Goal: Task Accomplishment & Management: Use online tool/utility

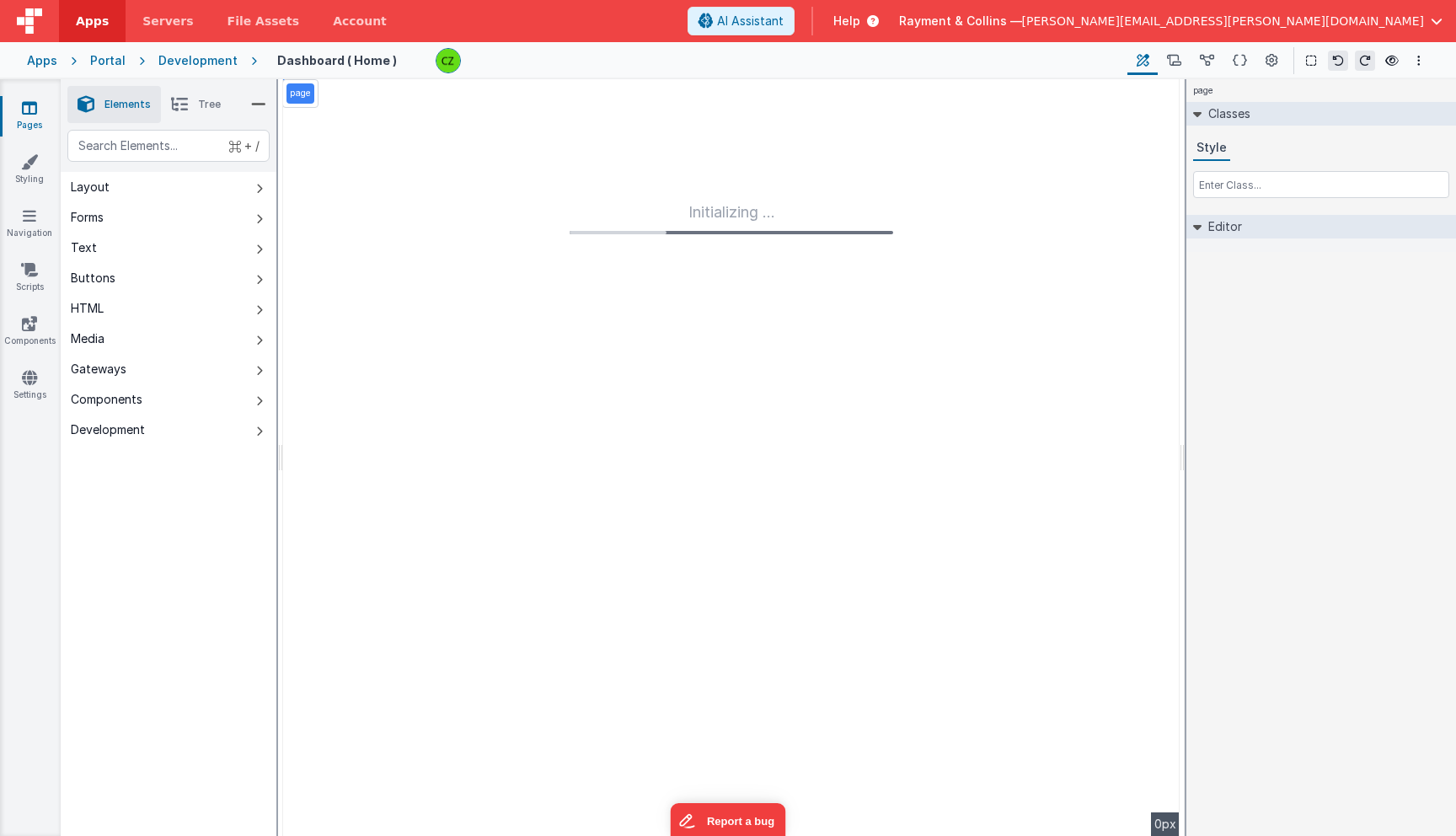
click at [46, 61] on div "Apps" at bounding box center [41, 60] width 30 height 17
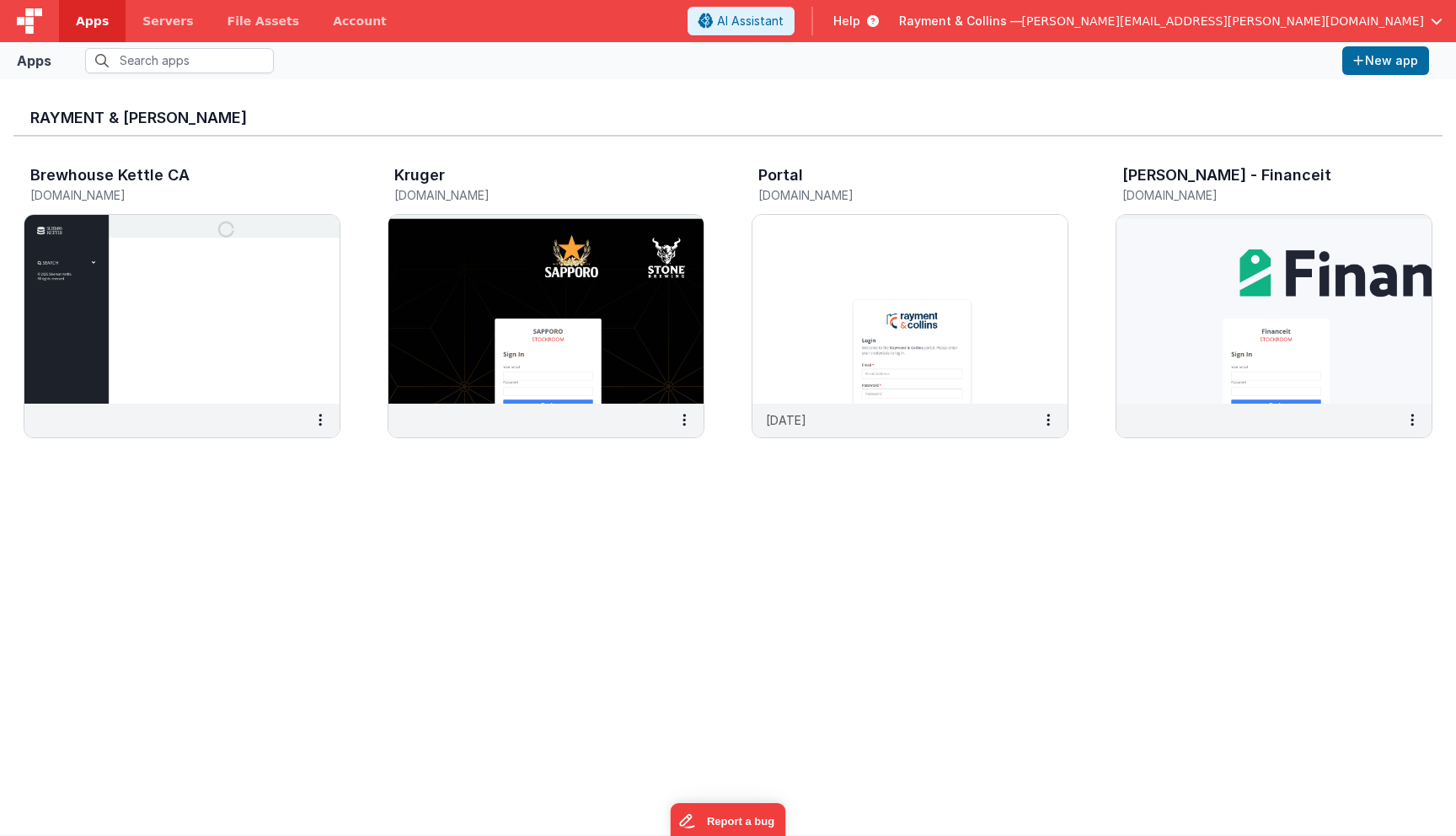
click at [263, 620] on div "Rayment & [PERSON_NAME] Brewhouse Kettle CA [DOMAIN_NAME] Kruger [DOMAIN_NAME] …" at bounding box center [728, 456] width 1429 height 729
click at [199, 319] on img at bounding box center [182, 309] width 315 height 188
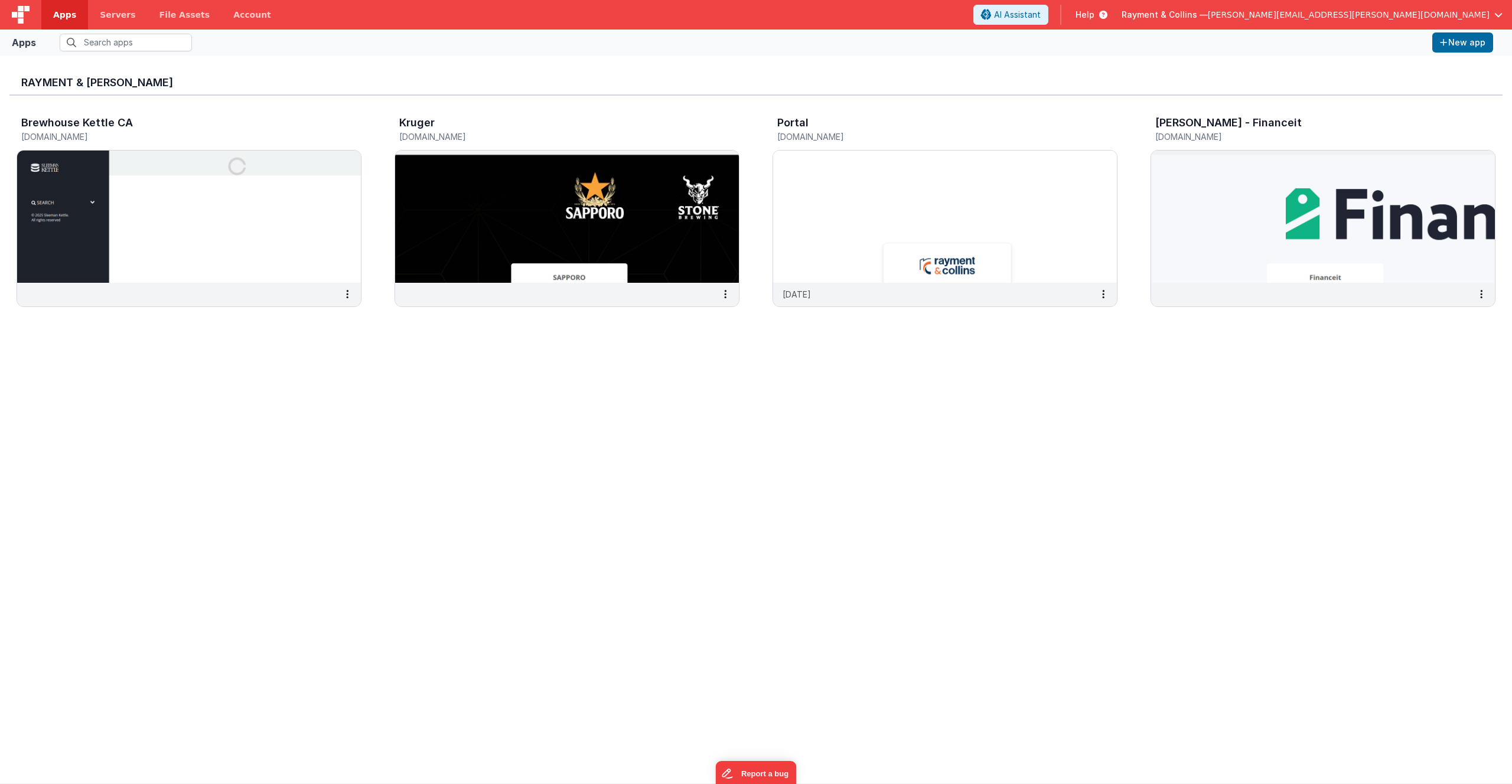
click at [684, 394] on div "Rayment & [PERSON_NAME] Brewhouse Kettle CA [DOMAIN_NAME] Kruger [DOMAIN_NAME] …" at bounding box center [756, 419] width 1493 height 709
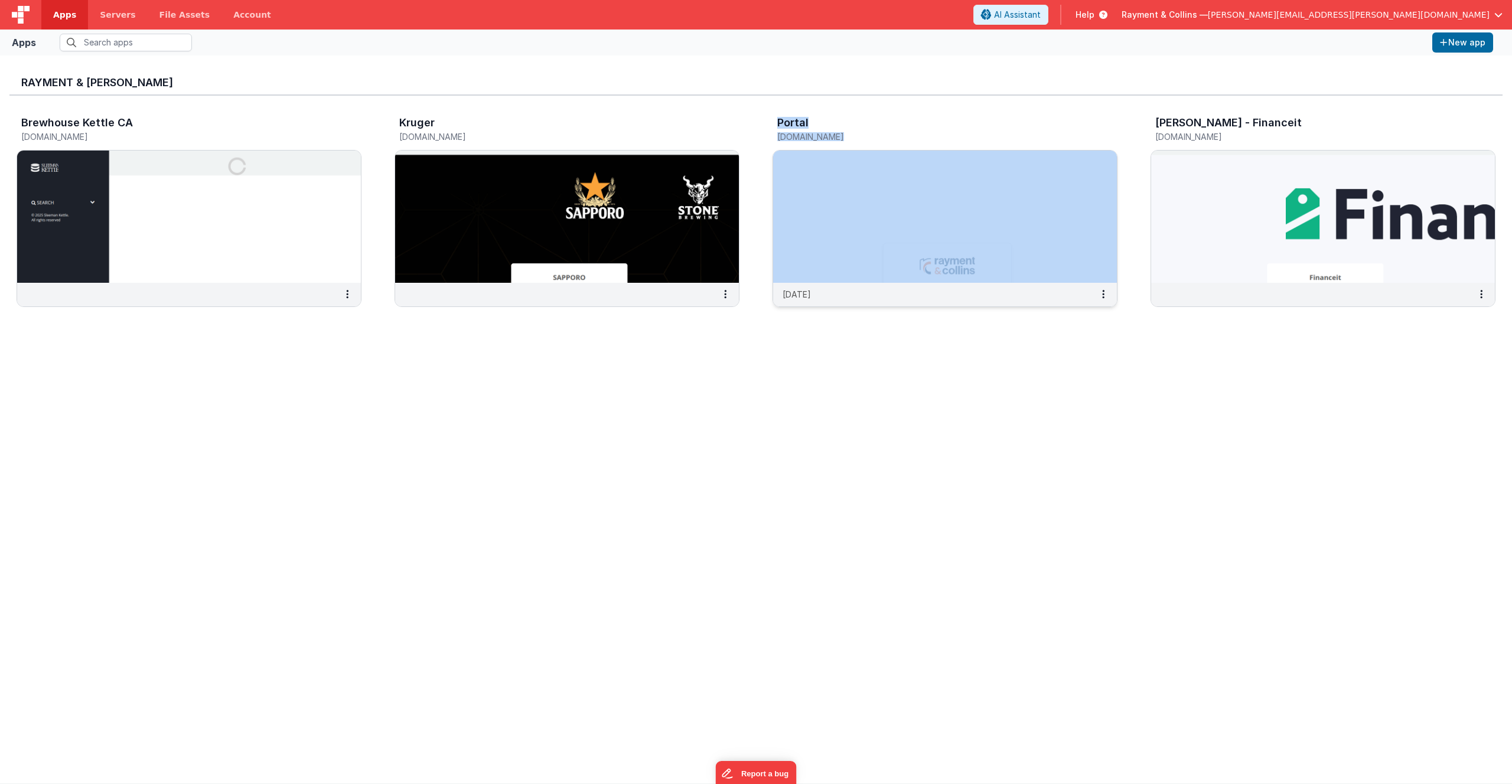
drag, startPoint x: 766, startPoint y: 111, endPoint x: 805, endPoint y: 165, distance: 66.6
click at [804, 165] on div "Brewhouse Kettle CA brewhousekettleca.clientportal.cloud Kruger kruger.clientpo…" at bounding box center [756, 215] width 1493 height 239
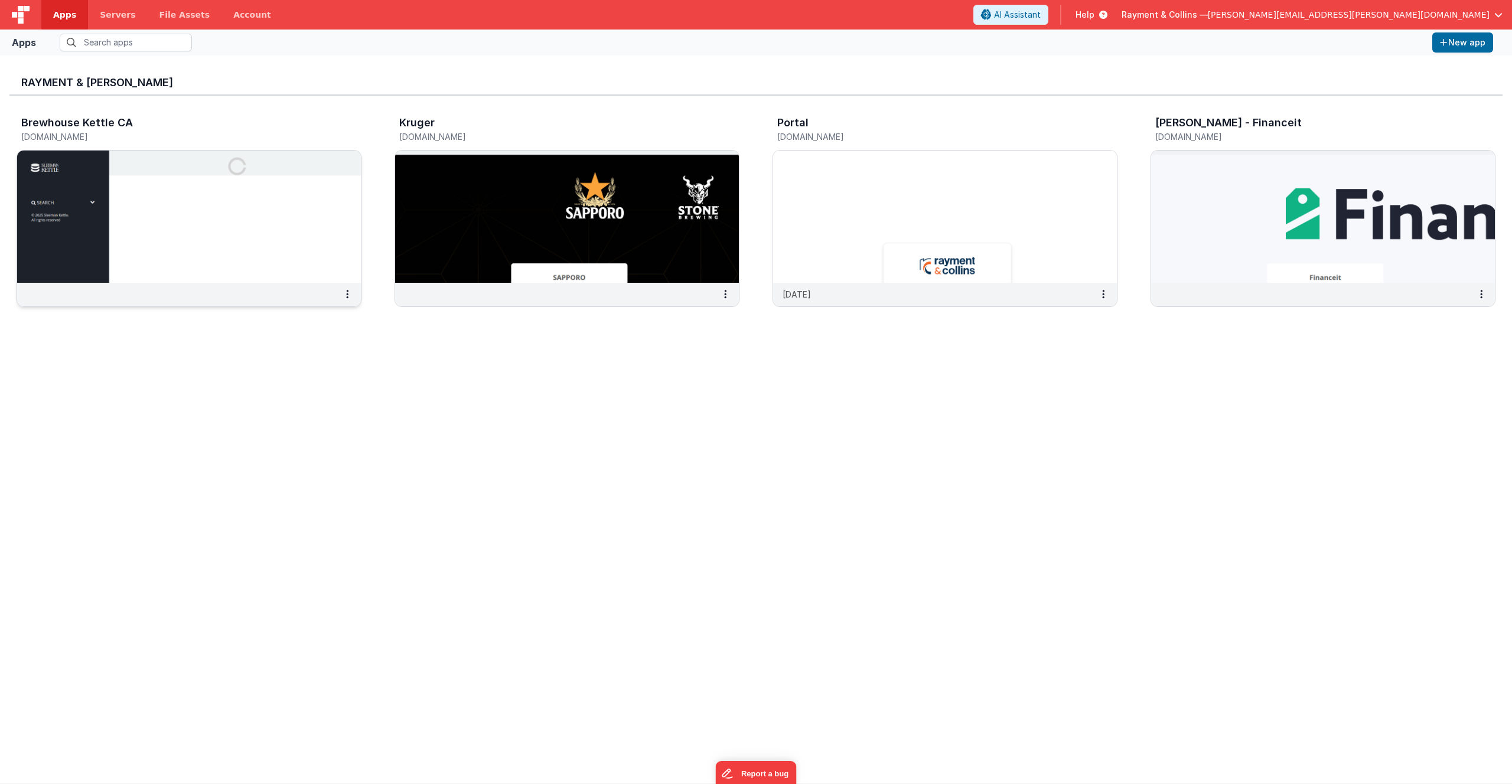
click at [153, 195] on img at bounding box center [189, 217] width 344 height 132
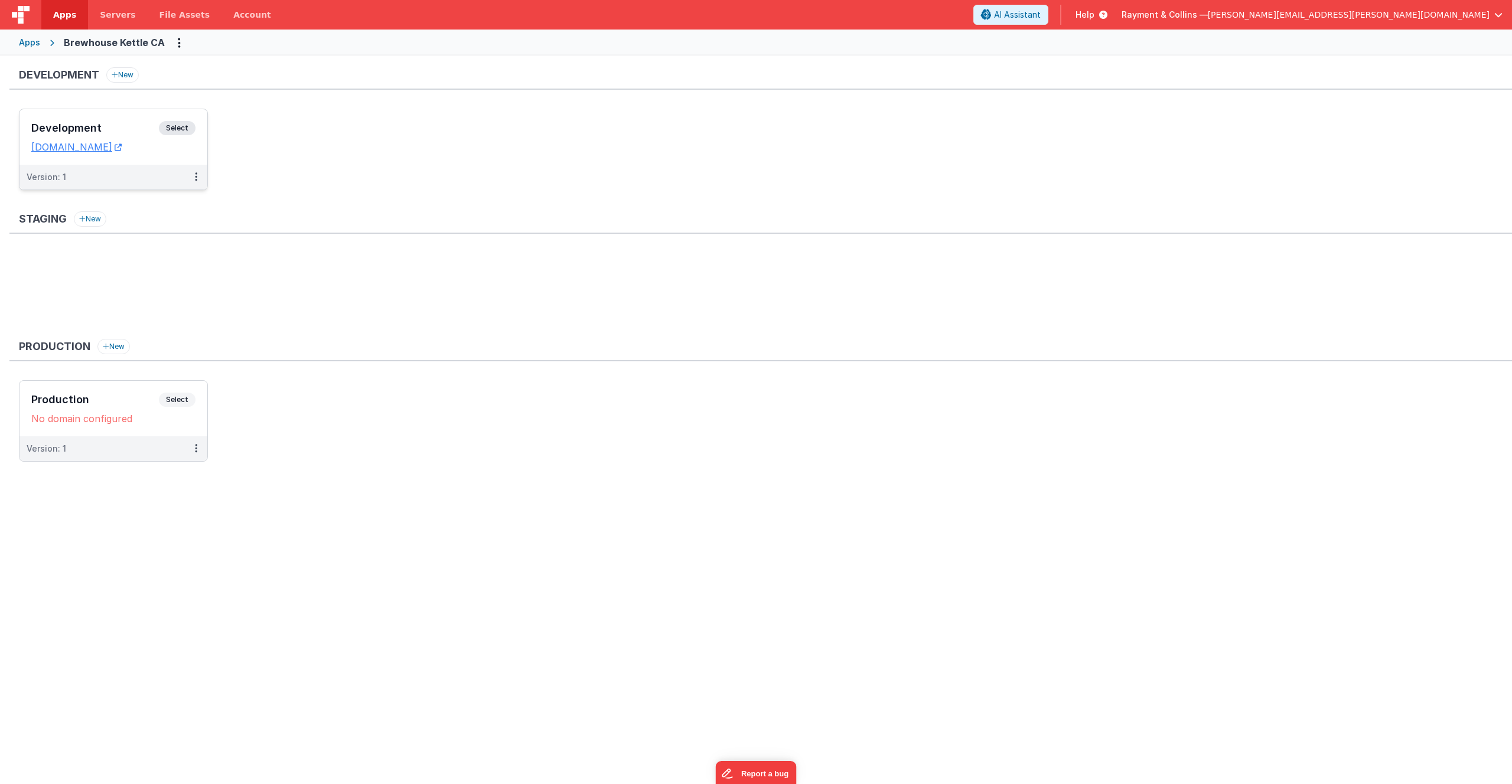
click at [122, 122] on div "Development Select" at bounding box center [114, 131] width 164 height 20
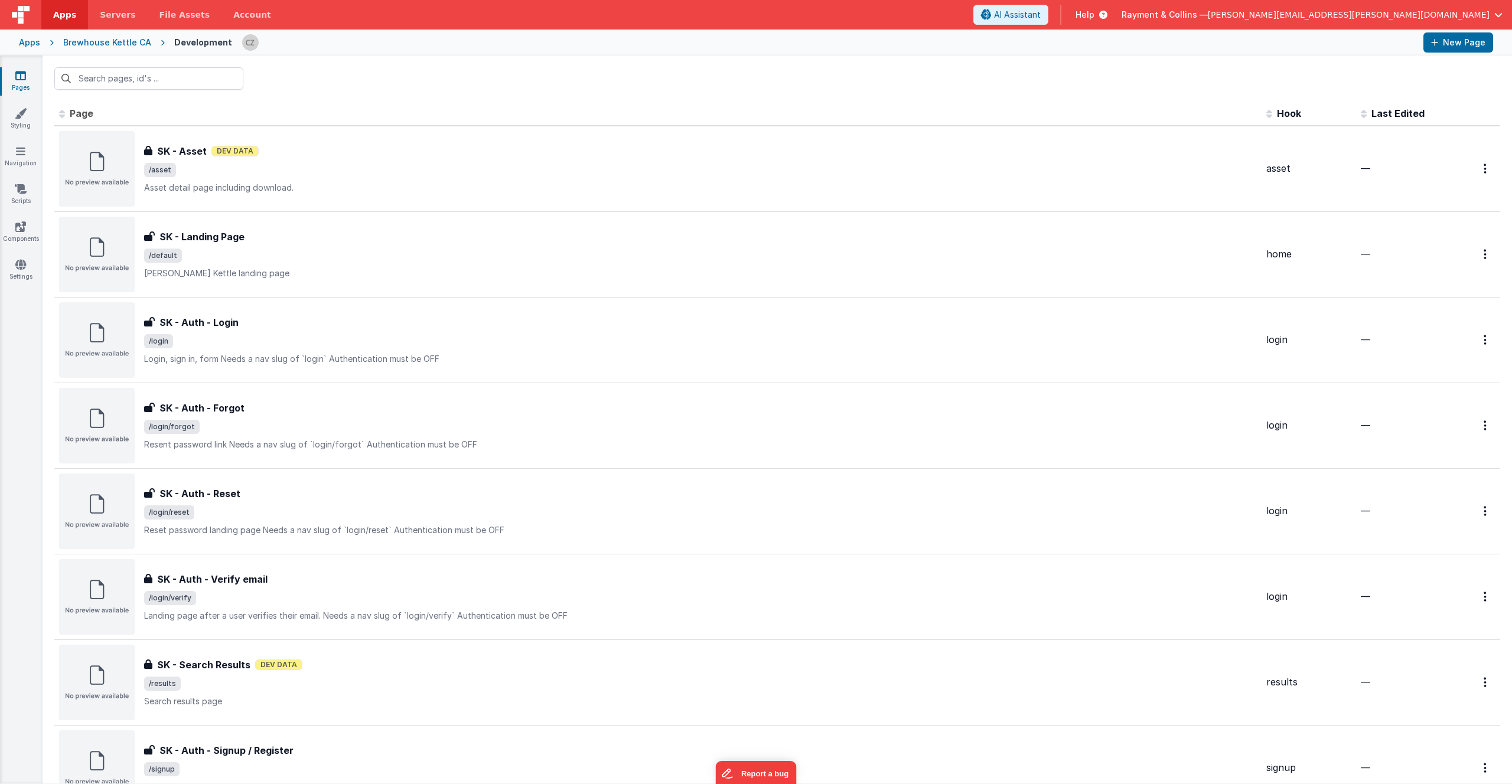
click at [32, 42] on div "Apps" at bounding box center [29, 42] width 21 height 12
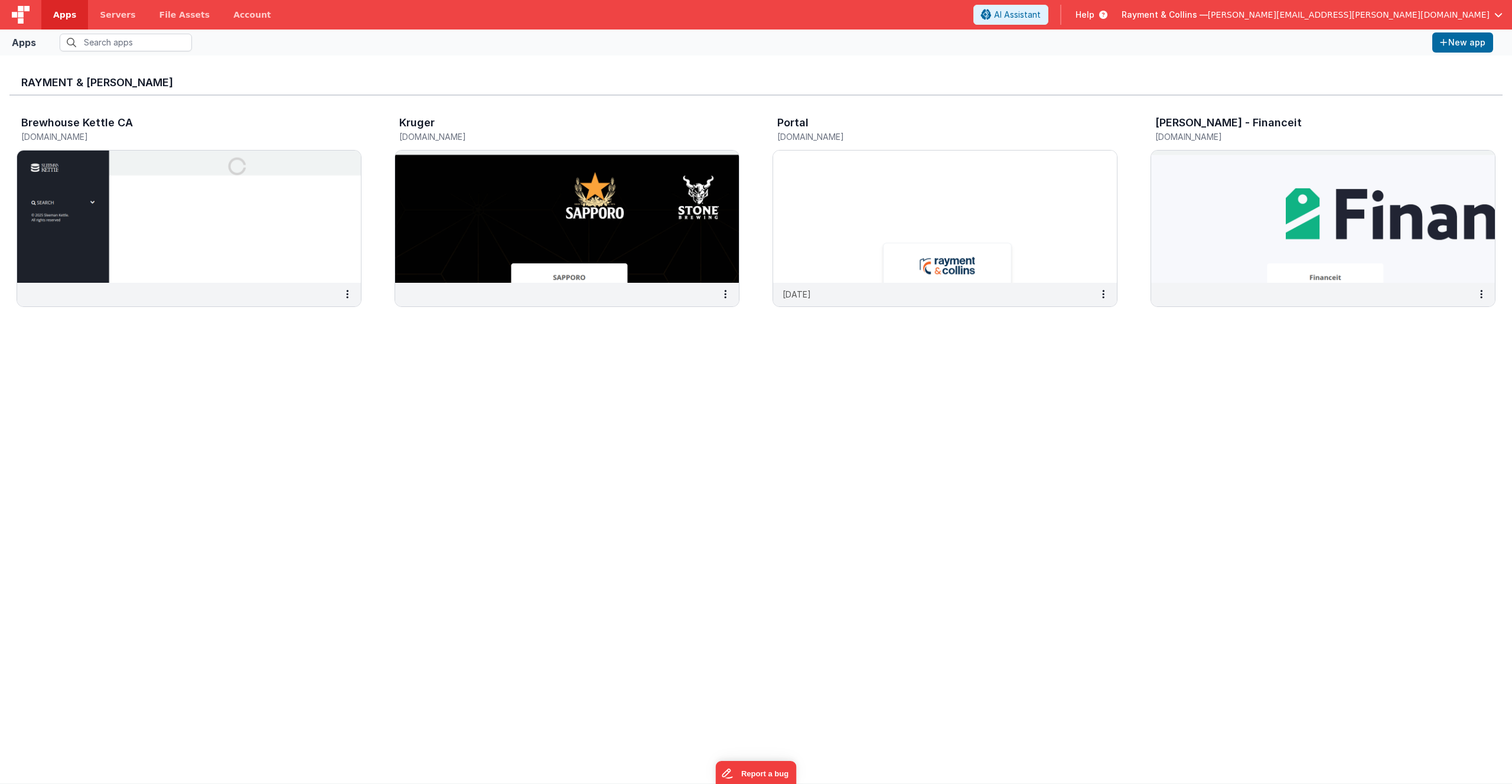
click at [629, 424] on div "Rayment & Collins Brewhouse Kettle CA brewhousekettleca.clientportal.cloud Krug…" at bounding box center [756, 419] width 1493 height 709
click at [132, 183] on img at bounding box center [189, 217] width 344 height 132
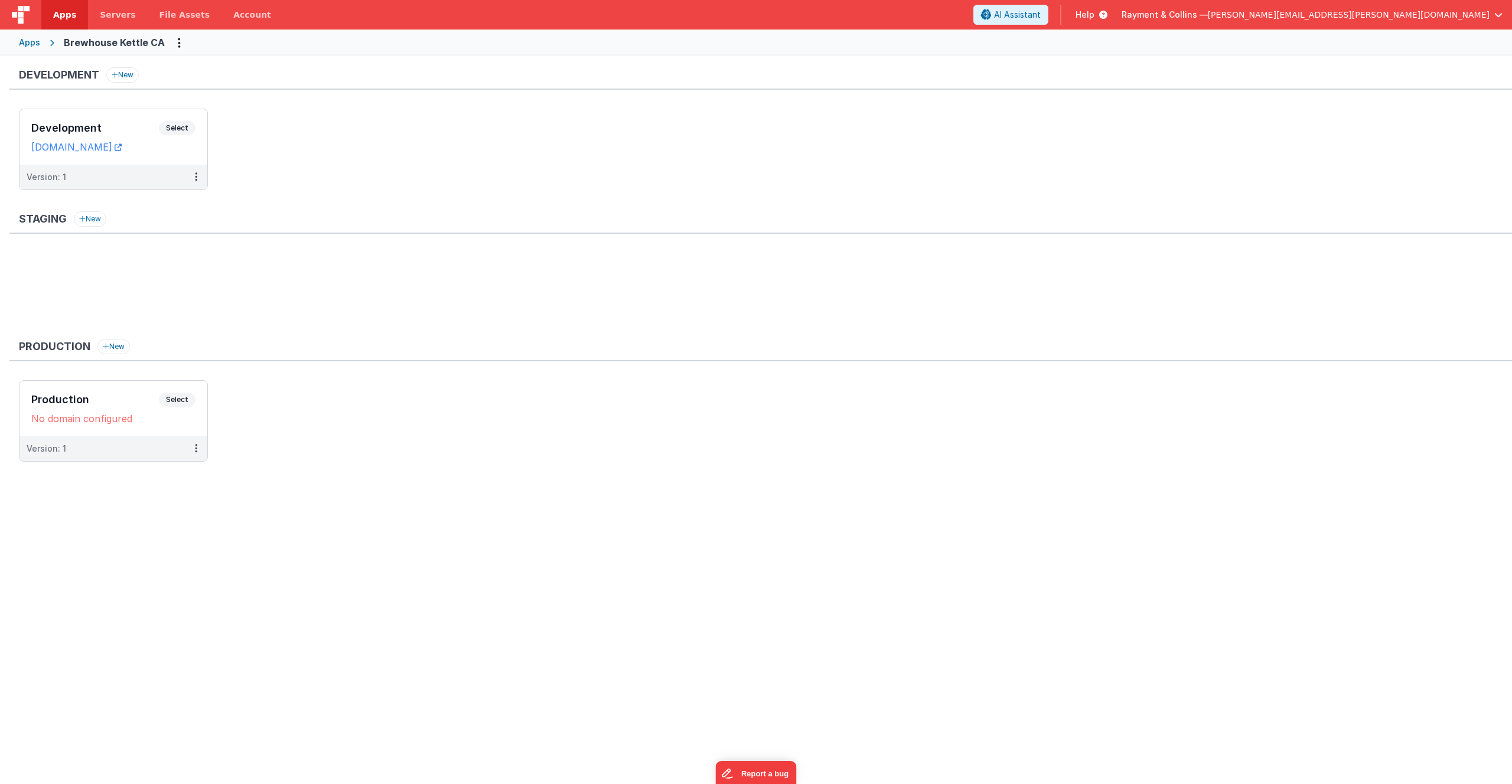
click at [280, 319] on ul at bounding box center [765, 291] width 1493 height 77
click at [131, 120] on div "Development Select URLs brewhousekettleca.clientportal.cloud" at bounding box center [113, 137] width 188 height 56
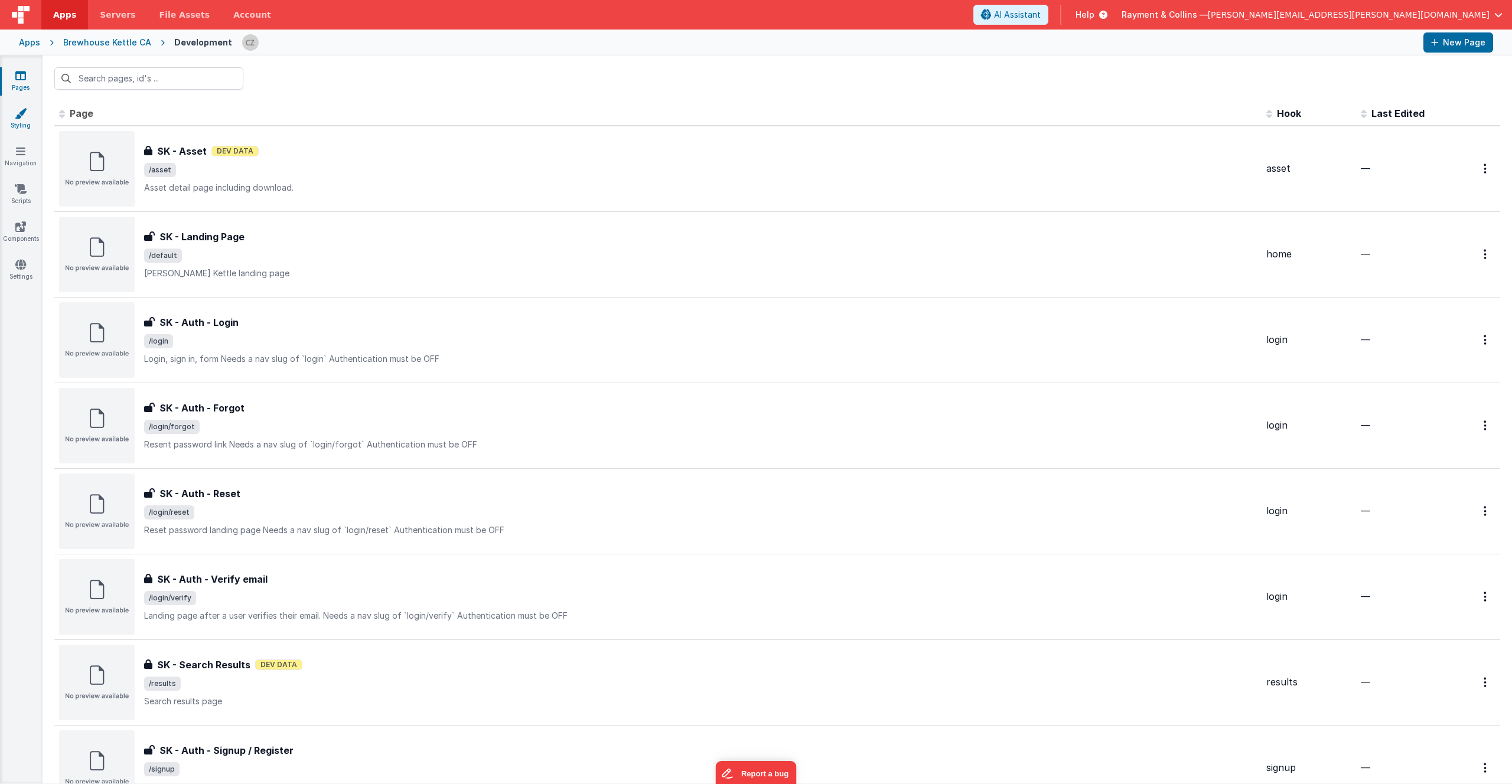
click at [12, 112] on link "Styling" at bounding box center [21, 119] width 43 height 23
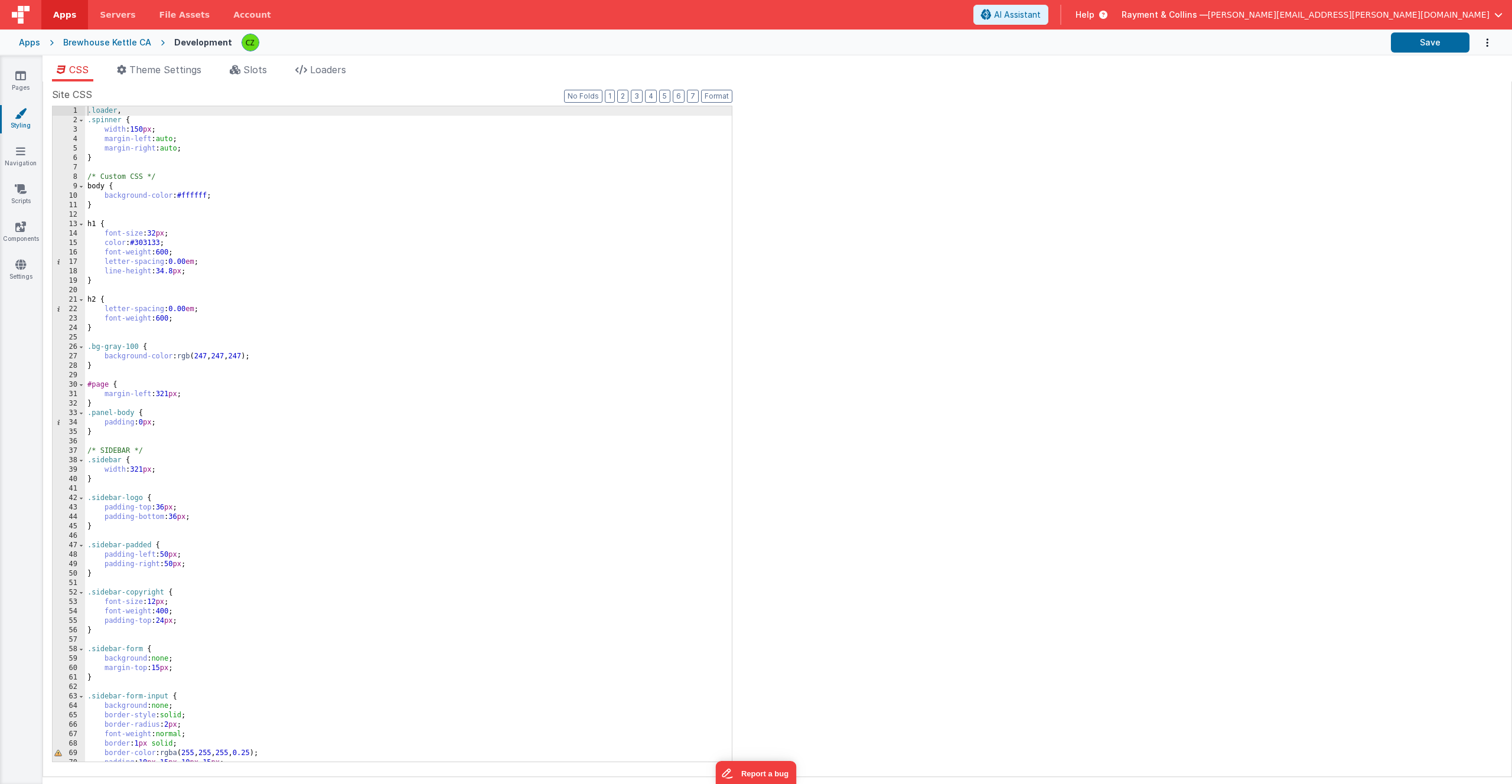
click at [23, 67] on div "Pages Styling Navigation Scripts Components Settings" at bounding box center [21, 420] width 43 height 728
click at [21, 76] on icon at bounding box center [20, 75] width 10 height 12
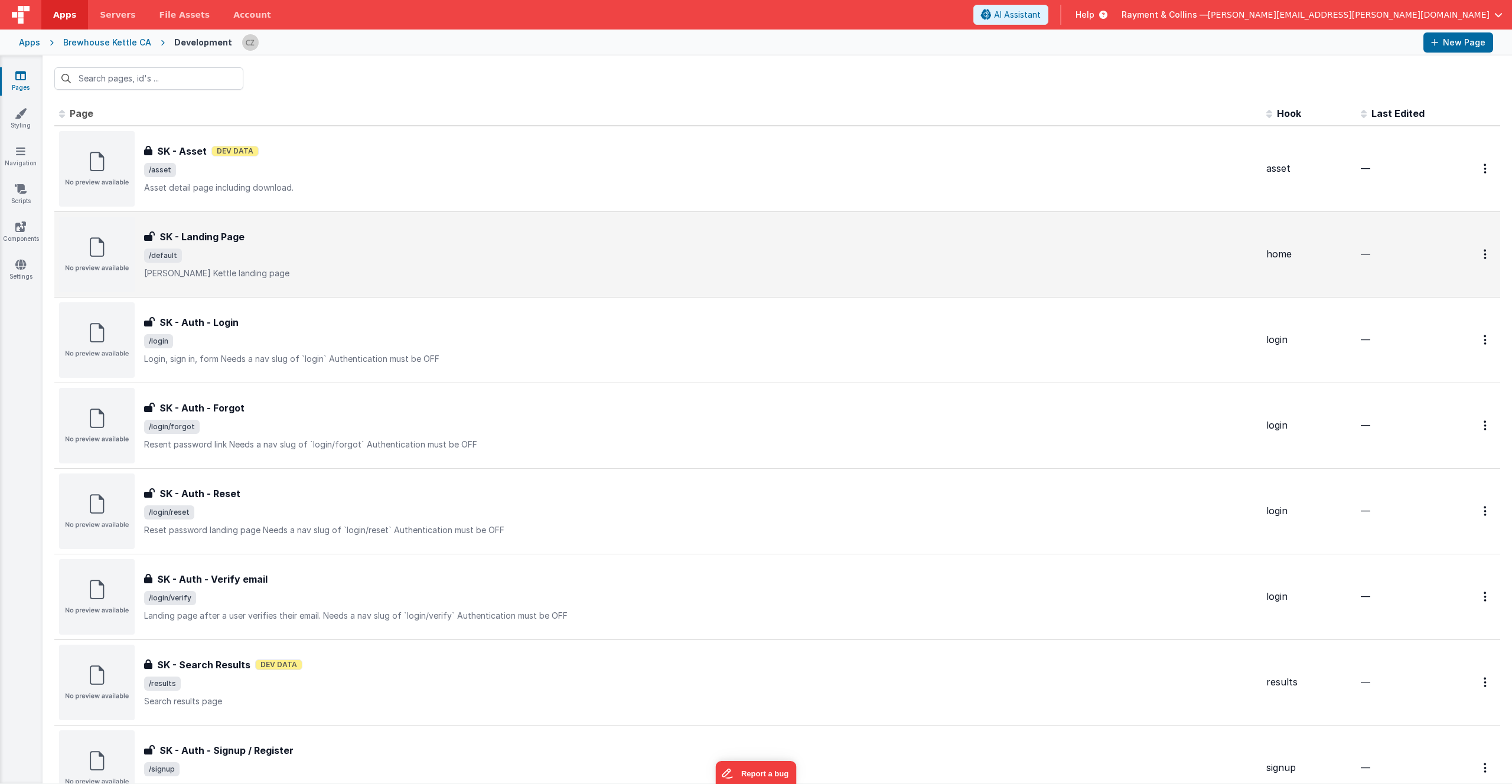
click at [255, 251] on span "/default" at bounding box center [700, 255] width 1113 height 14
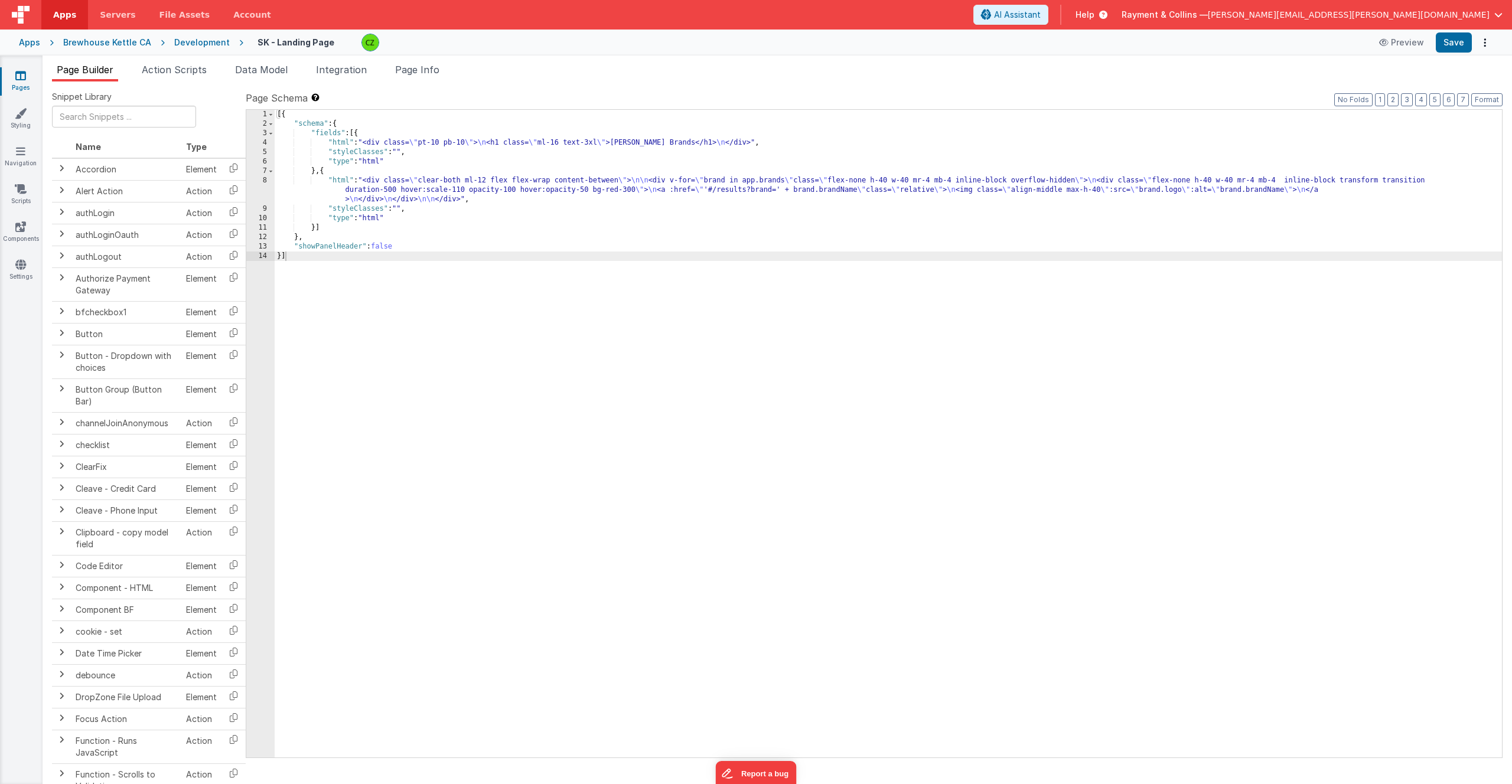
click at [171, 62] on div "Page Builder Action Scripts Data Model Integration Page Info Snippet Library Na…" at bounding box center [777, 420] width 1469 height 728
click at [175, 73] on span "Action Scripts" at bounding box center [174, 69] width 65 height 12
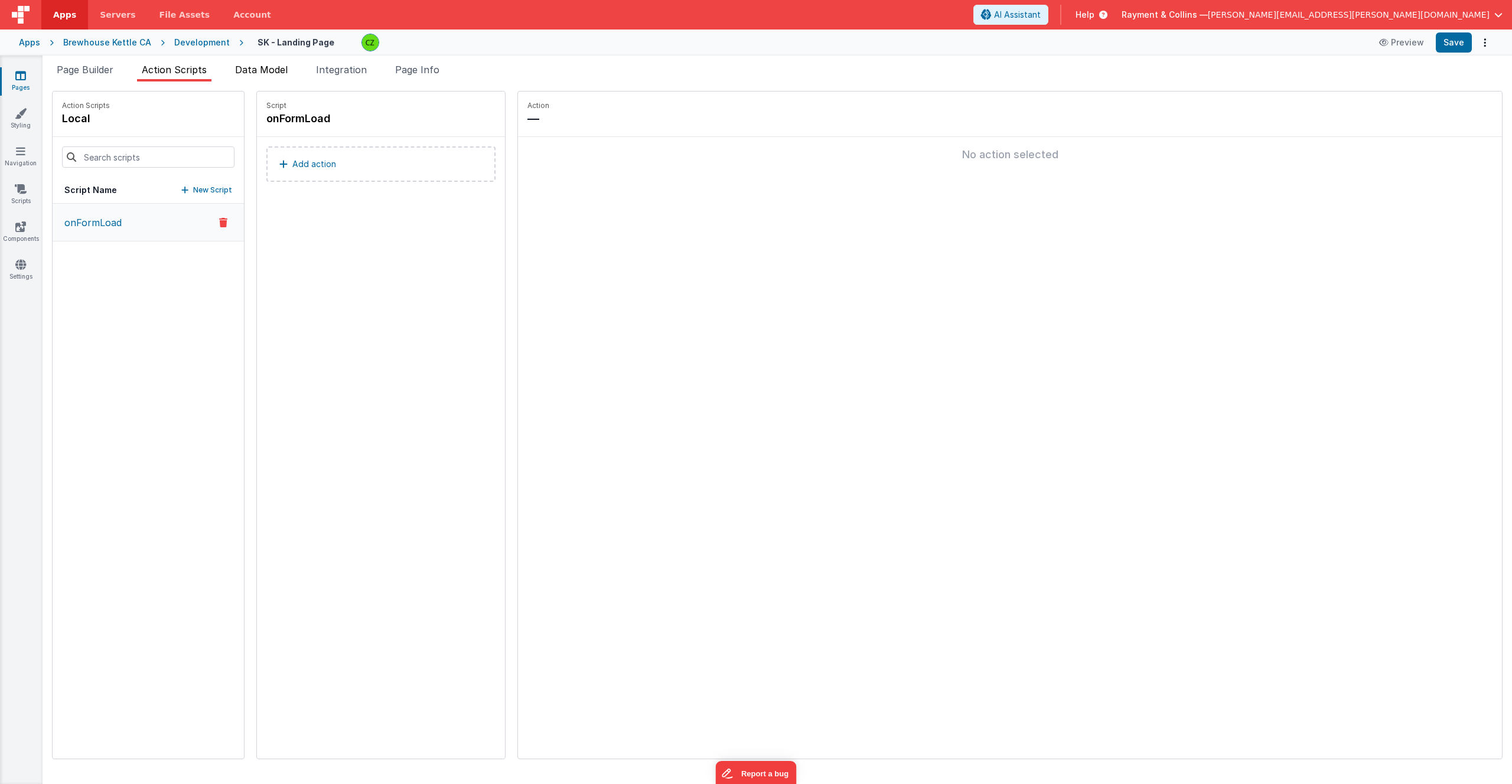
click at [270, 75] on span "Data Model" at bounding box center [261, 69] width 52 height 12
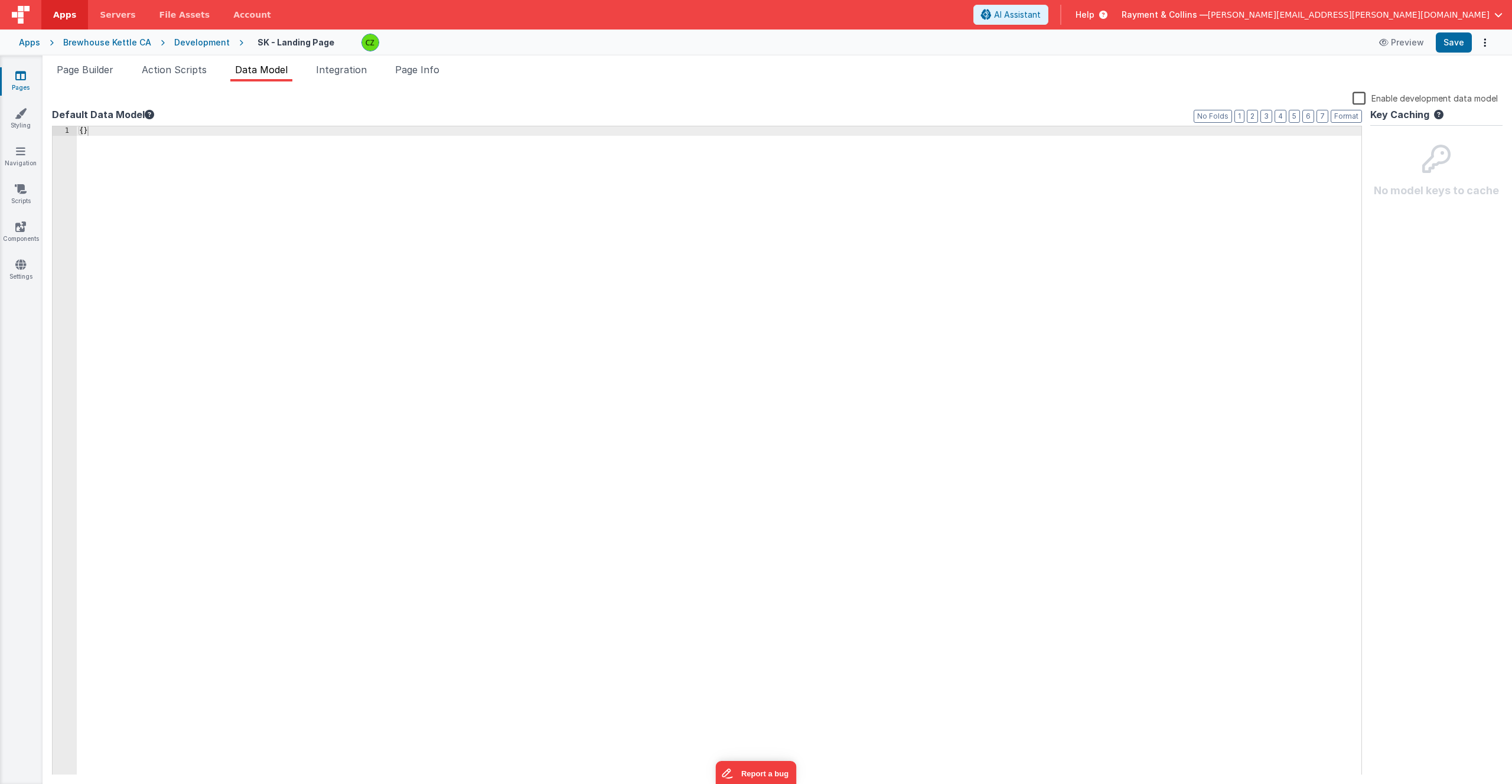
click at [46, 69] on ul "Page Builder Action Scripts Data Model Integration Page Info" at bounding box center [777, 72] width 1469 height 19
click at [79, 69] on span "Page Builder" at bounding box center [85, 69] width 56 height 12
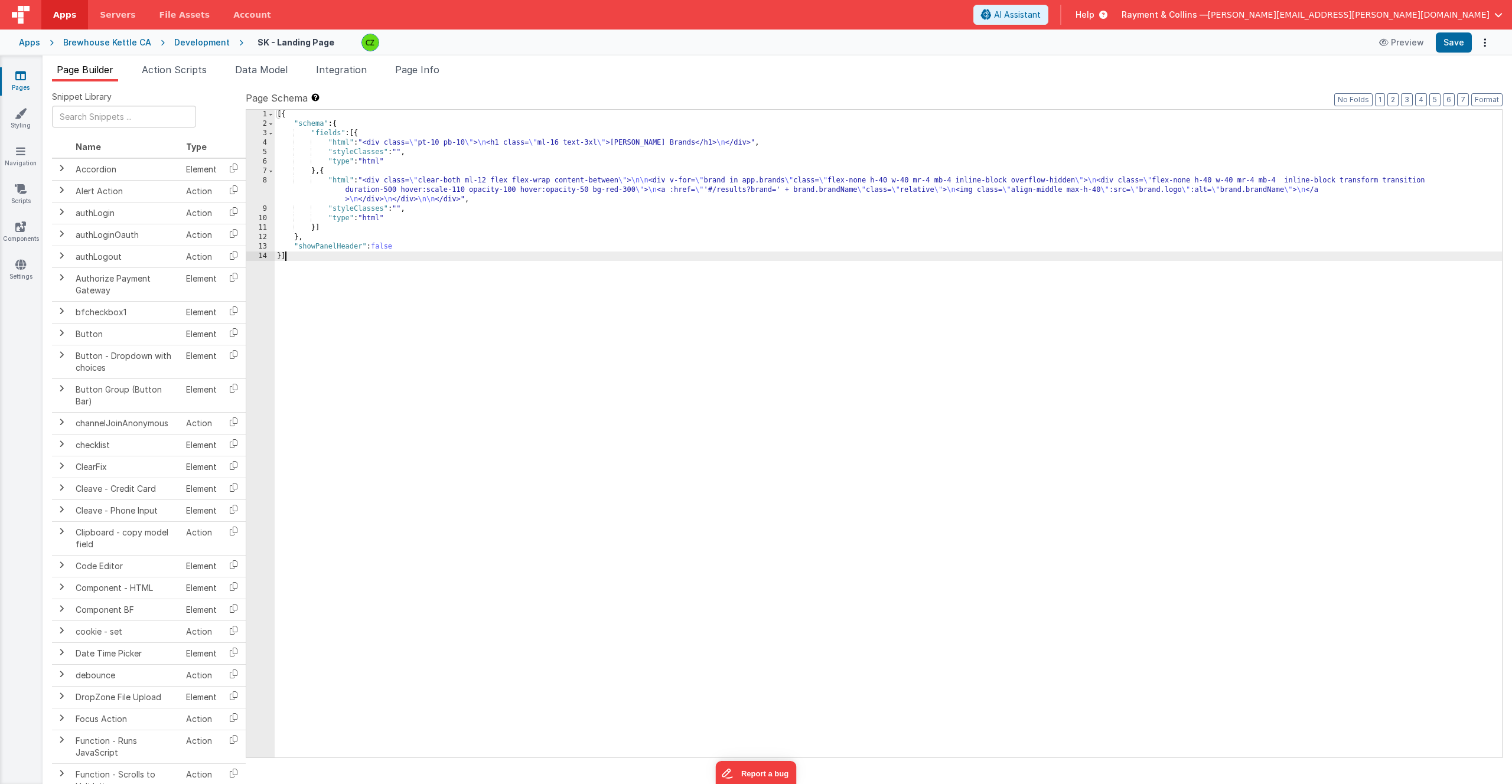
click at [372, 294] on div "[{ "schema" : { "fields" : [{ "html" : "<div class= \" pt-10 pb-10 \" > \n <h1 …" at bounding box center [888, 443] width 1227 height 666
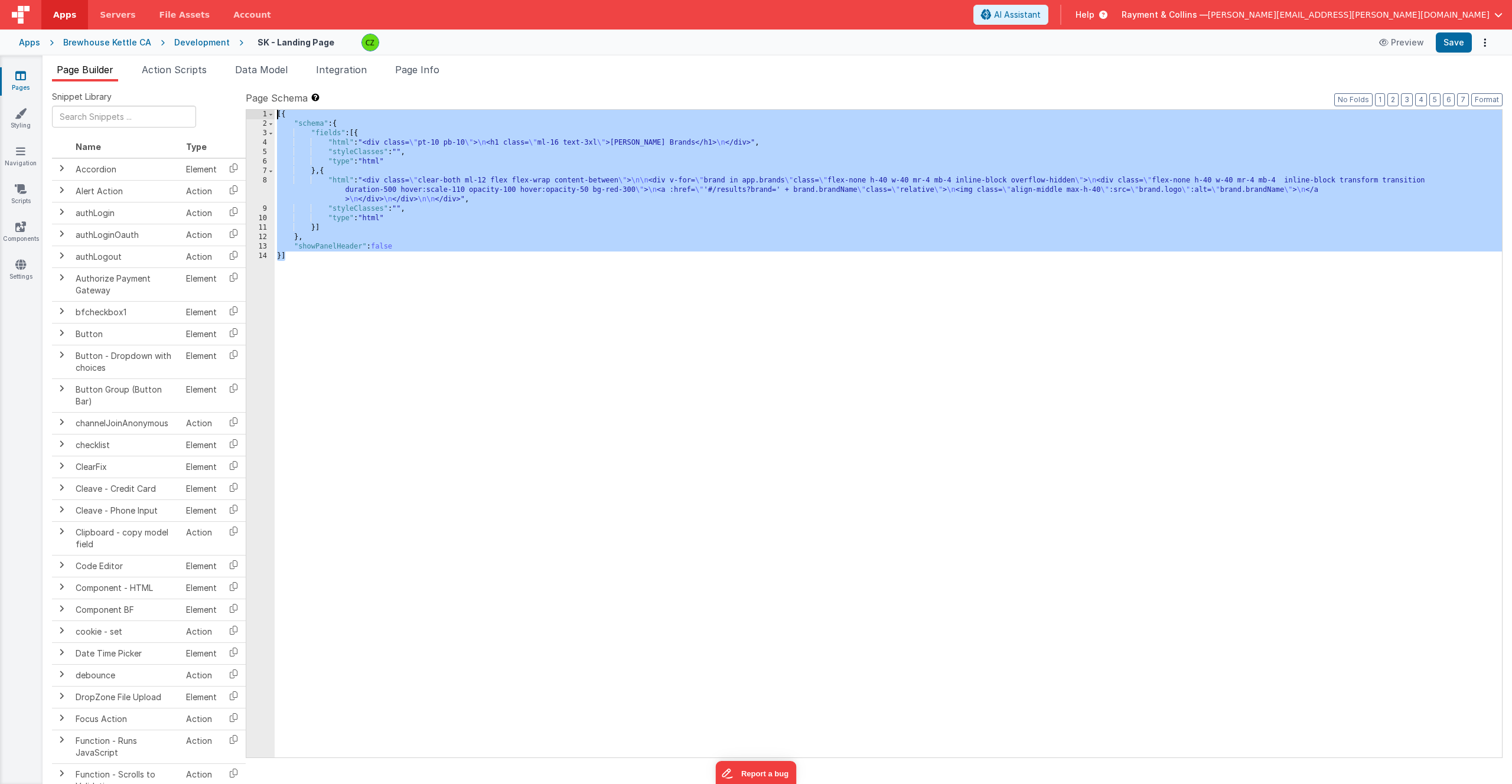
drag, startPoint x: 383, startPoint y: 267, endPoint x: 286, endPoint y: 99, distance: 194.0
click at [286, 99] on div "Page Schema Shortcuts: Find: command-f Fold: command-option-L Unfold: command-o…" at bounding box center [874, 424] width 1257 height 666
click at [353, 252] on div "[{ "schema" : { "fields" : [{ "html" : "<div class= \" pt-10 pb-10 \" > \n <h1 …" at bounding box center [888, 443] width 1227 height 666
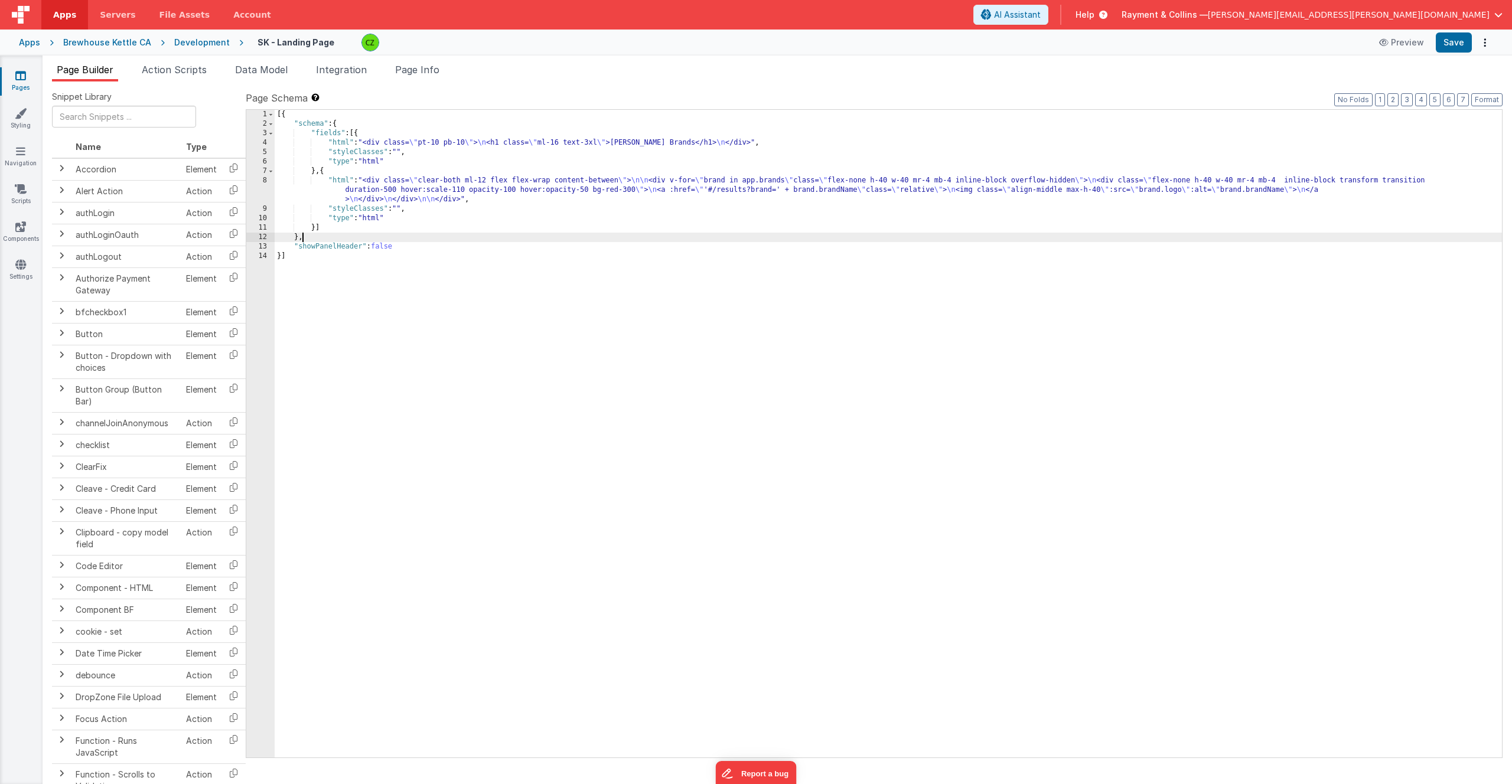
click at [350, 233] on div "[{ "schema" : { "fields" : [{ "html" : "<div class= \" pt-10 pb-10 \" > \n <h1 …" at bounding box center [888, 443] width 1227 height 666
click at [1020, 186] on div "[{ "schema" : { "fields" : [{ "html" : "<div class= \" pt-10 pb-10 \" > \n <h1 …" at bounding box center [888, 443] width 1227 height 666
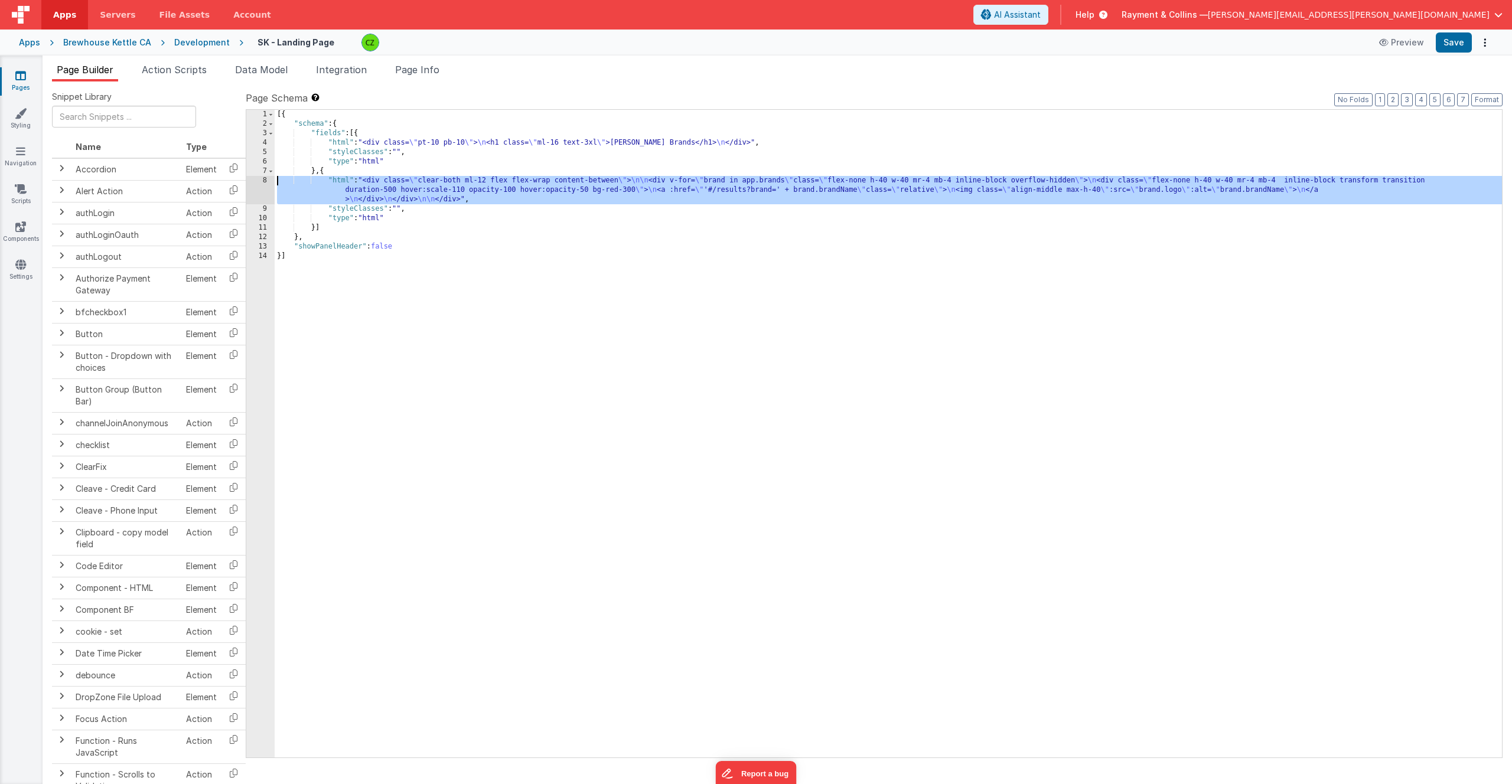
click at [266, 181] on div "8" at bounding box center [260, 190] width 28 height 28
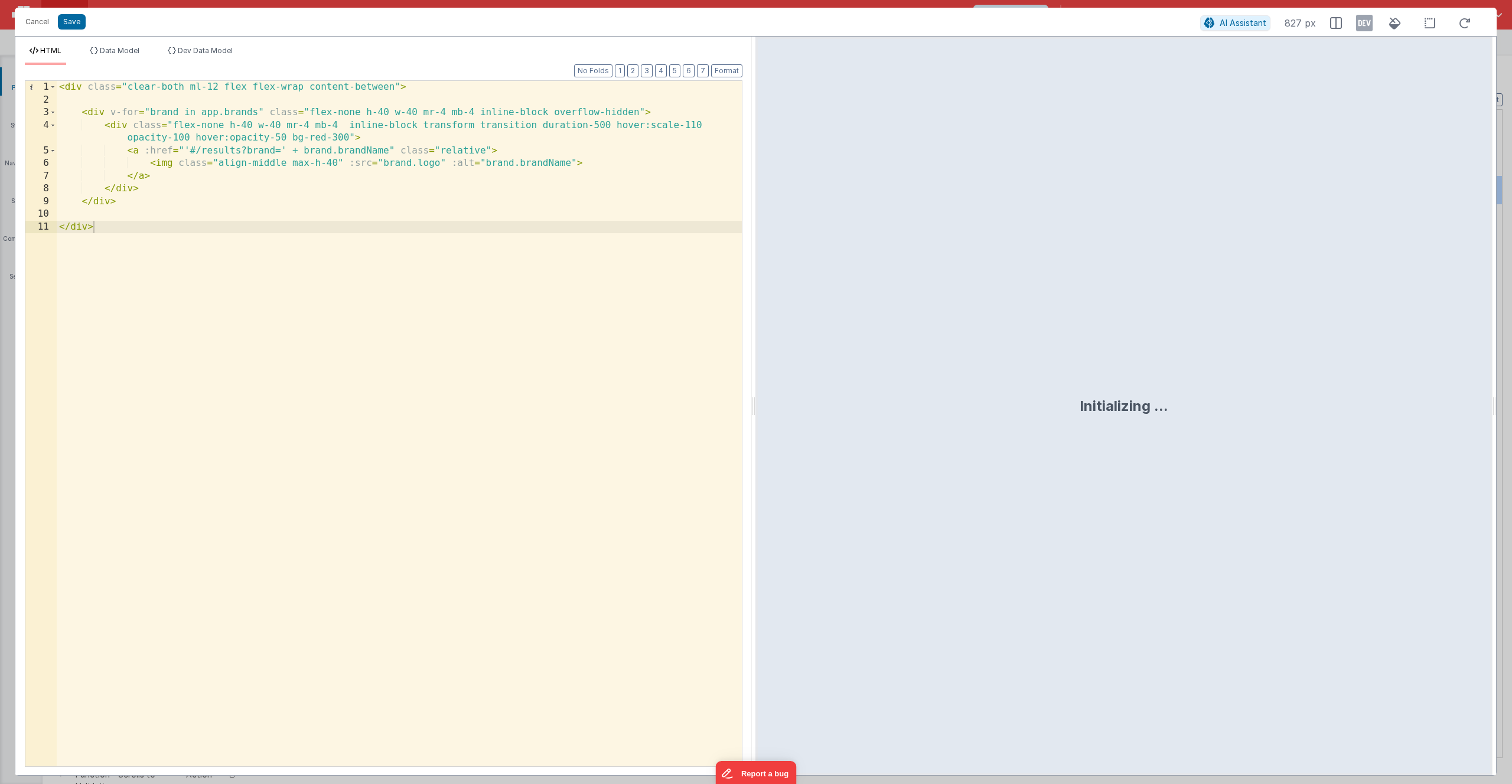
click at [191, 238] on div "< div class = "clear-both ml-12 flex flex-wrap content-between" > < div v-for =…" at bounding box center [399, 437] width 685 height 711
click at [111, 98] on div "< div class = "clear-both ml-12 flex flex-wrap content-between" > < div v-for =…" at bounding box center [399, 437] width 685 height 711
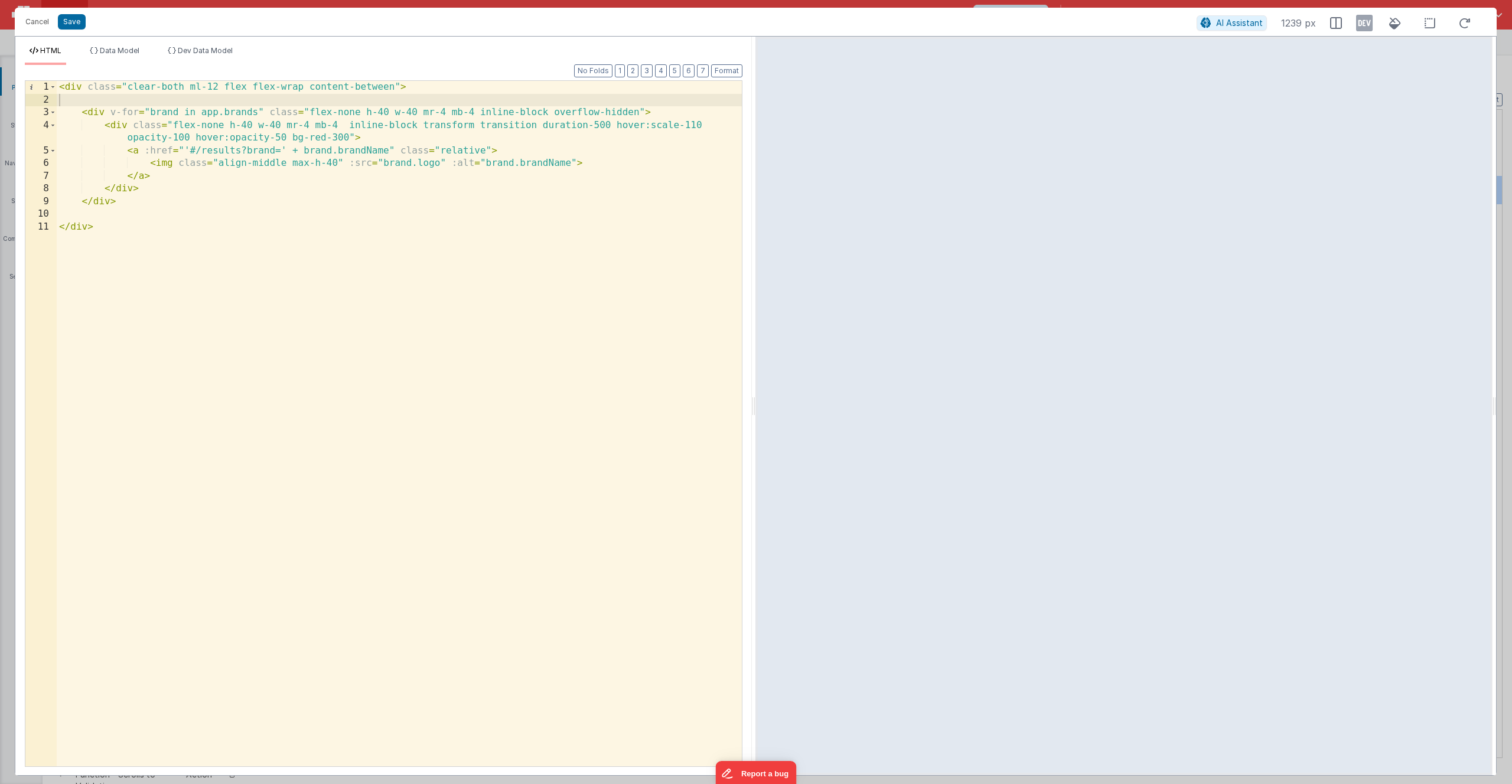
click at [163, 104] on div "< div class = "clear-both ml-12 flex flex-wrap content-between" > < div v-for =…" at bounding box center [399, 437] width 685 height 711
click at [161, 116] on div "< div class = "clear-both ml-12 flex flex-wrap content-between" > < div v-for =…" at bounding box center [399, 437] width 685 height 711
click at [170, 100] on div "< div class = "clear-both ml-12 flex flex-wrap content-between" > < div v-for =…" at bounding box center [399, 437] width 685 height 711
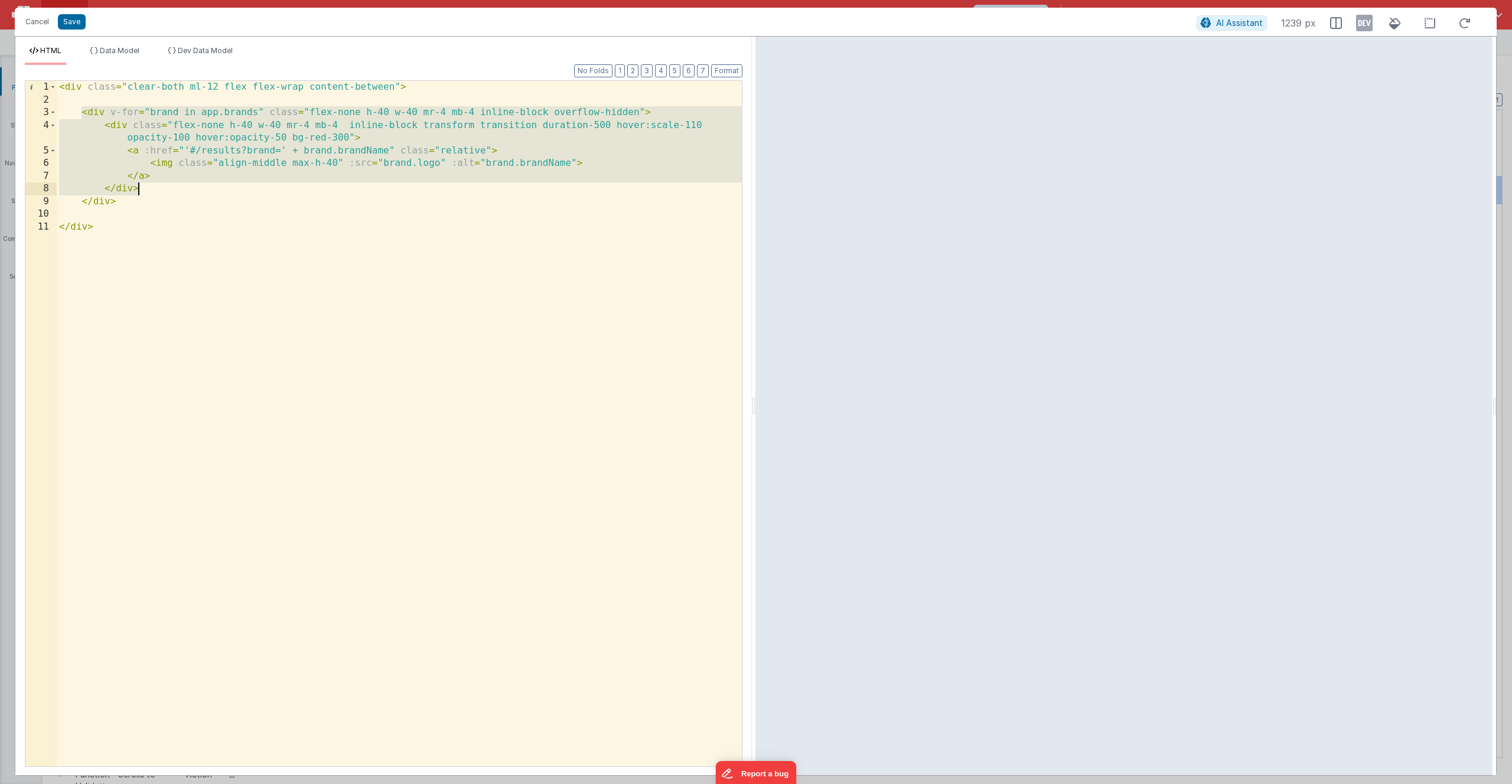
drag, startPoint x: 81, startPoint y: 115, endPoint x: 181, endPoint y: 191, distance: 125.6
click at [181, 191] on div "< div class = "clear-both ml-12 flex flex-wrap content-between" > < div v-for =…" at bounding box center [399, 437] width 685 height 711
click at [232, 111] on div "< div class = "clear-both ml-12 flex flex-wrap content-between" > < div v-for =…" at bounding box center [399, 437] width 685 height 711
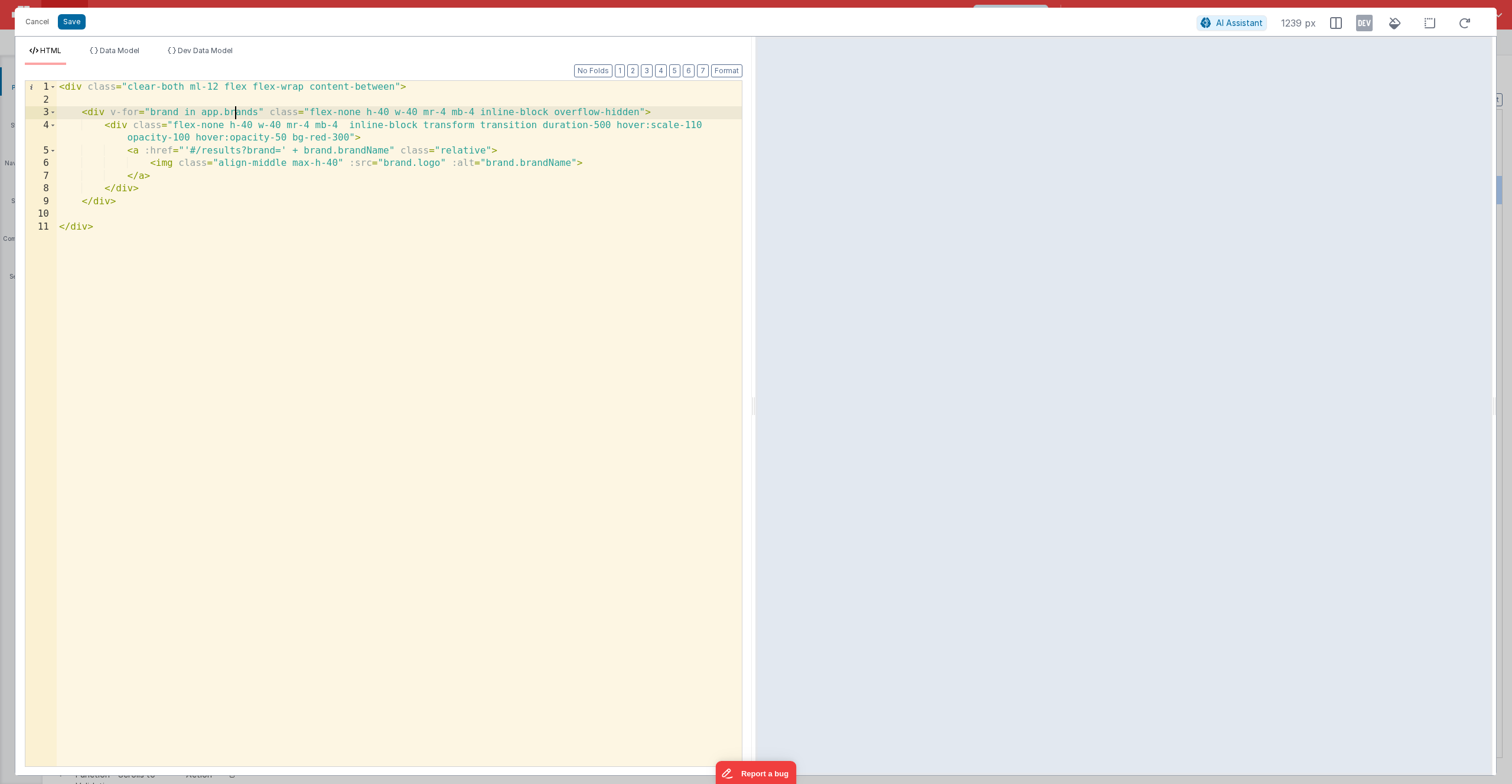
click at [232, 111] on div "< div class = "clear-both ml-12 flex flex-wrap content-between" > < div v-for =…" at bounding box center [399, 437] width 685 height 711
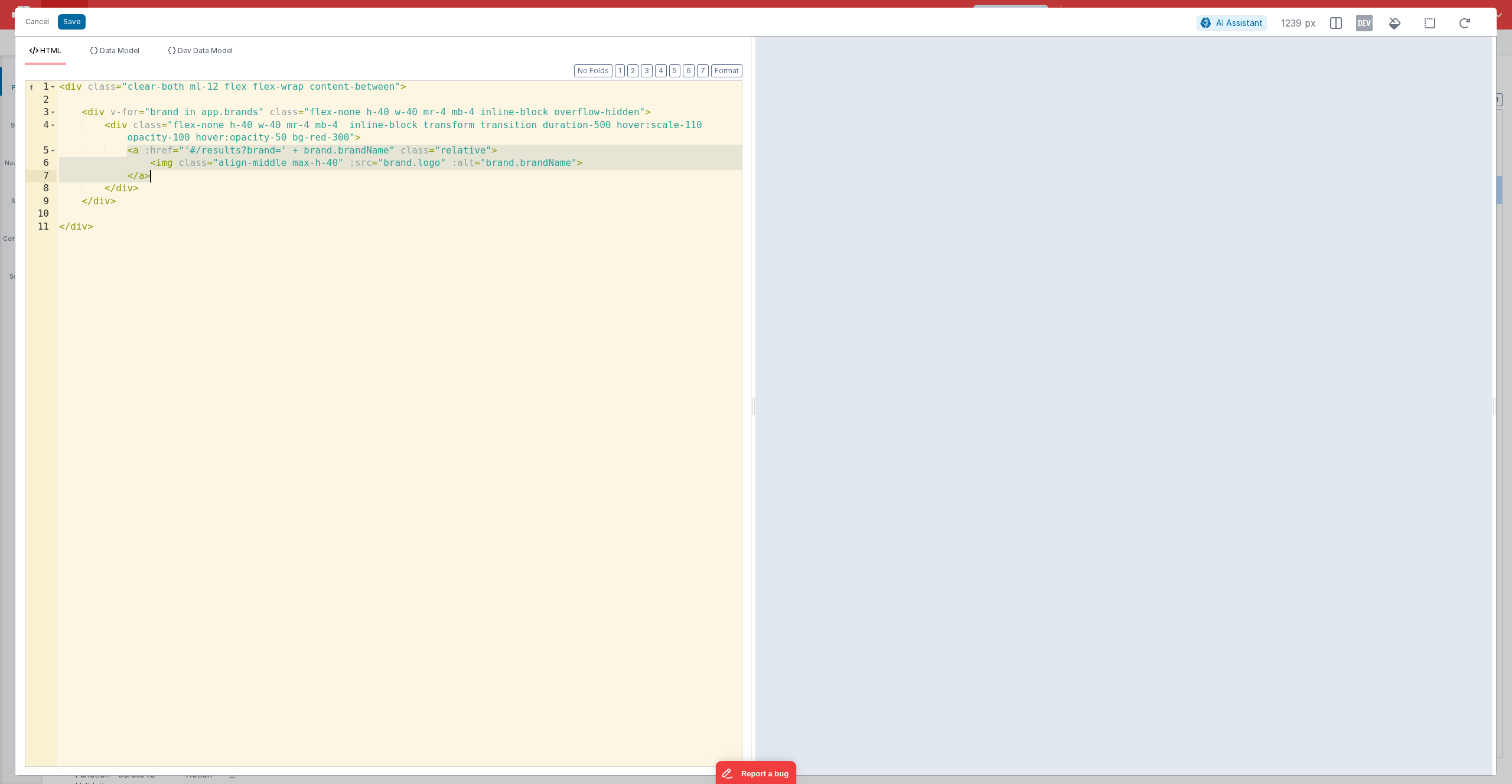
drag, startPoint x: 126, startPoint y: 153, endPoint x: 161, endPoint y: 182, distance: 45.5
click at [161, 182] on div "< div class = "clear-both ml-12 flex flex-wrap content-between" > < div v-for =…" at bounding box center [399, 437] width 685 height 711
click at [197, 168] on div "< div class = "clear-both ml-12 flex flex-wrap content-between" > < div v-for =…" at bounding box center [399, 437] width 685 height 711
click at [152, 165] on div "< div class = "clear-both ml-12 flex flex-wrap content-between" > < div v-for =…" at bounding box center [399, 437] width 685 height 711
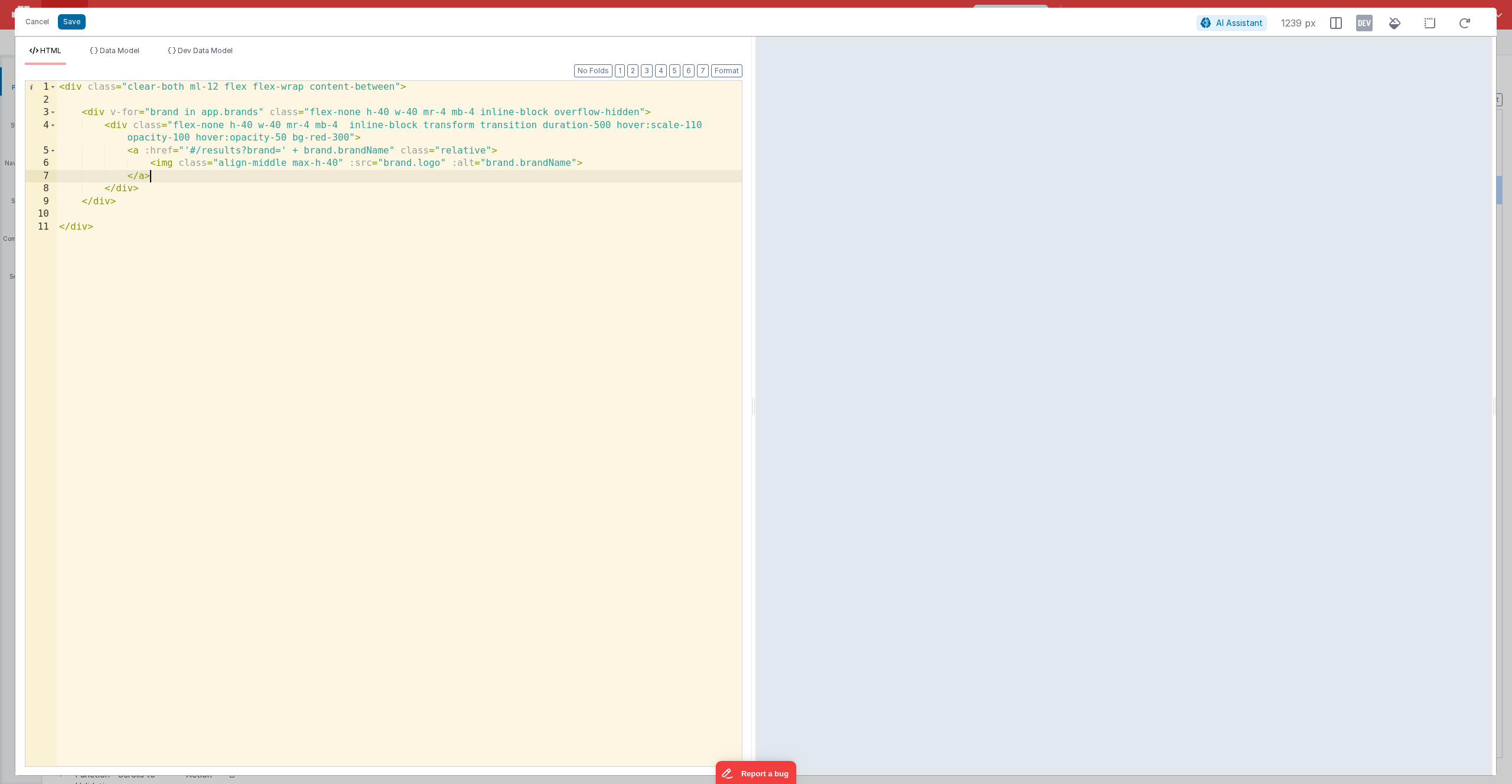
click at [153, 176] on div "< div class = "clear-both ml-12 flex flex-wrap content-between" > < div v-for =…" at bounding box center [399, 437] width 685 height 711
click at [186, 127] on div "< div class = "clear-both ml-12 flex flex-wrap content-between" > < div v-for =…" at bounding box center [399, 437] width 685 height 711
click at [337, 127] on div "< div class = "clear-both ml-12 flex flex-wrap content-between" > < div v-for =…" at bounding box center [399, 437] width 685 height 711
click at [36, 25] on button "Cancel" at bounding box center [37, 22] width 36 height 17
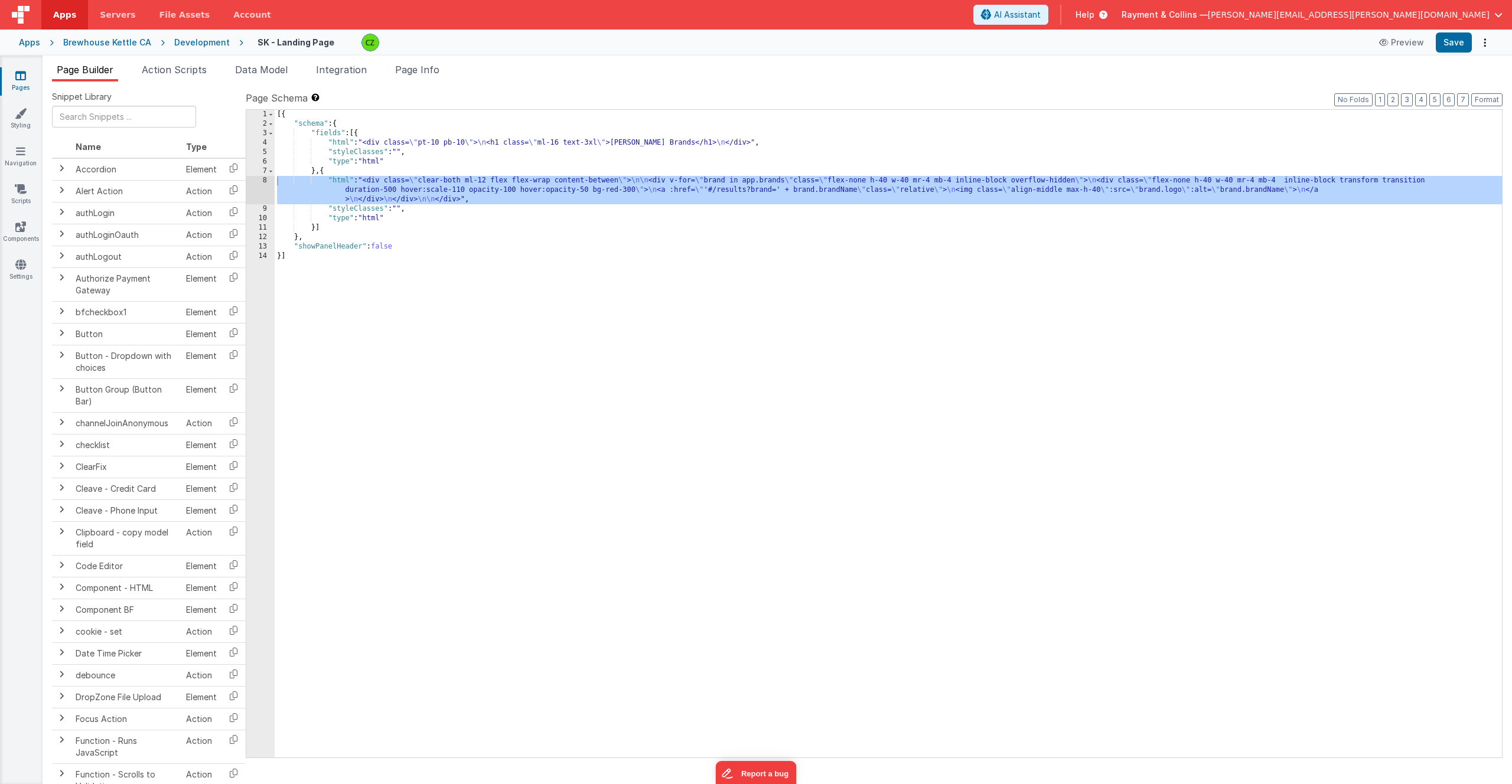
click at [380, 349] on div "[{ "schema" : { "fields" : [{ "html" : "<div class= \" pt-10 pb-10 \" > \n <h1 …" at bounding box center [888, 443] width 1227 height 666
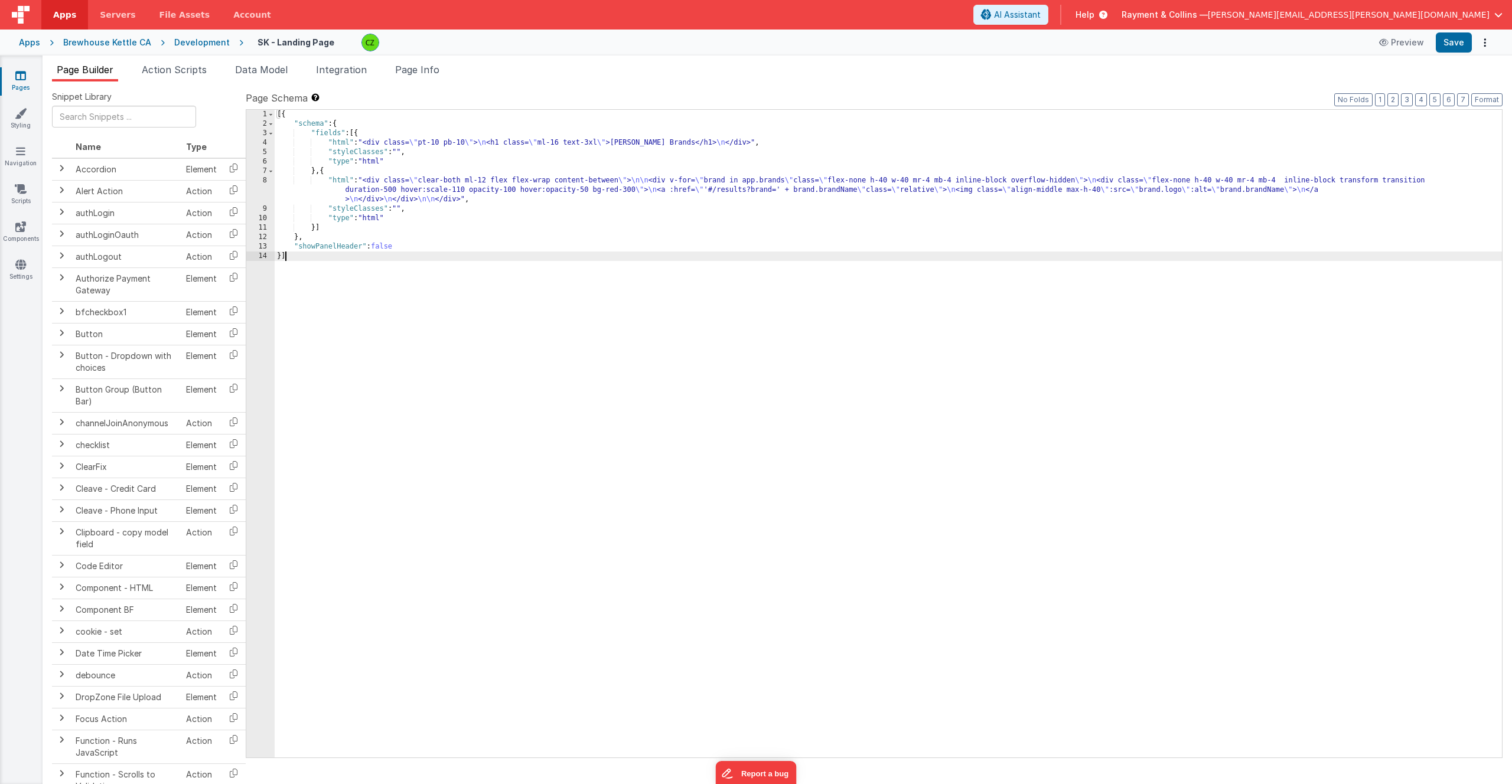
click at [24, 77] on icon at bounding box center [20, 75] width 10 height 12
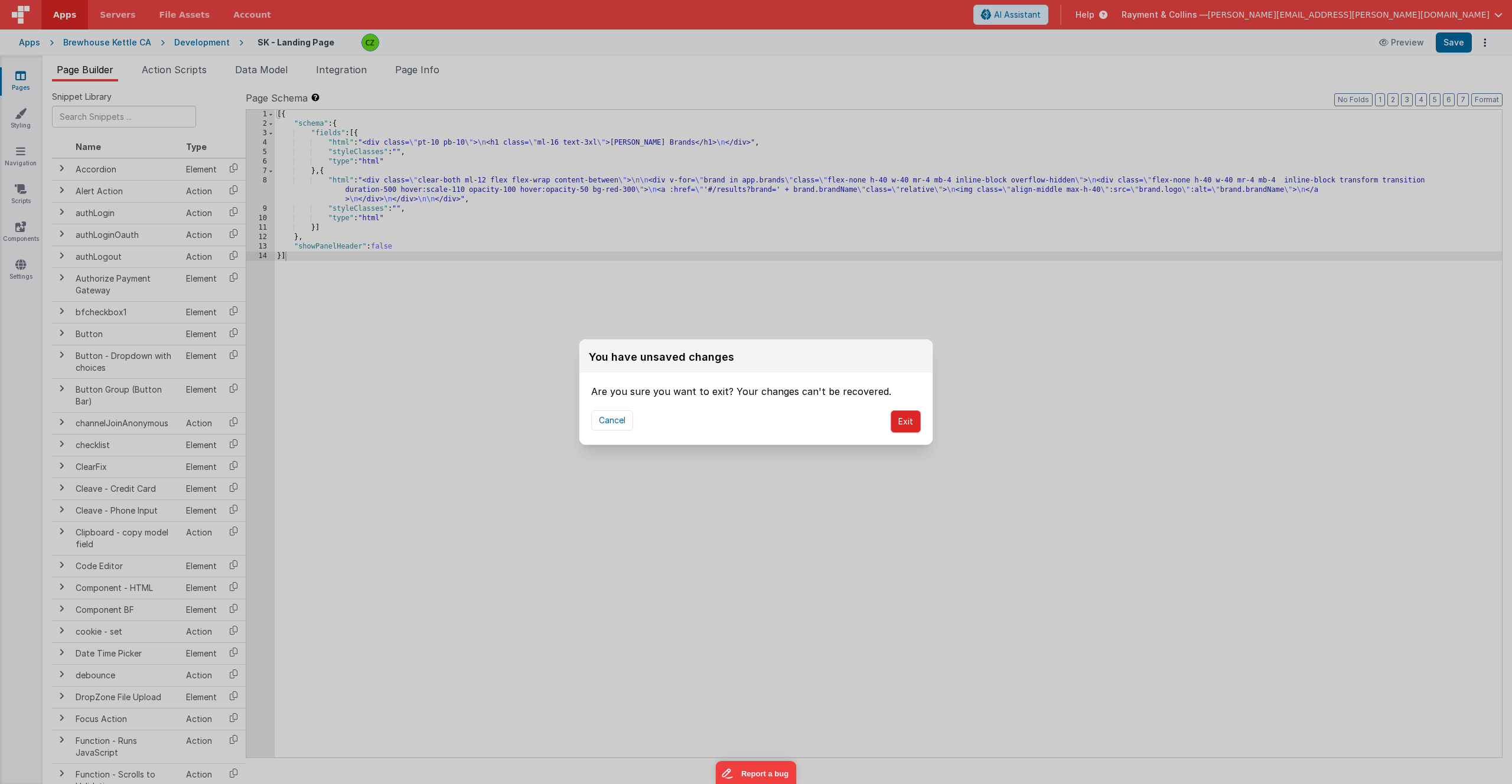
click at [912, 428] on button "Exit" at bounding box center [906, 422] width 30 height 23
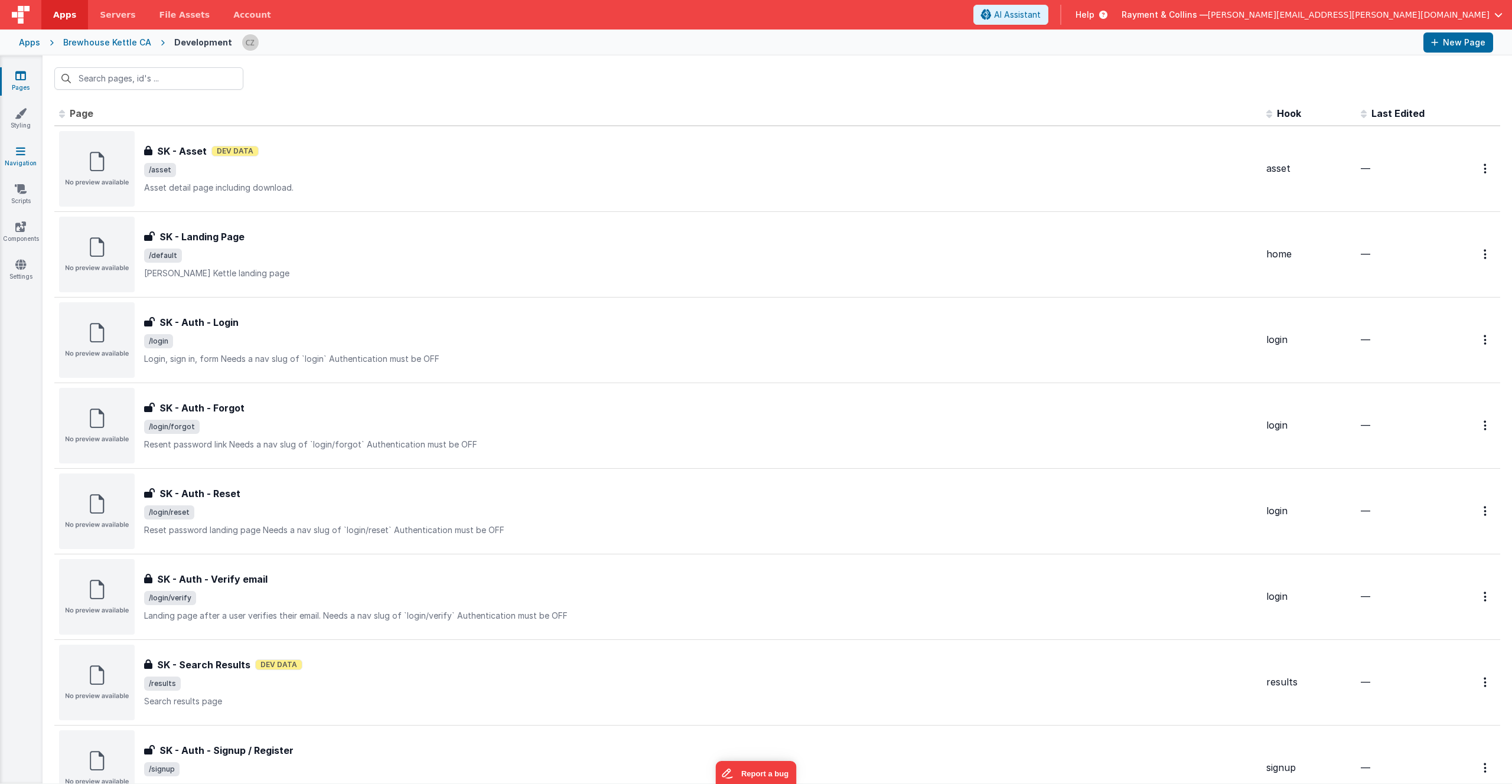
click at [18, 149] on icon at bounding box center [21, 151] width 10 height 12
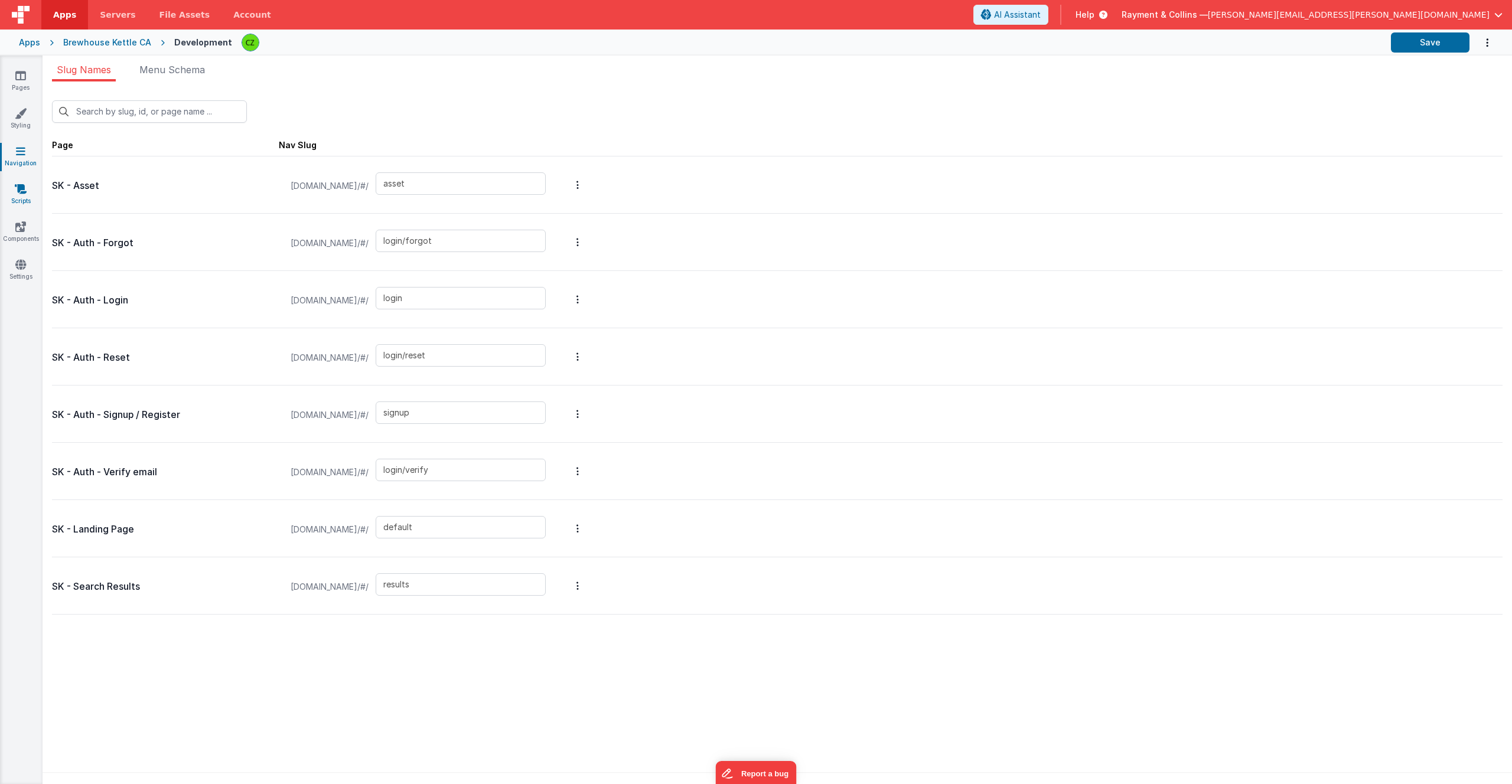
click at [15, 186] on icon at bounding box center [20, 188] width 12 height 12
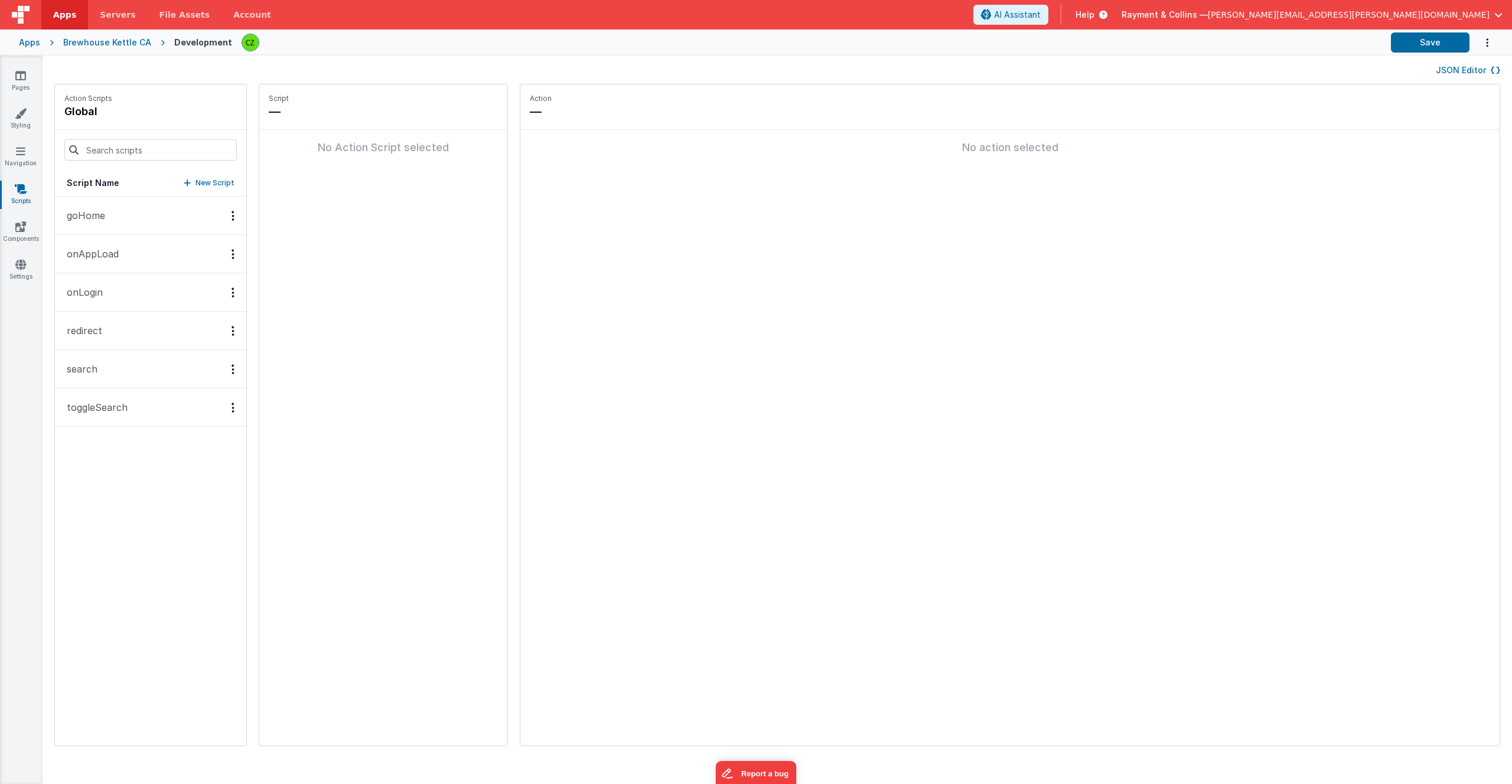
click at [111, 214] on button "goHome" at bounding box center [151, 216] width 191 height 39
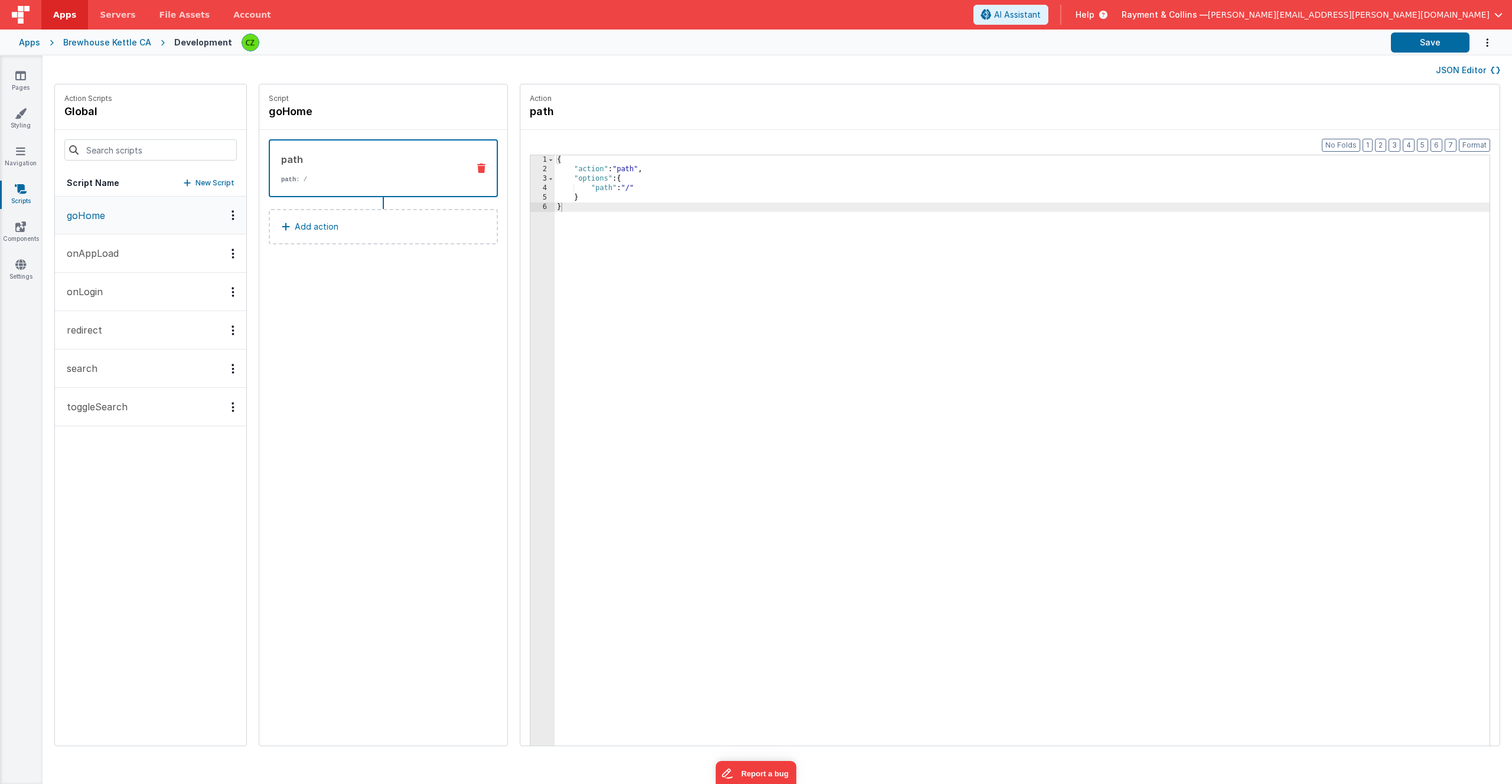
click at [129, 248] on button "onAppLoad" at bounding box center [151, 254] width 191 height 39
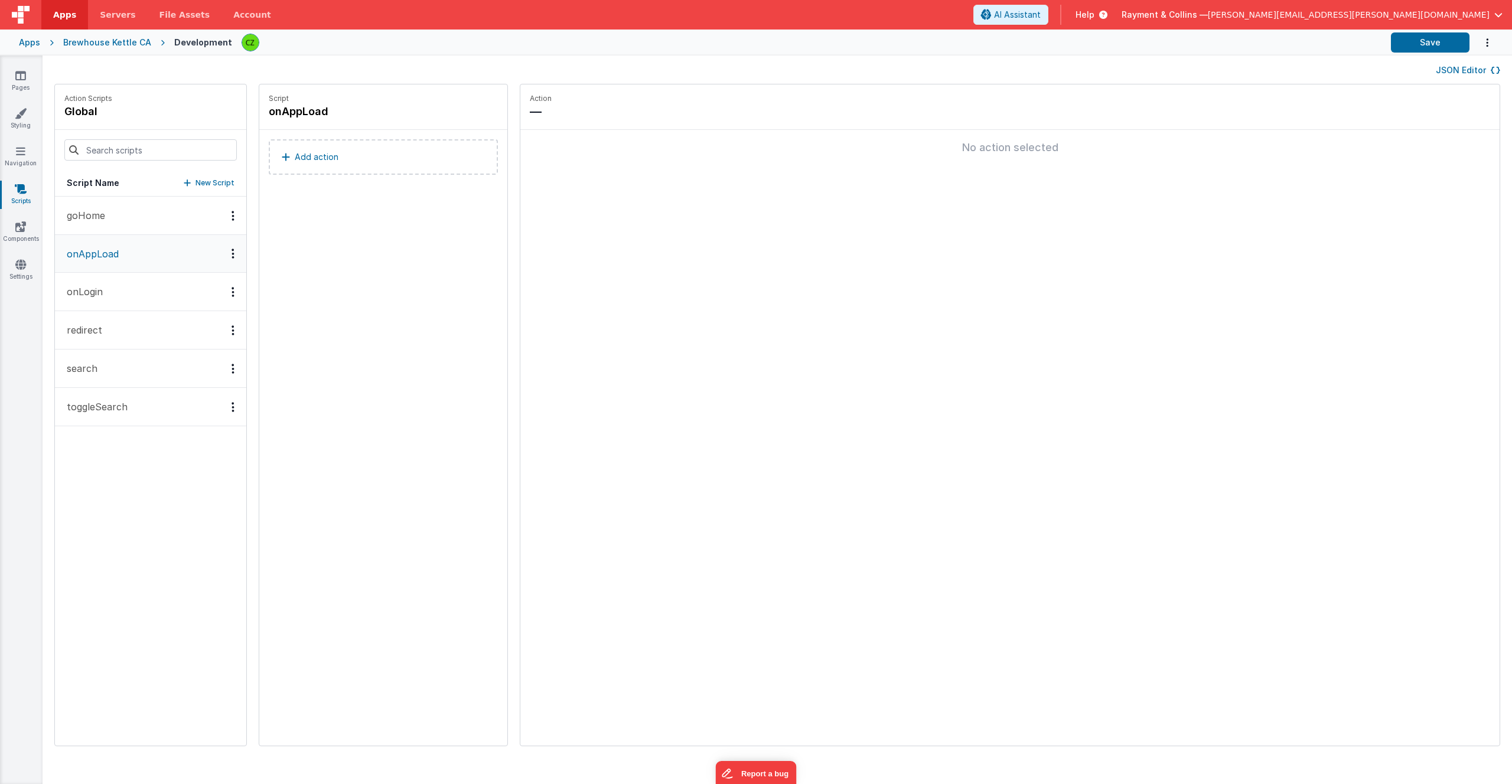
click at [119, 287] on button "onLogin" at bounding box center [151, 292] width 191 height 39
click at [112, 331] on button "redirect" at bounding box center [151, 330] width 191 height 39
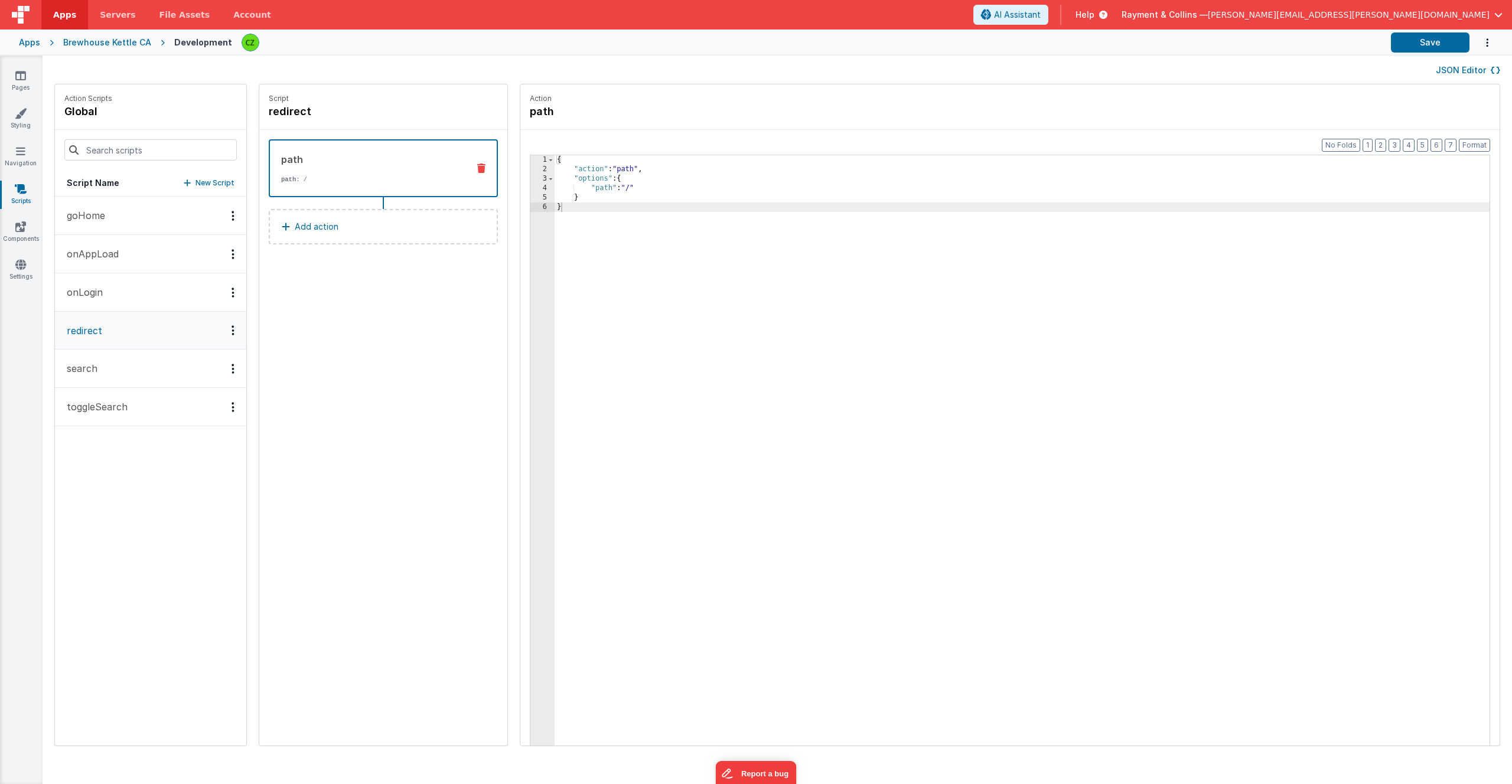
click at [109, 371] on button "search" at bounding box center [151, 369] width 191 height 39
click at [116, 410] on p "toggleSearch" at bounding box center [94, 406] width 68 height 14
click at [118, 362] on button "search" at bounding box center [151, 369] width 191 height 39
click at [22, 228] on icon at bounding box center [20, 226] width 10 height 12
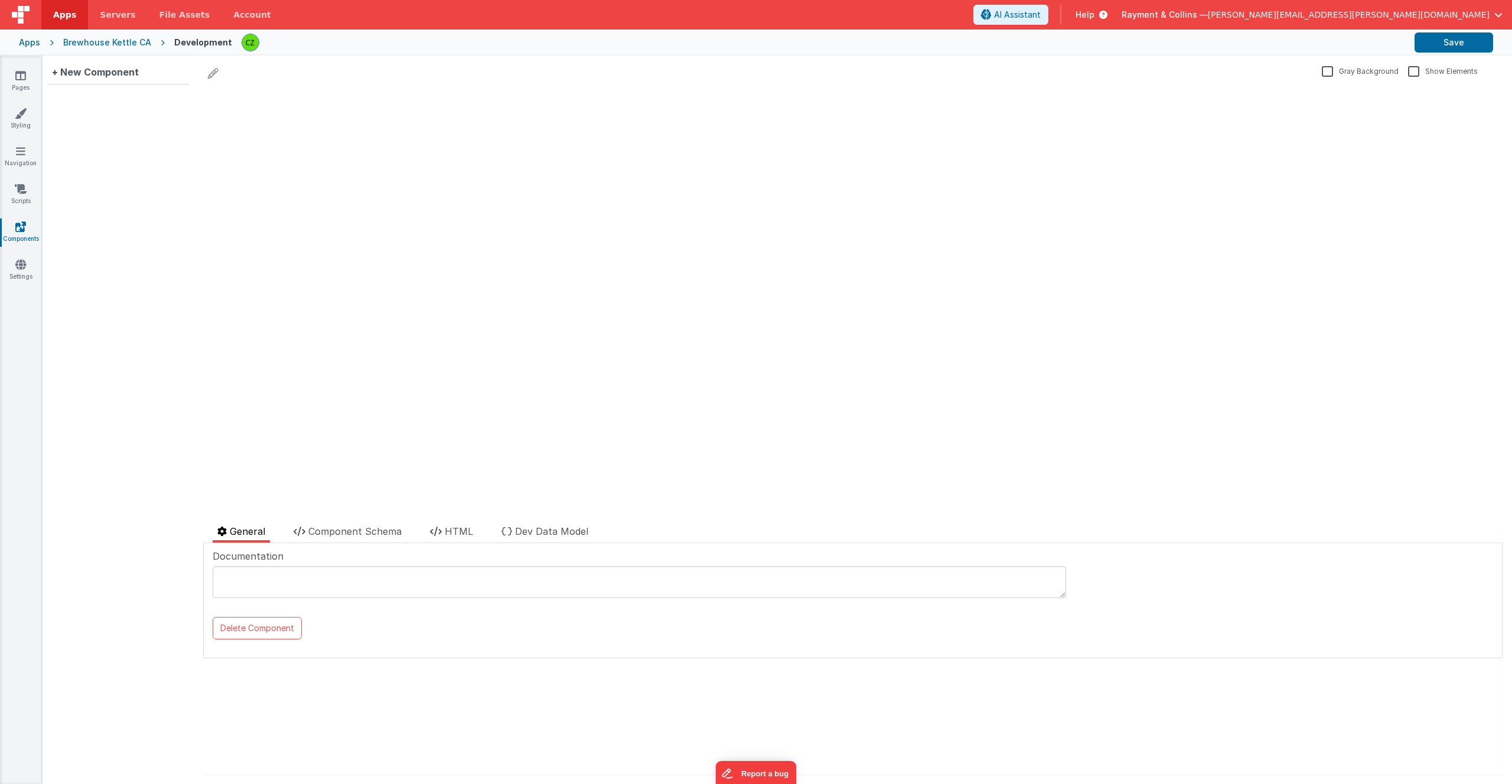
click at [124, 135] on div "+ New Component" at bounding box center [118, 420] width 151 height 728
drag, startPoint x: 47, startPoint y: 89, endPoint x: 179, endPoint y: 245, distance: 204.4
click at [179, 245] on div "+ New Component" at bounding box center [118, 420] width 151 height 728
click at [146, 180] on div "+ New Component" at bounding box center [118, 420] width 151 height 728
click at [70, 259] on div "+ New Component" at bounding box center [118, 420] width 151 height 728
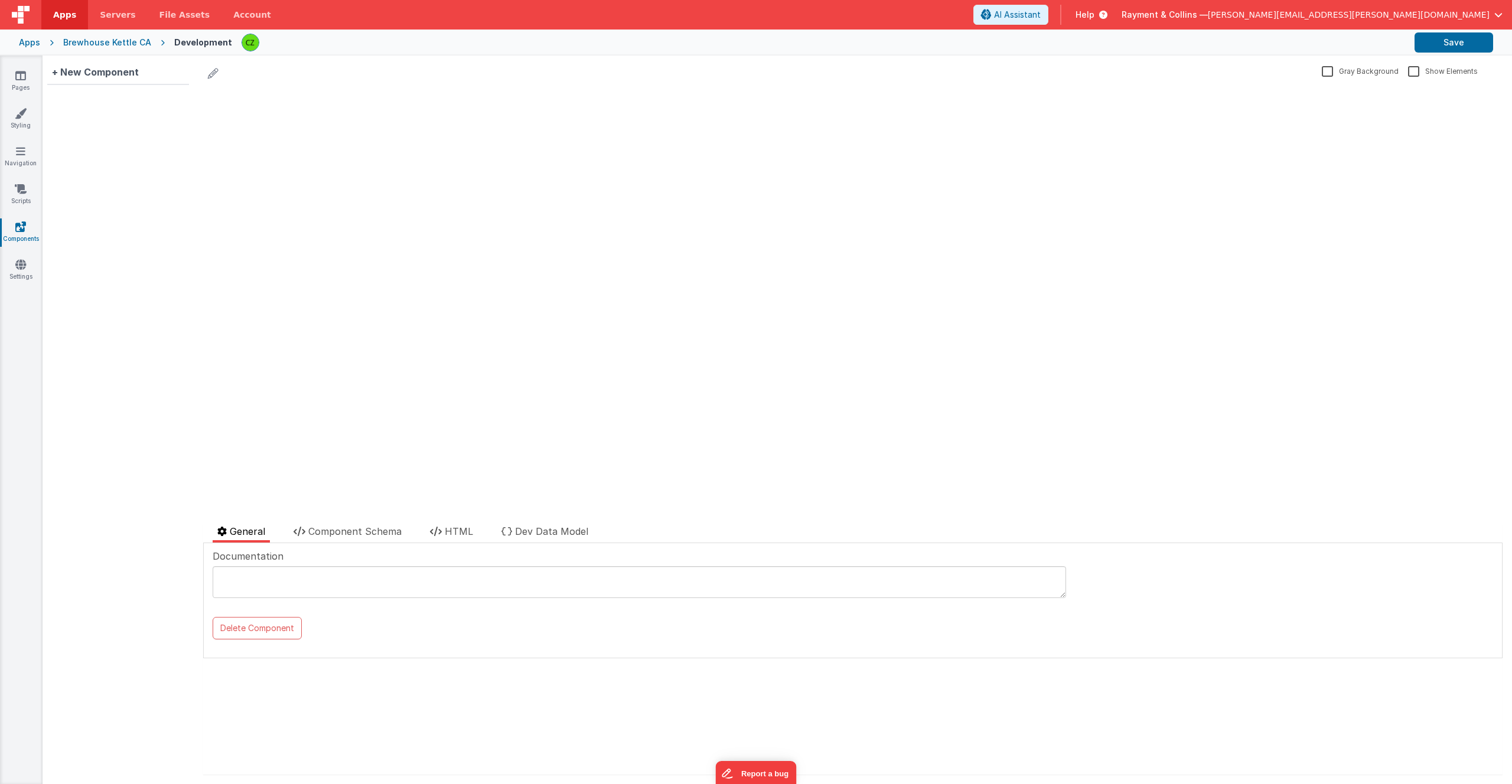
click at [19, 181] on div "Pages Styling Navigation Scripts Components Settings" at bounding box center [21, 420] width 43 height 728
click at [19, 190] on icon at bounding box center [20, 188] width 12 height 12
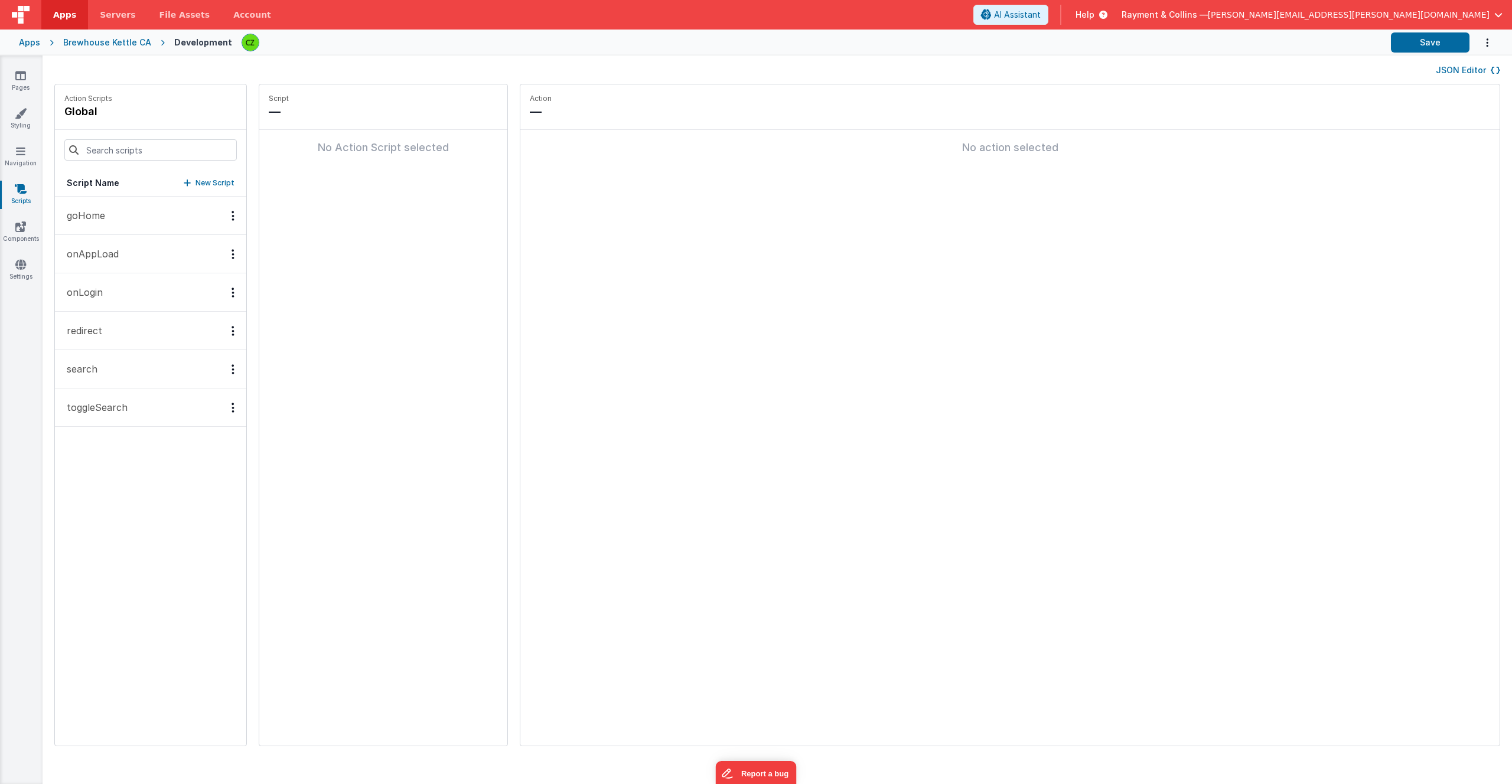
click at [25, 45] on div "Apps" at bounding box center [29, 42] width 21 height 12
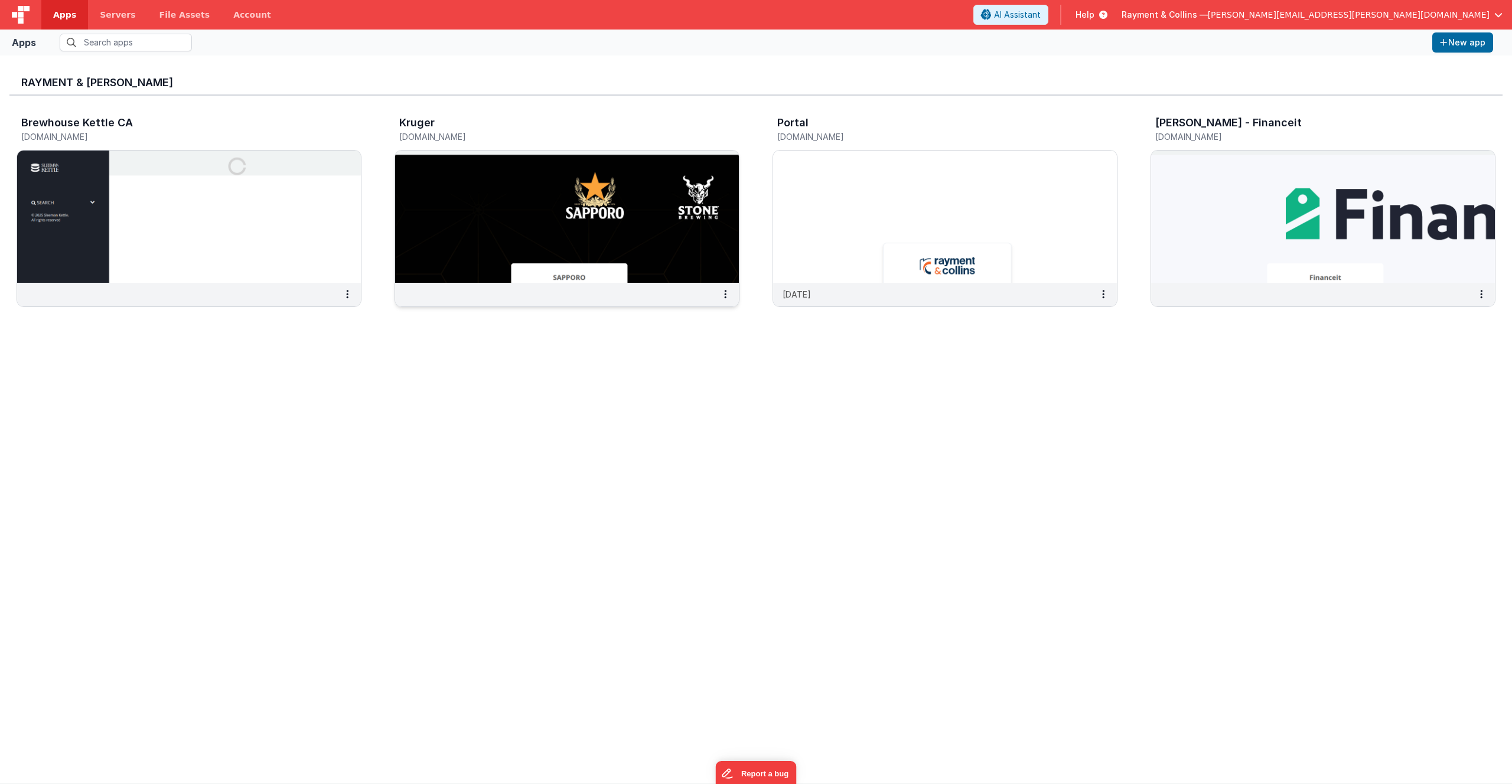
click at [470, 207] on img at bounding box center [567, 217] width 344 height 132
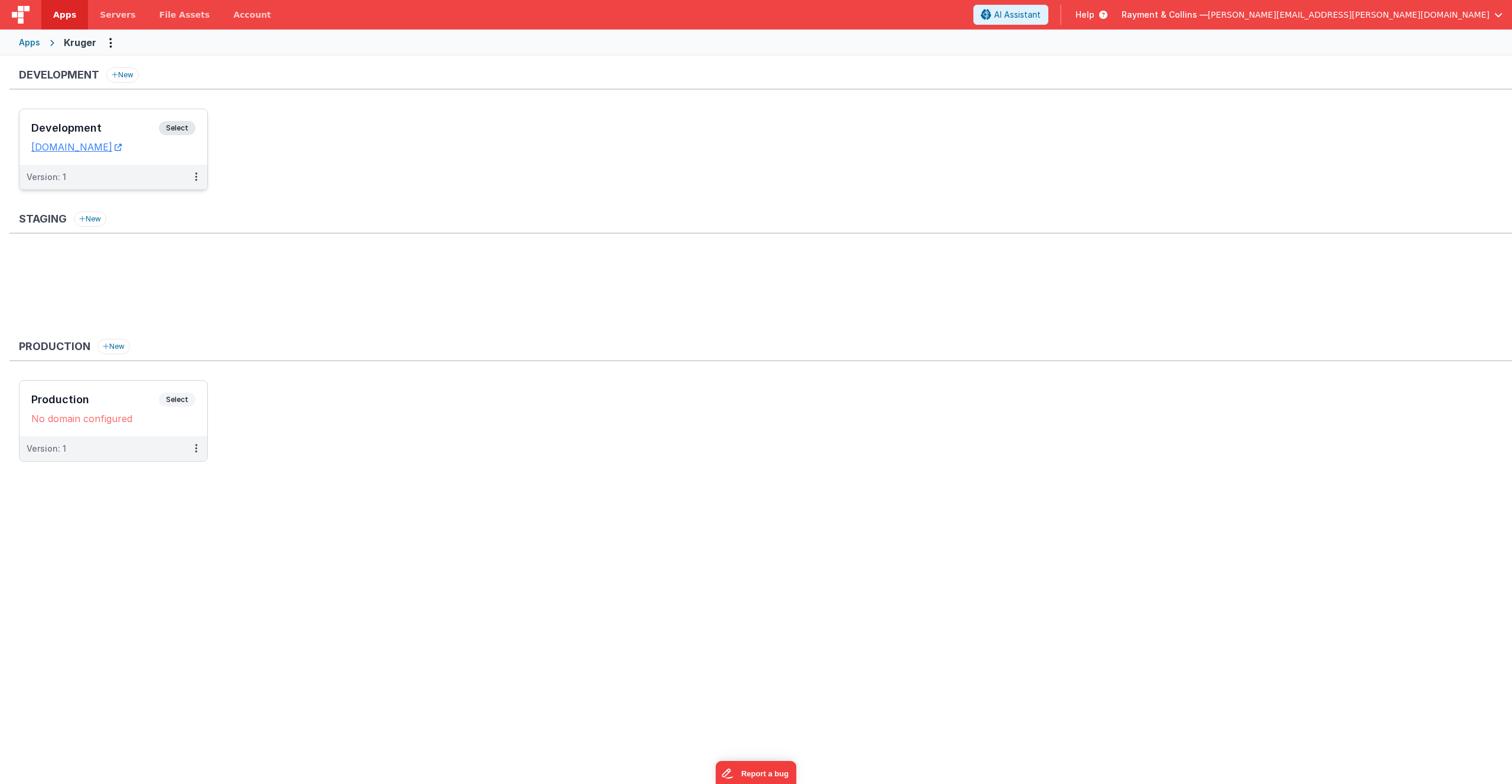
click at [98, 126] on h3 "Development" at bounding box center [95, 128] width 127 height 12
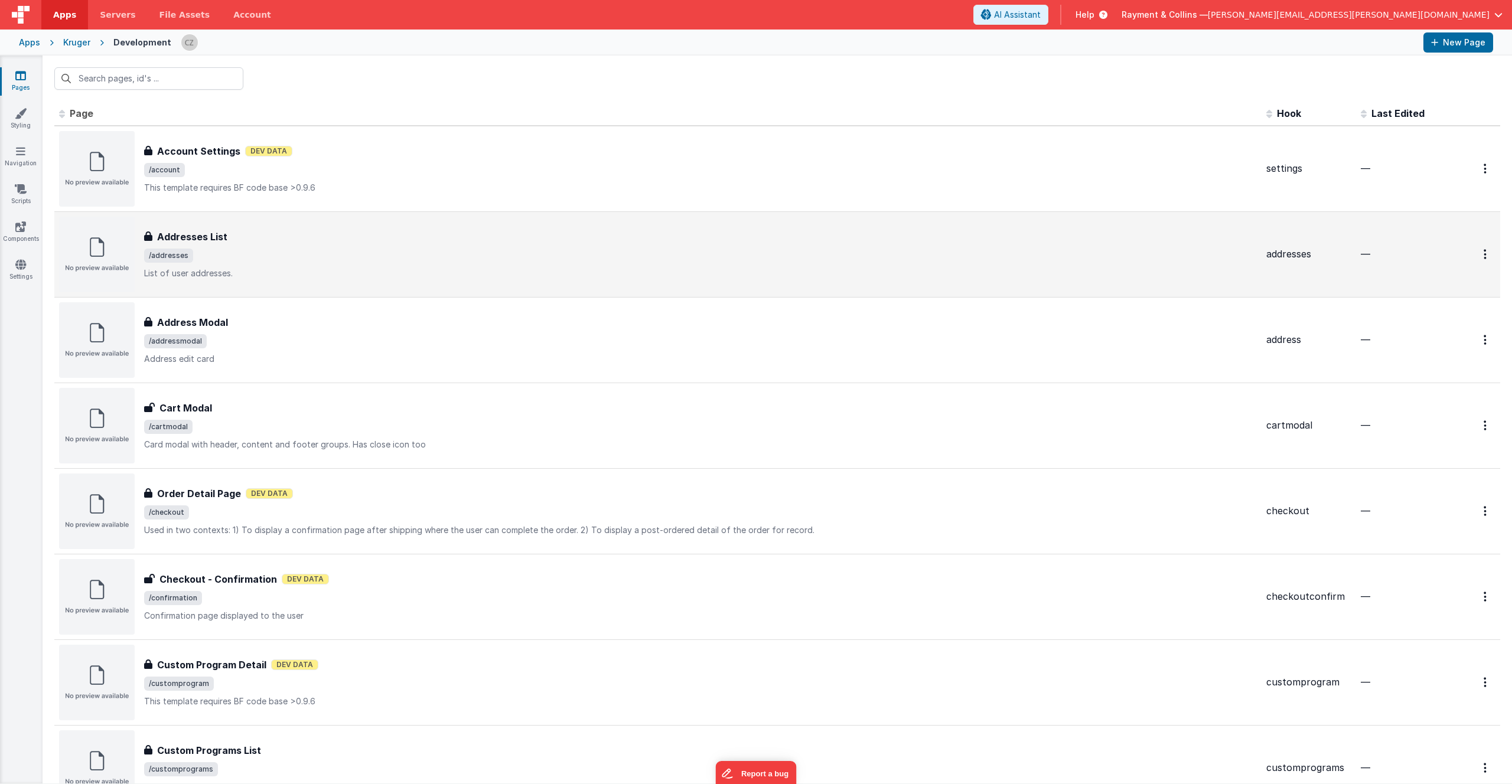
click at [294, 252] on span "/addresses" at bounding box center [700, 255] width 1113 height 14
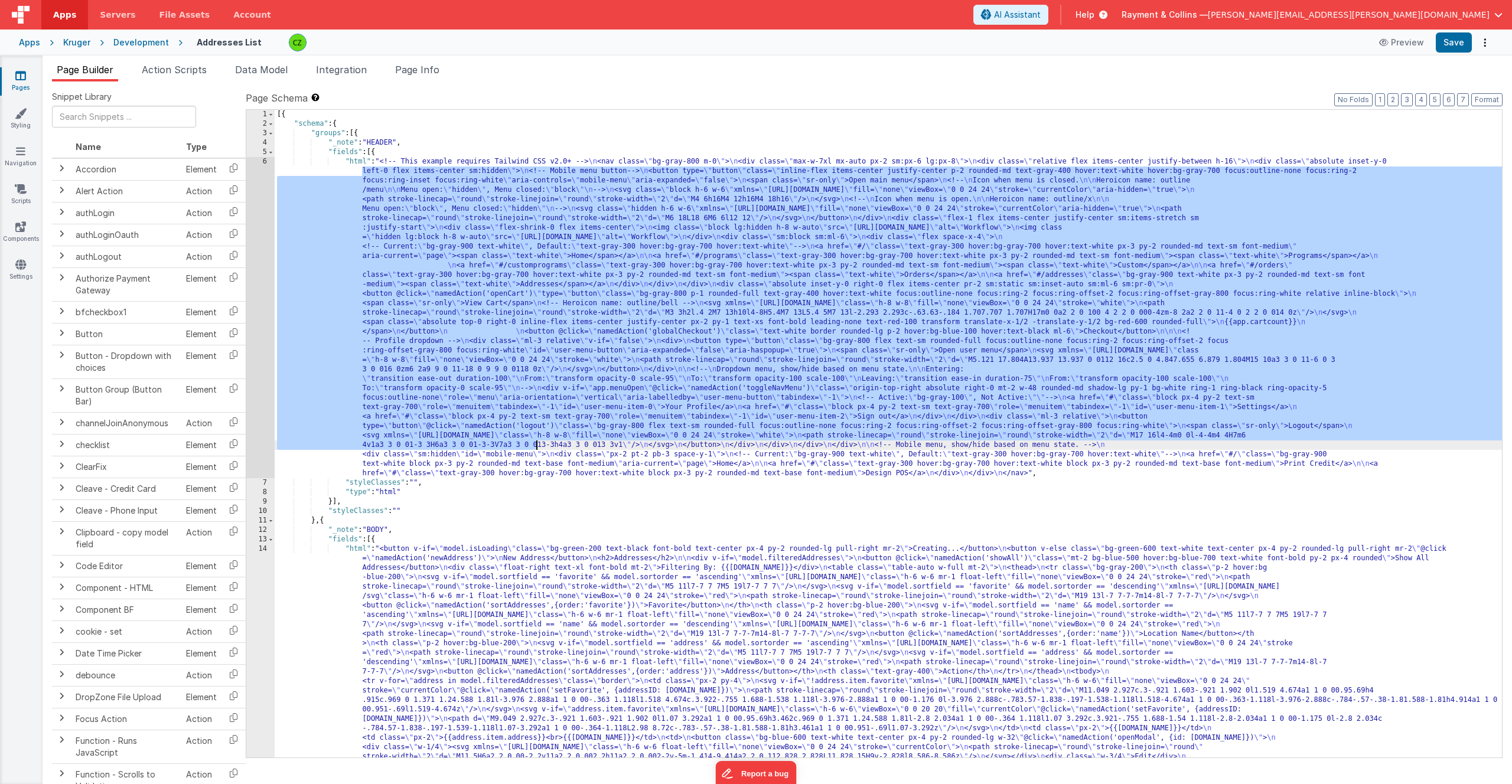
drag, startPoint x: 358, startPoint y: 169, endPoint x: 629, endPoint y: 606, distance: 514.2
click at [629, 585] on div "[{ "schema" : { "groups" : [{ "_note" : "HEADER" , "fields" : [{ "html" : "<!--…" at bounding box center [888, 665] width 1227 height 1111
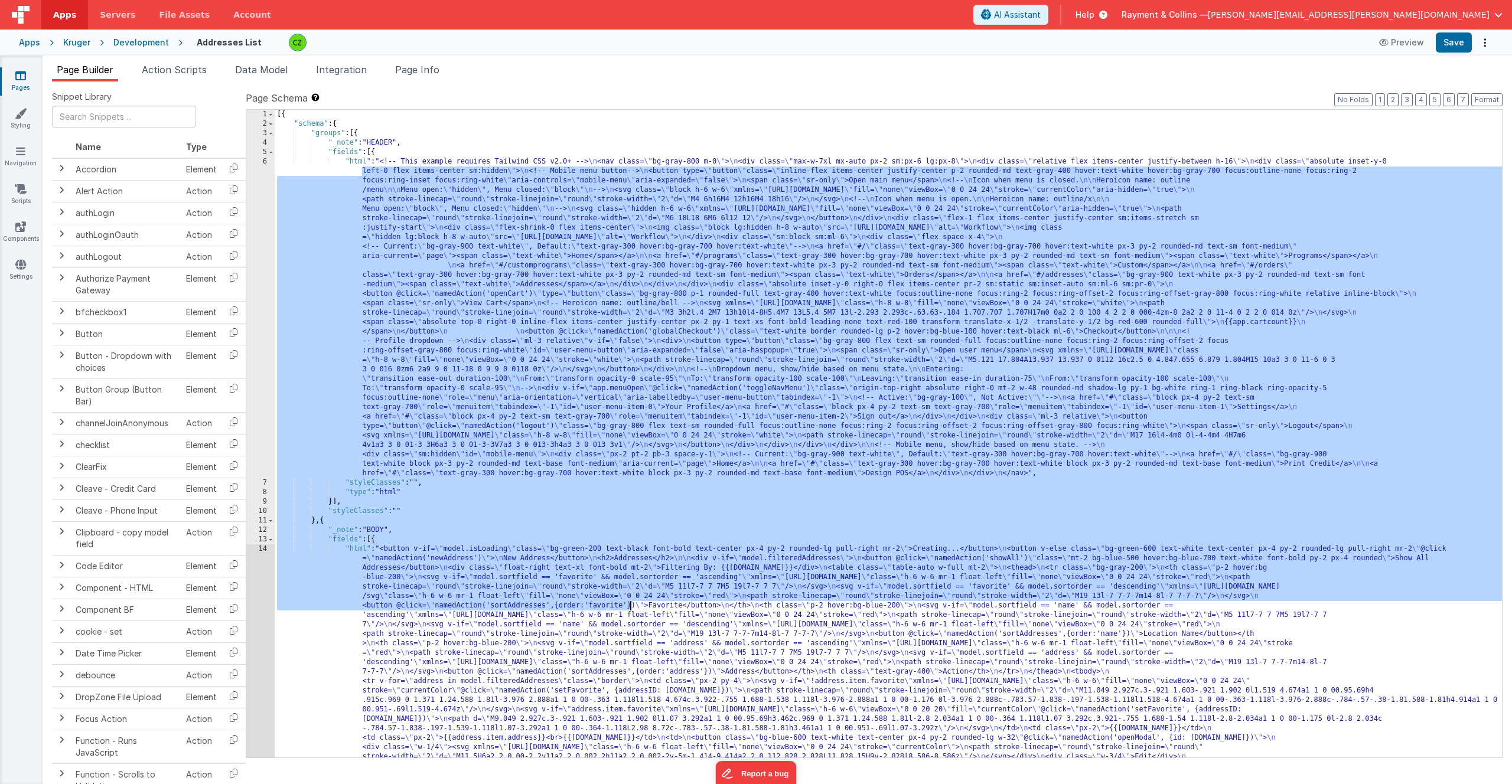
click at [629, 585] on div "[{ "schema" : { "groups" : [{ "_note" : "HEADER" , "fields" : [{ "html" : "<!--…" at bounding box center [888, 665] width 1227 height 1111
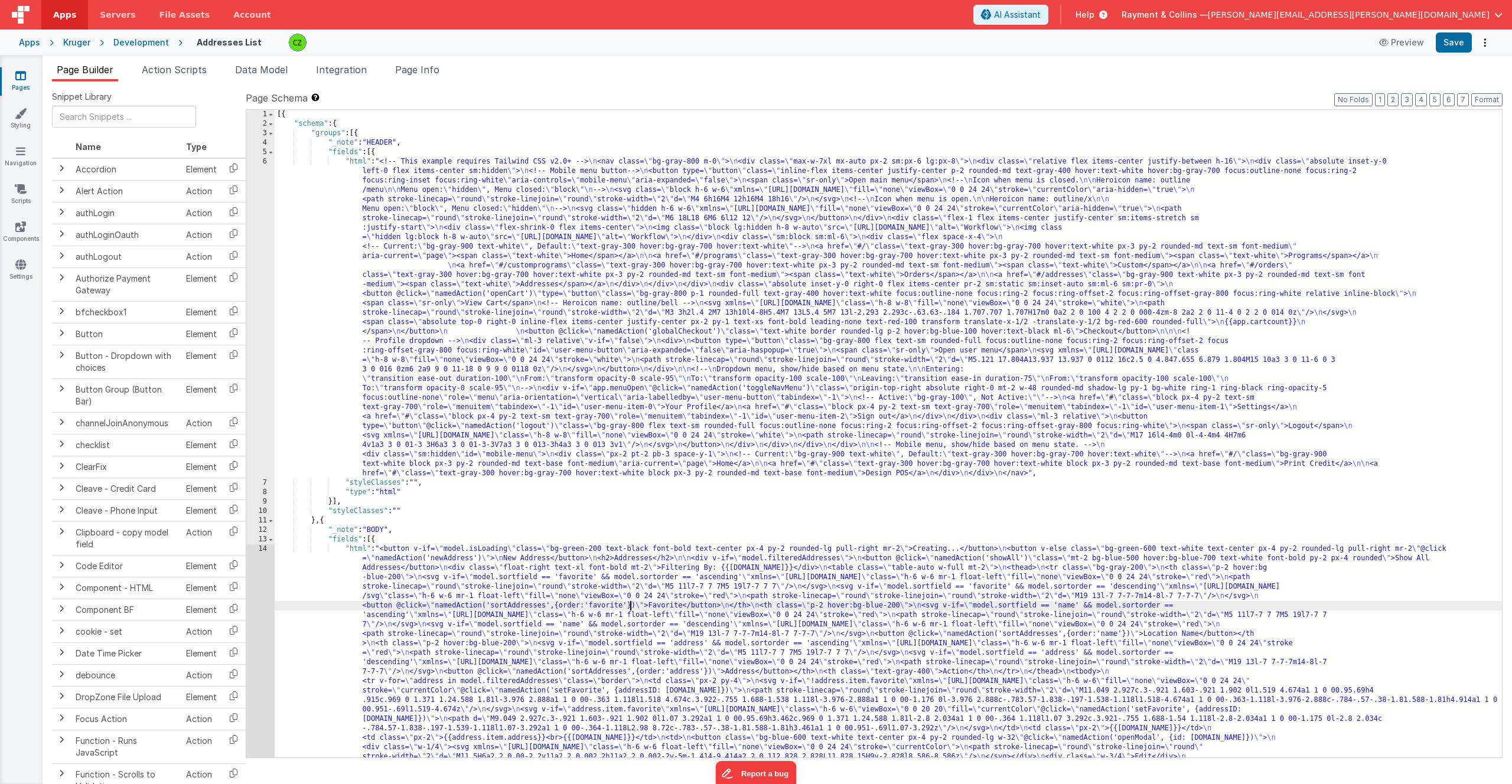
click at [462, 187] on div "[{ "schema" : { "groups" : [{ "_note" : "HEADER" , "fields" : [{ "html" : "<!--…" at bounding box center [888, 665] width 1227 height 1111
drag, startPoint x: 380, startPoint y: 162, endPoint x: 583, endPoint y: 164, distance: 203.0
click at [583, 164] on div "[{ "schema" : { "groups" : [{ "_note" : "HEADER" , "fields" : [{ "html" : "<!--…" at bounding box center [888, 665] width 1227 height 1111
click at [402, 164] on div "[{ "schema" : { "groups" : [{ "_note" : "HEADER" , "fields" : [{ "html" : "<!--…" at bounding box center [888, 665] width 1227 height 1111
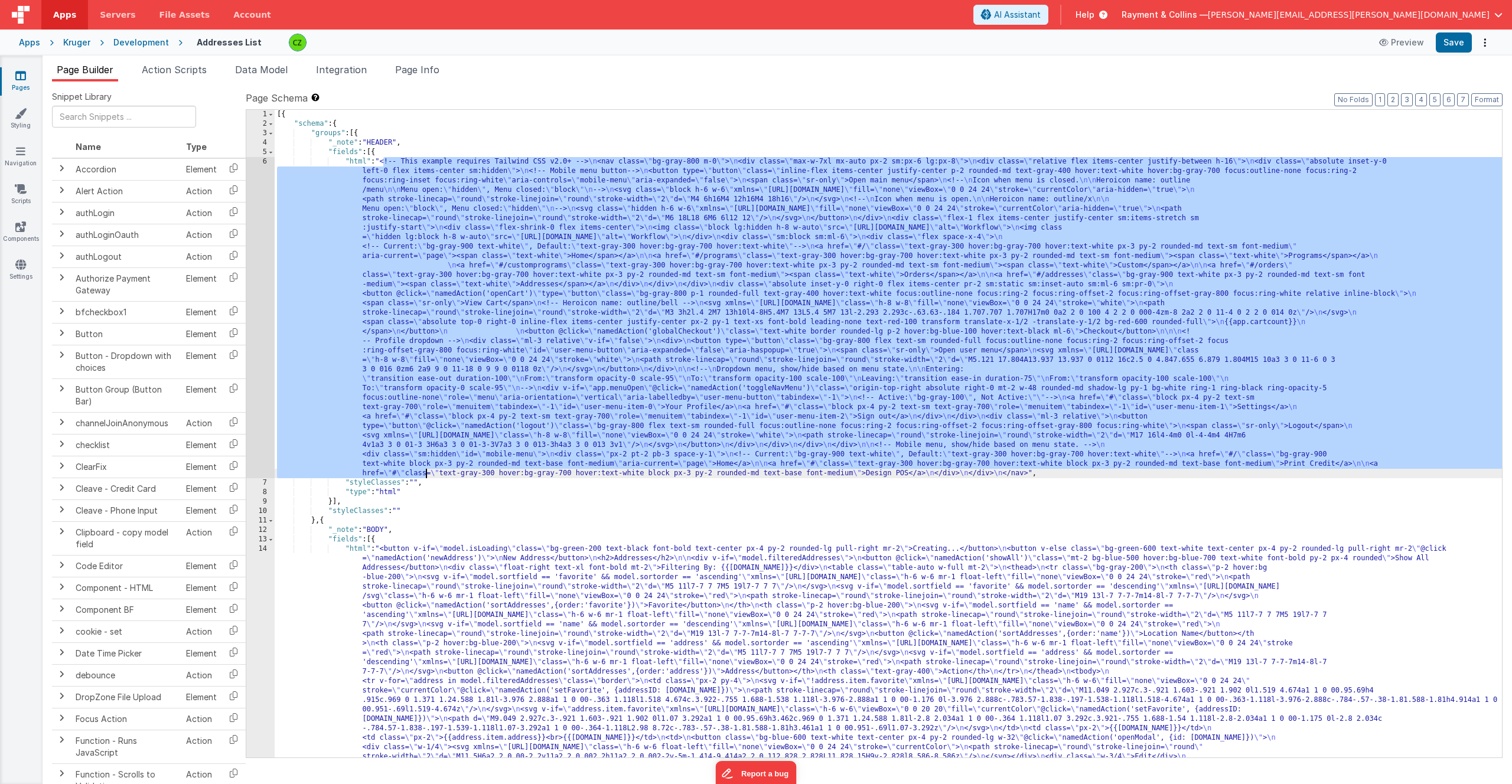
drag, startPoint x: 385, startPoint y: 162, endPoint x: 427, endPoint y: 472, distance: 312.8
click at [427, 472] on div "[{ "schema" : { "groups" : [{ "_note" : "HEADER" , "fields" : [{ "html" : "<!--…" at bounding box center [888, 665] width 1227 height 1111
click at [527, 436] on div "[{ "schema" : { "groups" : [{ "_note" : "HEADER" , "fields" : [{ "html" : "<!--…" at bounding box center [888, 665] width 1227 height 1111
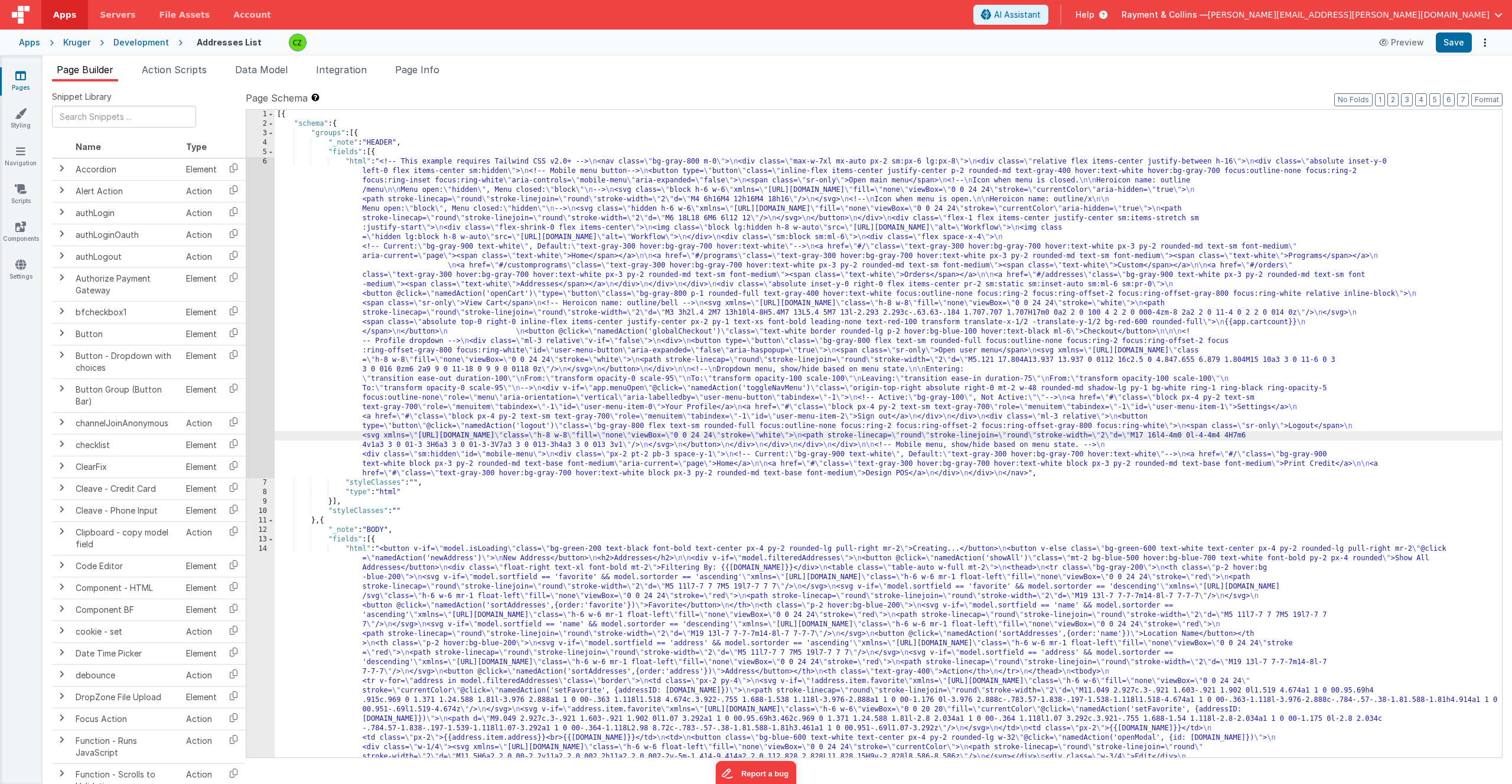
click at [264, 161] on div "6" at bounding box center [260, 317] width 28 height 321
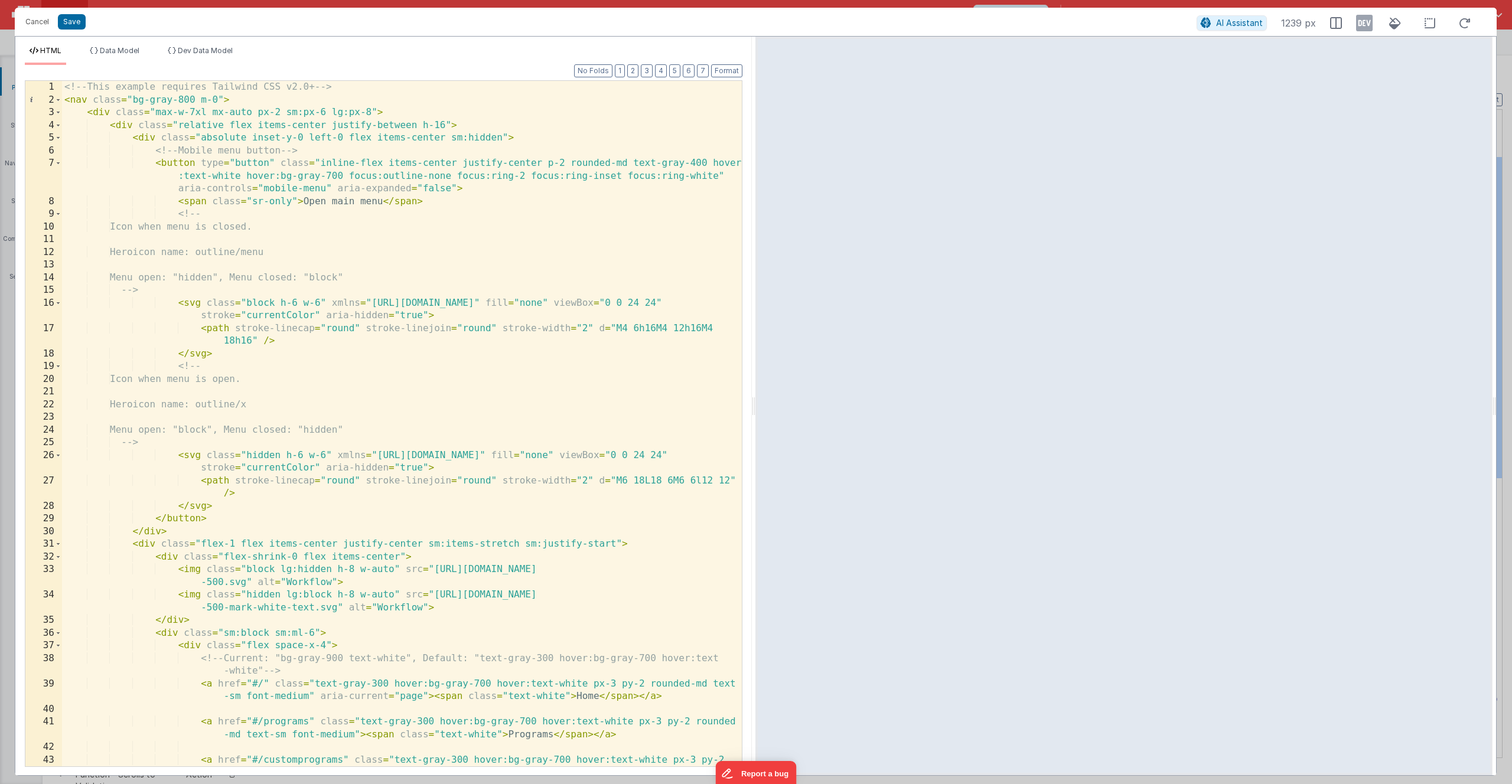
click at [254, 105] on div "<!-- This example requires Tailwind CSS v2.0+ --> < nav class = "bg-gray-800 m-…" at bounding box center [402, 443] width 680 height 724
click at [205, 50] on span "Dev Data Model" at bounding box center [205, 50] width 55 height 9
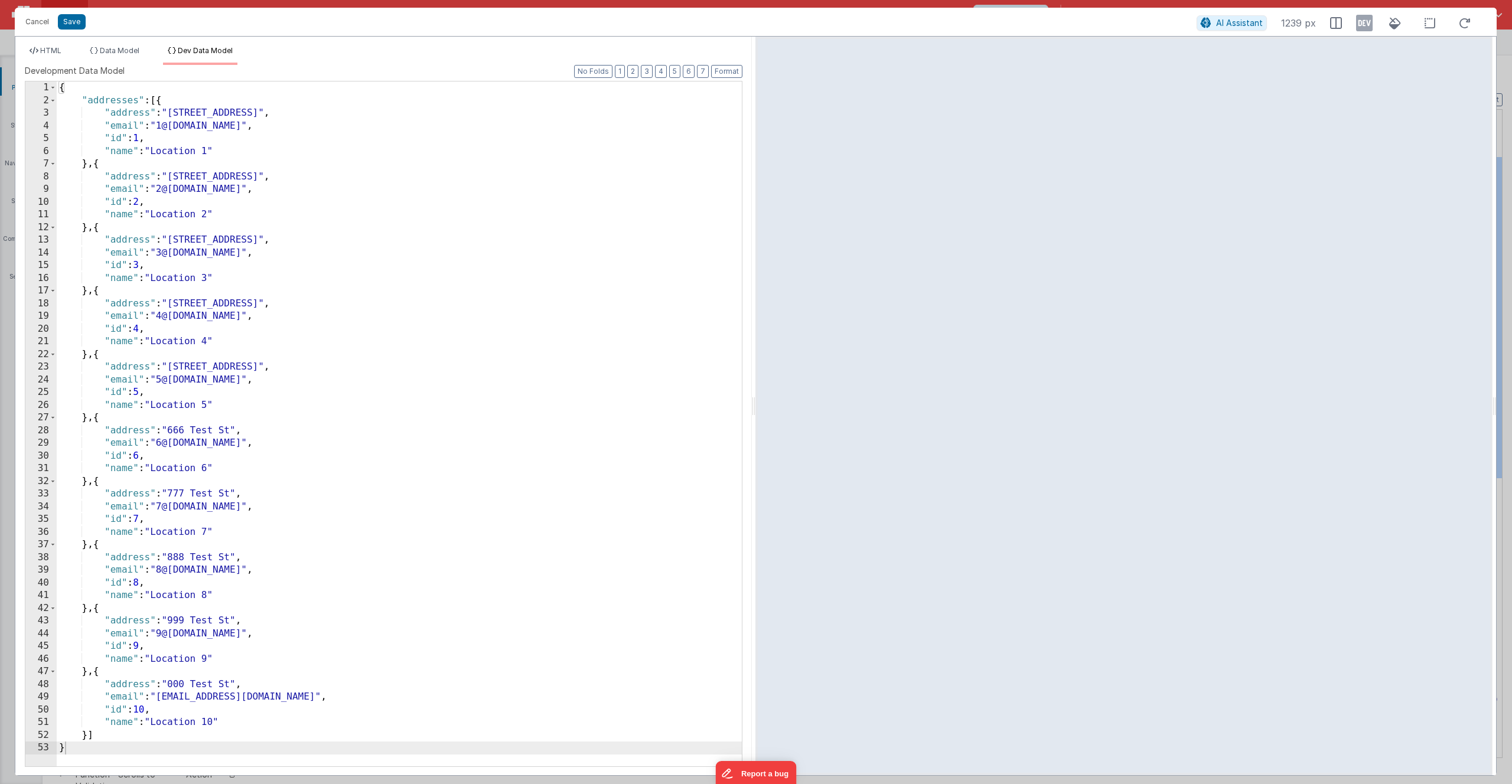
click at [217, 173] on div "{ "addresses" : [{ "address" : "111 Test St" , "email" : "1@test.com" , "id" : …" at bounding box center [399, 436] width 685 height 710
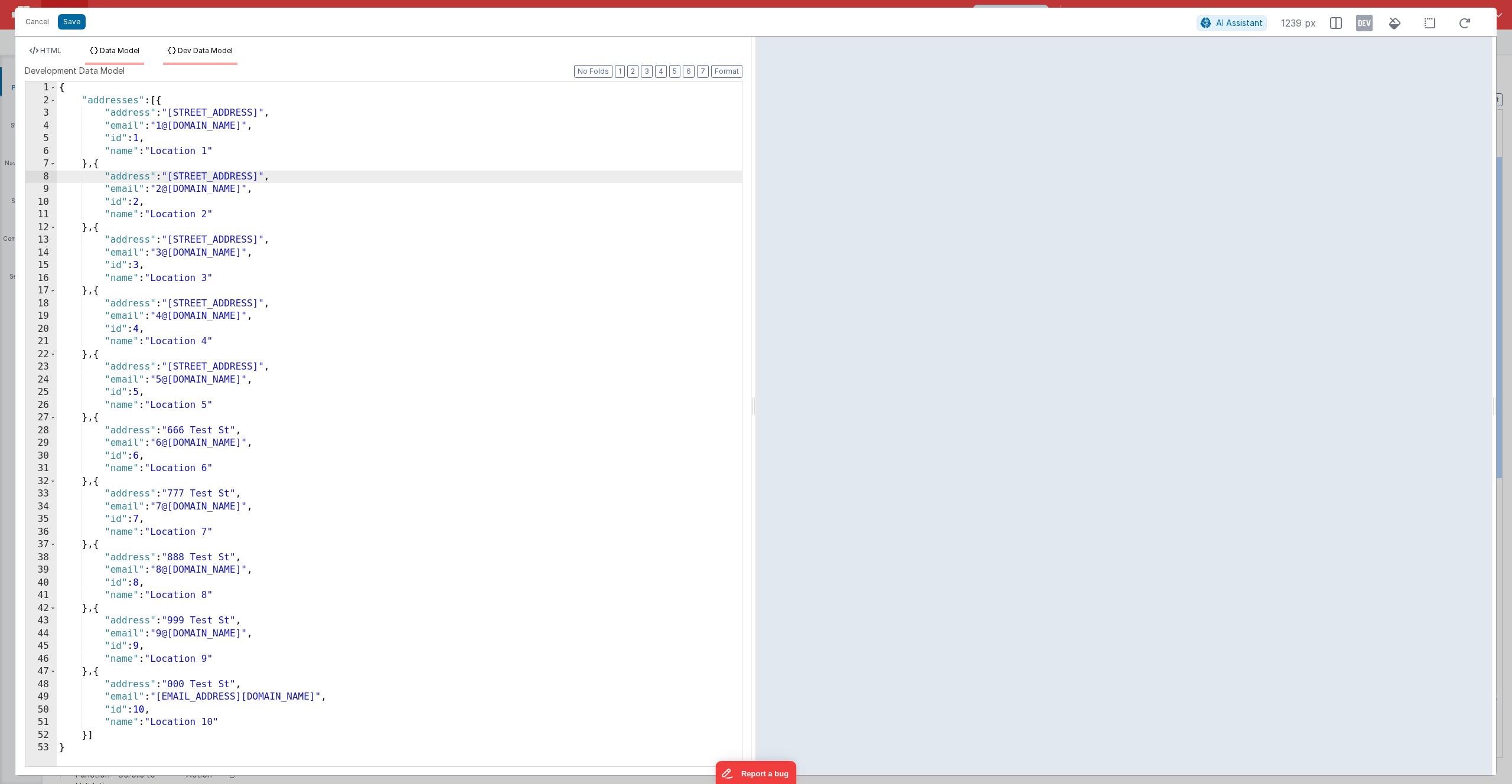
click at [121, 50] on span "Data Model" at bounding box center [120, 50] width 40 height 9
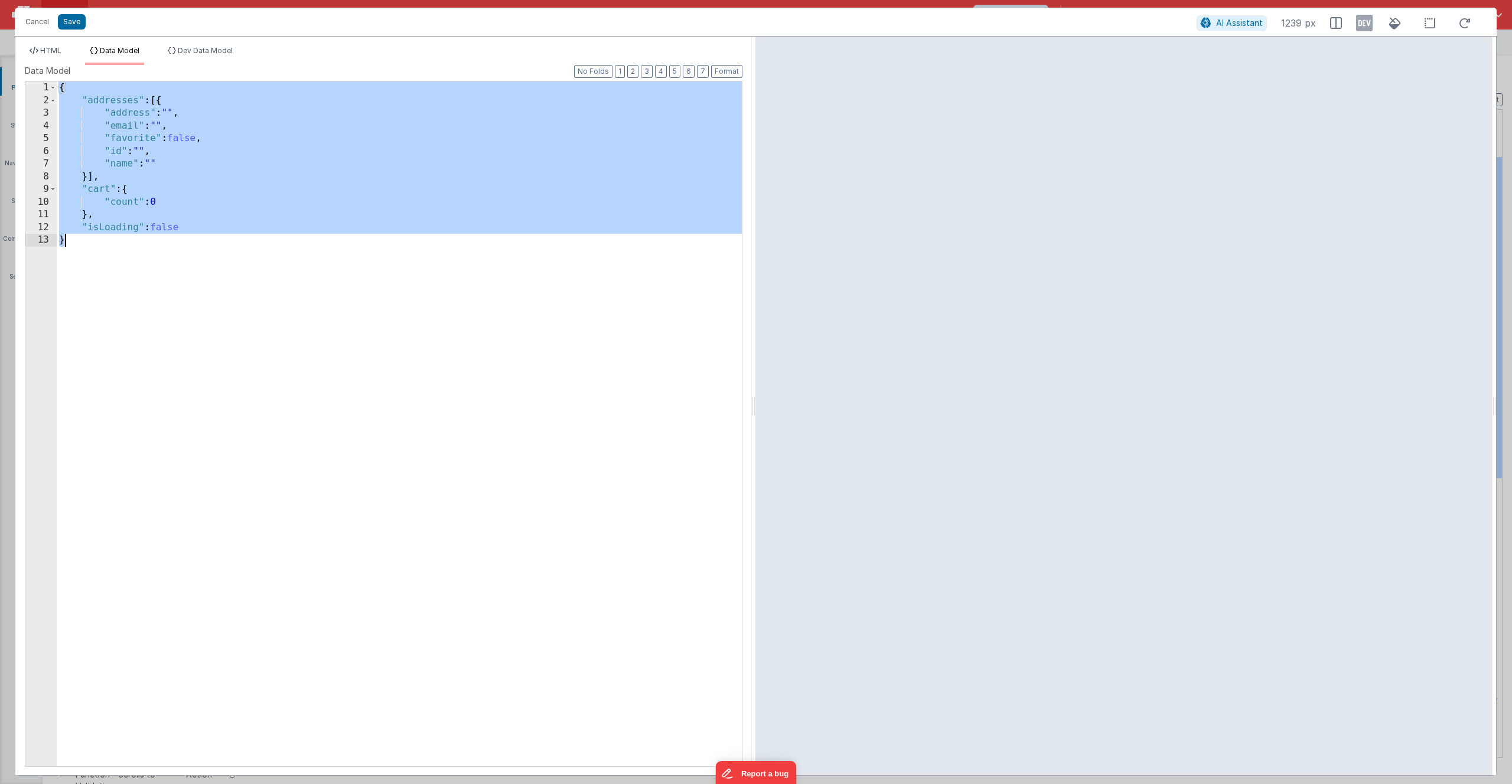
drag, startPoint x: 61, startPoint y: 86, endPoint x: 173, endPoint y: 314, distance: 254.0
click at [174, 314] on div "{ "addresses" : [{ "address" : "" , "email" : "" , "favorite" : false , "id" : …" at bounding box center [399, 436] width 685 height 710
click at [173, 314] on div "{ "addresses" : [{ "address" : "" , "email" : "" , "favorite" : false , "id" : …" at bounding box center [399, 436] width 685 height 710
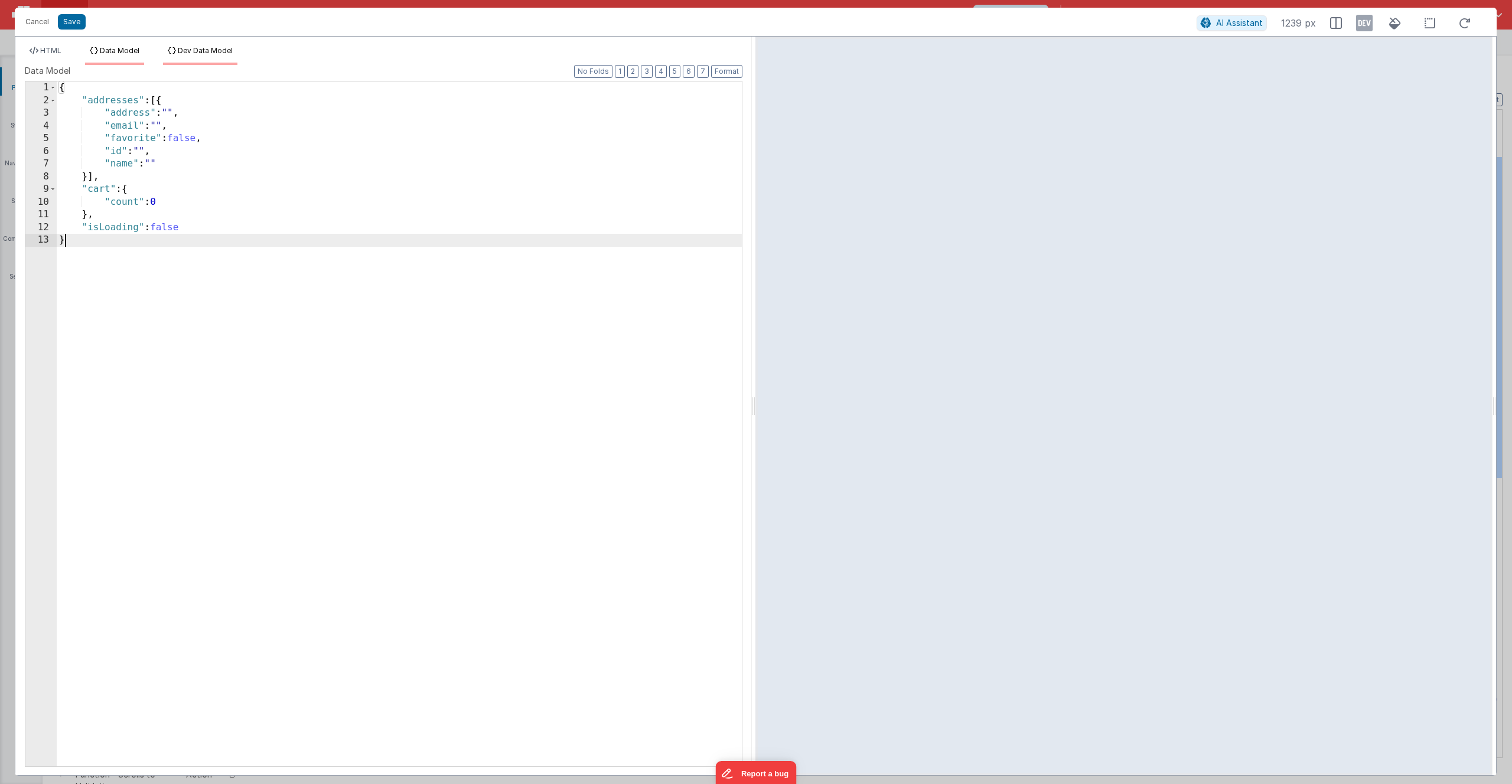
click at [206, 52] on span "Dev Data Model" at bounding box center [205, 50] width 55 height 9
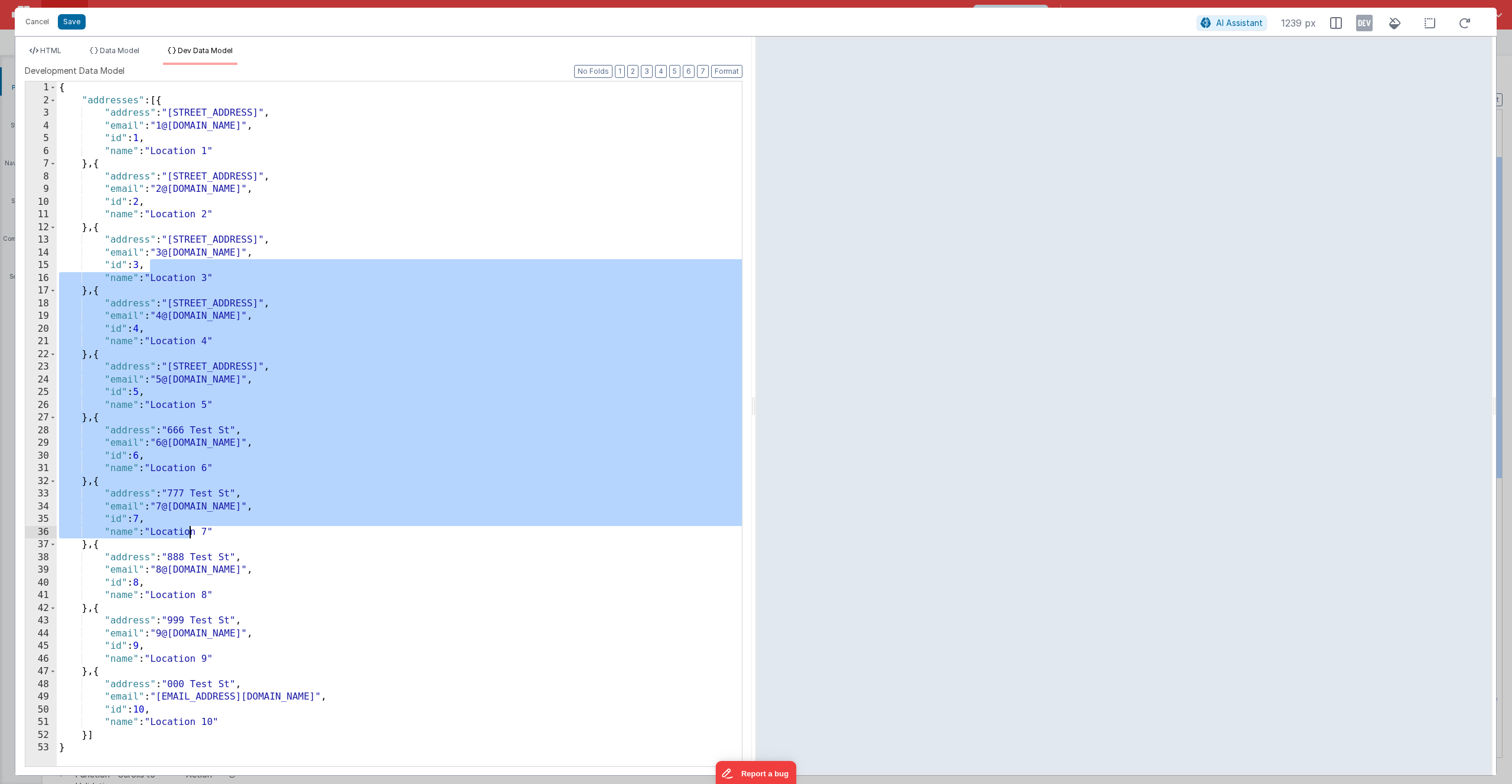
drag, startPoint x: 161, startPoint y: 266, endPoint x: 206, endPoint y: 608, distance: 344.9
click at [206, 585] on div "{ "addresses" : [{ "address" : "111 Test St" , "email" : "1@test.com" , "id" : …" at bounding box center [399, 436] width 685 height 710
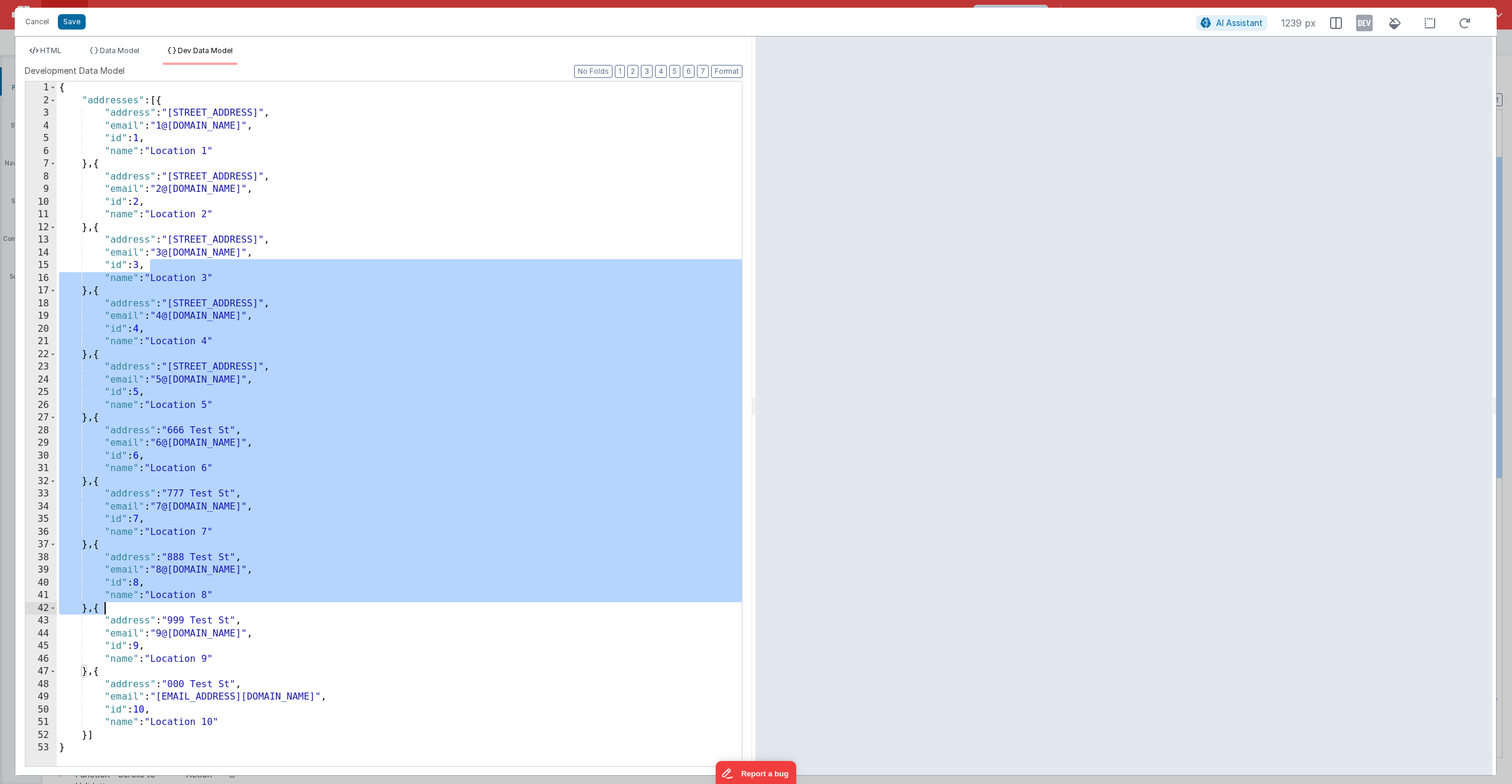
click at [391, 470] on div "{ "addresses" : [{ "address" : "111 Test St" , "email" : "1@test.com" , "id" : …" at bounding box center [399, 436] width 685 height 710
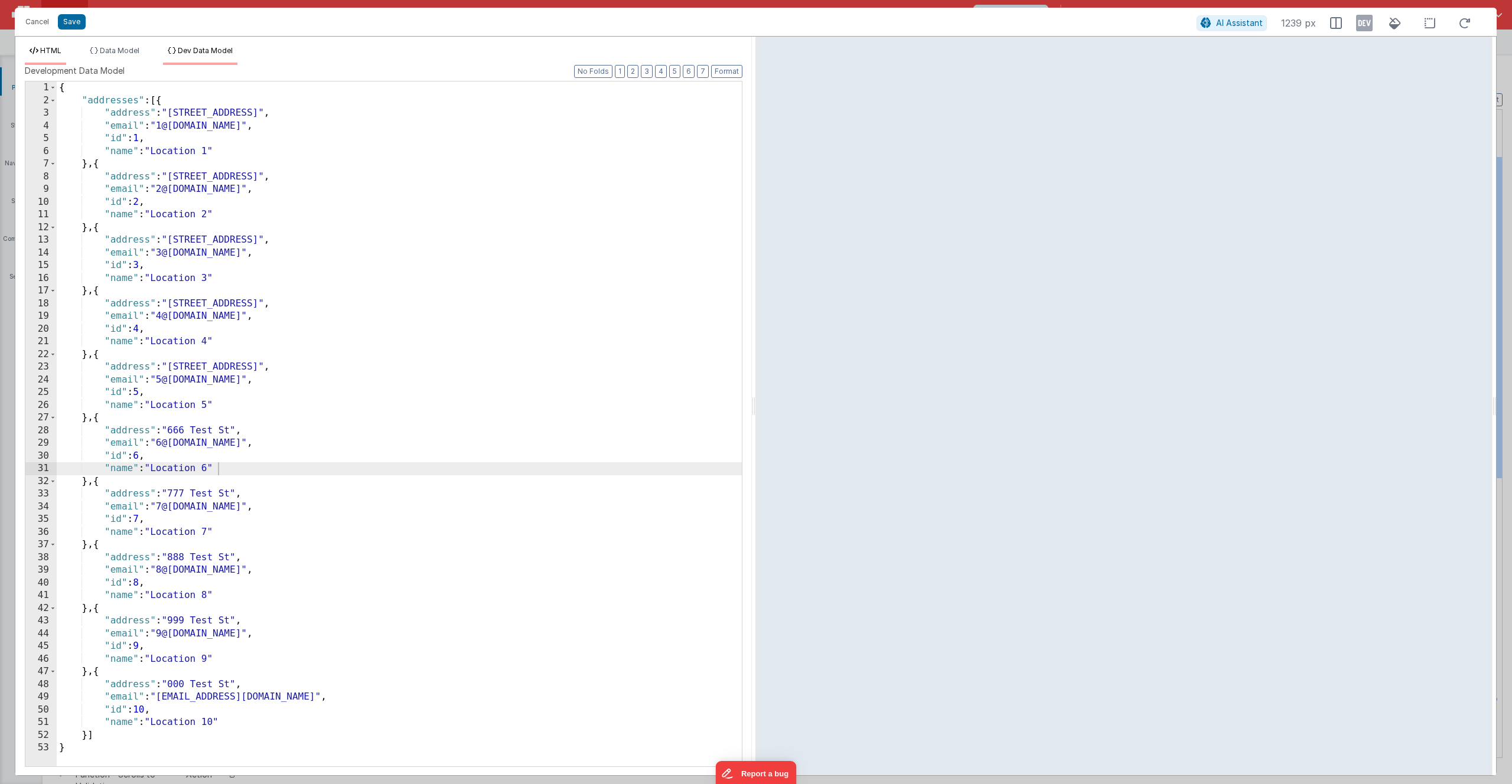
click at [52, 48] on span "HTML" at bounding box center [50, 50] width 21 height 9
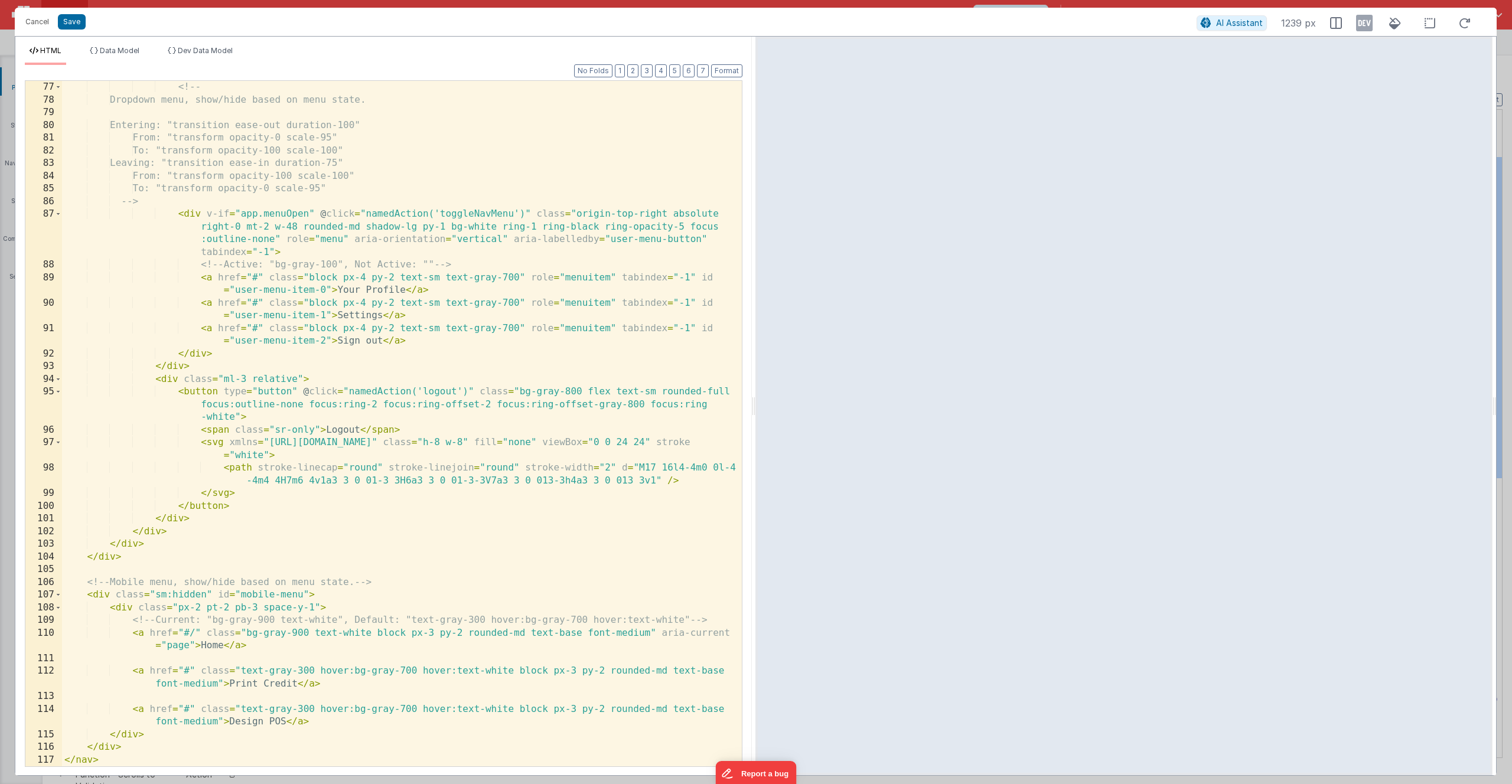
scroll to position [1307, 0]
click at [32, 21] on button "Cancel" at bounding box center [37, 22] width 36 height 17
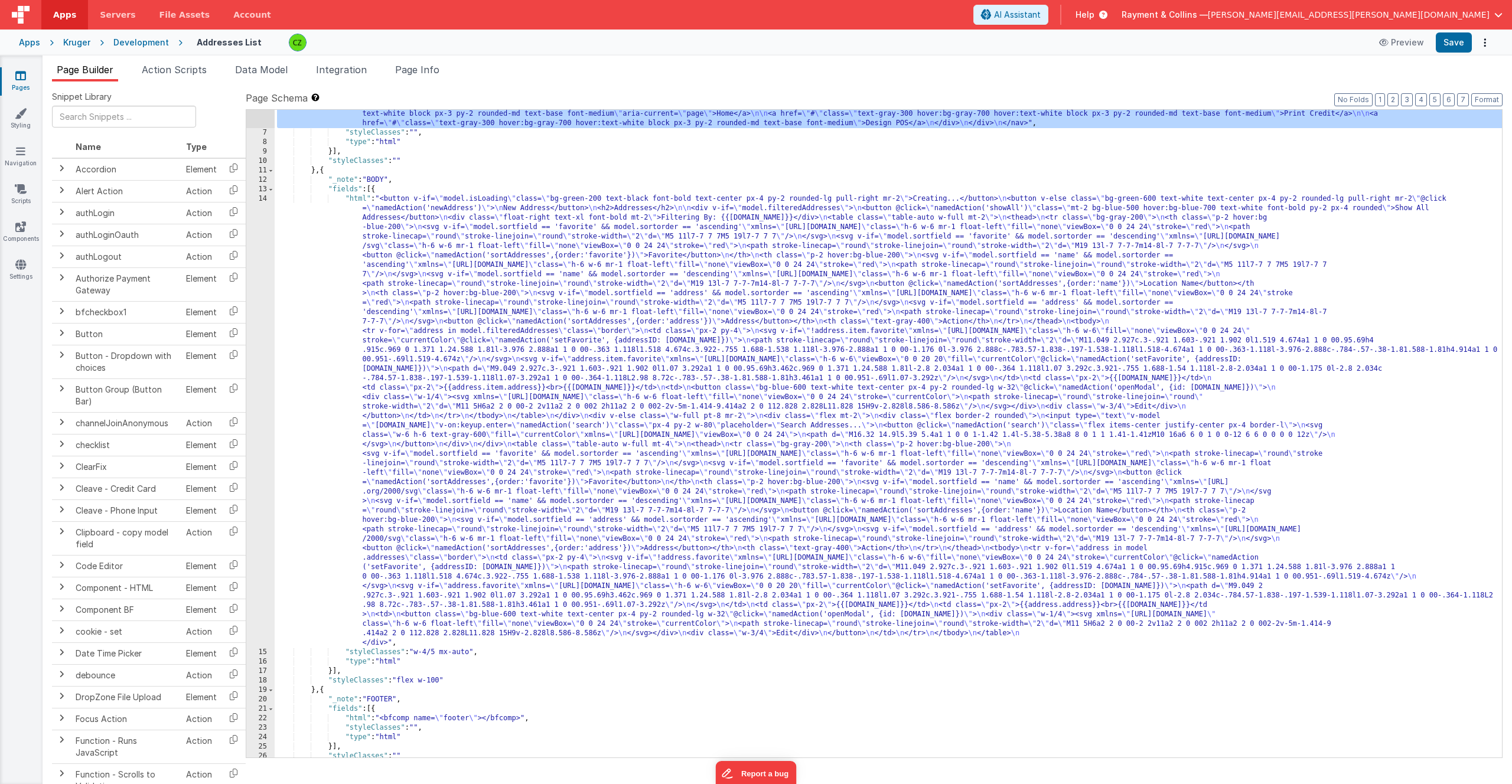
scroll to position [0, 0]
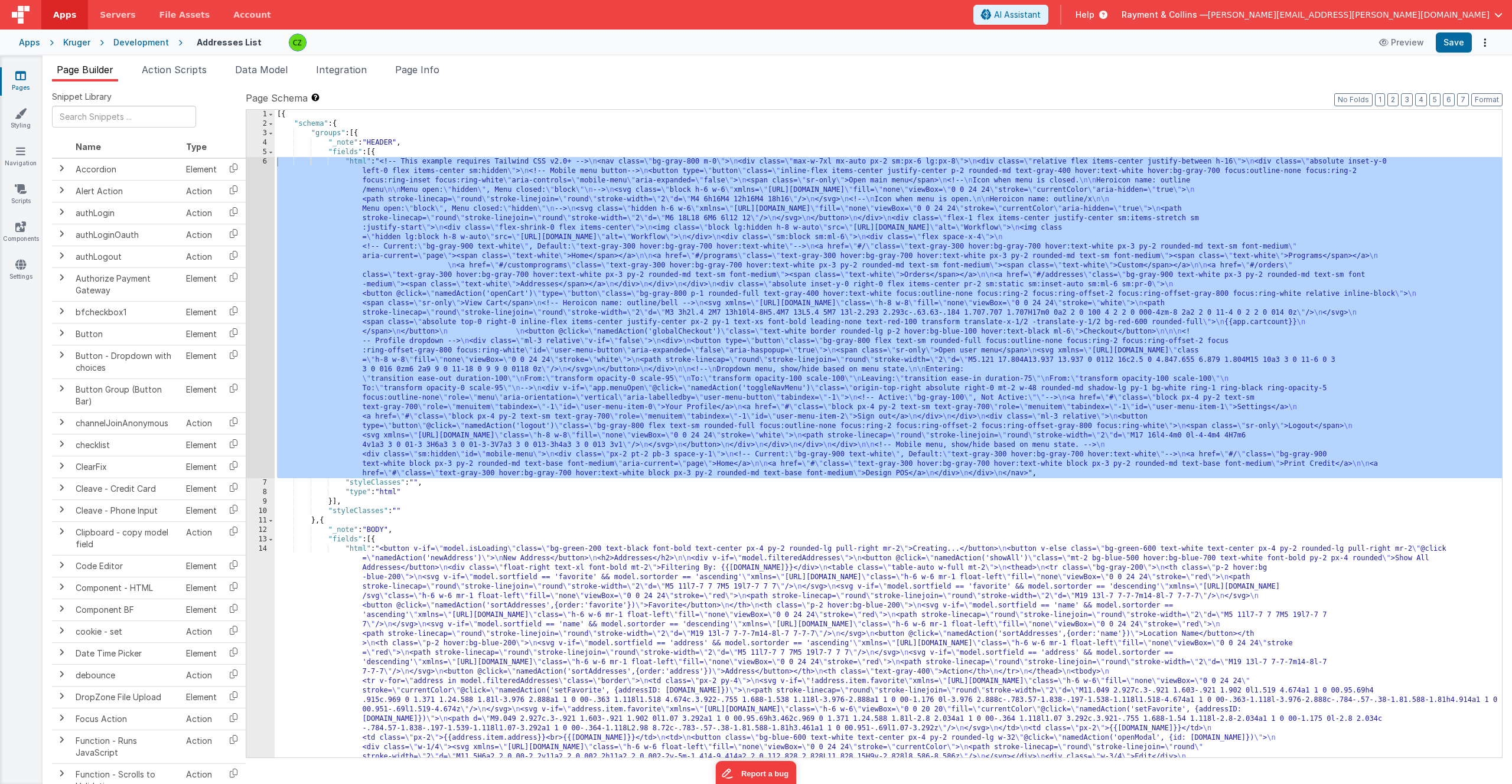
click at [420, 362] on div "[{ "schema" : { "groups" : [{ "_note" : "HEADER" , "fields" : [{ "html" : "<!--…" at bounding box center [888, 665] width 1227 height 1111
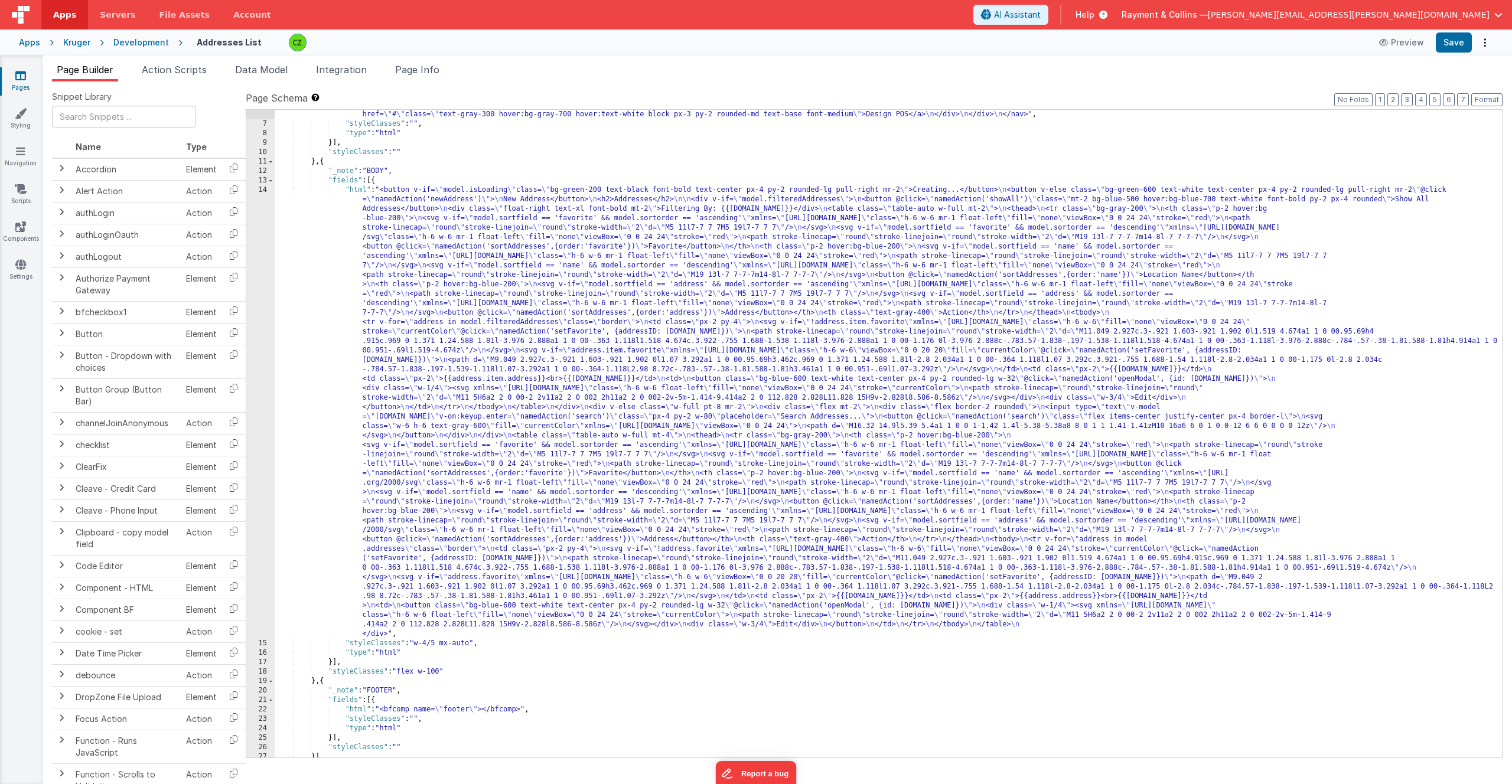
scroll to position [312, 0]
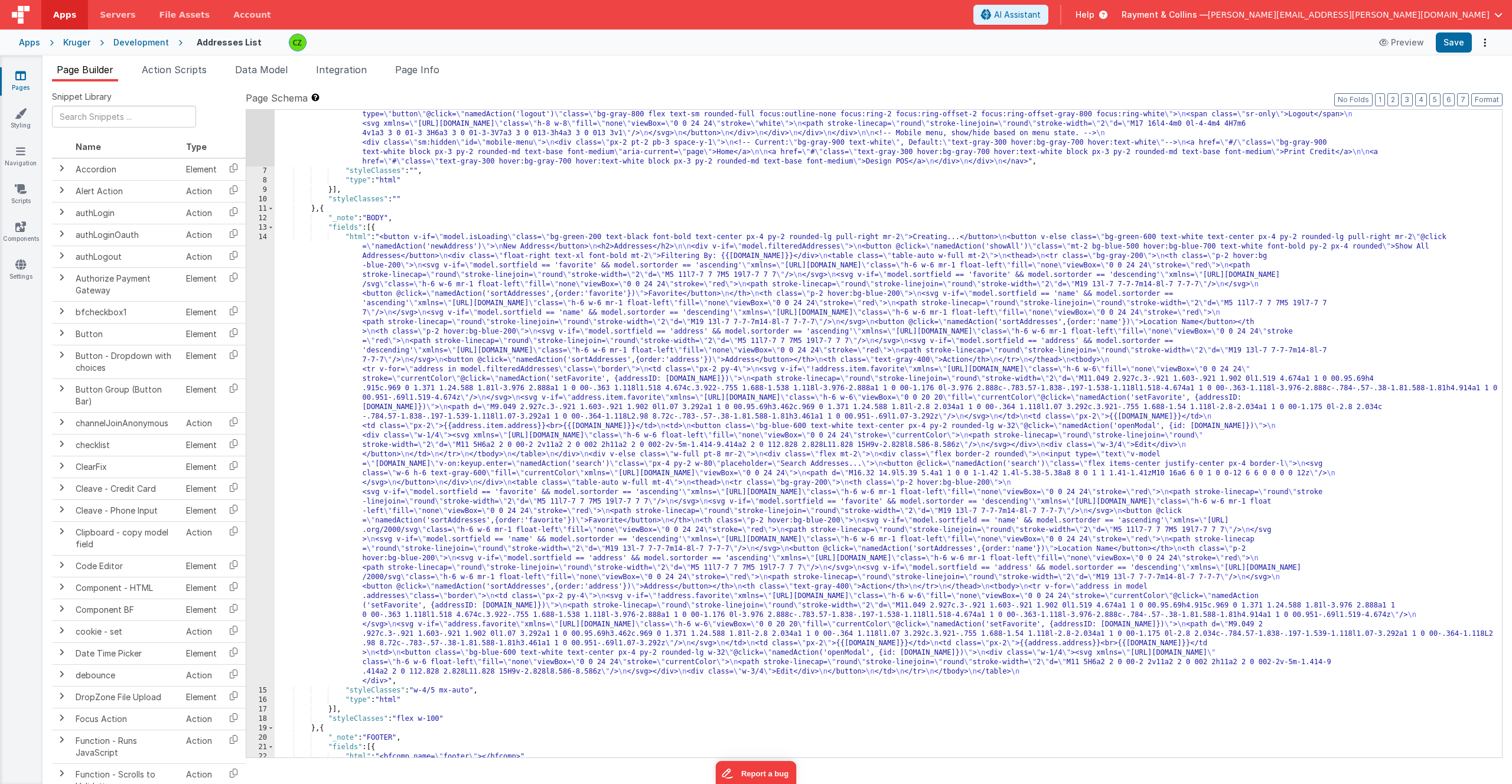
click at [265, 237] on div "14" at bounding box center [260, 459] width 28 height 453
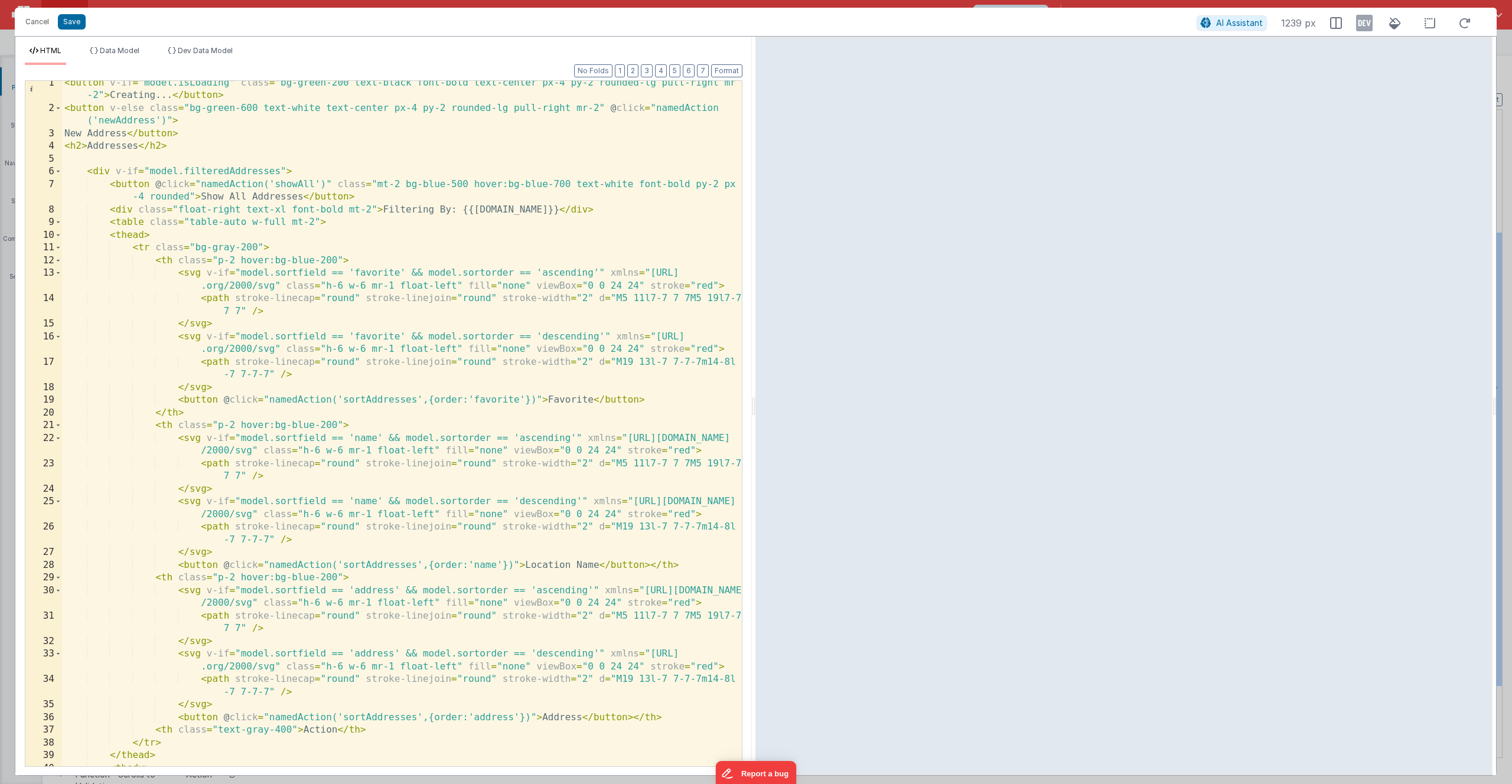
scroll to position [0, 0]
click at [127, 50] on span "Data Model" at bounding box center [120, 50] width 40 height 9
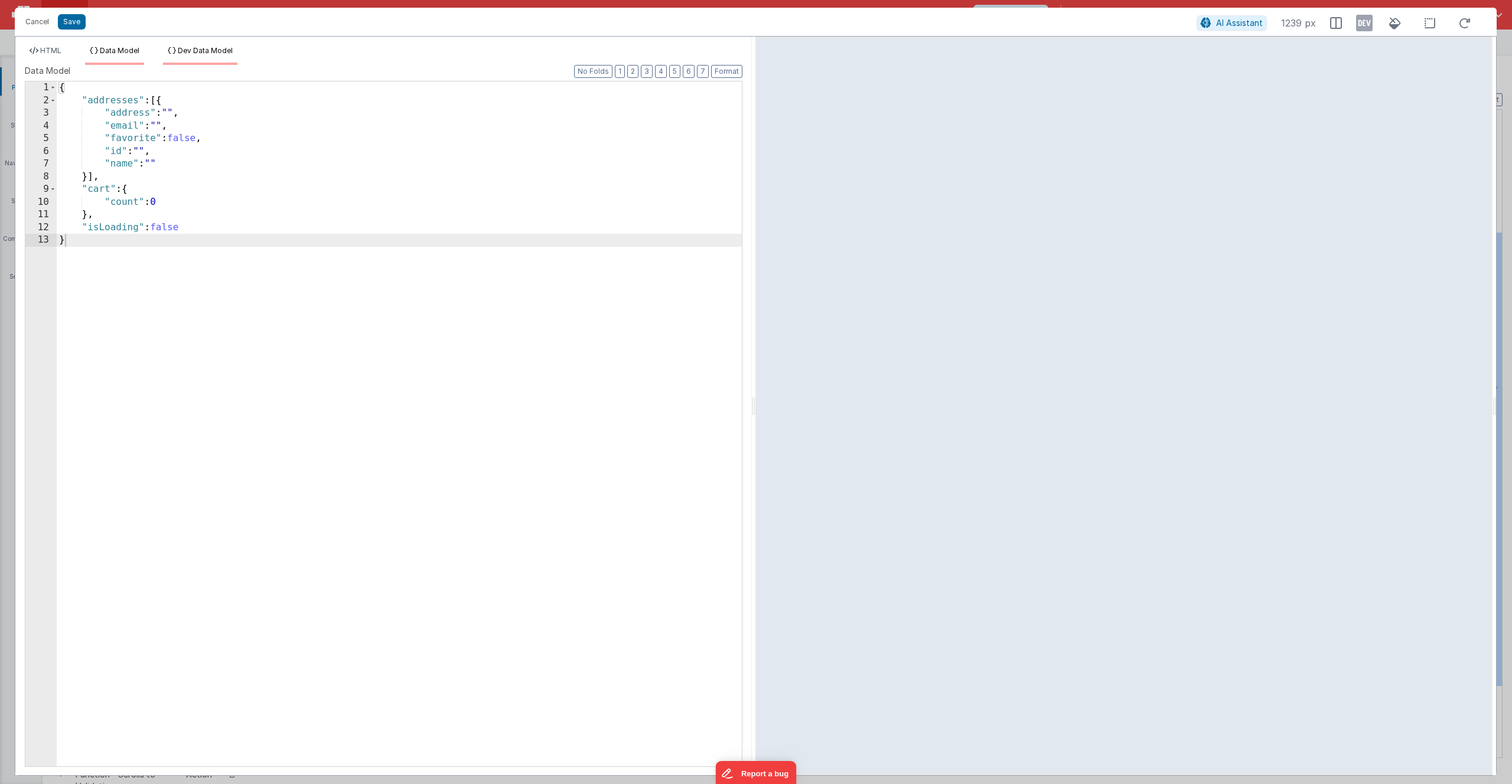
click at [205, 54] on span "Dev Data Model" at bounding box center [205, 50] width 55 height 9
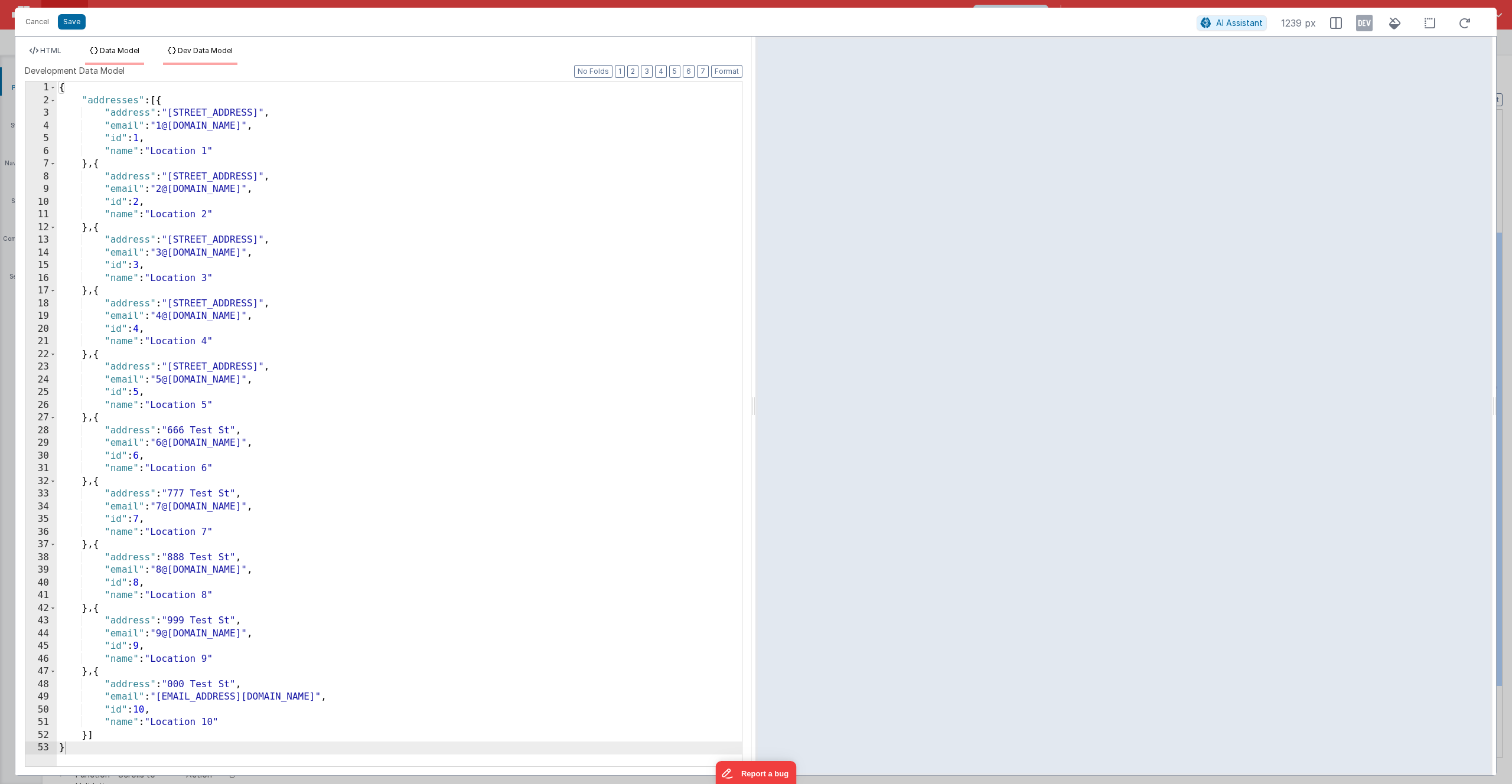
click at [124, 49] on span "Data Model" at bounding box center [120, 50] width 40 height 9
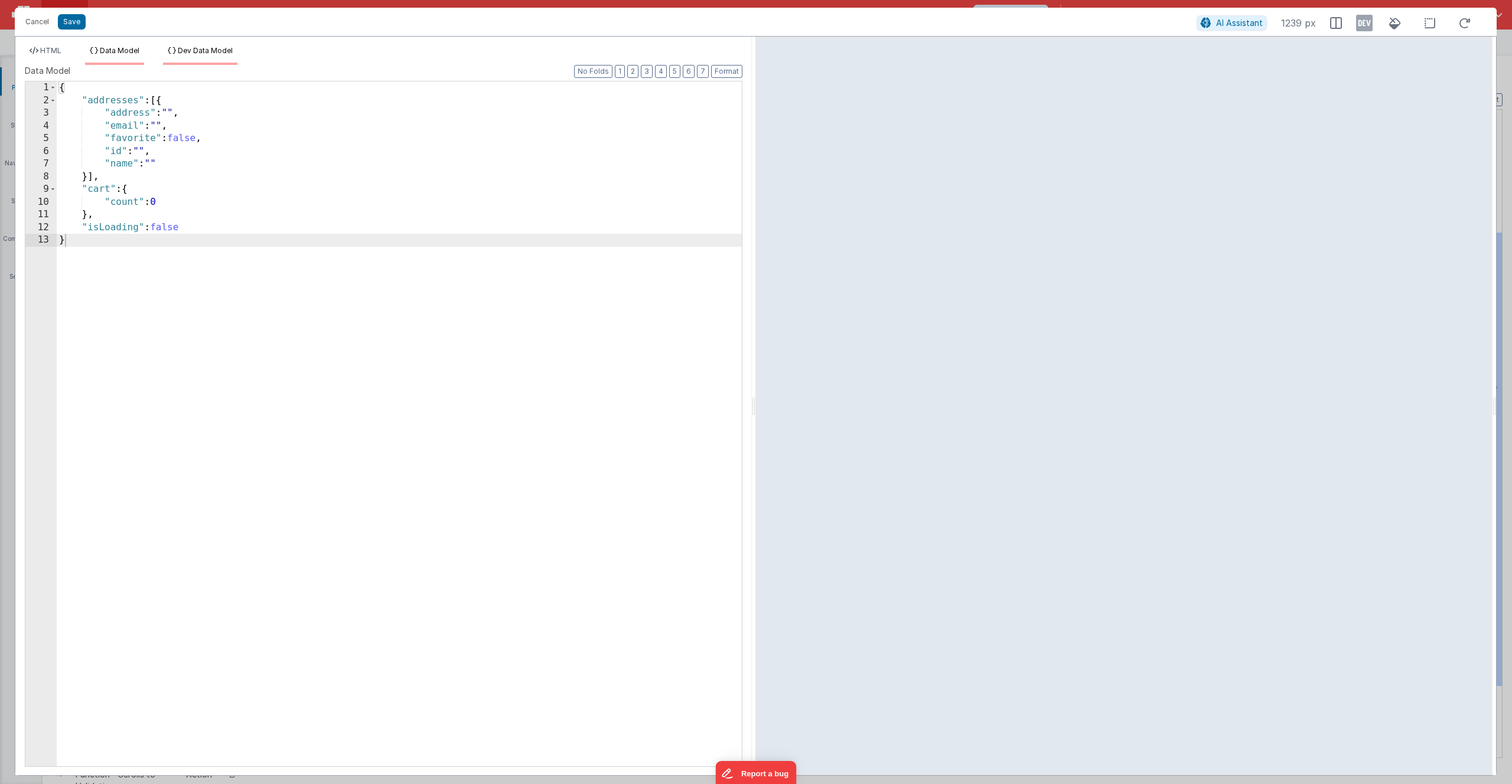
click at [193, 56] on li "Dev Data Model" at bounding box center [200, 55] width 74 height 19
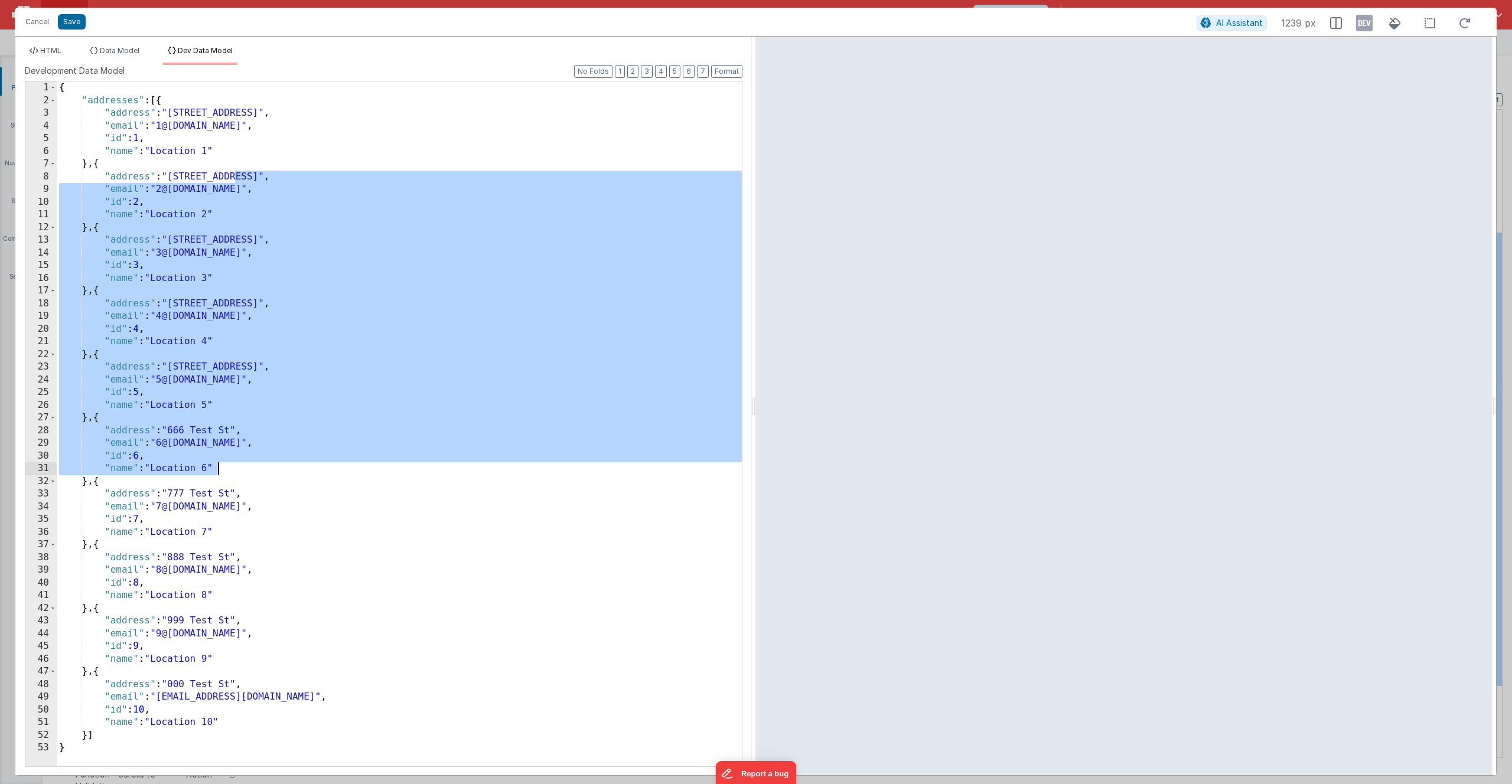
drag, startPoint x: 237, startPoint y: 177, endPoint x: 266, endPoint y: 502, distance: 326.3
click at [266, 502] on div "{ "addresses" : [{ "address" : "111 Test St" , "email" : "1@test.com" , "id" : …" at bounding box center [399, 436] width 685 height 710
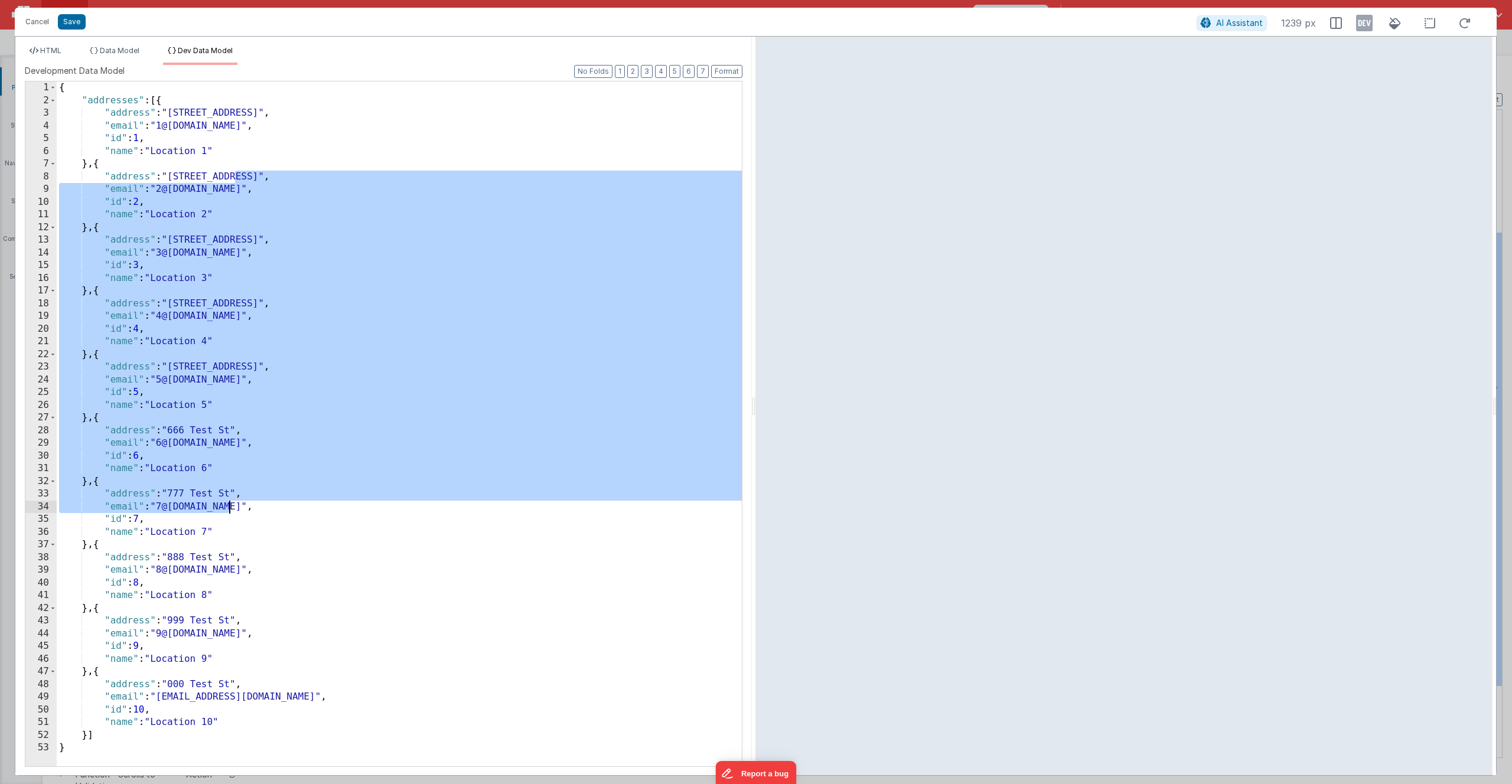
click at [266, 502] on div "{ "addresses" : [{ "address" : "111 Test St" , "email" : "1@test.com" , "id" : …" at bounding box center [399, 436] width 685 height 710
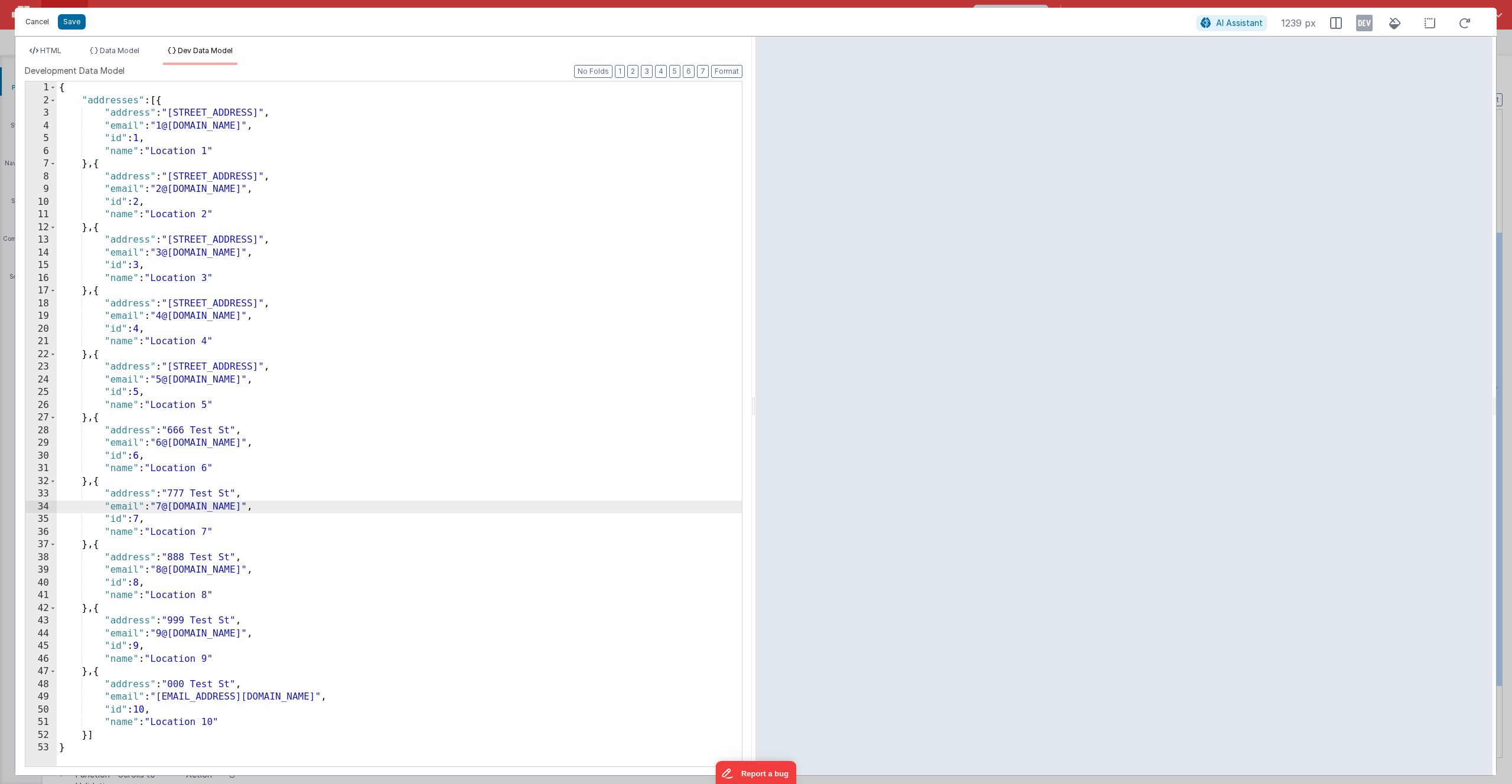
click at [38, 22] on button "Cancel" at bounding box center [37, 22] width 36 height 17
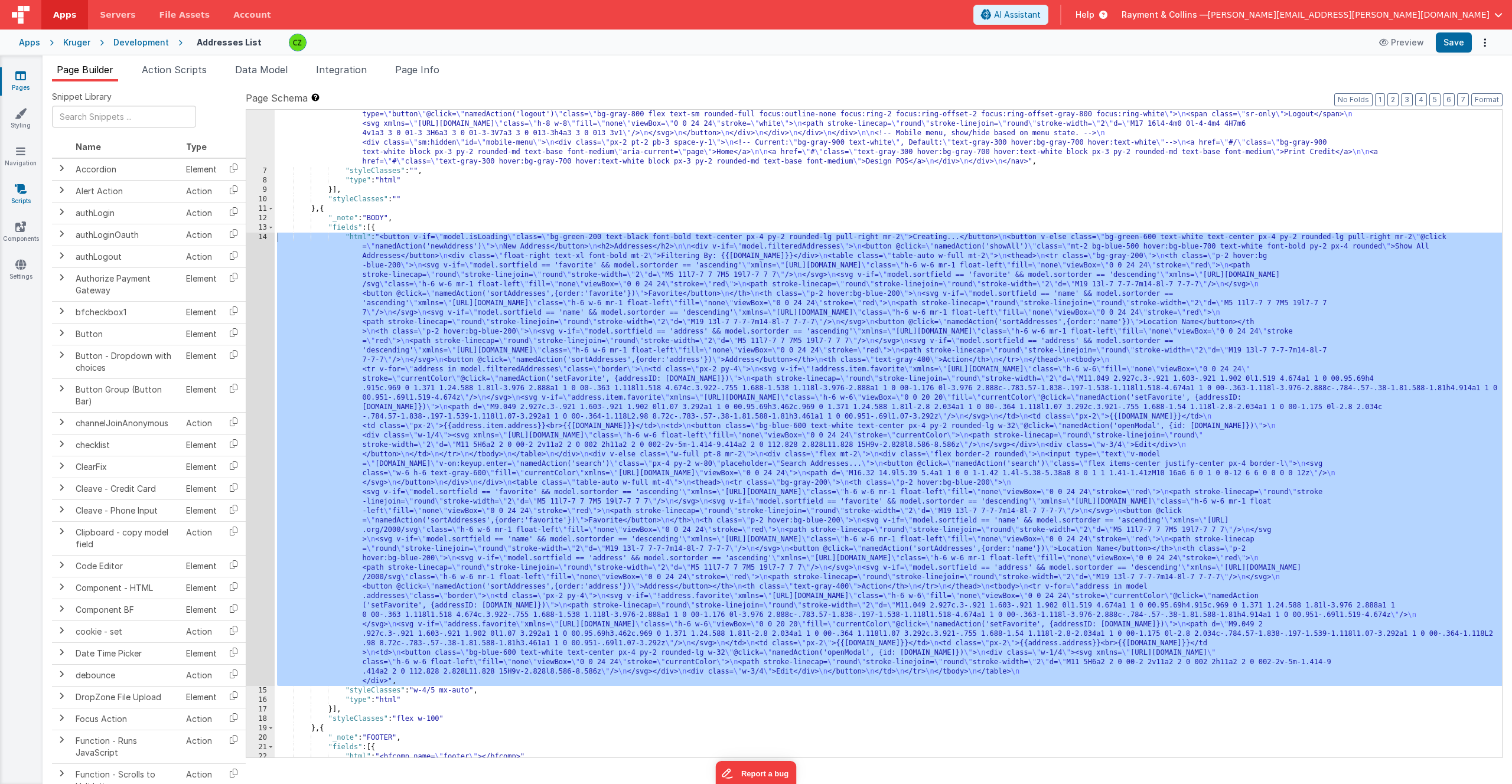
click at [23, 188] on icon at bounding box center [20, 188] width 12 height 12
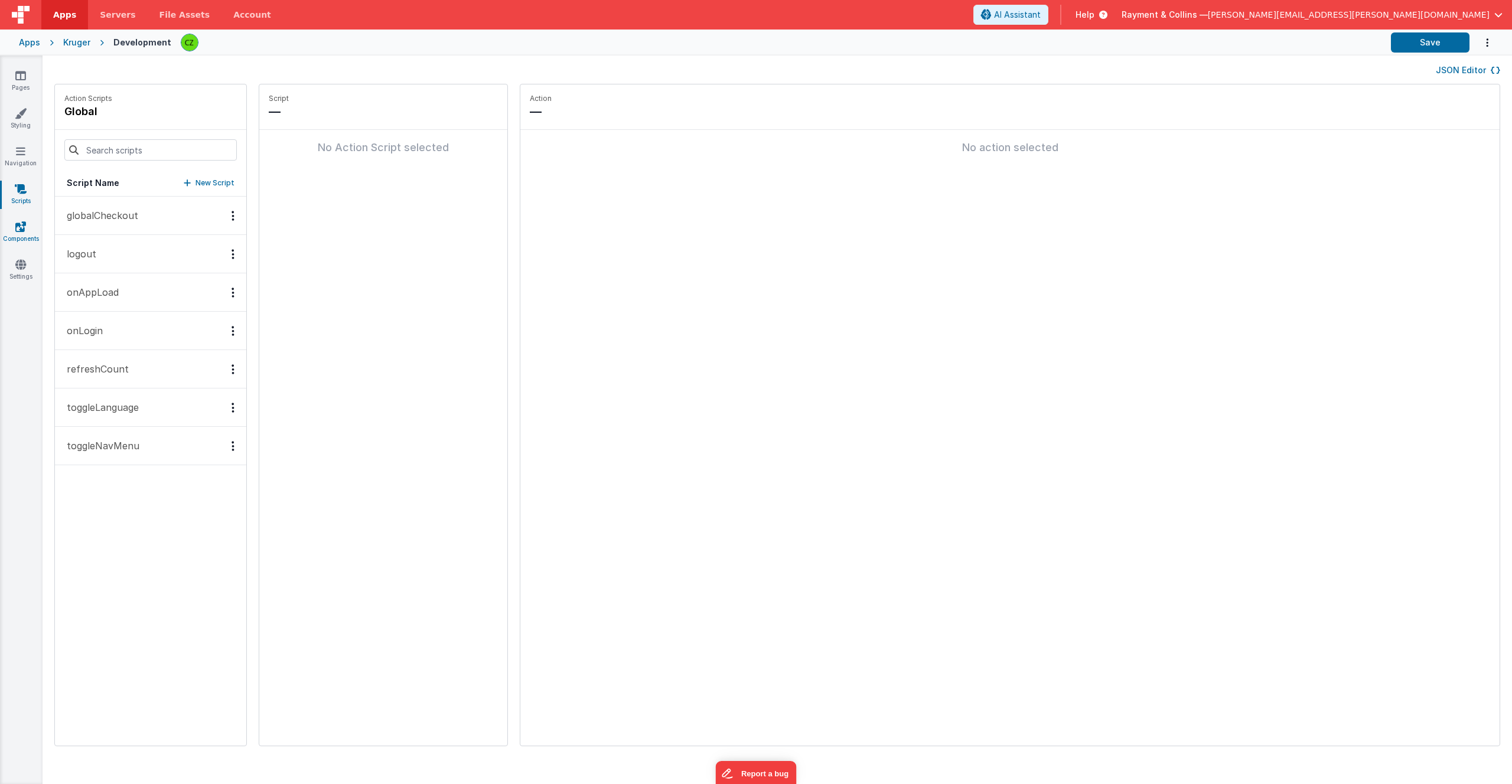
click at [21, 227] on icon at bounding box center [20, 226] width 10 height 12
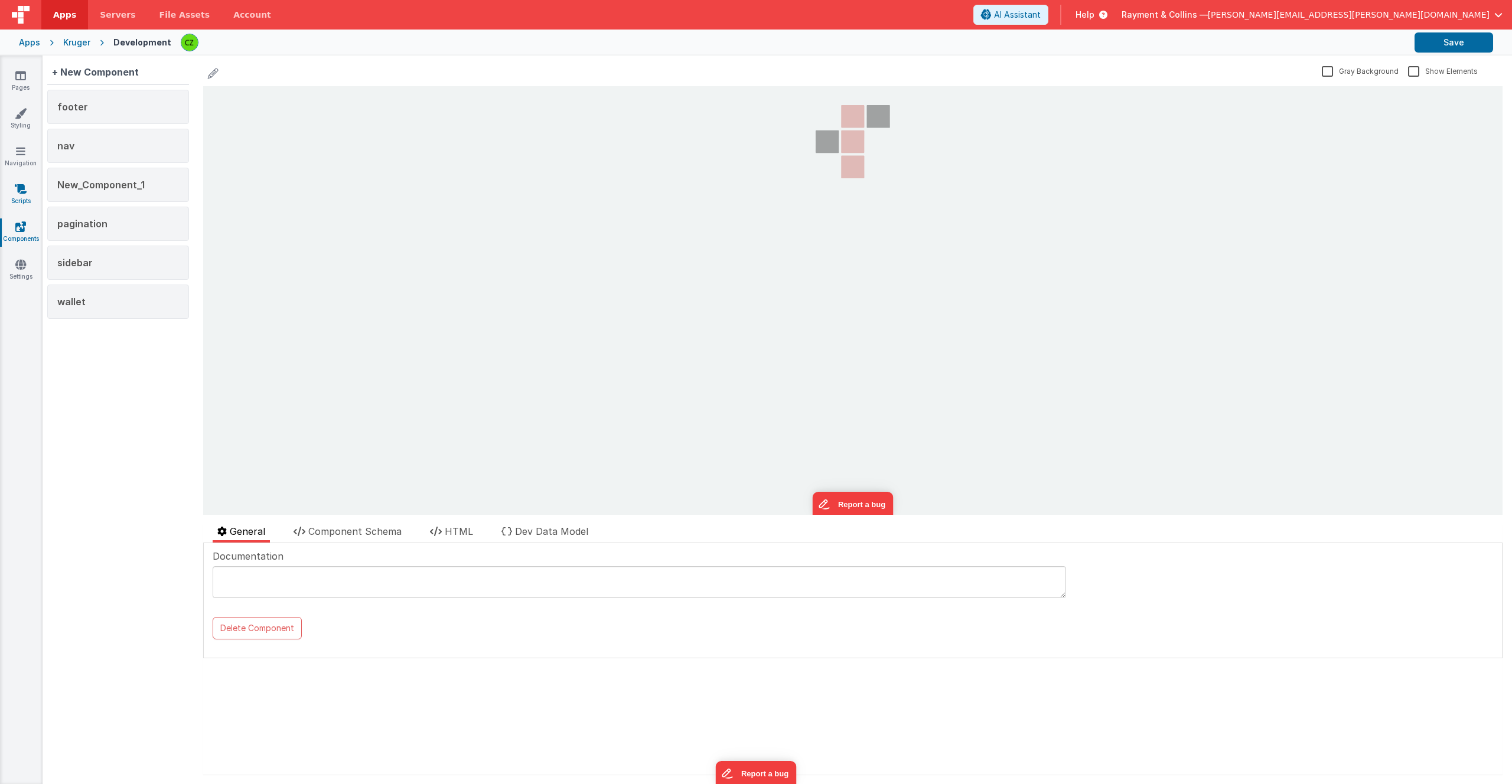
click at [22, 190] on icon at bounding box center [20, 188] width 12 height 12
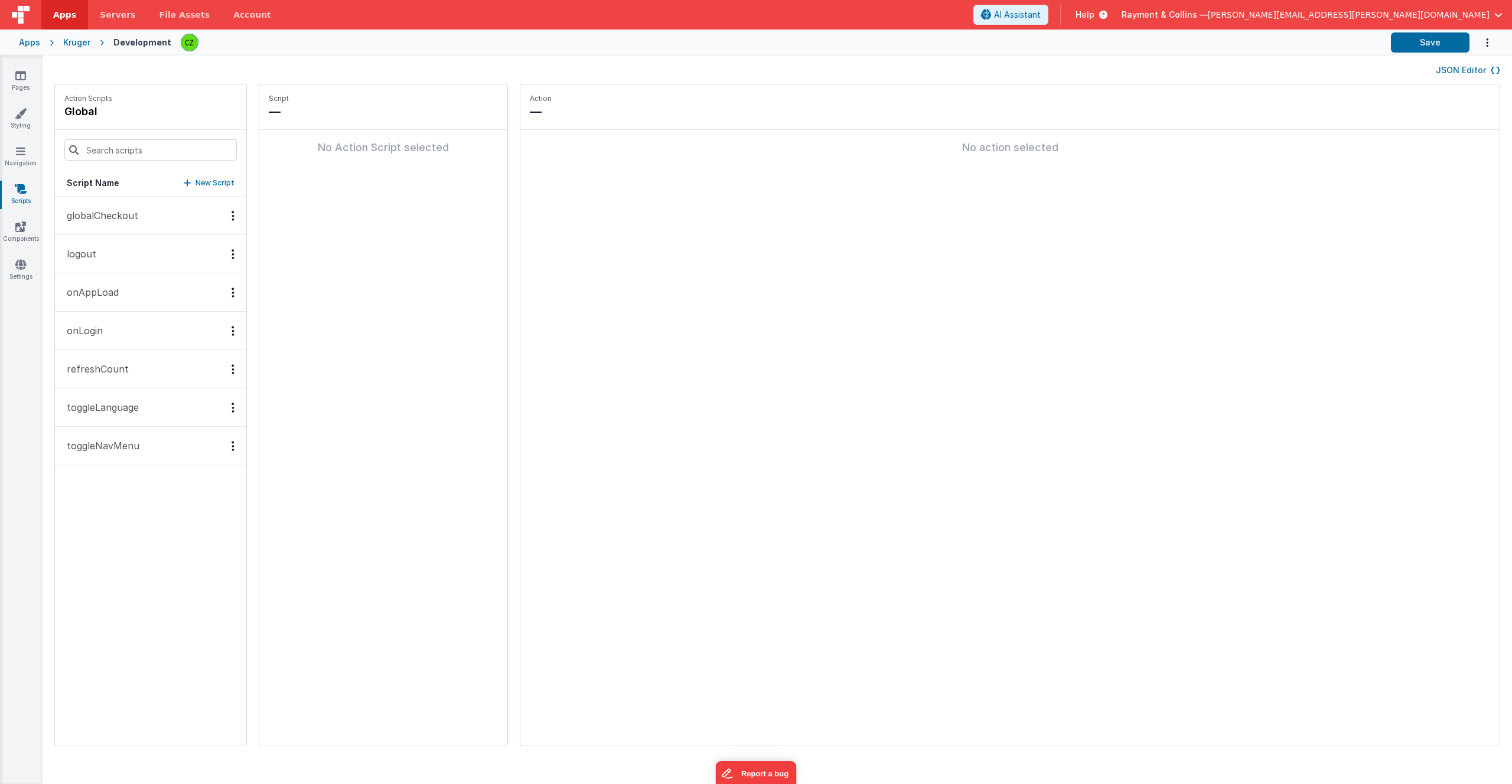
click at [23, 37] on div "Apps" at bounding box center [29, 42] width 21 height 12
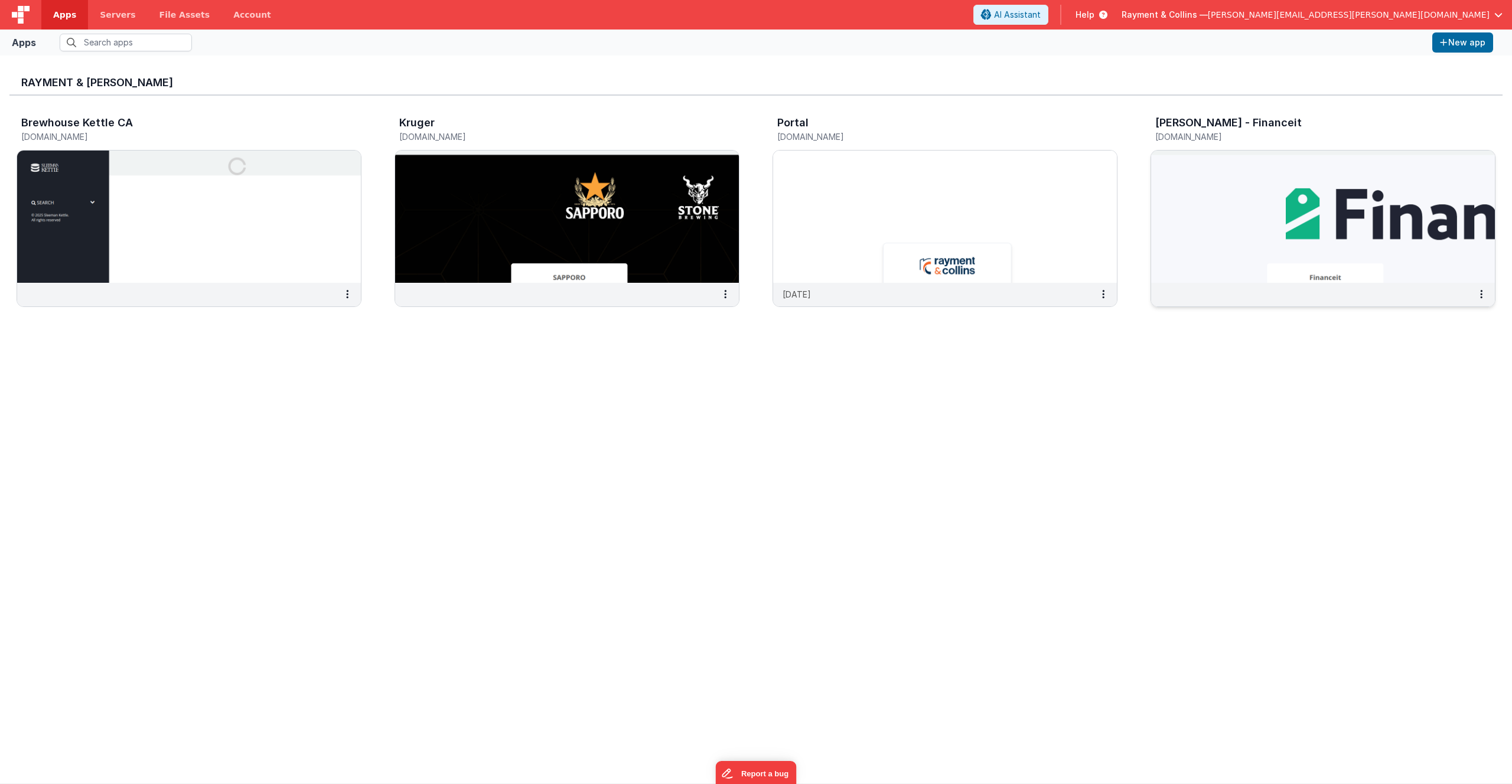
click at [1020, 193] on img at bounding box center [1323, 217] width 344 height 132
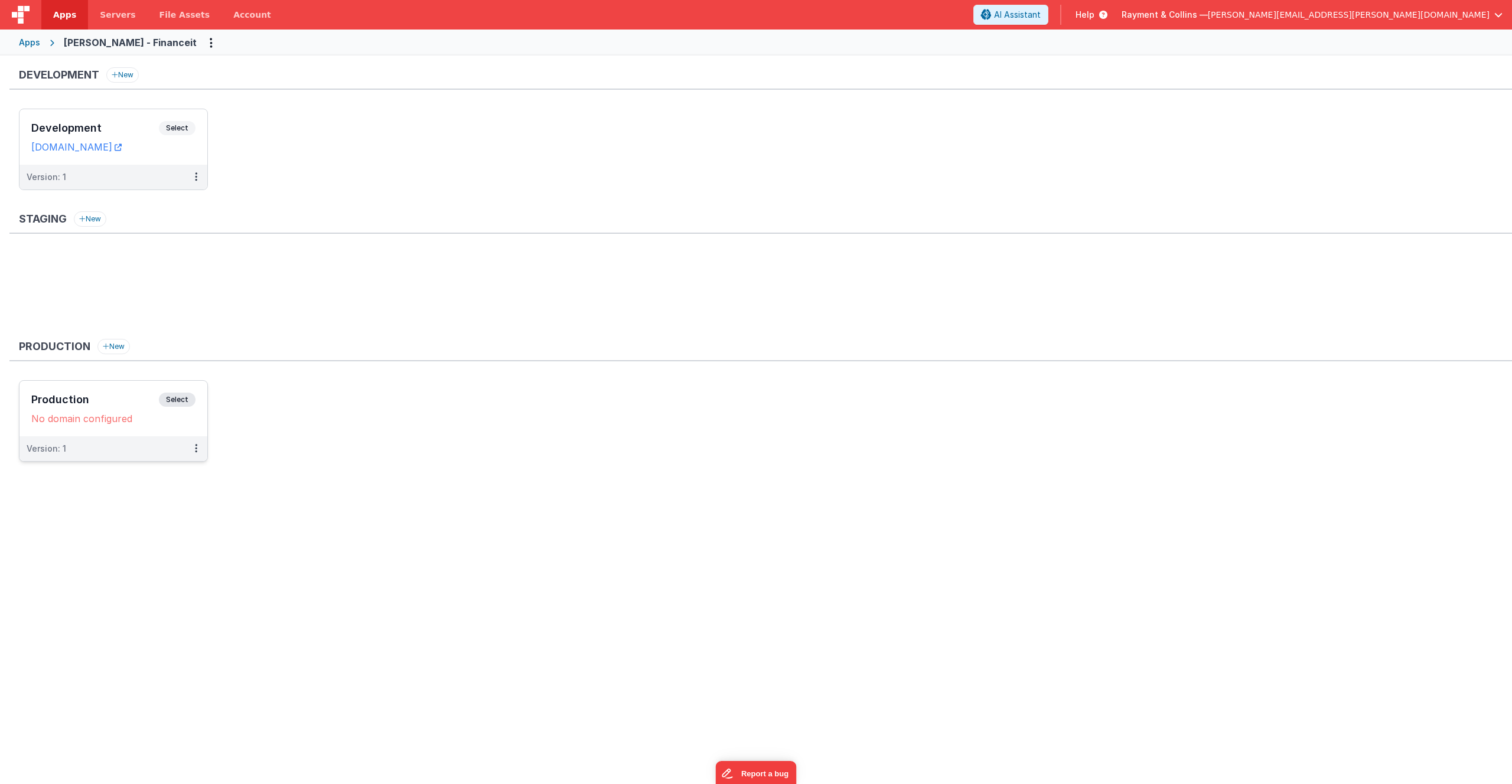
drag, startPoint x: 230, startPoint y: 475, endPoint x: 70, endPoint y: 411, distance: 172.3
click at [70, 411] on div "Development New Development Select URLs financeit.clientportal.cloud Version: 1…" at bounding box center [761, 275] width 1502 height 415
click at [175, 331] on div "Development New Development Select URLs financeit.clientportal.cloud Version: 1…" at bounding box center [761, 270] width 1502 height 406
click at [127, 119] on div "Development Select URLs financeit.clientportal.cloud" at bounding box center [113, 137] width 188 height 56
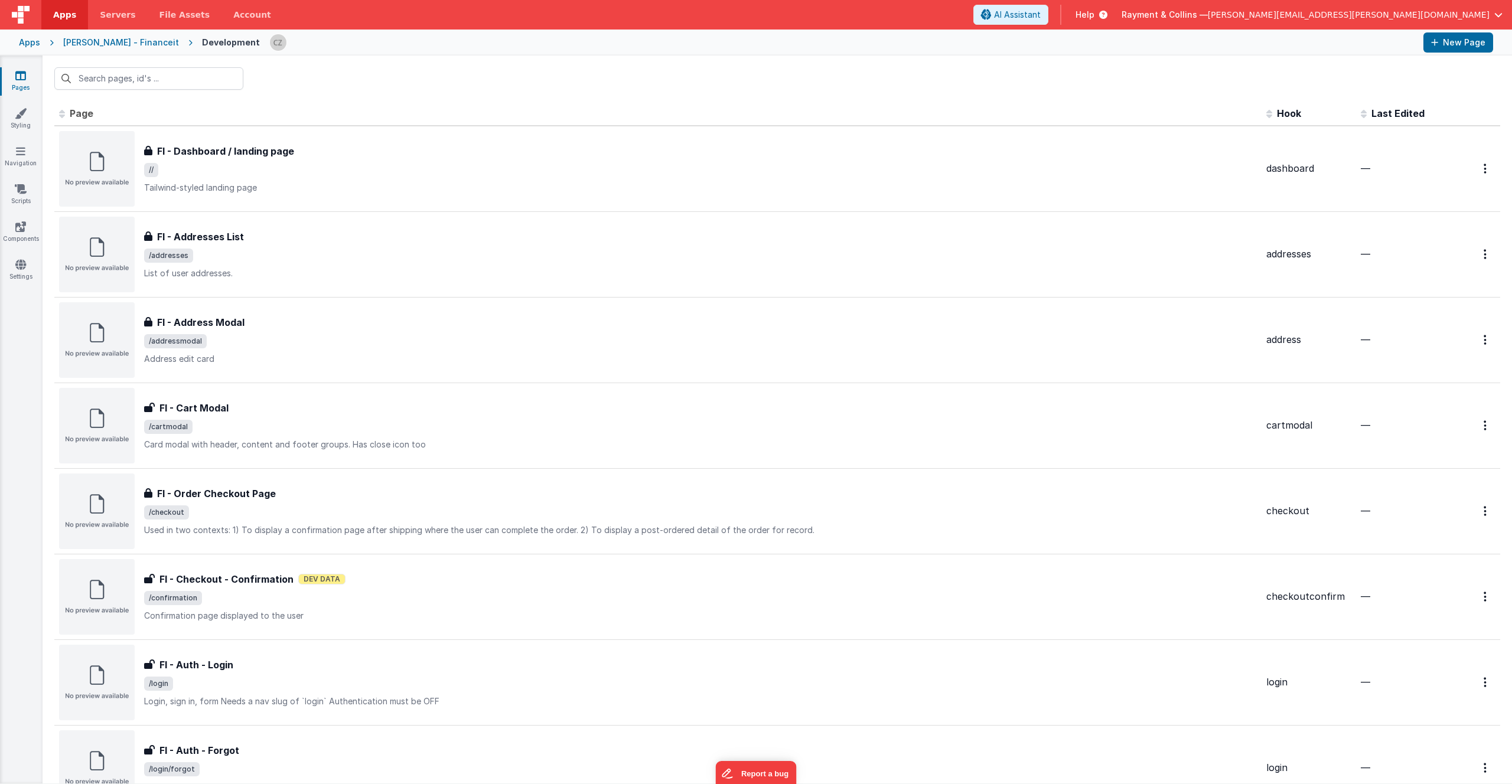
click at [21, 73] on icon at bounding box center [20, 75] width 10 height 12
click at [30, 42] on div "Apps" at bounding box center [29, 42] width 21 height 12
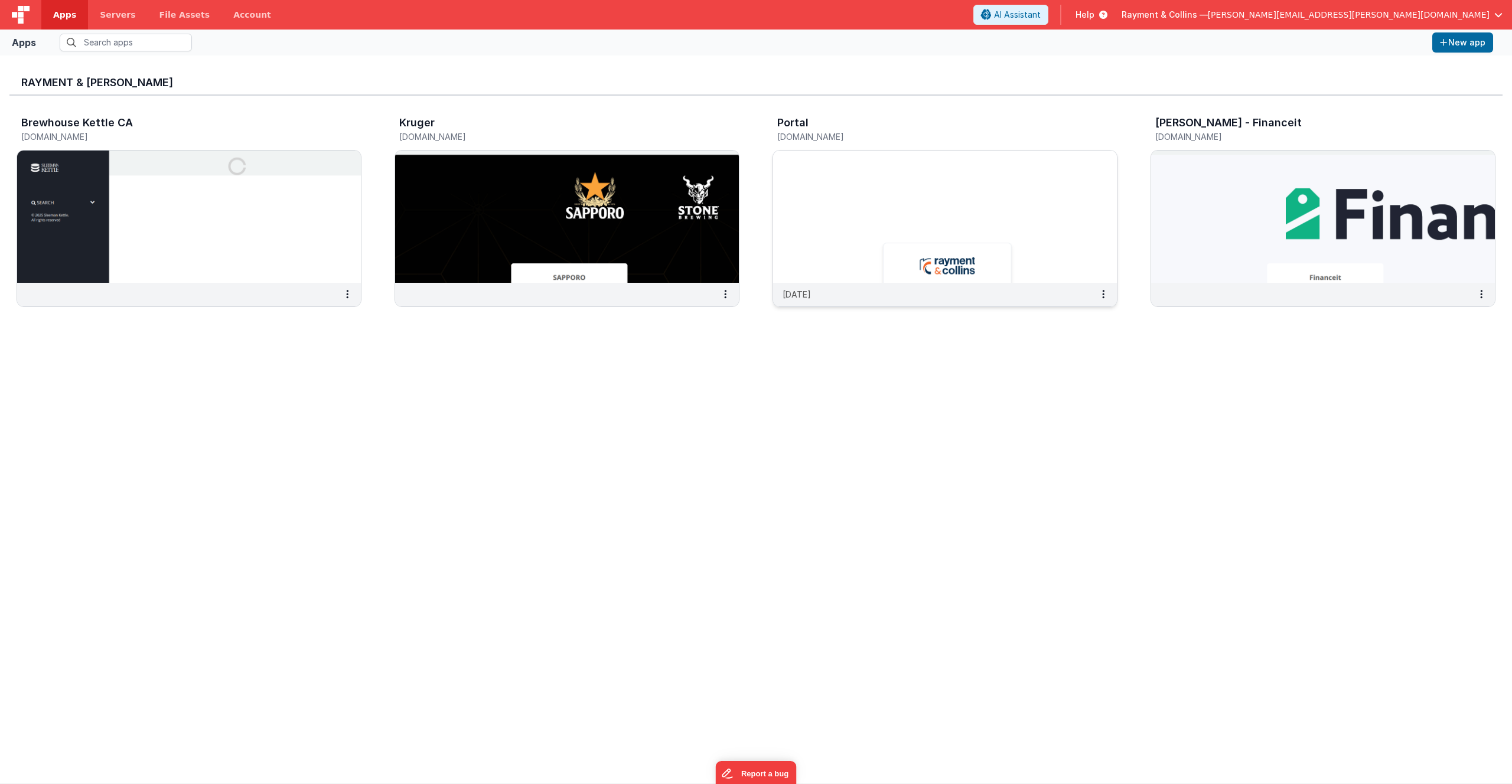
click at [918, 247] on img at bounding box center [945, 217] width 344 height 132
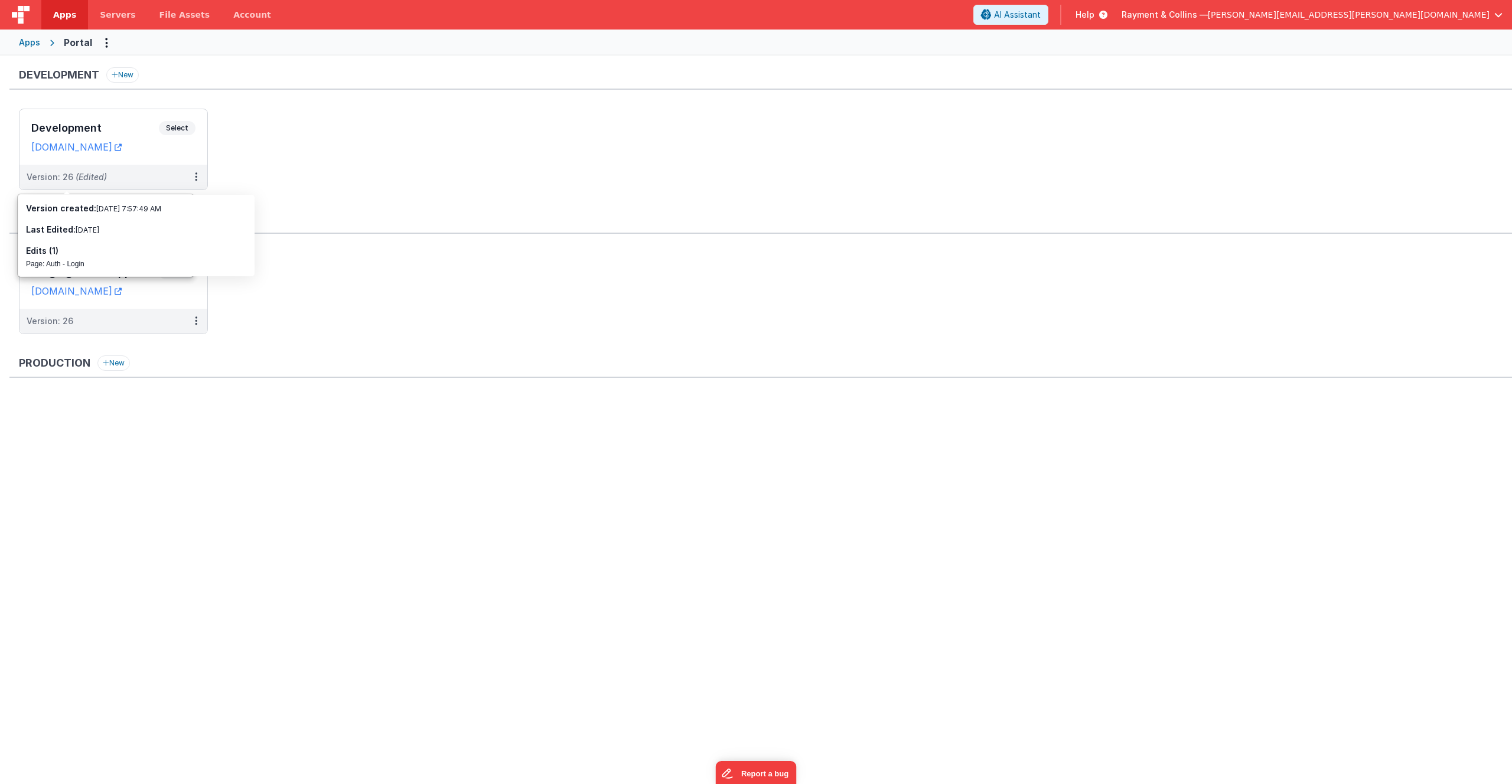
click at [301, 165] on ul "Development Select URLs raymentcollinsdev.clientportal.cloud Version: 26 (Edite…" at bounding box center [765, 155] width 1493 height 94
drag, startPoint x: 18, startPoint y: 395, endPoint x: 224, endPoint y: 464, distance: 217.2
click at [224, 464] on div "Production New" at bounding box center [761, 415] width 1502 height 118
click at [375, 533] on div "Development New Development Select URLs raymentcollinsdev.clientportal.cloud Ve…" at bounding box center [756, 418] width 1512 height 725
click at [321, 307] on ul "Staging Kettle App Select URLs sleemankettle.clientportal.cloud Version: 26" at bounding box center [765, 299] width 1493 height 94
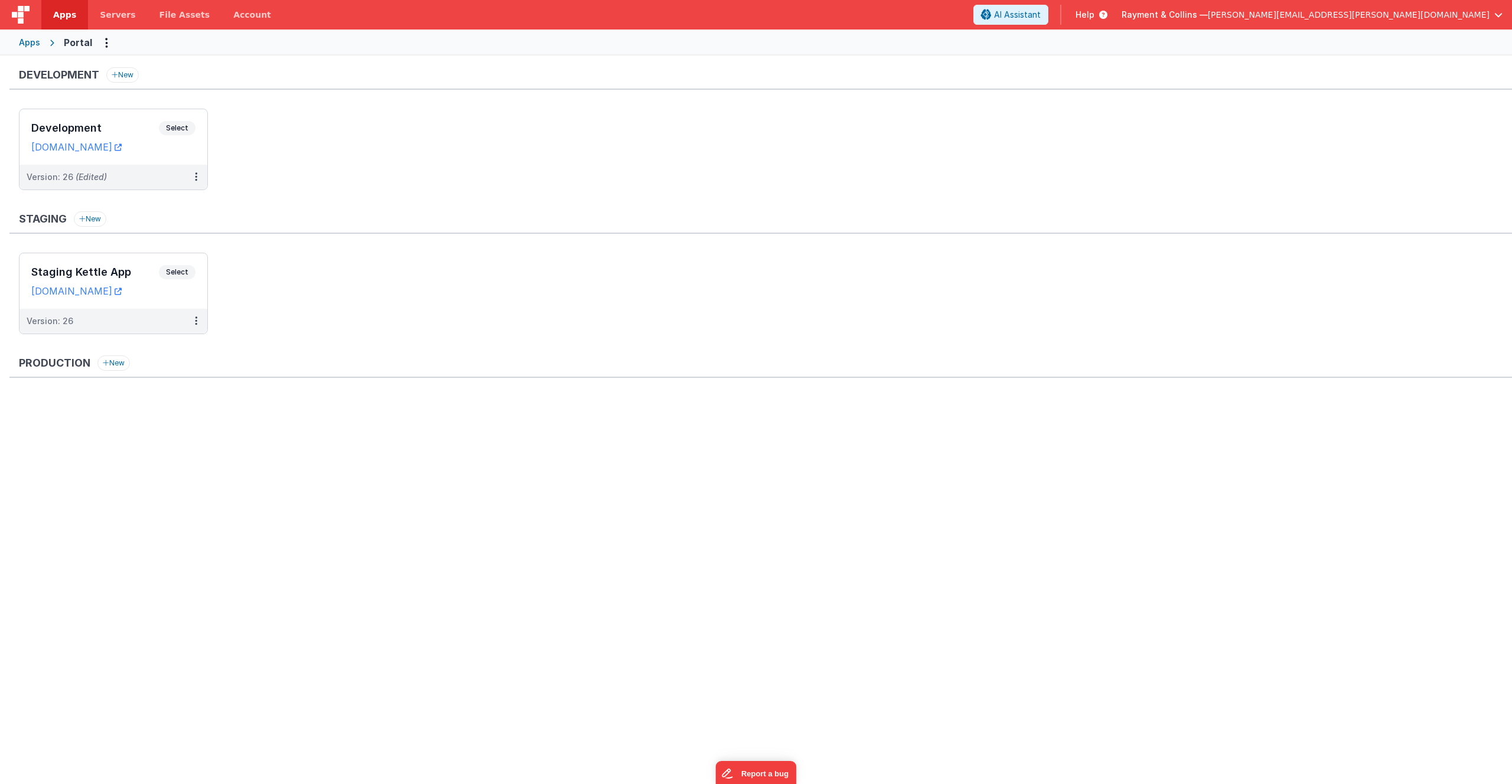
click at [319, 572] on div "Development New Development Select URLs raymentcollinsdev.clientportal.cloud Ve…" at bounding box center [756, 418] width 1512 height 725
click at [26, 41] on div "Apps" at bounding box center [29, 42] width 21 height 12
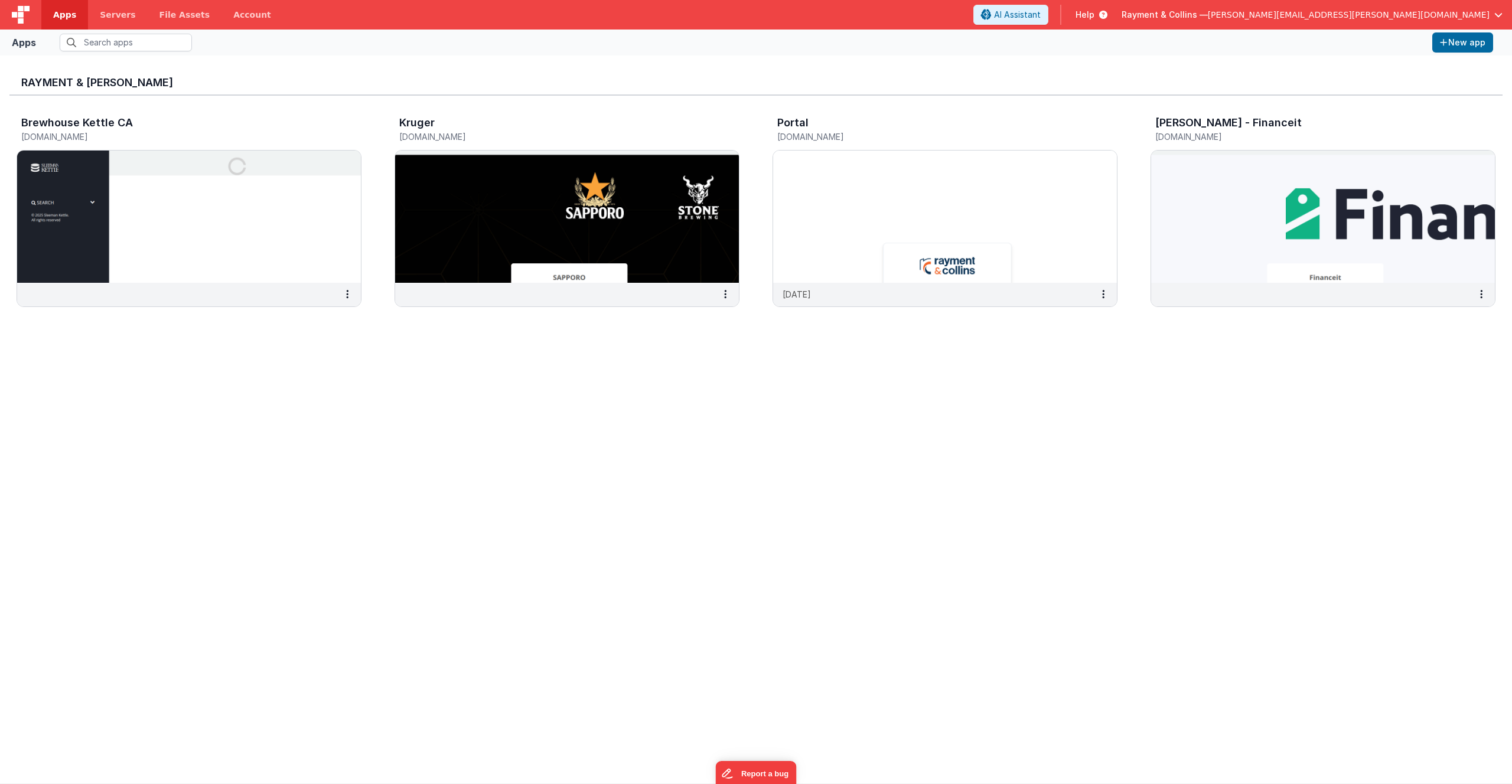
click at [998, 422] on div "Rayment & Collins Brewhouse Kettle CA brewhousekettleca.clientportal.cloud Krug…" at bounding box center [756, 419] width 1493 height 709
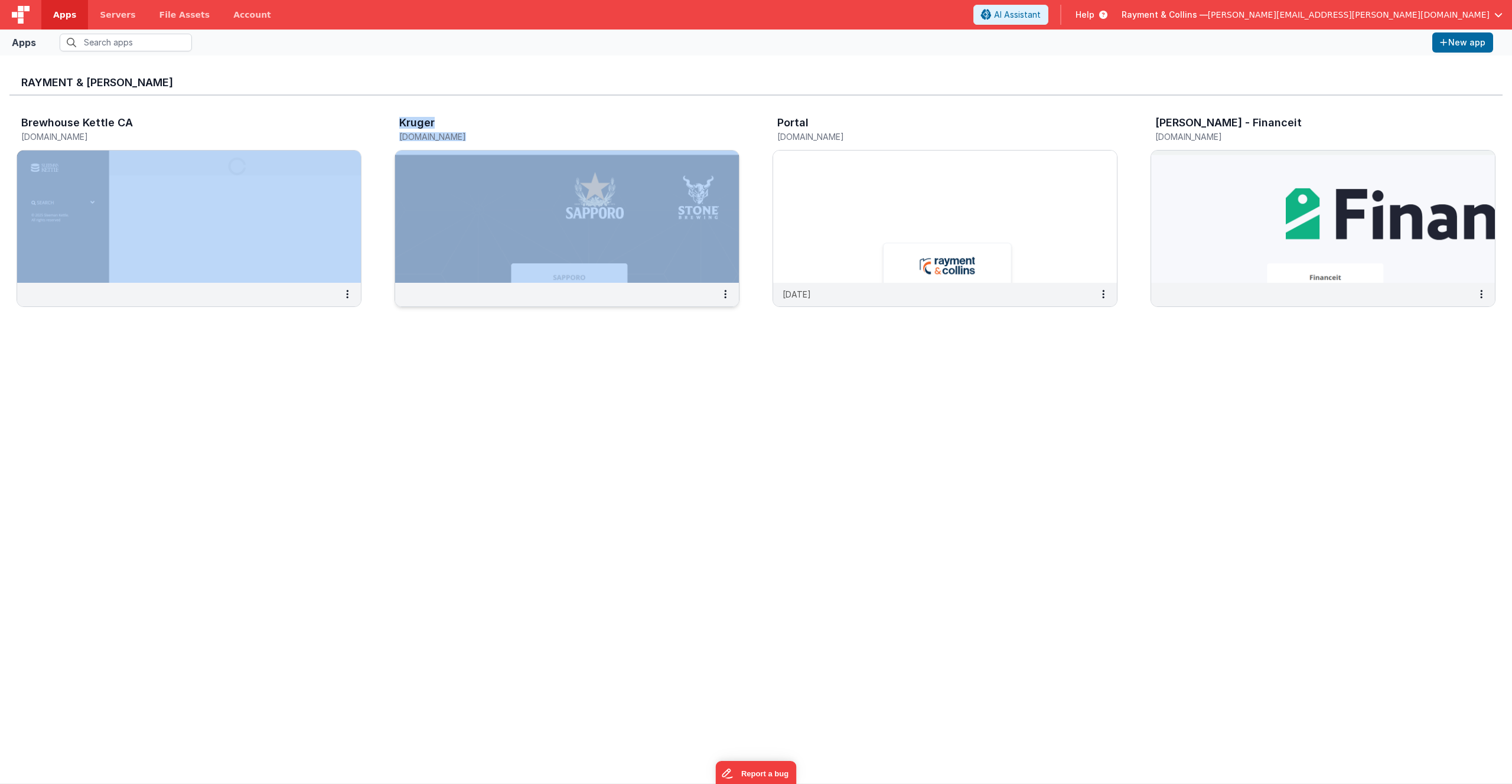
drag, startPoint x: 375, startPoint y: 107, endPoint x: 486, endPoint y: 164, distance: 124.8
click at [486, 164] on div "Brewhouse Kettle CA brewhousekettleca.clientportal.cloud Kruger kruger.clientpo…" at bounding box center [756, 215] width 1493 height 239
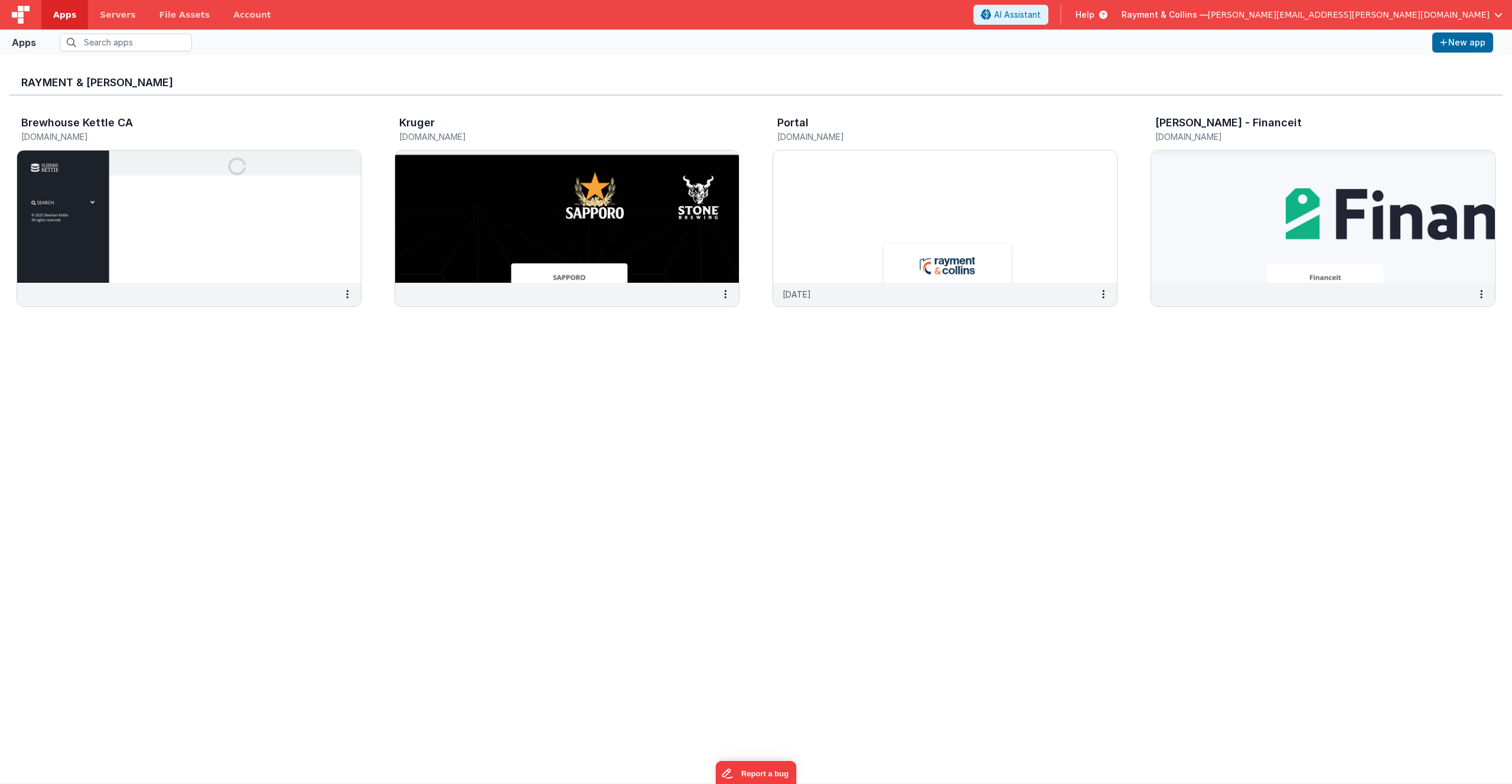
click at [488, 60] on div "Rayment & Collins Brewhouse Kettle CA brewhousekettleca.clientportal.cloud Krug…" at bounding box center [756, 420] width 1512 height 728
click at [723, 292] on button at bounding box center [725, 294] width 27 height 23
click at [696, 314] on link "Settings" at bounding box center [698, 317] width 81 height 21
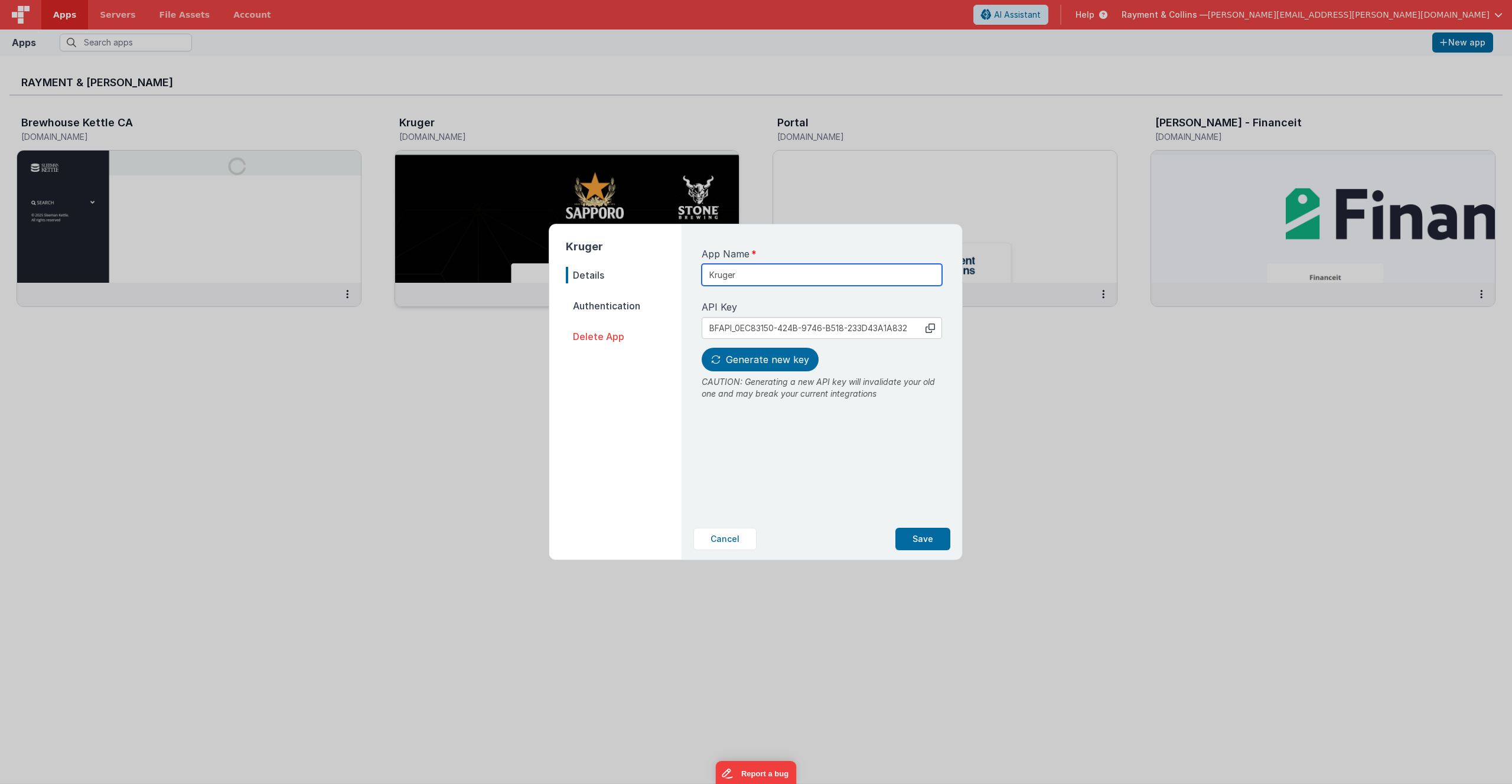
click at [759, 274] on input "Kruger" at bounding box center [821, 275] width 240 height 22
type input "Kruger_archive"
click at [925, 538] on button "Save" at bounding box center [923, 539] width 55 height 23
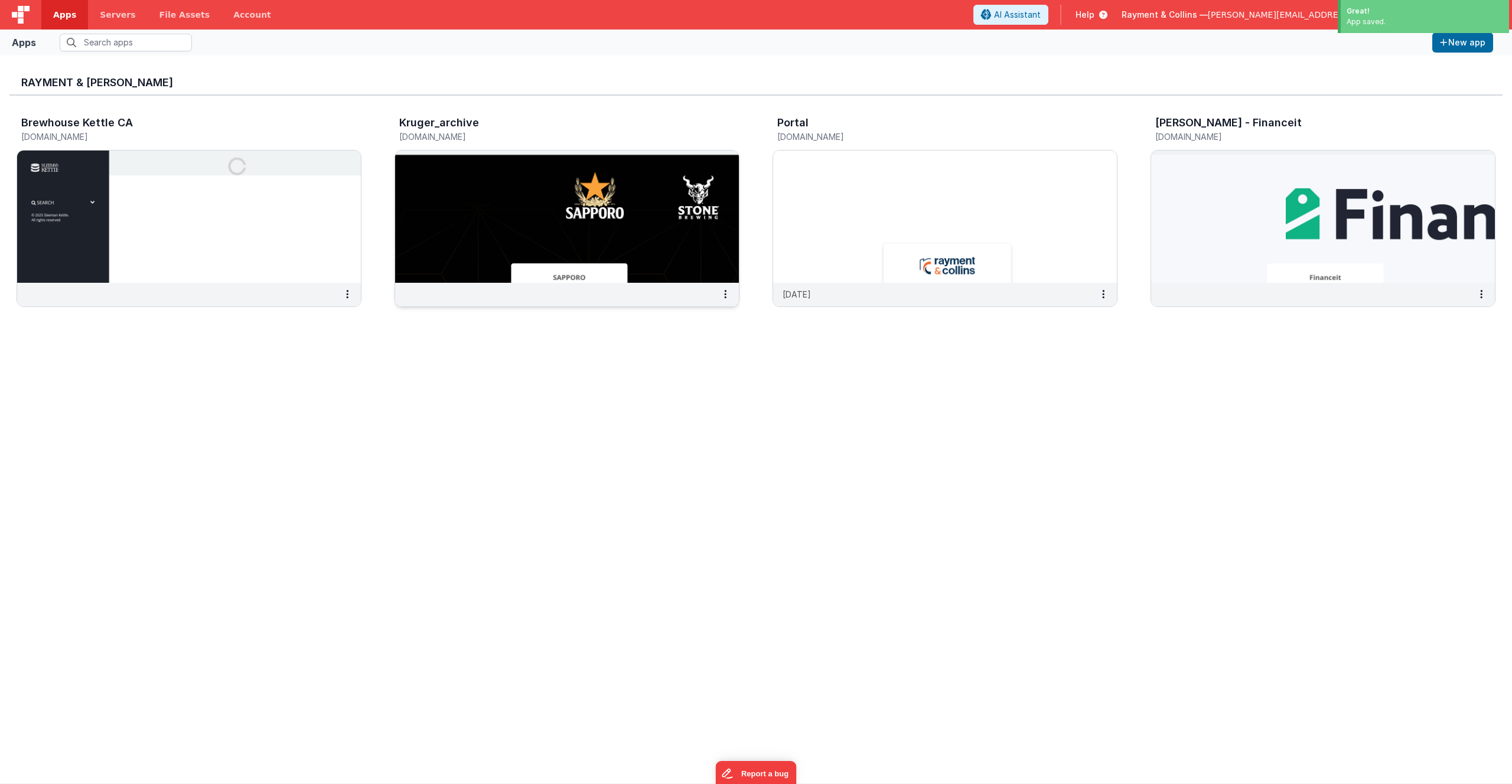
click at [368, 429] on div "Rayment & Collins Brewhouse Kettle CA brewhousekettleca.clientportal.cloud Krug…" at bounding box center [756, 419] width 1493 height 709
click at [1020, 385] on div "Rayment & Collins Brewhouse Kettle CA brewhousekettleca.clientportal.cloud Krug…" at bounding box center [756, 419] width 1493 height 709
click at [1020, 298] on button at bounding box center [1481, 294] width 27 height 23
click at [1020, 320] on link "Settings" at bounding box center [1454, 317] width 81 height 21
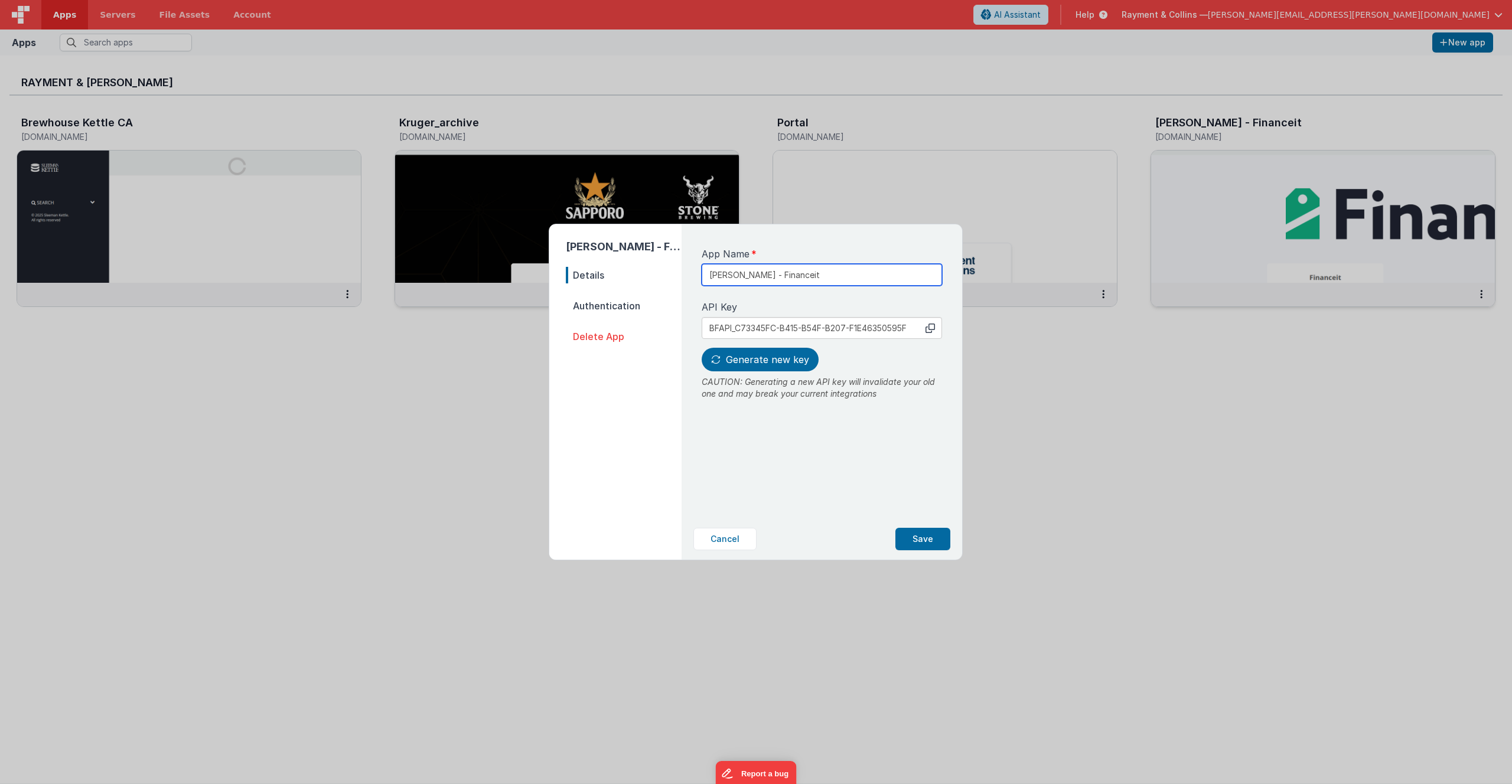
click at [775, 276] on input "Sleeman Kettle - Financeit" at bounding box center [821, 275] width 240 height 22
type input "Financeit"
click at [922, 540] on button "Save" at bounding box center [923, 539] width 55 height 23
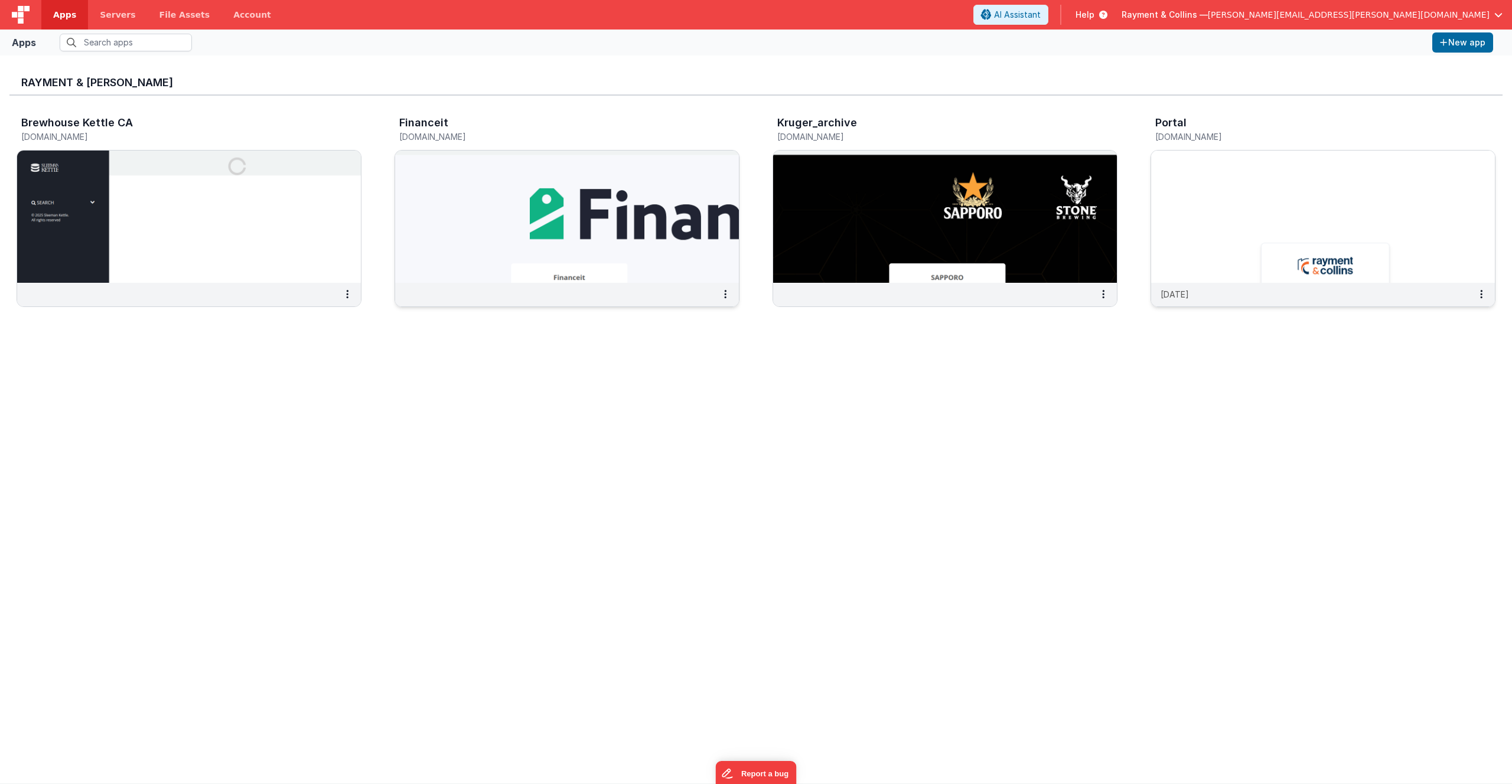
click at [188, 395] on div "Rayment & Collins Brewhouse Kettle CA brewhousekettleca.clientportal.cloud Fina…" at bounding box center [756, 419] width 1493 height 709
click at [325, 505] on div "Rayment & Collins Brewhouse Kettle CA brewhousekettleca.clientportal.cloud Fina…" at bounding box center [756, 419] width 1493 height 709
click at [396, 445] on div "Rayment & Collins Brewhouse Kettle CA brewhousekettleca.clientportal.cloud Fina…" at bounding box center [756, 419] width 1493 height 709
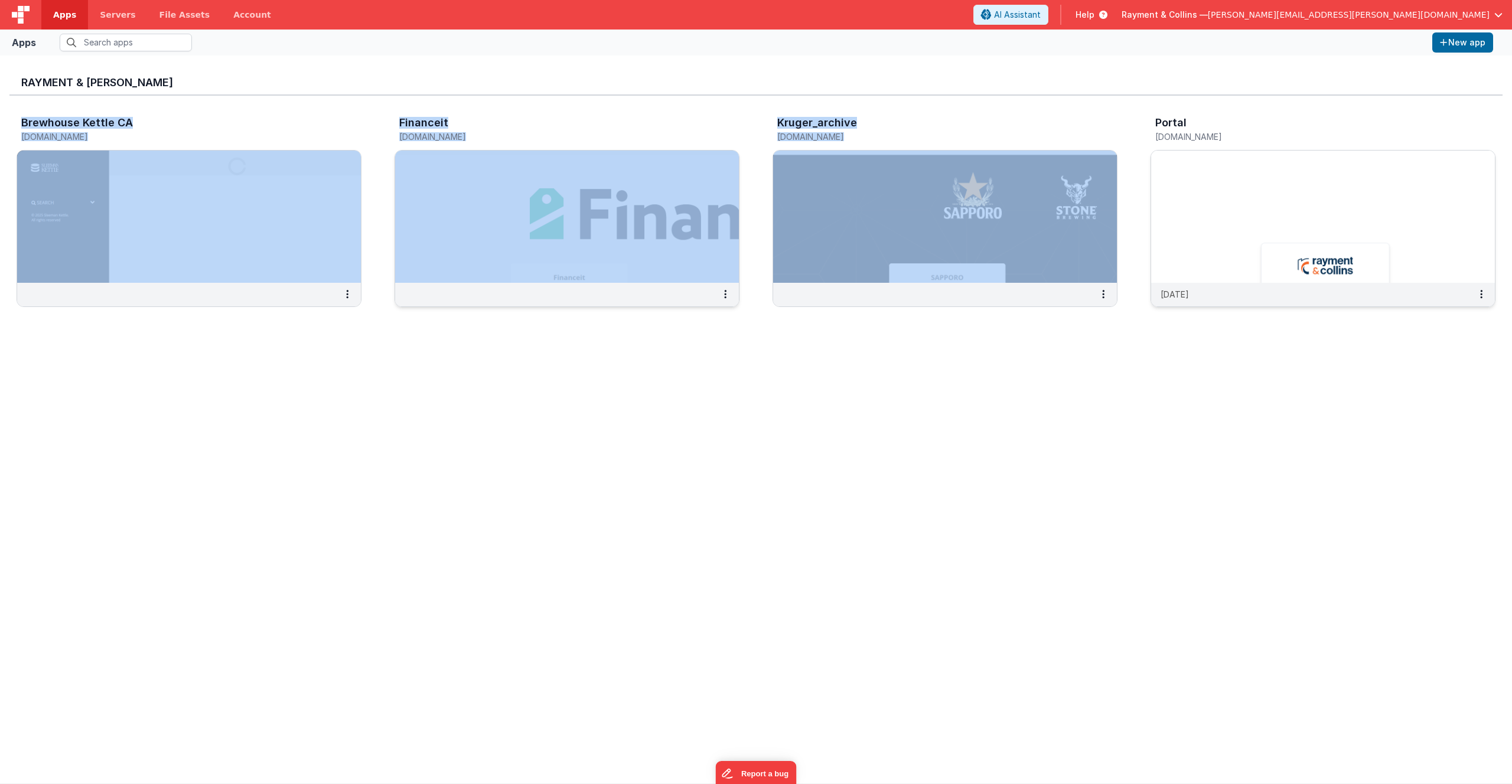
drag, startPoint x: 10, startPoint y: 99, endPoint x: 908, endPoint y: 570, distance: 1014.0
click at [908, 560] on div "Rayment & Collins Brewhouse Kettle CA brewhousekettleca.clientportal.cloud Fina…" at bounding box center [756, 419] width 1493 height 709
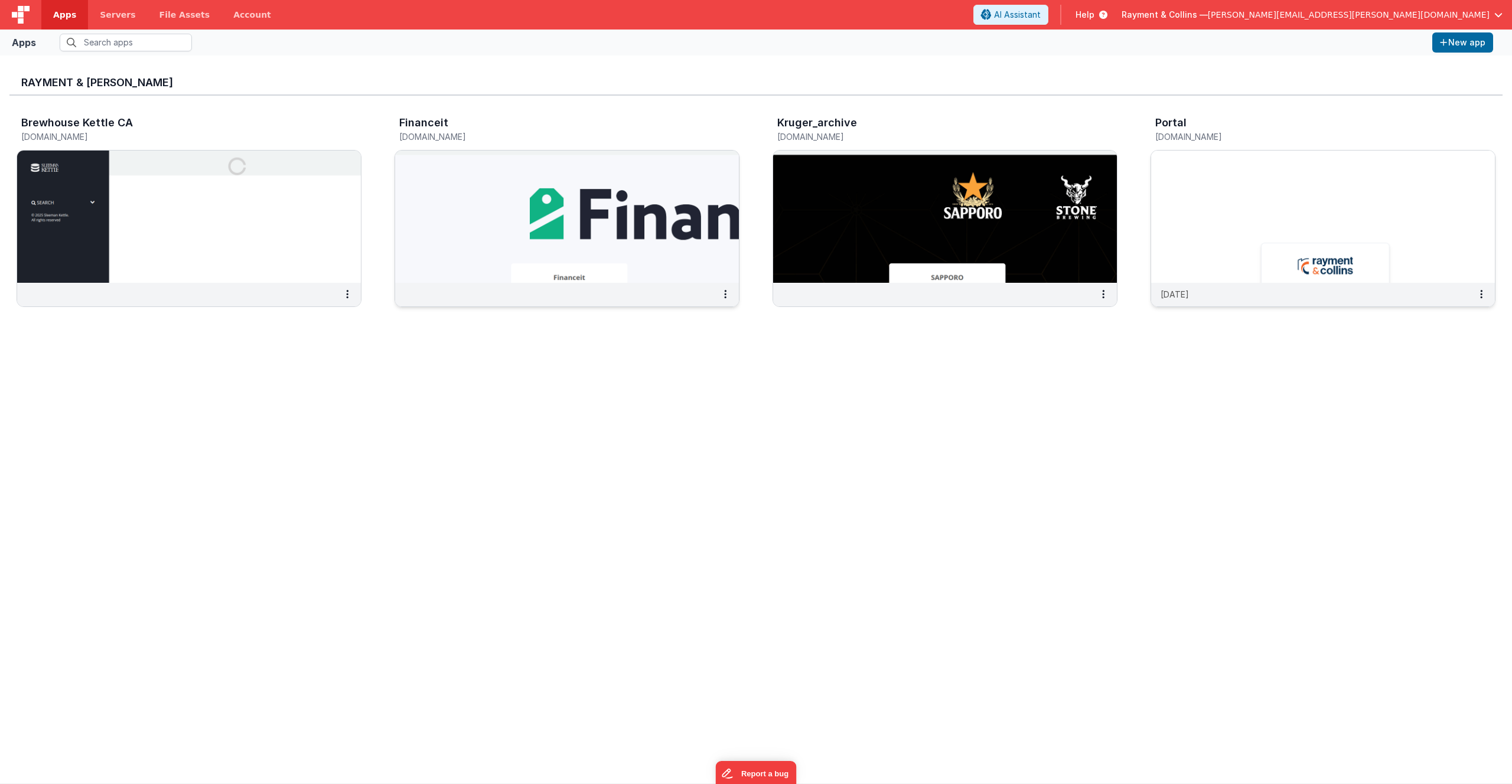
click at [908, 570] on div "Rayment & Collins Brewhouse Kettle CA brewhousekettleca.clientportal.cloud Fina…" at bounding box center [756, 419] width 1493 height 709
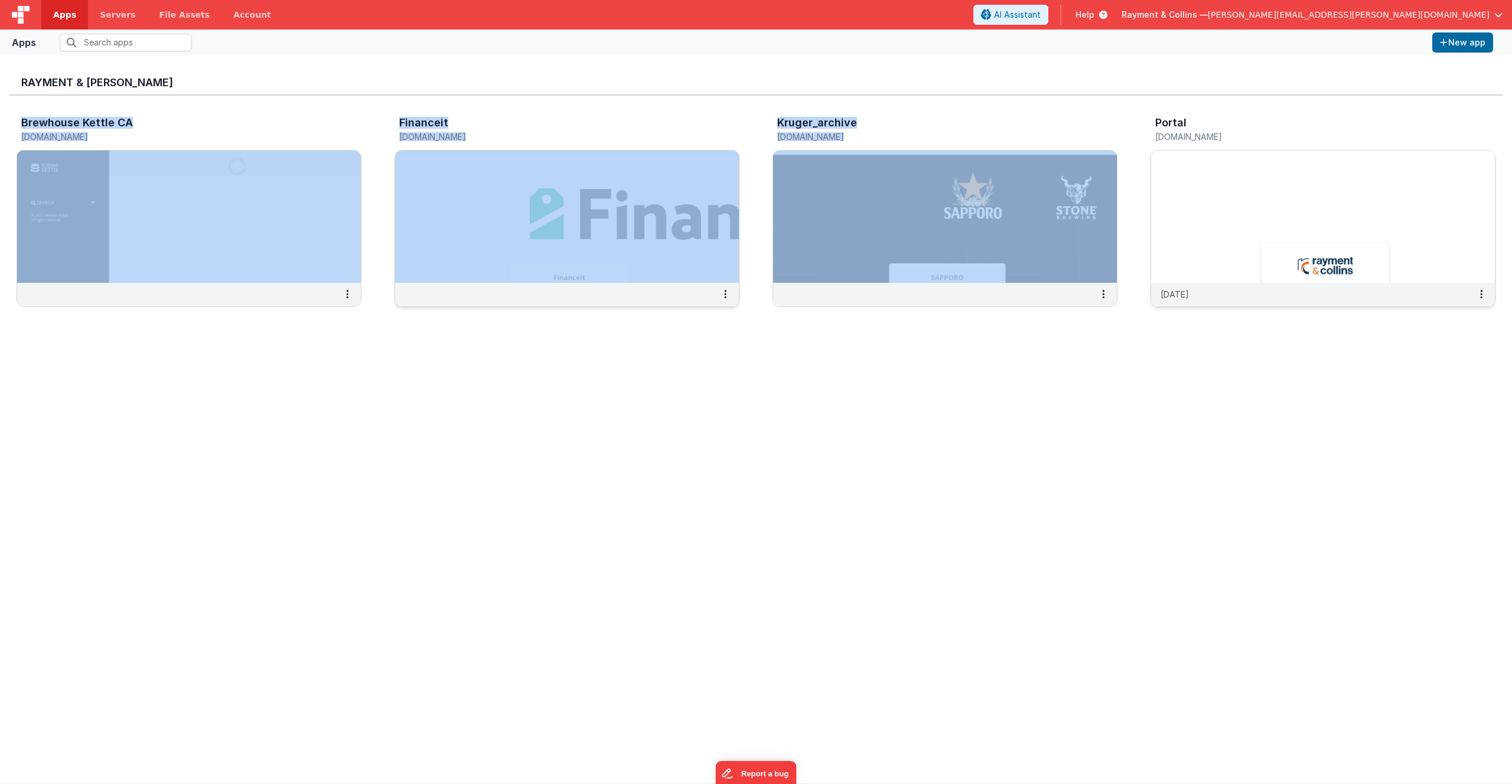
drag, startPoint x: 5, startPoint y: 107, endPoint x: 1019, endPoint y: 503, distance: 1088.6
click at [1019, 503] on div "Rayment & Collins Brewhouse Kettle CA brewhousekettleca.clientportal.cloud Fina…" at bounding box center [756, 420] width 1512 height 728
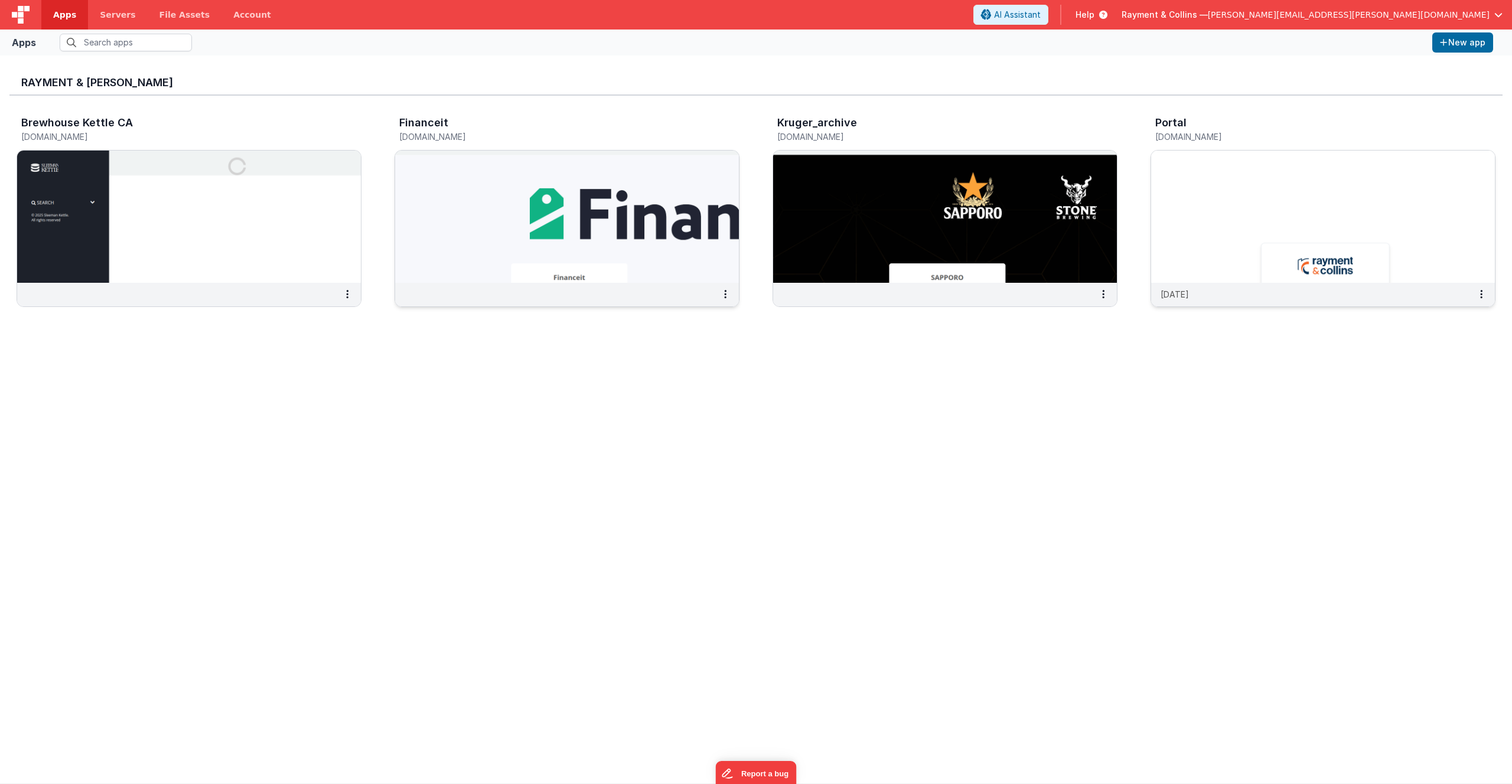
click at [1019, 503] on div "Rayment & Collins Brewhouse Kettle CA brewhousekettleca.clientportal.cloud Fina…" at bounding box center [756, 419] width 1493 height 709
click at [347, 420] on div "Rayment & Collins Brewhouse Kettle CA brewhousekettleca.clientportal.cloud Fina…" at bounding box center [756, 419] width 1493 height 709
click at [587, 526] on div "Rayment & Collins Brewhouse Kettle CA brewhousekettleca.clientportal.cloud Fina…" at bounding box center [756, 419] width 1493 height 709
click at [341, 415] on div "Rayment & Collins Brewhouse Kettle CA brewhousekettleca.clientportal.cloud Fina…" at bounding box center [756, 419] width 1493 height 709
click at [248, 215] on img at bounding box center [189, 217] width 344 height 132
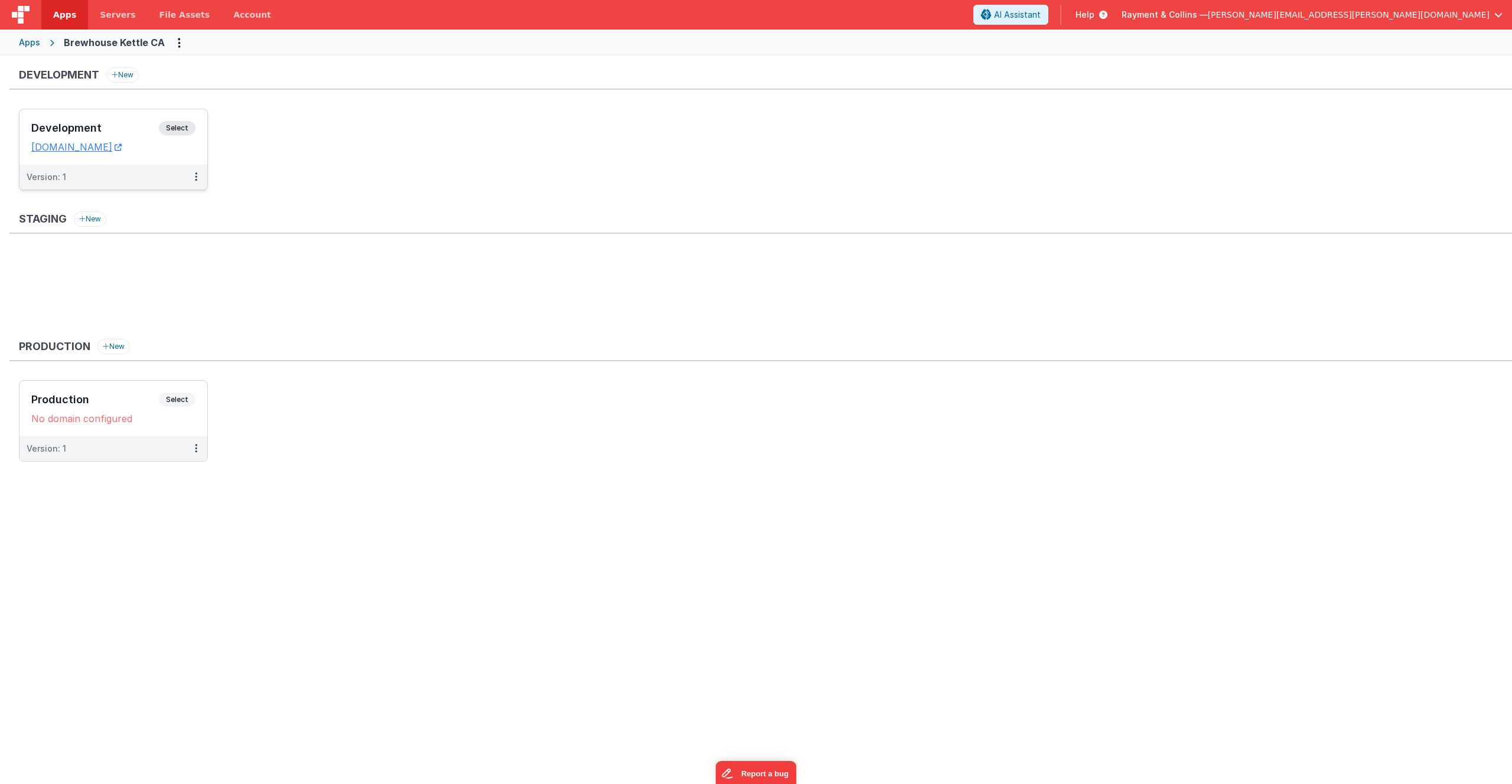
click at [134, 125] on h3 "Development" at bounding box center [95, 128] width 127 height 12
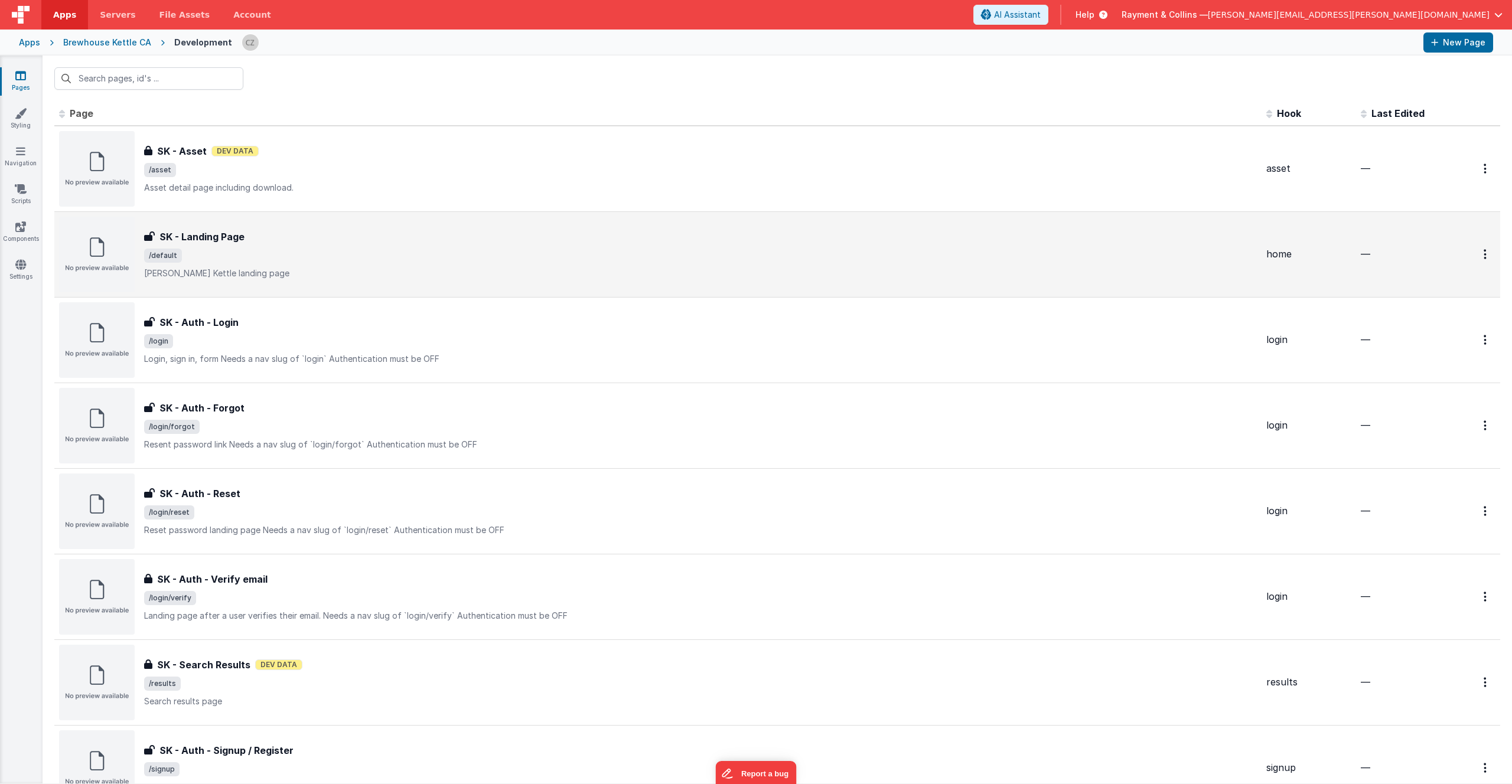
click at [395, 255] on span "/default" at bounding box center [700, 255] width 1113 height 14
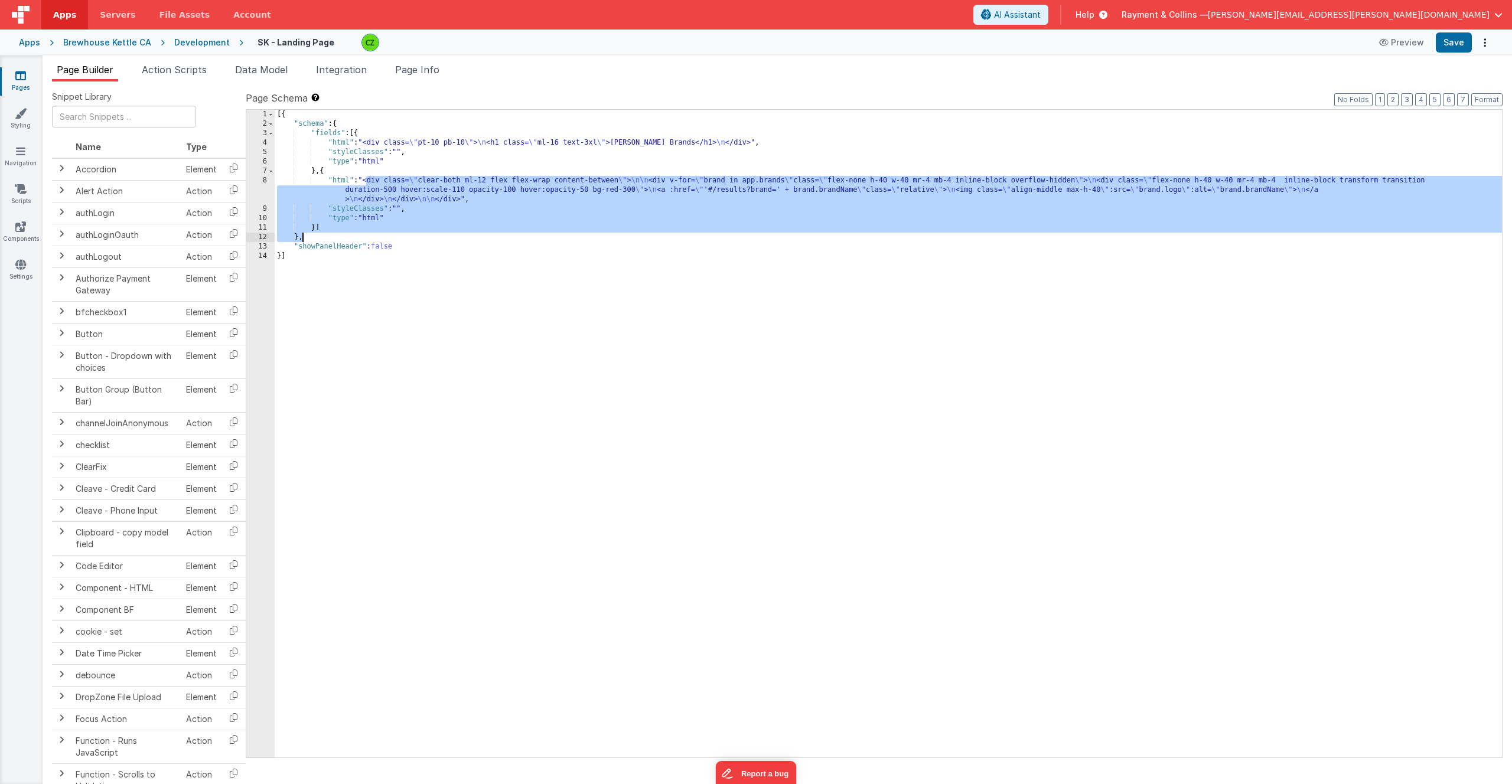
drag, startPoint x: 367, startPoint y: 180, endPoint x: 451, endPoint y: 216, distance: 91.4
click at [451, 216] on div "[{ "schema" : { "fields" : [{ "html" : "<div class= \" pt-10 pb-10 \" > \n <h1 …" at bounding box center [888, 443] width 1227 height 666
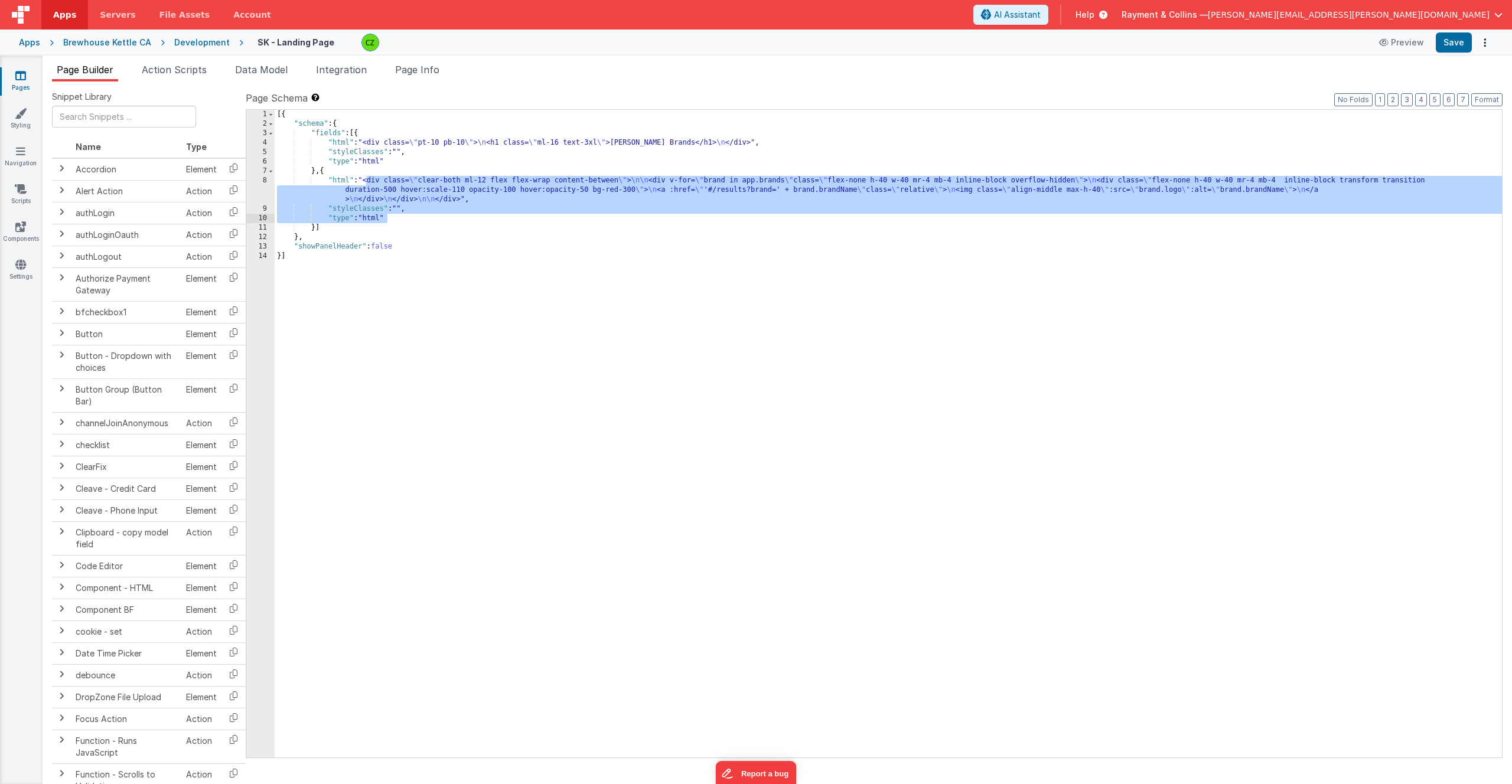
click at [268, 182] on div "8" at bounding box center [260, 190] width 28 height 28
click at [266, 179] on div "8" at bounding box center [260, 190] width 28 height 28
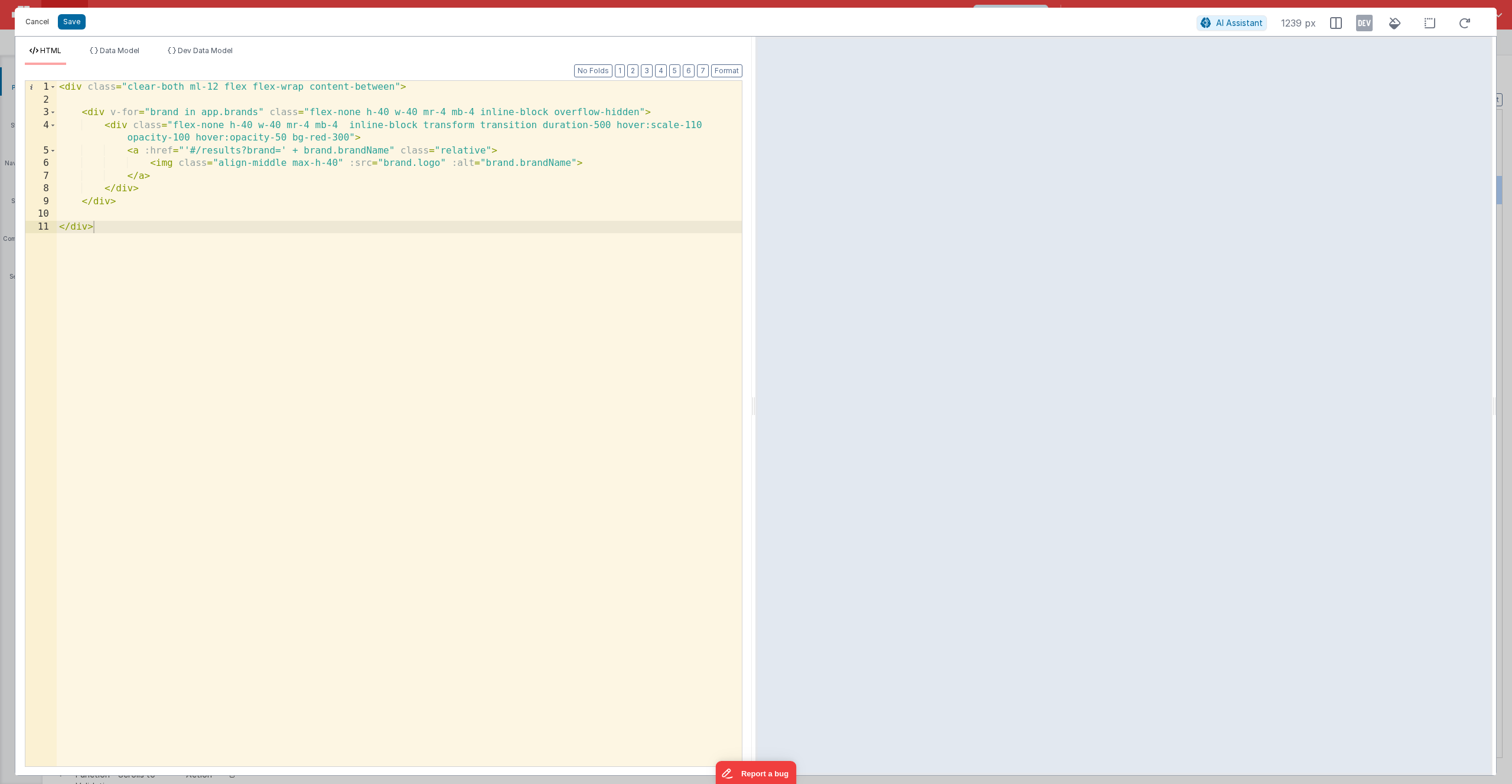
click at [32, 23] on button "Cancel" at bounding box center [37, 22] width 36 height 17
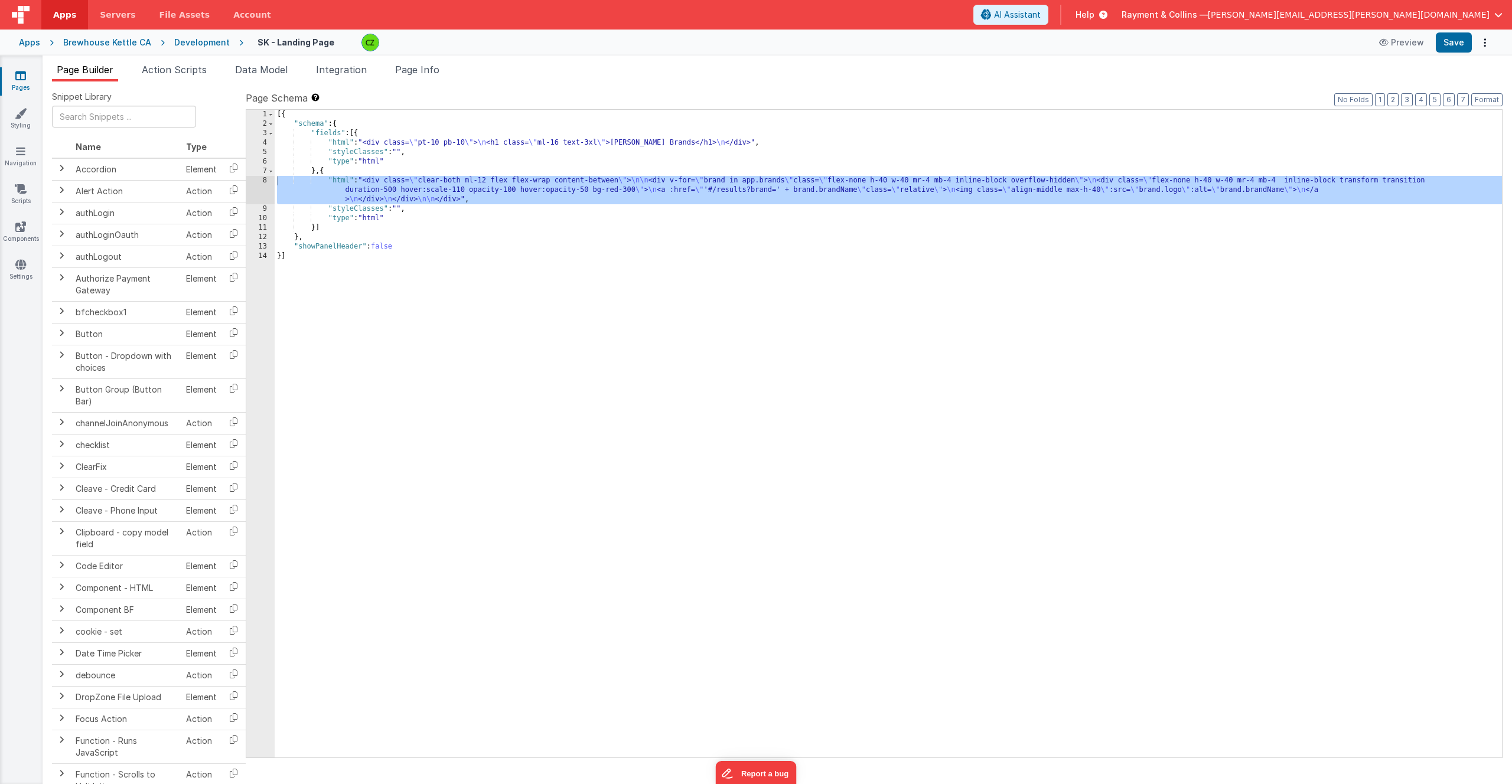
click at [330, 305] on div "[{ "schema" : { "fields" : [{ "html" : "<div class= \" pt-10 pb-10 \" > \n <h1 …" at bounding box center [888, 443] width 1227 height 666
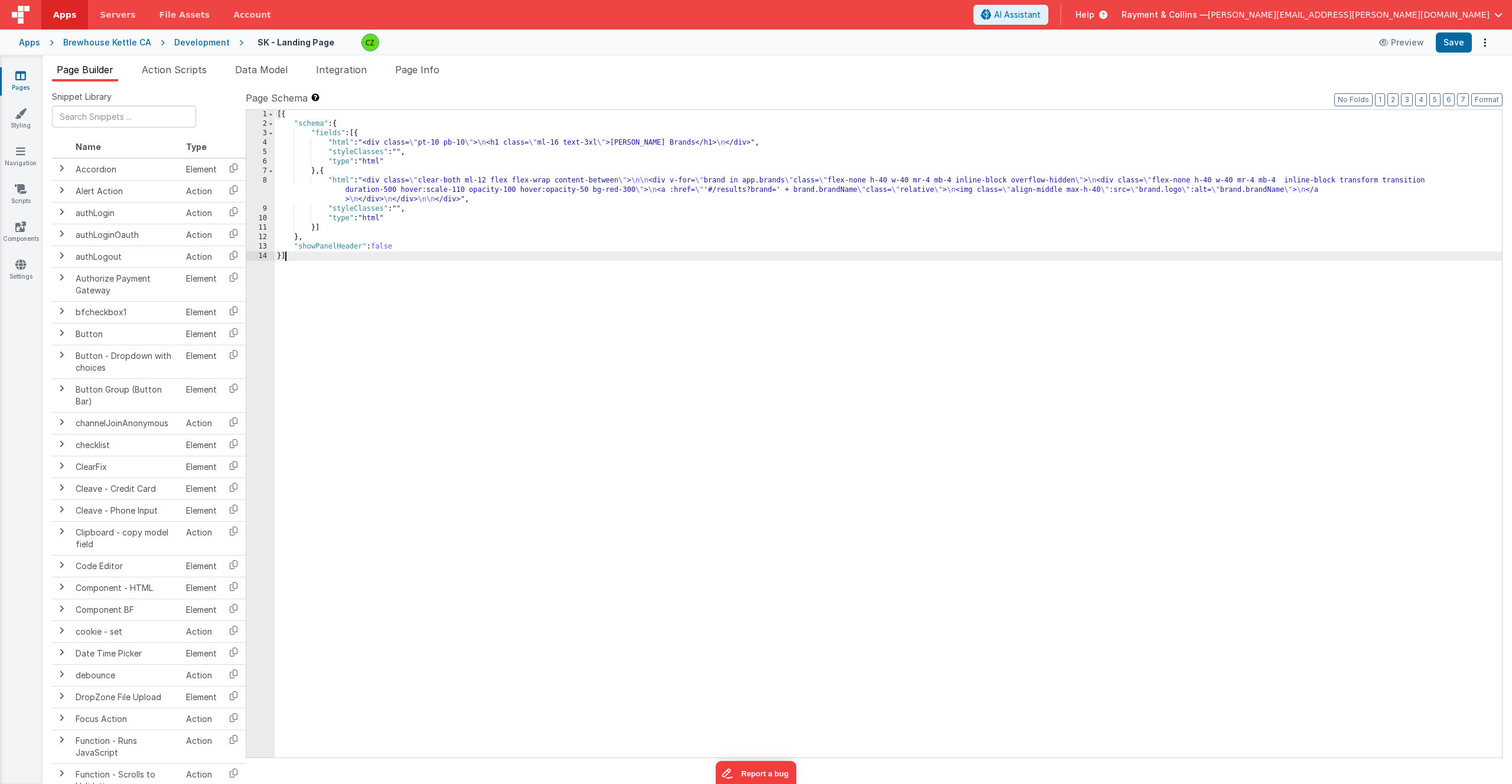
click at [423, 228] on div "[{ "schema" : { "fields" : [{ "html" : "<div class= \" pt-10 pb-10 \" > \n <h1 …" at bounding box center [888, 443] width 1227 height 666
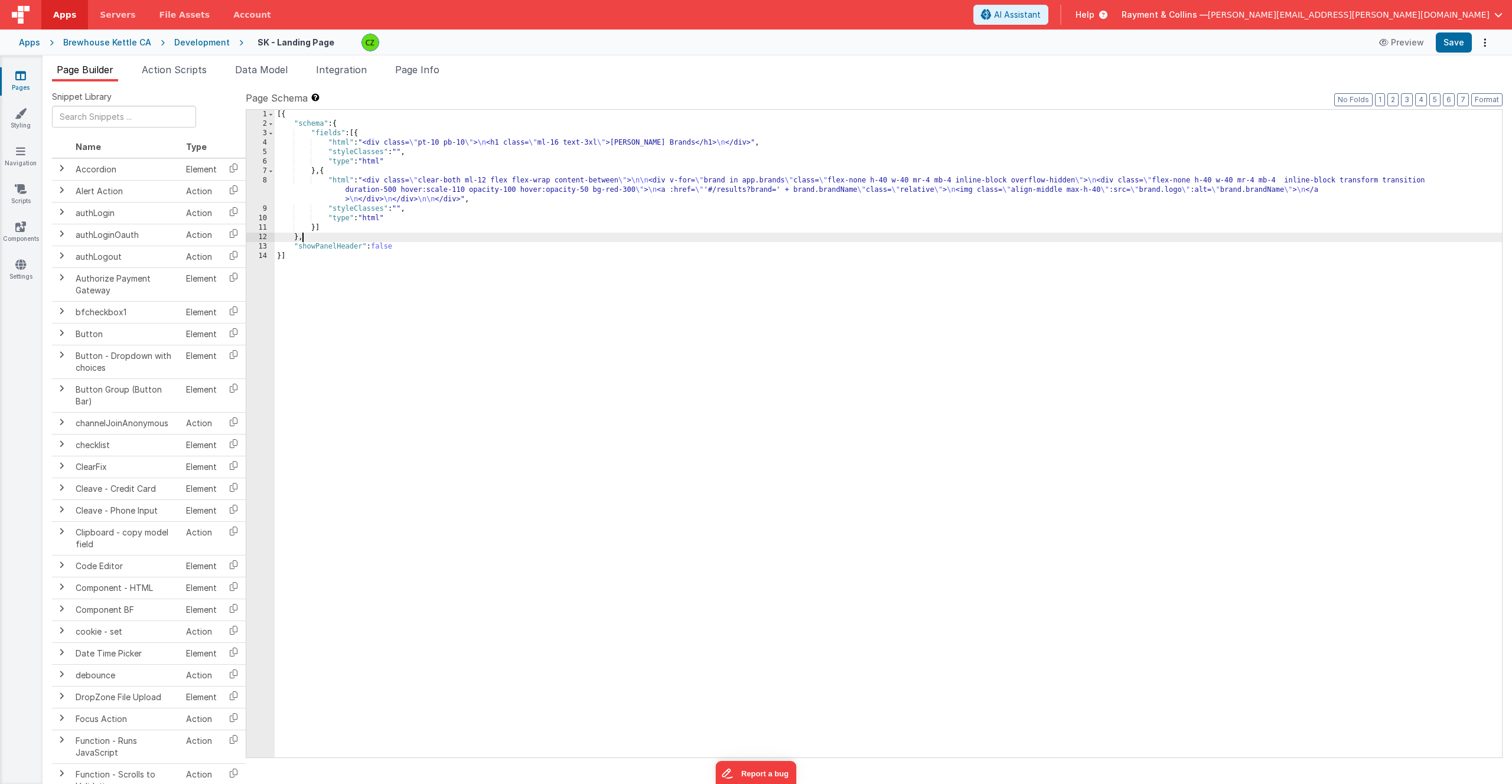
click at [320, 232] on div "[{ "schema" : { "fields" : [{ "html" : "<div class= \" pt-10 pb-10 \" > \n <h1 …" at bounding box center [888, 443] width 1227 height 666
click at [328, 226] on div "[{ "schema" : { "fields" : [{ "html" : "<div class= \" pt-10 pb-10 \" > \n <h1 …" at bounding box center [888, 443] width 1227 height 666
click at [67, 12] on span "Apps" at bounding box center [64, 14] width 23 height 12
click at [21, 230] on icon at bounding box center [20, 226] width 10 height 12
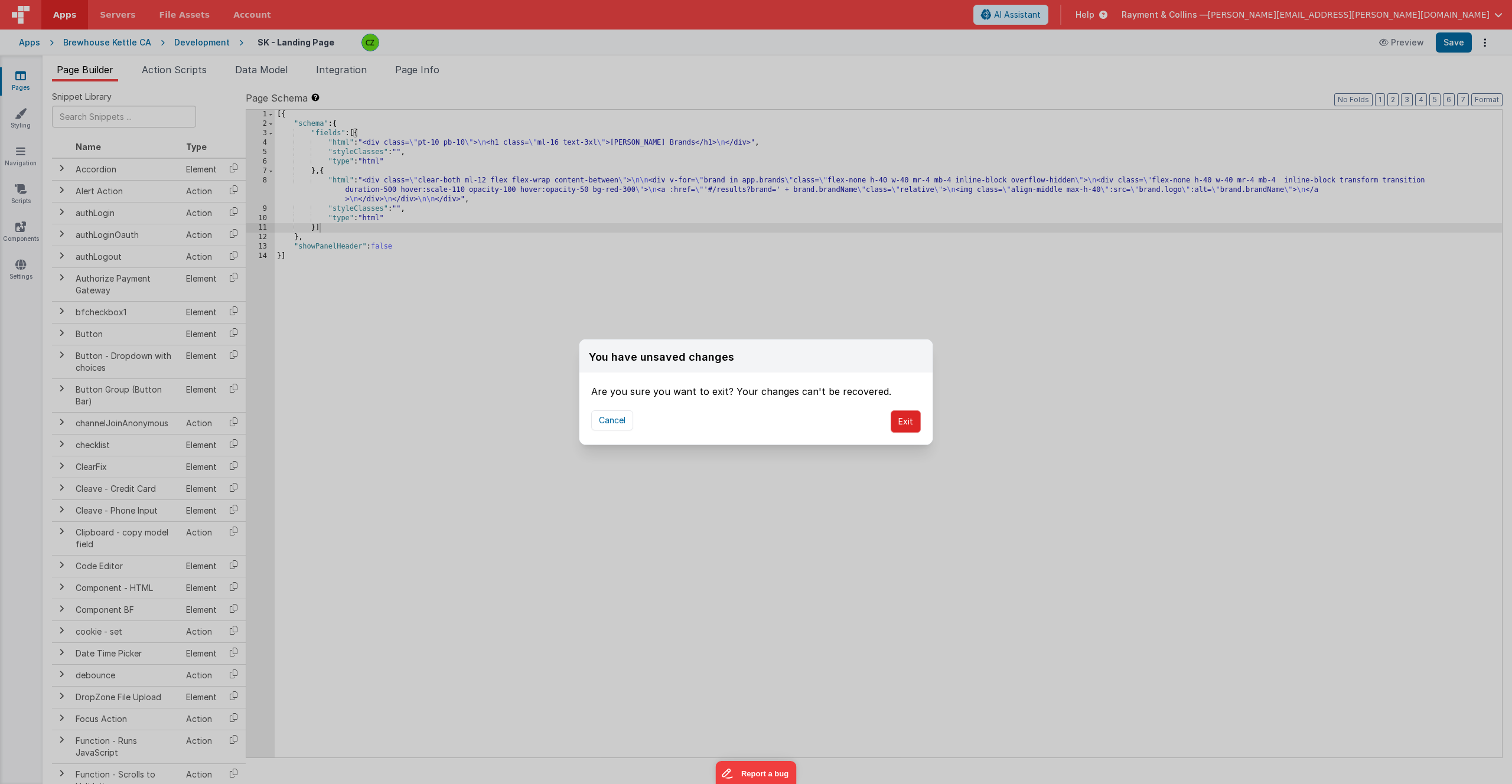
click at [907, 424] on button "Exit" at bounding box center [906, 422] width 30 height 23
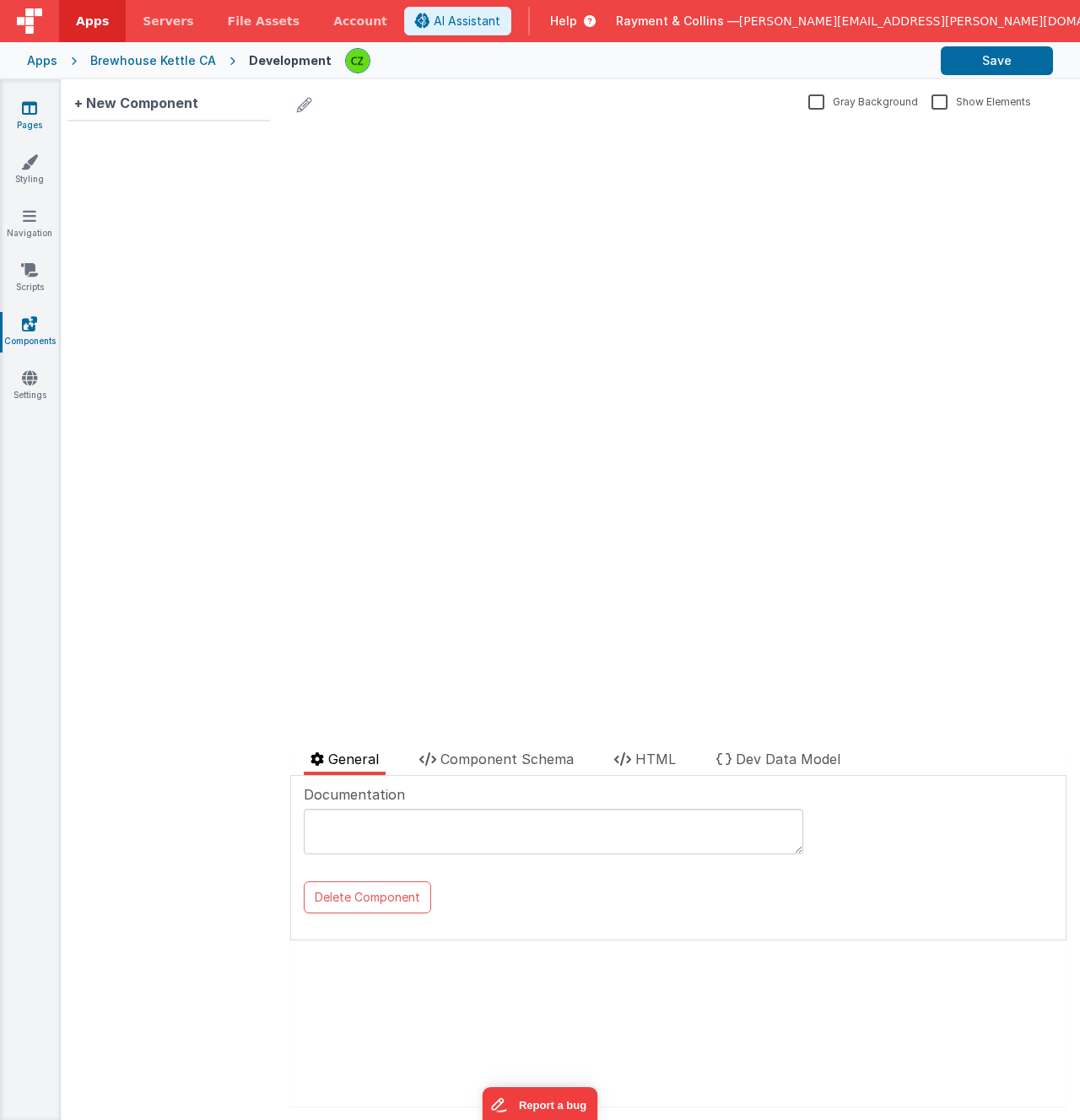
click at [21, 111] on link "Pages" at bounding box center [29, 116] width 61 height 33
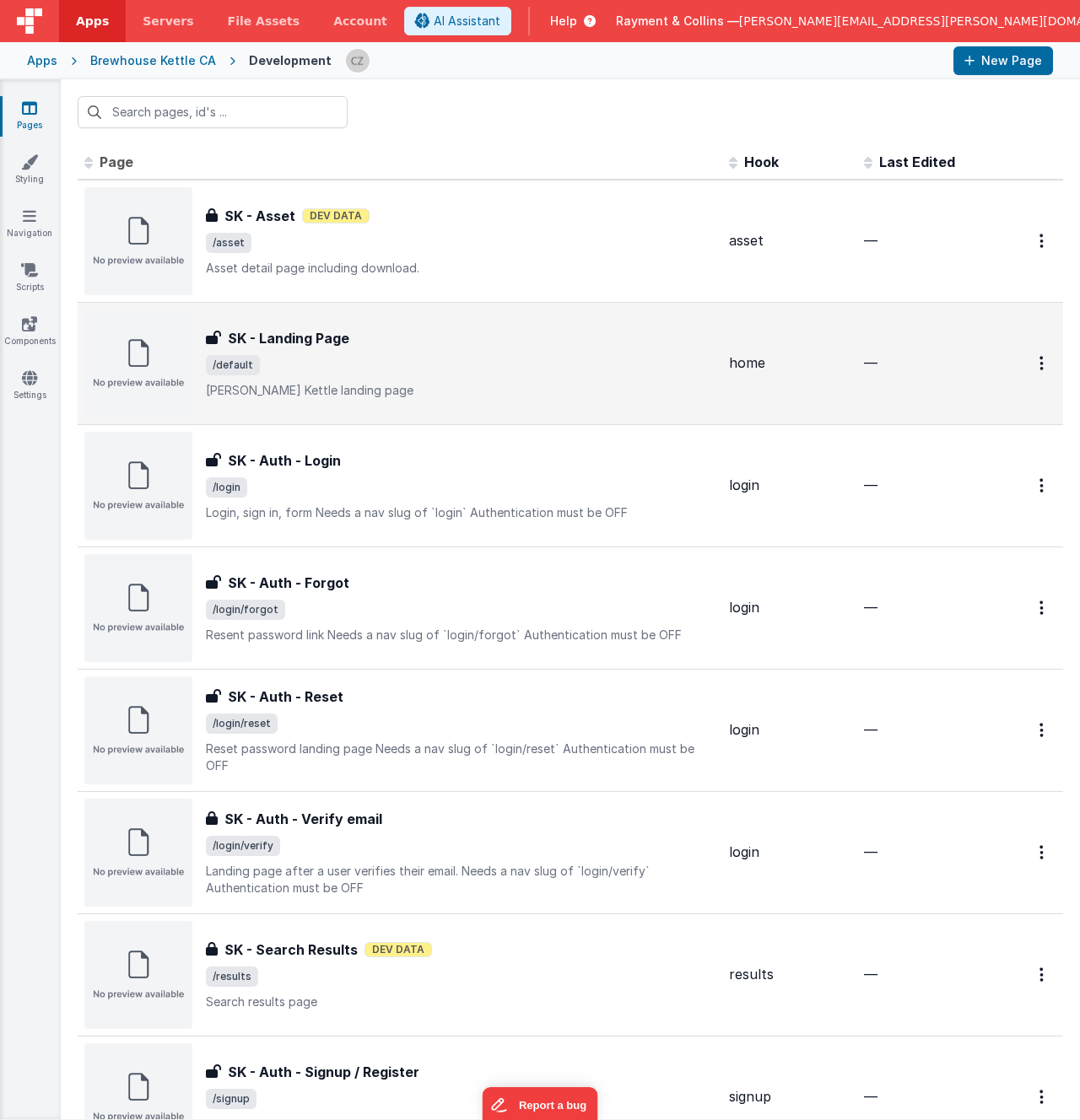
click at [475, 363] on span "/default" at bounding box center [460, 364] width 510 height 21
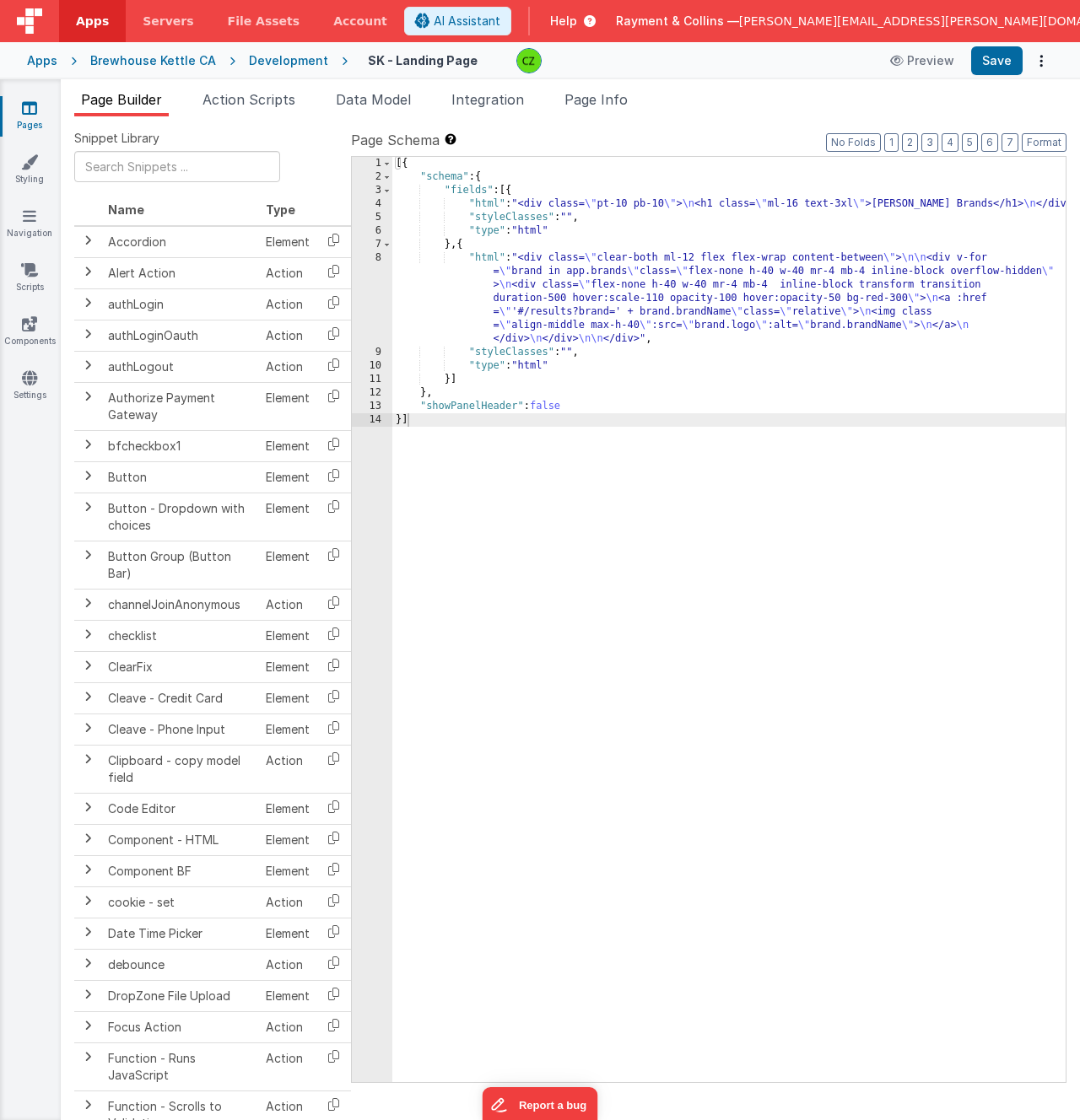
click at [683, 617] on div "[{ "schema" : { "fields" : [{ "html" : "<div class= \" pt-10 pb-10 \" > \n <h1 …" at bounding box center [728, 633] width 673 height 952
click at [924, 59] on button "Preview" at bounding box center [923, 60] width 85 height 27
click at [545, 456] on div "[{ "schema" : { "fields" : [{ "html" : "<div class= \" pt-10 pb-10 \" > \n <h1 …" at bounding box center [728, 633] width 673 height 952
click at [752, 344] on div "[{ "schema" : { "fields" : [{ "html" : "<div class= \" pt-10 pb-10 \" > \n <h1 …" at bounding box center [728, 633] width 673 height 952
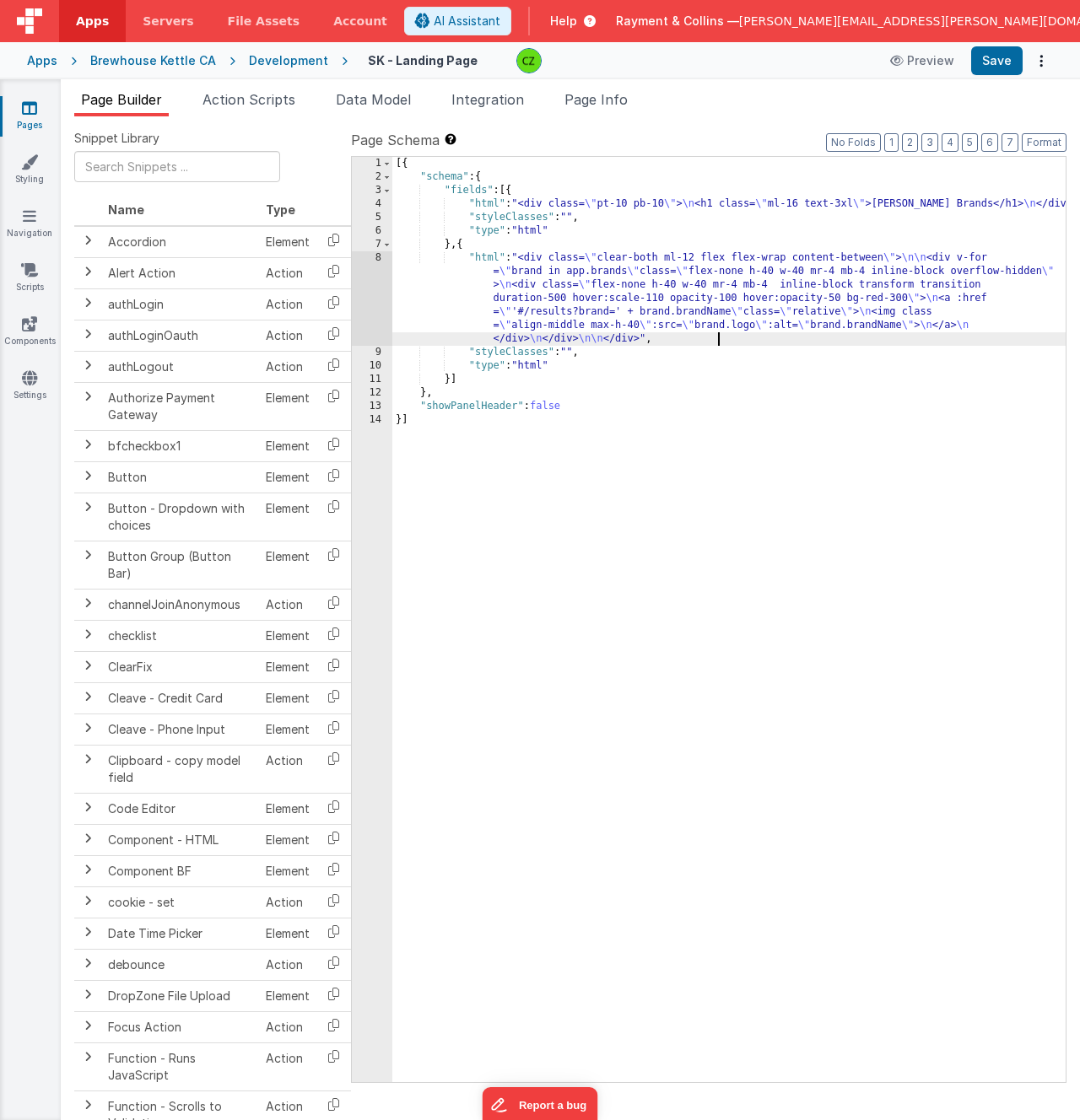
click at [724, 339] on div "[{ "schema" : { "fields" : [{ "html" : "<div class= \" pt-10 pb-10 \" > \n <h1 …" at bounding box center [728, 633] width 673 height 952
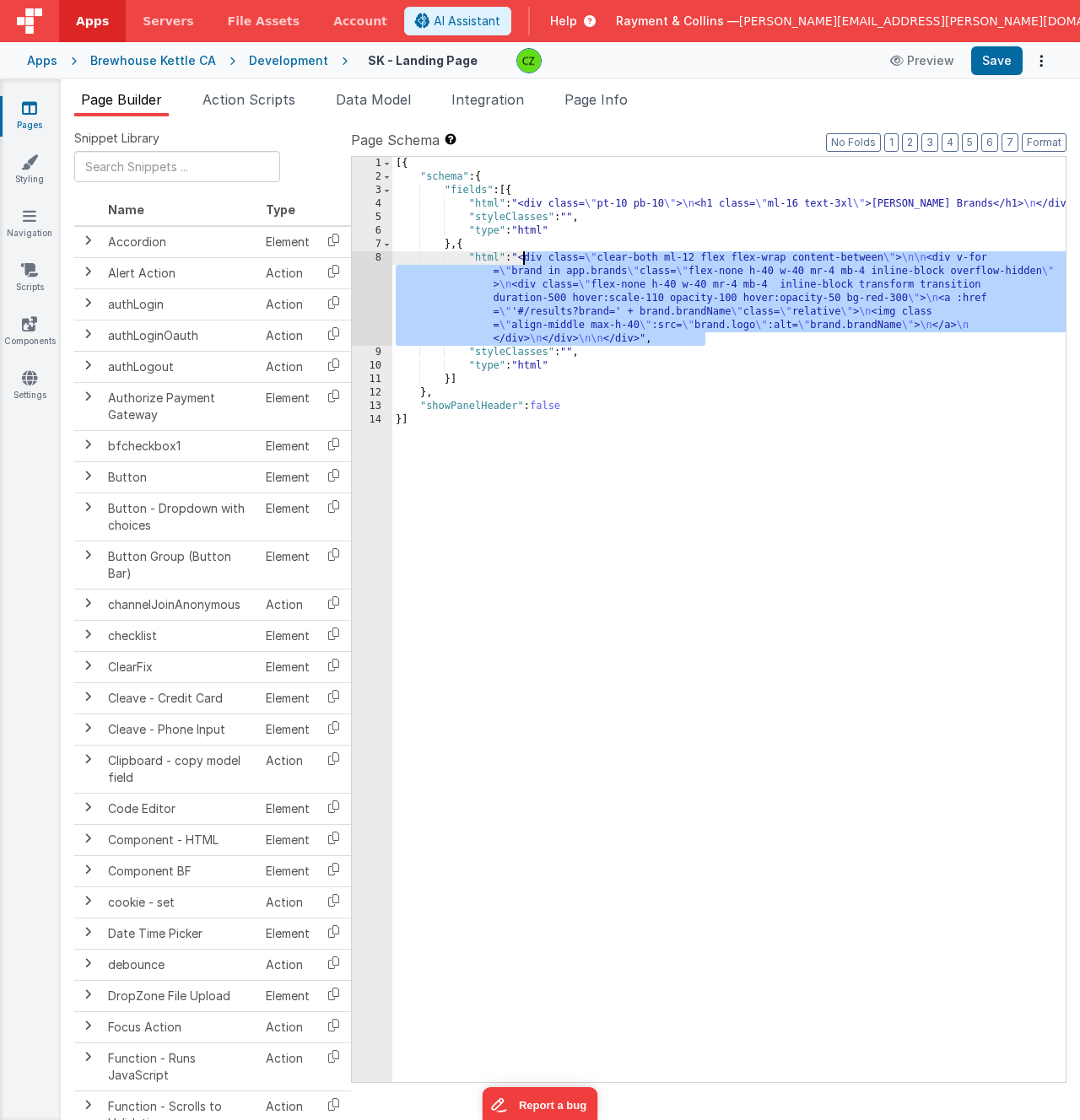
drag, startPoint x: 707, startPoint y: 334, endPoint x: 523, endPoint y: 253, distance: 201.0
click at [522, 253] on div "[{ "schema" : { "fields" : [{ "html" : "<div class= \" pt-10 pb-10 \" > \n <h1 …" at bounding box center [728, 633] width 673 height 952
click at [745, 480] on div "[{ "schema" : { "fields" : [{ "html" : "<div class= \" pt-10 pb-10 \" > \n <h1 …" at bounding box center [728, 633] width 673 height 952
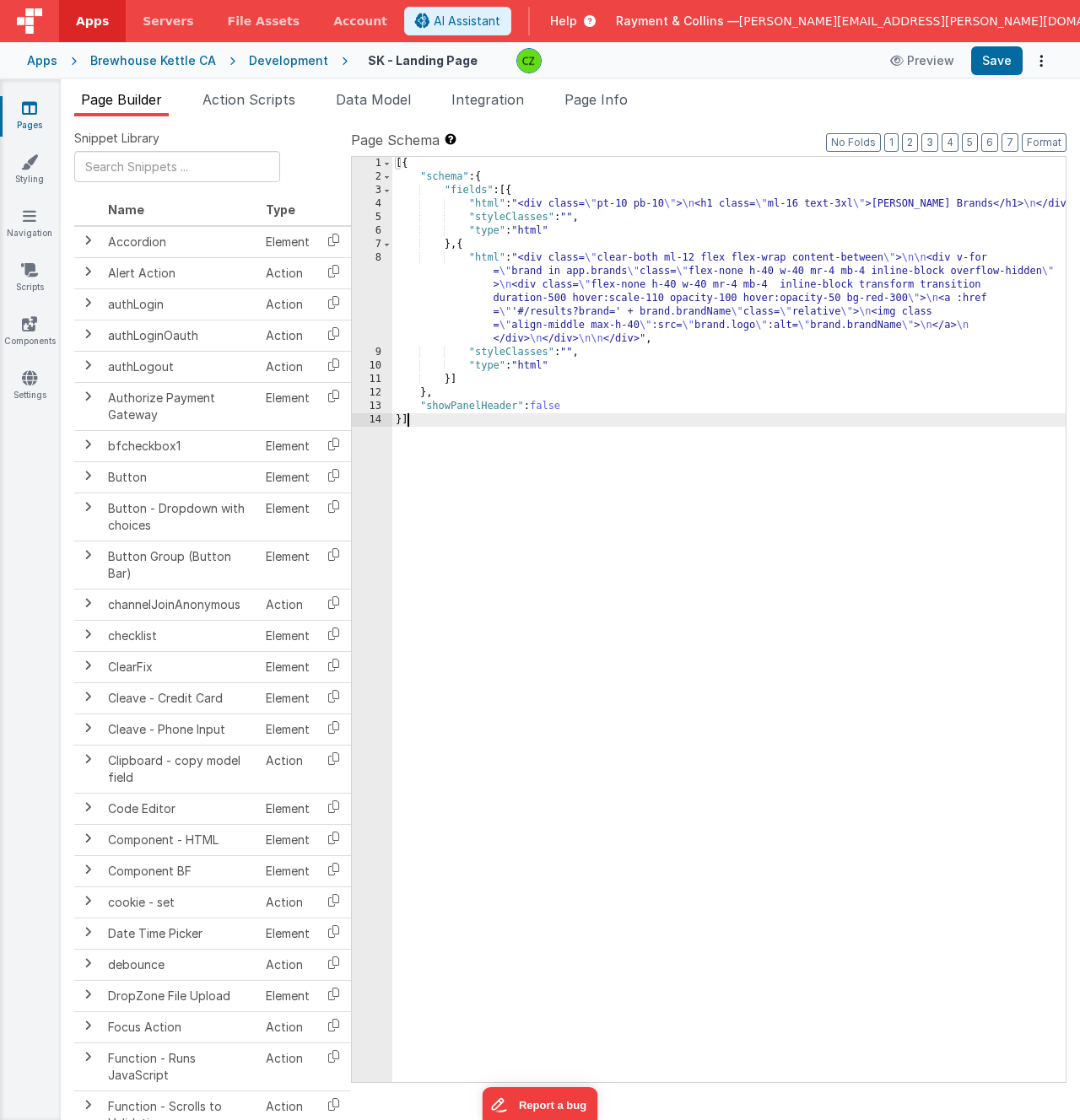
click at [28, 107] on icon at bounding box center [28, 107] width 15 height 17
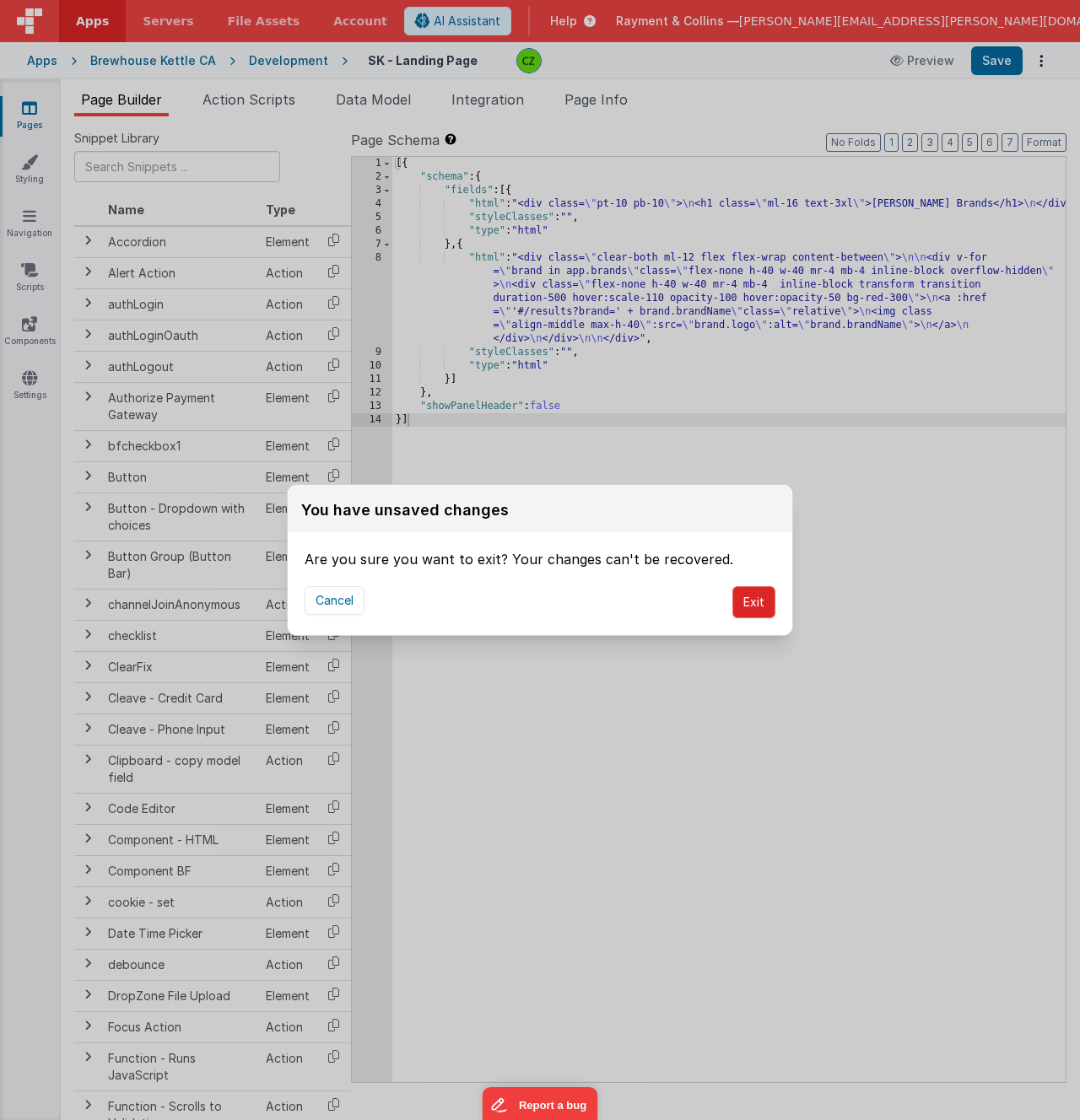
click at [758, 603] on button "Exit" at bounding box center [754, 602] width 43 height 32
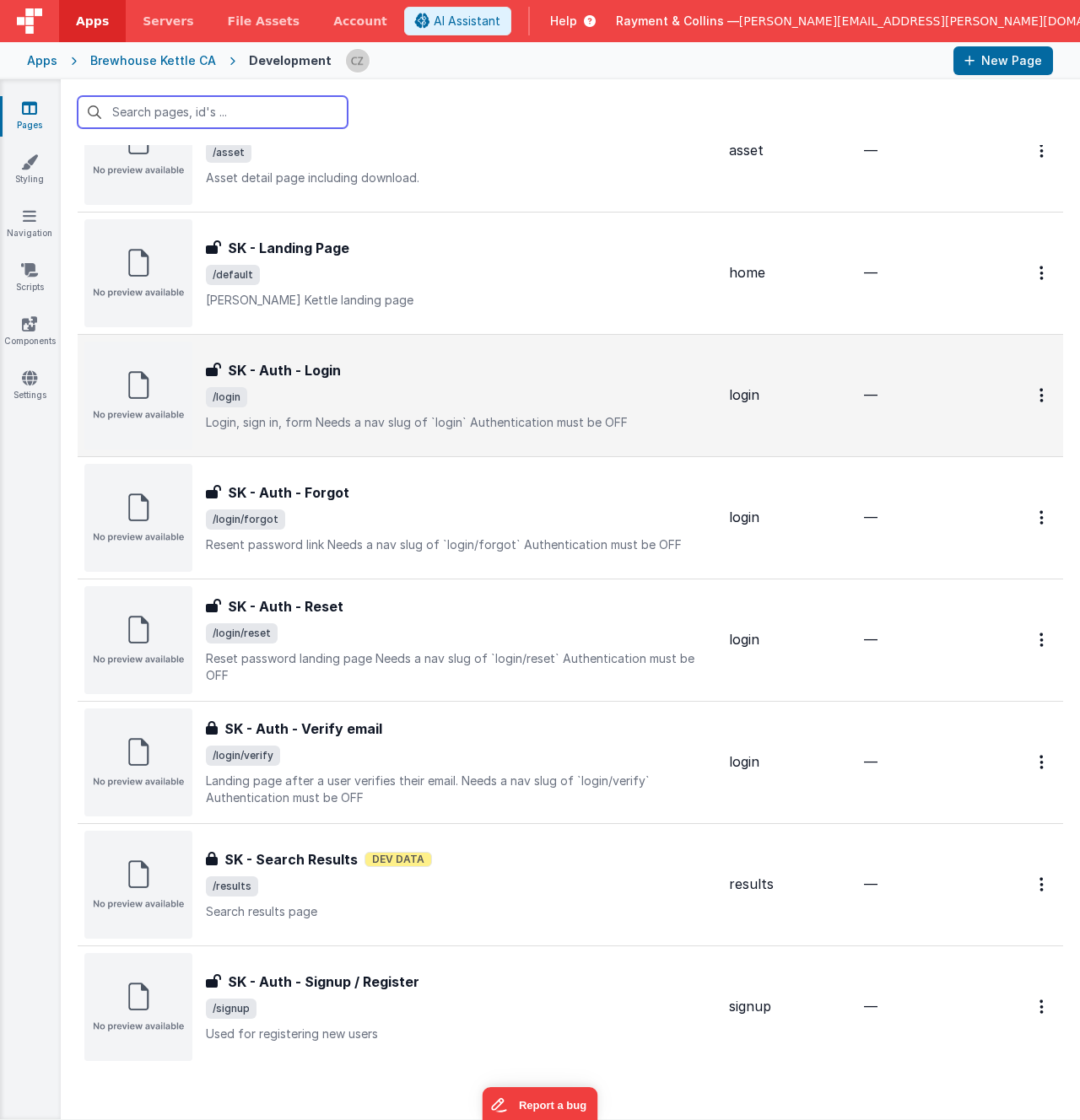
scroll to position [121, 0]
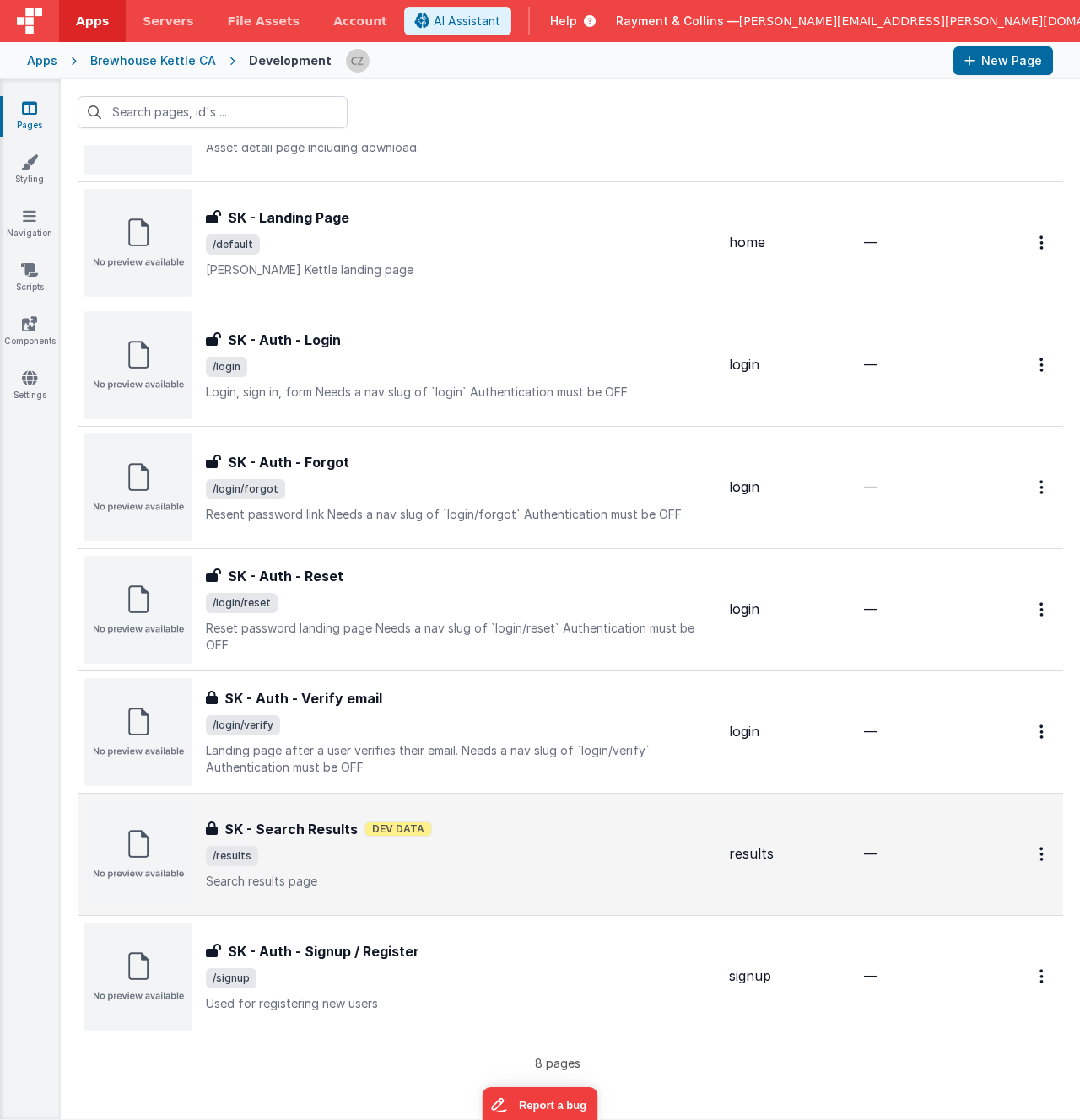
click at [522, 836] on div "SK - Search Results SK - Search Results Dev Data /results Search results page" at bounding box center [460, 855] width 510 height 71
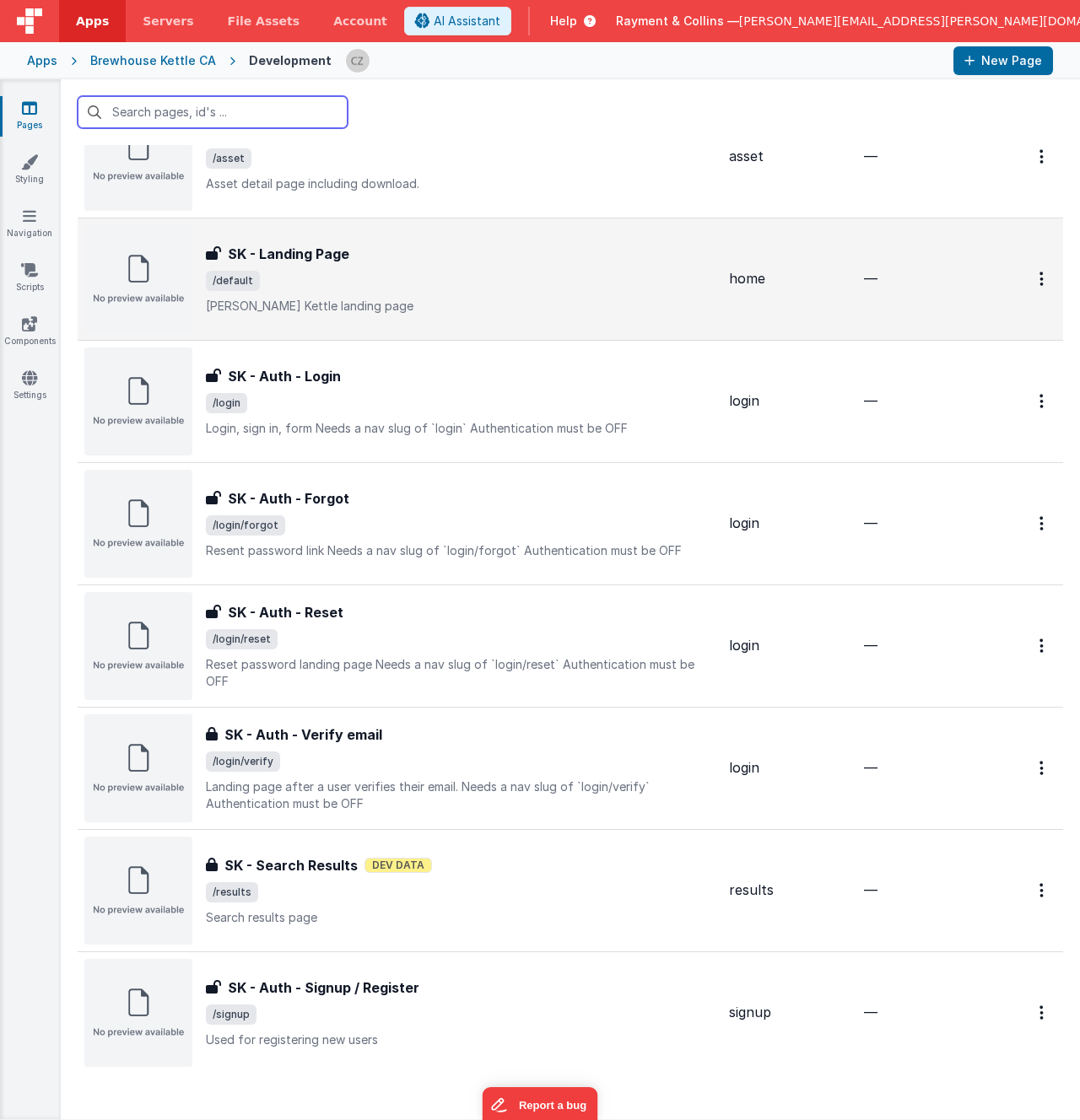
scroll to position [89, 0]
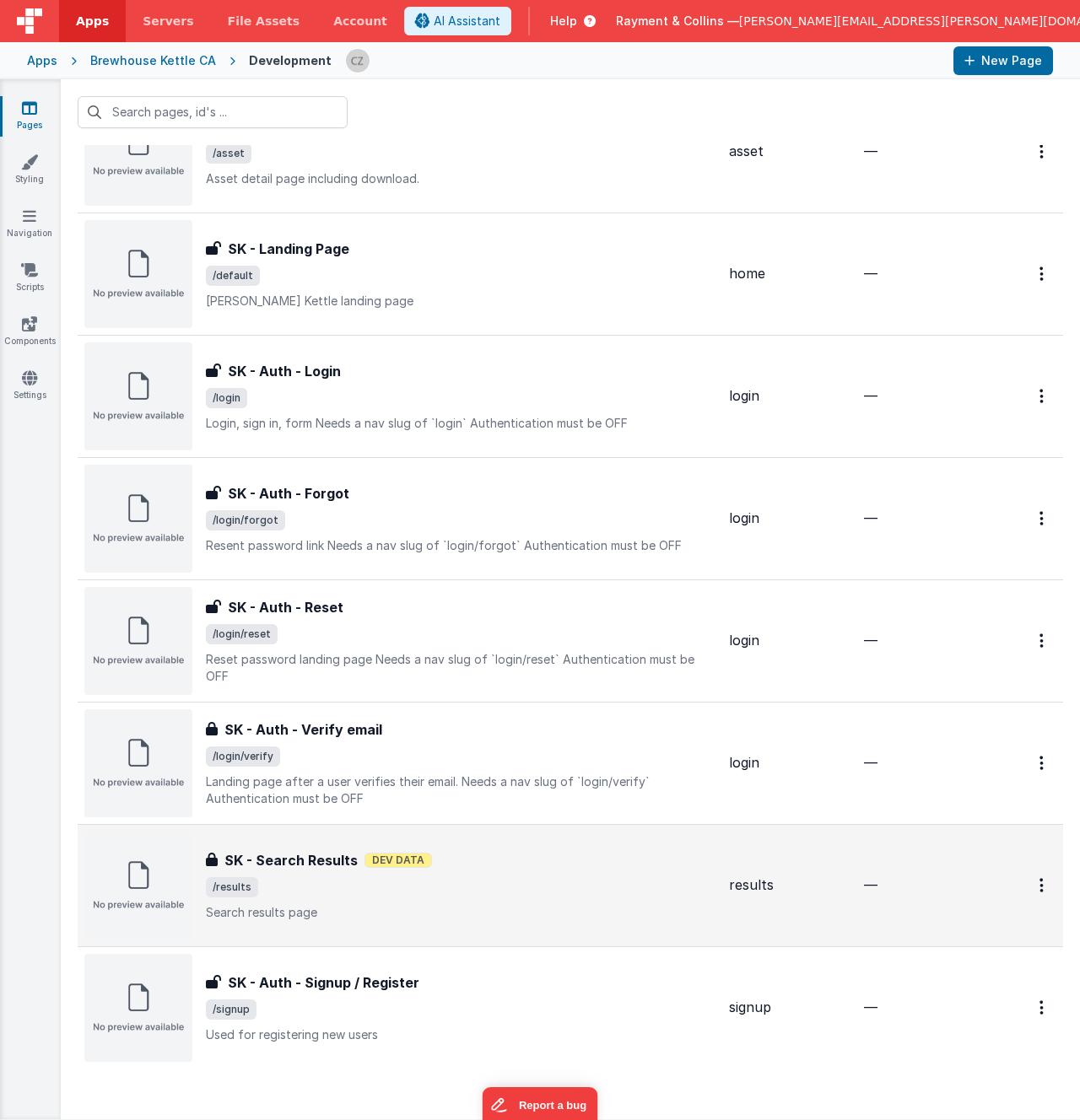
click at [427, 836] on div "SK - Search Results SK - Search Results Dev Data /results Search results page" at bounding box center [460, 885] width 510 height 71
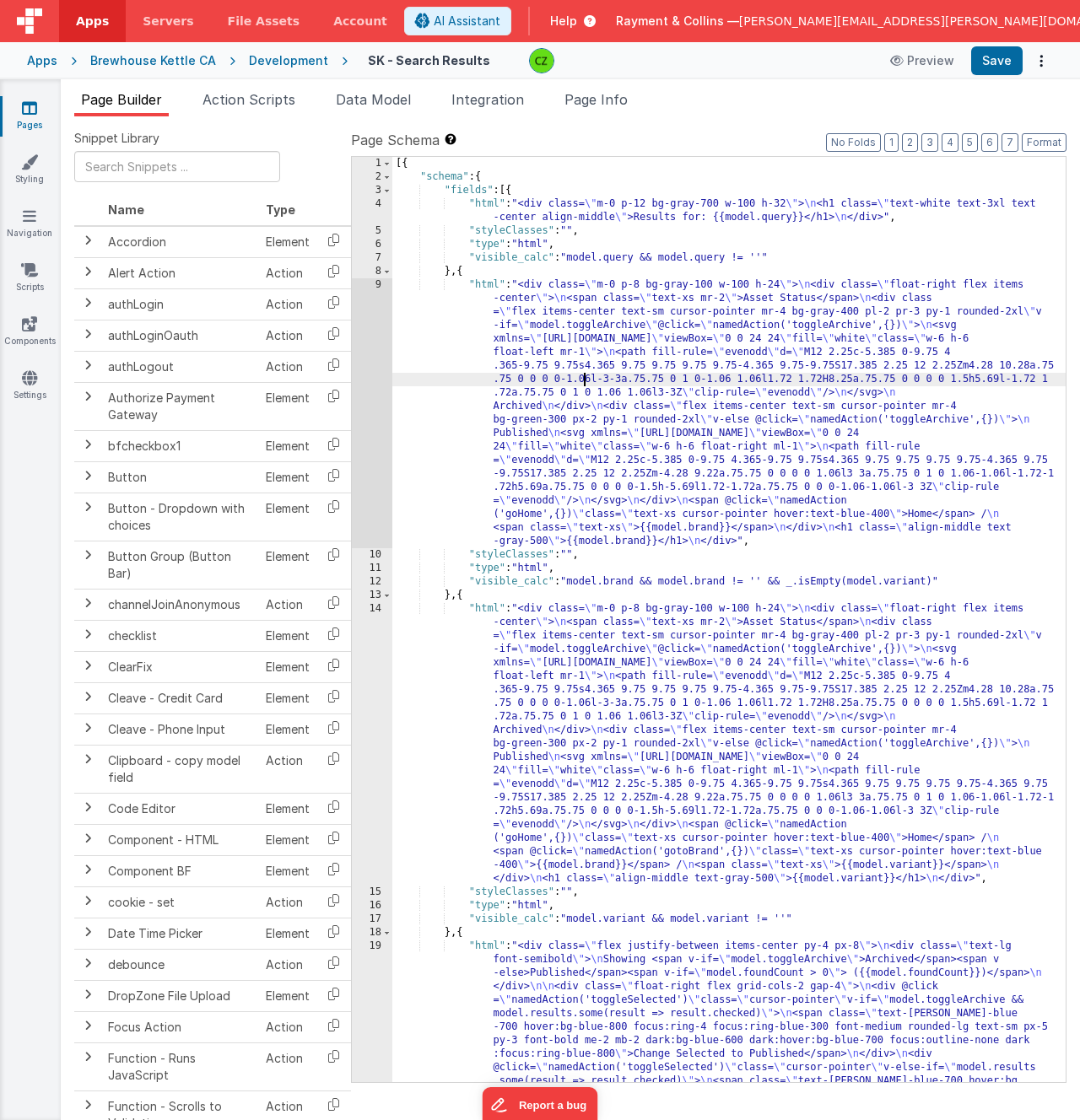
click at [583, 374] on div "[{ "schema" : { "fields" : [{ "html" : "<div class= \" m-0 p-12 bg-gray-700 w-1…" at bounding box center [728, 755] width 673 height 1196
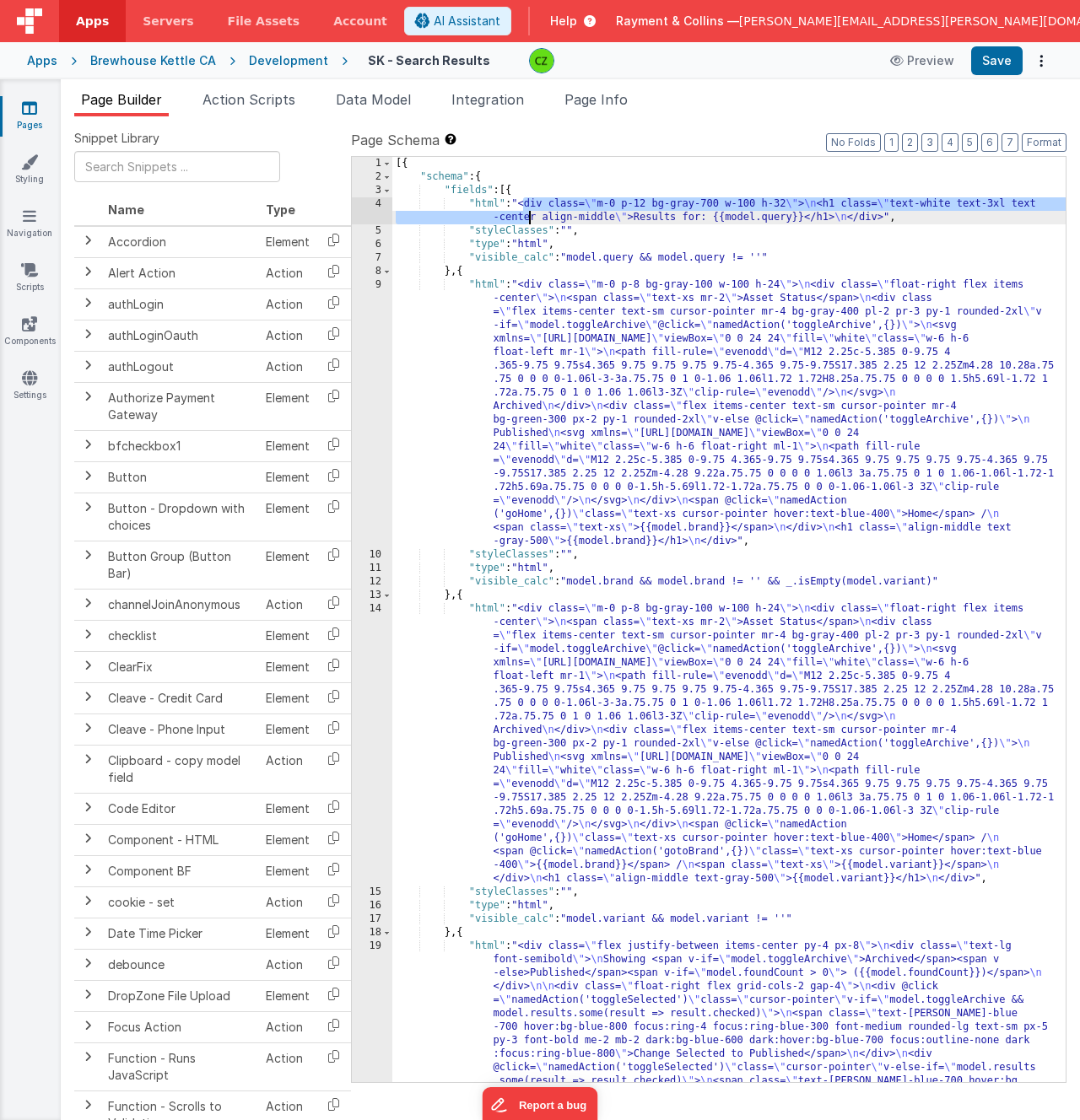
drag, startPoint x: 523, startPoint y: 205, endPoint x: 534, endPoint y: 212, distance: 13.0
click at [534, 212] on div "[{ "schema" : { "fields" : [{ "html" : "<div class= \" m-0 p-12 bg-gray-700 w-1…" at bounding box center [728, 755] width 673 height 1196
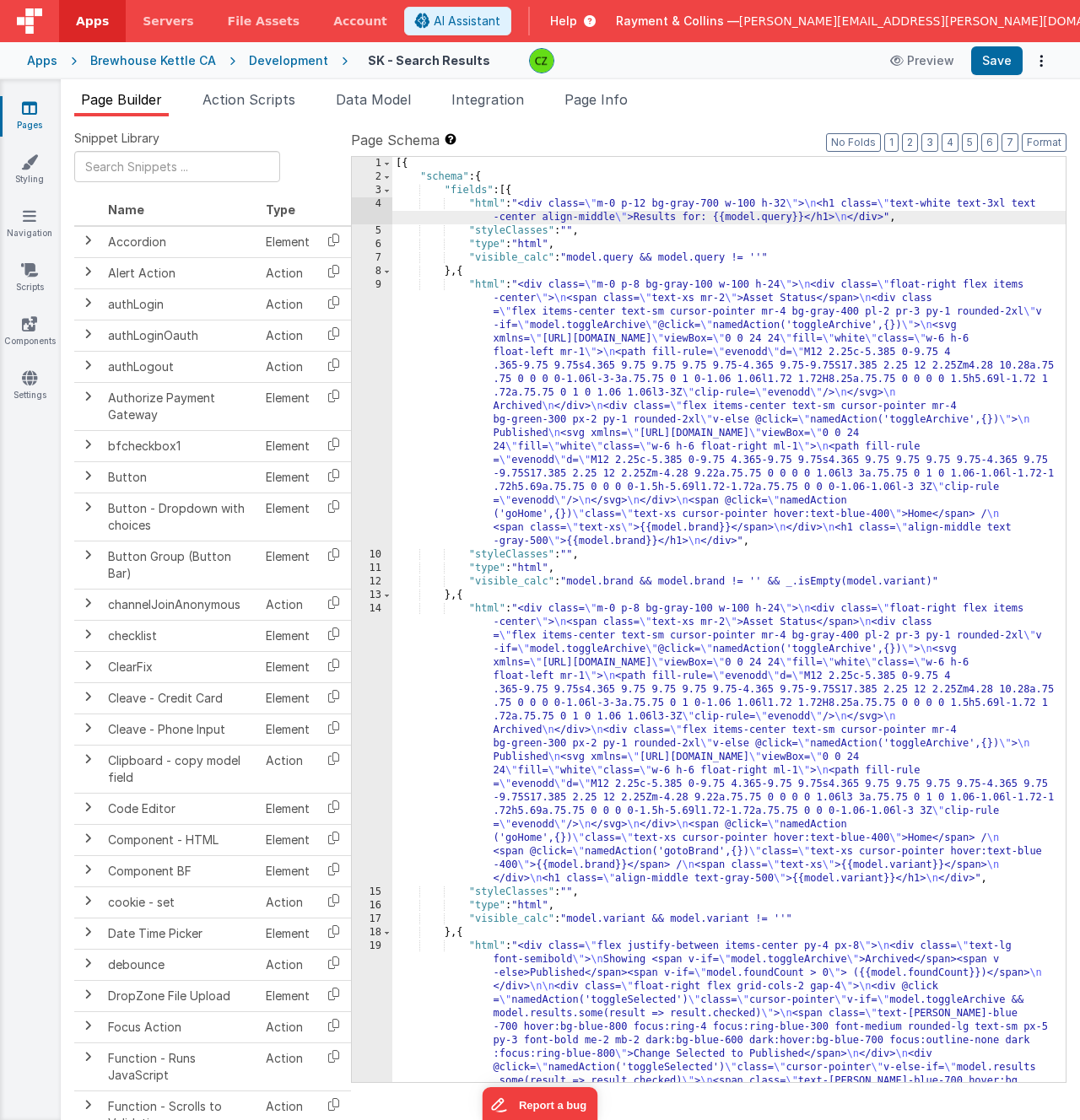
click at [521, 202] on div "[{ "schema" : { "fields" : [{ "html" : "<div class= \" m-0 p-12 bg-gray-700 w-1…" at bounding box center [728, 755] width 673 height 1196
click at [749, 268] on div "[{ "schema" : { "fields" : [{ "html" : "<div class= \" m-0 p-12 bg-gray-700 w-1…" at bounding box center [728, 755] width 673 height 1196
click at [32, 106] on icon at bounding box center [28, 107] width 15 height 17
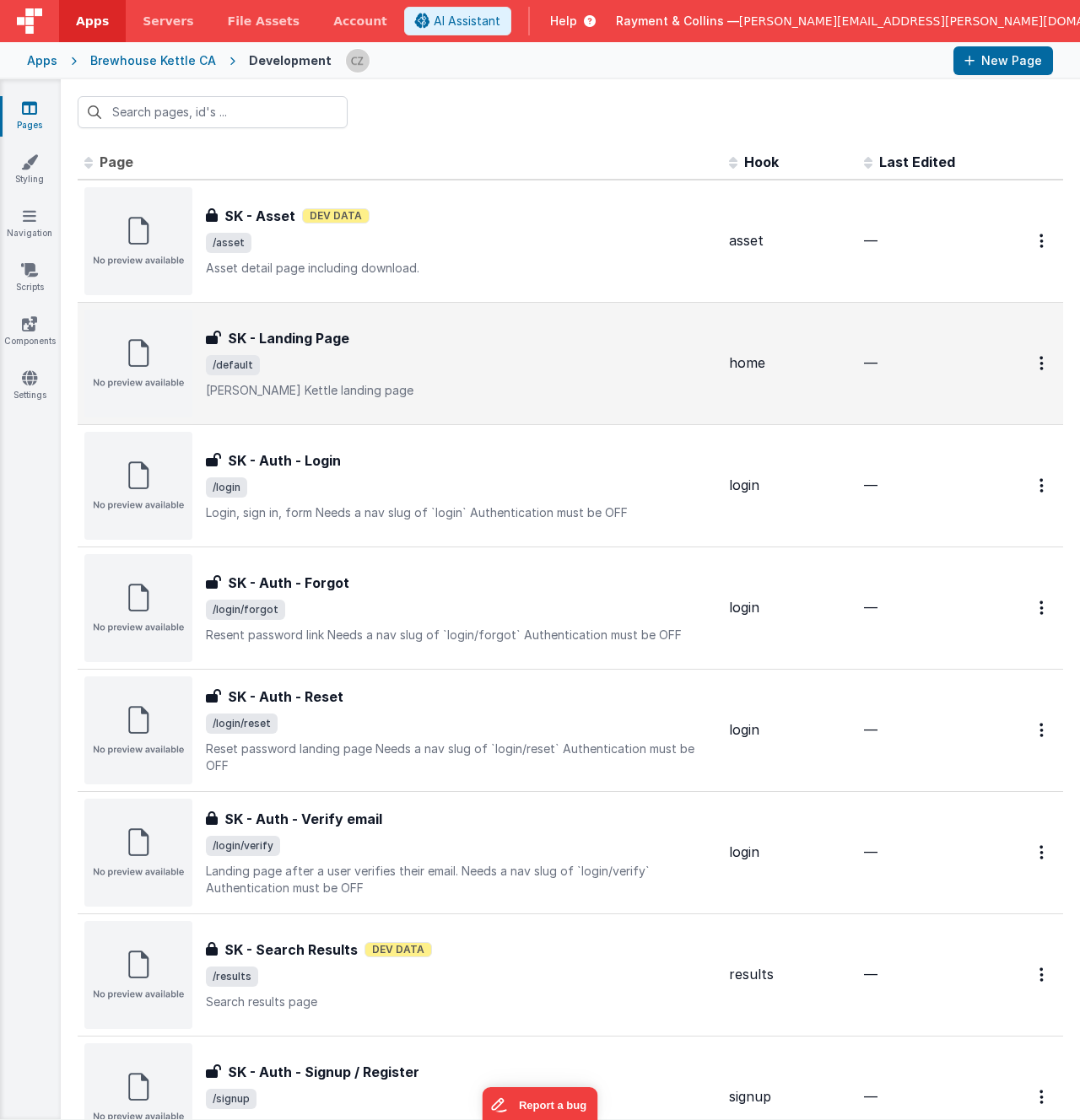
click at [537, 383] on p "Sleeman Kettle landing page" at bounding box center [460, 390] width 510 height 17
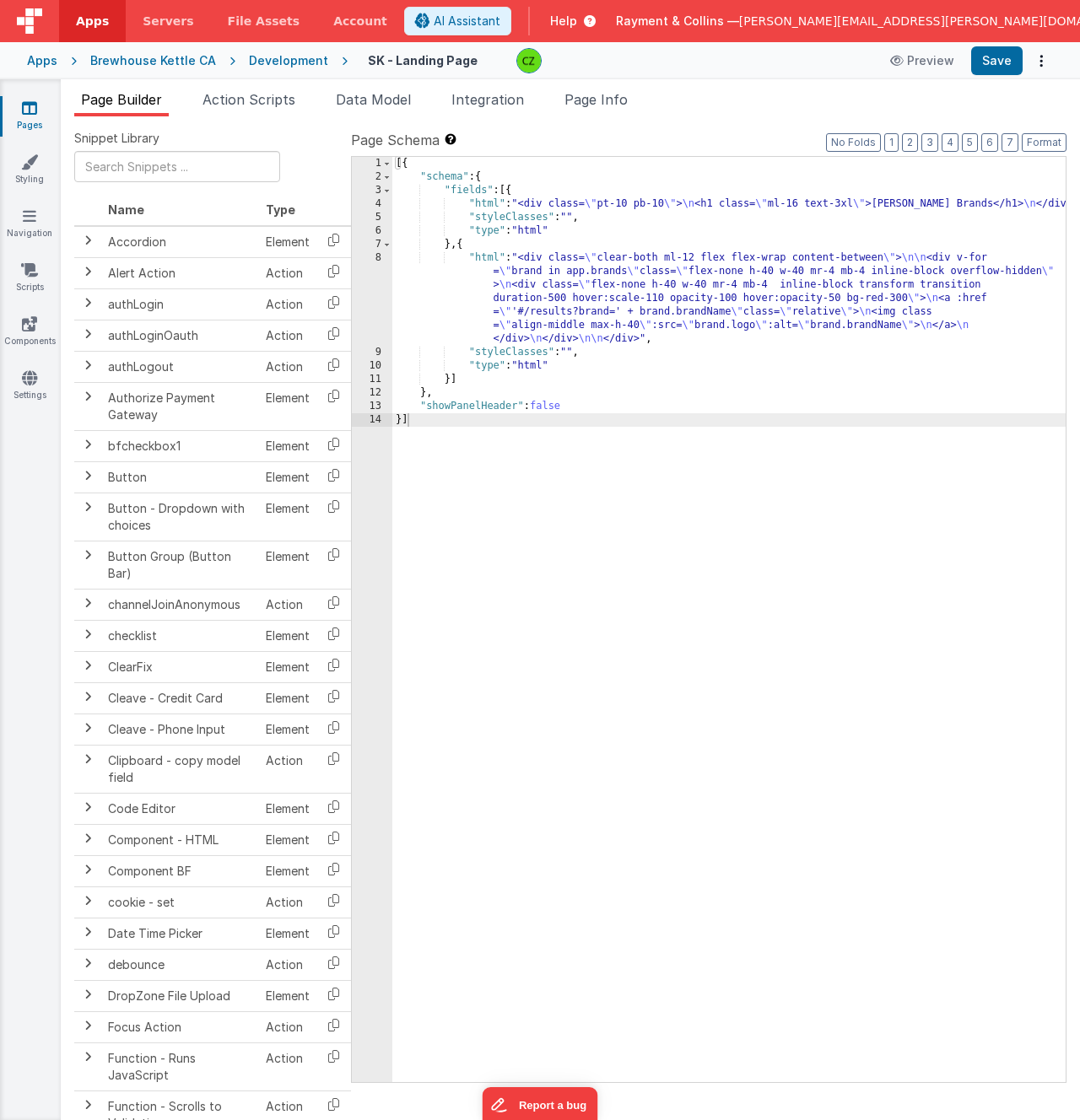
click at [379, 258] on div "8" at bounding box center [371, 299] width 40 height 94
click at [26, 109] on icon at bounding box center [28, 107] width 15 height 17
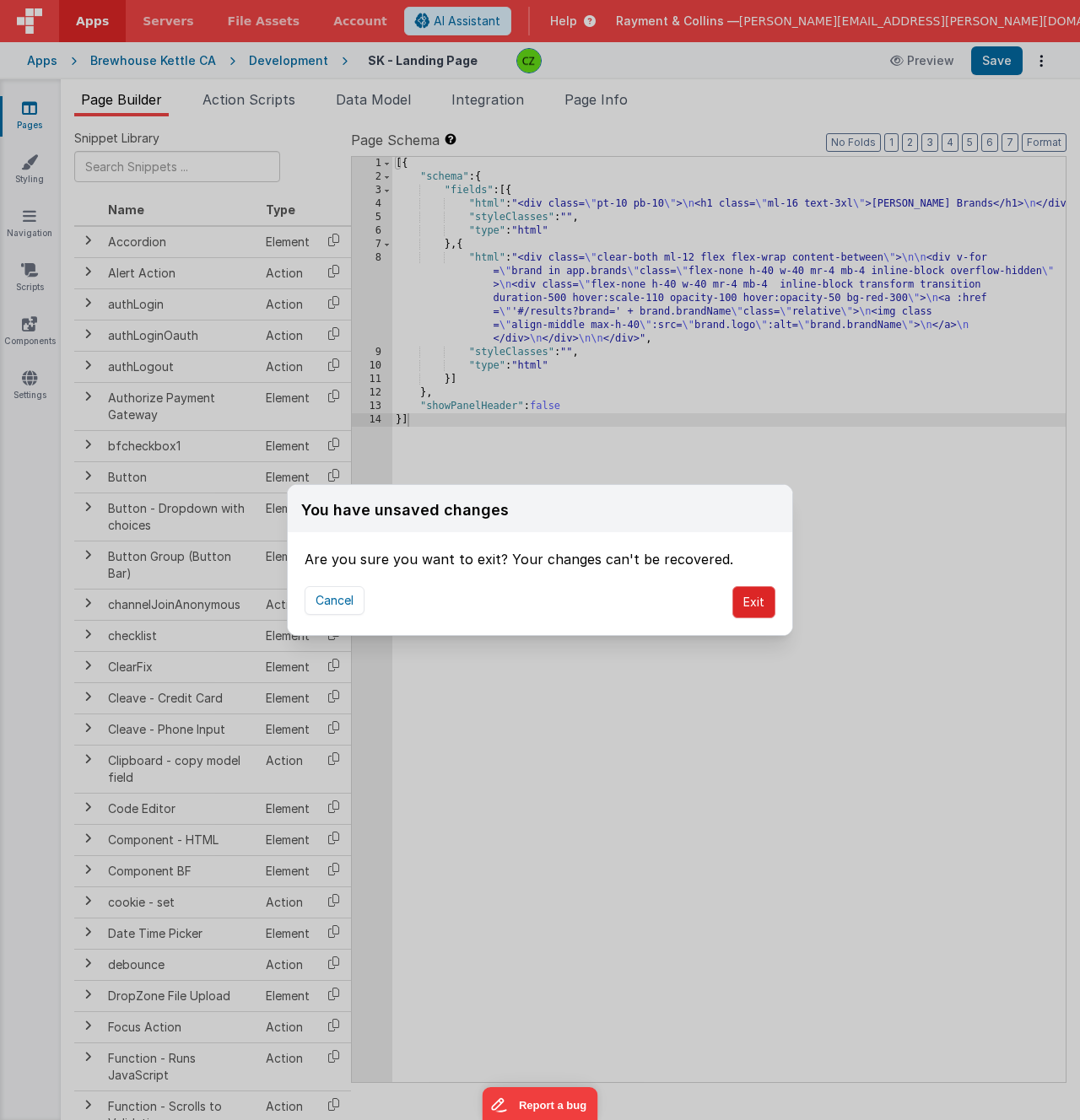
click at [750, 599] on button "Exit" at bounding box center [754, 602] width 43 height 32
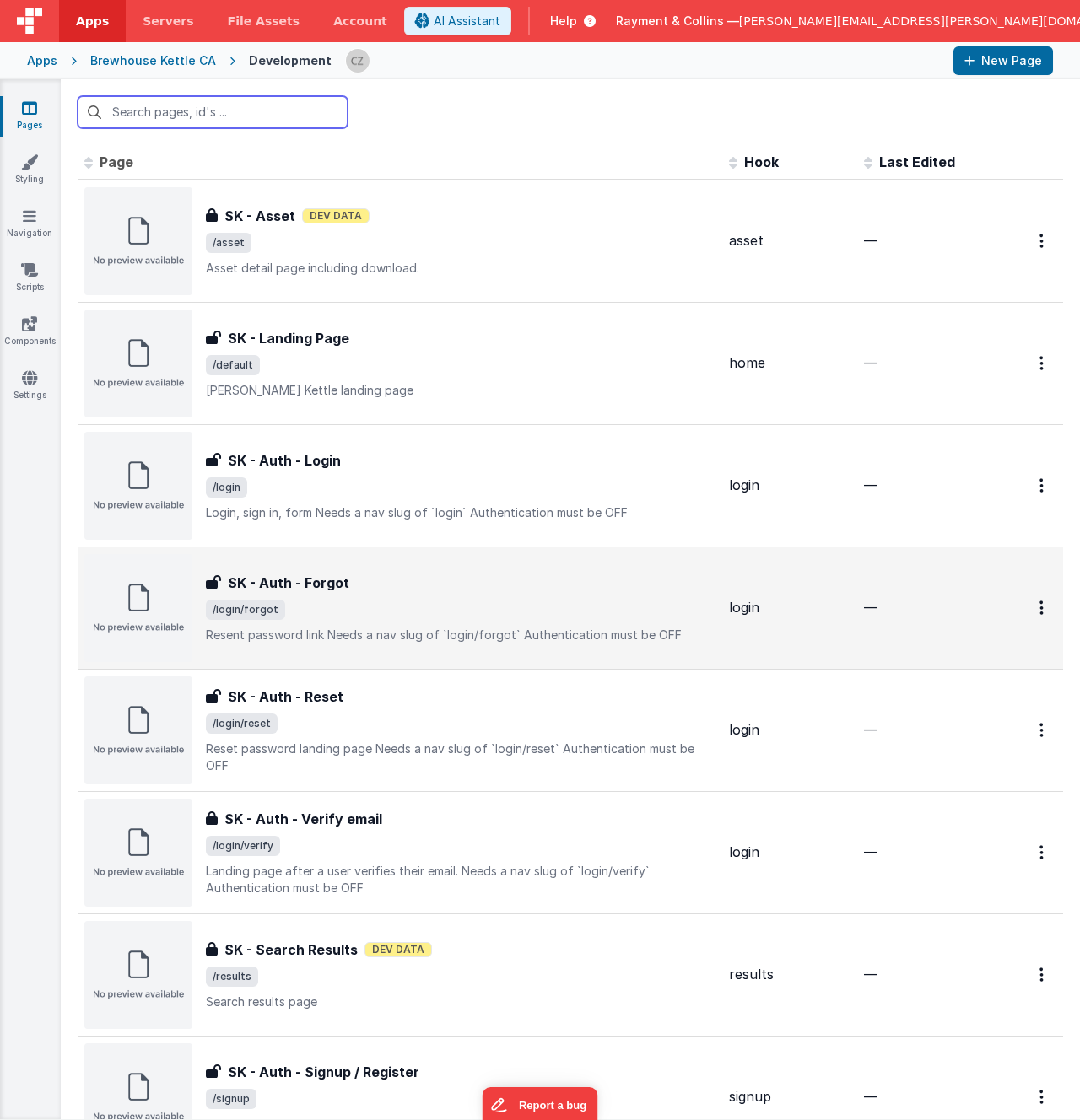
scroll to position [121, 0]
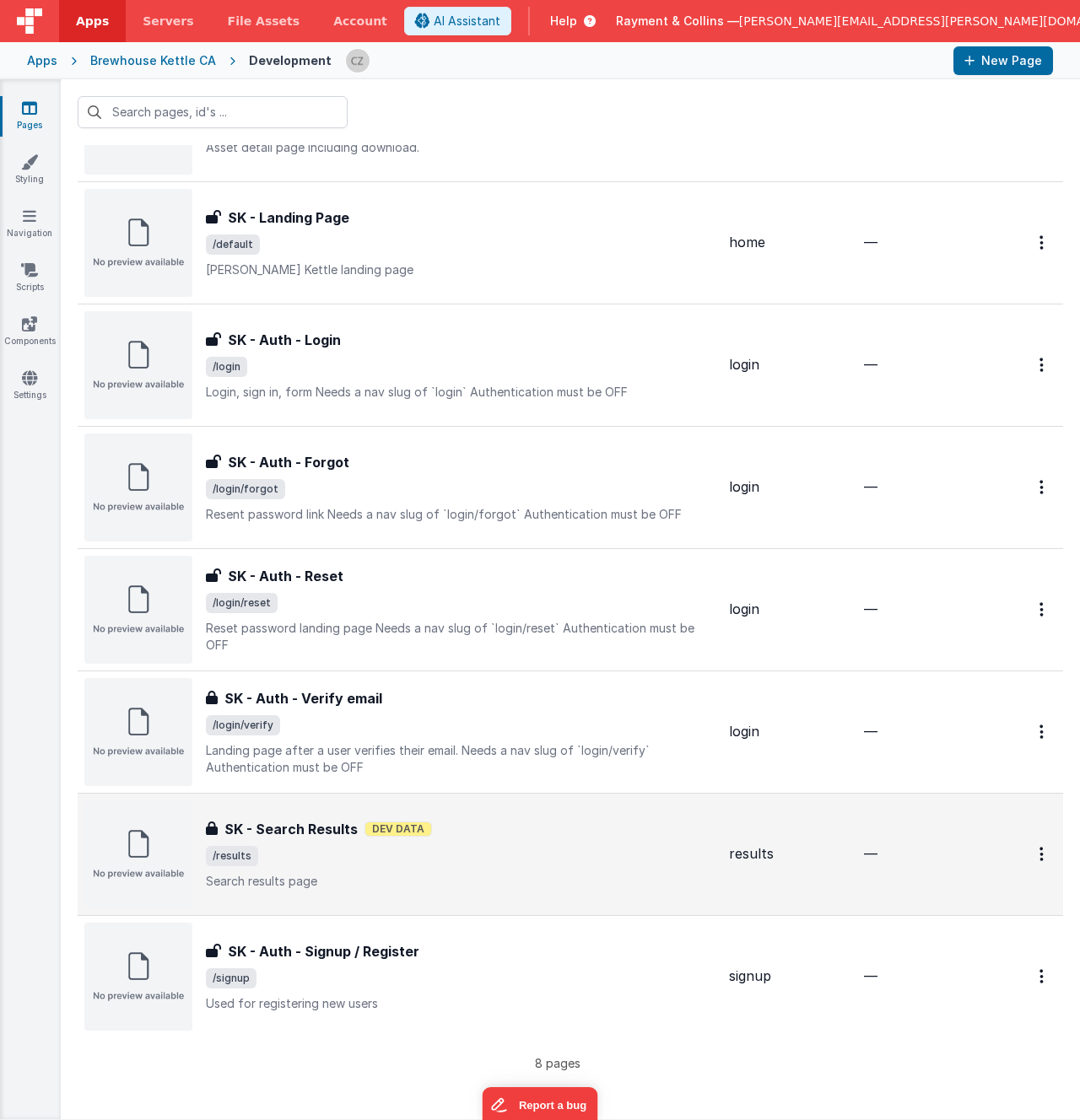
click at [540, 836] on span "/results" at bounding box center [460, 856] width 510 height 21
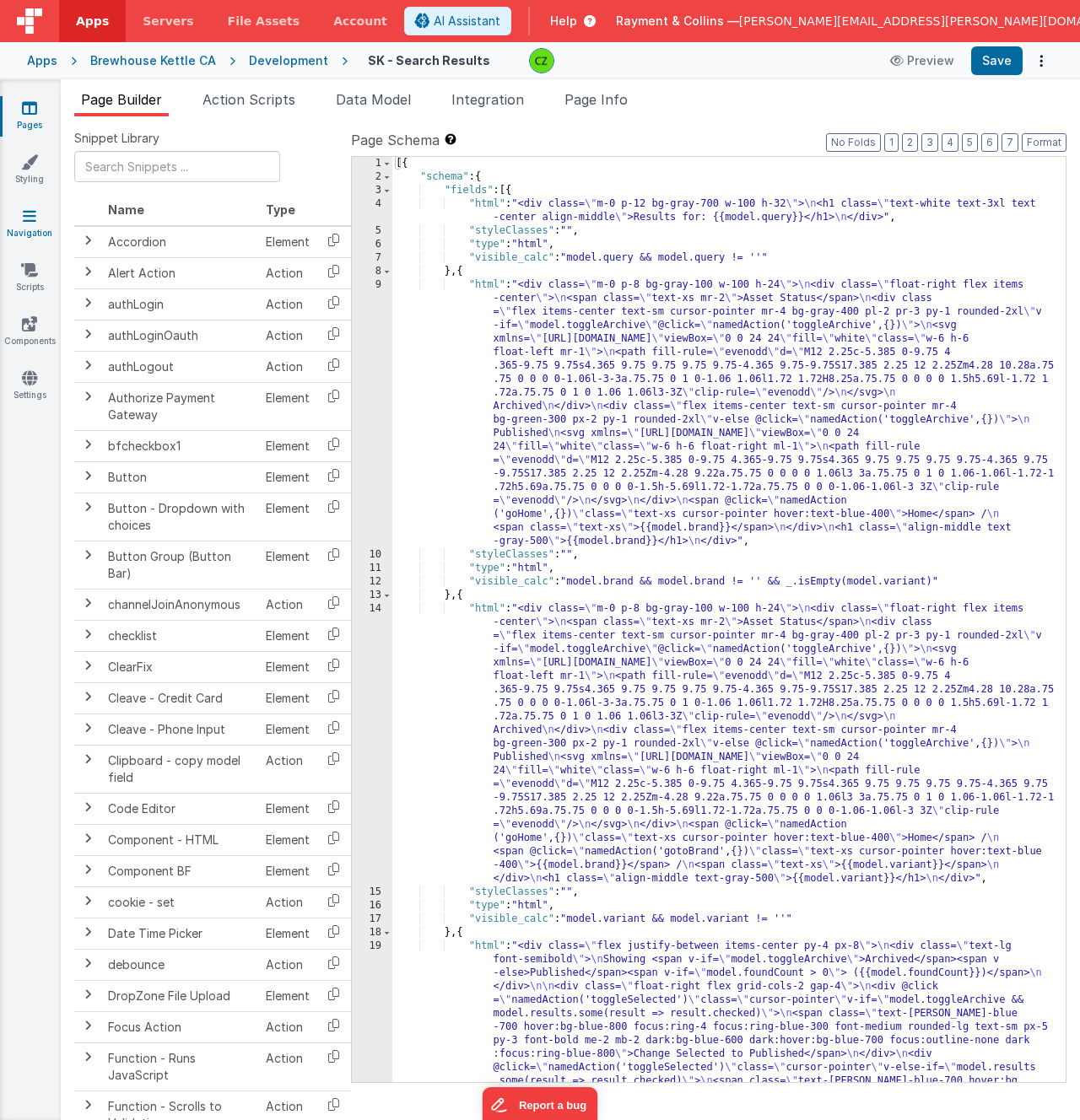
click at [34, 214] on icon at bounding box center [29, 215] width 14 height 17
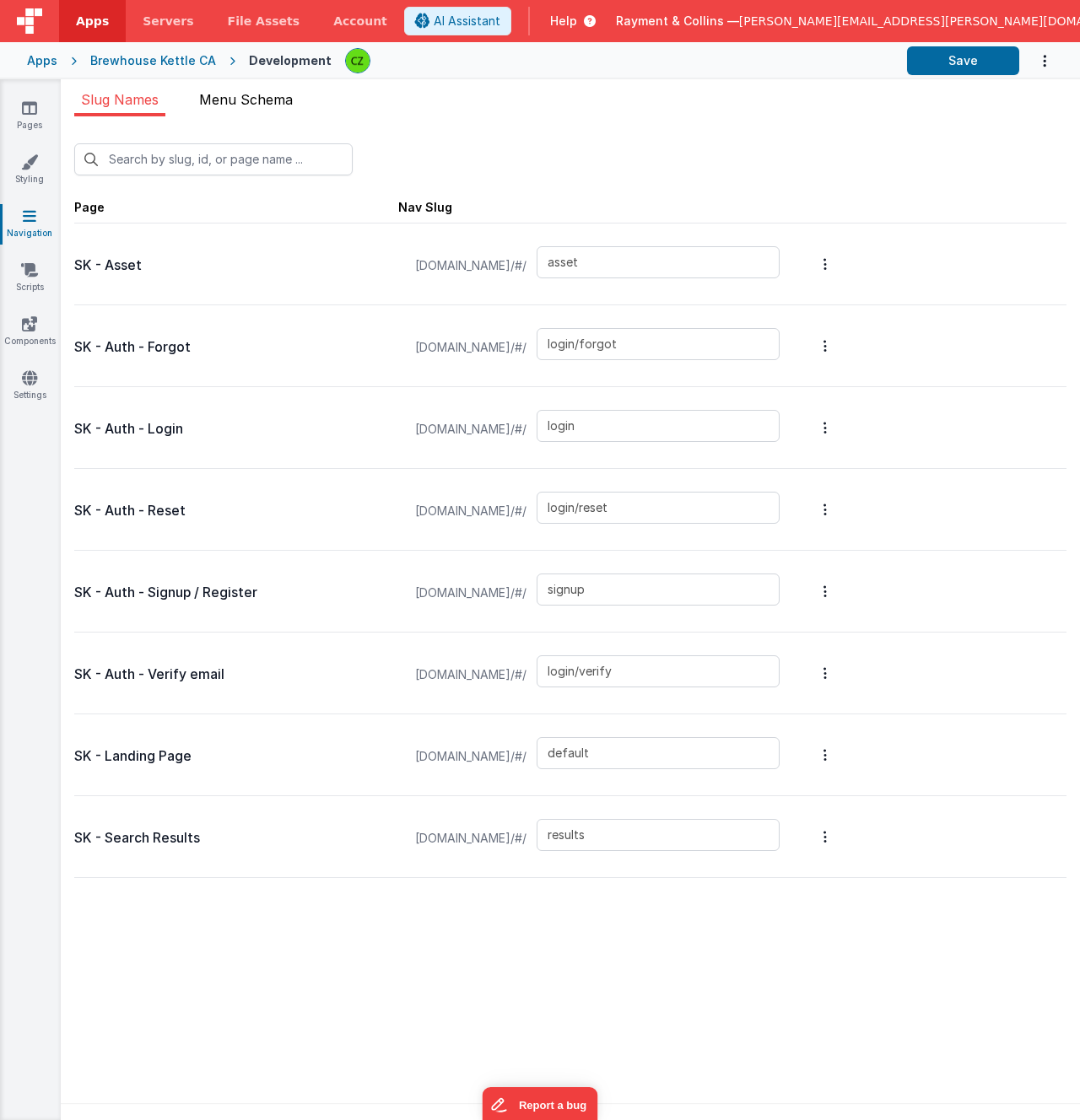
click at [229, 91] on span "Menu Schema" at bounding box center [246, 99] width 93 height 17
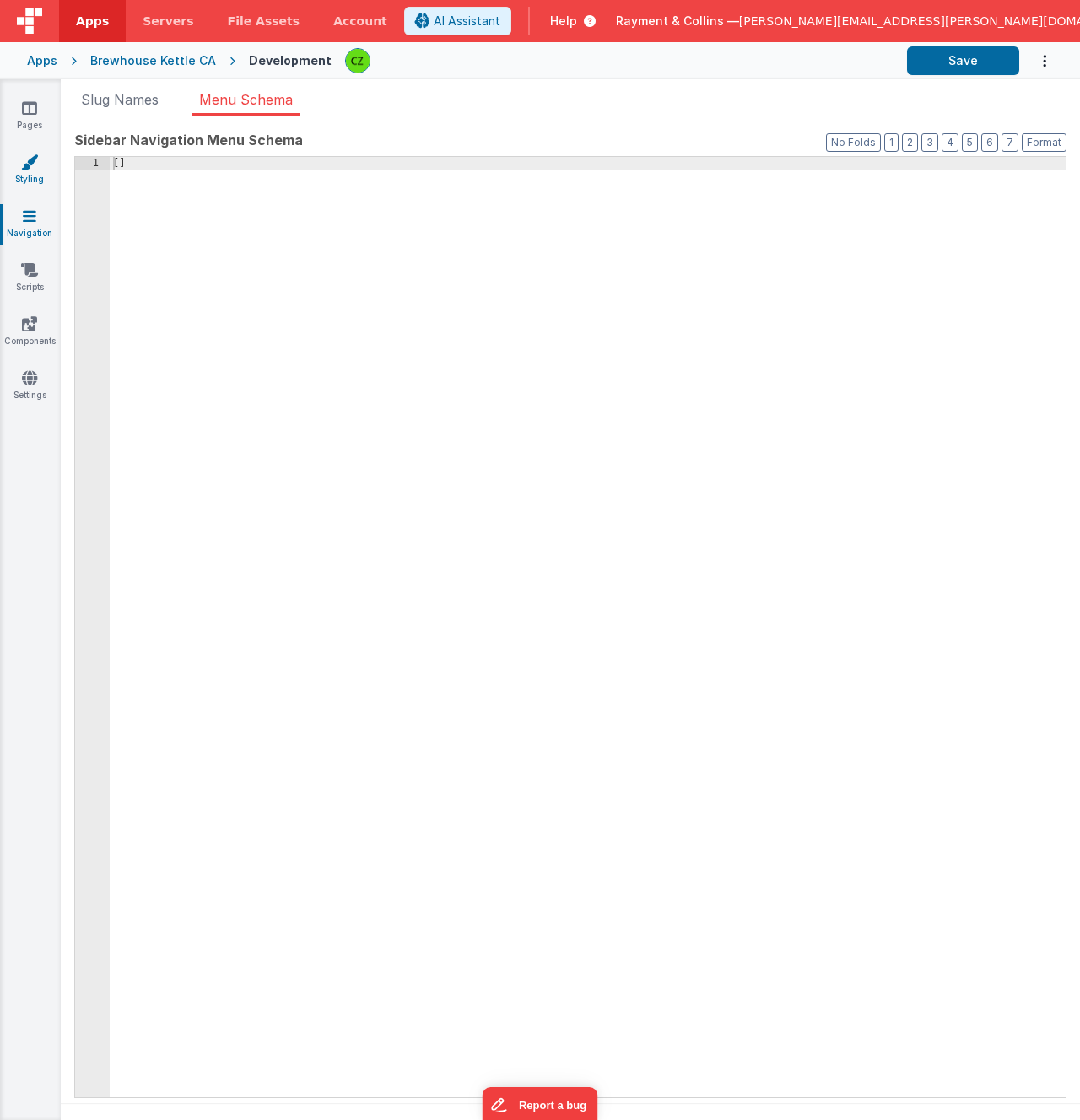
click at [31, 167] on icon at bounding box center [28, 161] width 17 height 17
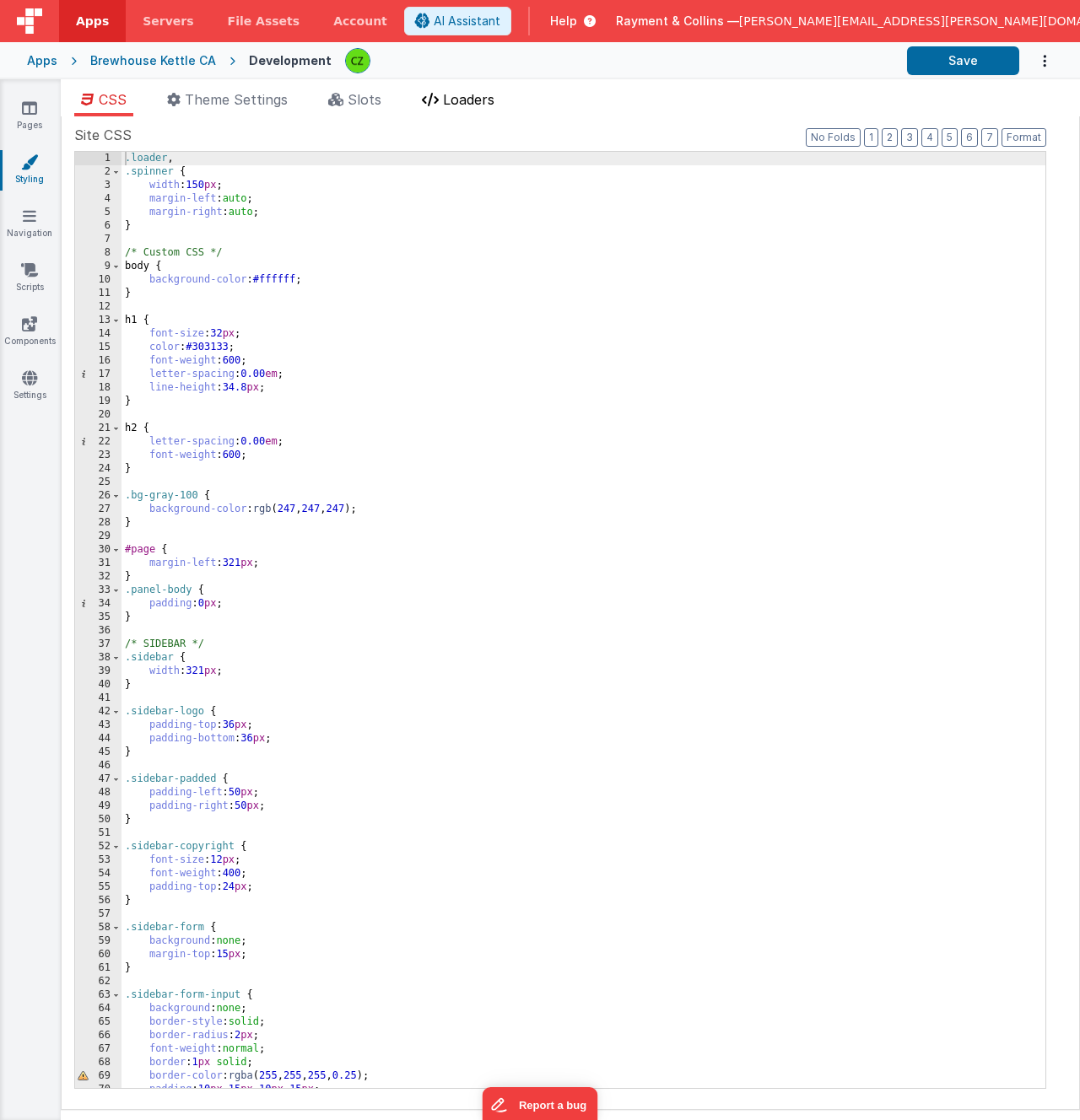
click at [465, 100] on span "Loaders" at bounding box center [469, 99] width 51 height 17
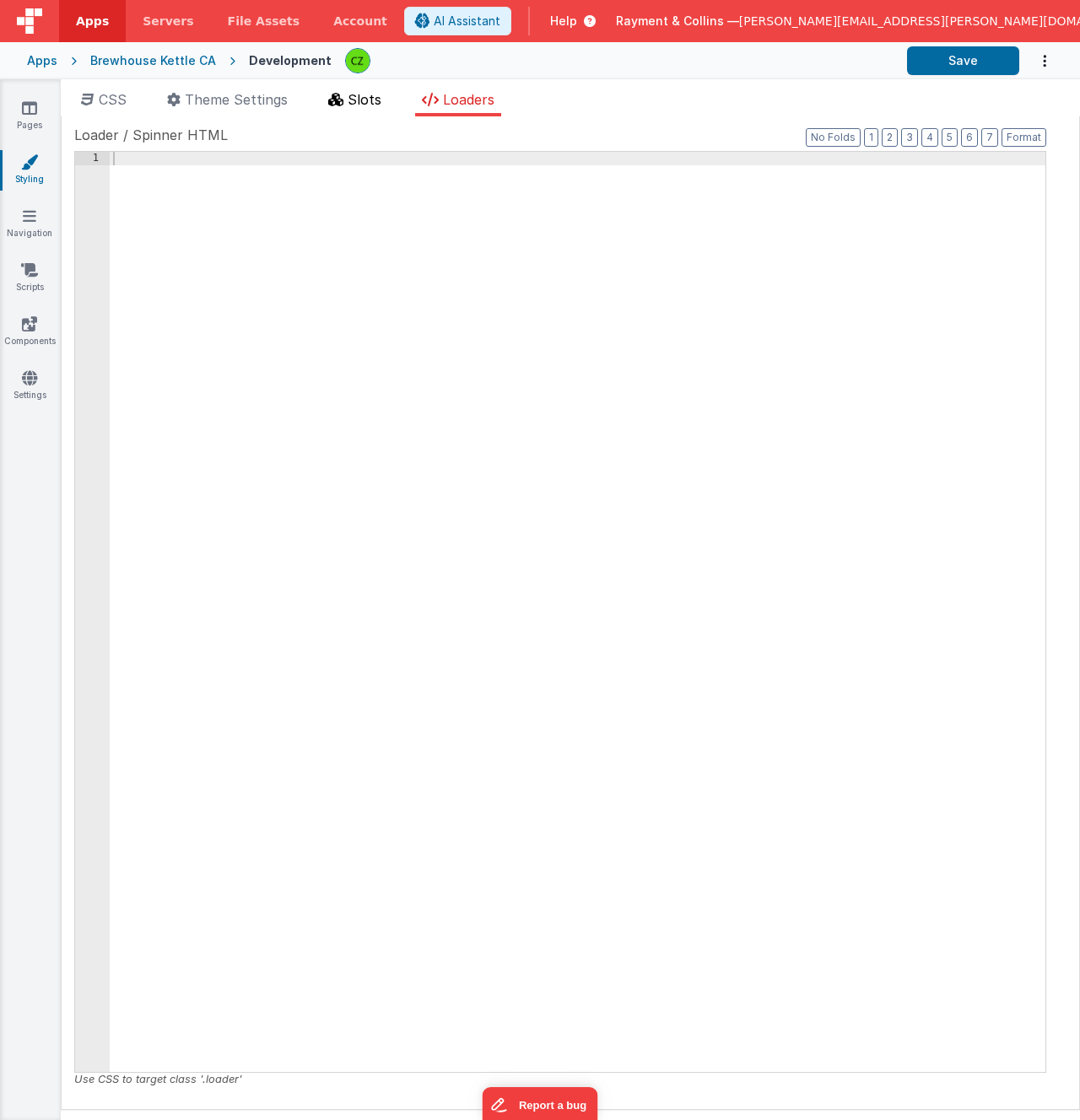
click at [373, 115] on li "Slots" at bounding box center [355, 102] width 67 height 27
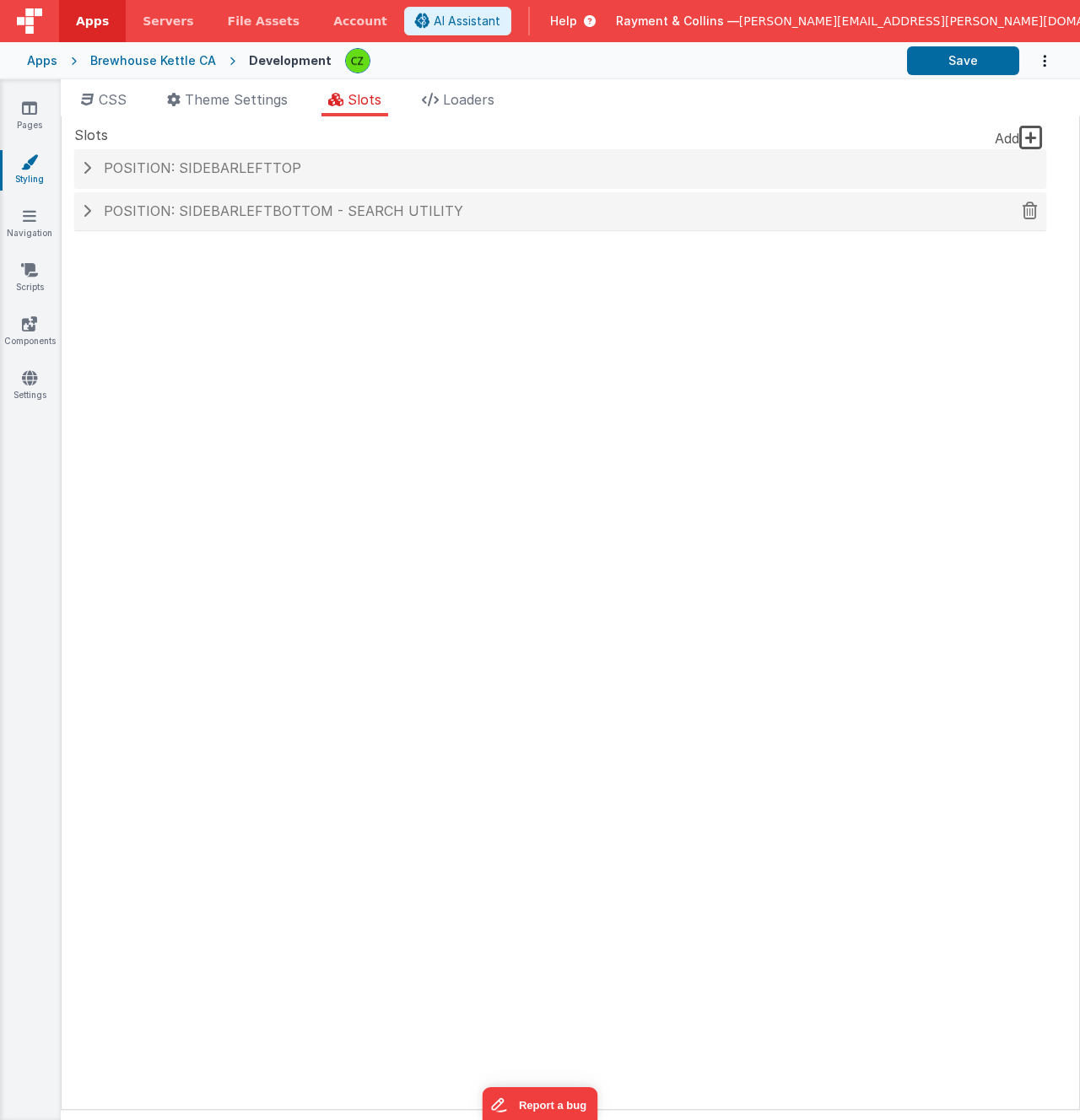
click at [91, 212] on h4 "Position: sidebarLeftBottom - Search utility" at bounding box center [560, 211] width 955 height 15
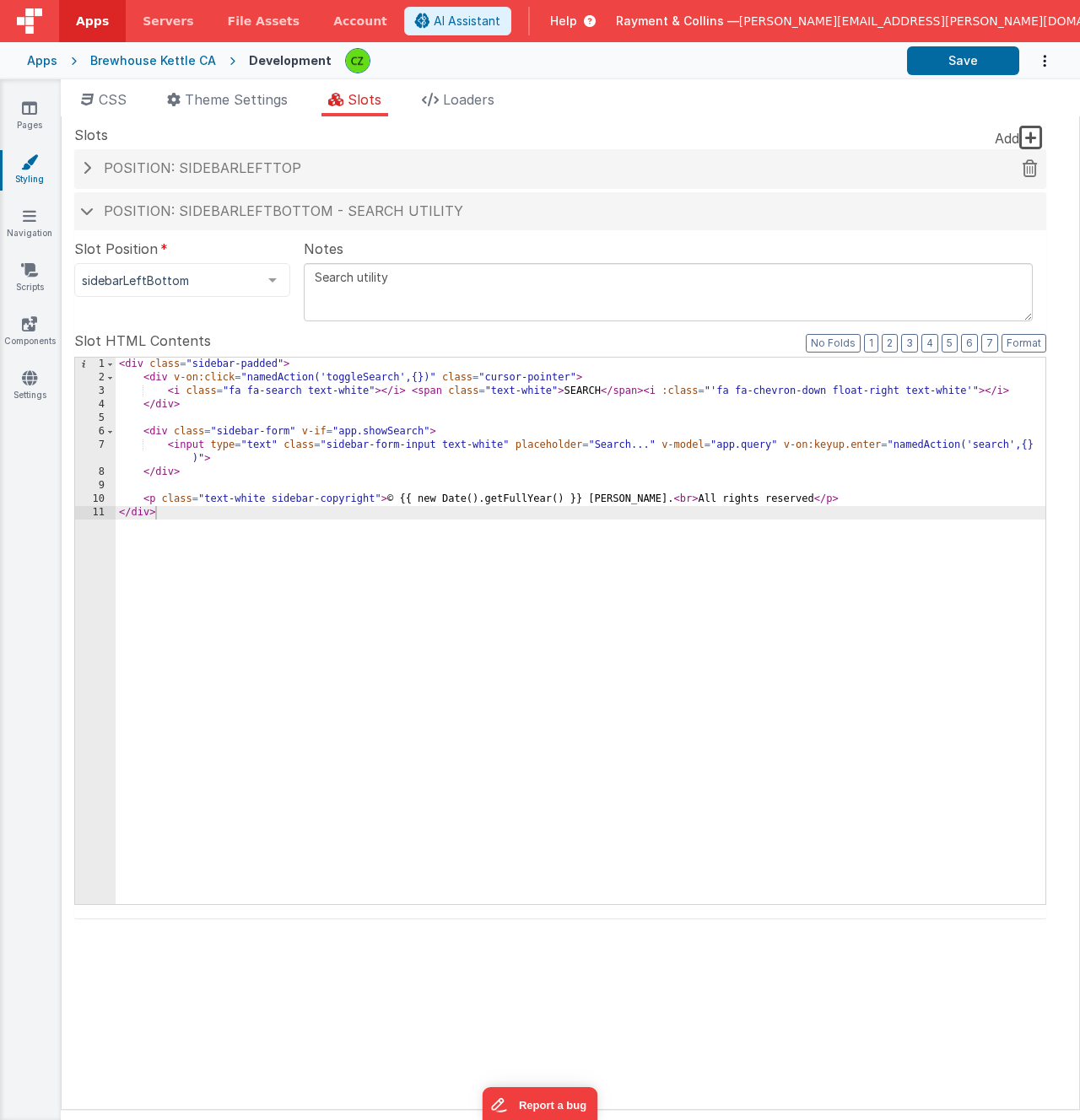
click at [86, 164] on span at bounding box center [86, 168] width 9 height 14
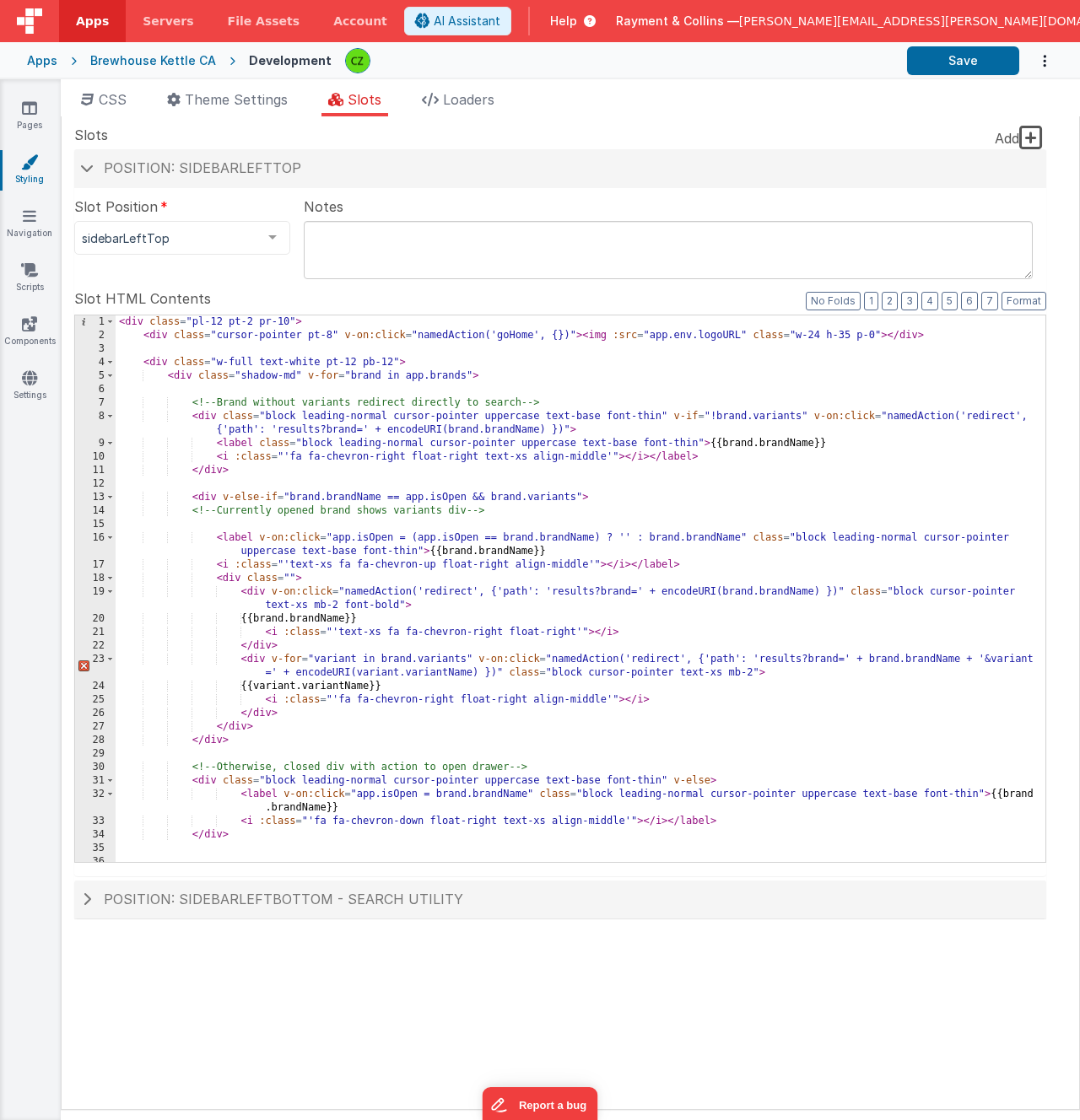
click at [805, 540] on div "< div class = "pl-12 pt-2 pr-10" > < div class = "cursor-pointer pt-8" v-on:cli…" at bounding box center [581, 602] width 930 height 574
drag, startPoint x: 832, startPoint y: 538, endPoint x: 920, endPoint y: 539, distance: 88.0
click at [920, 539] on div "< div class = "pl-12 pt-2 pr-10" > < div class = "cursor-pointer pt-8" v-on:cli…" at bounding box center [581, 602] width 930 height 574
click at [566, 552] on div "< div class = "pl-12 pt-2 pr-10" > < div class = "cursor-pointer pt-8" v-on:cli…" at bounding box center [581, 602] width 930 height 574
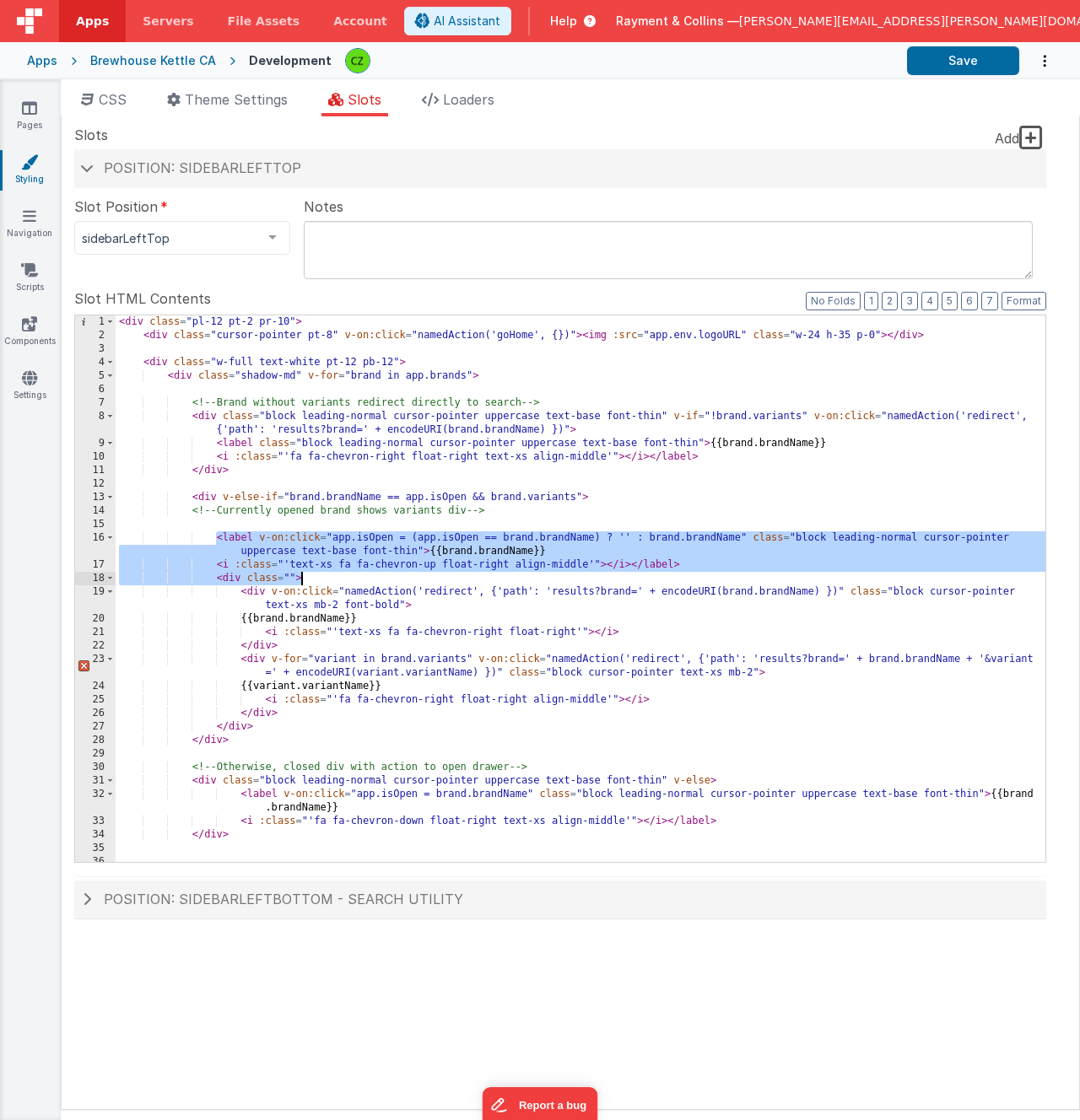
drag, startPoint x: 213, startPoint y: 534, endPoint x: 352, endPoint y: 579, distance: 146.1
click at [352, 579] on div "< div class = "pl-12 pt-2 pr-10" > < div class = "cursor-pointer pt-8" v-on:cli…" at bounding box center [581, 602] width 930 height 574
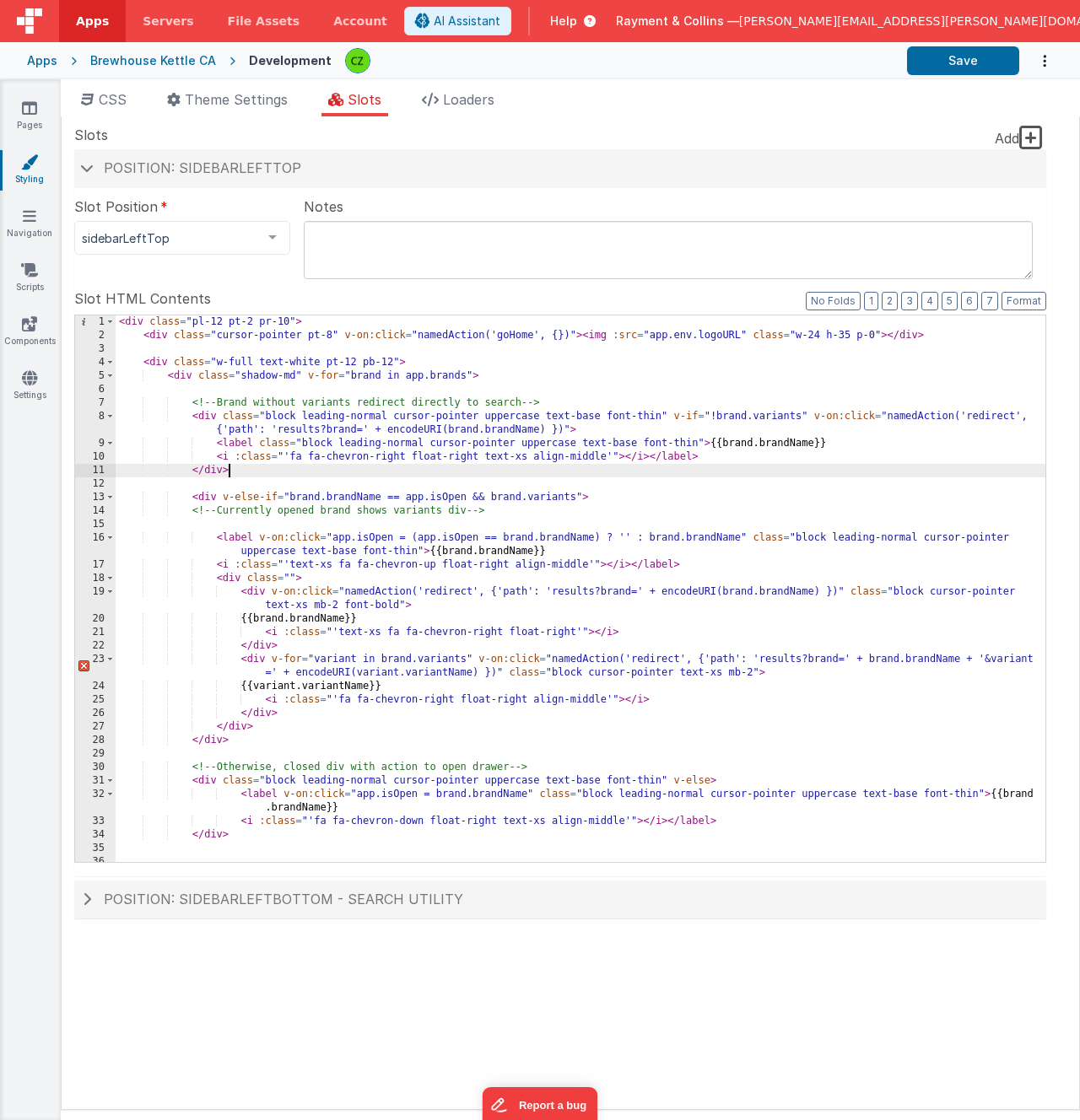
click at [266, 475] on div "< div class = "pl-12 pt-2 pr-10" > < div class = "cursor-pointer pt-8" v-on:cli…" at bounding box center [581, 602] width 930 height 574
click at [240, 483] on div "< div class = "pl-12 pt-2 pr-10" > < div class = "cursor-pointer pt-8" v-on:cli…" at bounding box center [581, 602] width 930 height 574
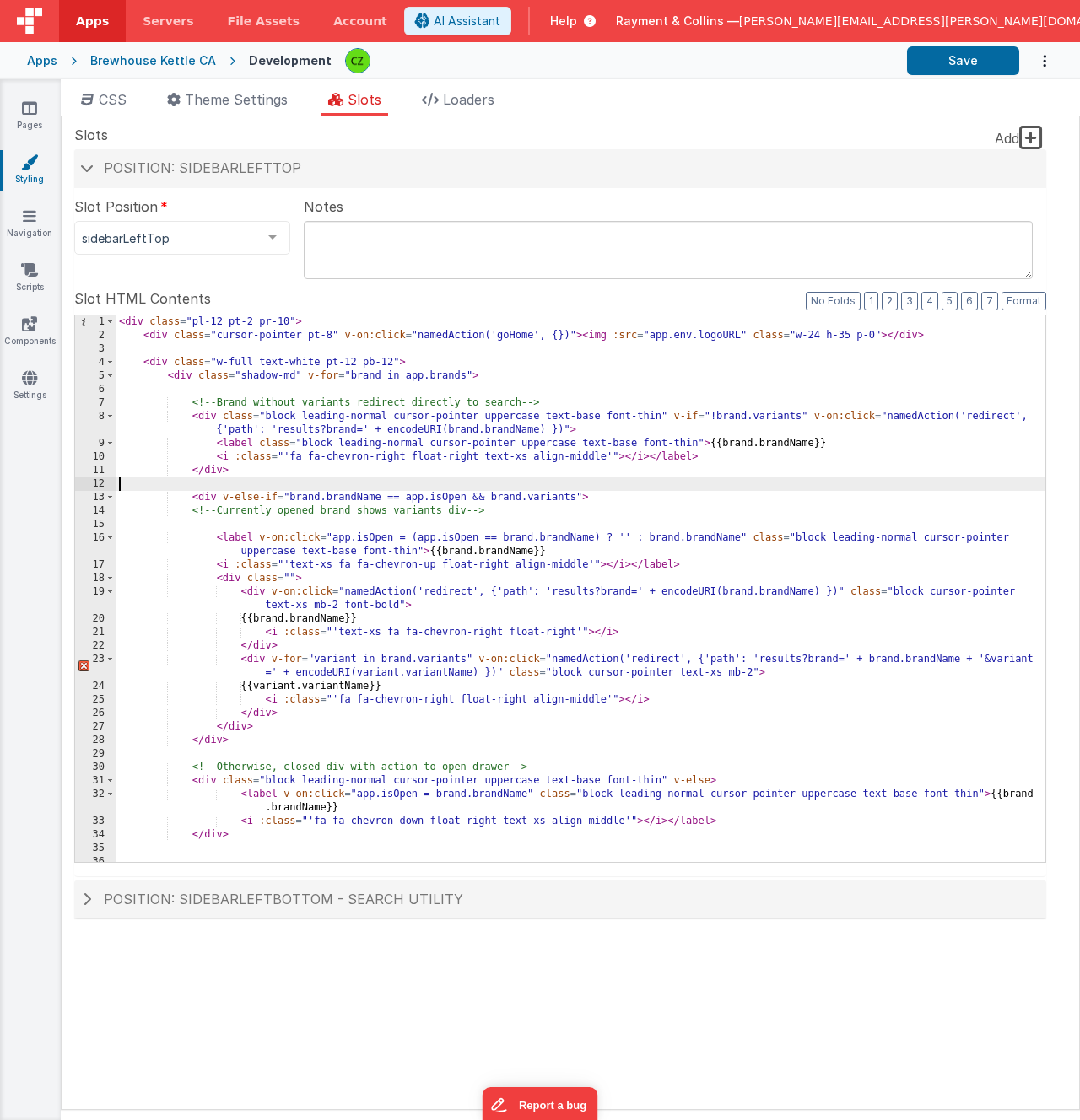
scroll to position [75, 0]
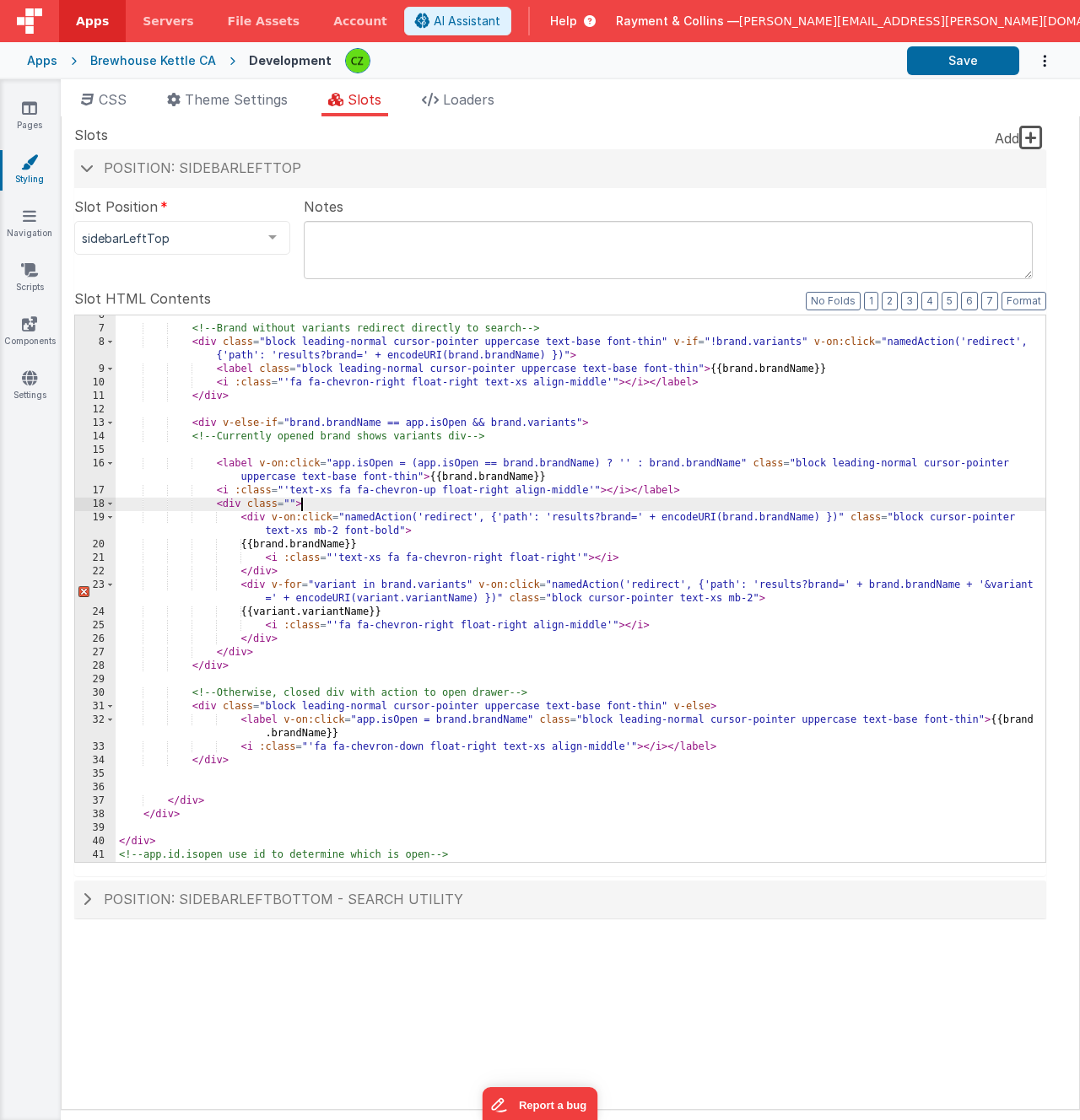
click at [348, 504] on div "<!-- Brand without variants redirect directly to search --> < div class = "bloc…" at bounding box center [581, 595] width 930 height 574
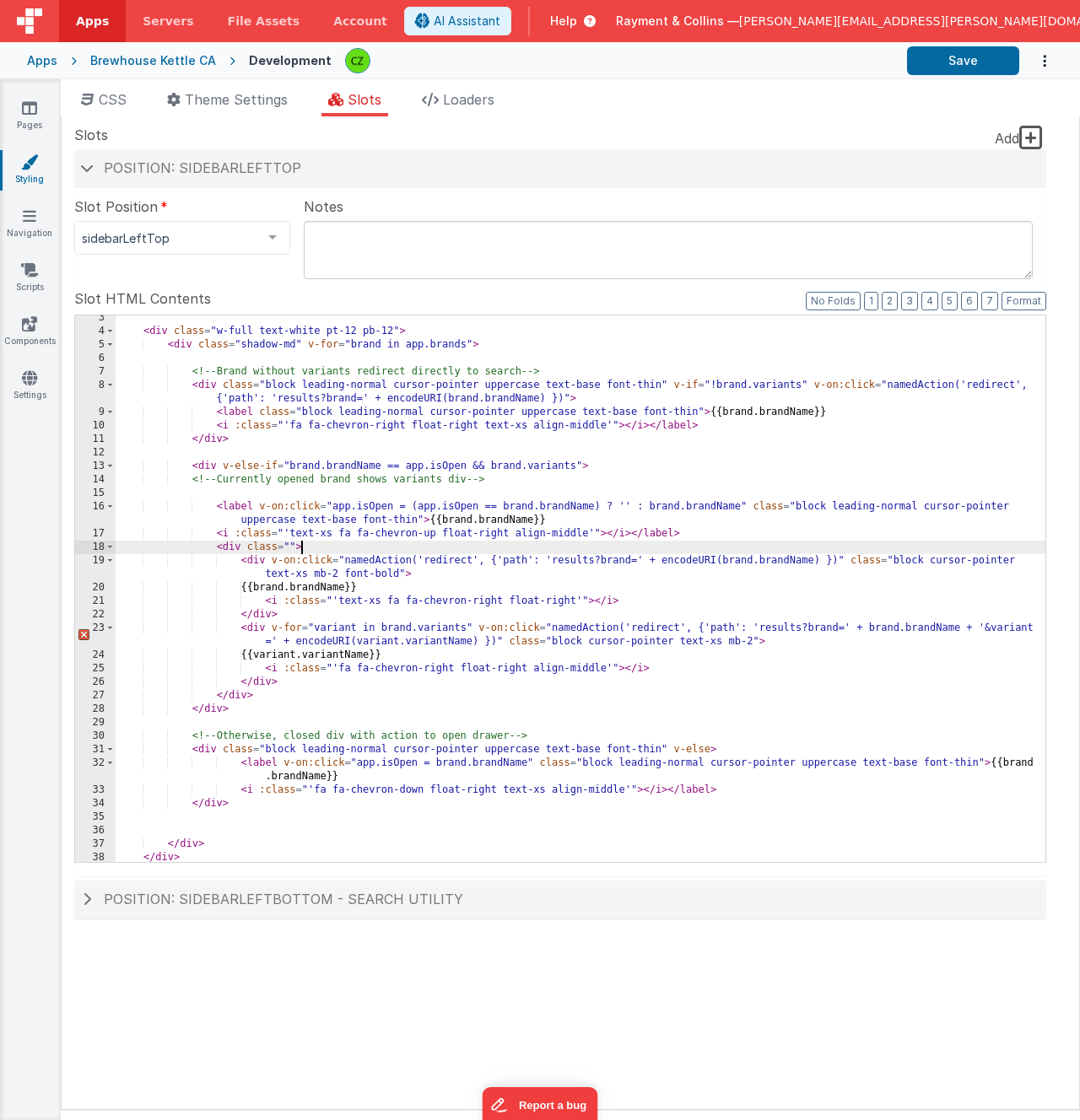
scroll to position [0, 0]
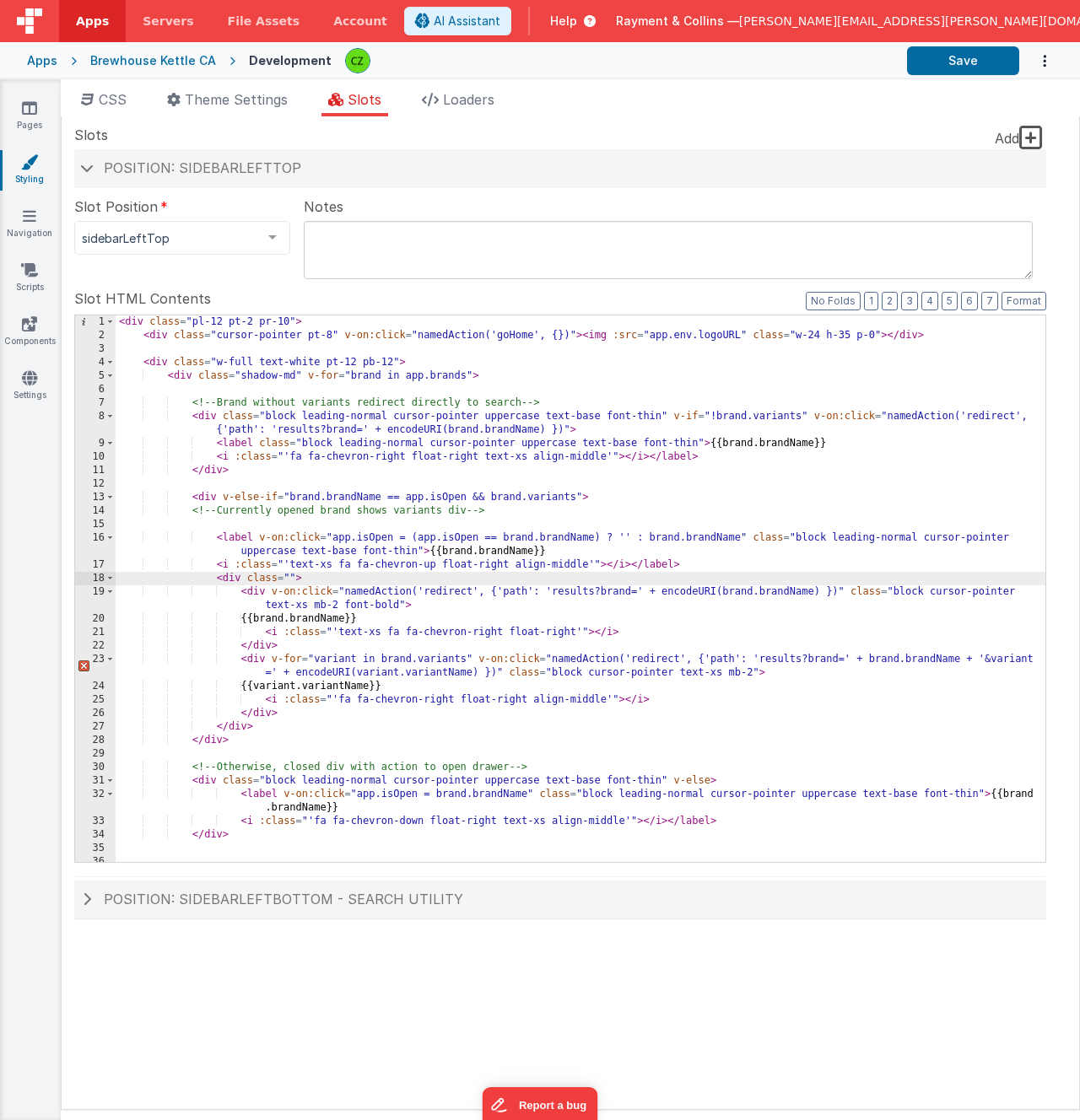
click at [581, 519] on div "< div class = "pl-12 pt-2 pr-10" > < div class = "cursor-pointer pt-8" v-on:cli…" at bounding box center [581, 602] width 930 height 574
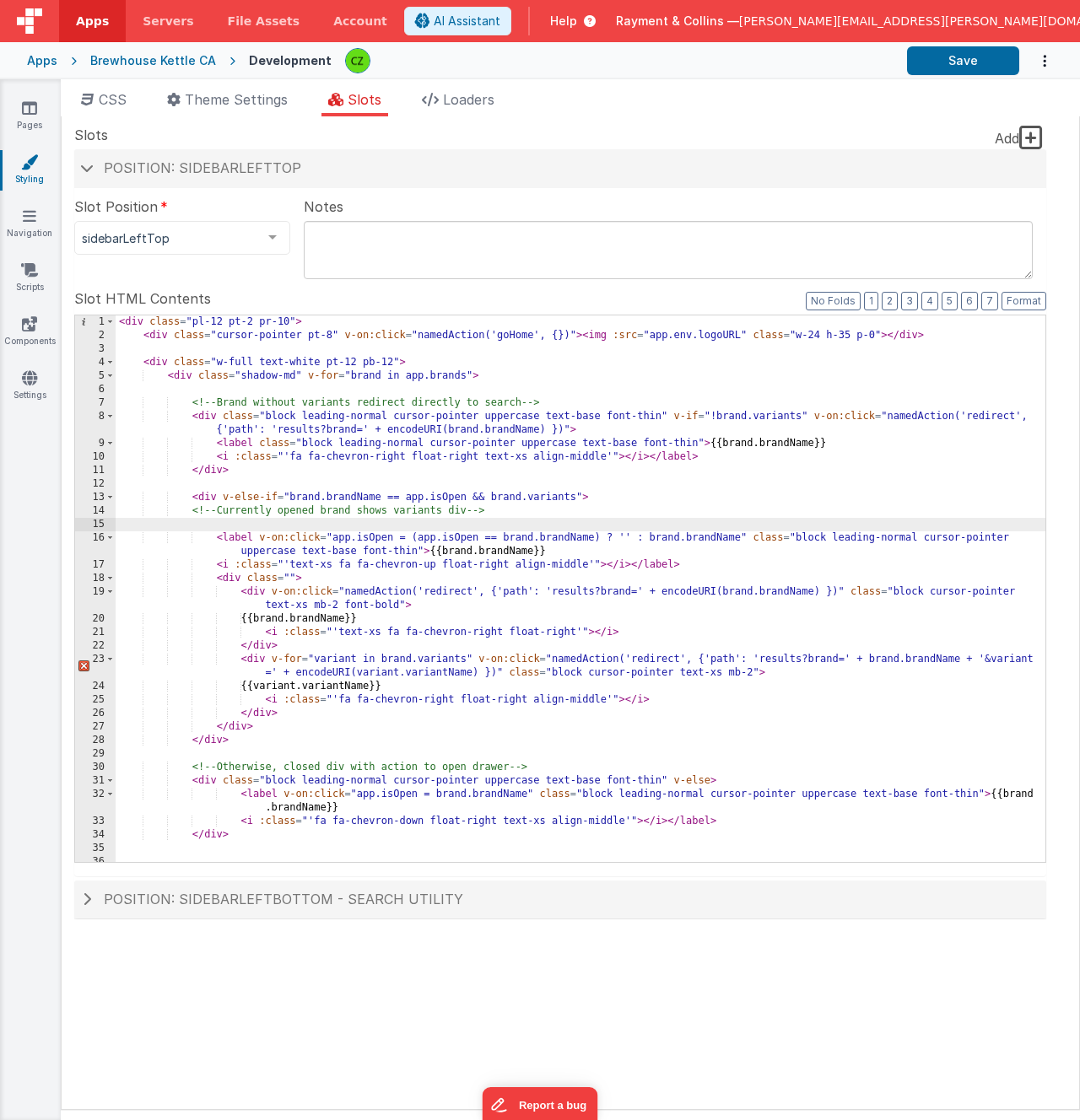
click at [526, 475] on div "< div class = "pl-12 pt-2 pr-10" > < div class = "cursor-pointer pt-8" v-on:cli…" at bounding box center [581, 602] width 930 height 574
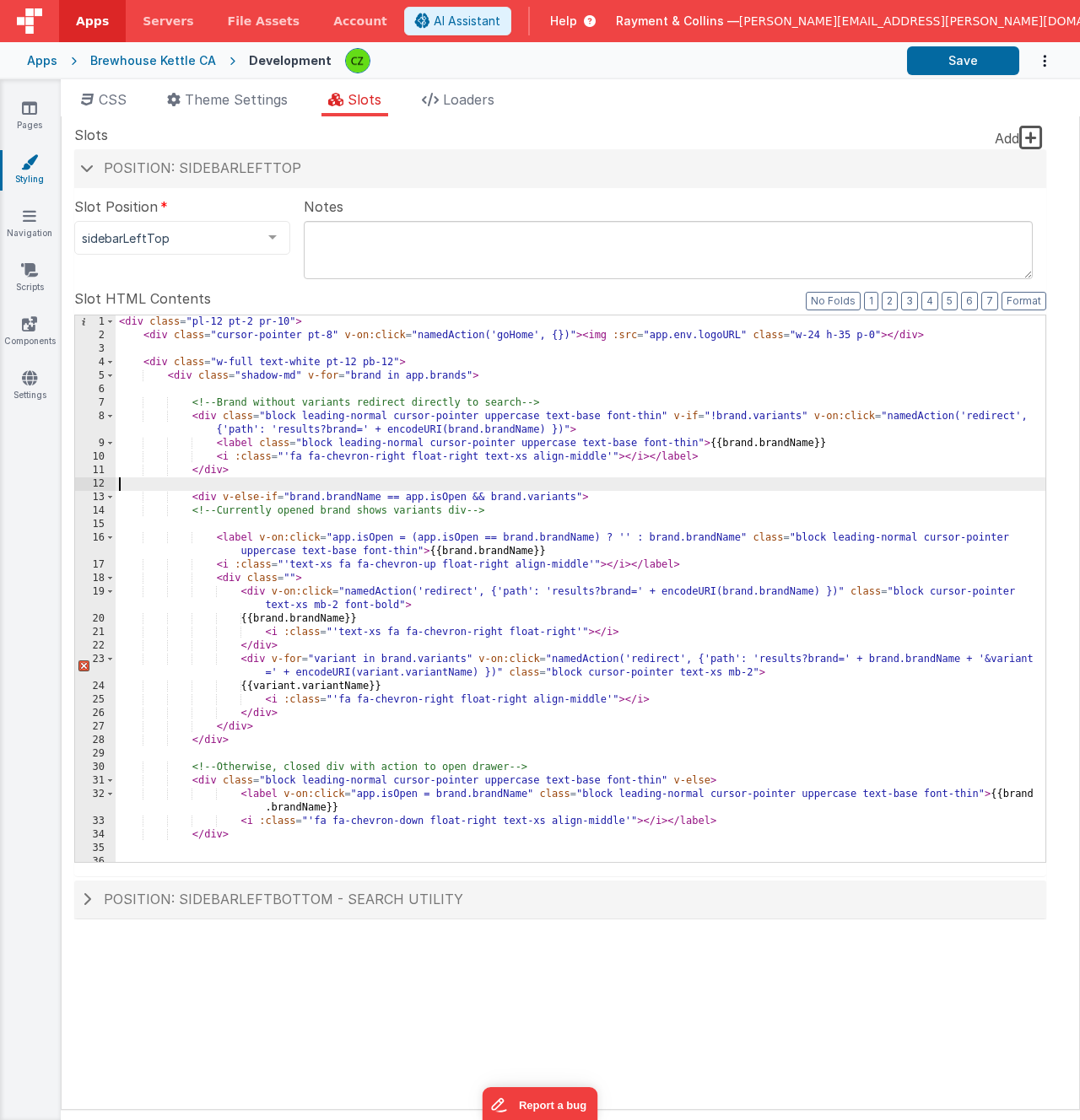
click at [517, 481] on div "< div class = "pl-12 pt-2 pr-10" > < div class = "cursor-pointer pt-8" v-on:cli…" at bounding box center [581, 602] width 930 height 574
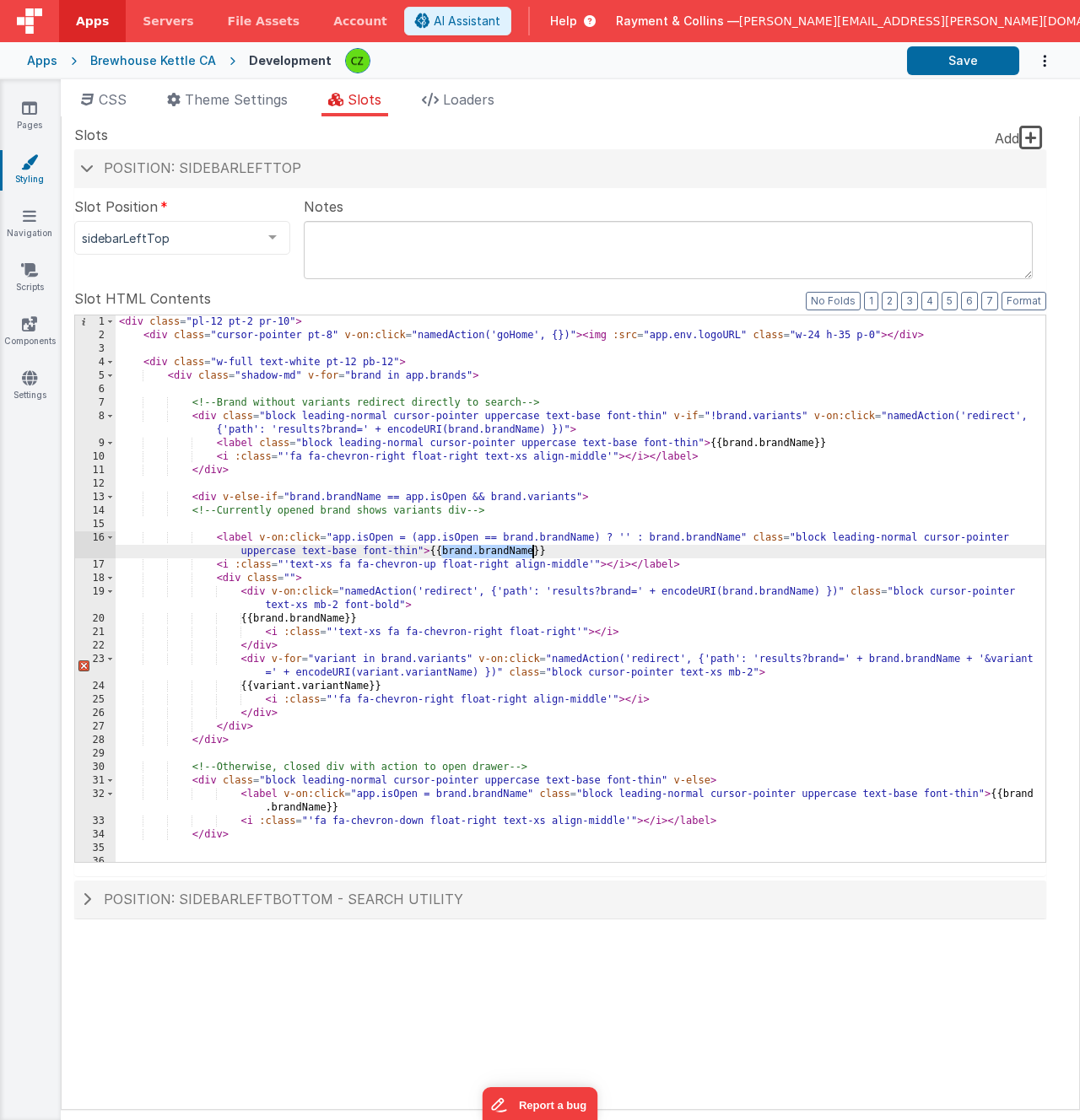
drag, startPoint x: 440, startPoint y: 556, endPoint x: 530, endPoint y: 552, distance: 90.1
click at [530, 552] on div "< div class = "pl-12 pt-2 pr-10" > < div class = "cursor-pointer pt-8" v-on:cli…" at bounding box center [581, 602] width 930 height 574
click at [411, 572] on div "< div class = "pl-12 pt-2 pr-10" > < div class = "cursor-pointer pt-8" v-on:cli…" at bounding box center [581, 602] width 930 height 574
drag, startPoint x: 442, startPoint y: 552, endPoint x: 496, endPoint y: 552, distance: 54.0
click at [496, 552] on div "< div class = "pl-12 pt-2 pr-10" > < div class = "cursor-pointer pt-8" v-on:cli…" at bounding box center [581, 602] width 930 height 574
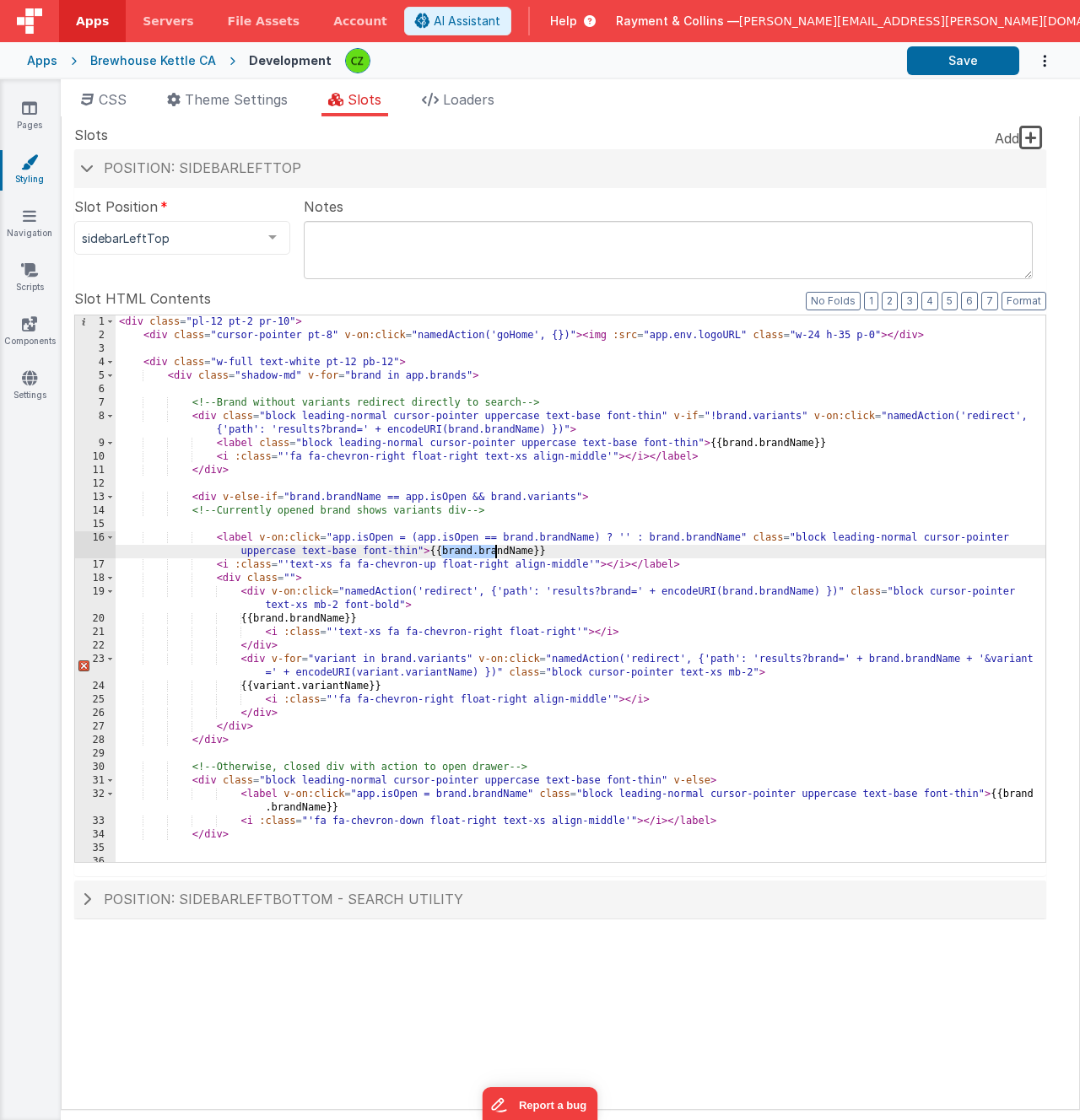
click at [498, 552] on div "< div class = "pl-12 pt-2 pr-10" > < div class = "cursor-pointer pt-8" v-on:cli…" at bounding box center [581, 602] width 930 height 574
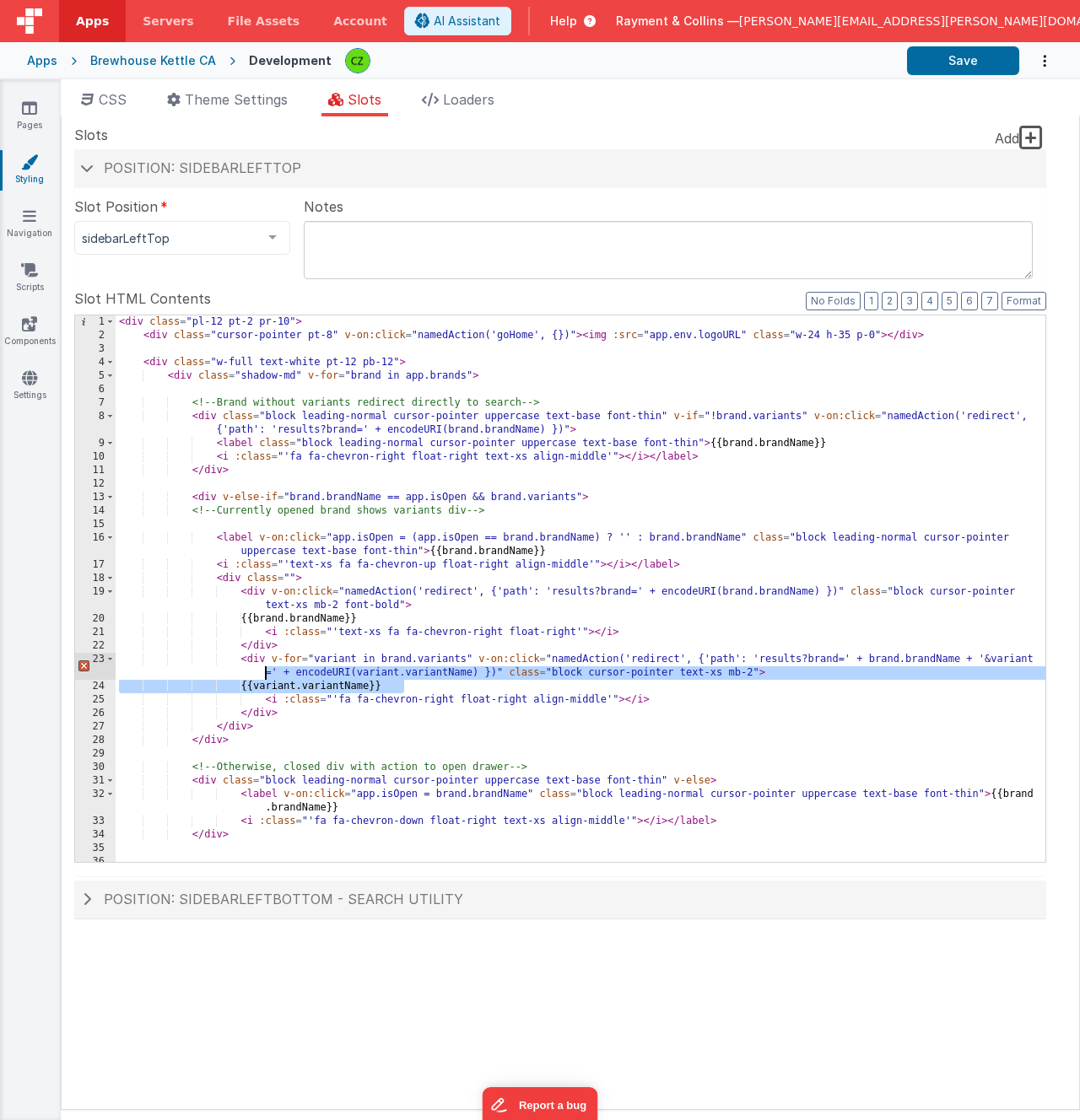
drag, startPoint x: 415, startPoint y: 689, endPoint x: 262, endPoint y: 676, distance: 153.6
click at [262, 676] on div "< div class = "pl-12 pt-2 pr-10" > < div class = "cursor-pointer pt-8" v-on:cli…" at bounding box center [581, 602] width 930 height 574
click at [403, 691] on div "< div class = "pl-12 pt-2 pr-10" > < div class = "cursor-pointer pt-8" v-on:cli…" at bounding box center [581, 602] width 930 height 574
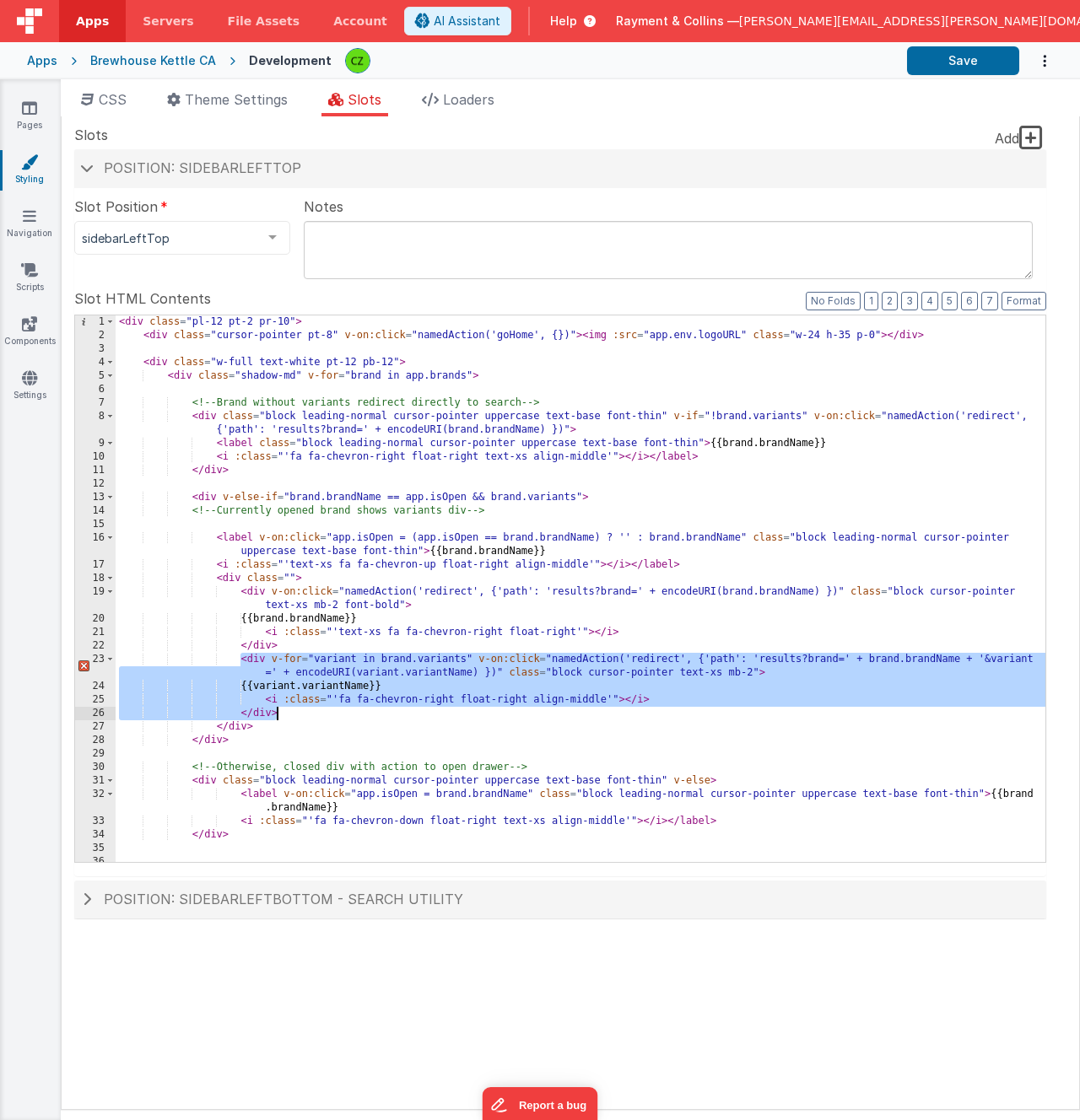
drag, startPoint x: 241, startPoint y: 660, endPoint x: 283, endPoint y: 708, distance: 63.8
click at [283, 709] on div "< div class = "pl-12 pt-2 pr-10" > < div class = "cursor-pointer pt-8" v-on:cli…" at bounding box center [581, 602] width 930 height 574
click at [348, 683] on div "< div class = "pl-12 pt-2 pr-10" > < div class = "cursor-pointer pt-8" v-on:cli…" at bounding box center [581, 602] width 930 height 574
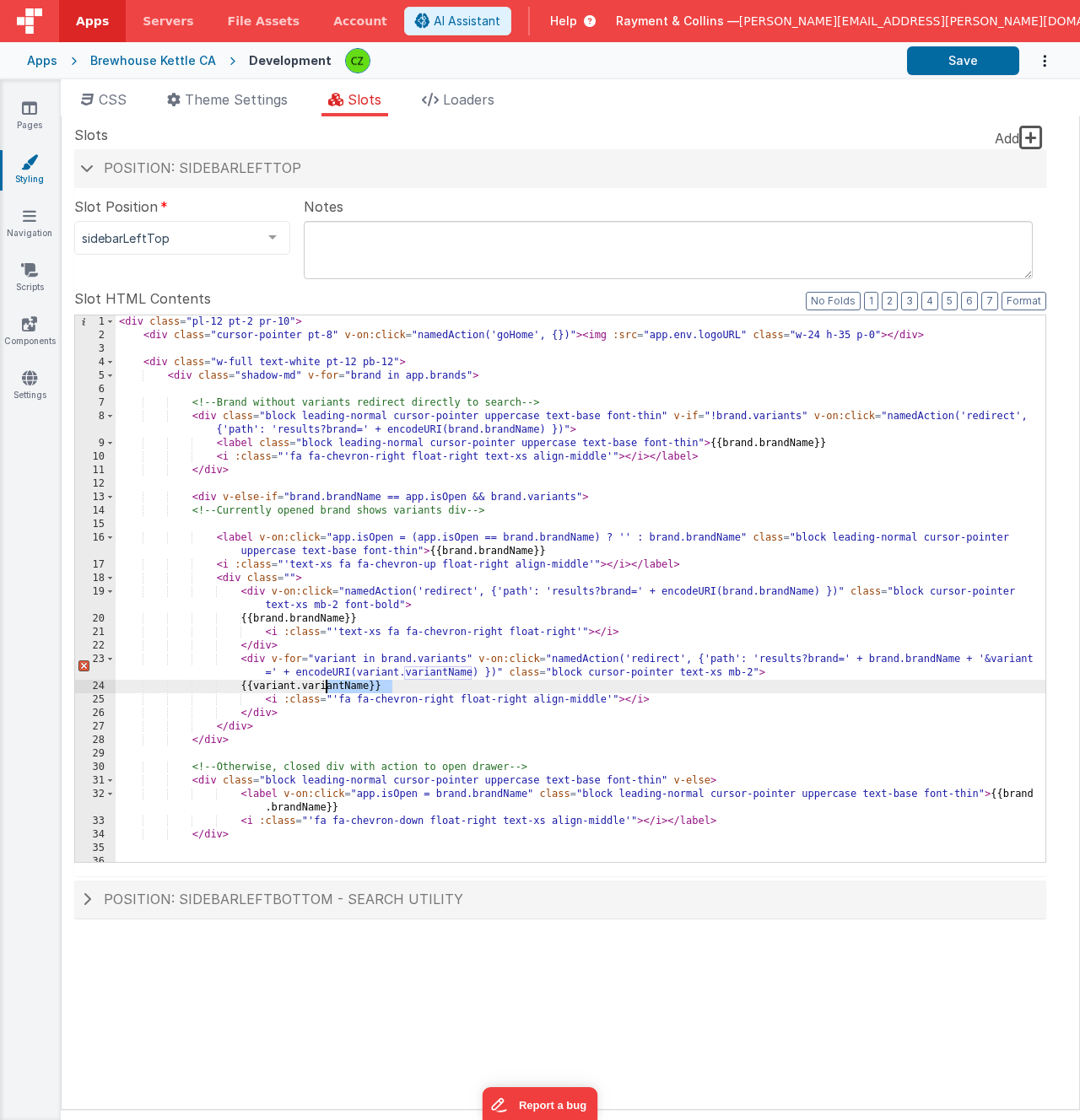
click at [348, 683] on div "< div class = "pl-12 pt-2 pr-10" > < div class = "cursor-pointer pt-8" v-on:cli…" at bounding box center [581, 602] width 930 height 574
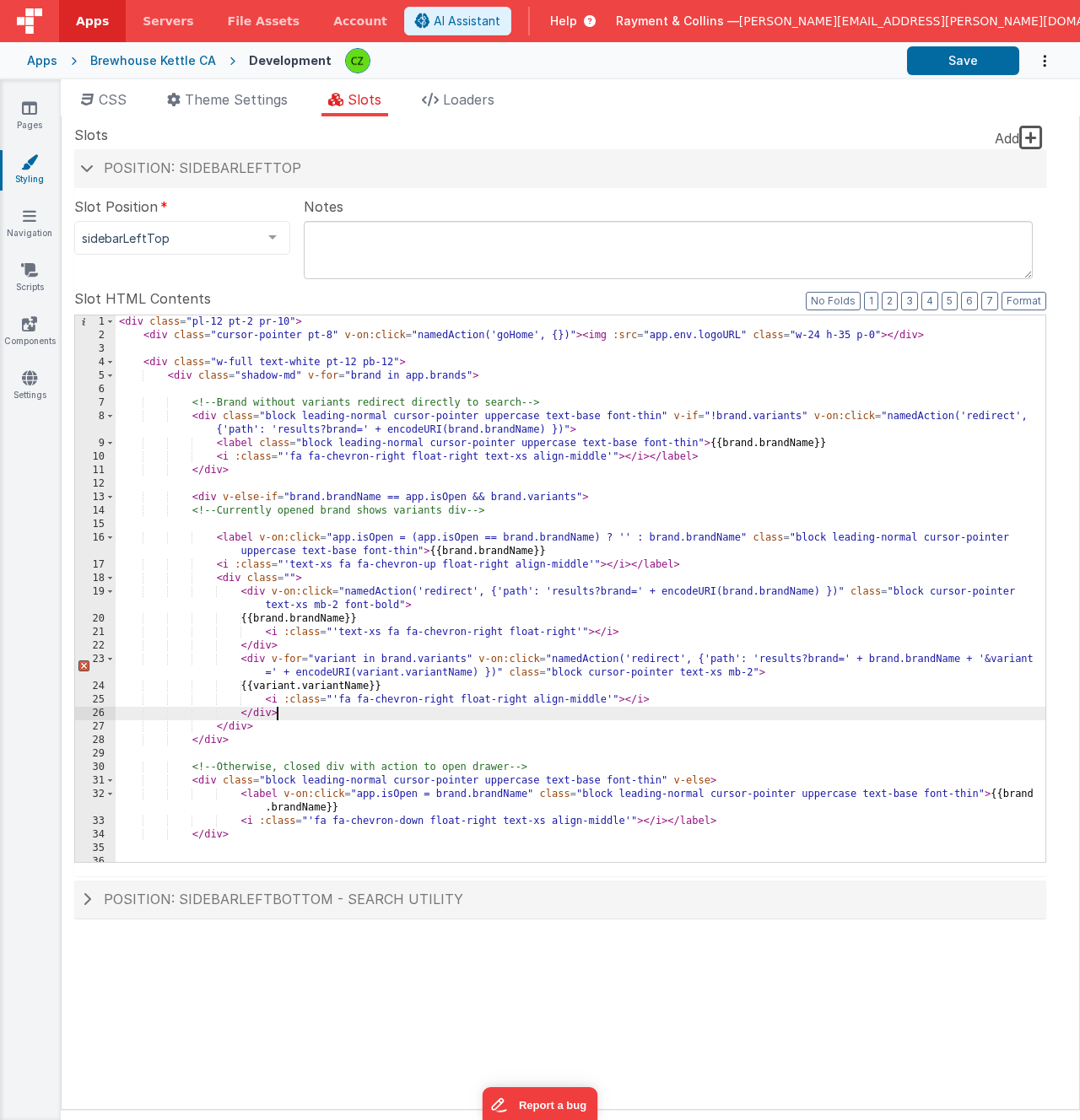
click at [328, 715] on div "< div class = "pl-12 pt-2 pr-10" > < div class = "cursor-pointer pt-8" v-on:cli…" at bounding box center [581, 602] width 930 height 574
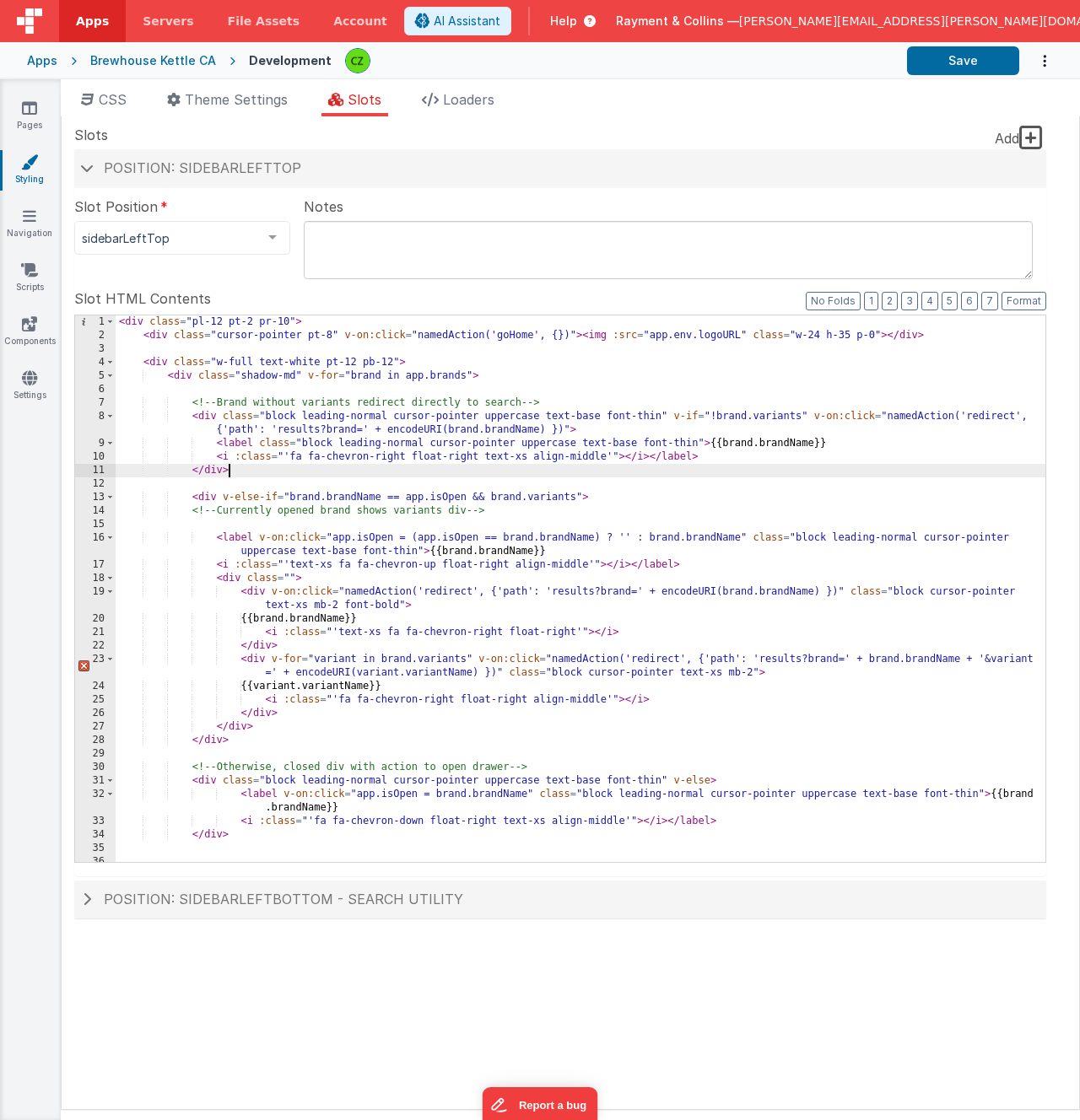
click at [410, 476] on div "< div class = "pl-12 pt-2 pr-10" > < div class = "cursor-pointer pt-8" v-on:cli…" at bounding box center [581, 602] width 930 height 574
click at [405, 485] on div "< div class = "pl-12 pt-2 pr-10" > < div class = "cursor-pointer pt-8" v-on:cli…" at bounding box center [581, 602] width 930 height 574
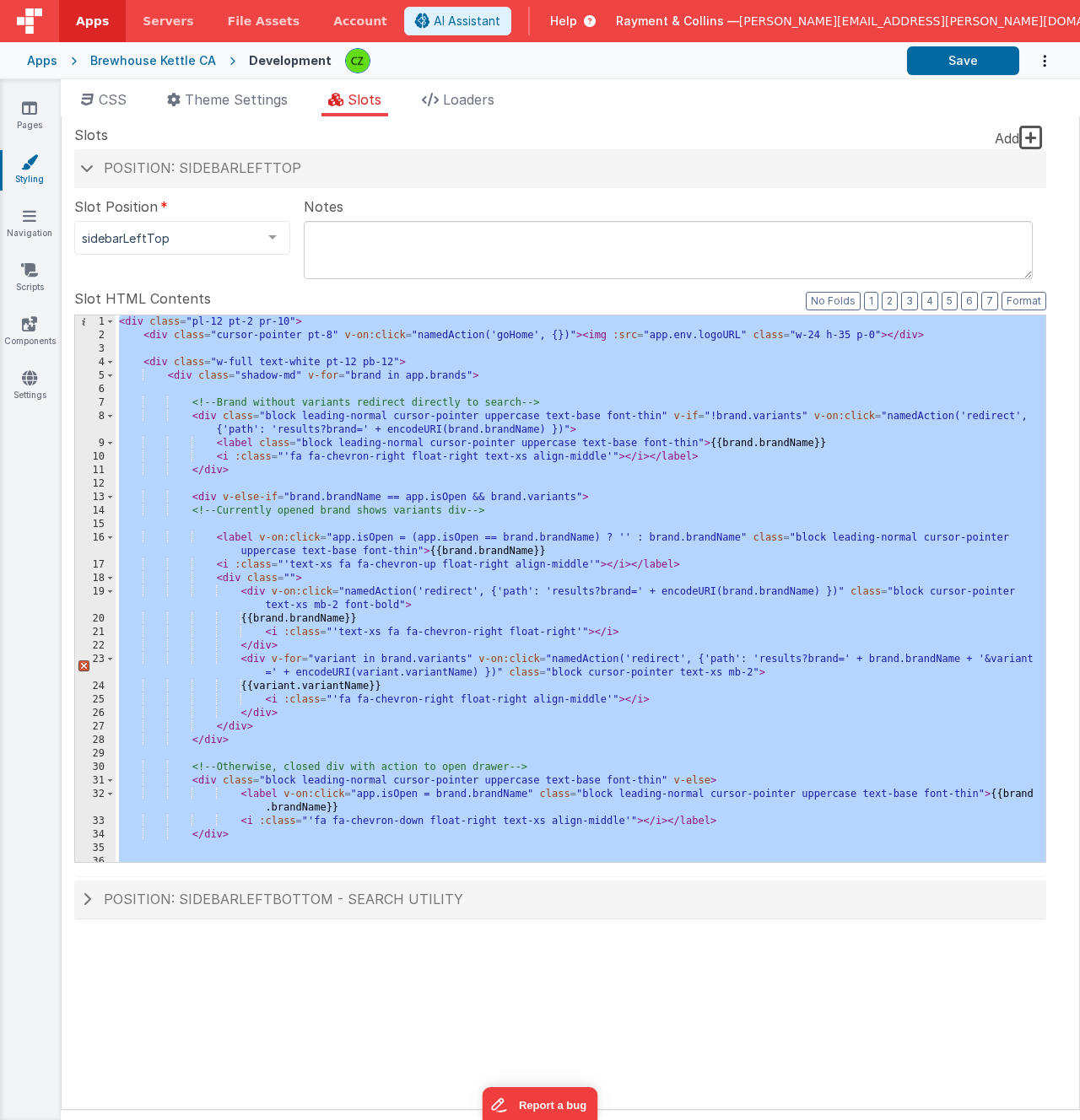
click at [485, 486] on div "< div class = "pl-12 pt-2 pr-10" > < div class = "cursor-pointer pt-8" v-on:cli…" at bounding box center [581, 602] width 930 height 574
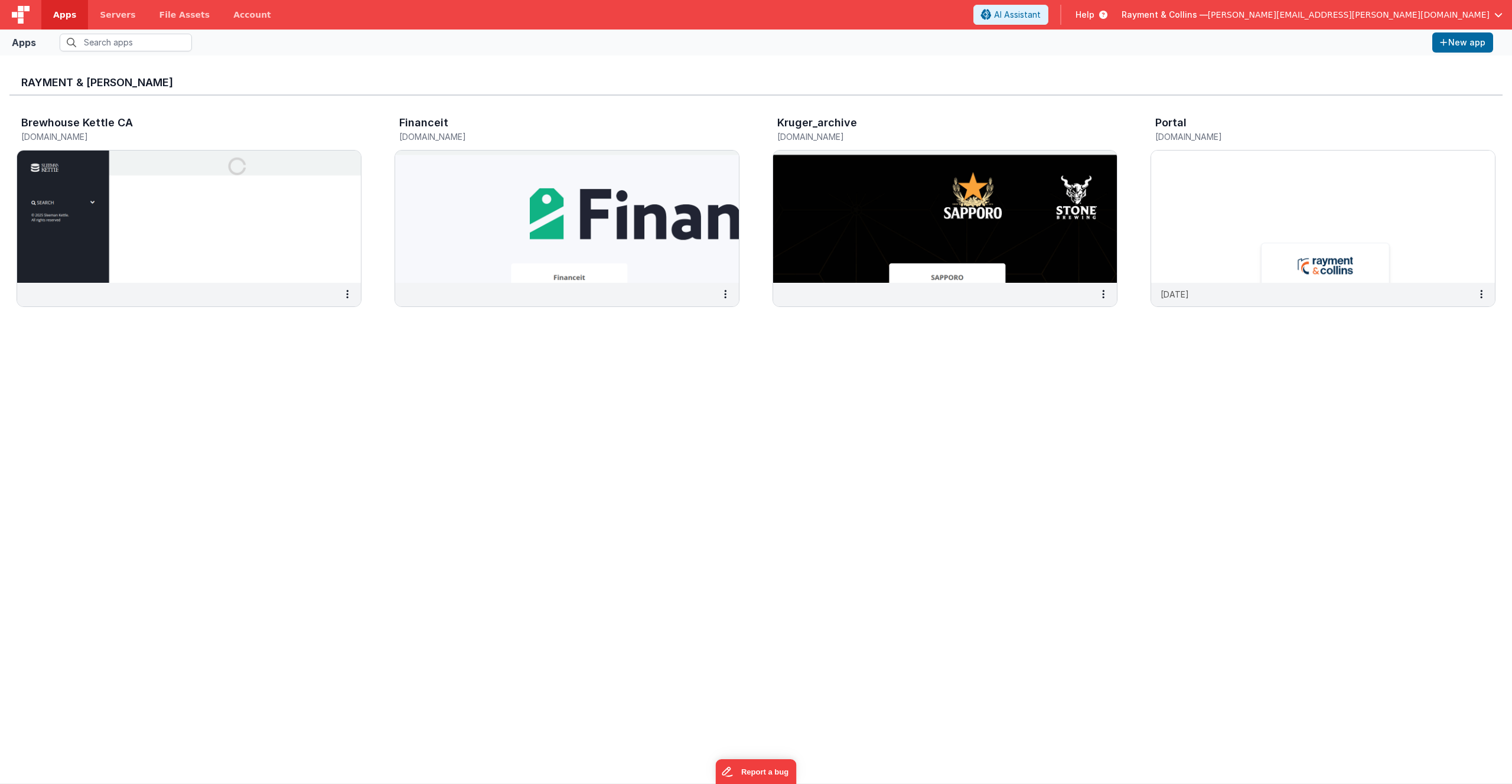
click at [925, 485] on div "Rayment & [PERSON_NAME] Brewhouse Kettle CA [DOMAIN_NAME] Financeit [DOMAIN_NAM…" at bounding box center [756, 419] width 1493 height 709
click at [1296, 226] on img at bounding box center [1323, 217] width 344 height 132
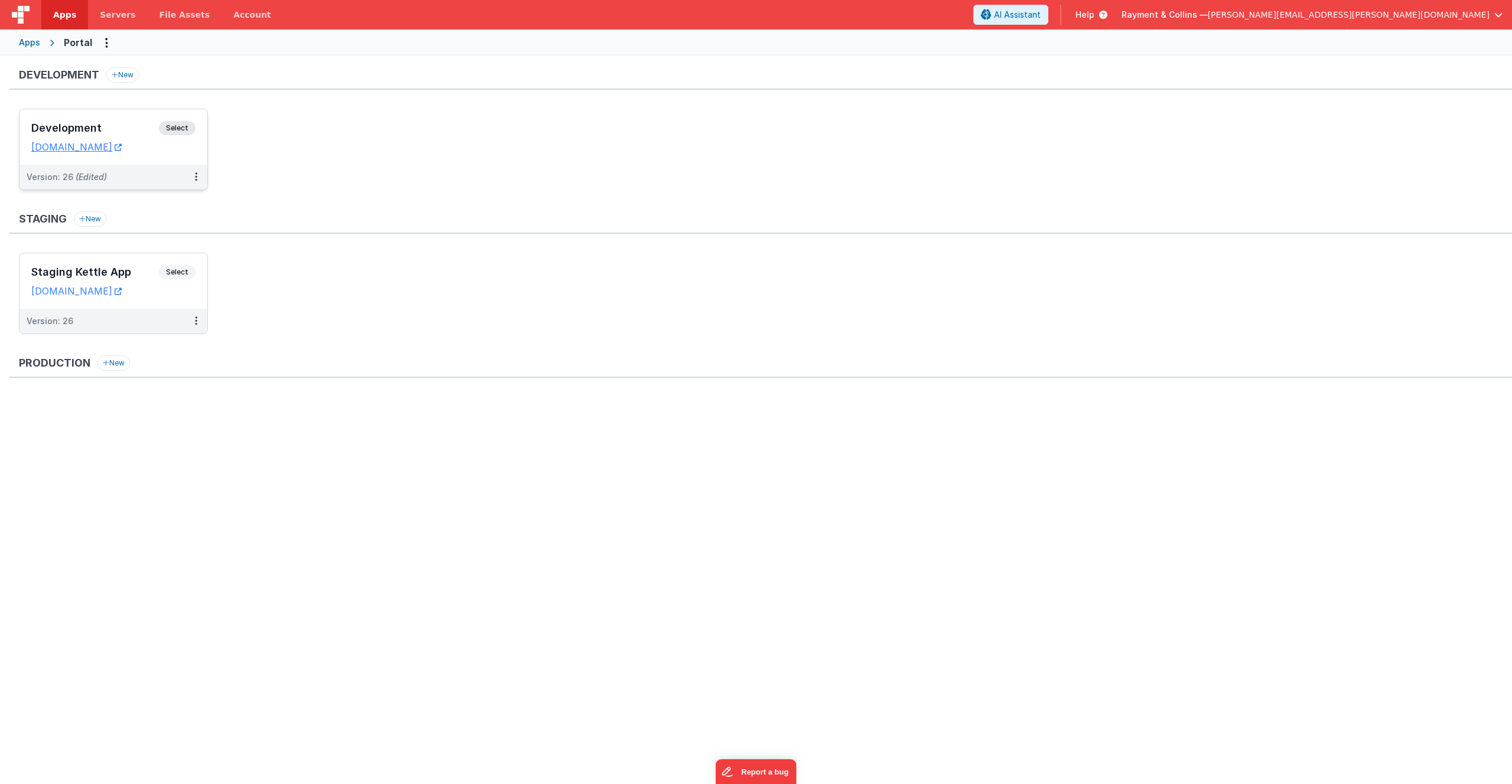
click at [131, 129] on h3 "Development" at bounding box center [95, 128] width 127 height 12
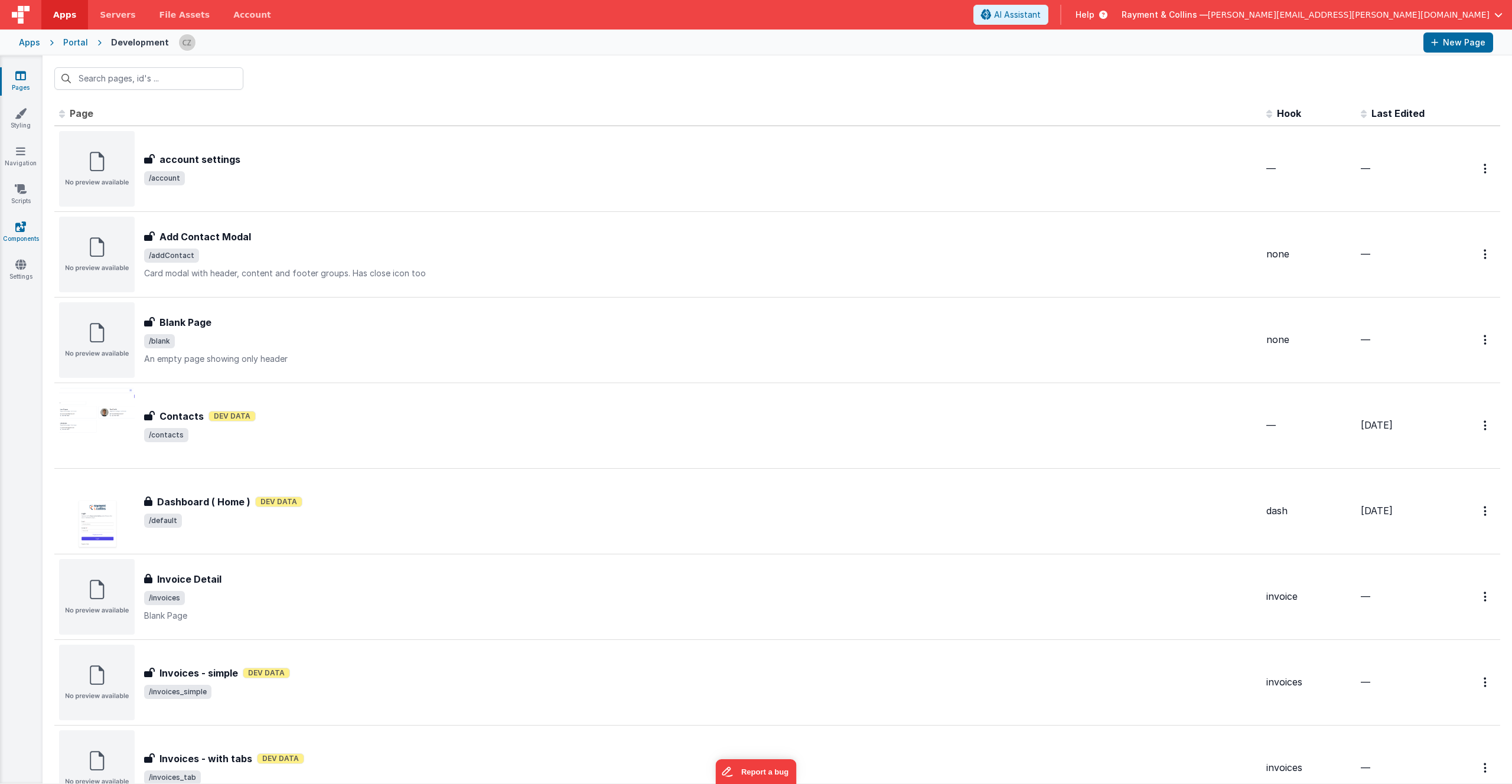
click at [22, 222] on icon at bounding box center [20, 226] width 10 height 12
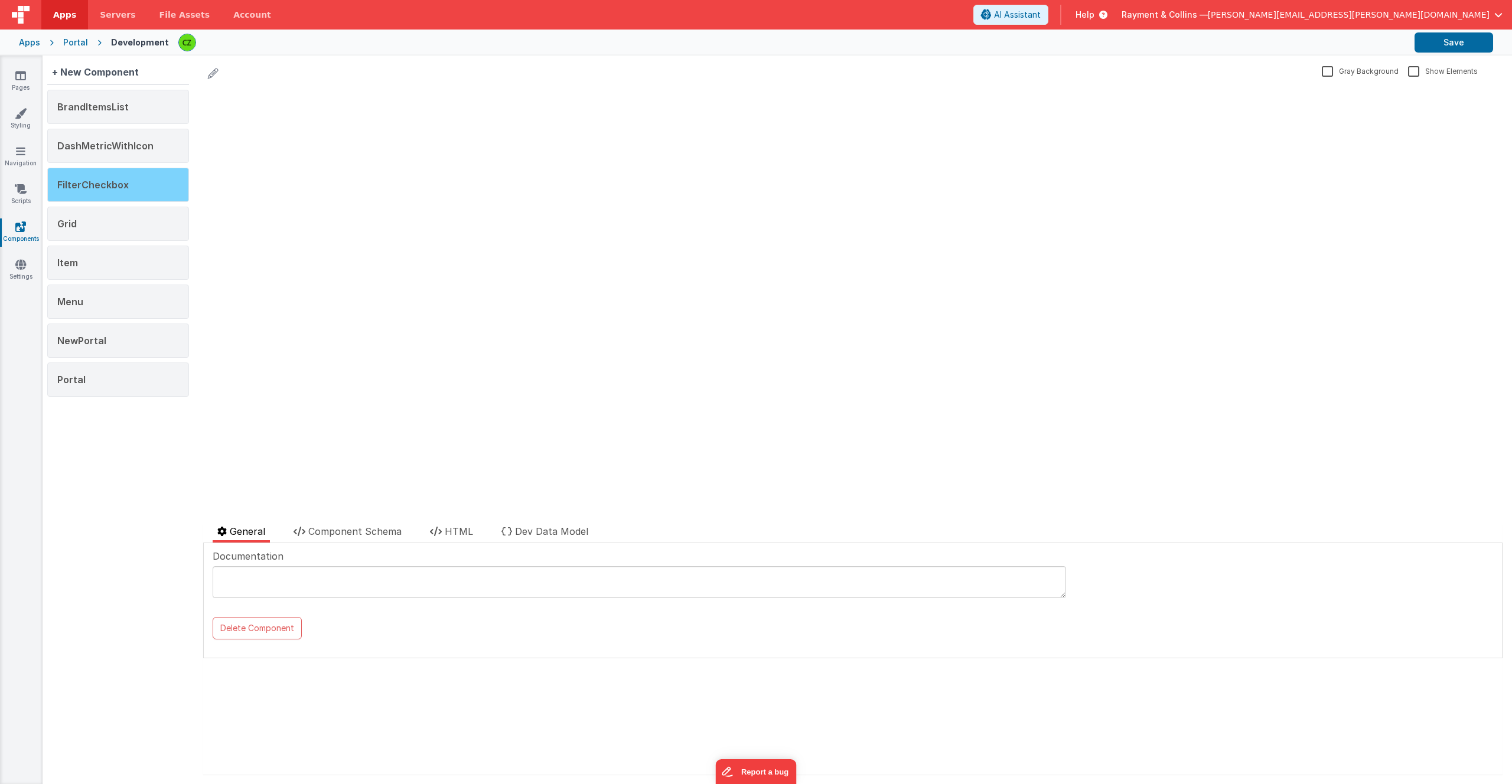
click at [115, 182] on span "FilterCheckbox" at bounding box center [93, 184] width 72 height 12
click at [112, 130] on div "DashMetricWithIcon" at bounding box center [118, 146] width 142 height 34
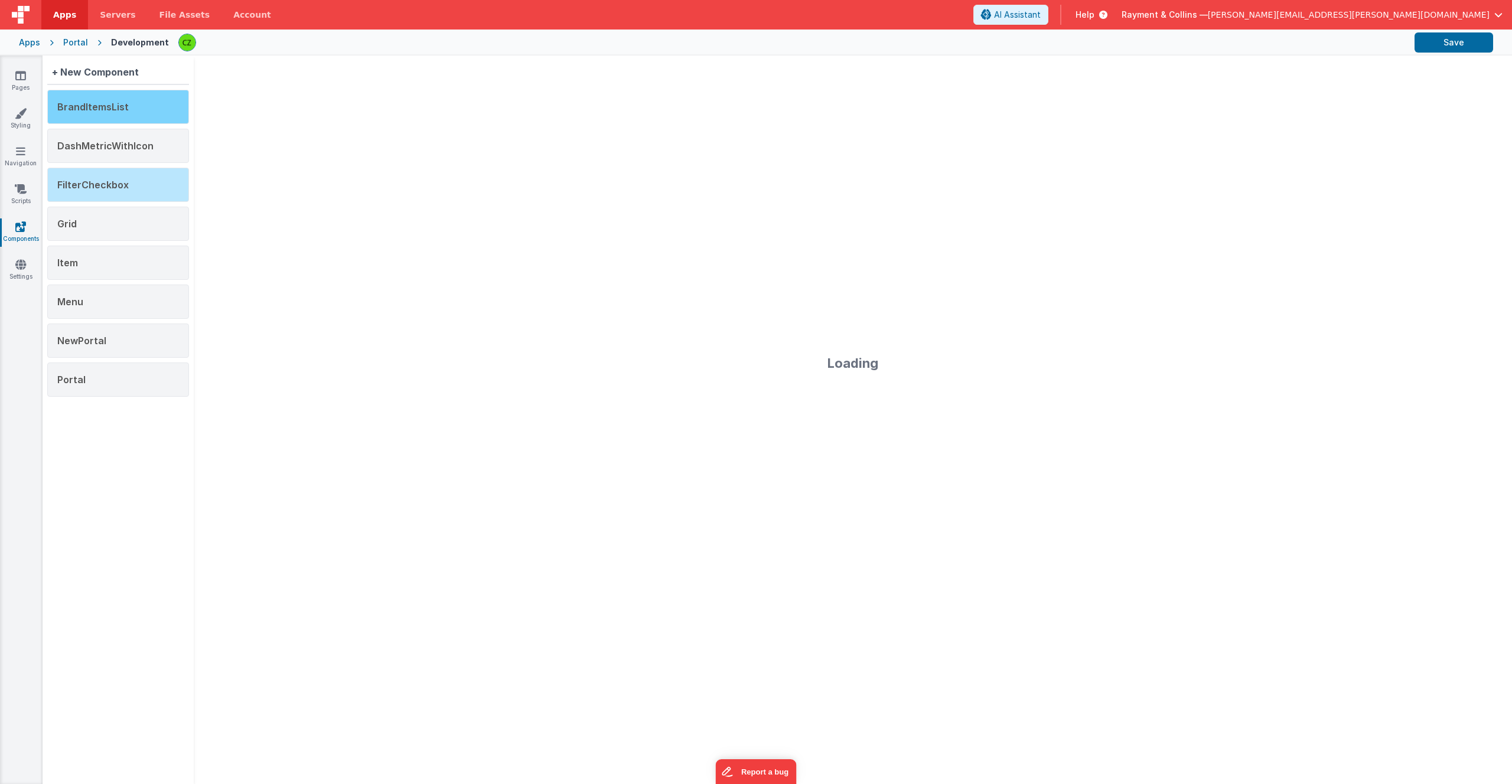
type textarea "docs"
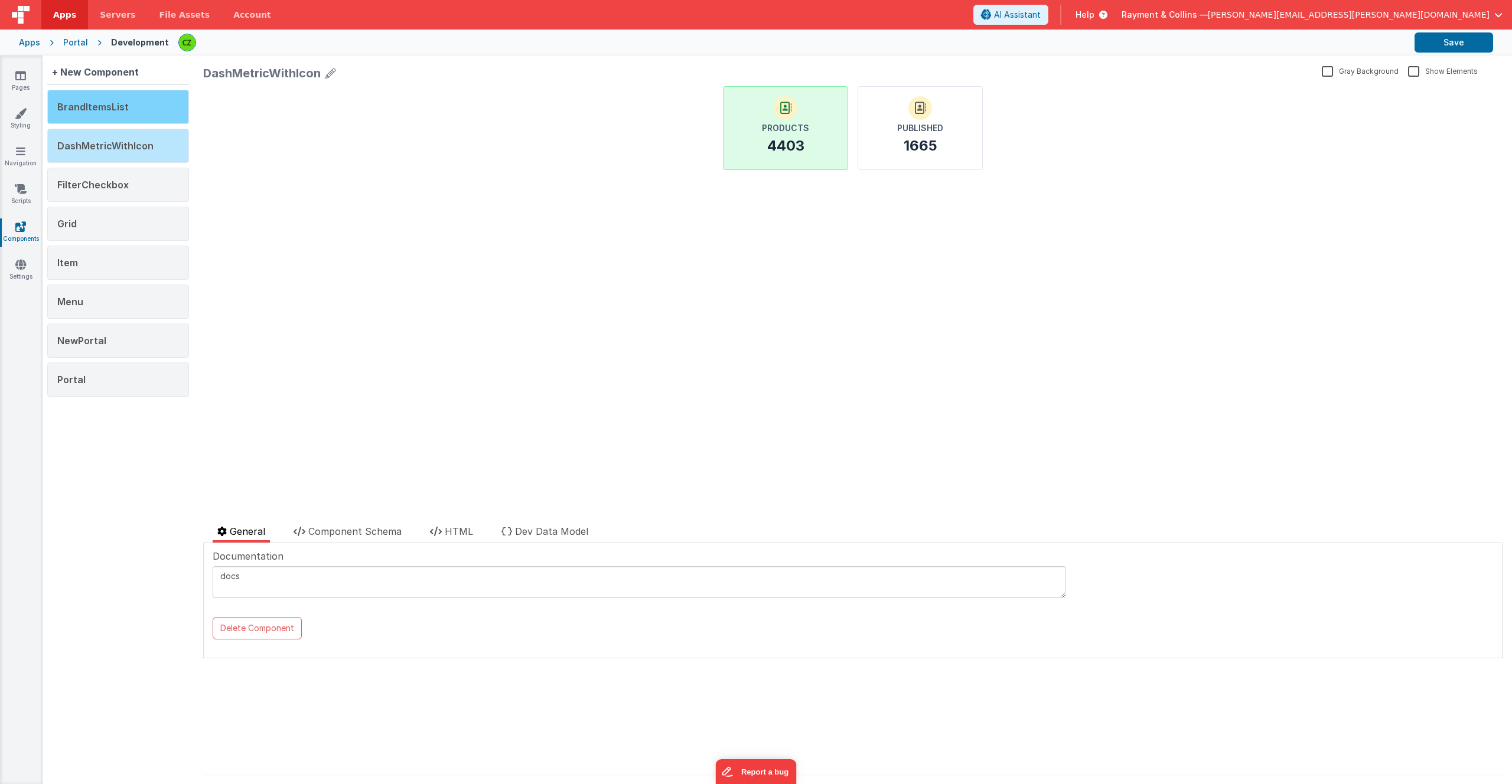
click at [106, 109] on span "BrandItemsList" at bounding box center [93, 107] width 72 height 12
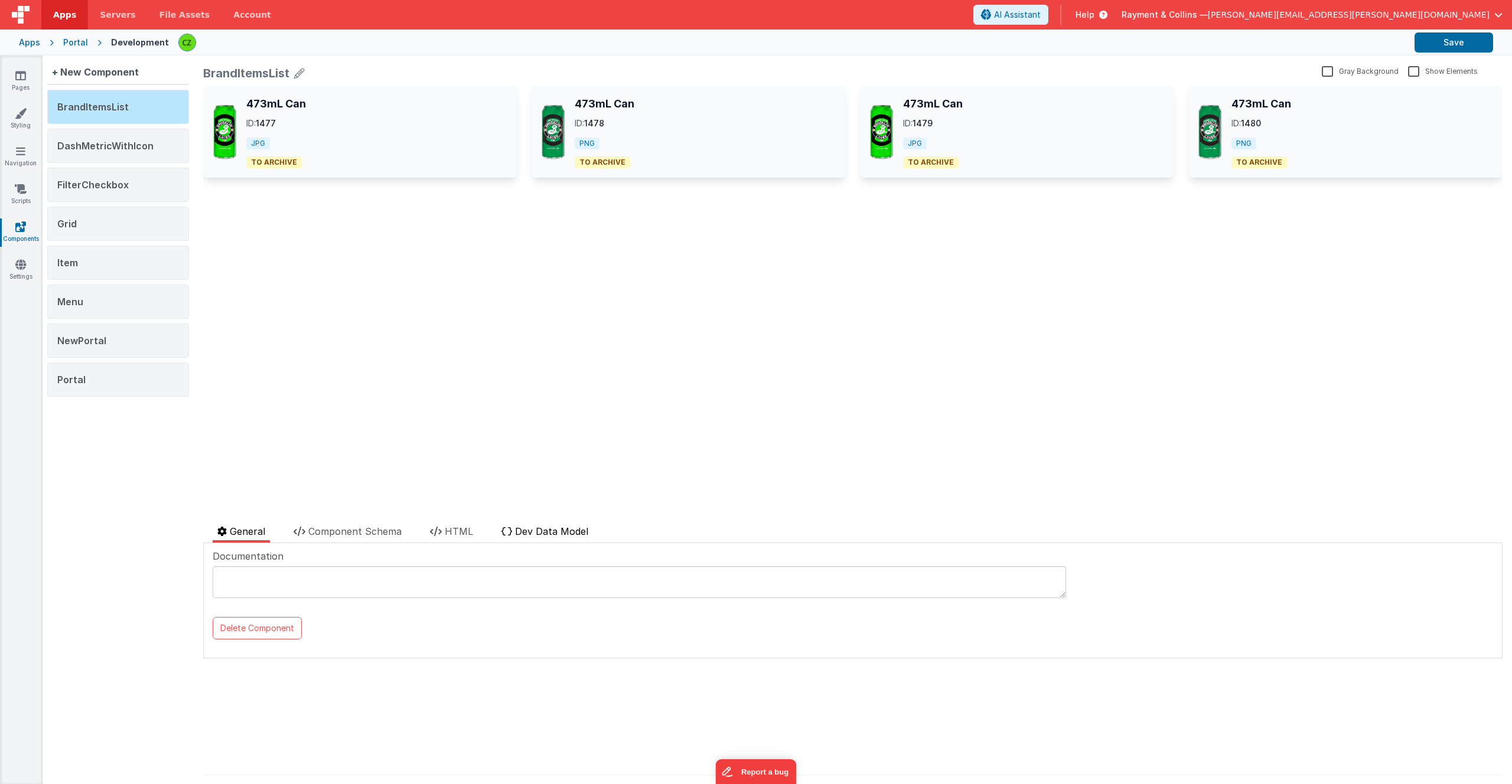
click at [548, 530] on span "Dev Data Model" at bounding box center [552, 531] width 73 height 12
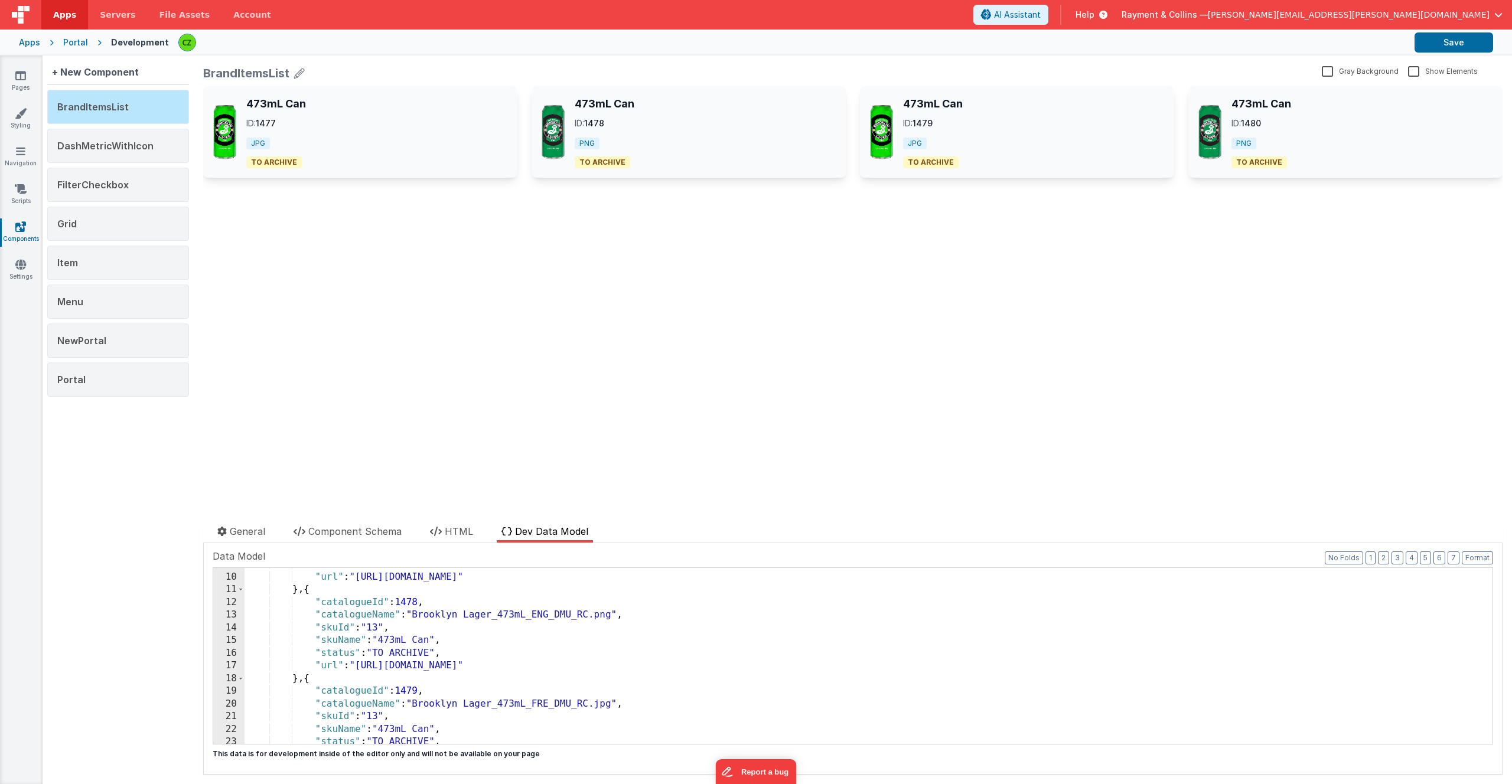
scroll to position [113, 0]
click at [456, 530] on span "HTML" at bounding box center [459, 531] width 28 height 12
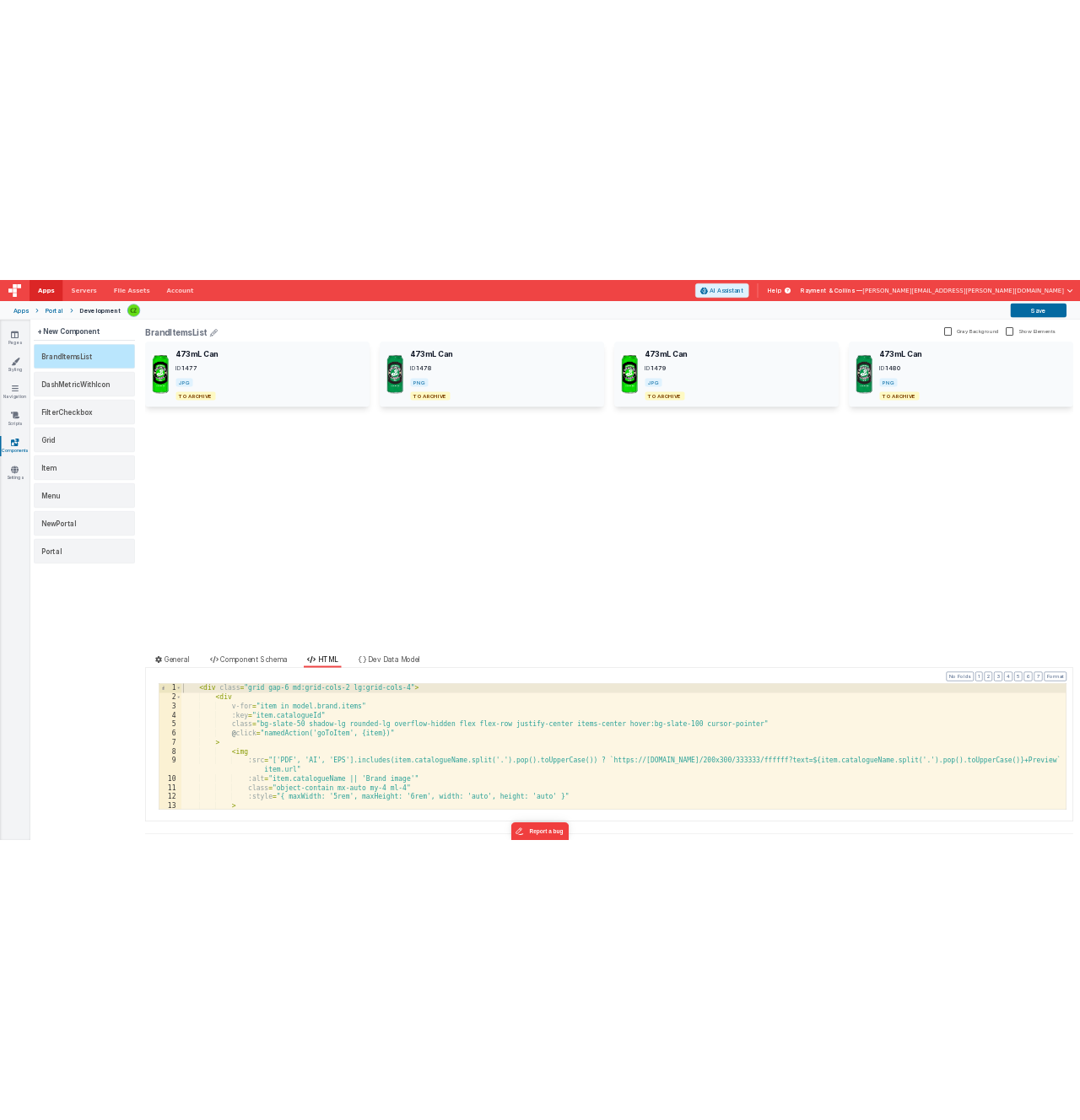
scroll to position [0, 0]
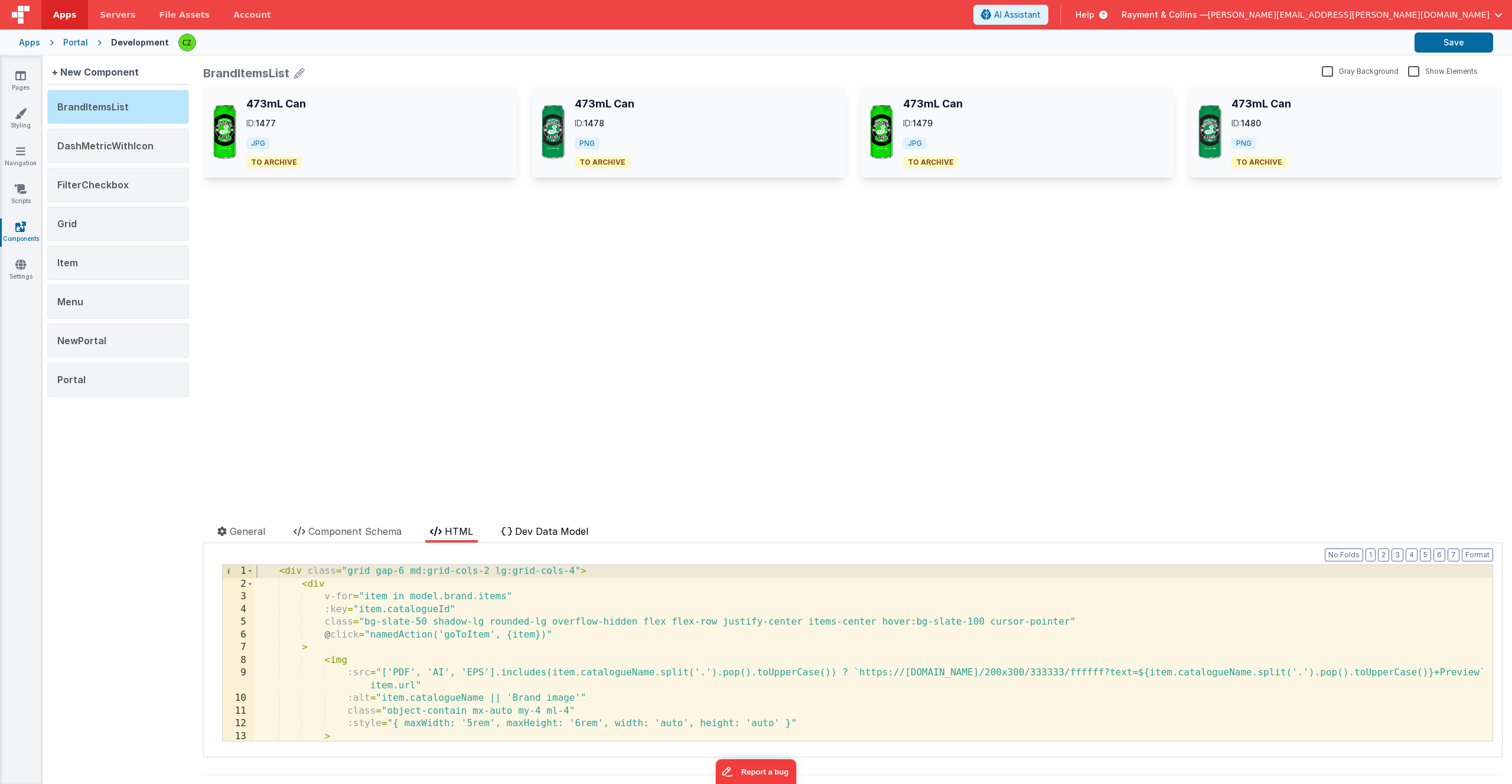
click at [546, 532] on span "Dev Data Model" at bounding box center [552, 531] width 73 height 12
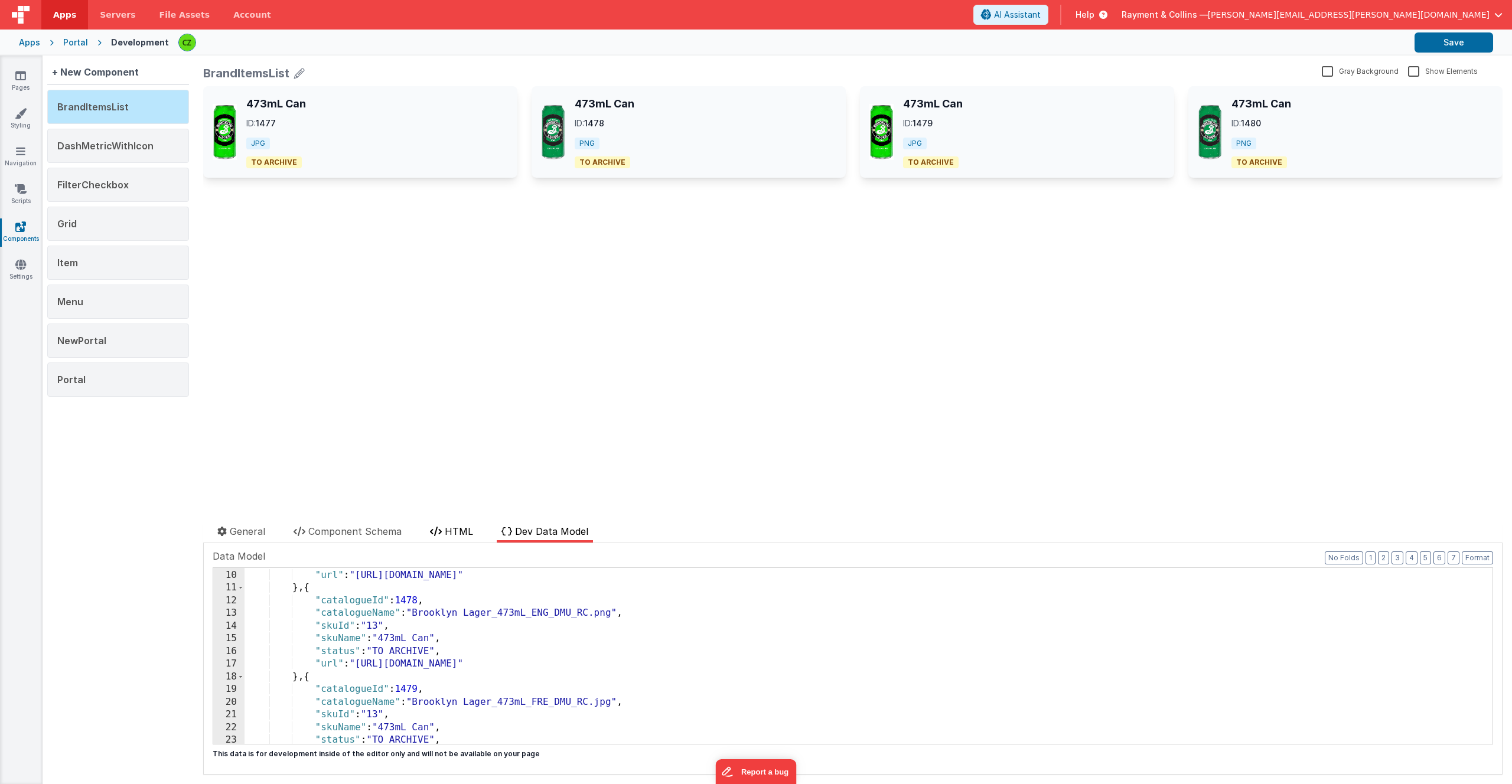
click at [448, 528] on span "HTML" at bounding box center [459, 531] width 28 height 12
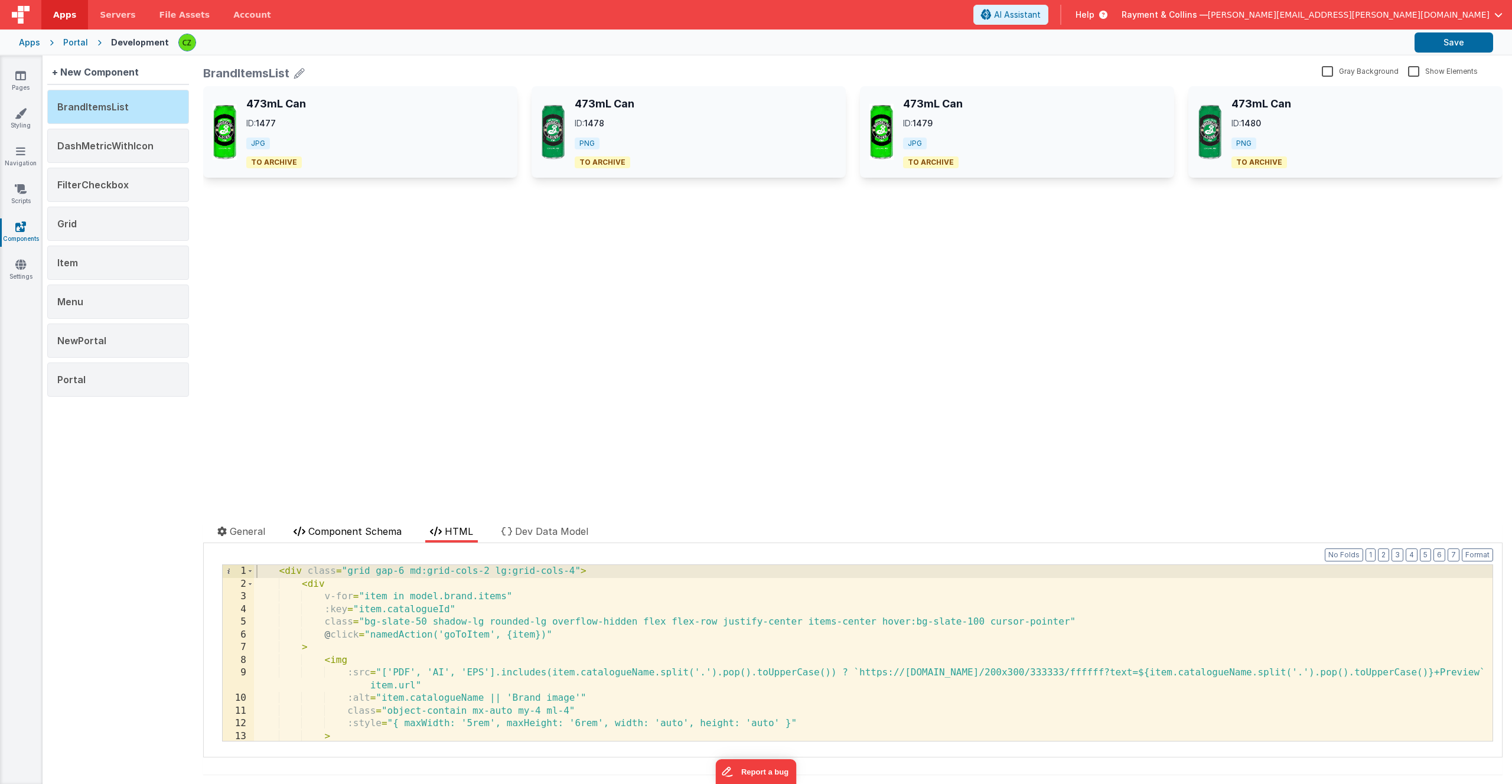
click at [354, 531] on span "Component Schema" at bounding box center [355, 531] width 94 height 12
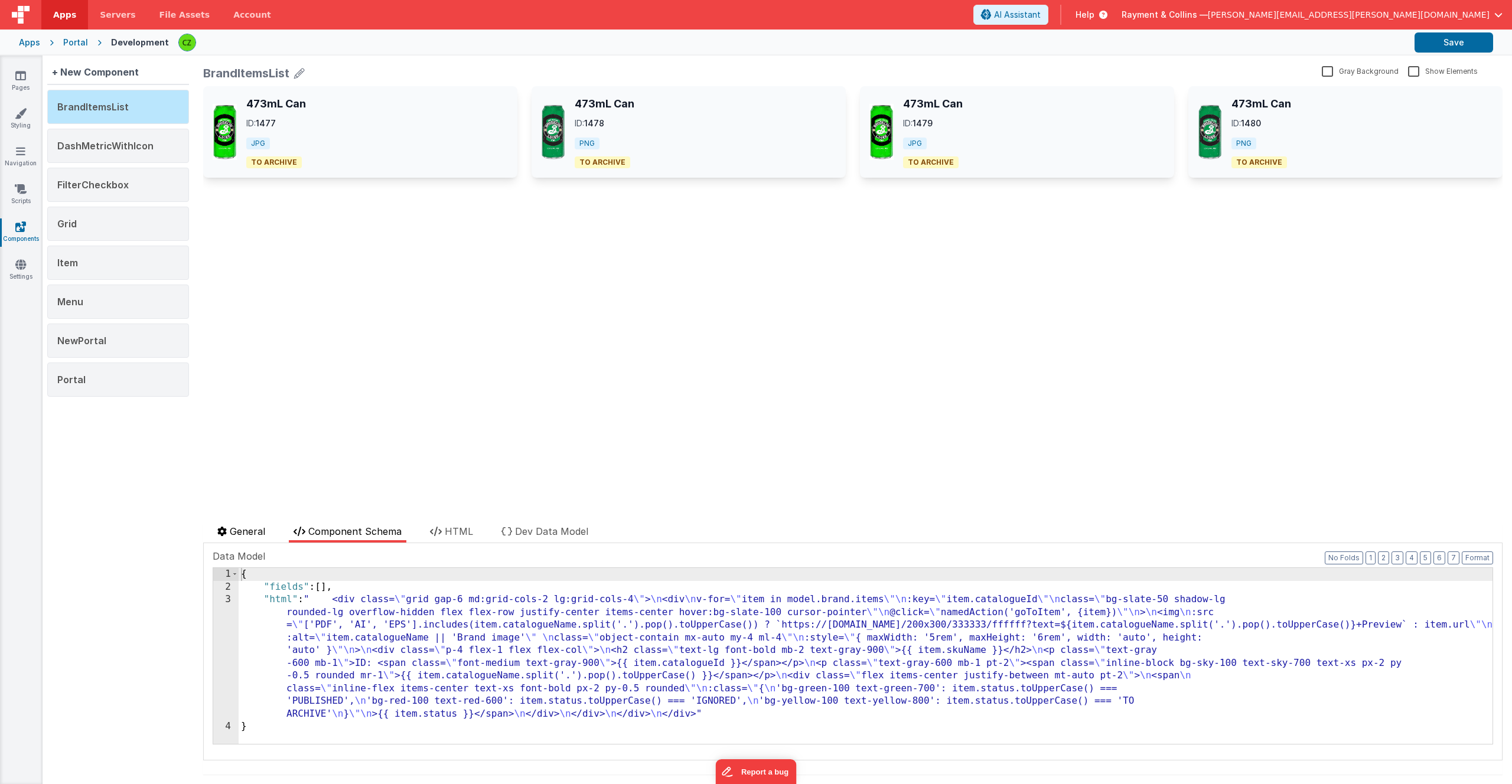
click at [249, 528] on span "General" at bounding box center [248, 531] width 36 height 12
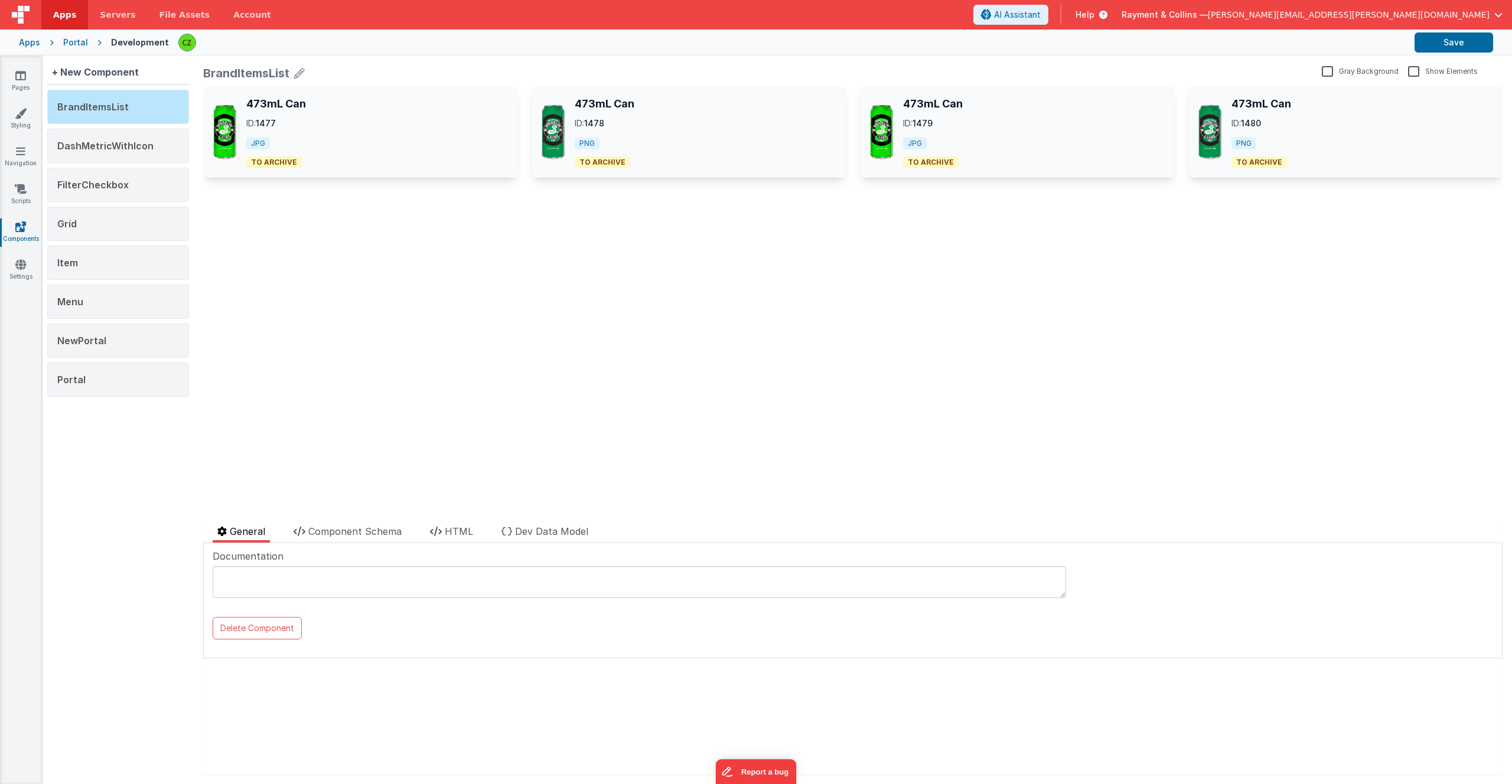
click at [285, 582] on textarea at bounding box center [639, 582] width 854 height 32
type textarea "<>"
click at [115, 152] on div "DashMetricWithIcon" at bounding box center [118, 146] width 142 height 34
type textarea "docs"
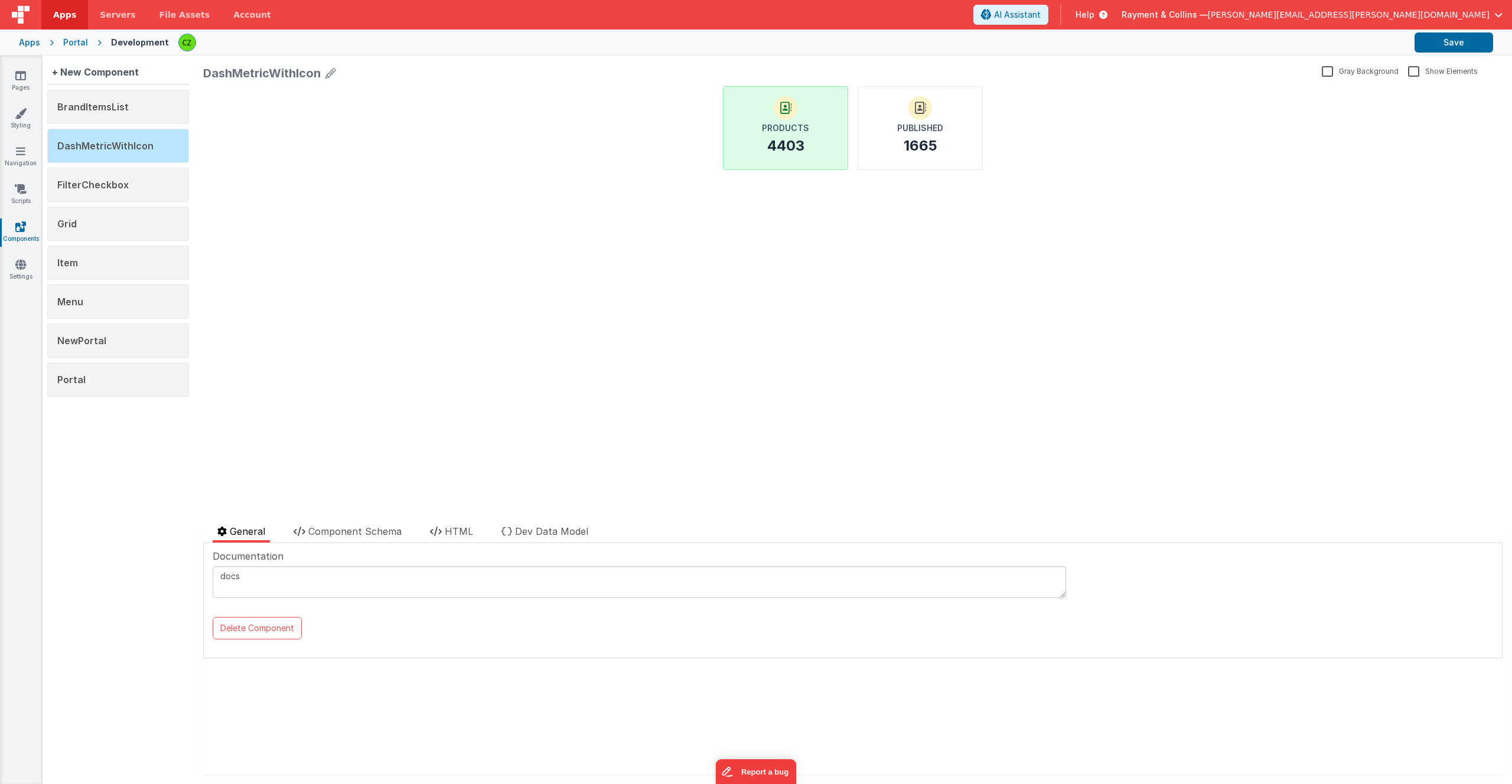
click at [309, 233] on div "Products 4403 Published 1665 update page model (See schema to hide after dev) s…" at bounding box center [852, 300] width 1299 height 428
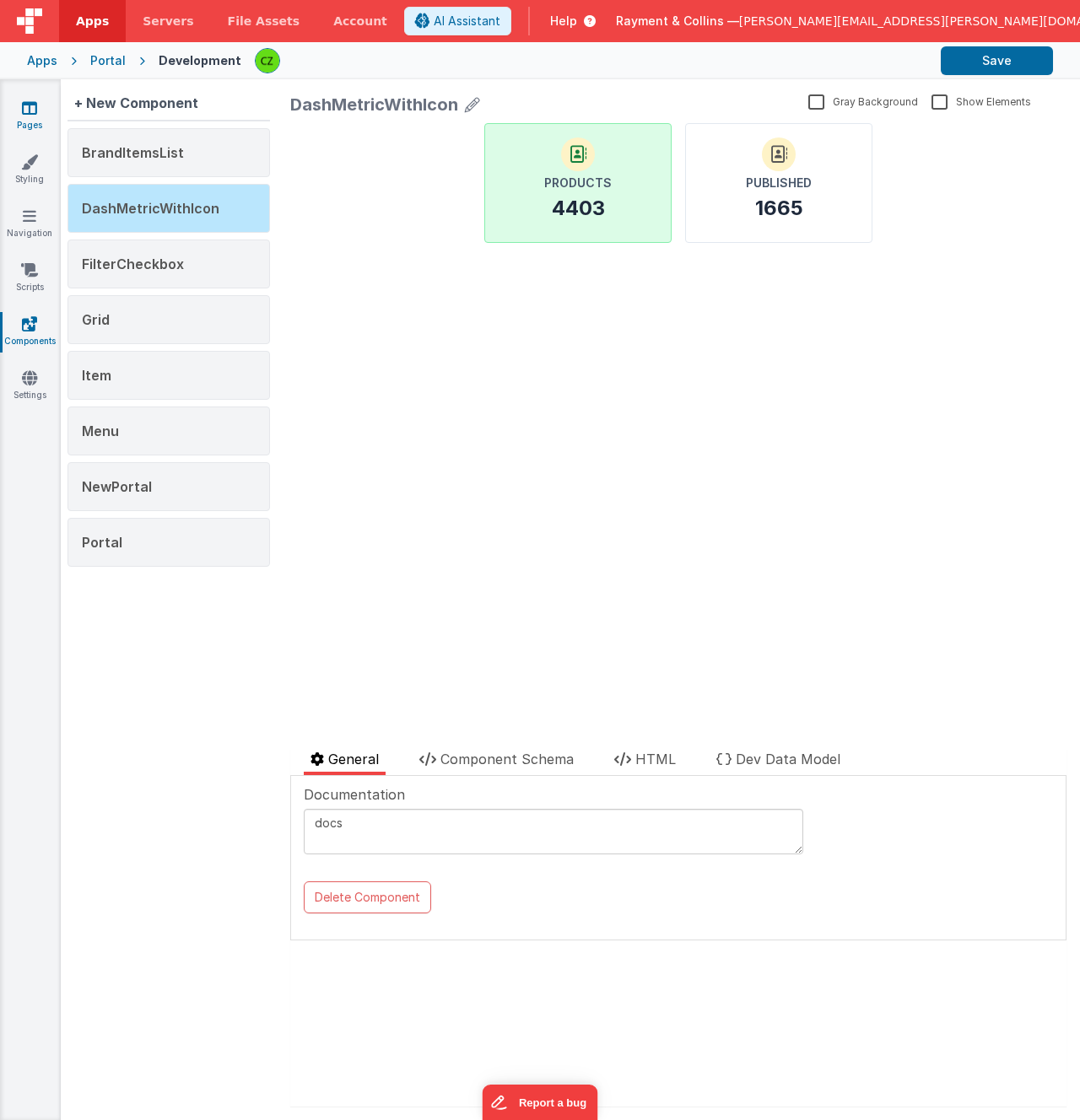
click at [32, 110] on icon at bounding box center [28, 107] width 15 height 17
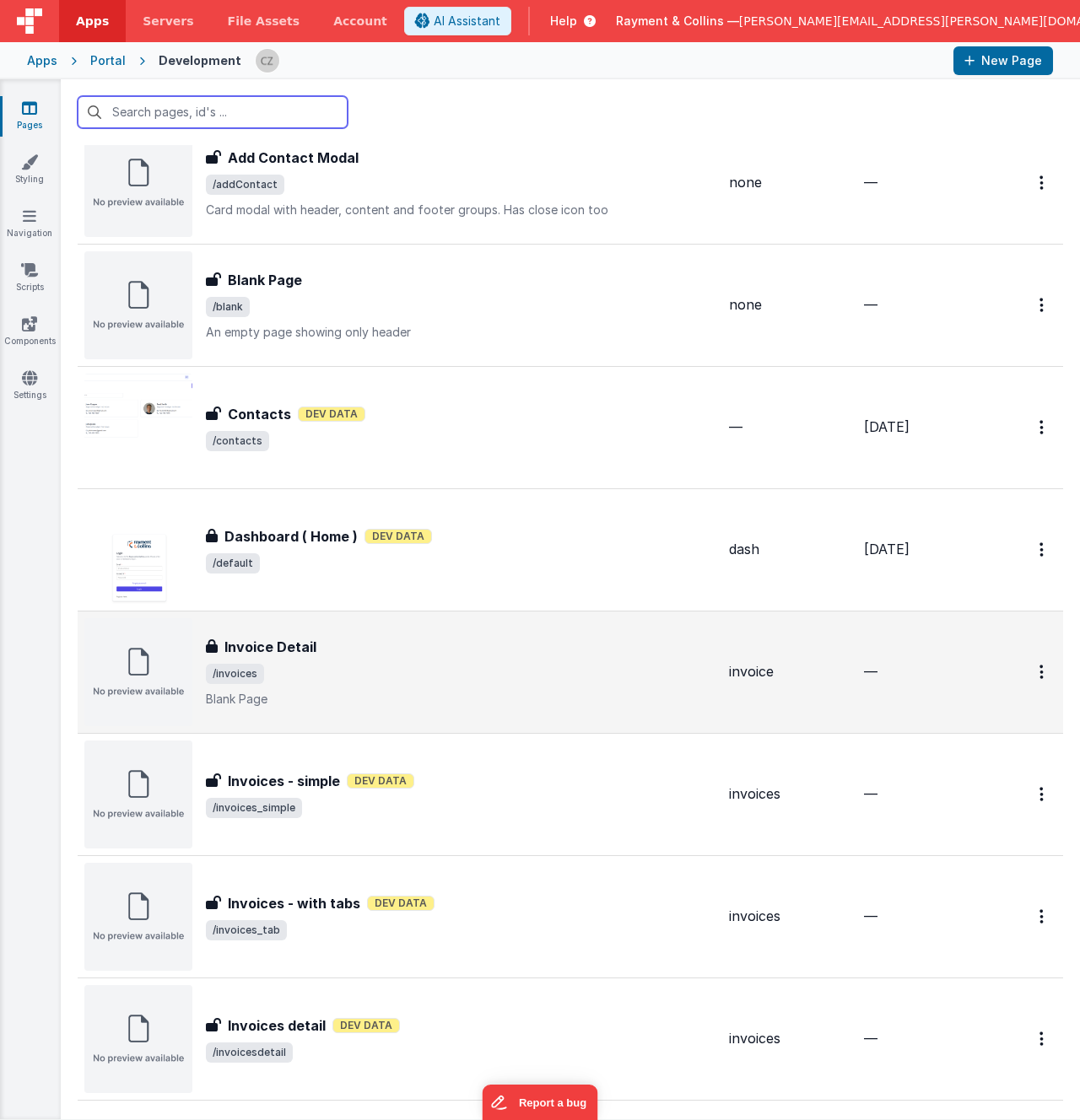
scroll to position [194, 0]
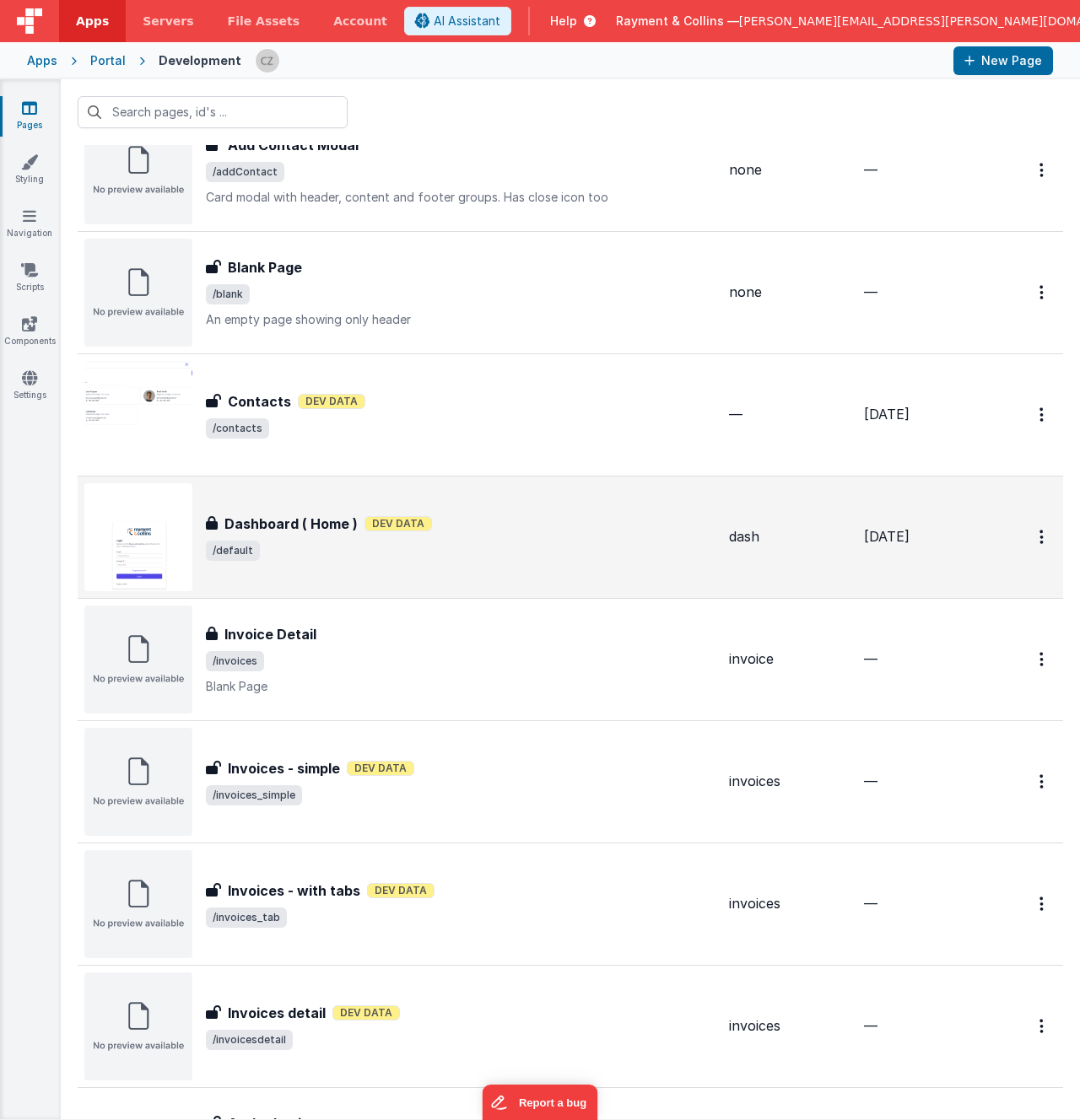
click at [482, 582] on div "Dashboard ( Home ) Dashboard ( Home ) Dev Data /default" at bounding box center [400, 537] width 631 height 108
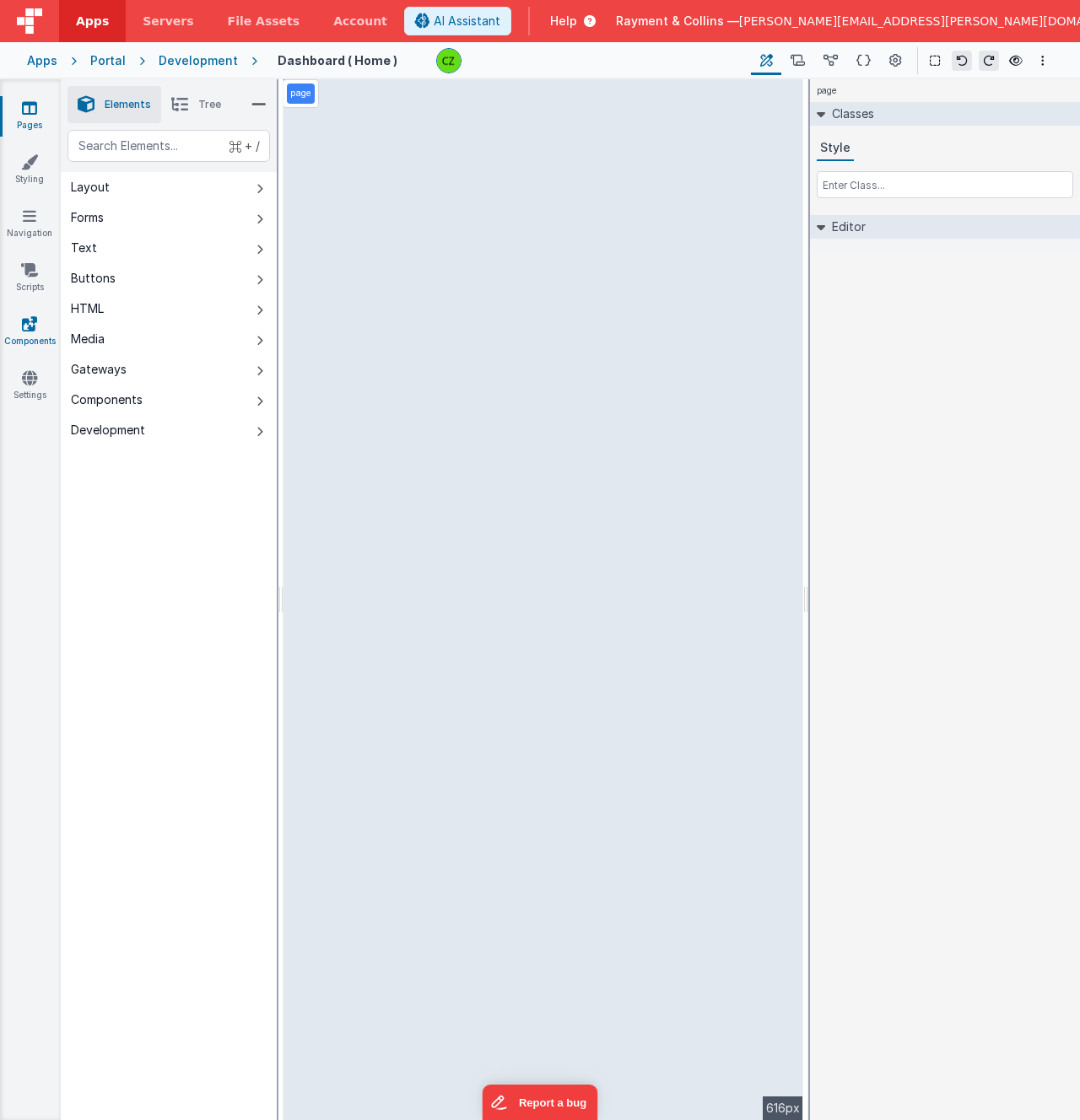
click at [22, 317] on icon at bounding box center [28, 323] width 15 height 17
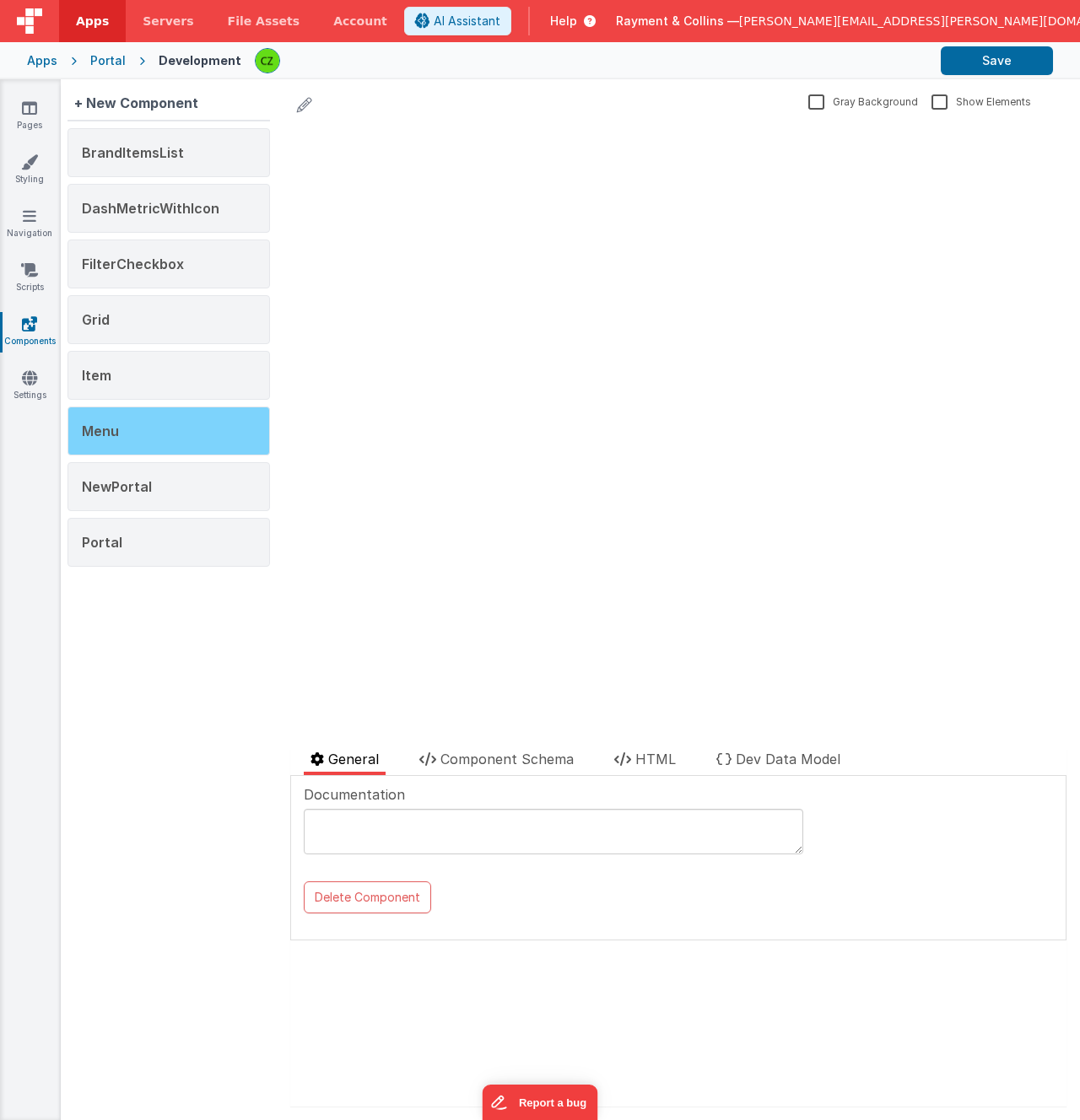
click at [122, 428] on div "Menu" at bounding box center [169, 431] width 202 height 49
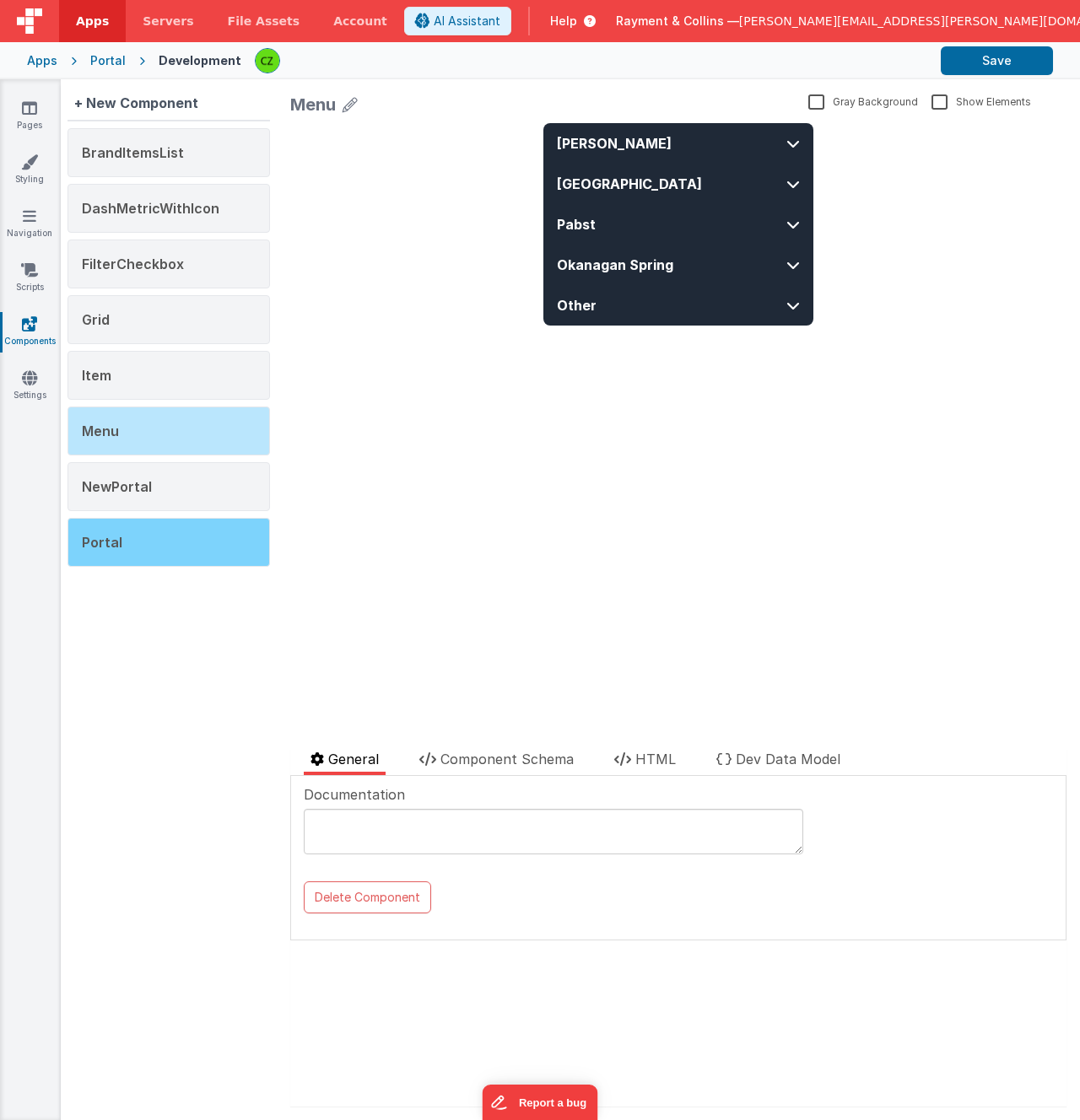
click at [141, 533] on div "Portal" at bounding box center [169, 542] width 202 height 49
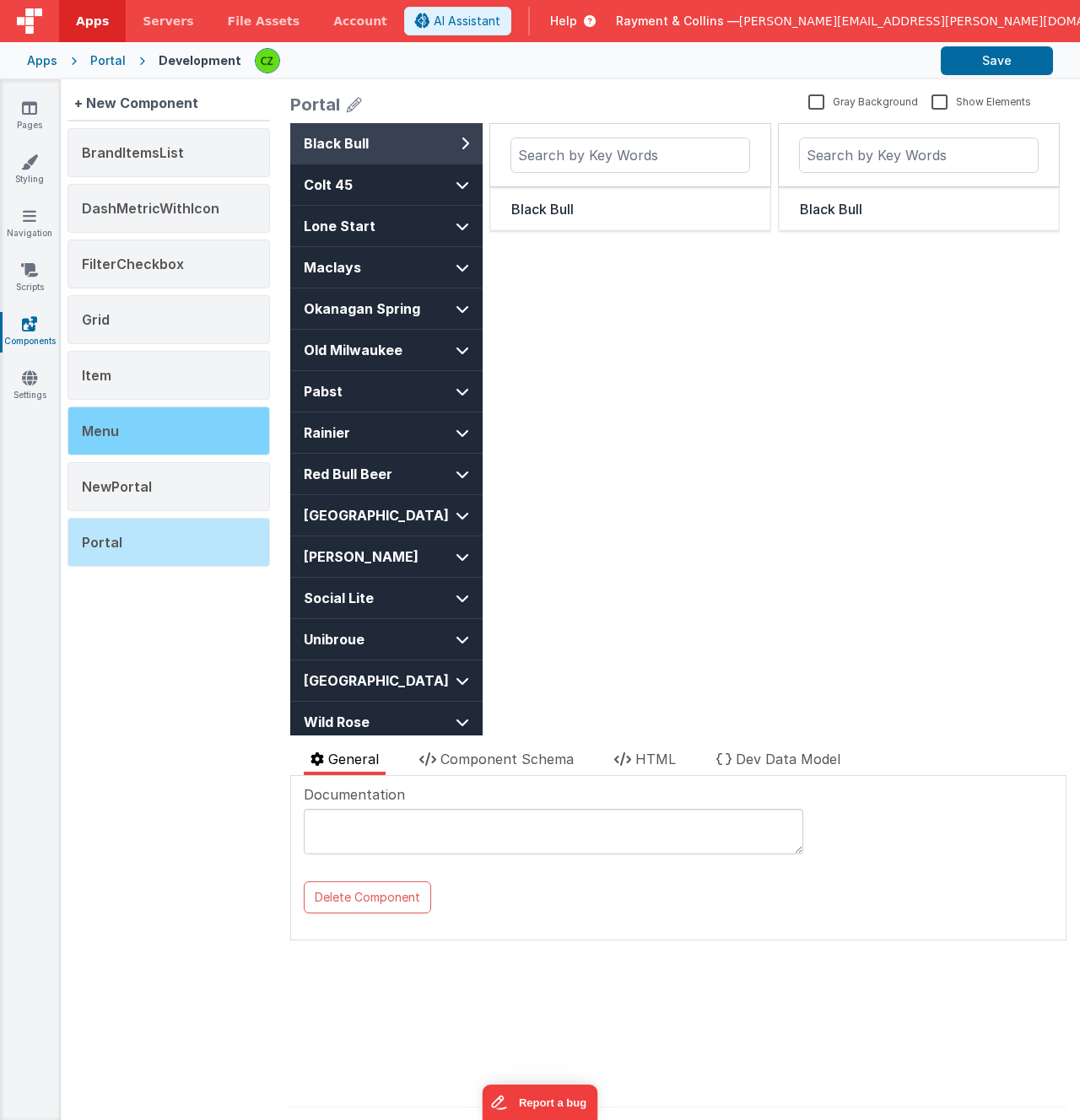
click at [132, 437] on div "Menu" at bounding box center [169, 431] width 202 height 49
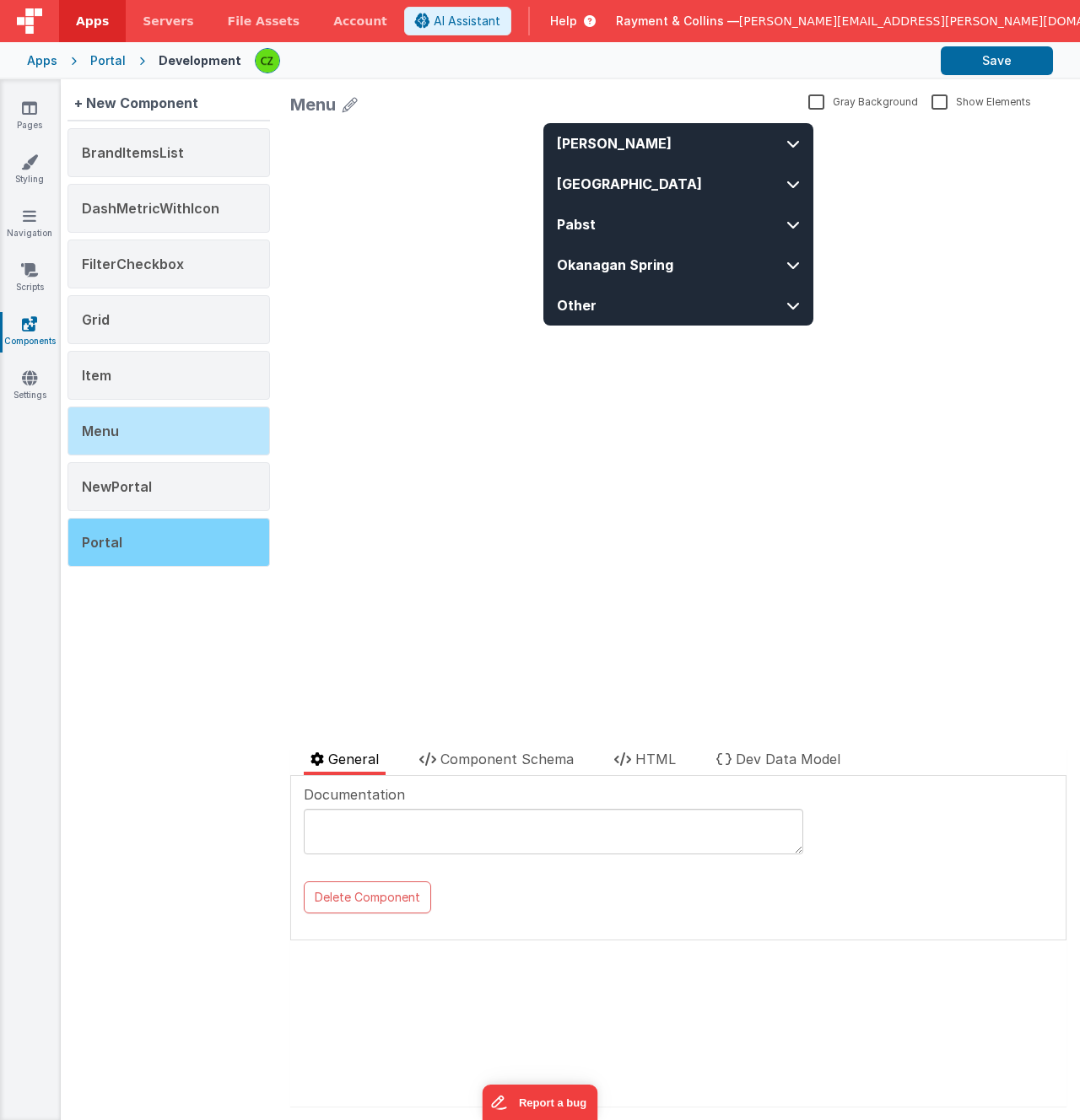
click at [129, 542] on div "Portal" at bounding box center [169, 542] width 202 height 49
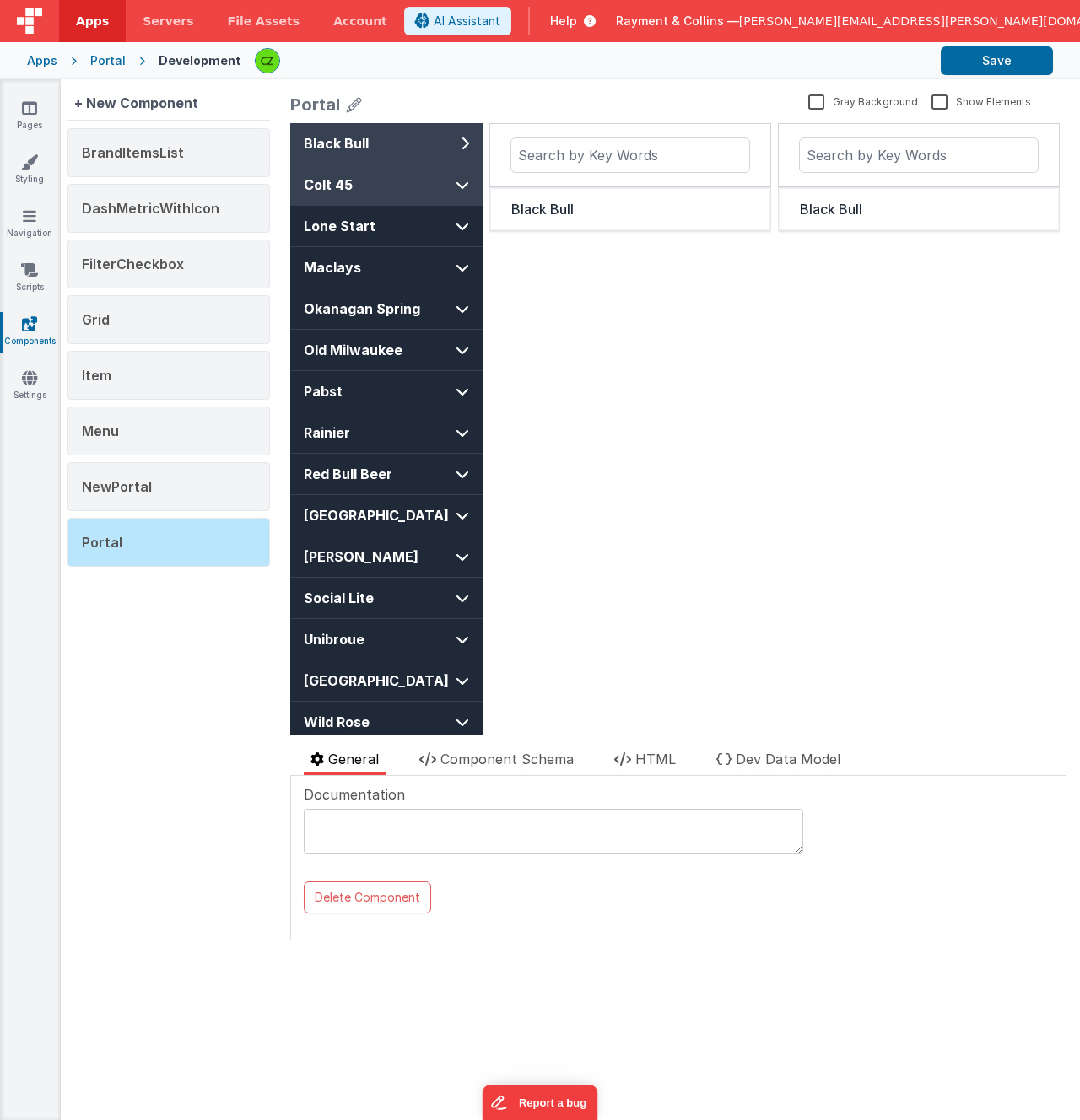
click at [459, 182] on icon at bounding box center [463, 185] width 14 height 14
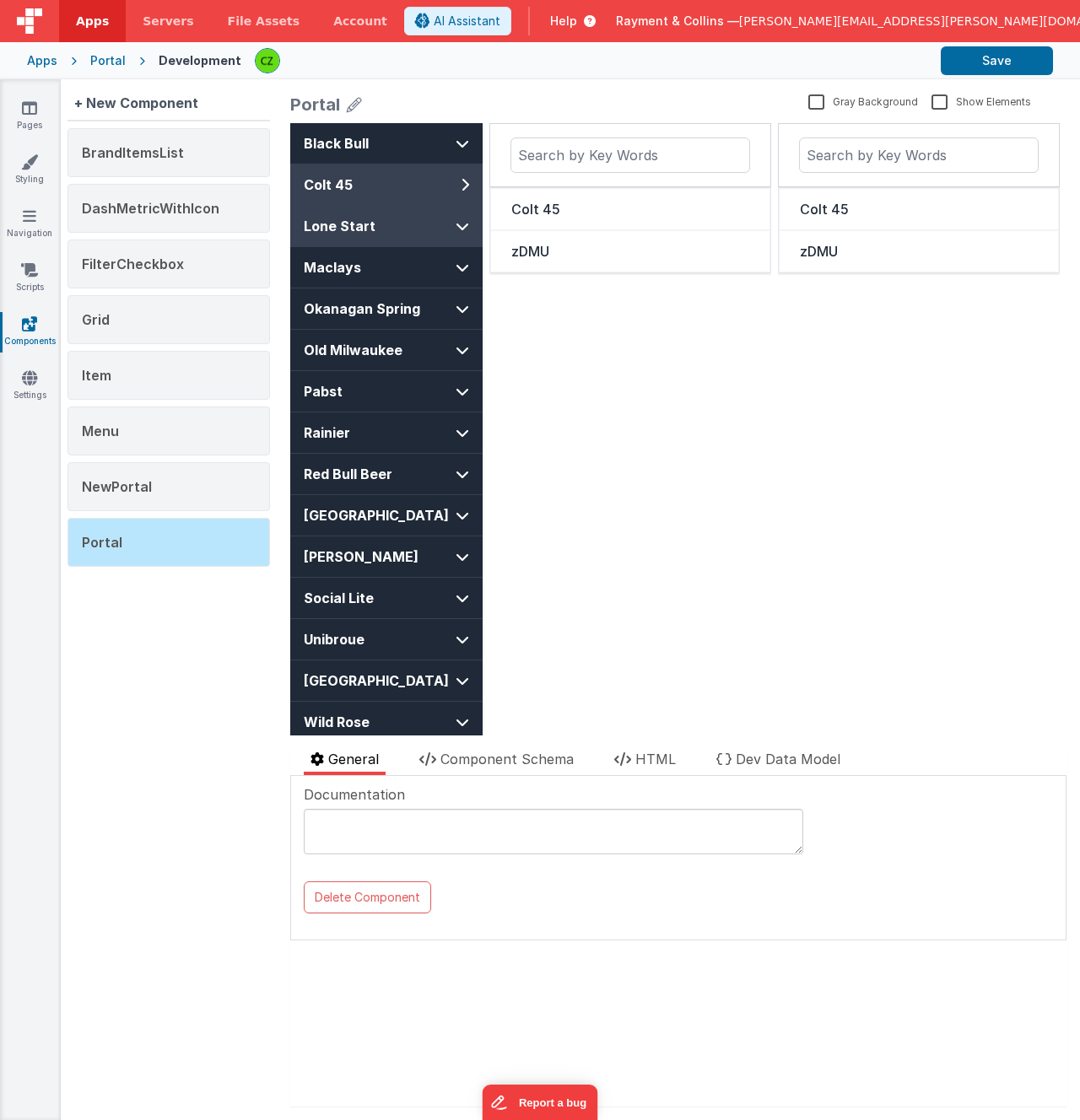
click at [462, 225] on icon at bounding box center [463, 226] width 14 height 14
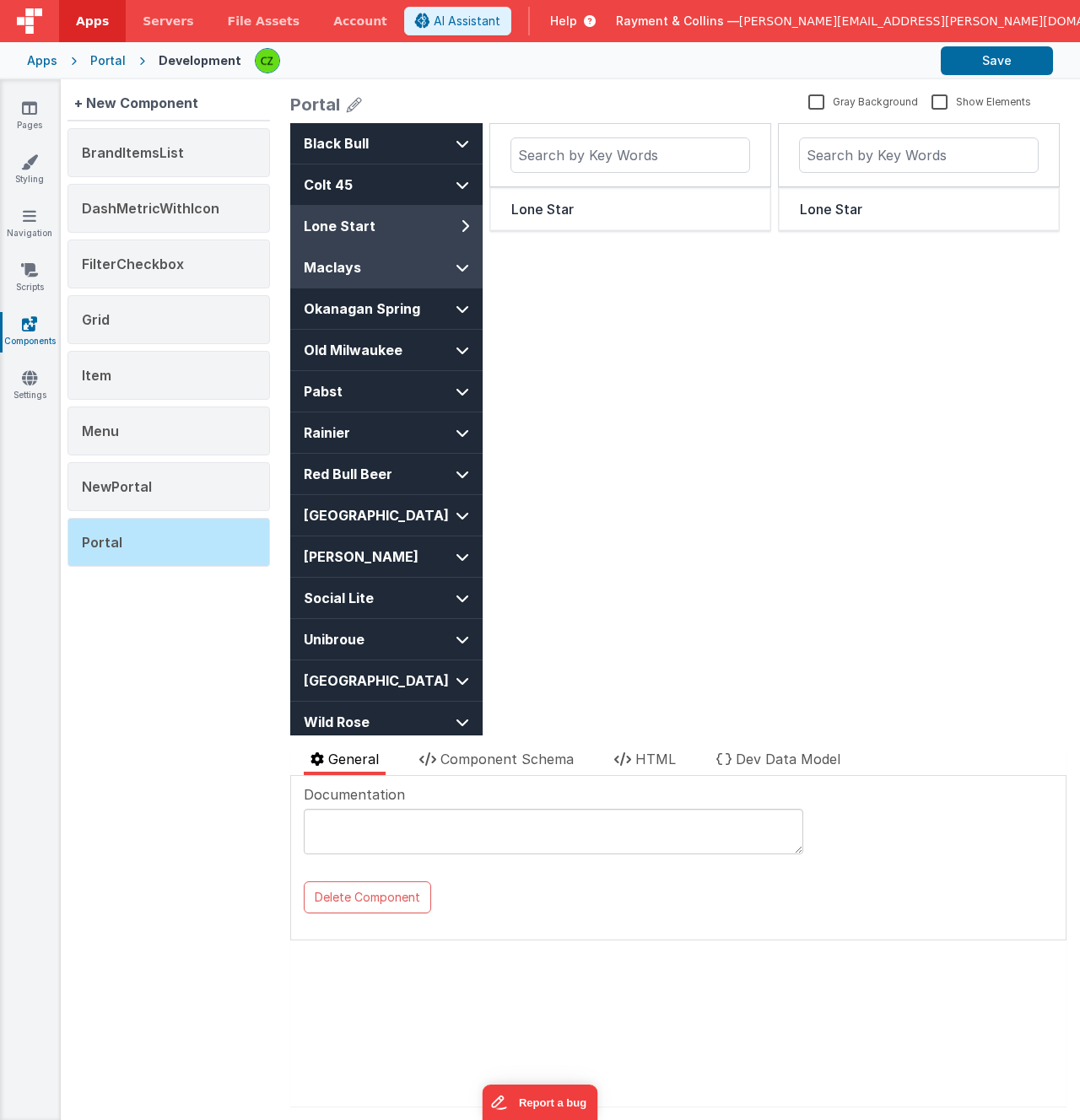
click at [461, 263] on icon at bounding box center [463, 267] width 14 height 14
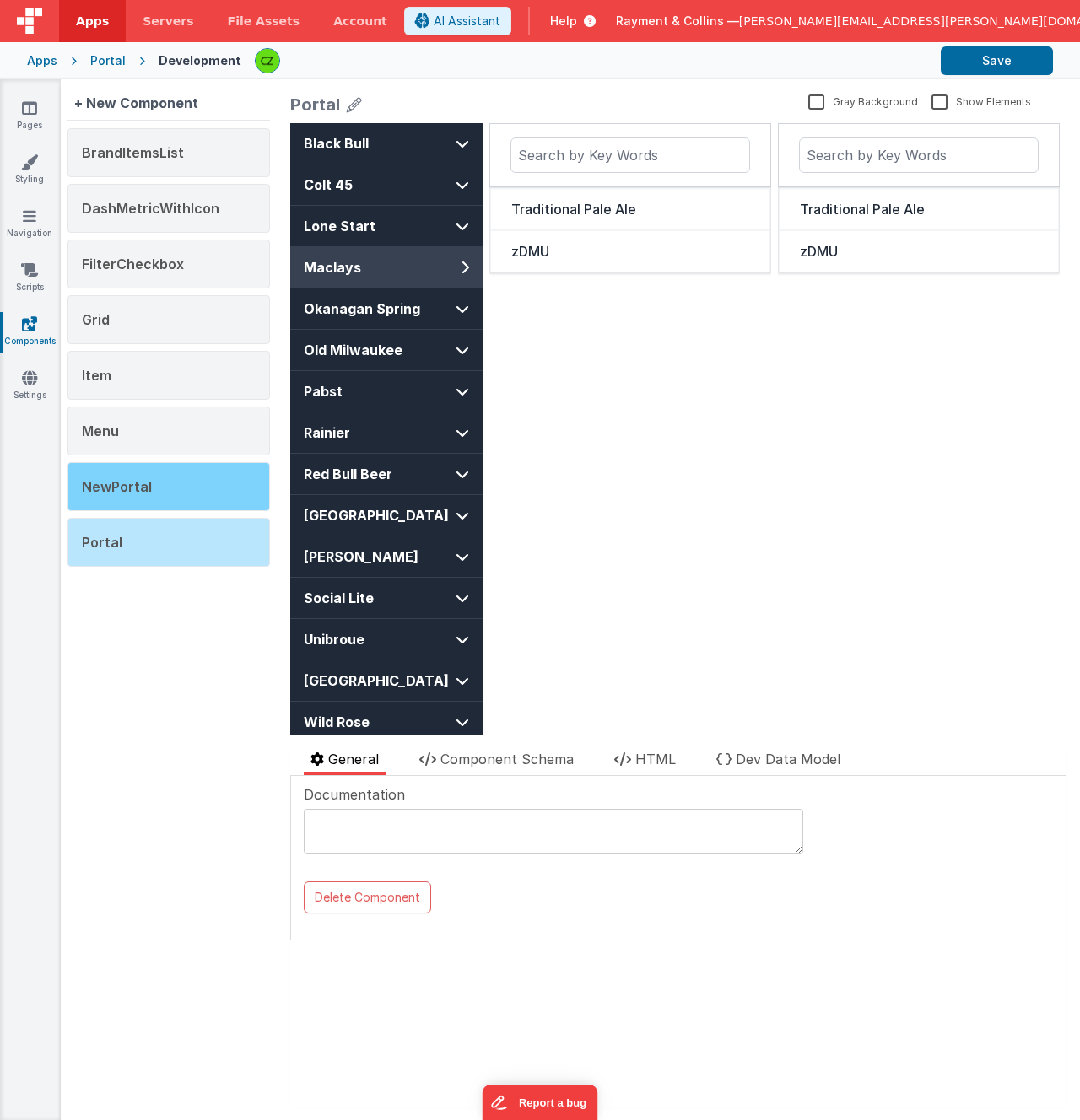
click at [149, 484] on span "NewPortal" at bounding box center [116, 486] width 70 height 17
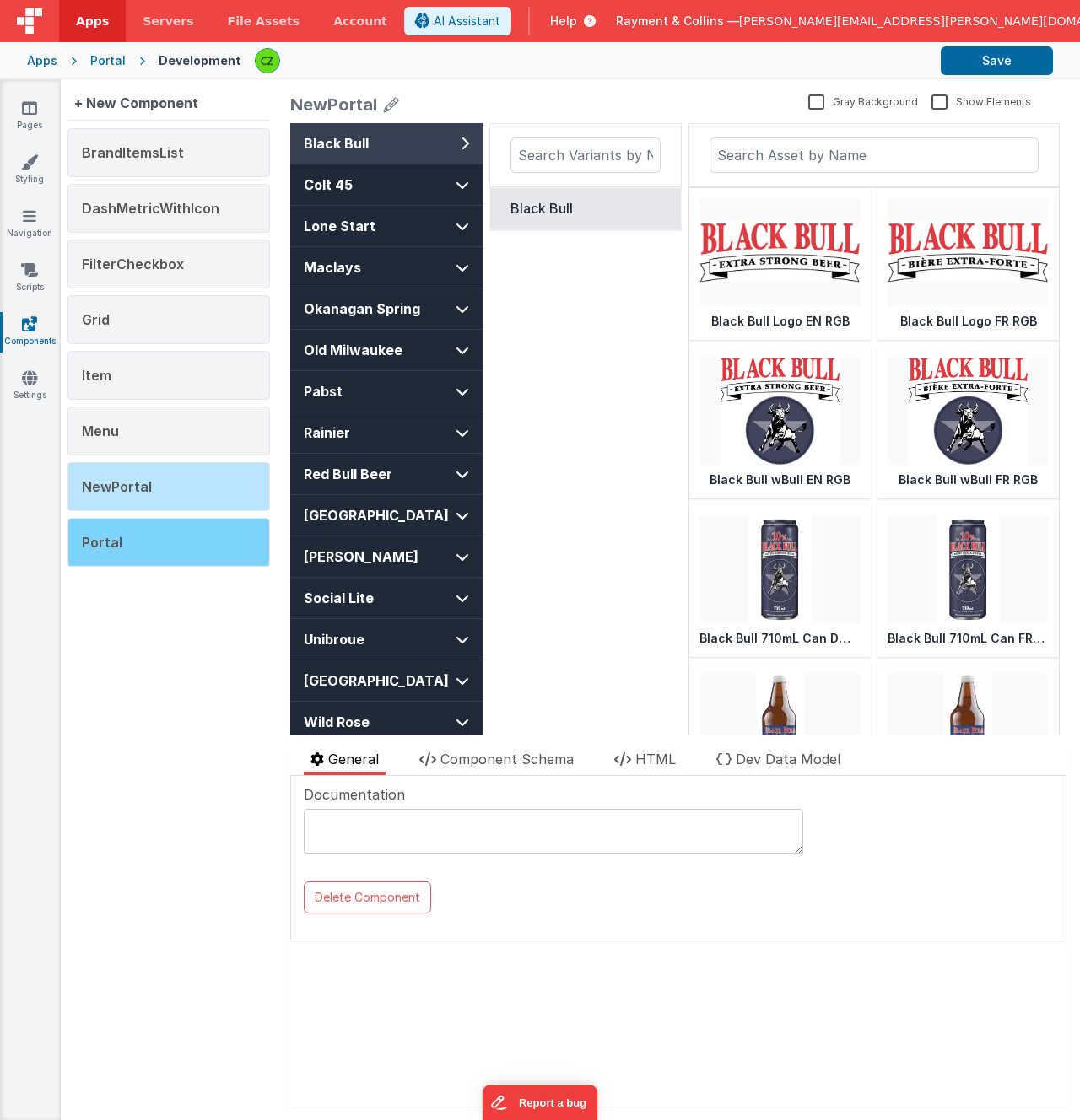
click at [119, 532] on div "Portal" at bounding box center [169, 542] width 202 height 49
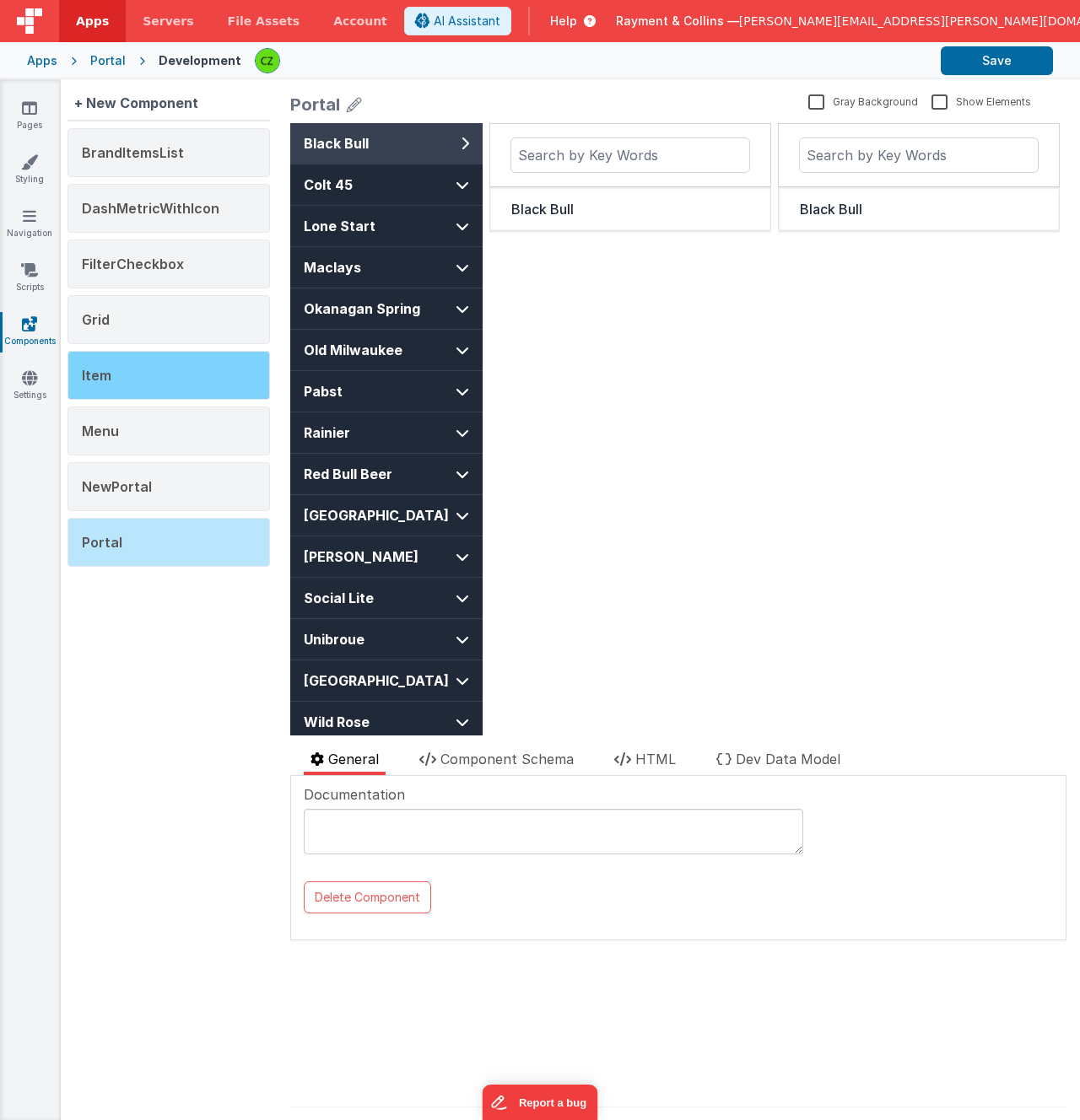
click at [125, 363] on div "Item" at bounding box center [169, 375] width 202 height 49
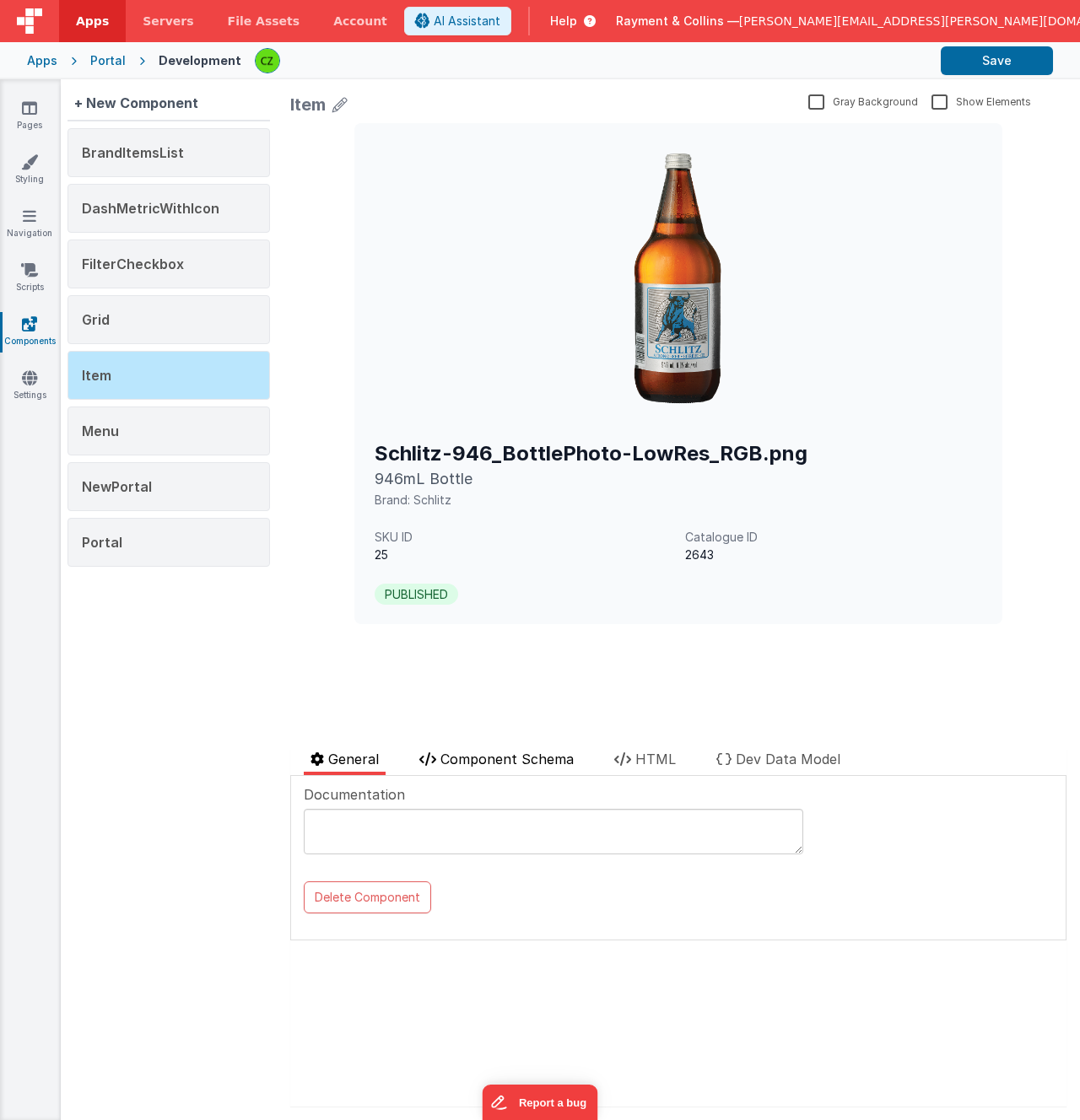
click at [513, 758] on span "Component Schema" at bounding box center [507, 758] width 134 height 17
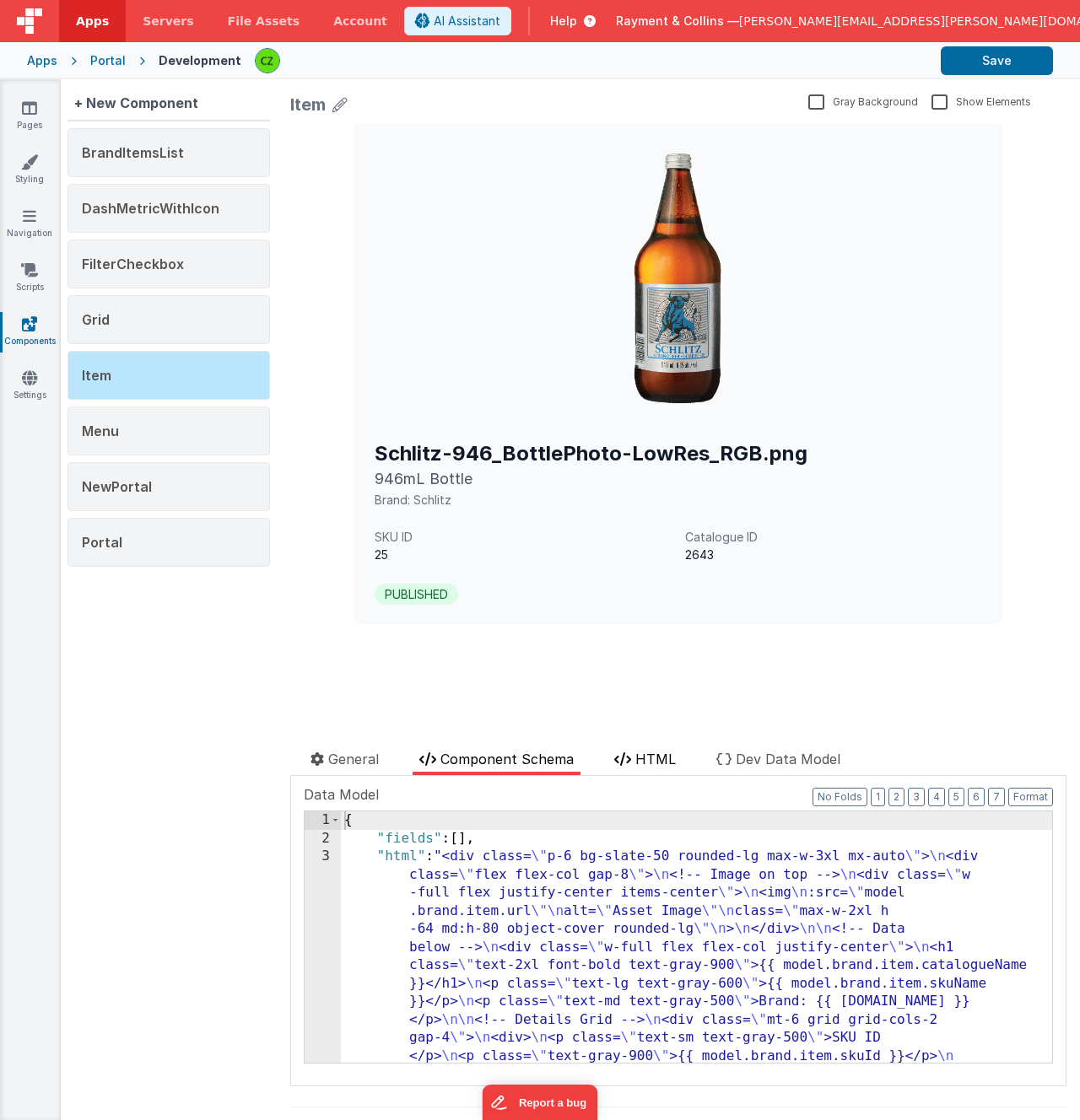
click at [668, 766] on span "HTML" at bounding box center [655, 758] width 40 height 17
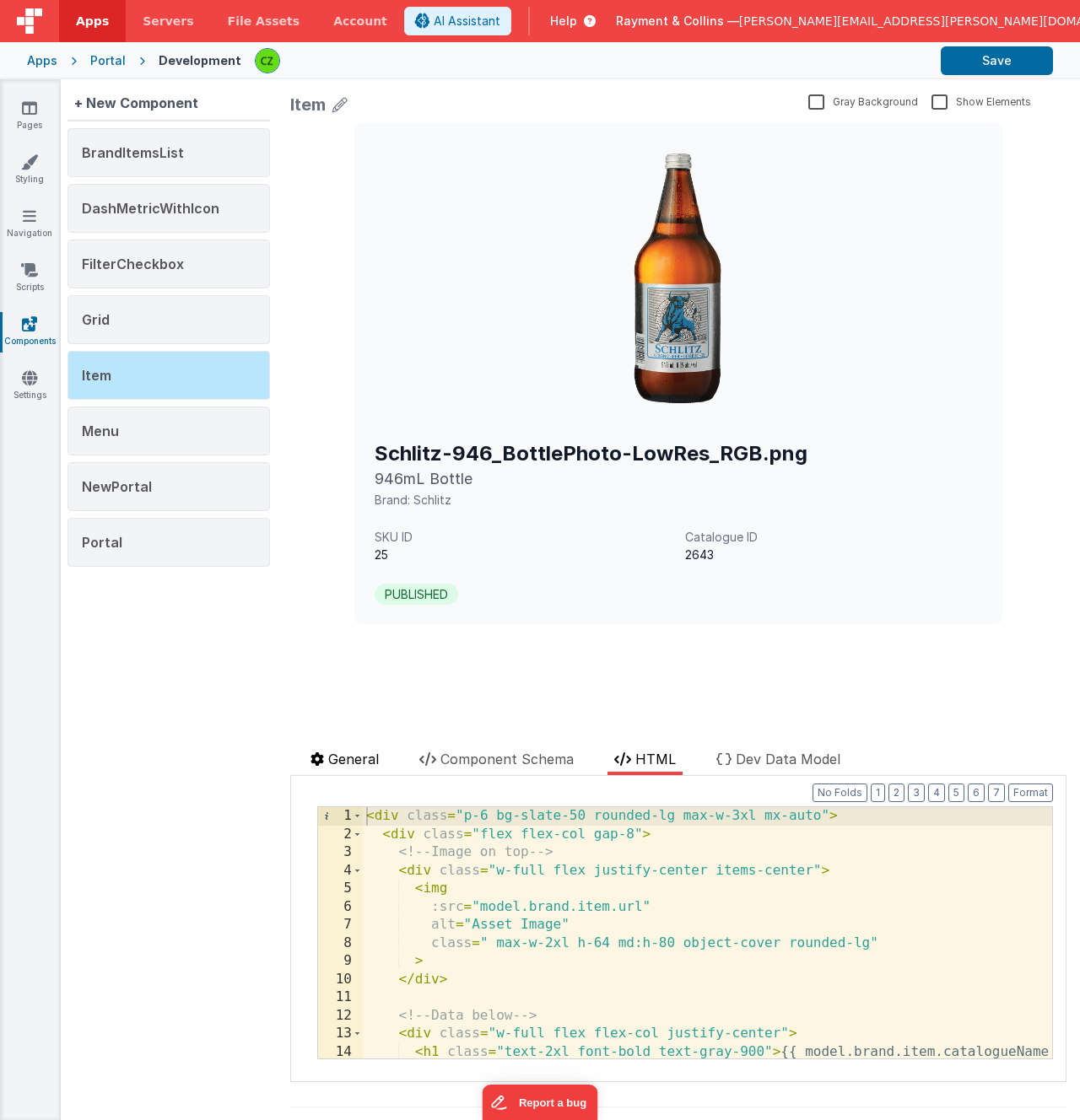
click at [334, 760] on span "General" at bounding box center [354, 758] width 51 height 17
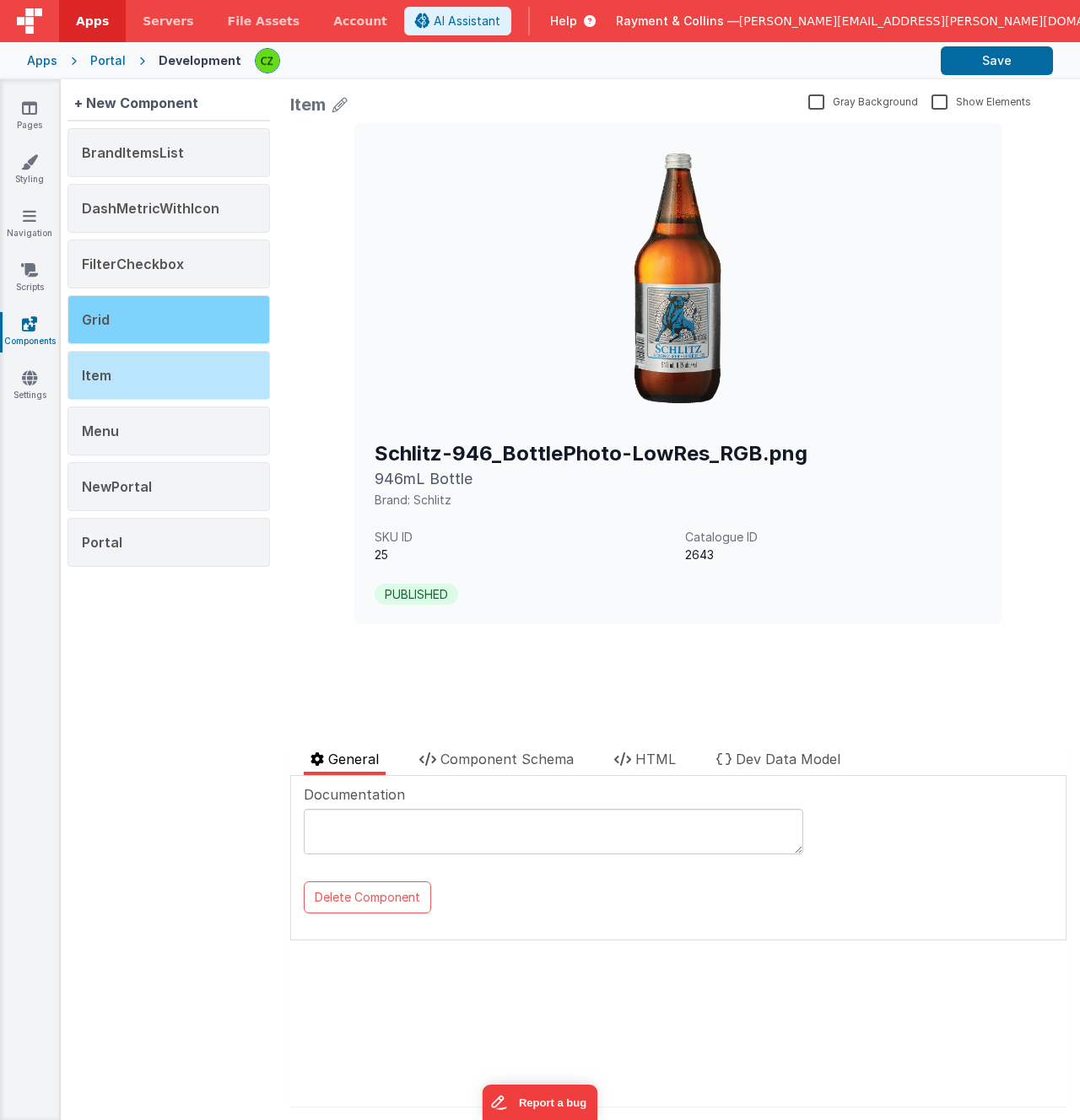
click at [155, 319] on div "Grid" at bounding box center [169, 320] width 202 height 49
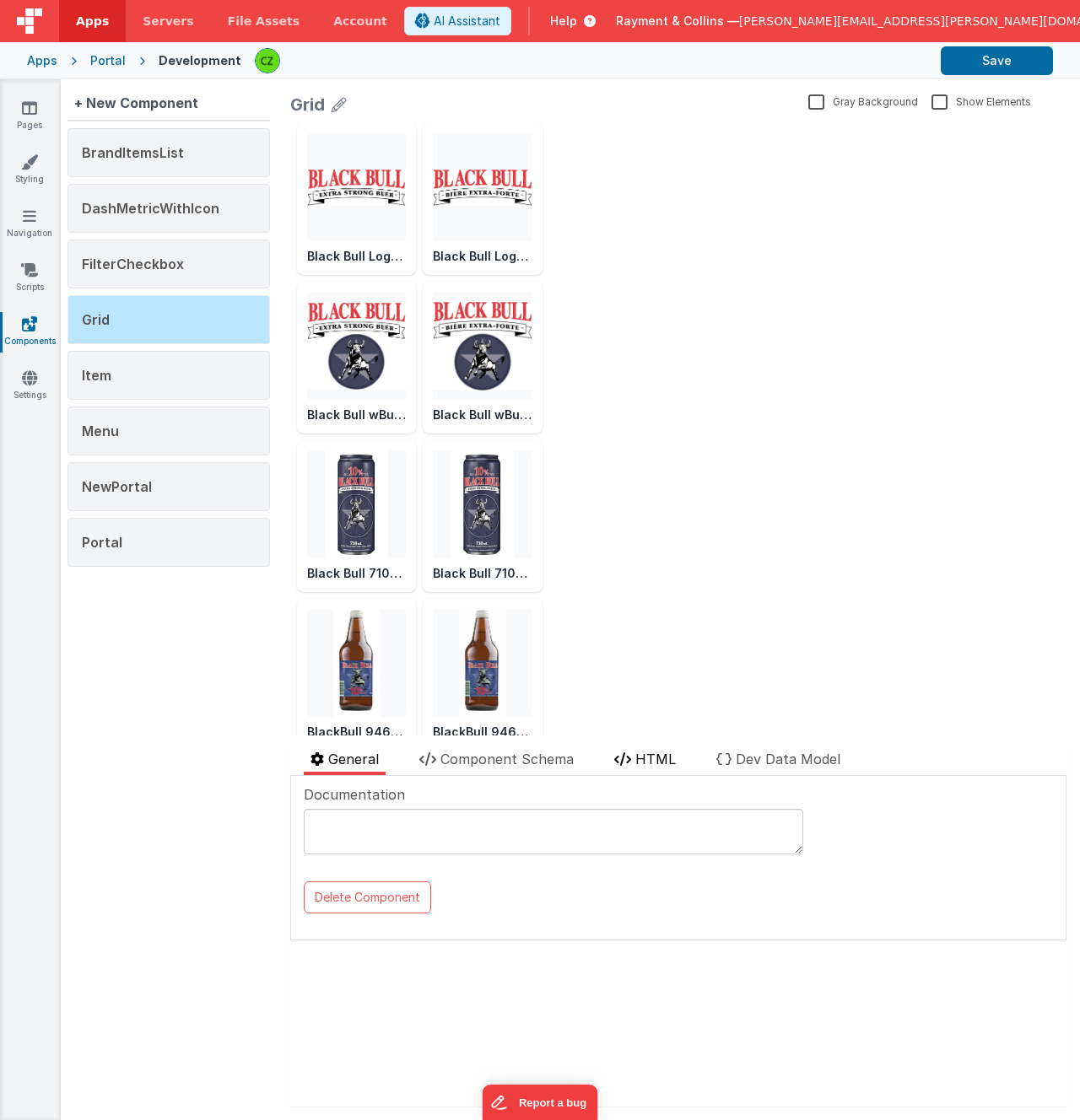
click at [668, 760] on span "HTML" at bounding box center [655, 758] width 40 height 17
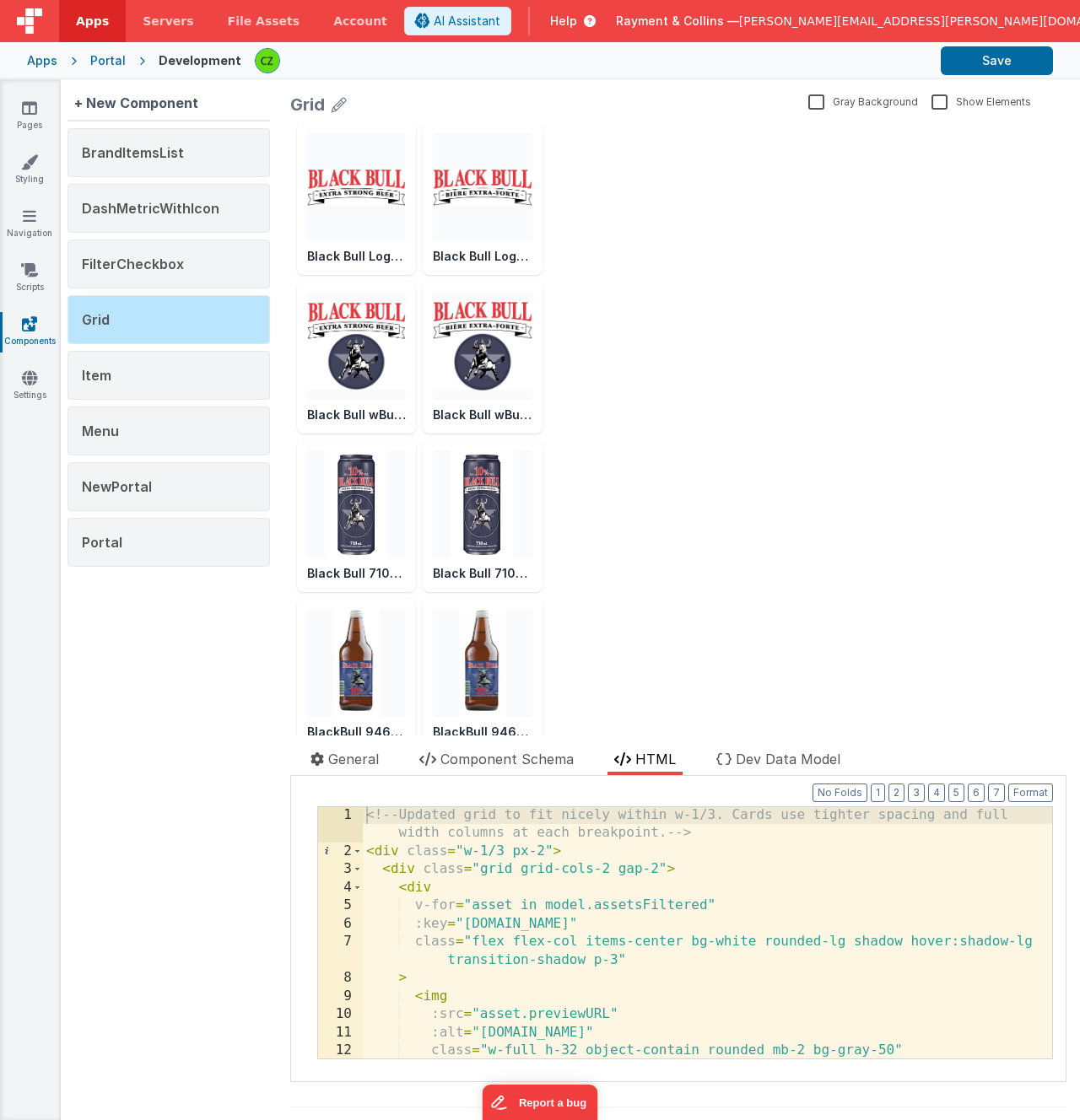
scroll to position [1, 0]
click at [542, 1015] on div "<!-- Updated grid to fit nicely within w-1/3. Cards use tighter spacing and ful…" at bounding box center [707, 960] width 689 height 307
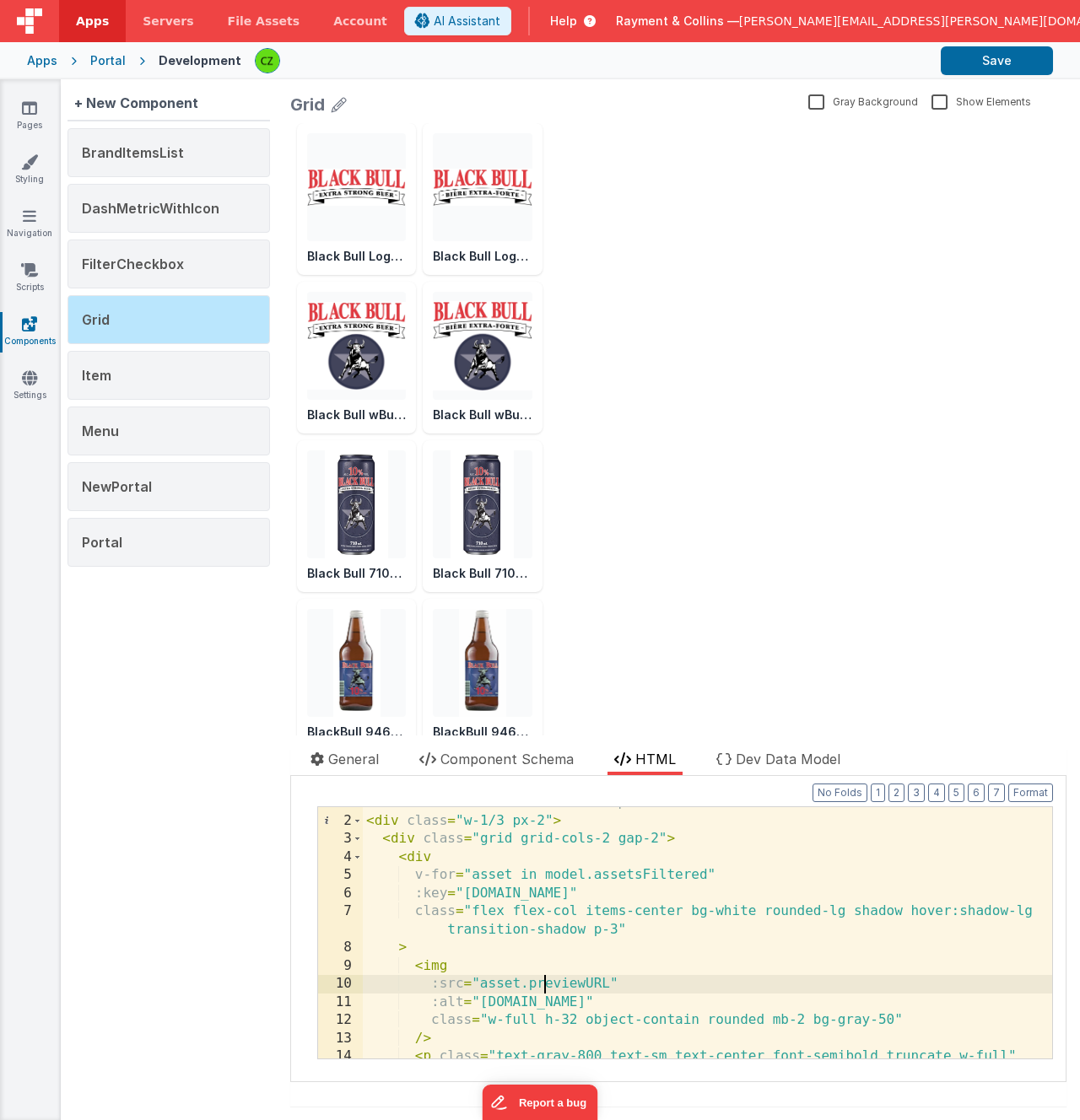
scroll to position [43, 0]
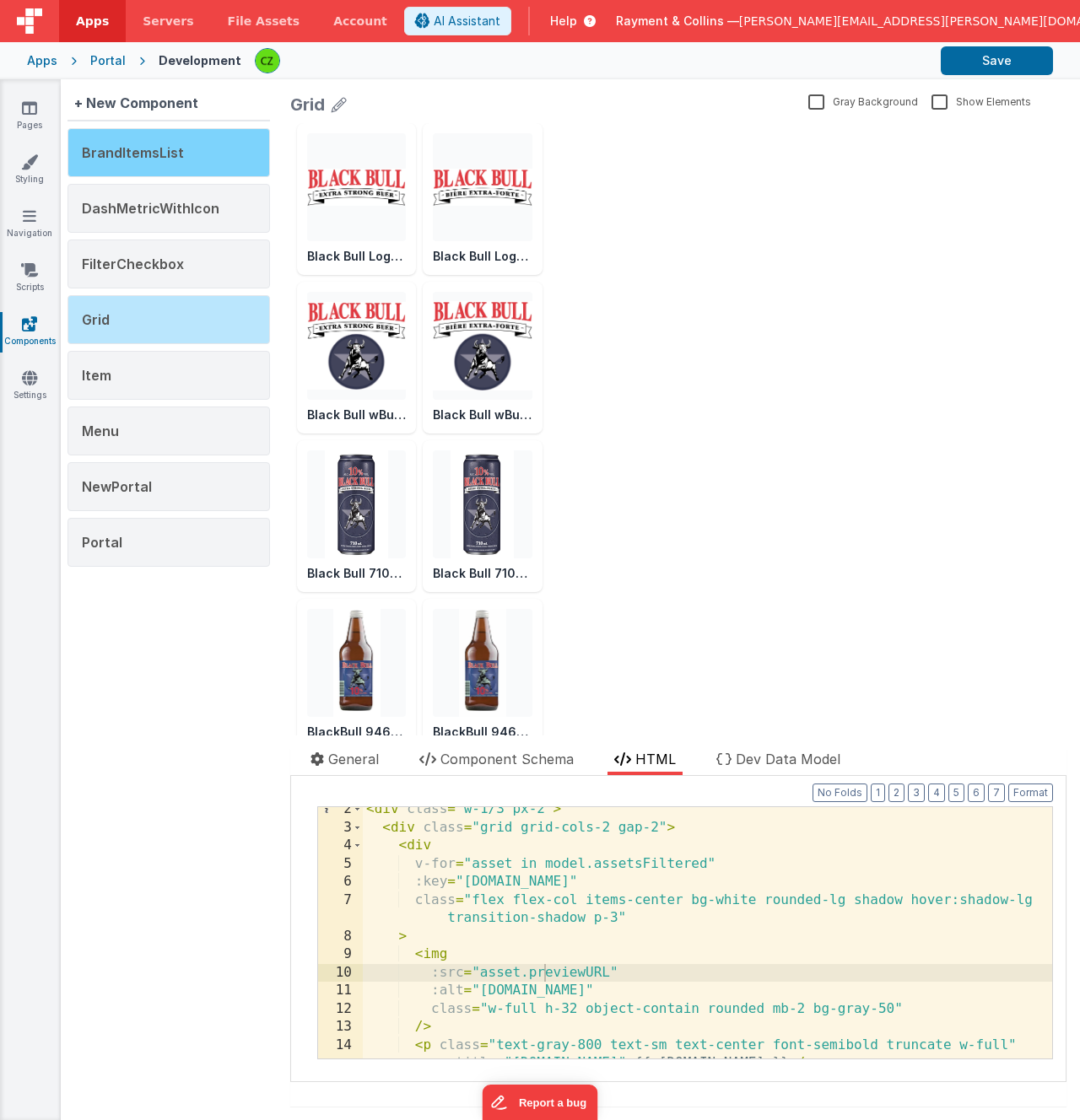
click at [166, 150] on span "BrandItemsList" at bounding box center [133, 152] width 102 height 17
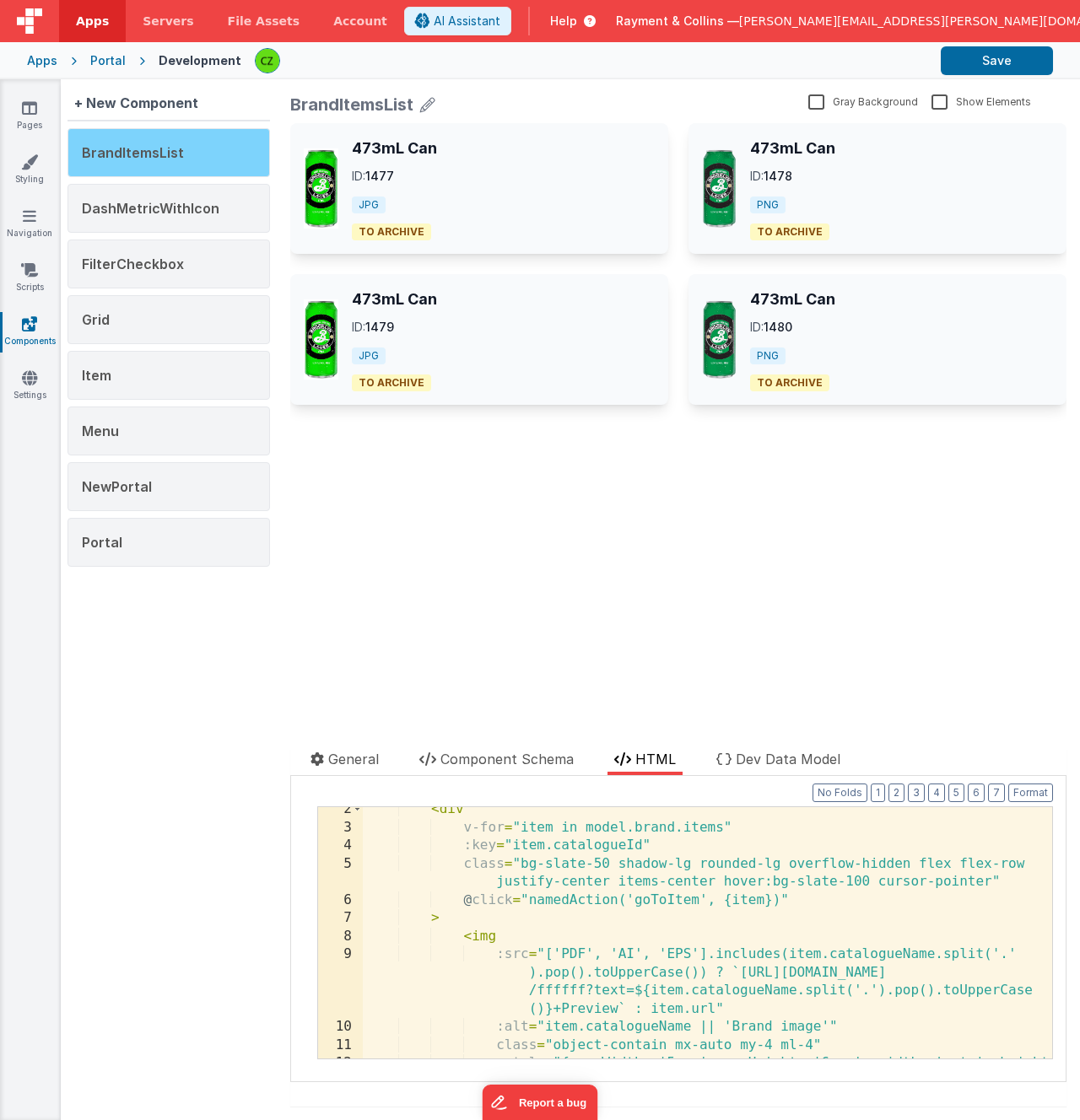
scroll to position [25, 0]
click at [590, 575] on div "473mL Can ID: 1477 JPG TO ARCHIVE 473mL Can ID: 1478 PNG TO ARCHIVE 473mL Can I…" at bounding box center [678, 428] width 776 height 612
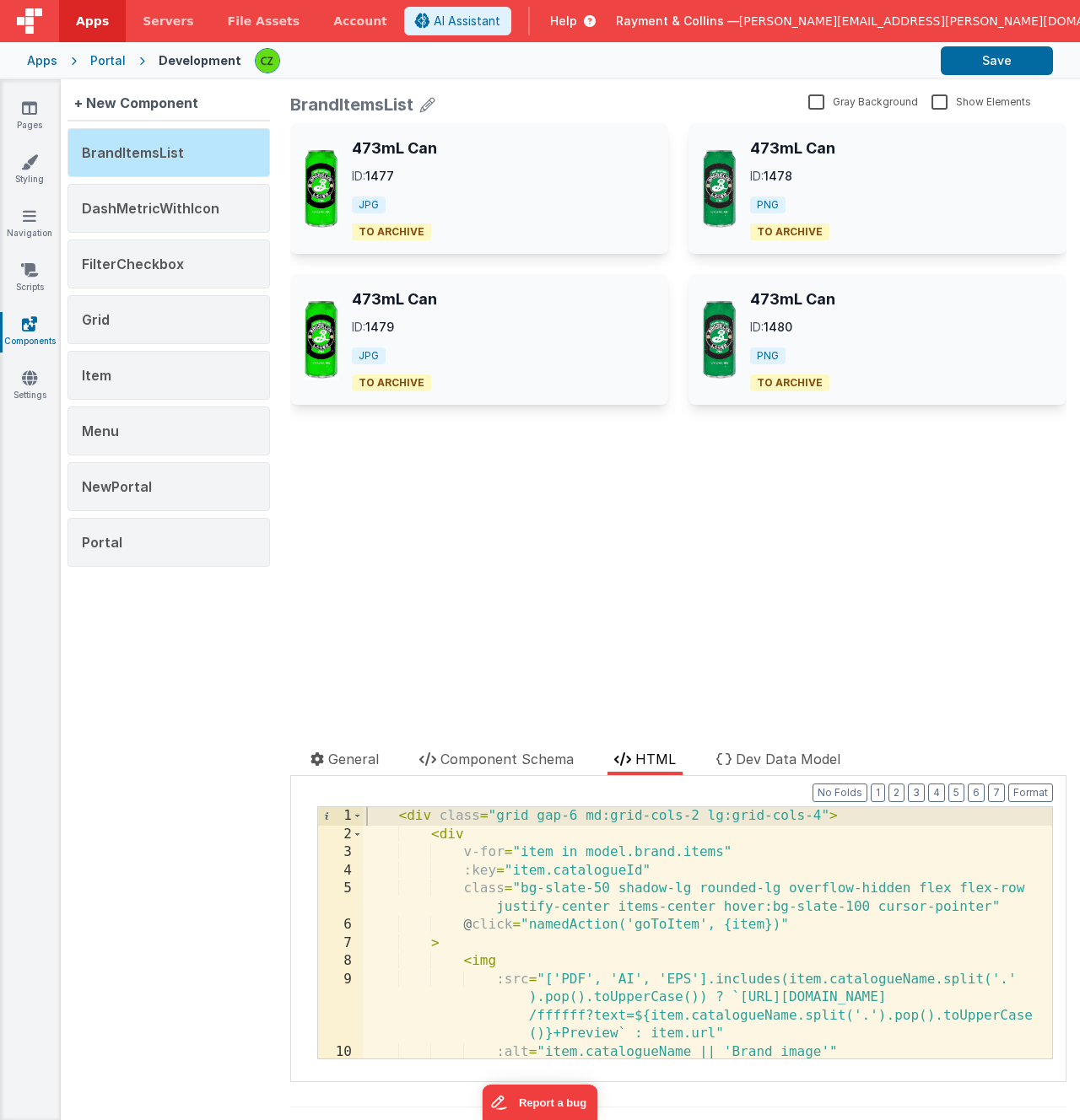
scroll to position [0, 0]
click at [135, 143] on div "BrandItemsList" at bounding box center [169, 153] width 202 height 49
click at [508, 837] on div "< div class = "grid gap-6 md:grid-cols-2 lg:grid-cols-4" > < div v-for = "item …" at bounding box center [707, 951] width 689 height 288
click at [446, 575] on div "473mL Can ID: 1477 JPG TO ARCHIVE 473mL Can ID: 1478 PNG TO ARCHIVE 473mL Can I…" at bounding box center [678, 428] width 776 height 612
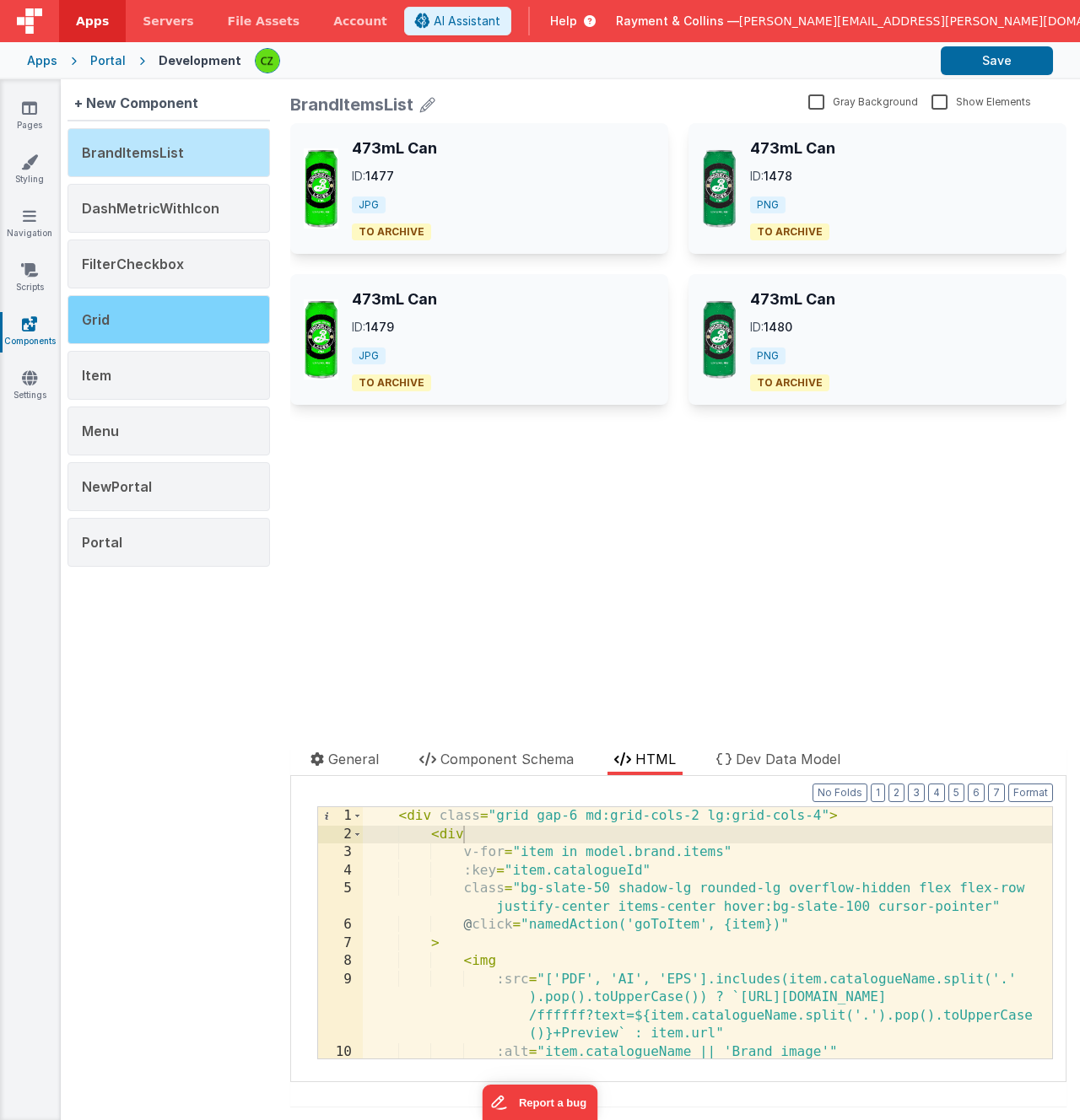
click at [116, 308] on div "Grid" at bounding box center [169, 320] width 202 height 49
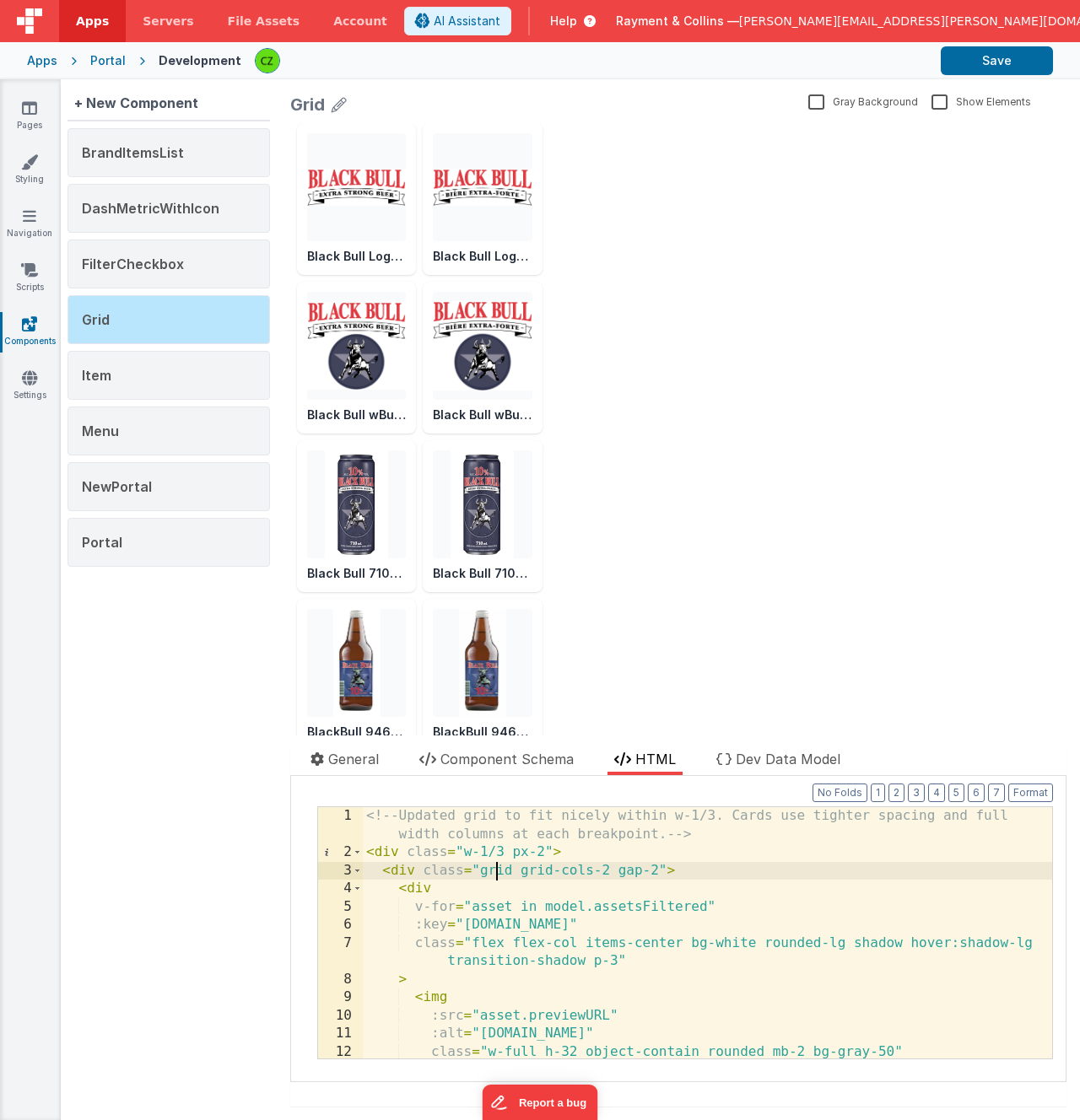
click at [497, 873] on div "<!-- Updated grid to fit nicely within w-1/3. Cards use tighter spacing and ful…" at bounding box center [707, 961] width 689 height 307
click at [604, 878] on div "<!-- Updated grid to fit nicely within w-1/3. Cards use tighter spacing and ful…" at bounding box center [707, 961] width 689 height 307
click at [536, 881] on div "<!-- Updated grid to fit nicely within w-1/3. Cards use tighter spacing and ful…" at bounding box center [707, 961] width 689 height 307
click at [422, 105] on div "Grid" at bounding box center [545, 104] width 511 height 24
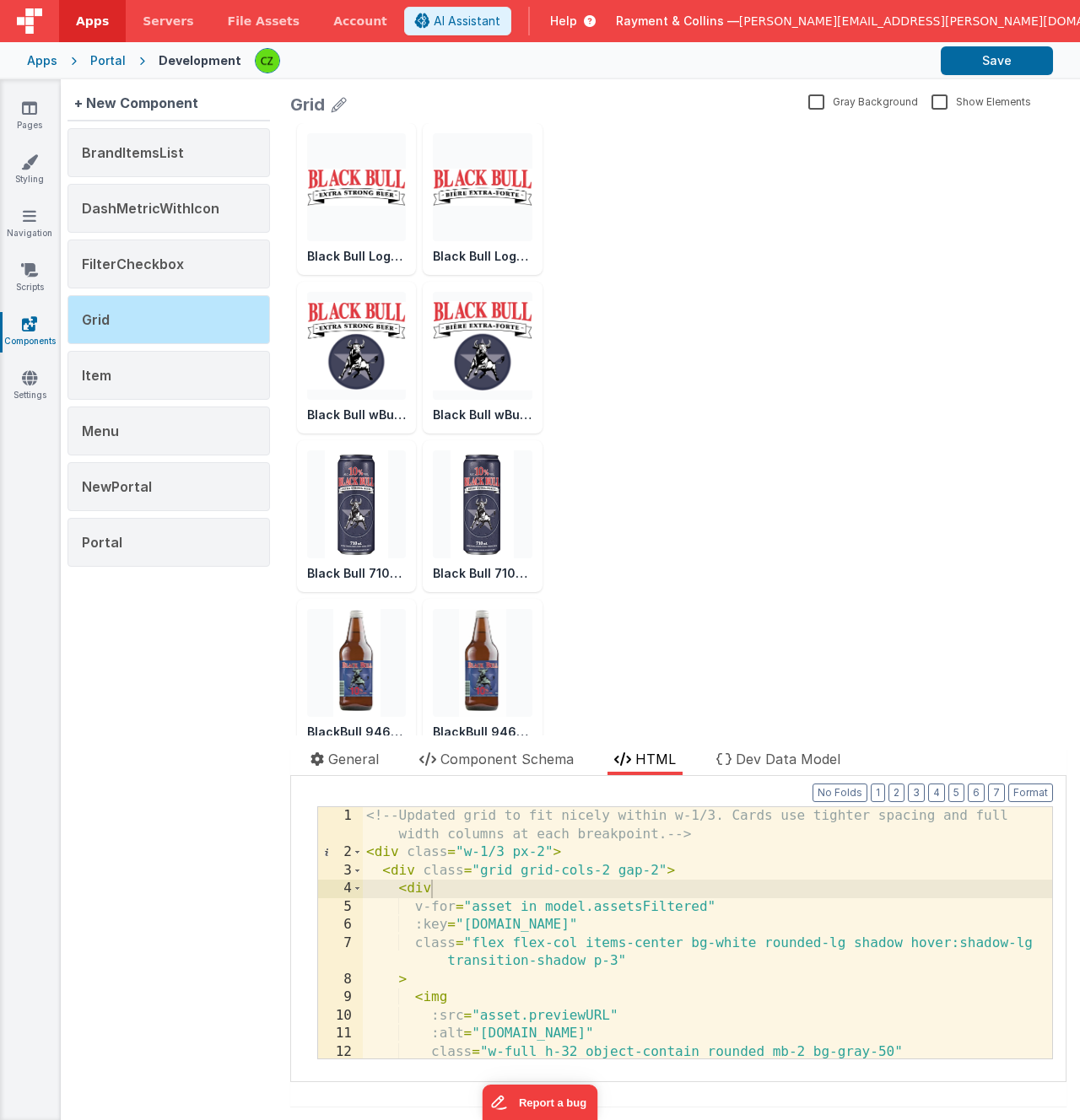
click at [409, 102] on div "Grid" at bounding box center [545, 104] width 511 height 24
click at [145, 308] on div "Grid" at bounding box center [169, 320] width 202 height 49
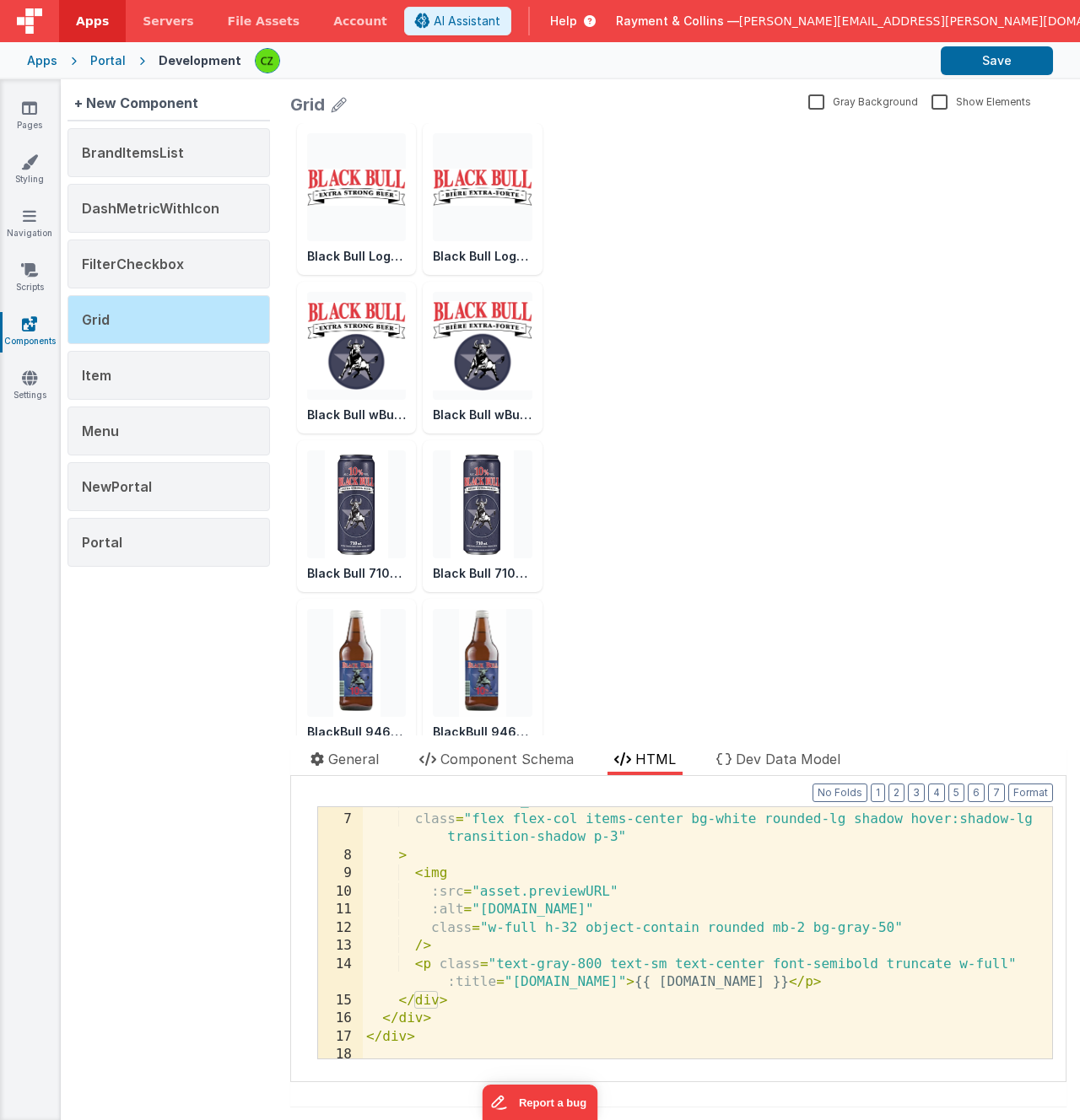
scroll to position [129, 0]
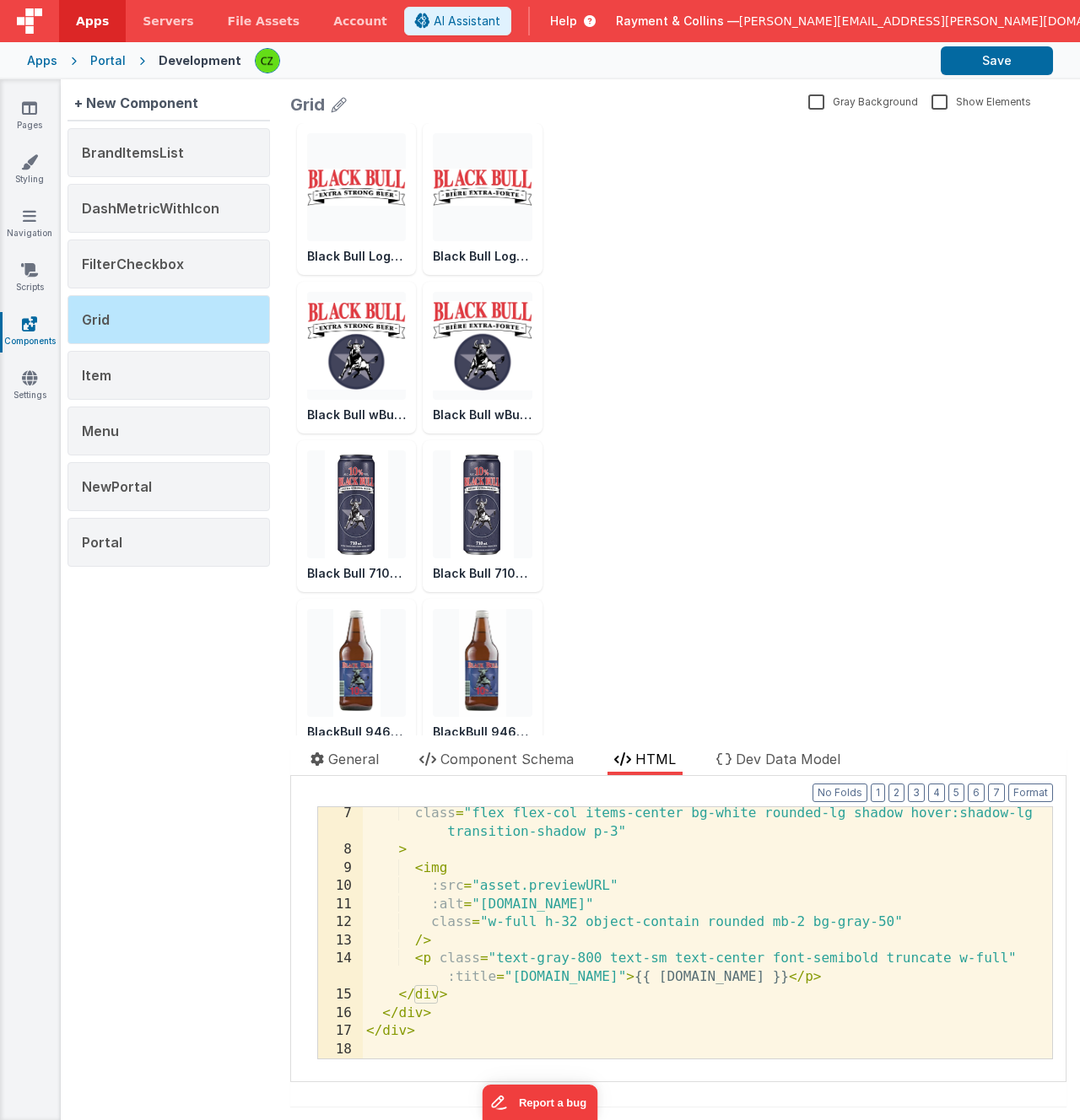
click at [517, 977] on div "class = "flex flex-col items-center bg-white rounded-lg shadow hover:shadow-lg …" at bounding box center [707, 958] width 689 height 307
click at [610, 989] on div "class = "flex flex-col items-center bg-white rounded-lg shadow hover:shadow-lg …" at bounding box center [707, 958] width 689 height 307
click at [496, 991] on div "class = "flex flex-col items-center bg-white rounded-lg shadow hover:shadow-lg …" at bounding box center [707, 958] width 689 height 307
click at [573, 992] on div "class = "flex flex-col items-center bg-white rounded-lg shadow hover:shadow-lg …" at bounding box center [707, 958] width 689 height 307
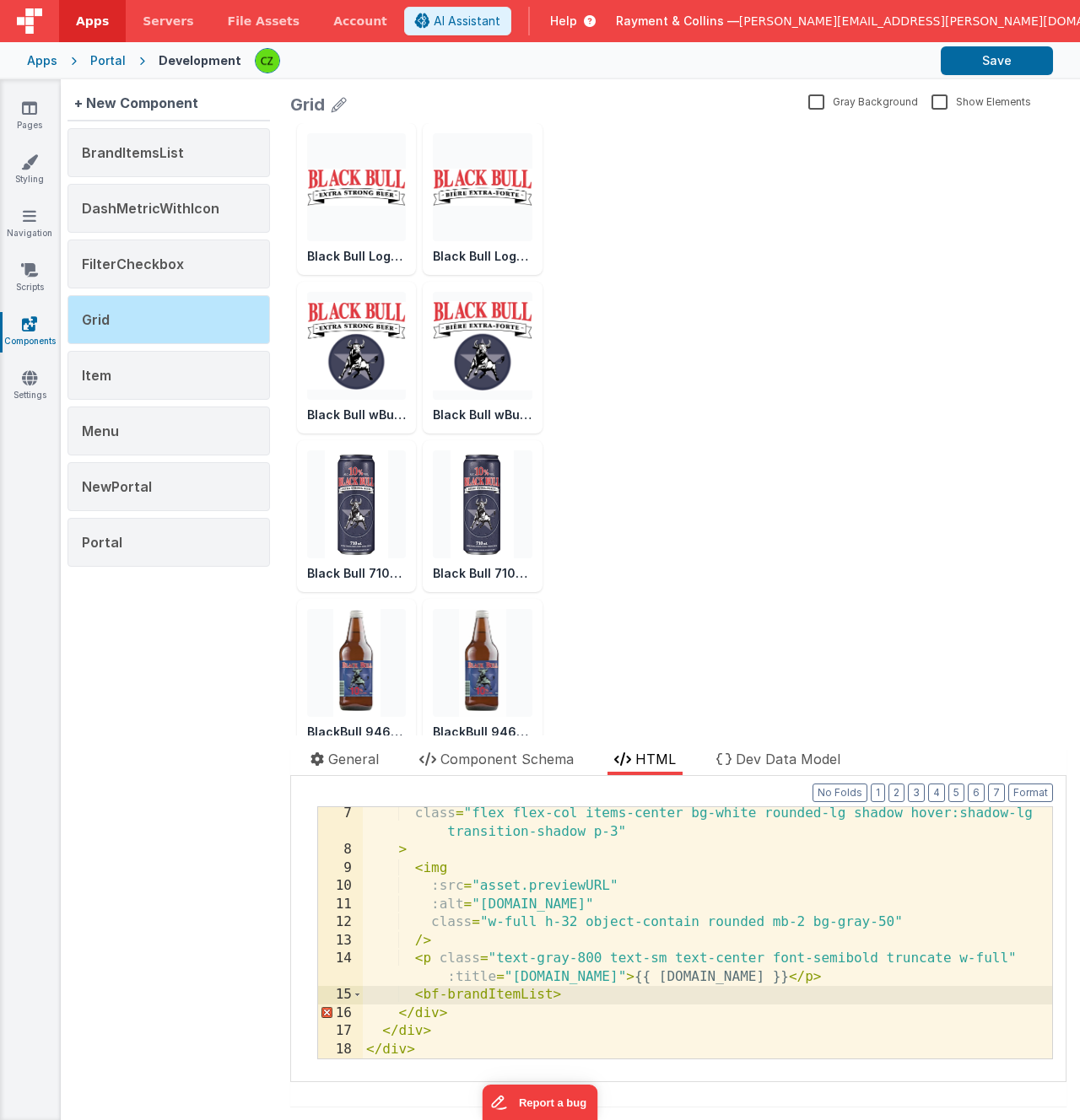
paste textarea
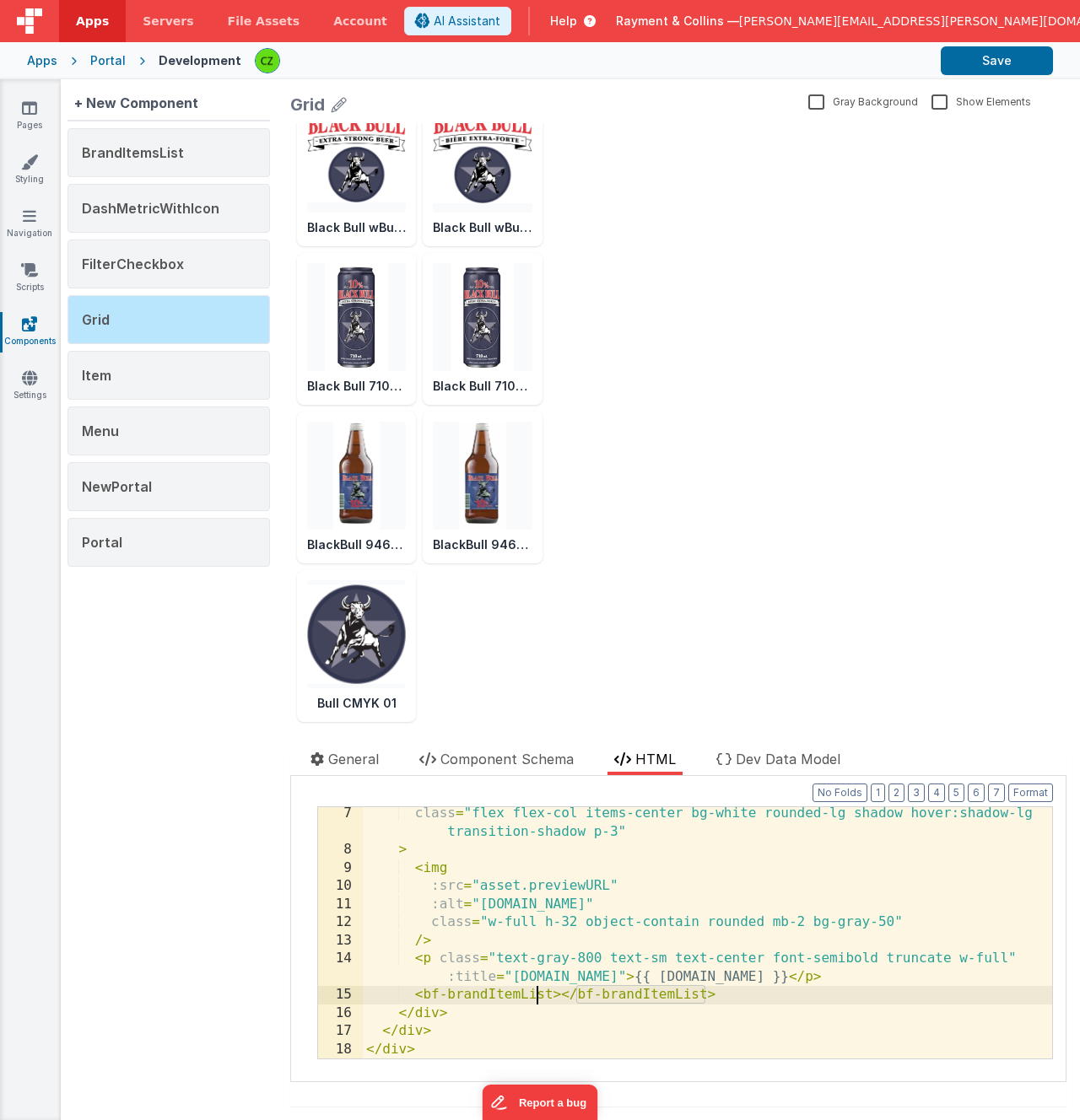
click at [539, 997] on div "class = "flex flex-col items-center bg-white rounded-lg shadow hover:shadow-lg …" at bounding box center [707, 958] width 689 height 307
click at [749, 484] on div "Black Bull Logo EN RGB Black Bull Logo FR RGB Black Bull wBull EN RGB Black Bul…" at bounding box center [678, 329] width 776 height 786
click at [587, 699] on div "Black Bull Logo EN RGB Black Bull Logo FR RGB Black Bull wBull EN RGB Black Bul…" at bounding box center [678, 329] width 776 height 786
click at [761, 999] on div "class = "flex flex-col items-center bg-white rounded-lg shadow hover:shadow-lg …" at bounding box center [707, 958] width 689 height 307
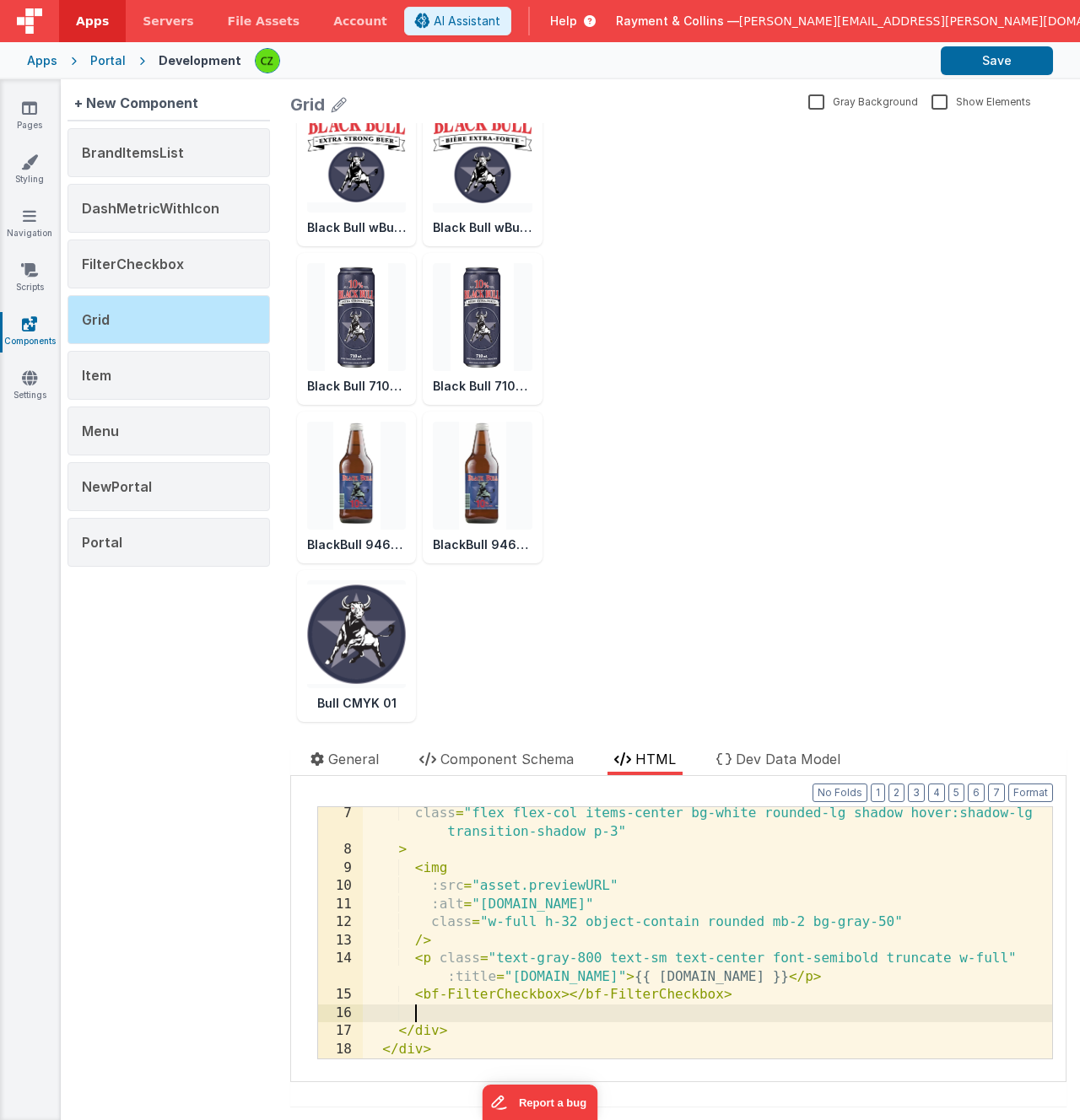
paste textarea
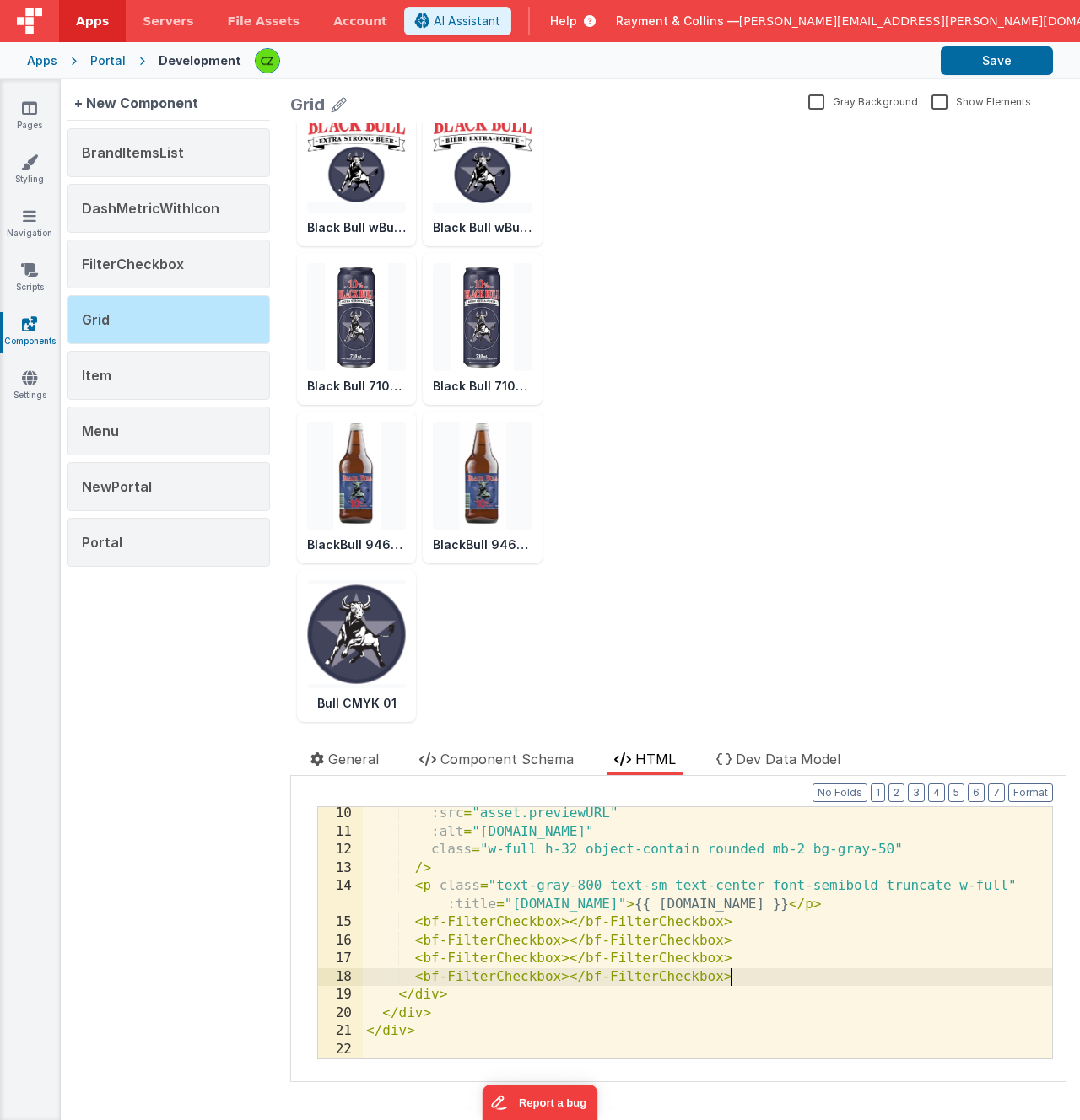
scroll to position [201, 0]
click at [616, 936] on div ":src = "asset.previewURL" :alt = "asset.name" class = "w-full h-32 object-conta…" at bounding box center [707, 948] width 689 height 288
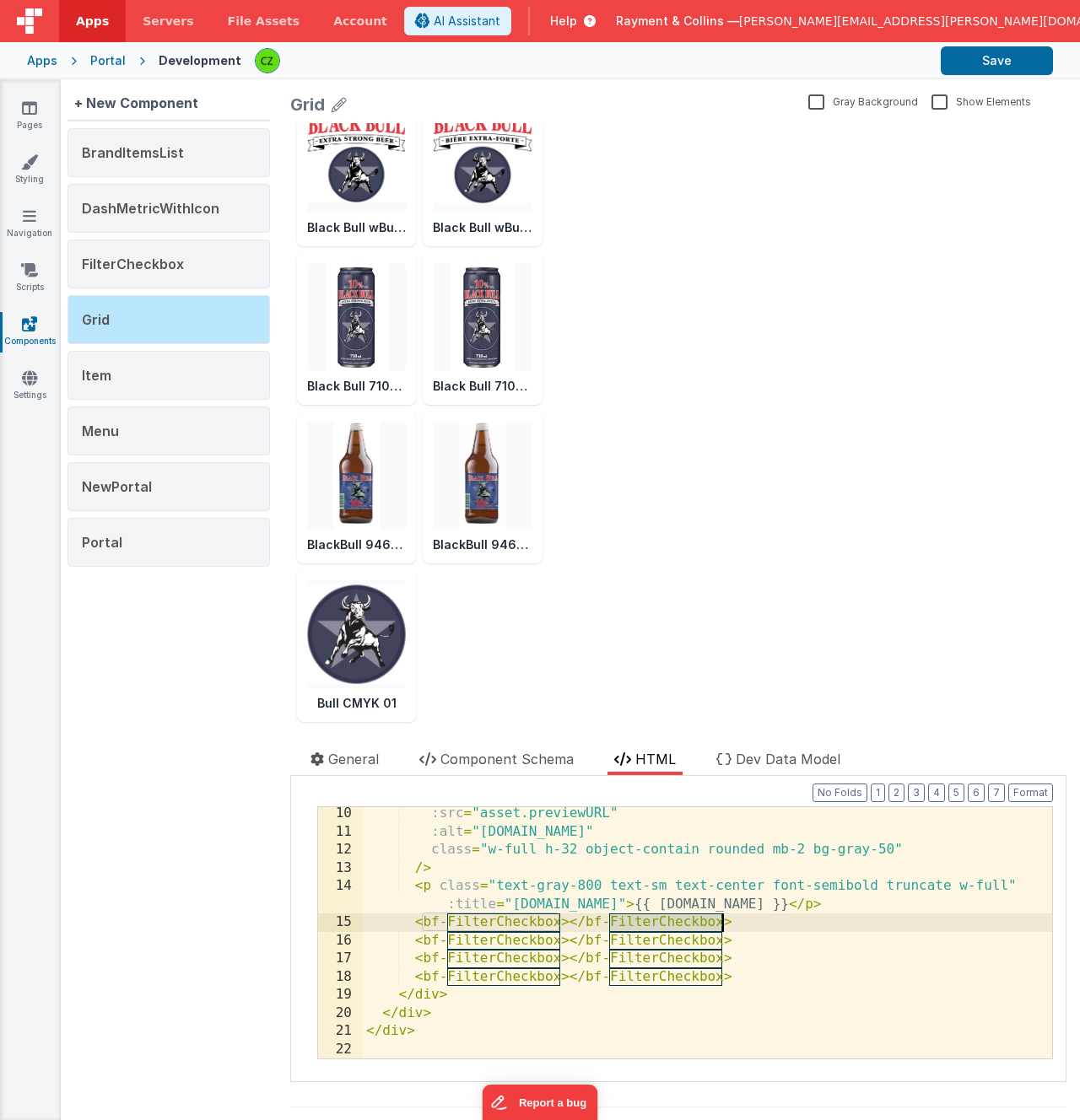
drag, startPoint x: 611, startPoint y: 923, endPoint x: 719, endPoint y: 924, distance: 108.0
click at [719, 924] on div ":src = "asset.previewURL" :alt = "asset.name" class = "w-full h-32 object-conta…" at bounding box center [707, 948] width 689 height 288
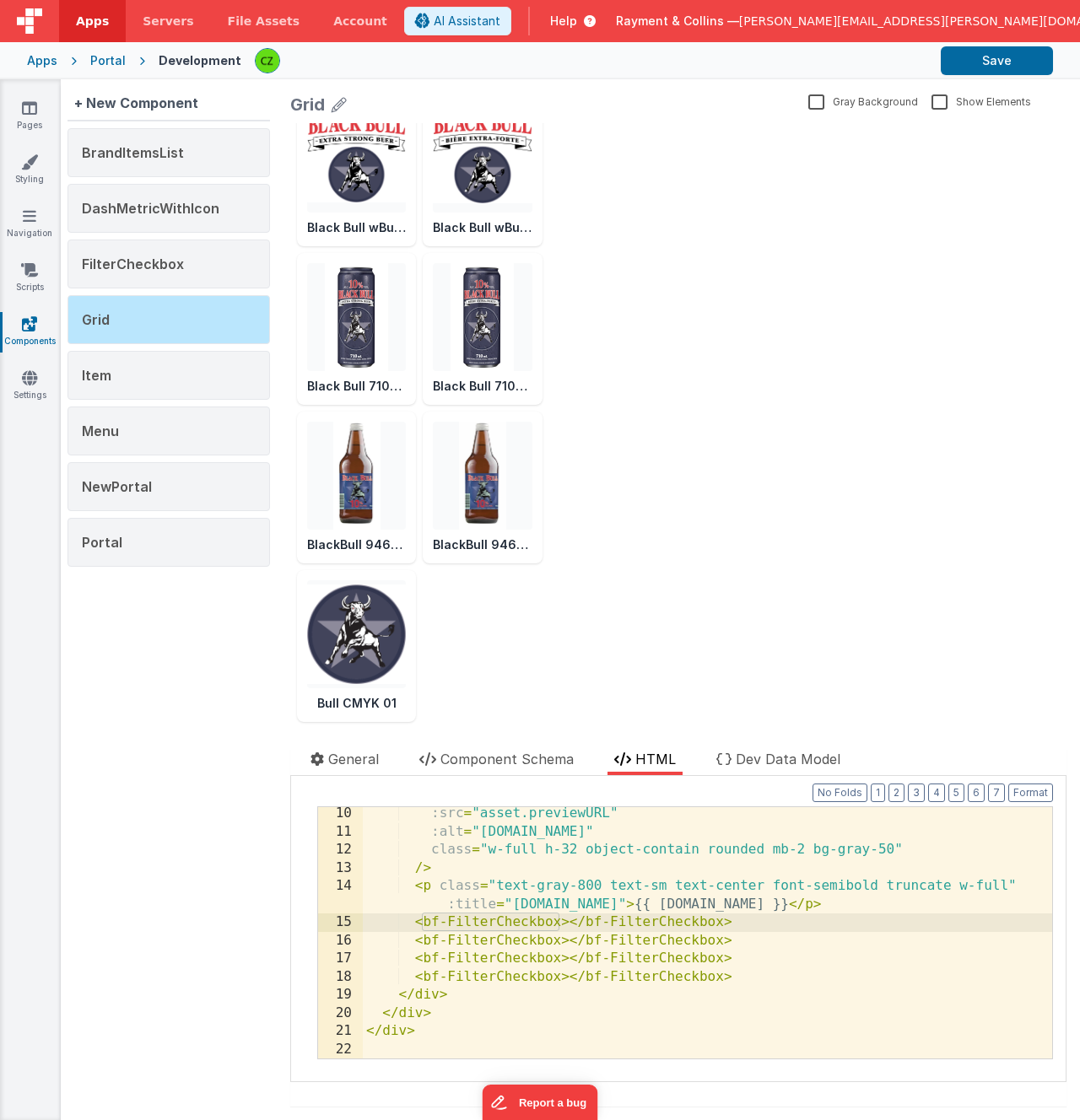
click at [775, 970] on div ":src = "asset.previewURL" :alt = "asset.name" class = "w-full h-32 object-conta…" at bounding box center [707, 948] width 689 height 288
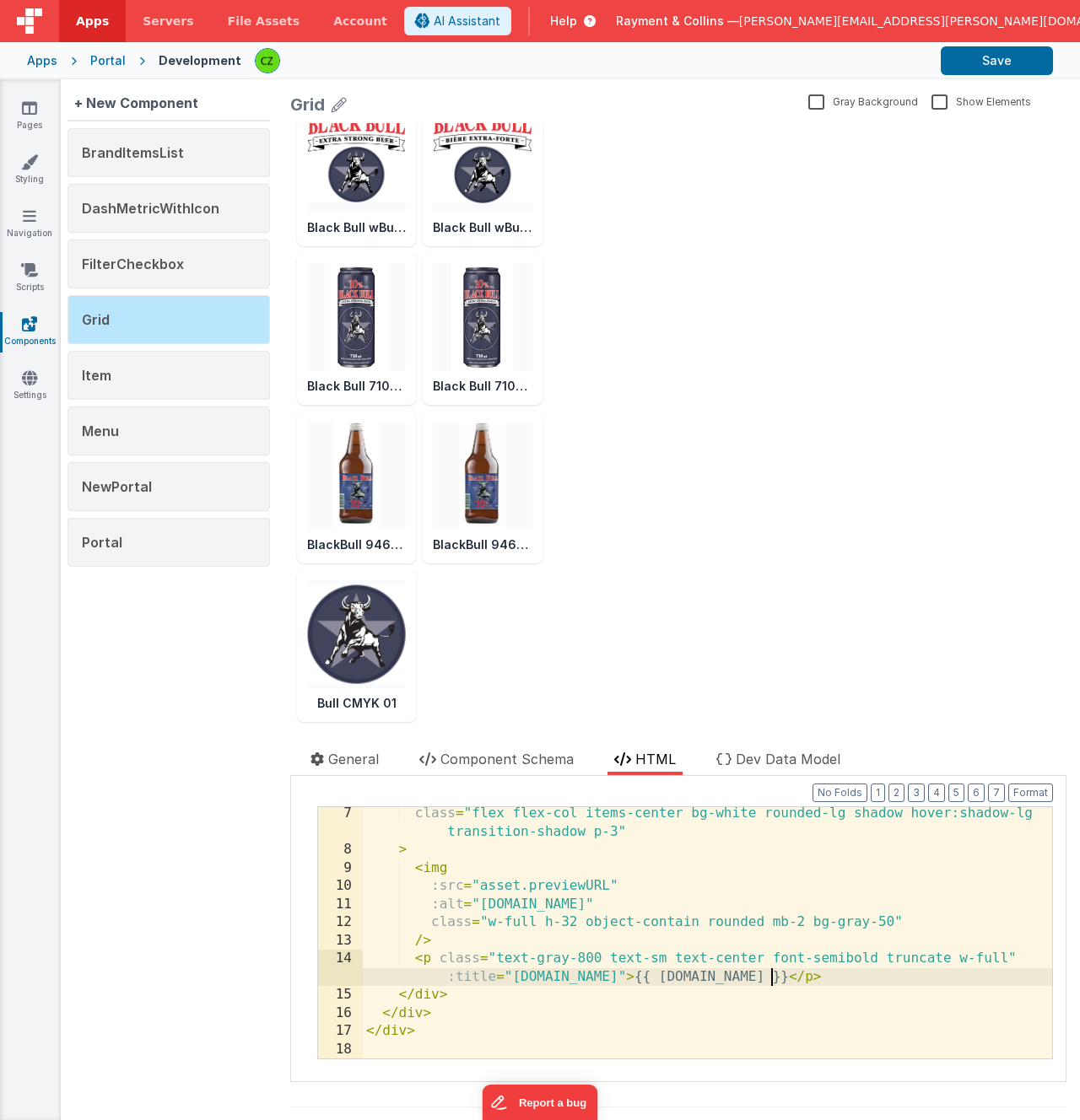
scroll to position [129, 0]
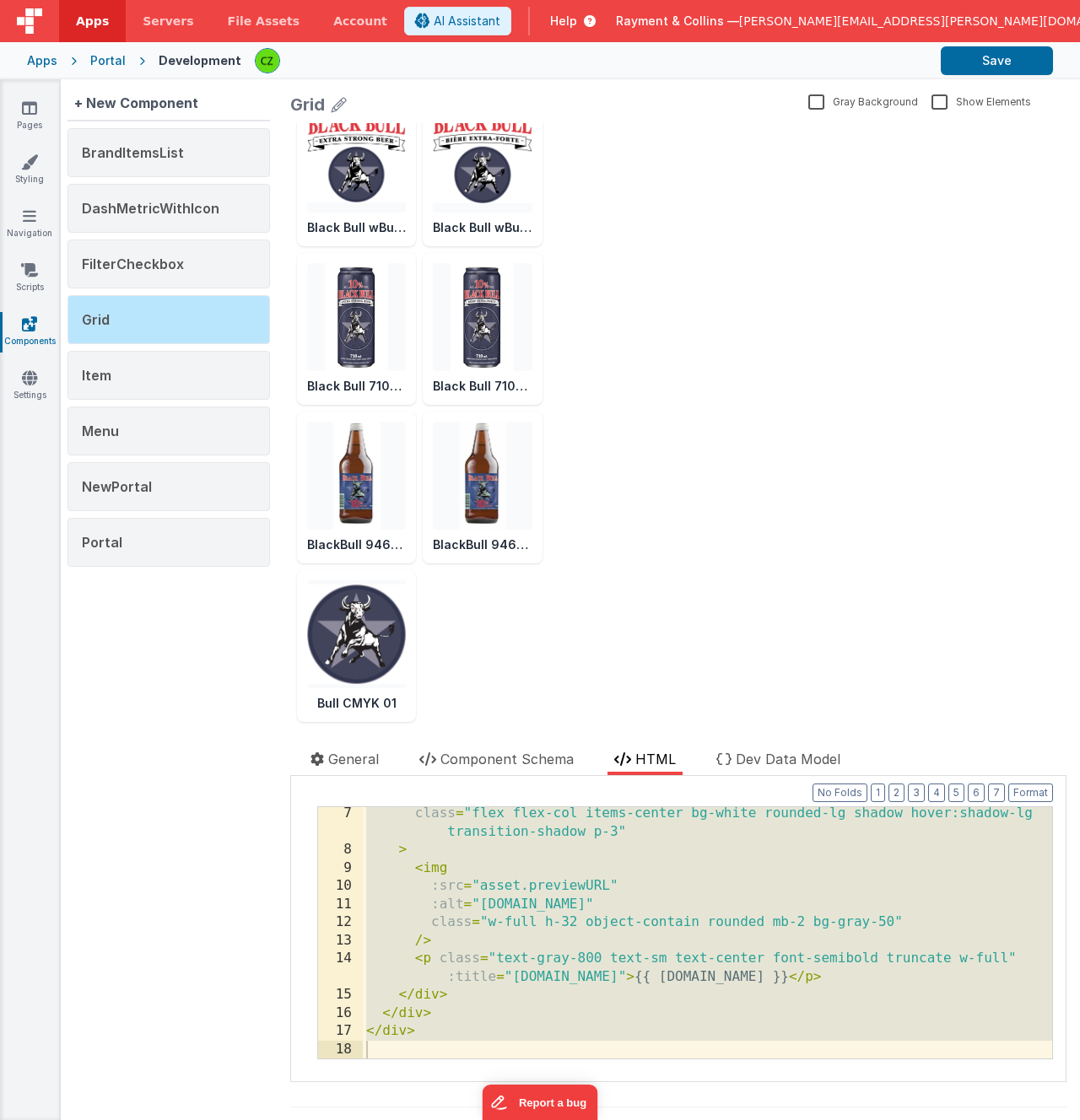
click at [784, 515] on div "Black Bull Logo EN RGB Black Bull Logo FR RGB Black Bull wBull EN RGB Black Bul…" at bounding box center [678, 329] width 776 height 786
click at [194, 650] on div "+ New Component BrandItemsList DashMetricWithIcon FilterCheckbox Grid Item Menu…" at bounding box center [169, 599] width 216 height 1040
click at [754, 508] on div "Black Bull Logo EN RGB Black Bull Logo FR RGB Black Bull wBull EN RGB Black Bul…" at bounding box center [678, 329] width 776 height 786
click at [697, 894] on div "class = "flex flex-col items-center bg-white rounded-lg shadow hover:shadow-lg …" at bounding box center [707, 958] width 689 height 307
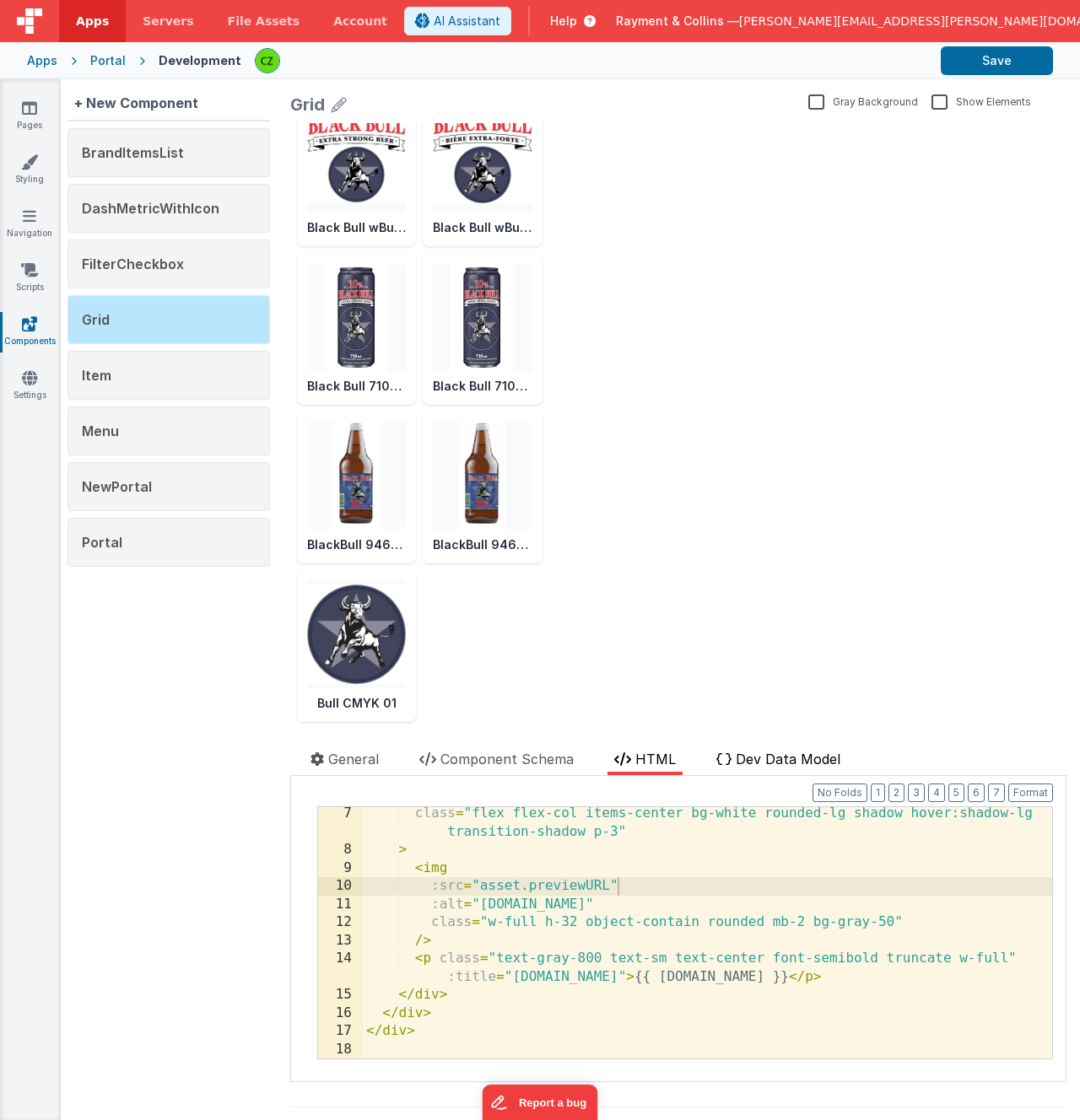
click at [768, 762] on span "Dev Data Model" at bounding box center [788, 758] width 104 height 17
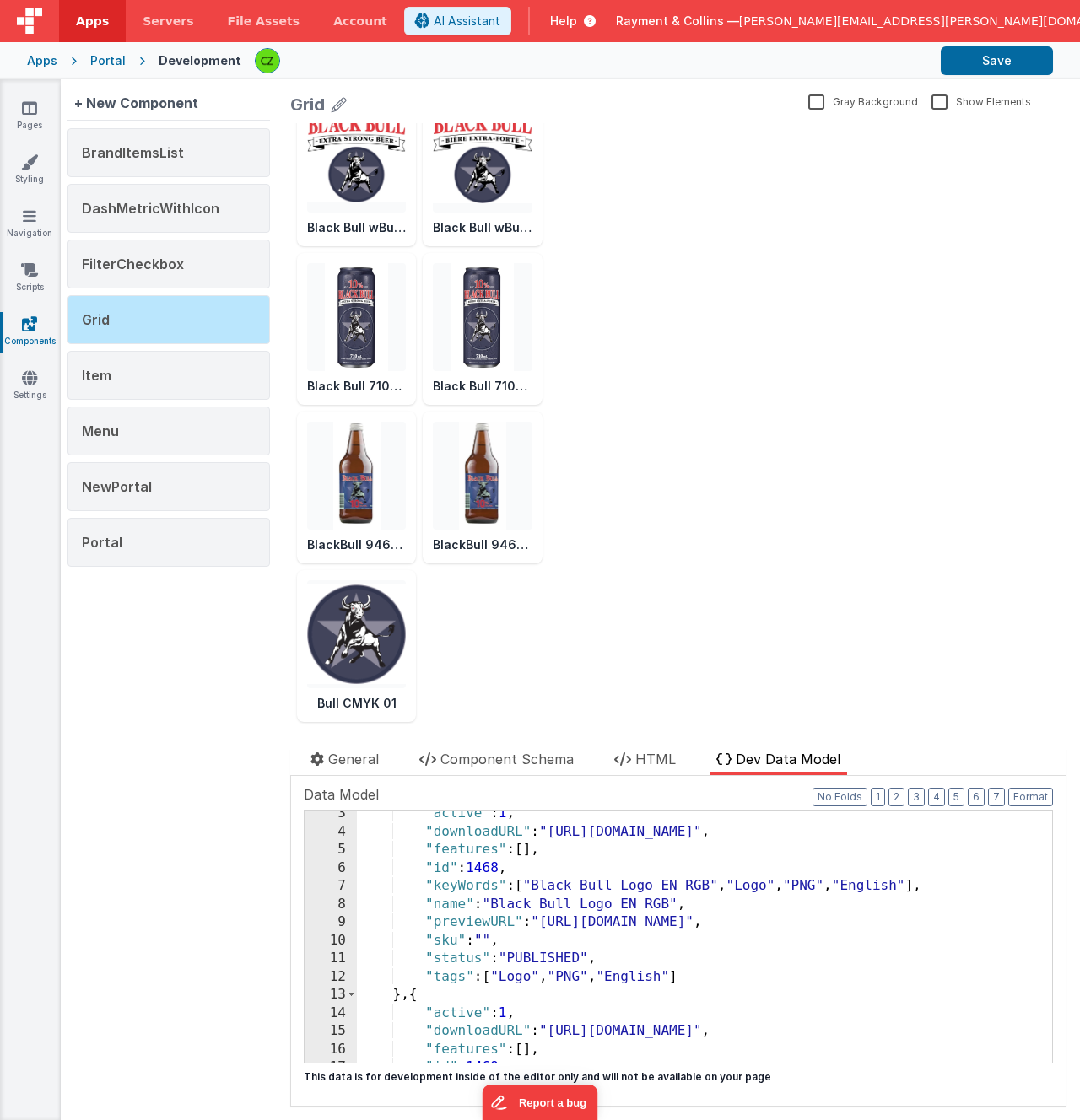
scroll to position [0, 0]
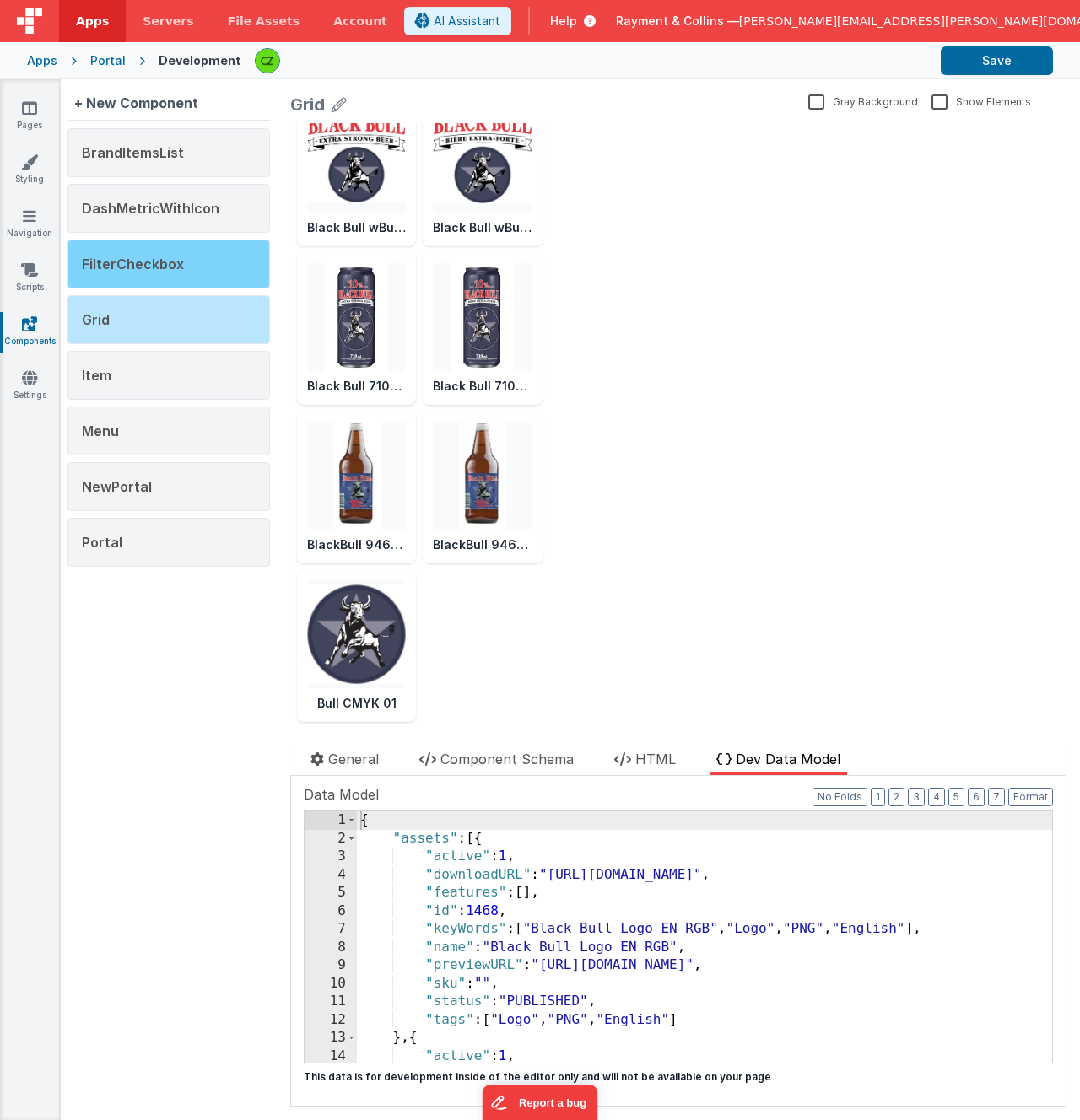
click at [143, 248] on div "FilterCheckbox" at bounding box center [169, 264] width 202 height 49
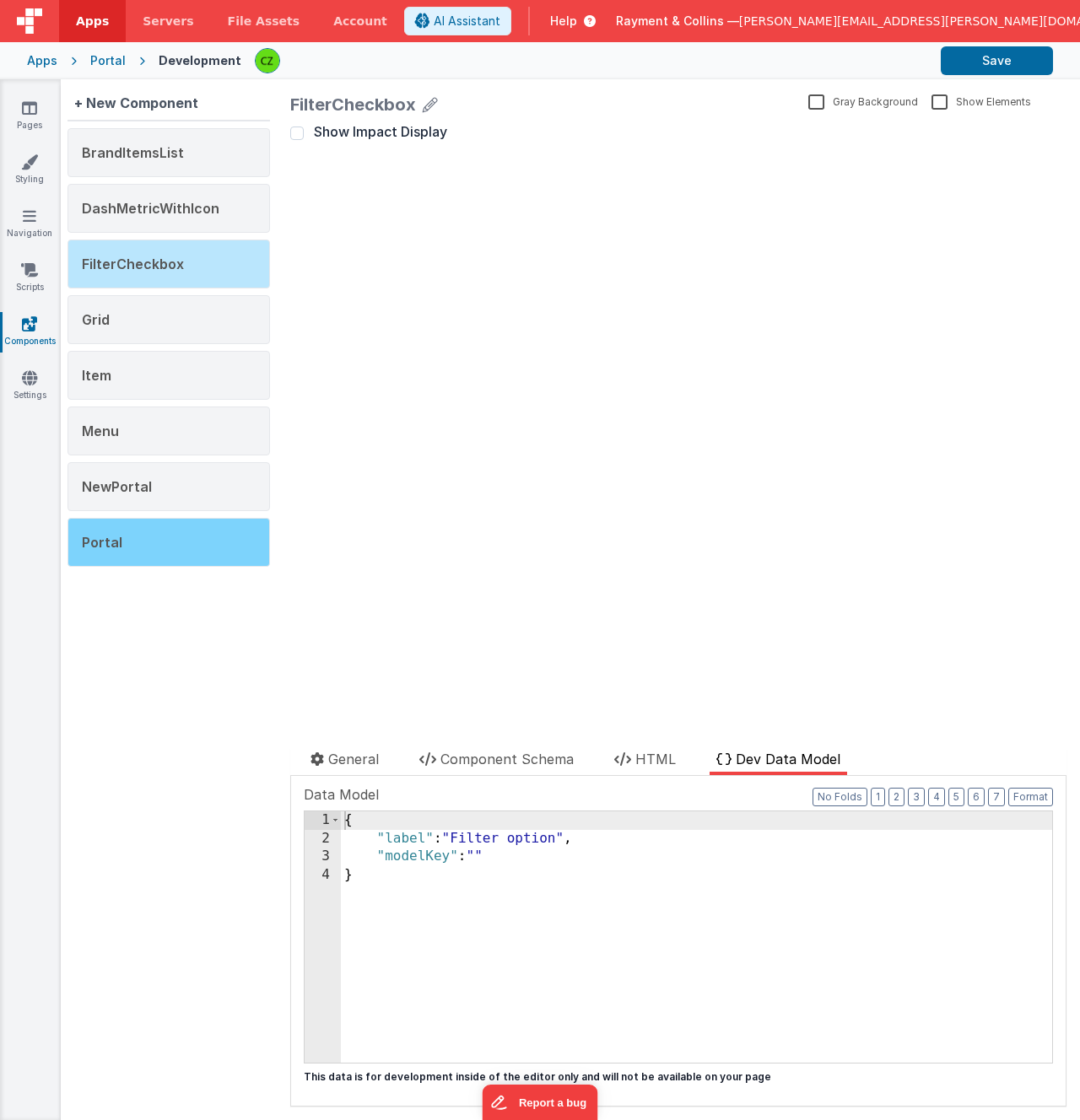
click at [137, 522] on div "Portal" at bounding box center [169, 542] width 202 height 49
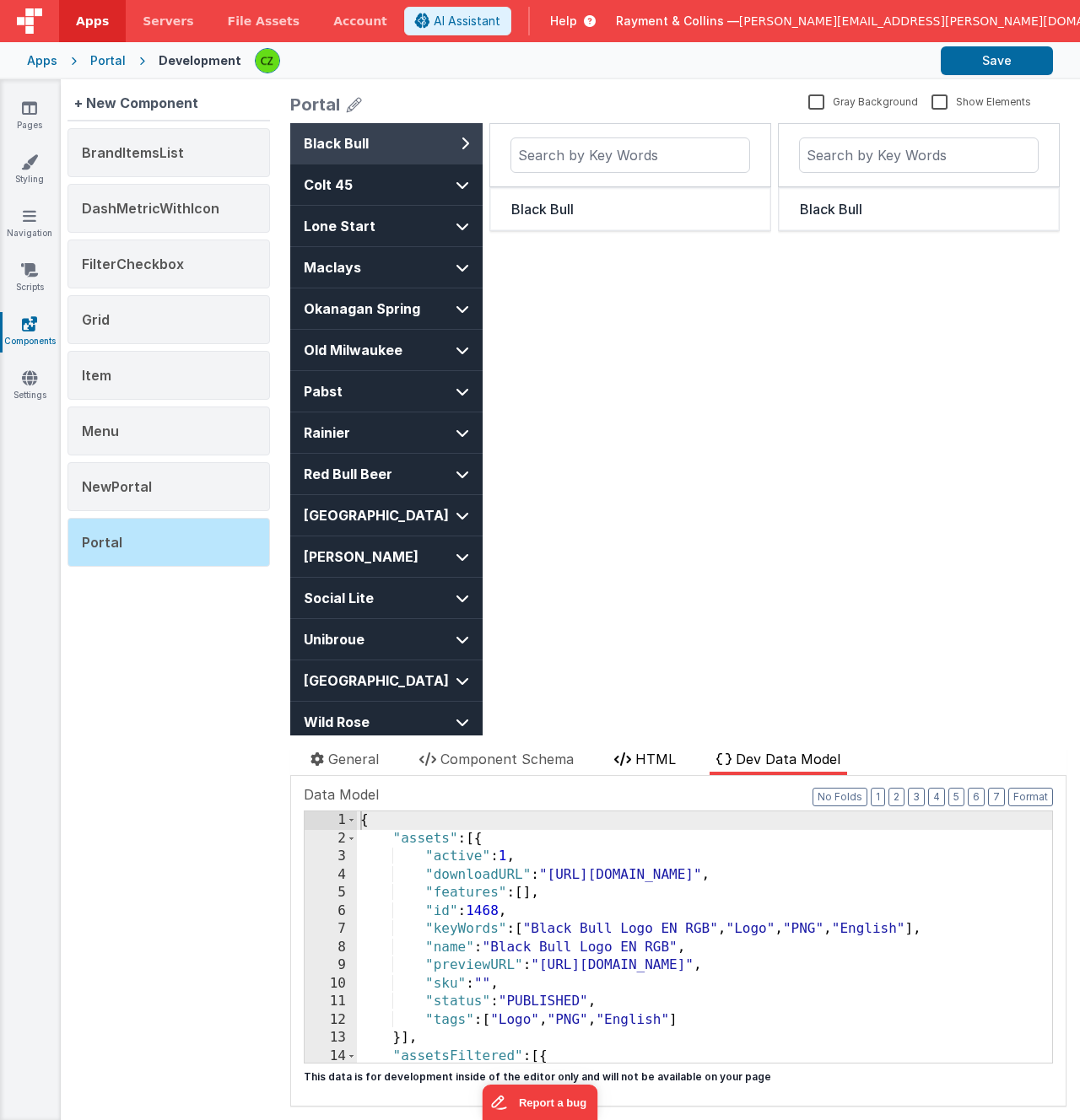
click at [637, 755] on span "HTML" at bounding box center [655, 758] width 40 height 17
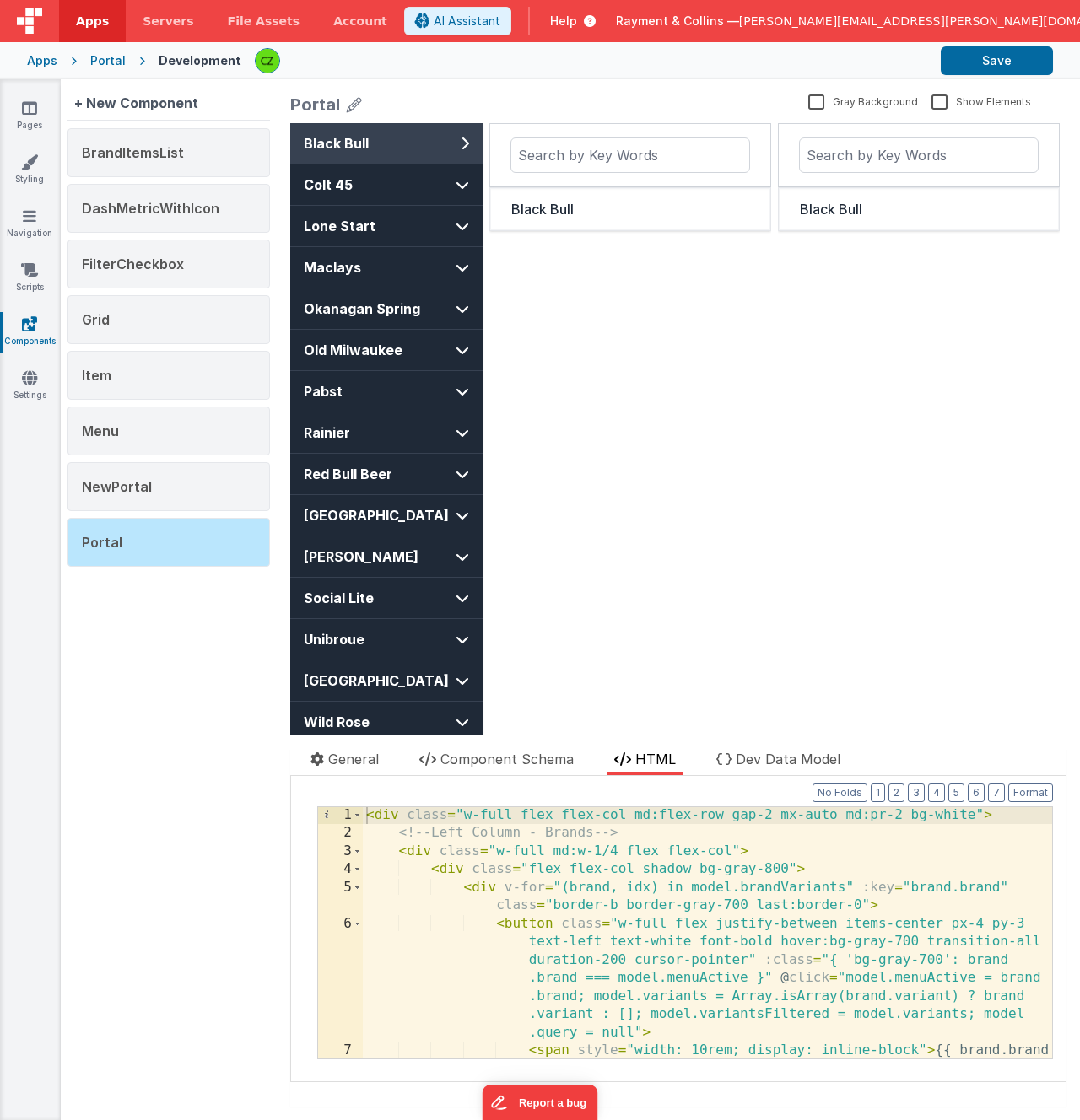
scroll to position [1, 0]
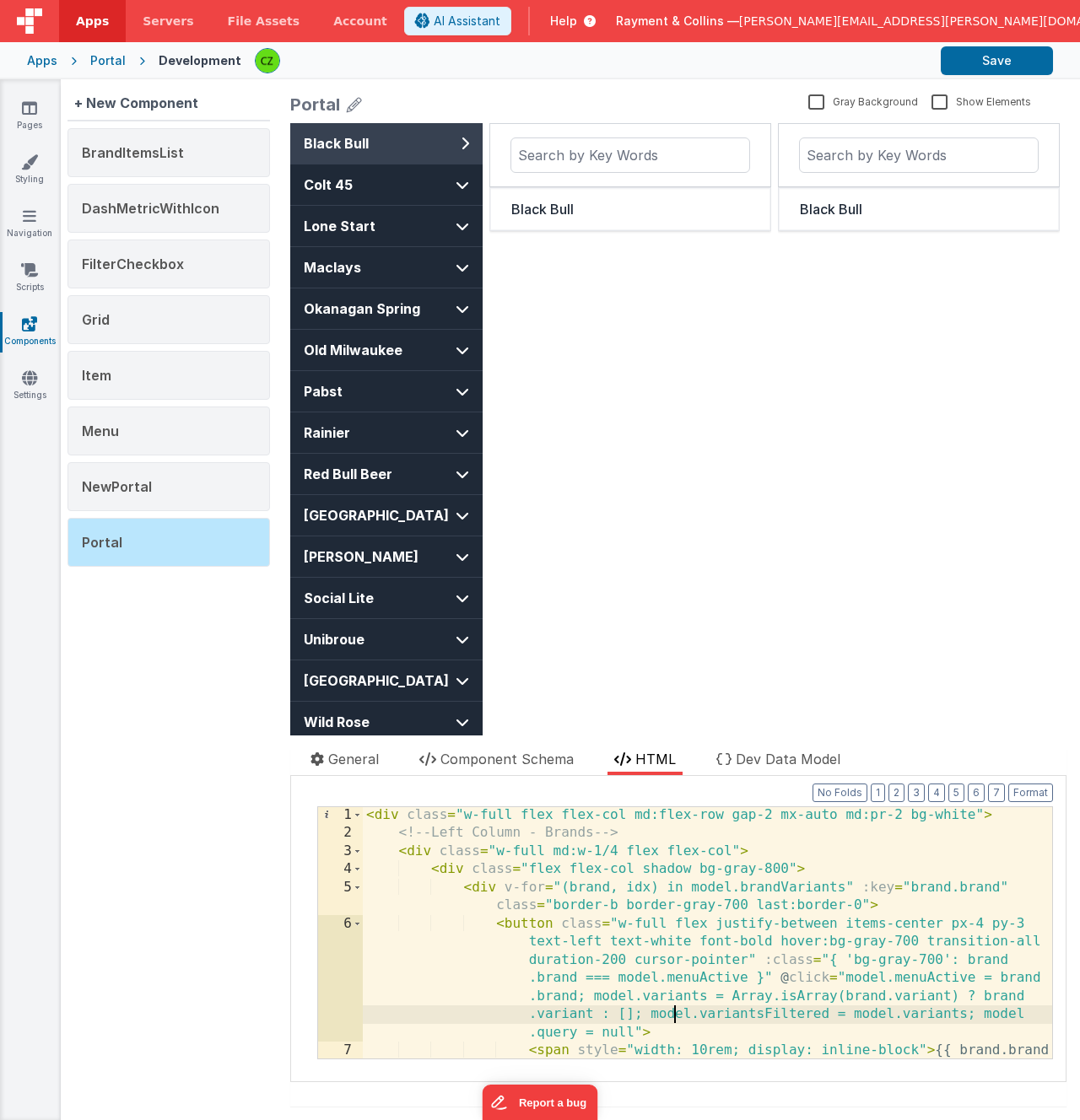
click at [677, 1011] on div "< div class = "w-full flex flex-col md:flex-row gap-2 mx-auto md:pr-2 bg-white"…" at bounding box center [707, 960] width 689 height 307
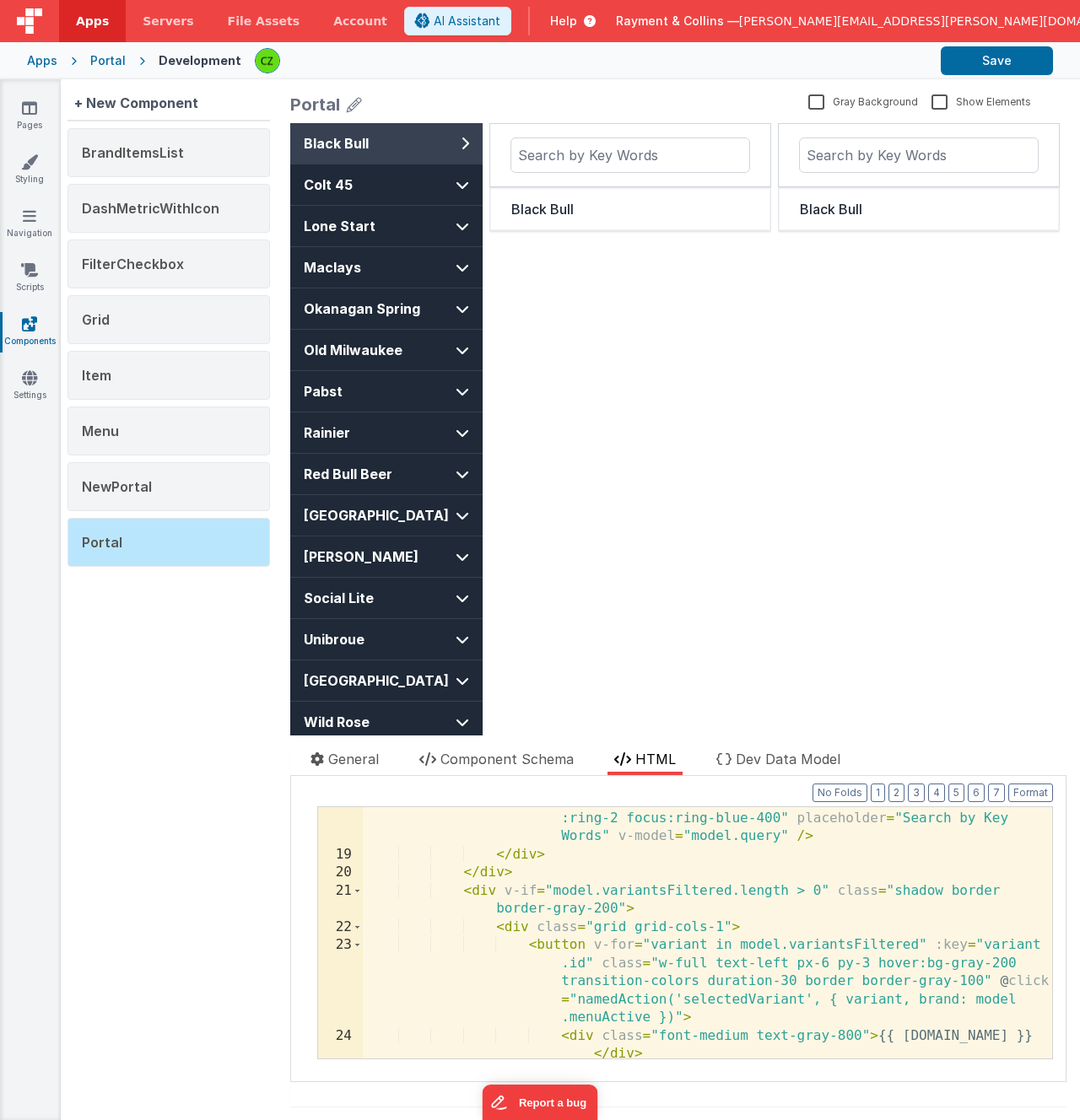
scroll to position [1380, 0]
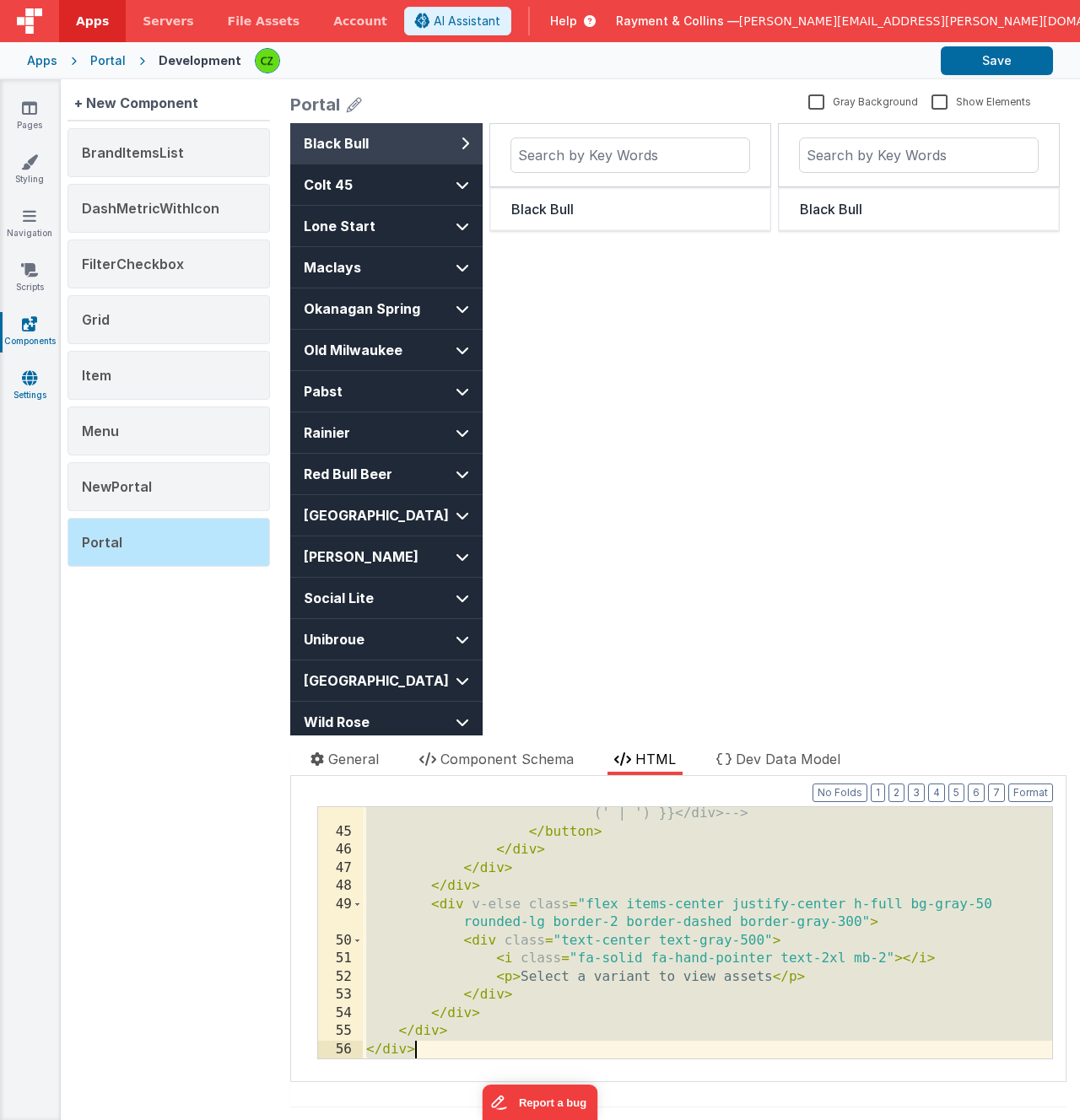
click at [28, 373] on icon at bounding box center [28, 377] width 15 height 17
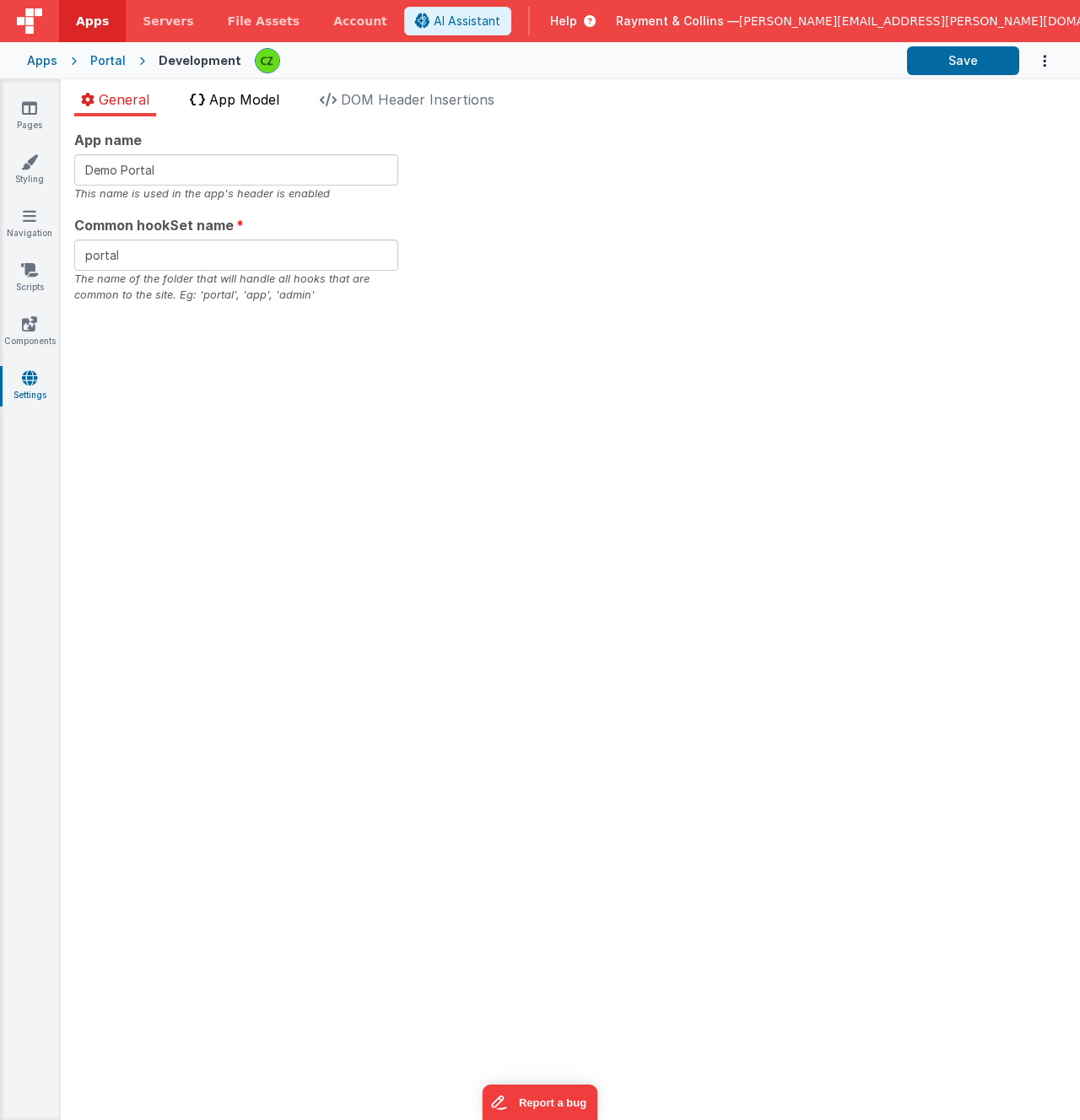
click at [229, 99] on span "App Model" at bounding box center [244, 99] width 70 height 17
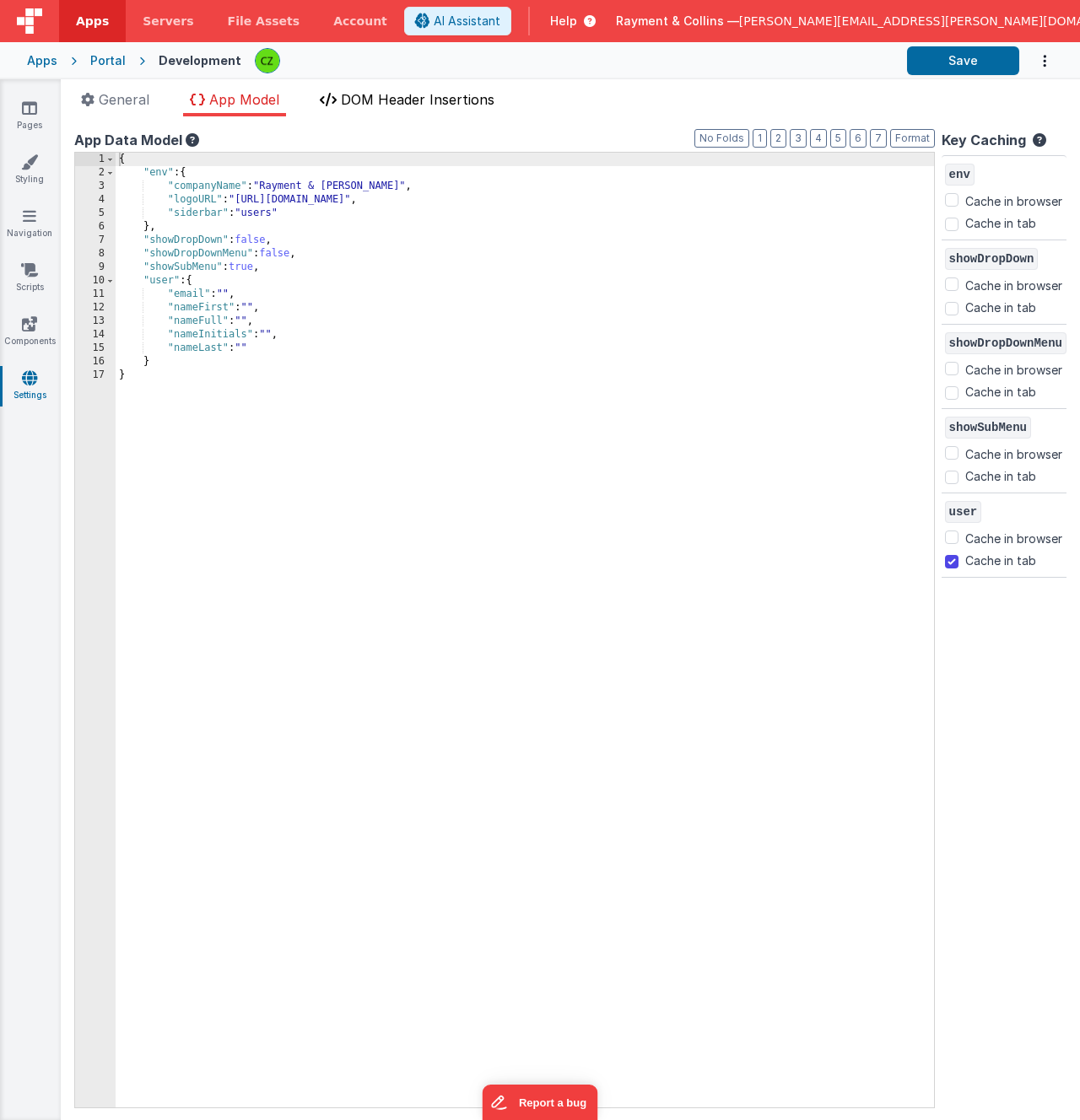
click at [403, 110] on li "DOM Header Insertions" at bounding box center [407, 102] width 188 height 27
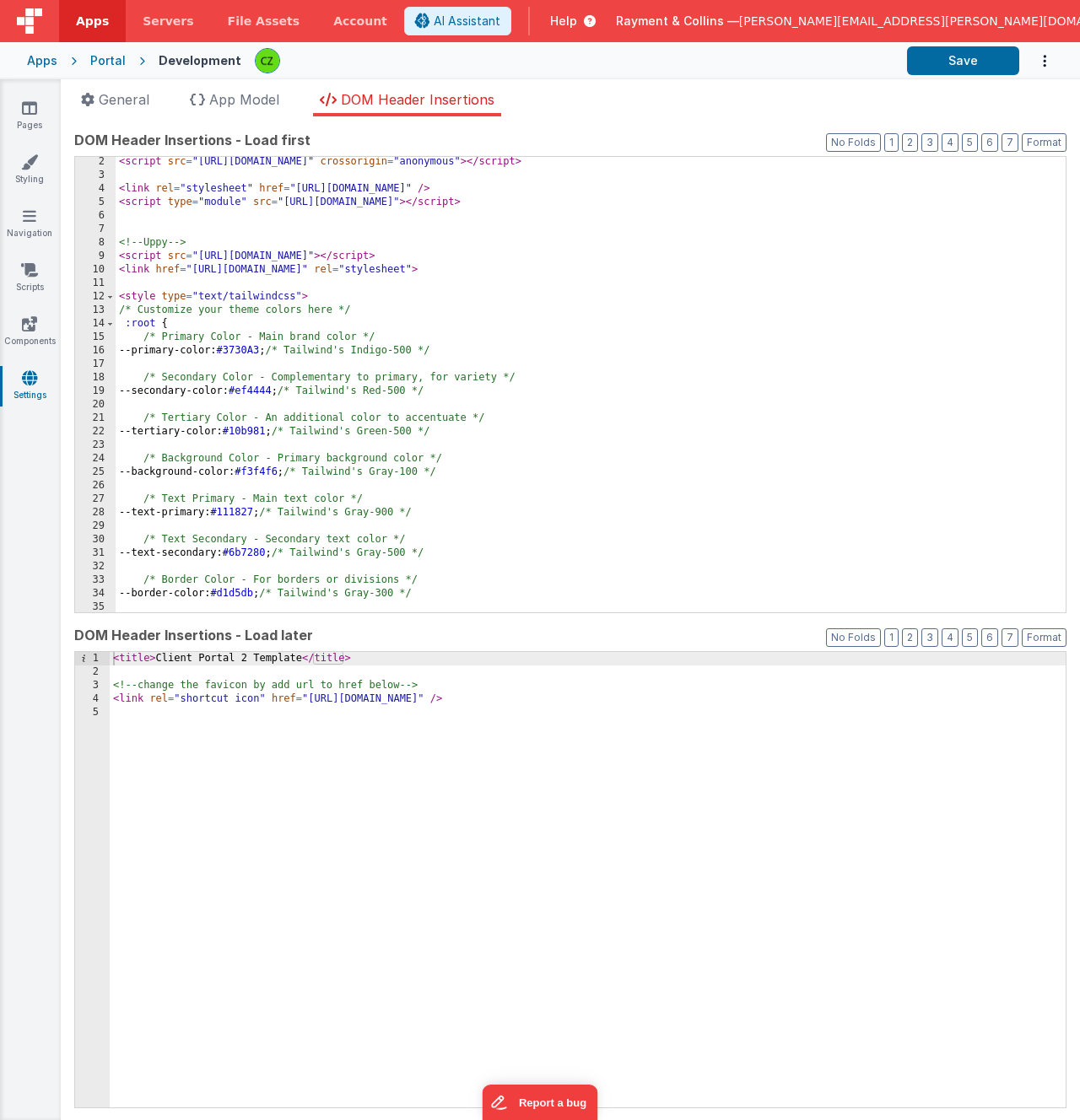
scroll to position [205, 0]
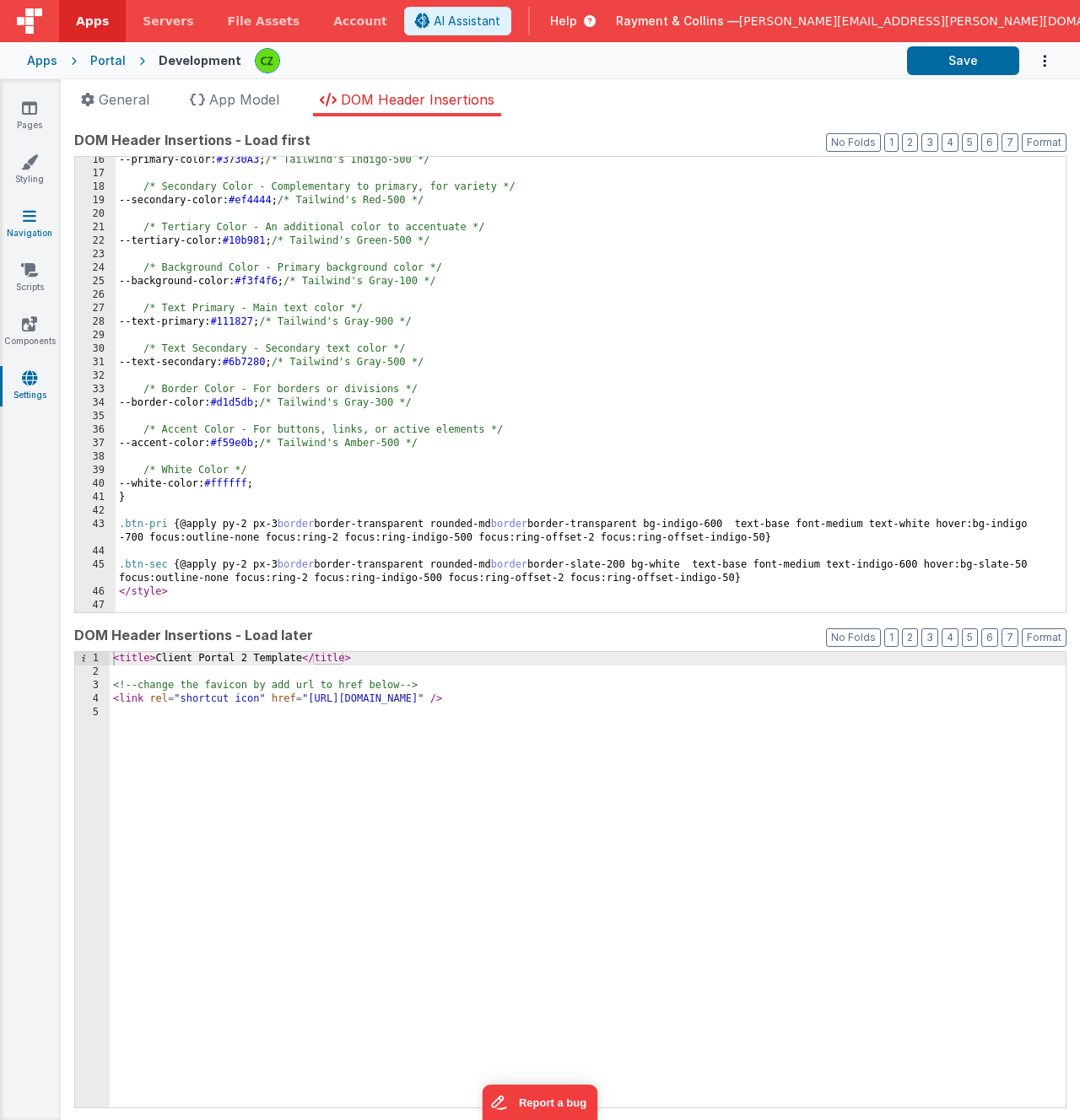
click at [35, 222] on icon at bounding box center [29, 215] width 14 height 17
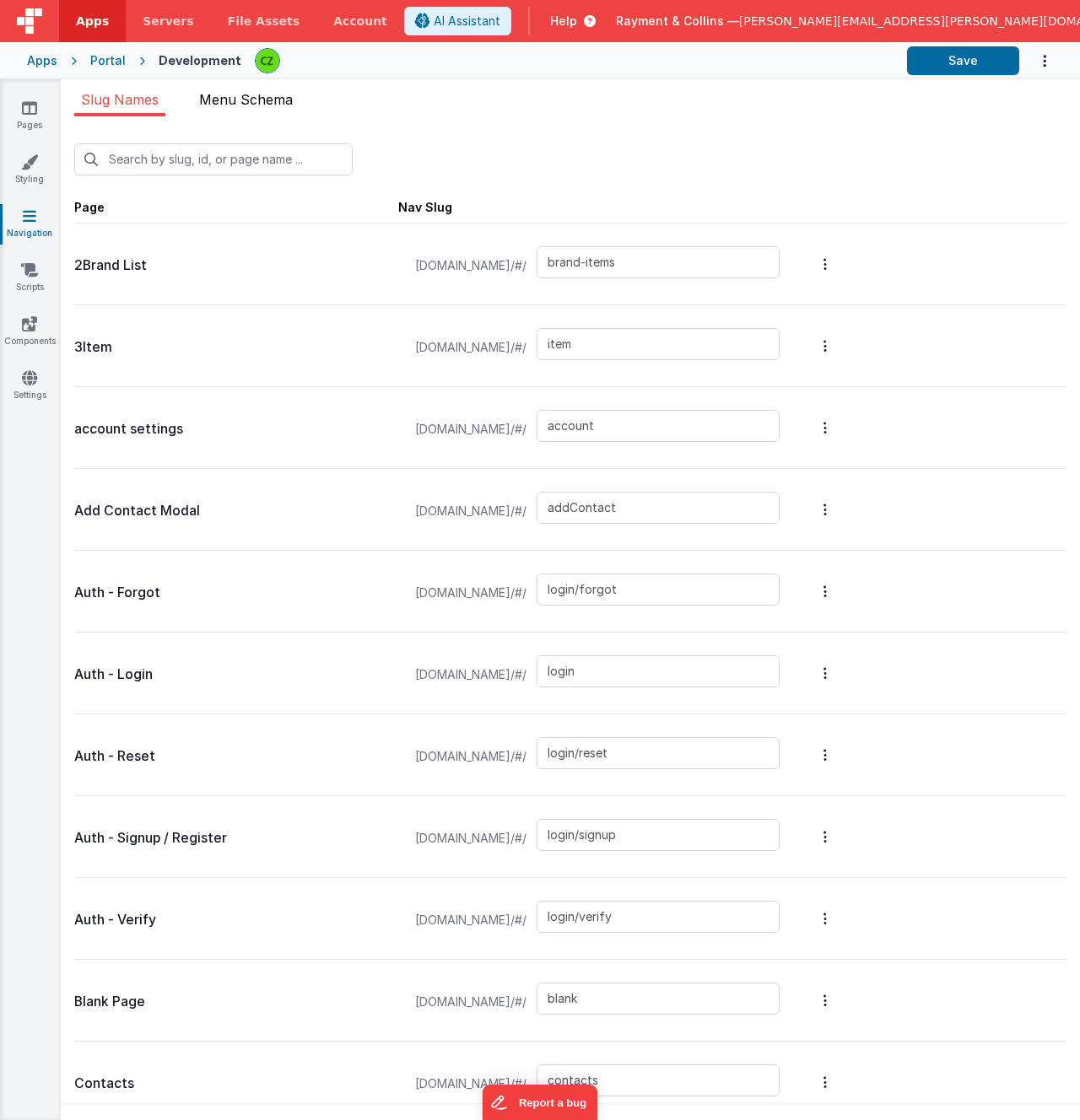
click at [256, 99] on span "Menu Schema" at bounding box center [246, 99] width 93 height 17
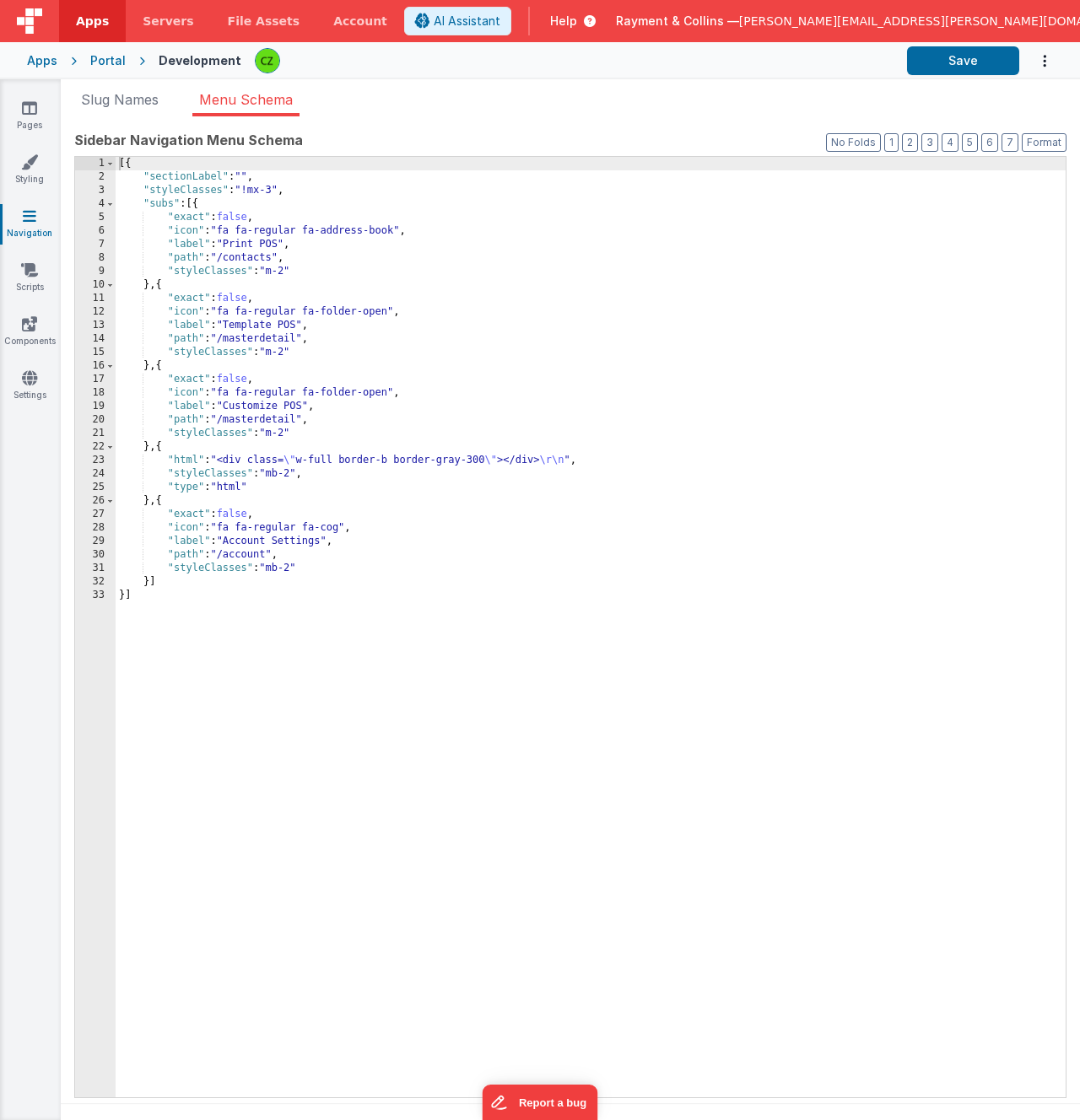
scroll to position [14, 0]
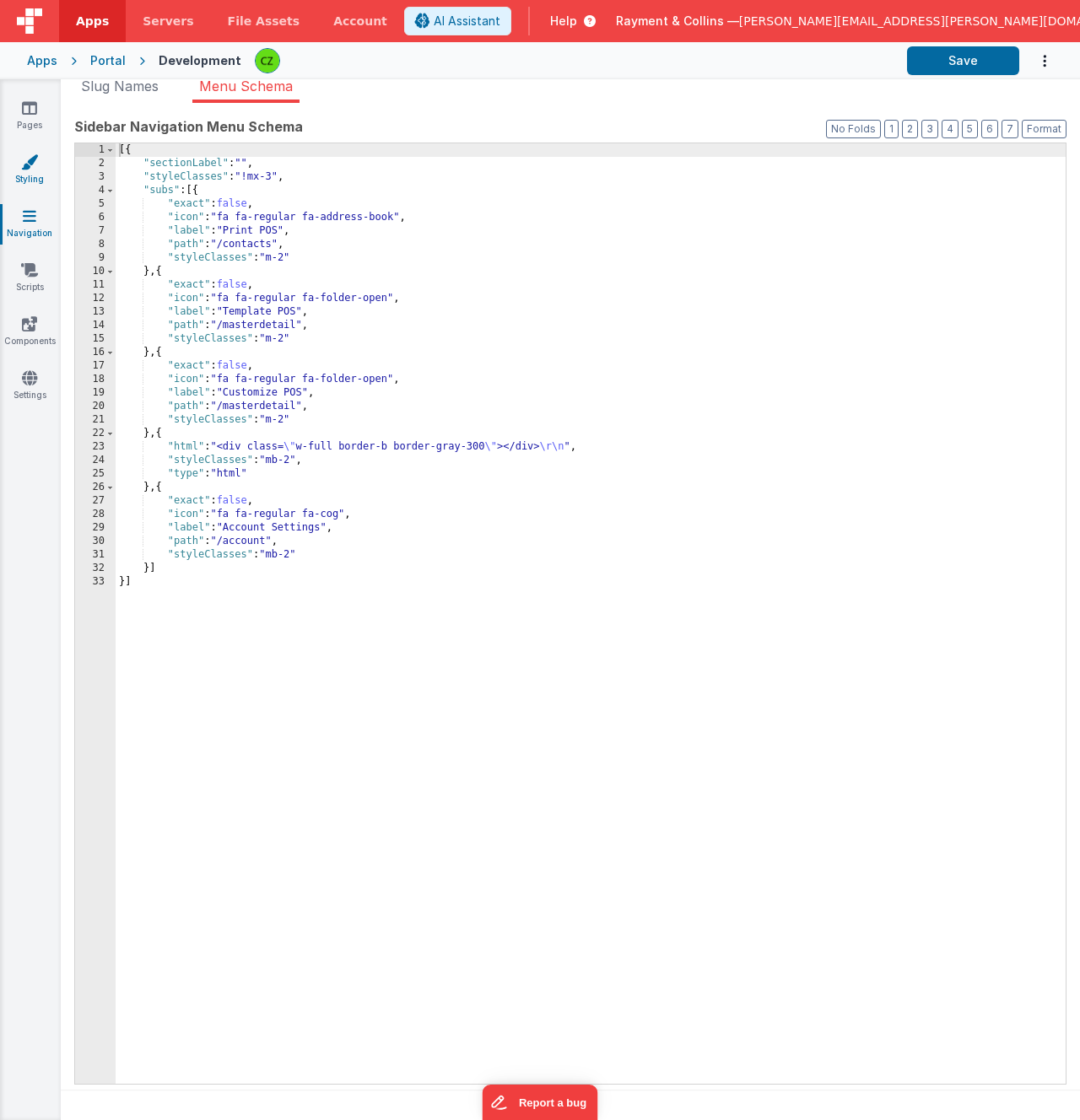
click at [21, 165] on link "Styling" at bounding box center [29, 170] width 61 height 33
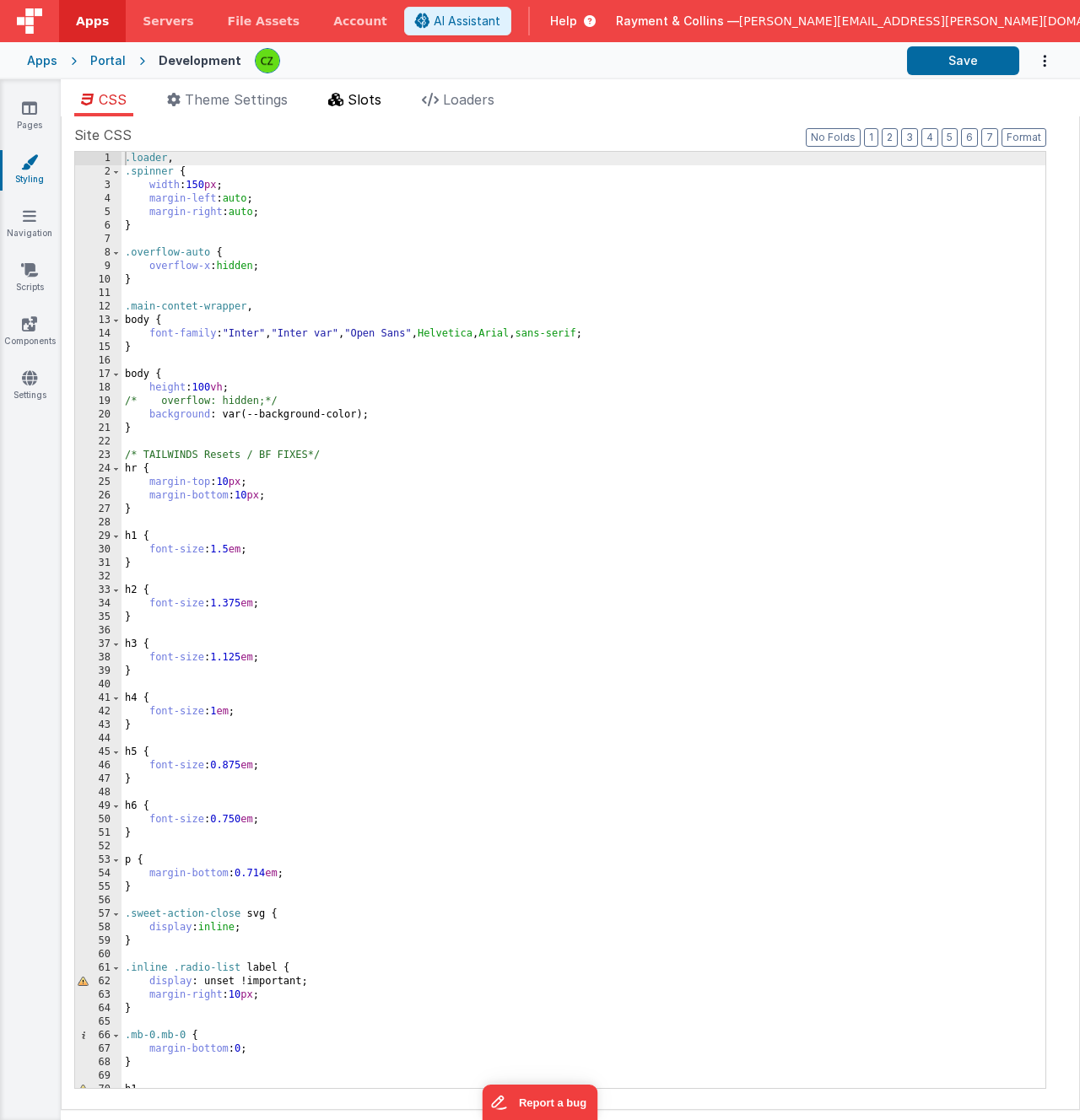
click at [388, 90] on li "Slots" at bounding box center [355, 102] width 67 height 27
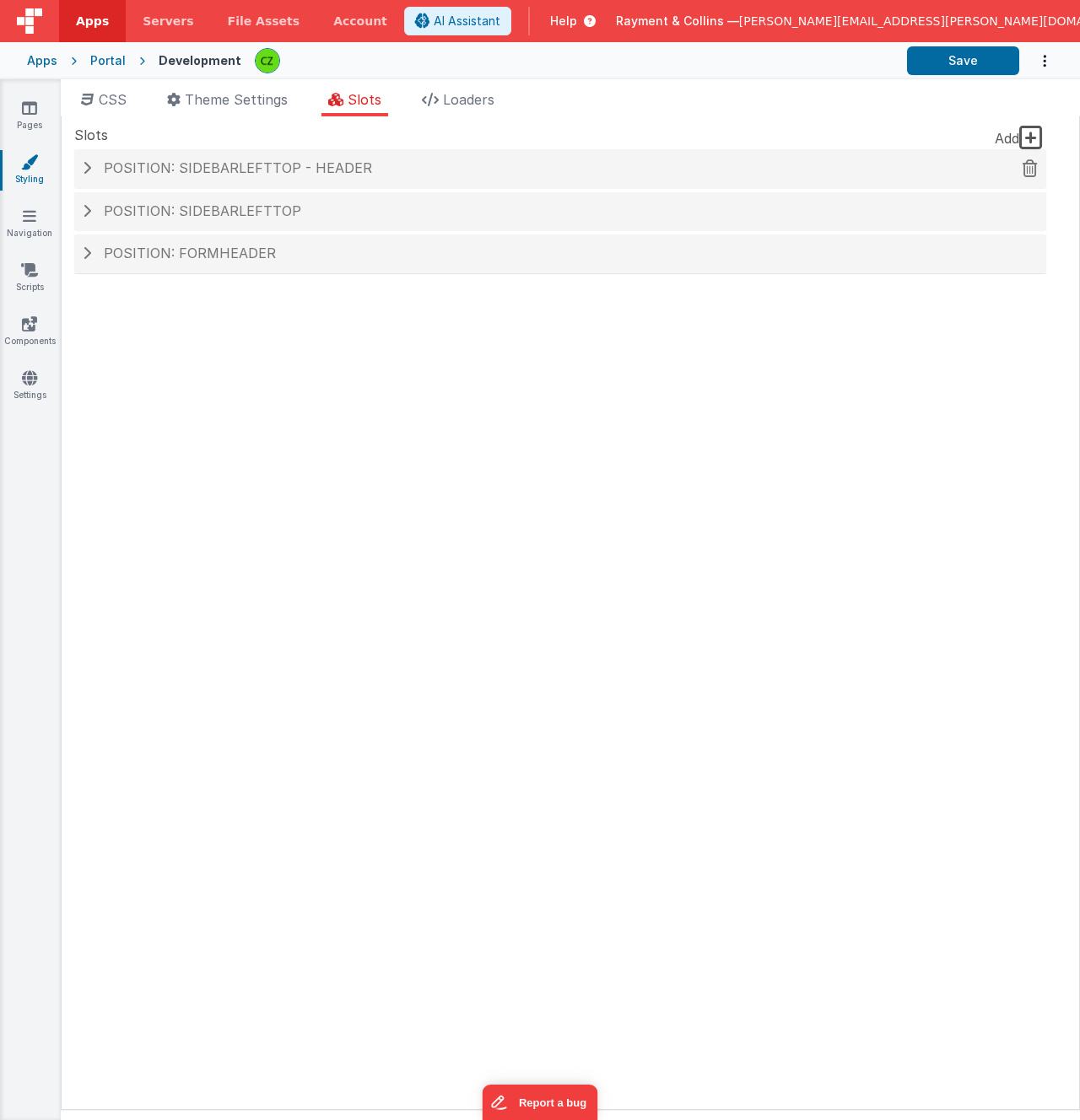
click at [85, 163] on span at bounding box center [86, 168] width 9 height 14
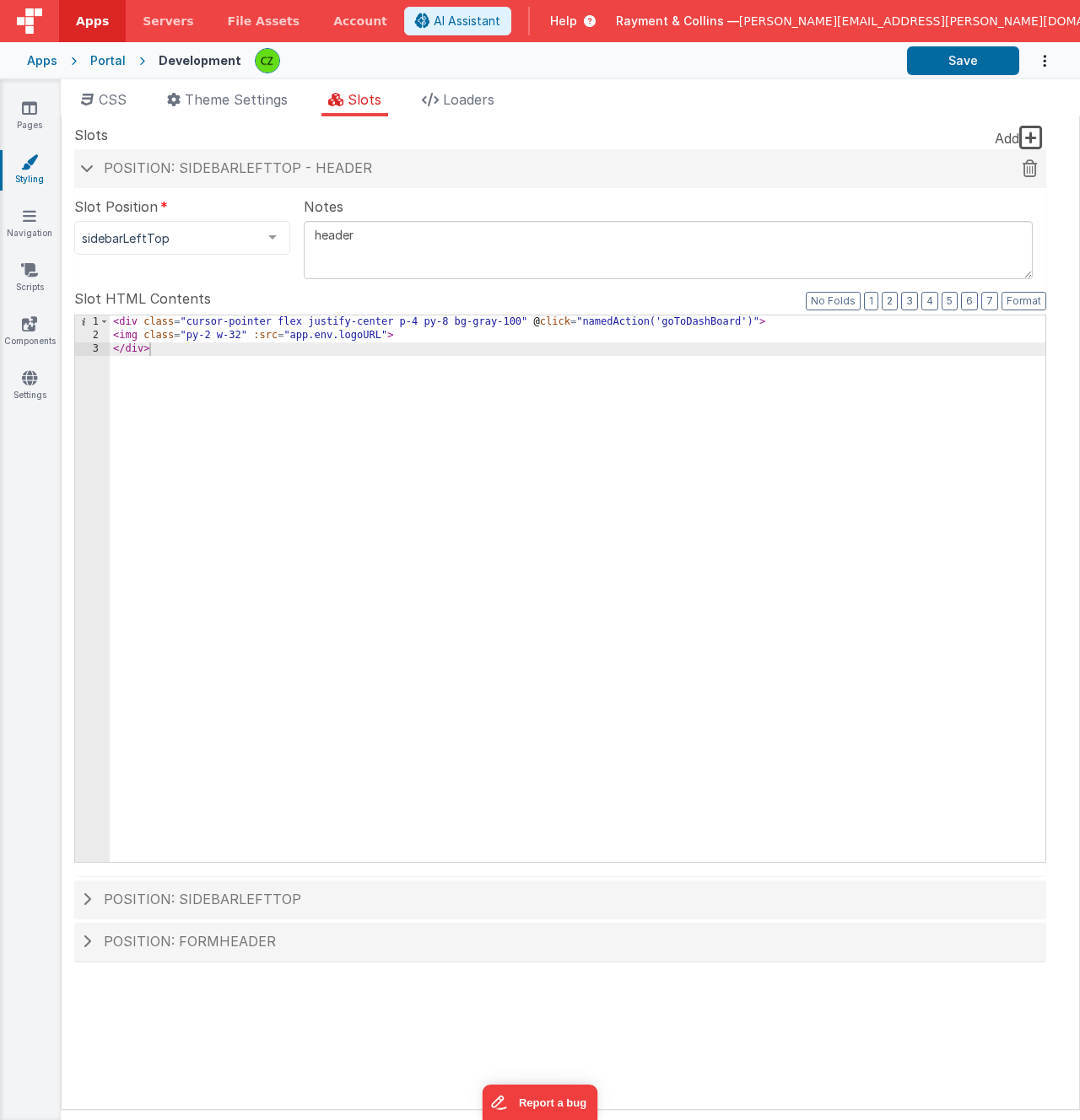
click at [92, 175] on h4 "Position: sidebarLeftTop - header" at bounding box center [560, 168] width 955 height 15
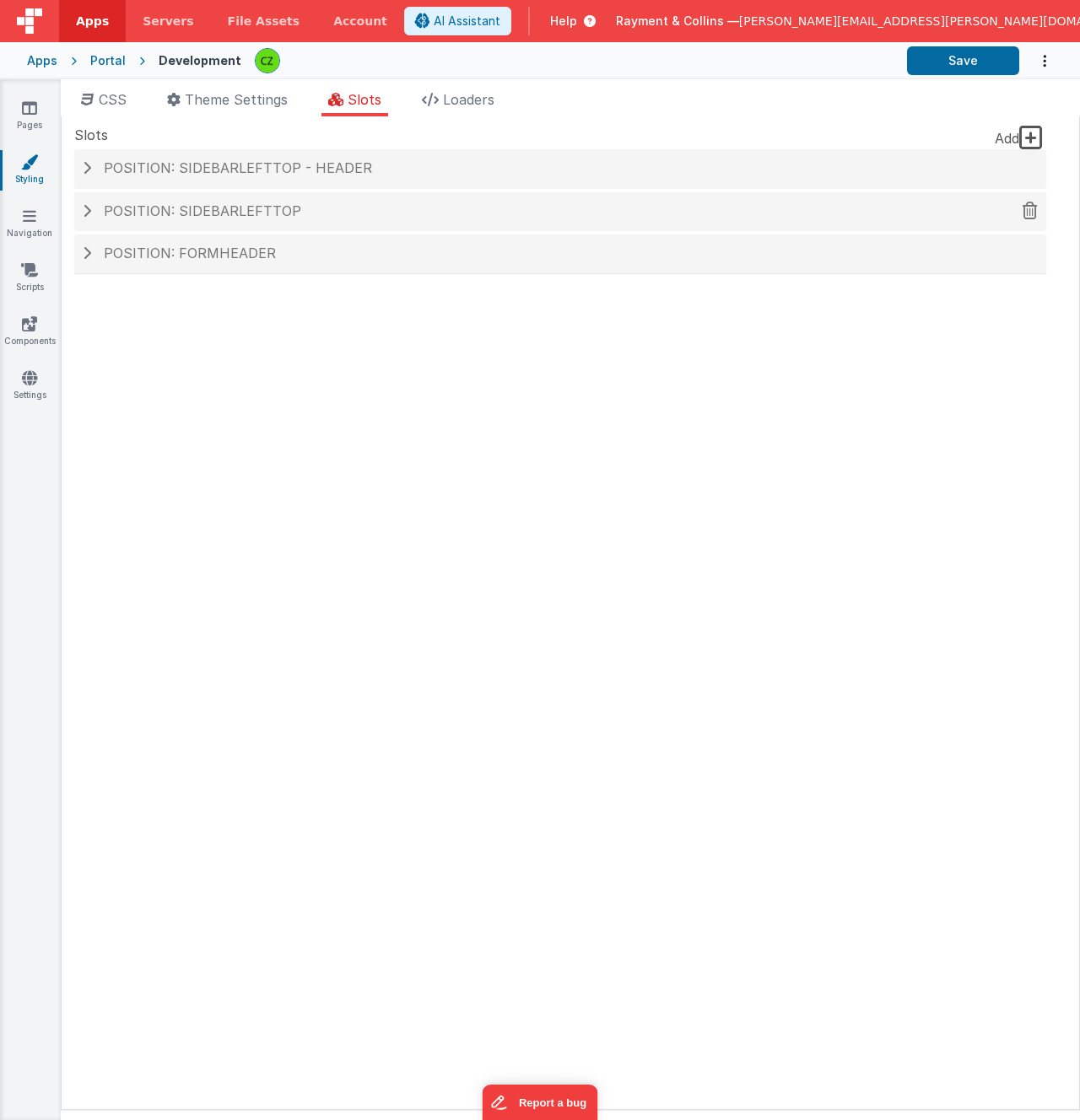
click at [86, 218] on div "Position: sidebarLeftTop" at bounding box center [560, 211] width 972 height 38
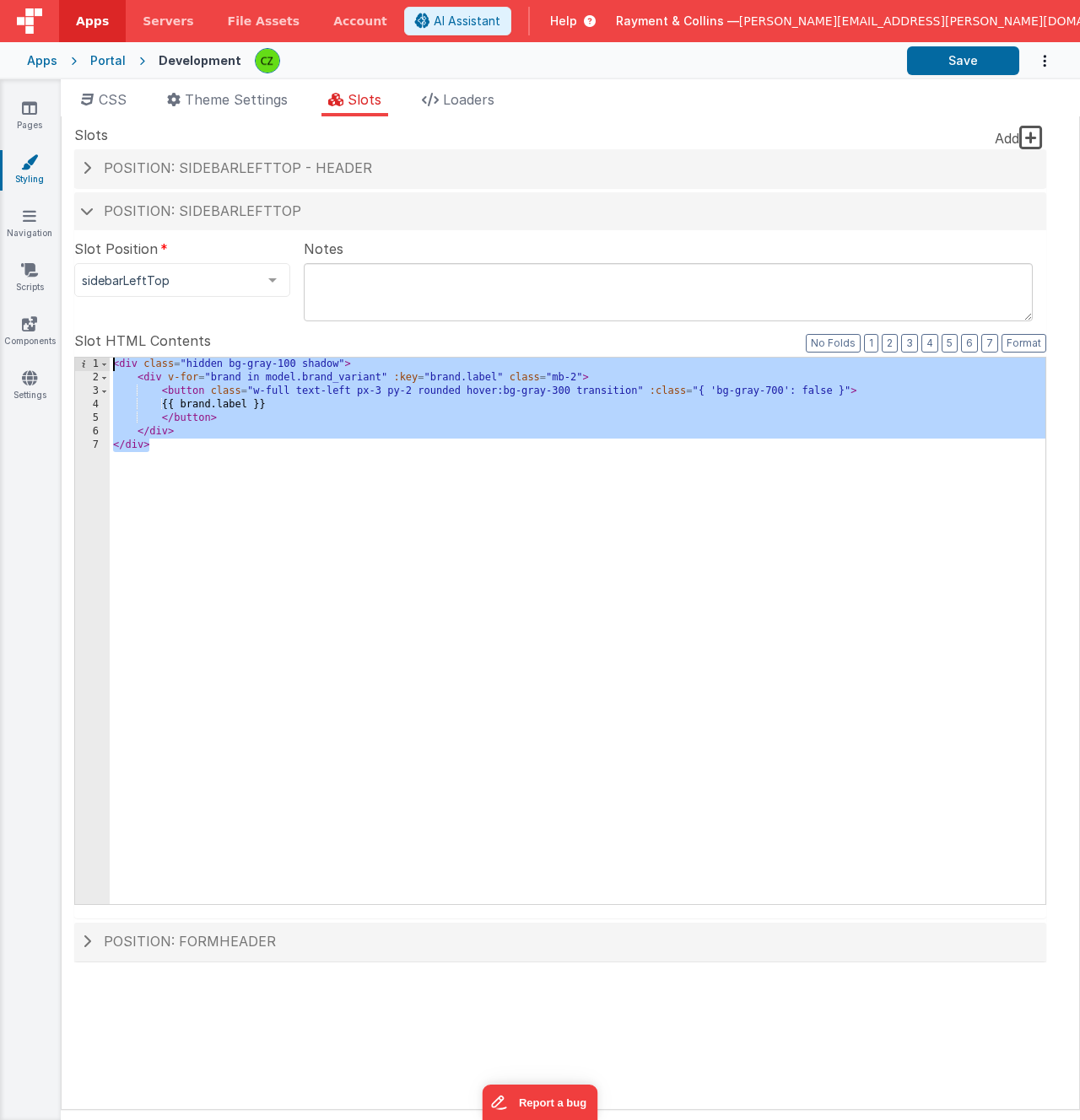
drag, startPoint x: 239, startPoint y: 544, endPoint x: 54, endPoint y: 311, distance: 297.5
click at [54, 311] on section "Pages Styling Navigation Scripts Components Settings CSS Theme Settings Slots L…" at bounding box center [540, 599] width 1080 height 1040
click at [213, 494] on div "< div class = "hidden bg-gray-100 shadow" > < div v-for = "brand in model.brand…" at bounding box center [578, 644] width 936 height 574
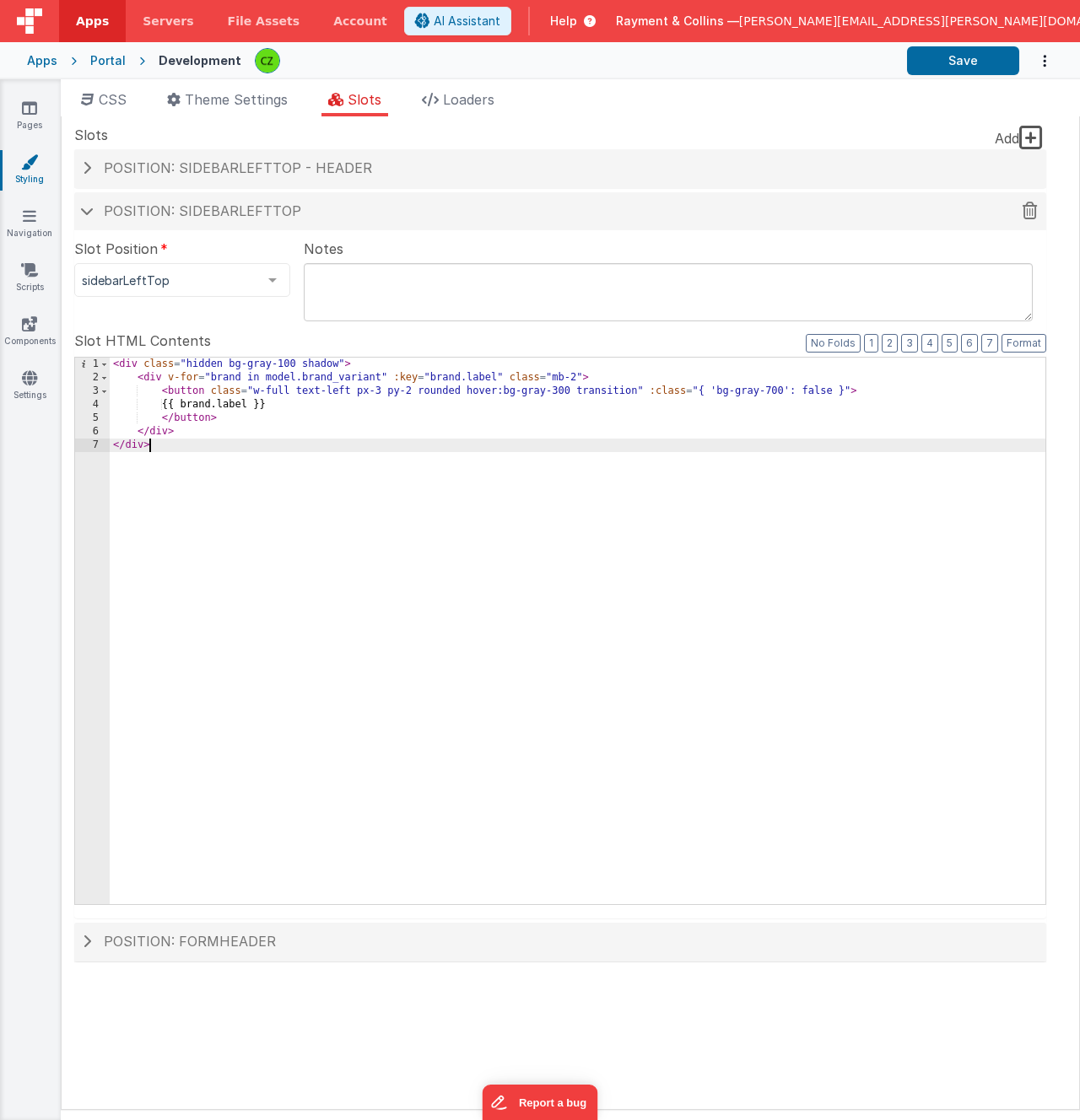
click at [89, 205] on h4 "Position: sidebarLeftTop" at bounding box center [560, 211] width 955 height 15
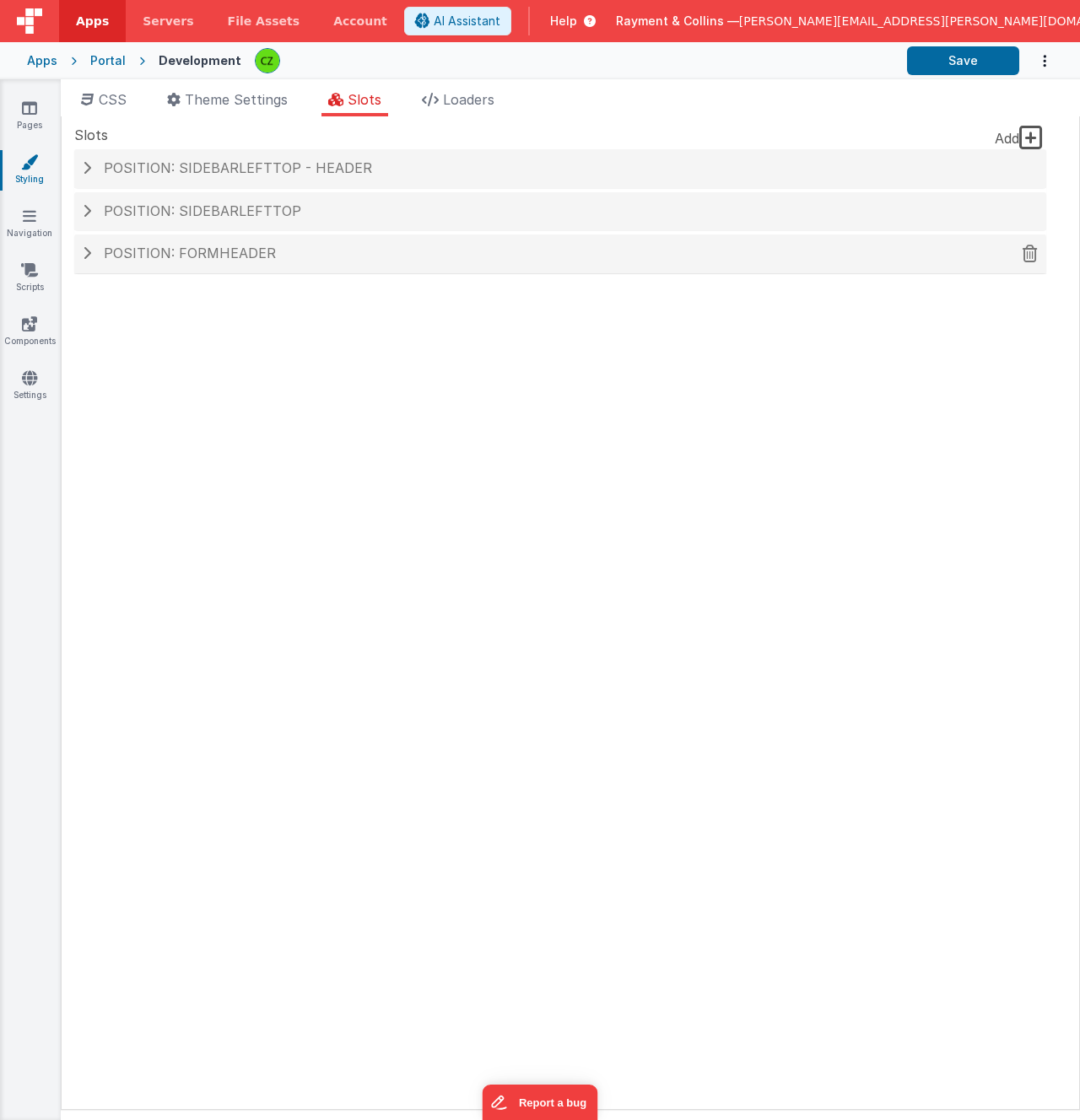
click at [83, 252] on span at bounding box center [86, 253] width 9 height 14
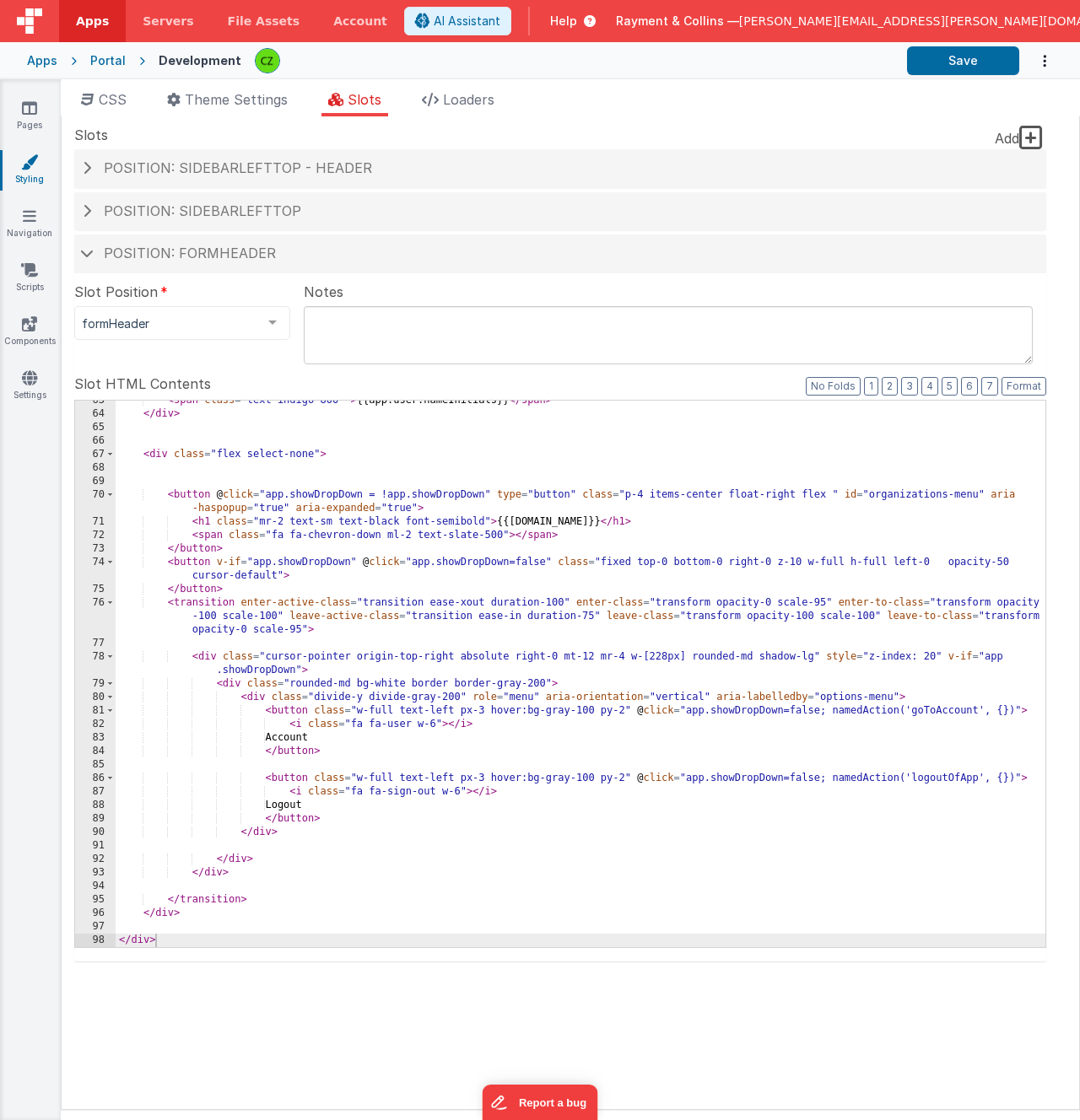
scroll to position [992, 0]
click at [309, 804] on div "< span class = "text-indigo-800 " > {{app.user.nameInitials}} </ span > </ div …" at bounding box center [581, 681] width 930 height 574
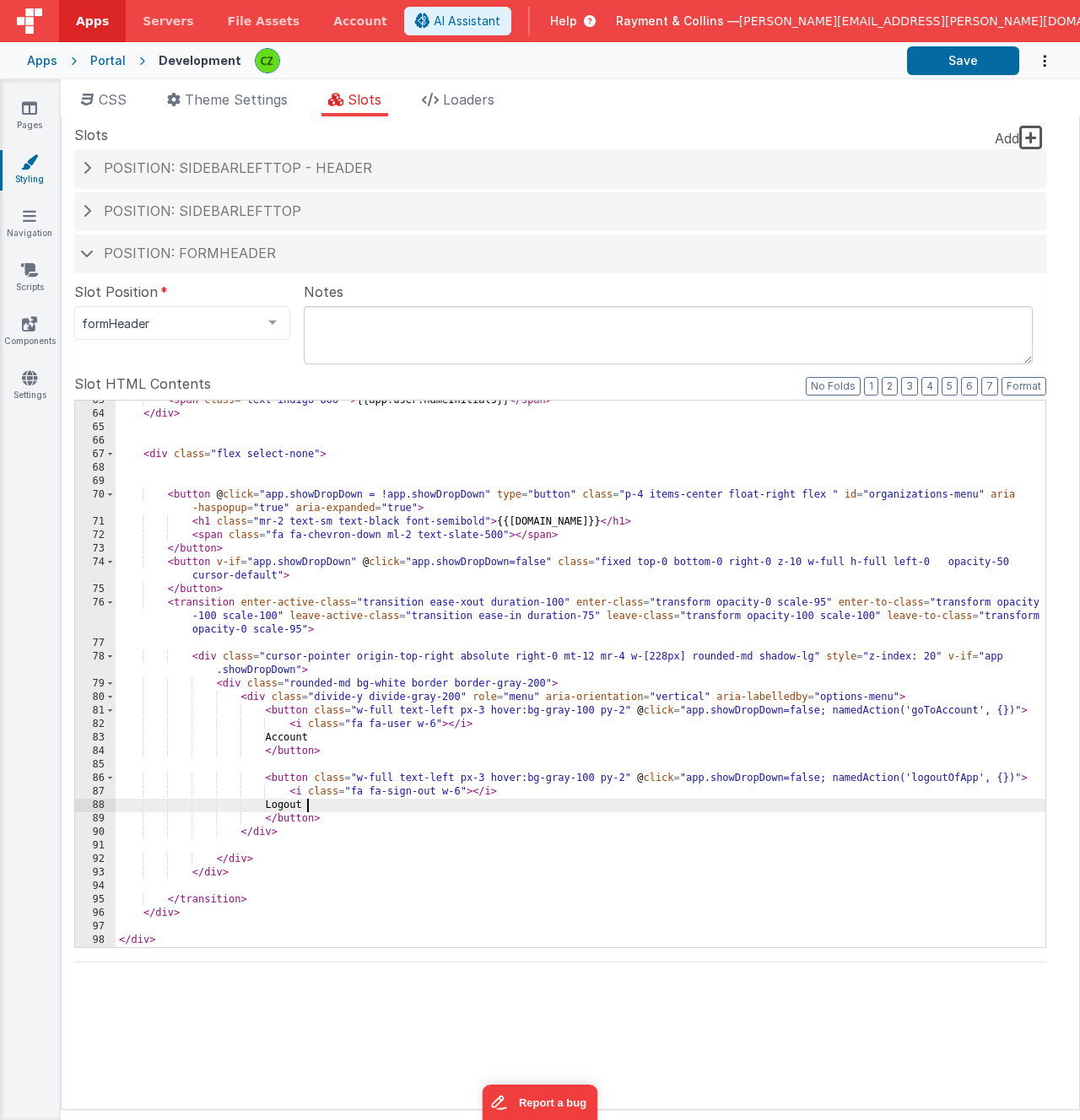
click at [309, 804] on div "< span class = "text-indigo-800 " > {{app.user.nameInitials}} </ span > </ div …" at bounding box center [581, 681] width 930 height 574
click at [309, 737] on div "< span class = "text-indigo-800 " > {{app.user.nameInitials}} </ span > </ div …" at bounding box center [581, 681] width 930 height 574
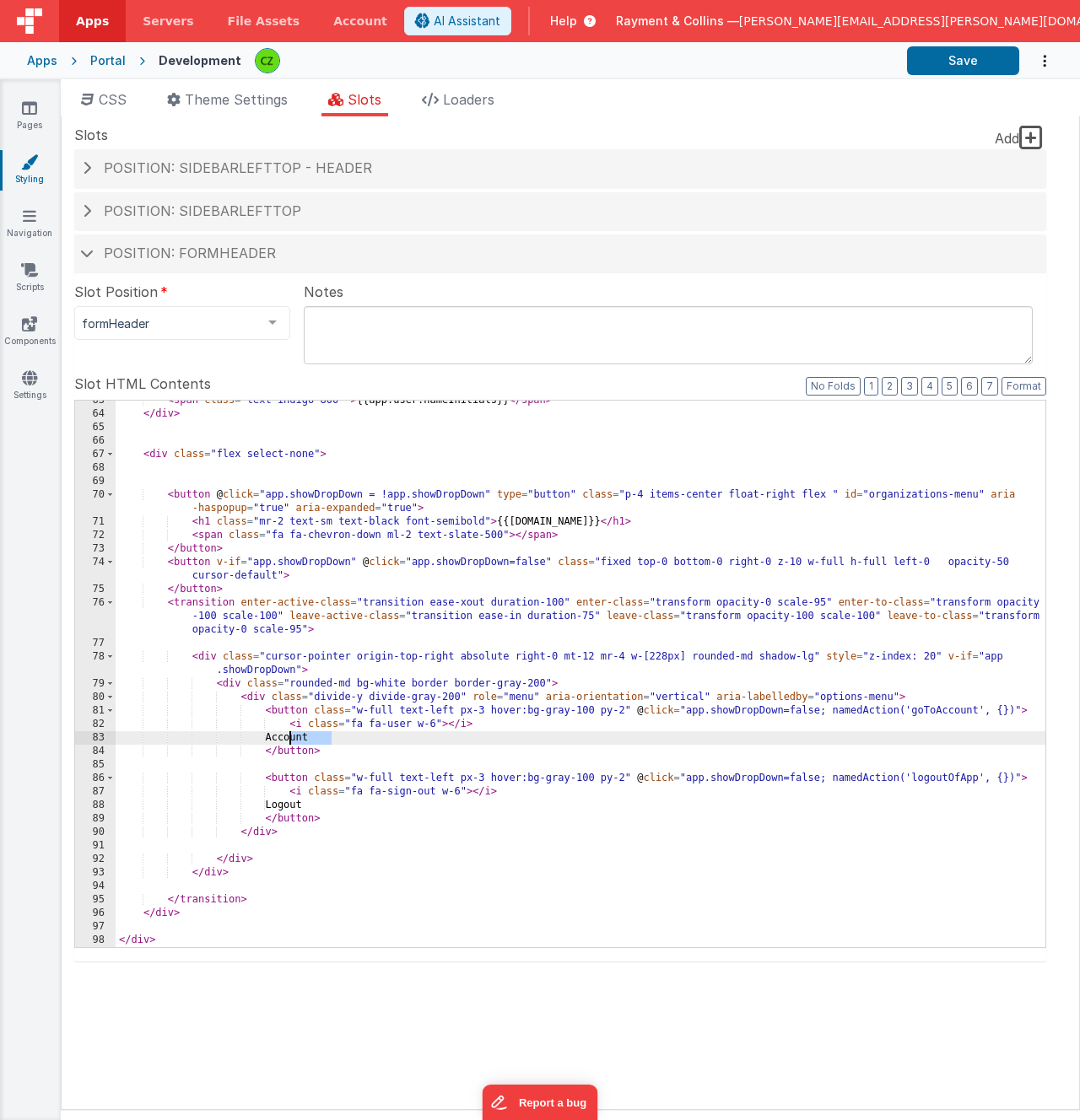
click at [309, 737] on div "< span class = "text-indigo-800 " > {{app.user.nameInitials}} </ span > </ div …" at bounding box center [581, 681] width 930 height 574
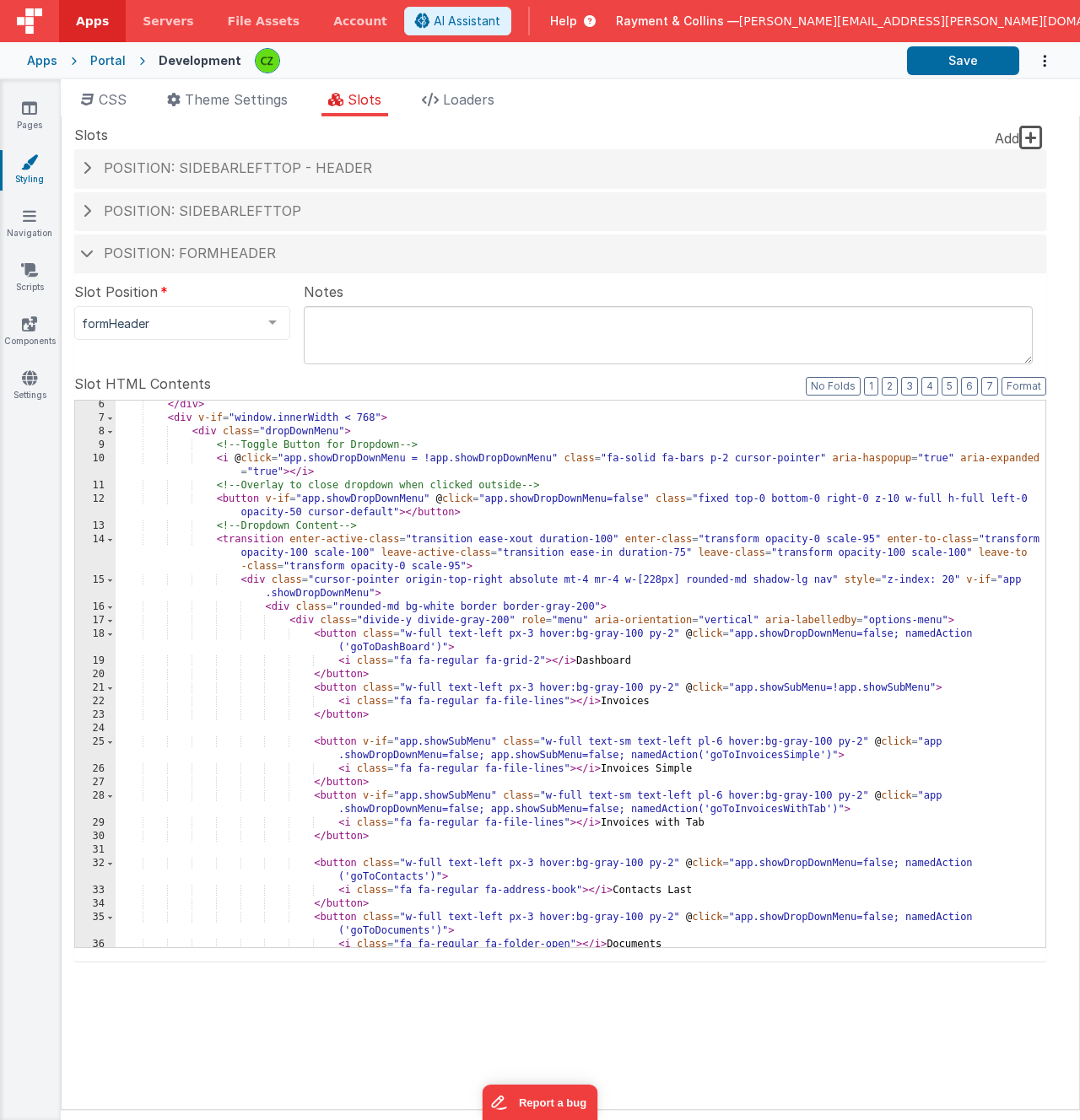
scroll to position [0, 0]
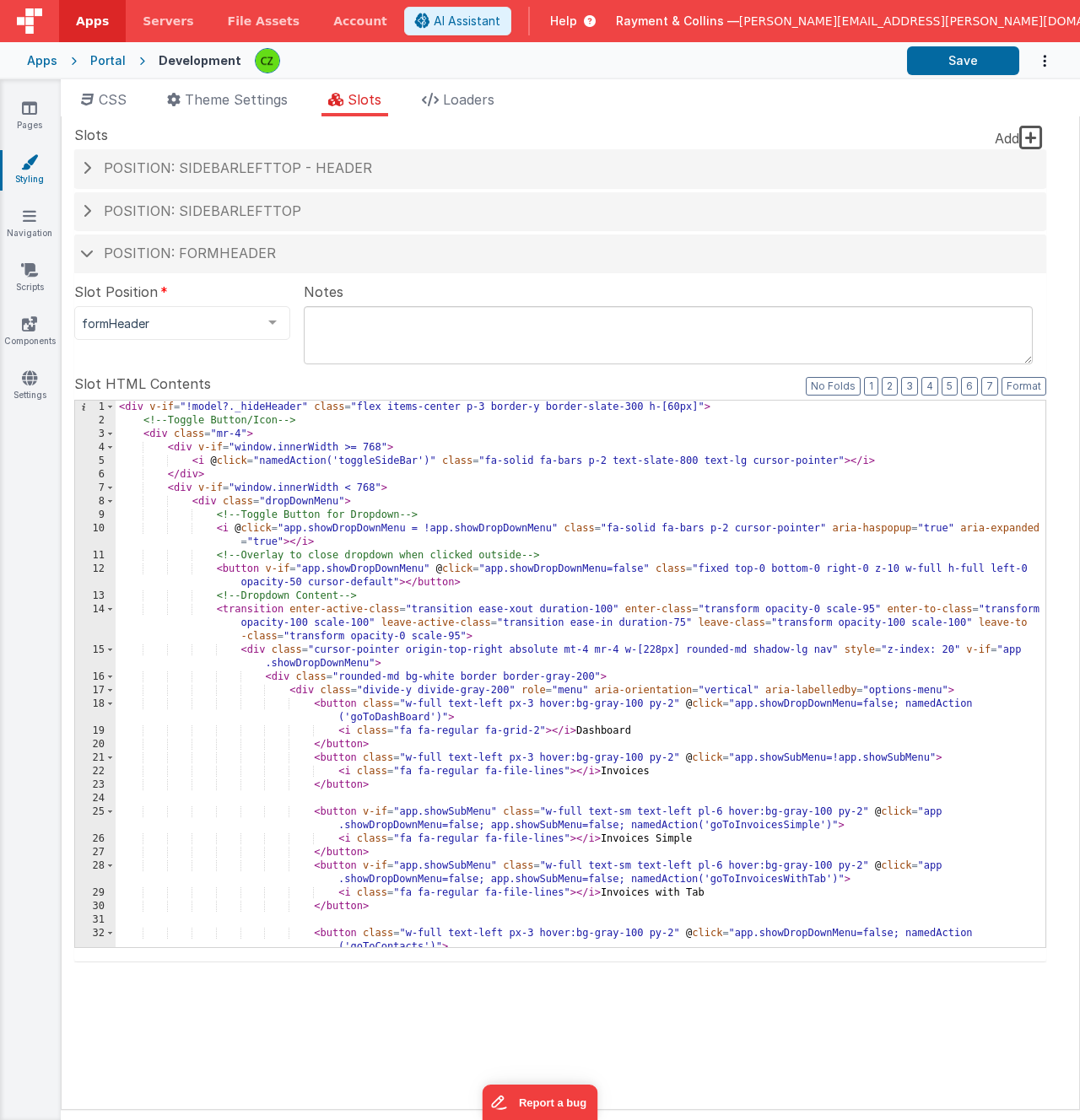
click at [342, 664] on div "< div v-if = "!model?._hideHeader" class = "flex items-center p-3 border-y bord…" at bounding box center [581, 688] width 930 height 574
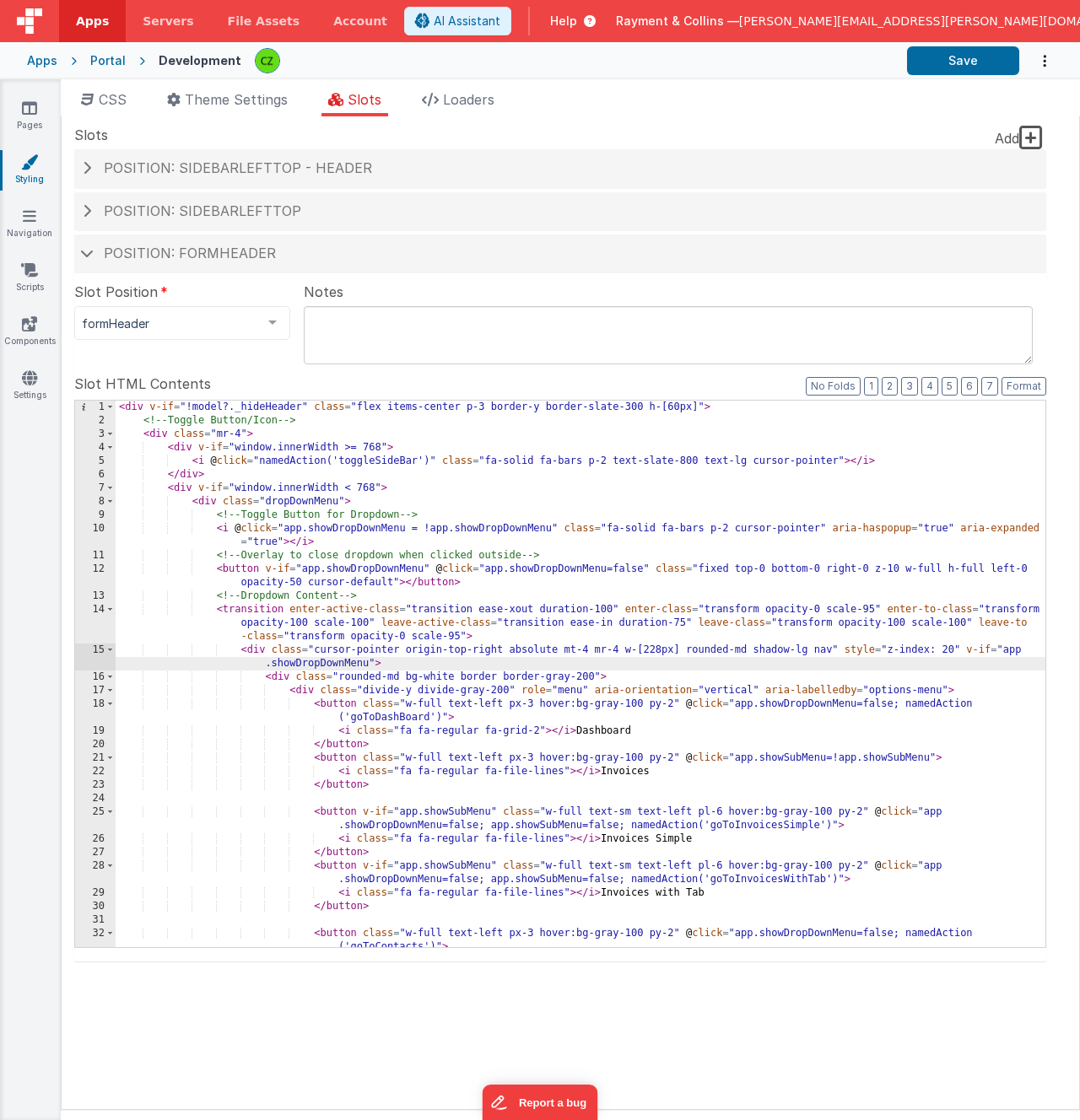
click at [426, 650] on div "< div v-if = "!model?._hideHeader" class = "flex items-center p-3 border-y bord…" at bounding box center [581, 688] width 930 height 574
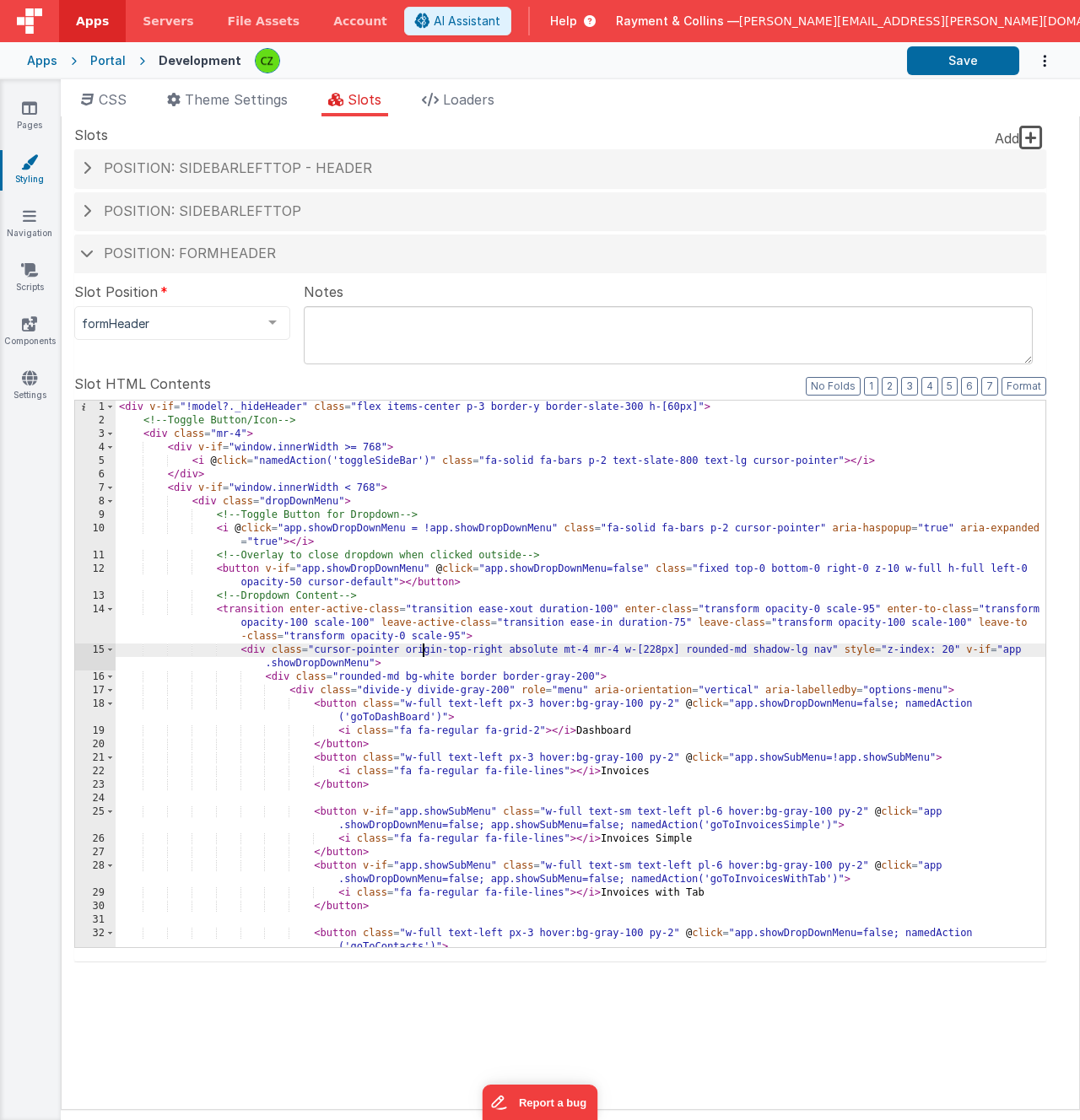
click at [167, 352] on fieldset "Slot Position formHeader inactive header headerBrandLeft headerBrand headerSide…" at bounding box center [560, 622] width 972 height 680
click at [29, 111] on icon at bounding box center [28, 107] width 15 height 17
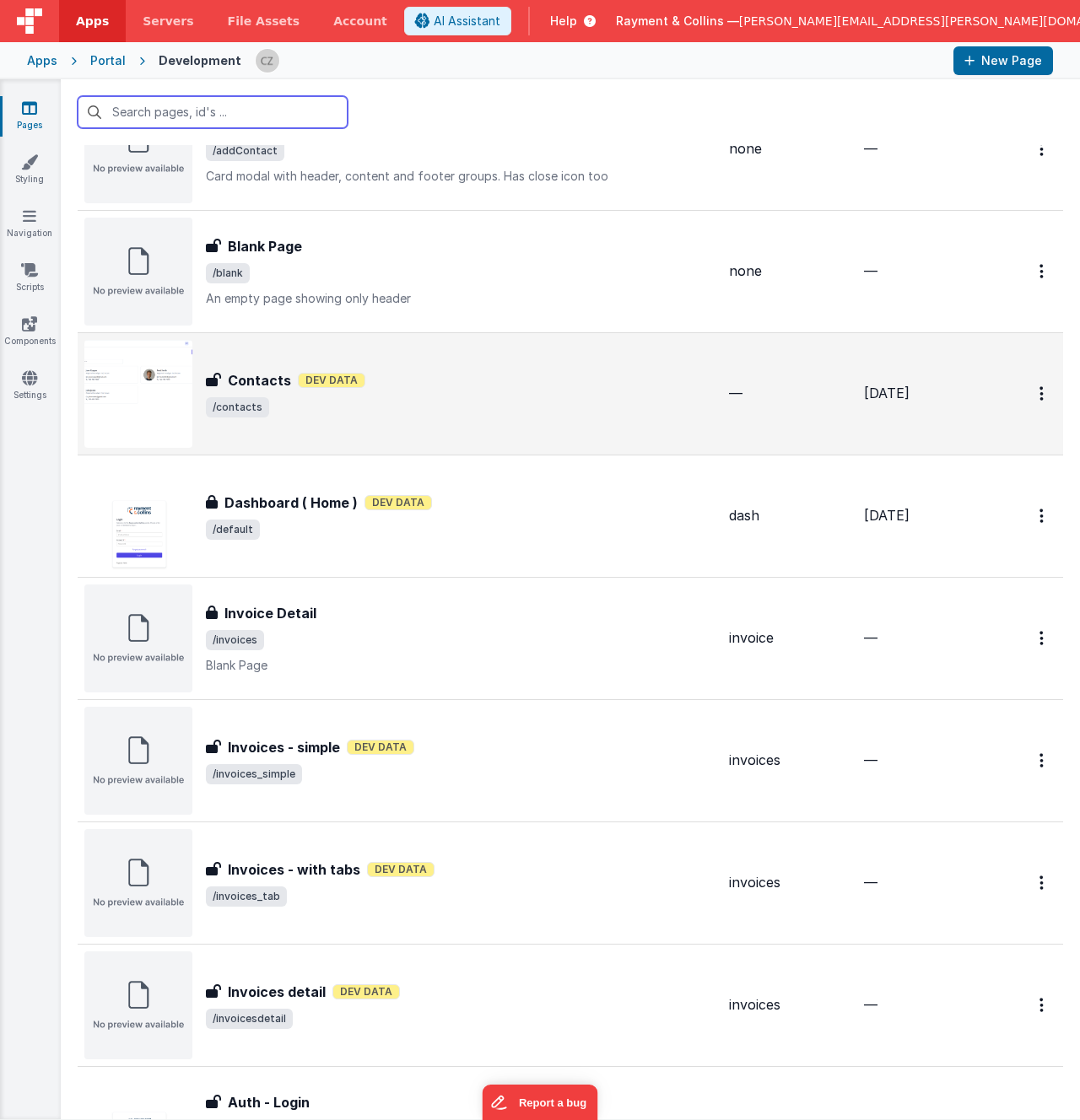
scroll to position [173, 0]
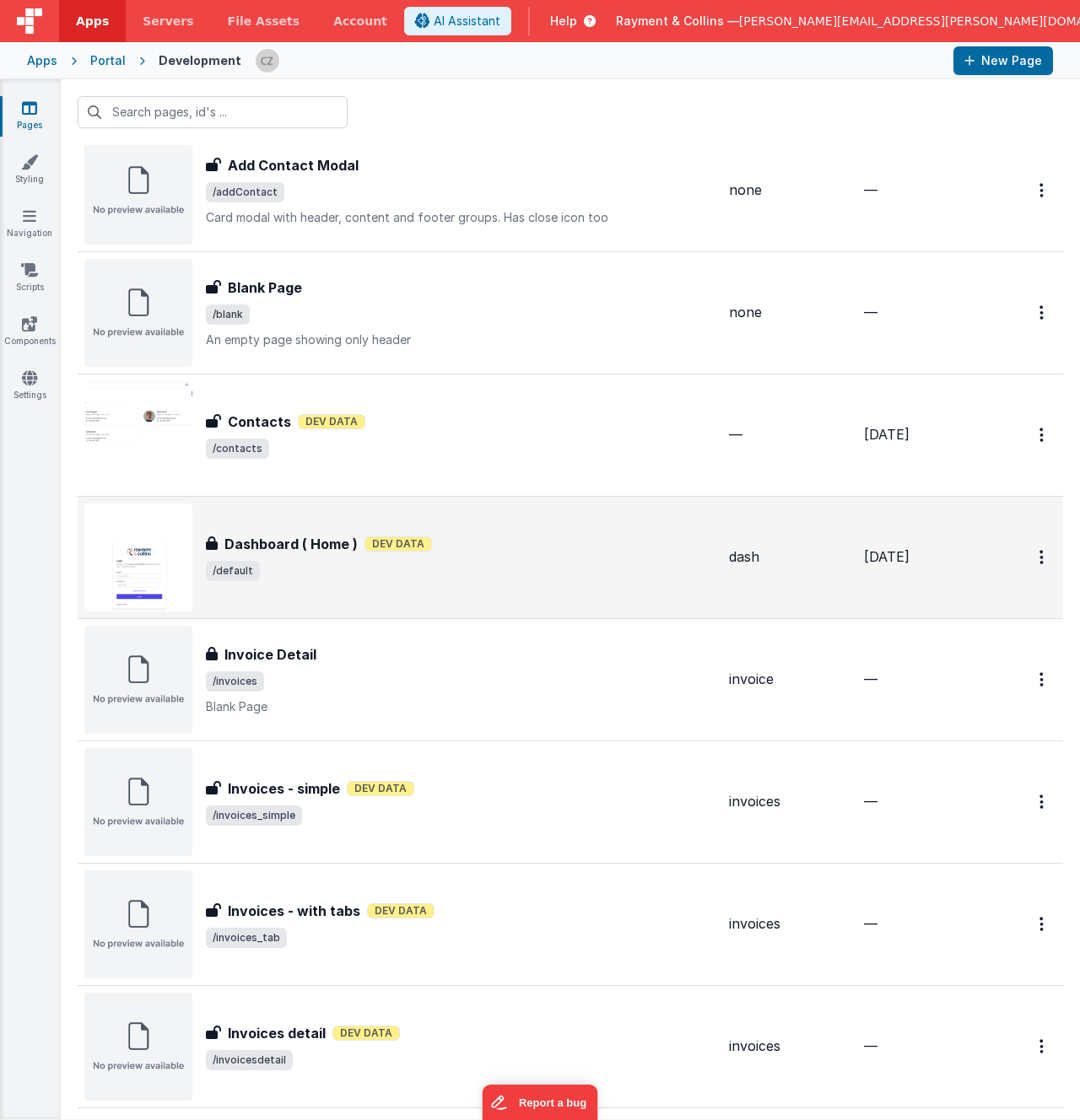
click at [559, 559] on div "Dashboard ( Home ) Dashboard ( Home ) Dev Data /default" at bounding box center [460, 557] width 510 height 47
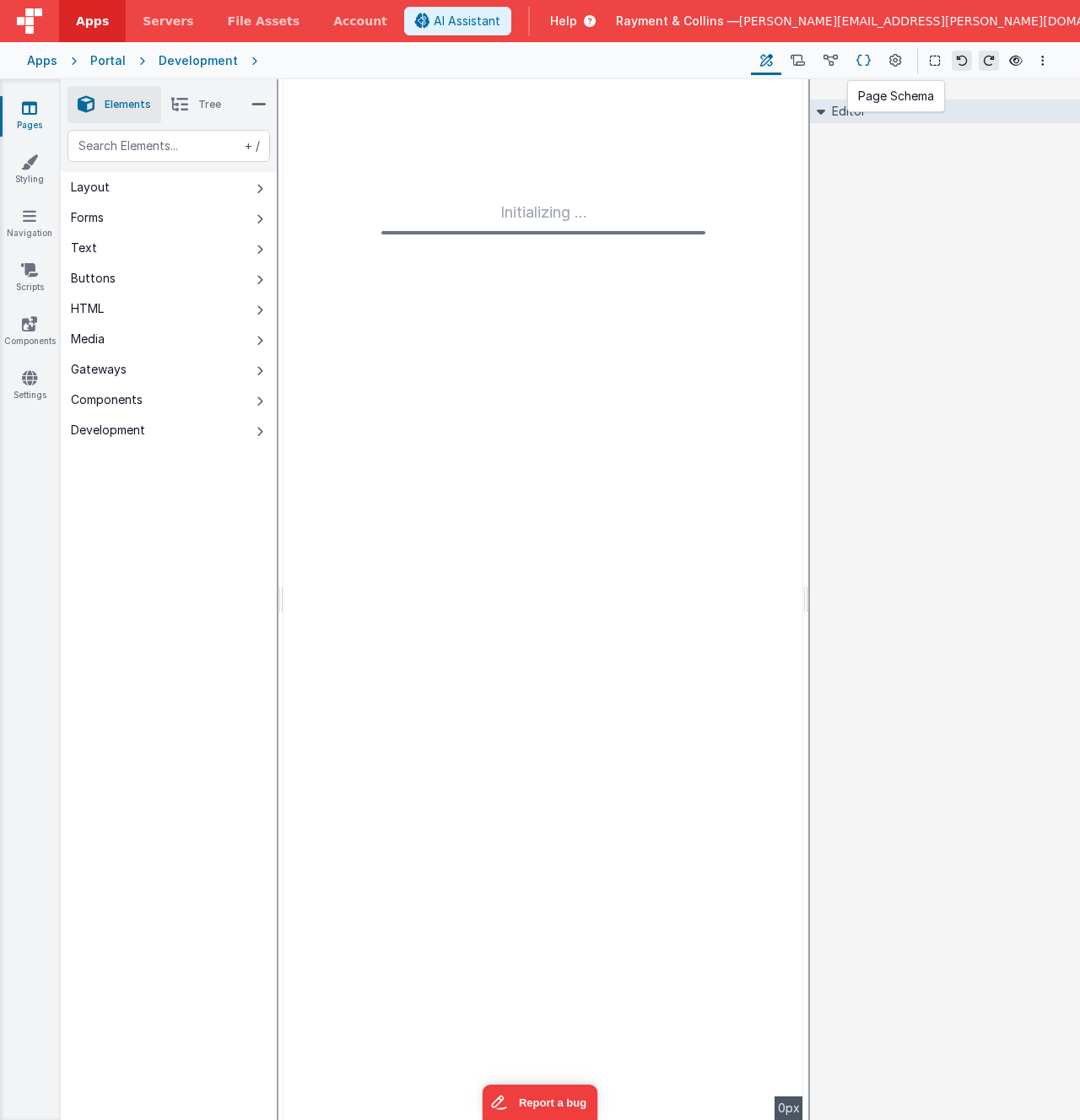
click at [866, 62] on icon at bounding box center [863, 61] width 15 height 18
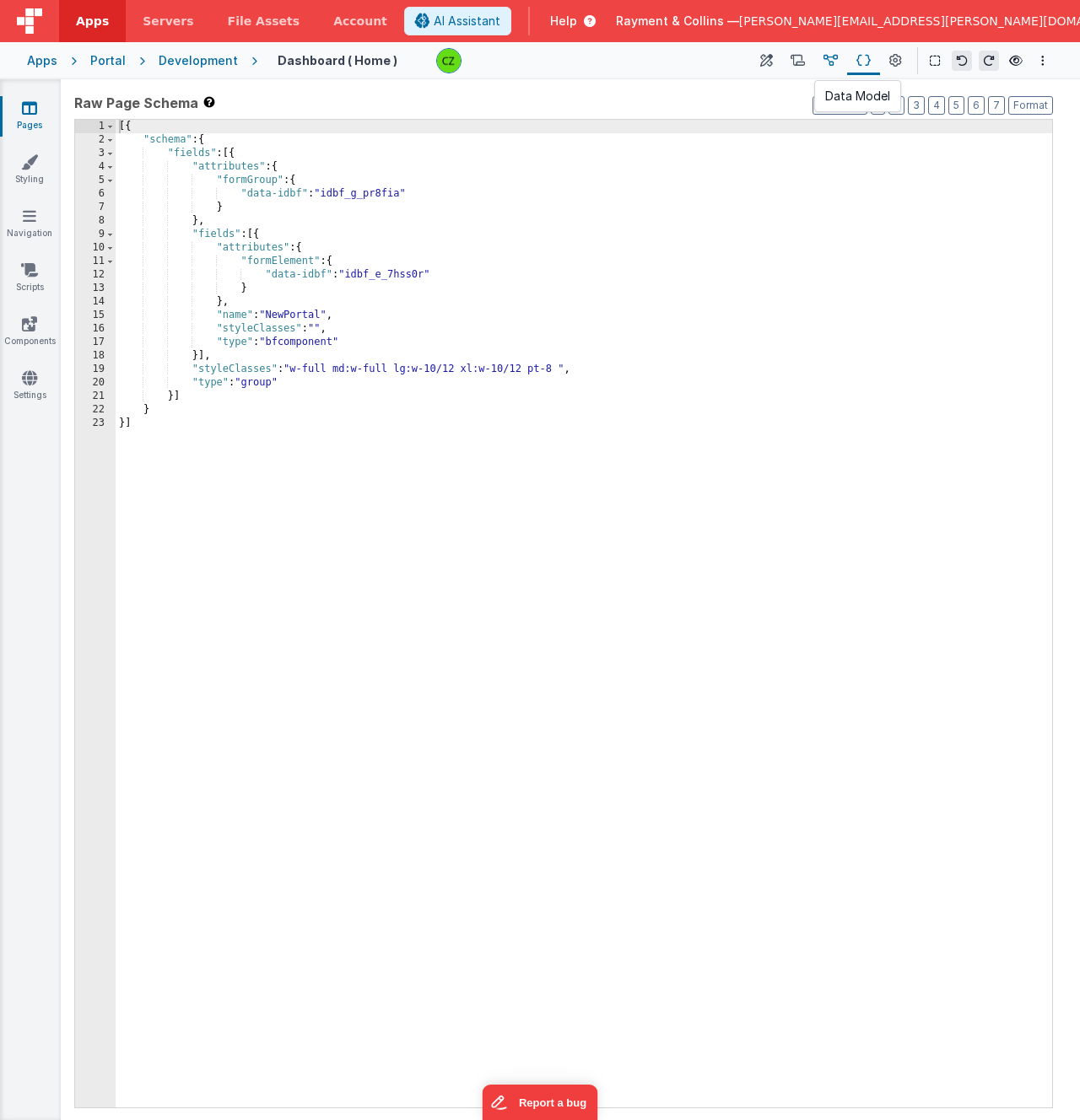
click at [829, 60] on icon at bounding box center [830, 61] width 15 height 18
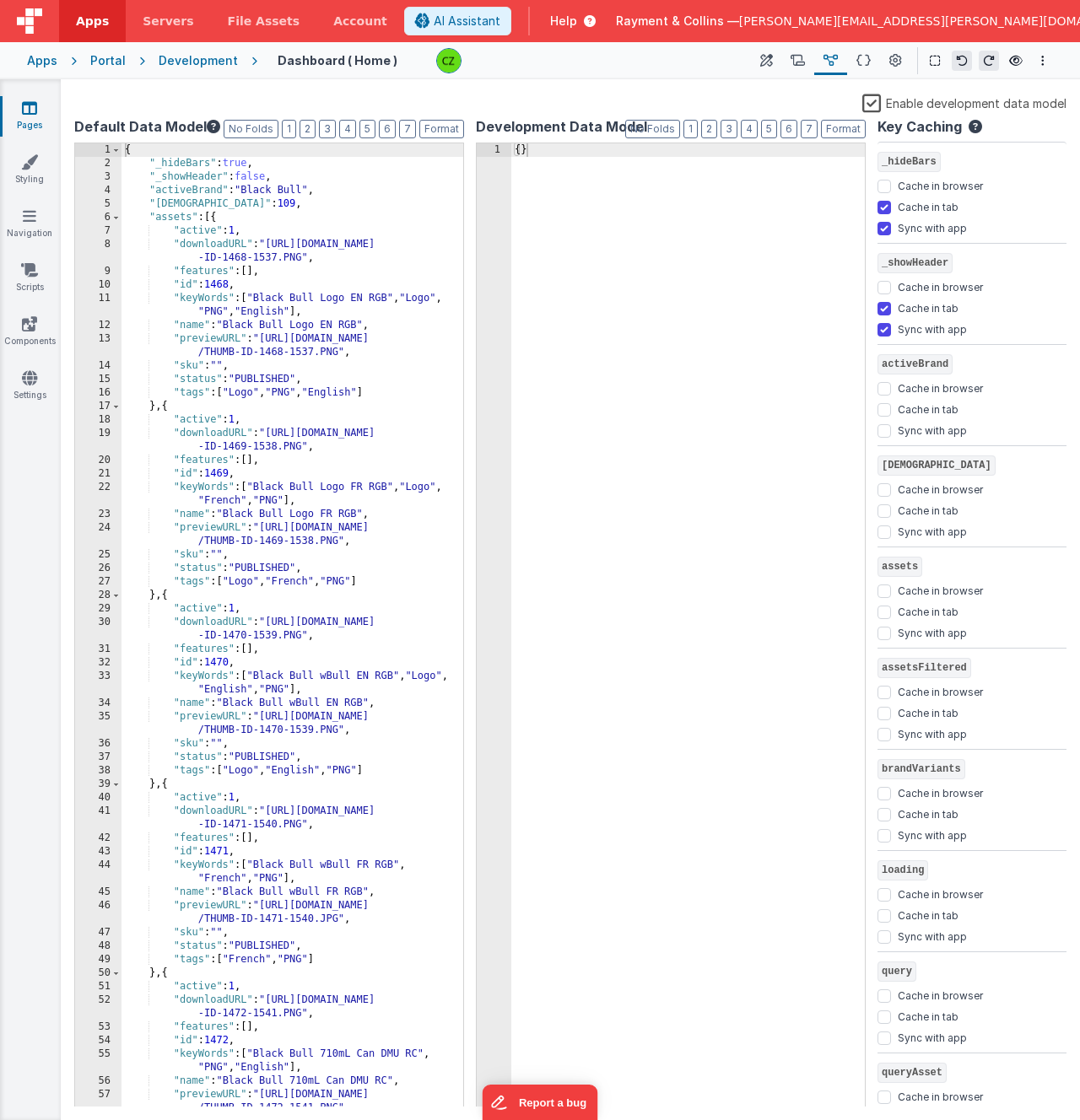
click at [158, 219] on div "{ "_hideBars" : true , "_showHeader" : false , "activeBrand" : "Black Bull" , "…" at bounding box center [293, 639] width 342 height 991
click at [116, 214] on span at bounding box center [115, 218] width 9 height 14
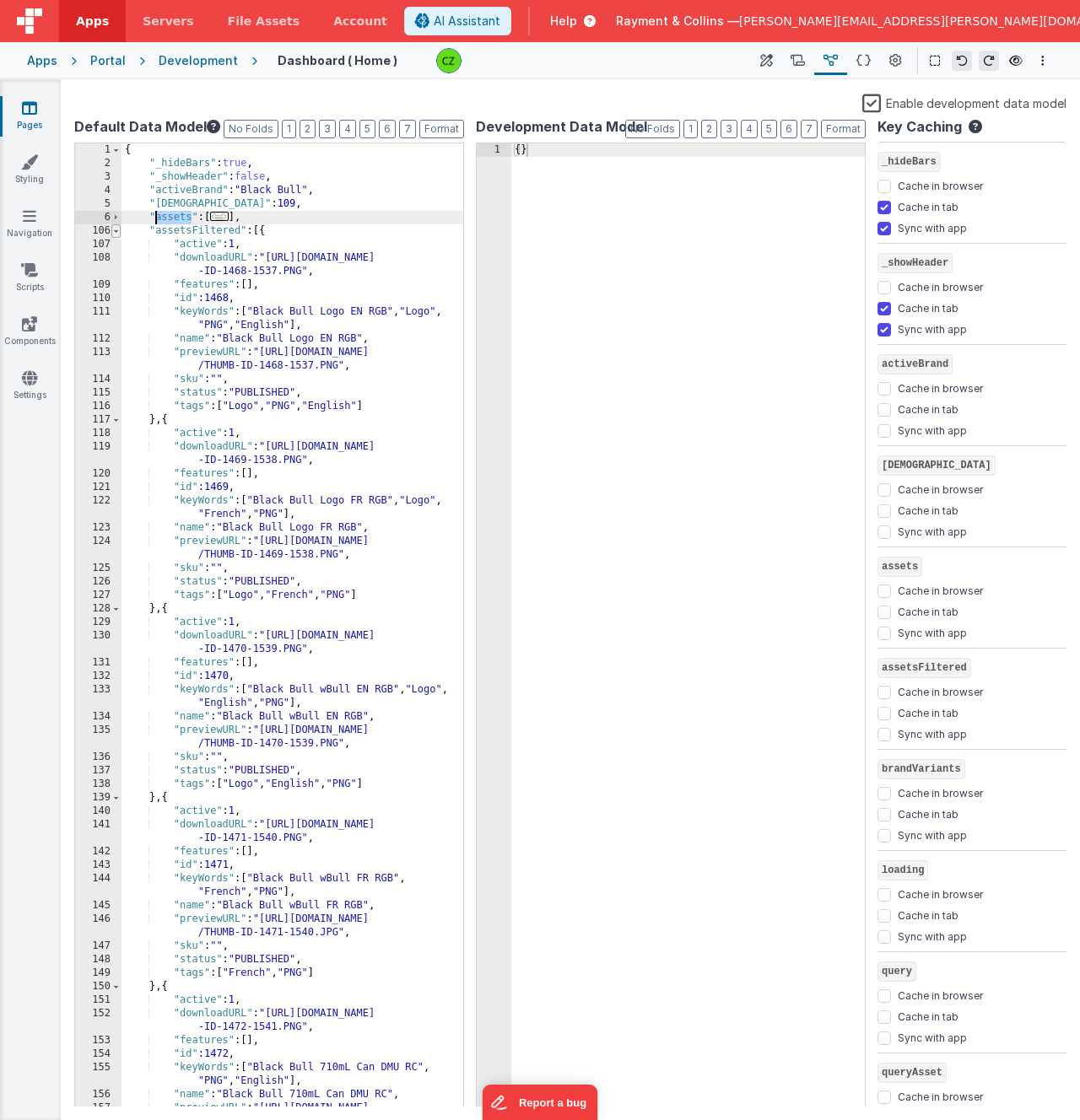
click at [118, 229] on span at bounding box center [115, 231] width 9 height 14
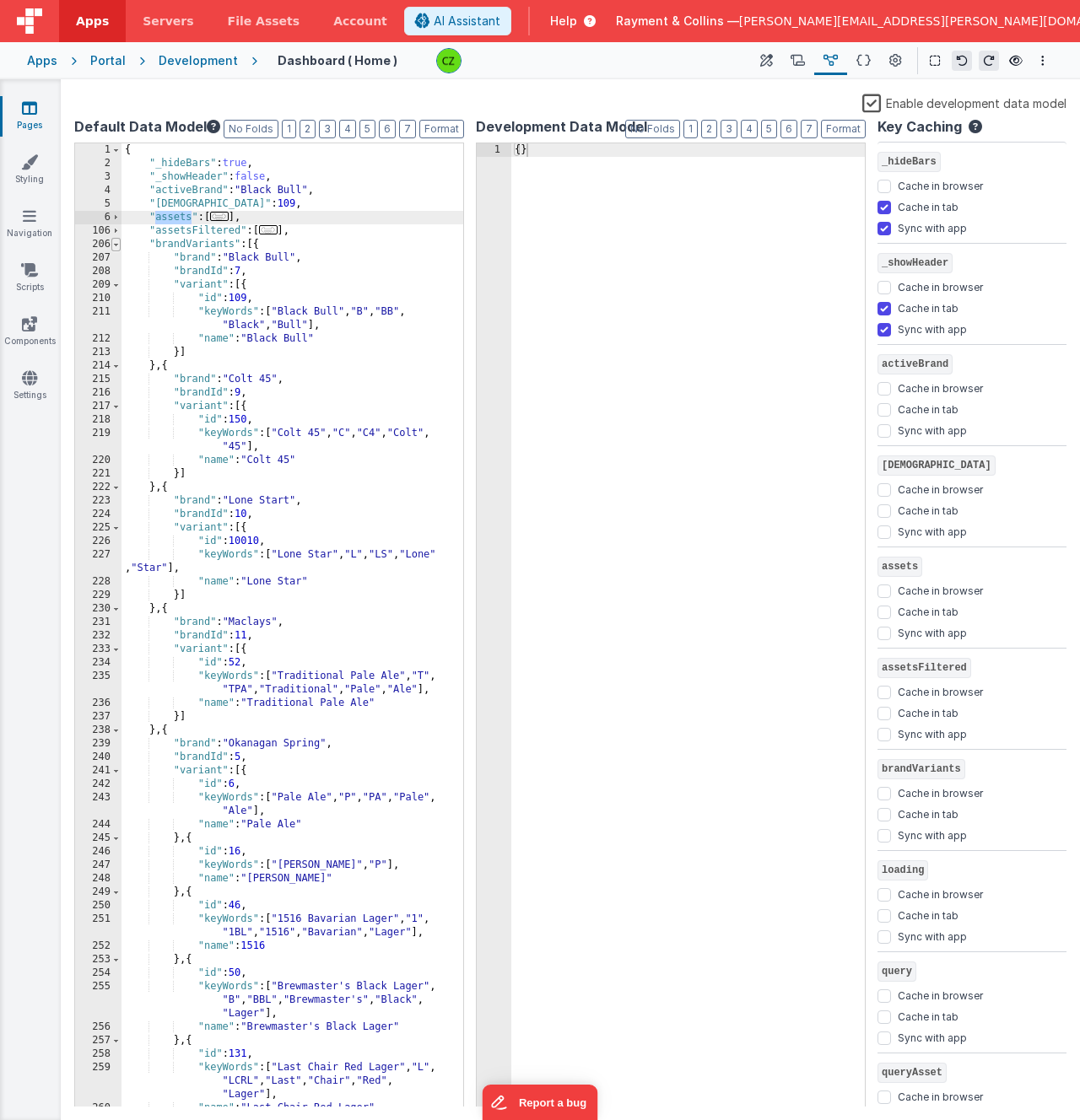
click at [118, 247] on span at bounding box center [115, 245] width 9 height 14
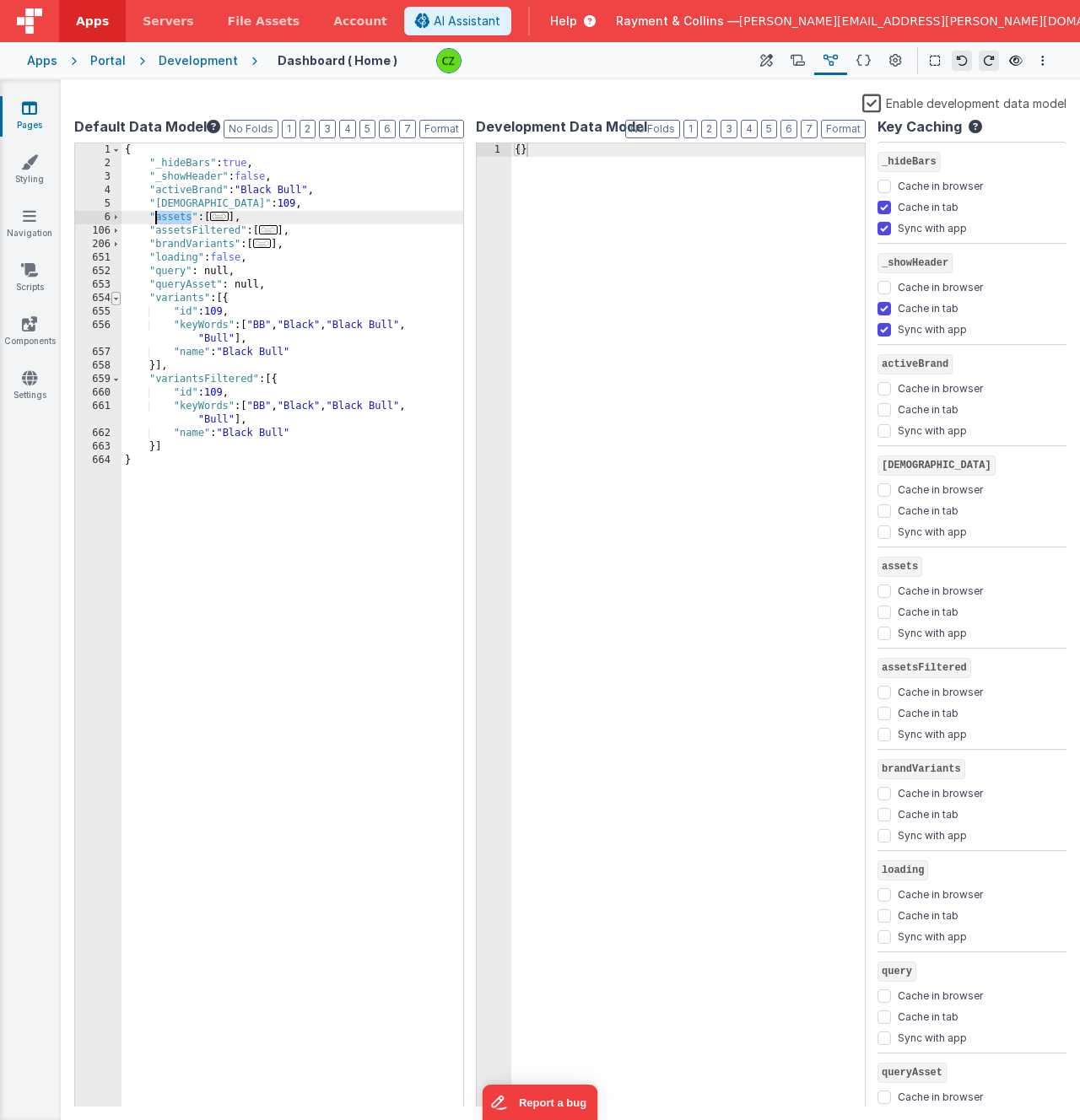
click at [117, 297] on span at bounding box center [115, 299] width 9 height 14
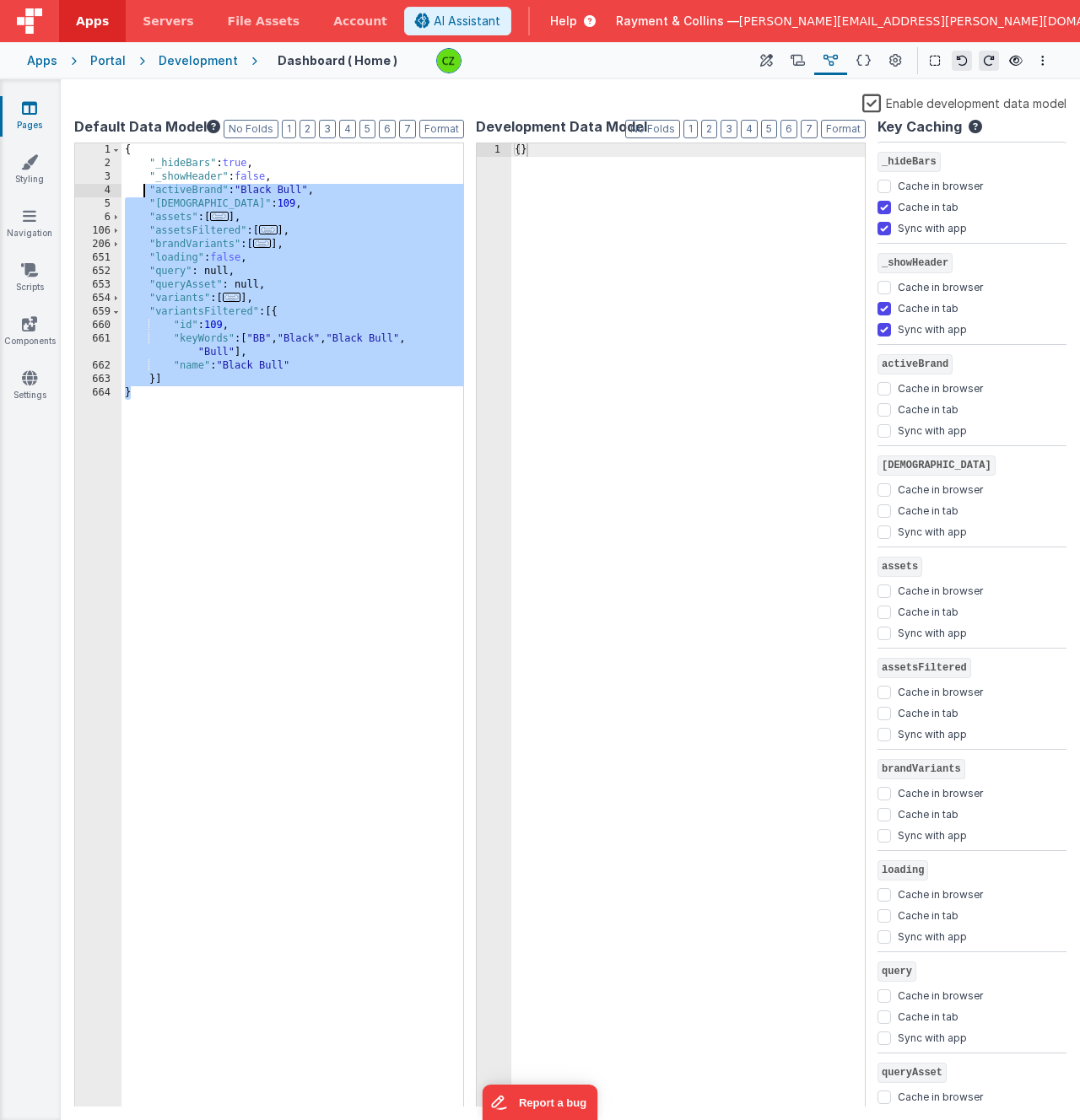
drag, startPoint x: 200, startPoint y: 439, endPoint x: 142, endPoint y: 196, distance: 249.8
click at [142, 196] on div "{ "_hideBars" : true , "_showHeader" : false , "activeBrand" : "Black Bull" , "…" at bounding box center [293, 639] width 342 height 991
click at [165, 240] on div "{ "_hideBars" : true , "_showHeader" : false , "activeBrand" : "Black Bull" , "…" at bounding box center [293, 639] width 342 height 991
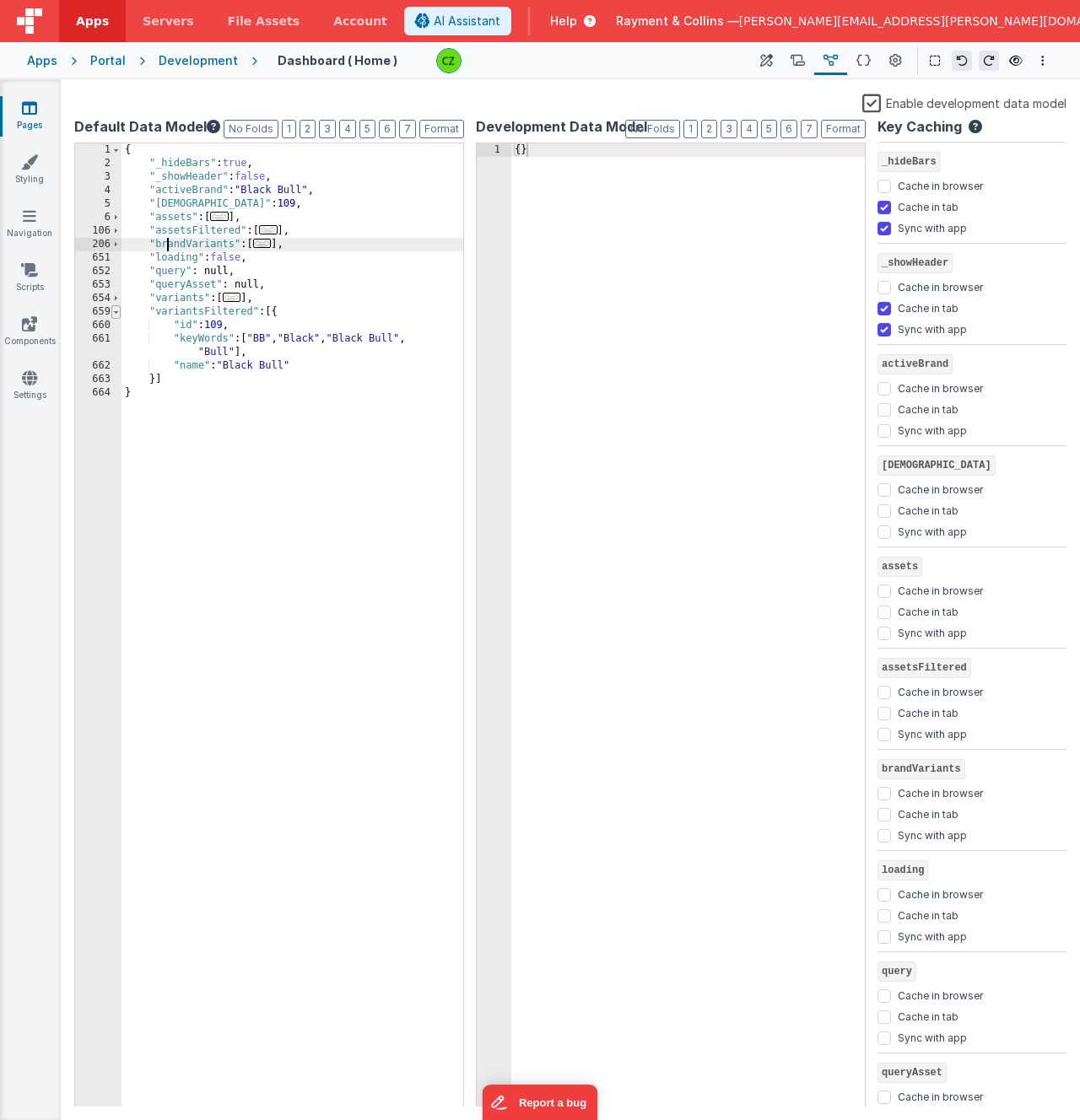
click at [117, 313] on span at bounding box center [115, 312] width 9 height 14
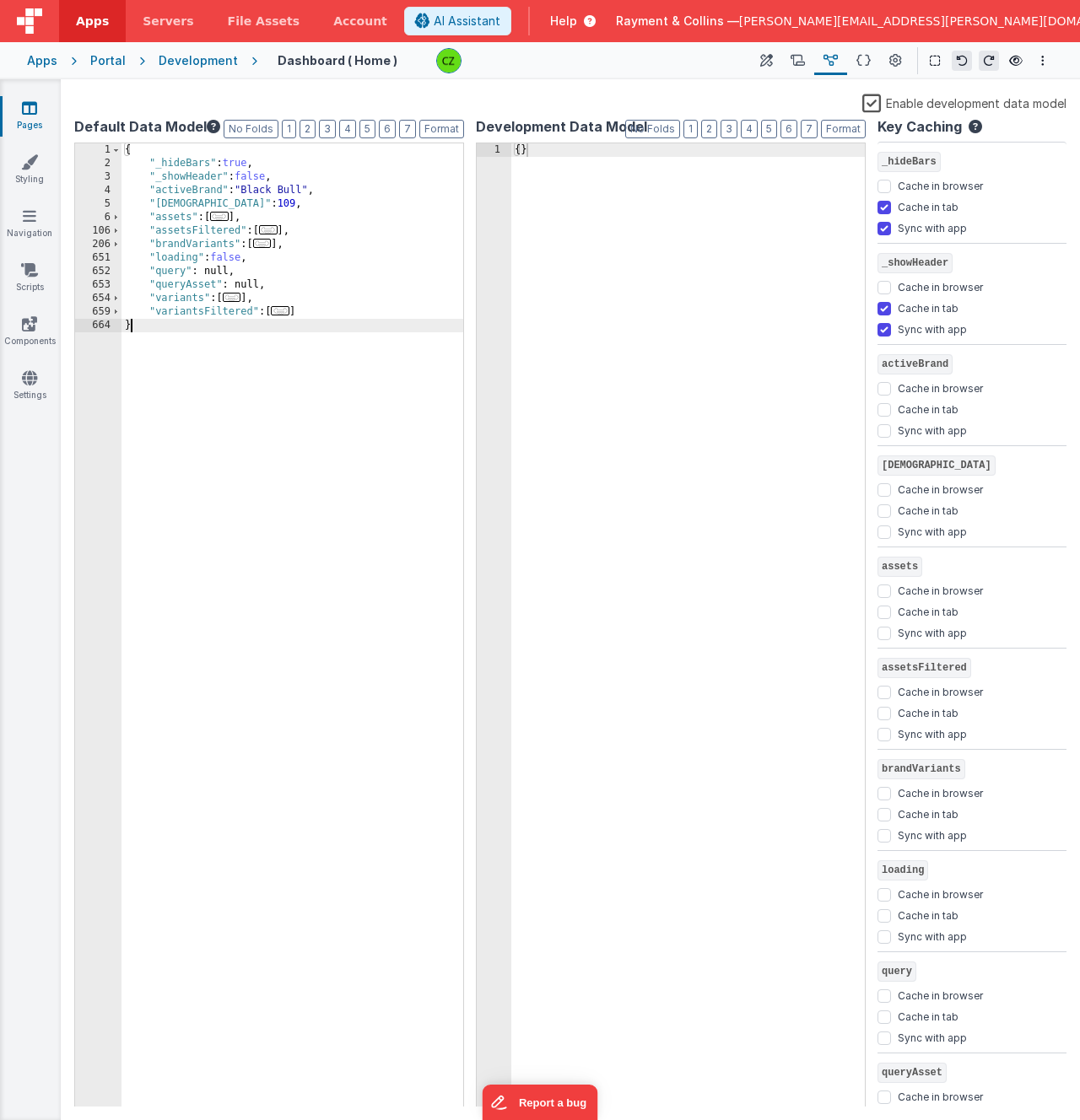
drag, startPoint x: 212, startPoint y: 430, endPoint x: 269, endPoint y: 463, distance: 65.9
click at [269, 463] on div "{ "_hideBars" : true , "_showHeader" : false , "activeBrand" : "Black Bull" , "…" at bounding box center [293, 639] width 342 height 991
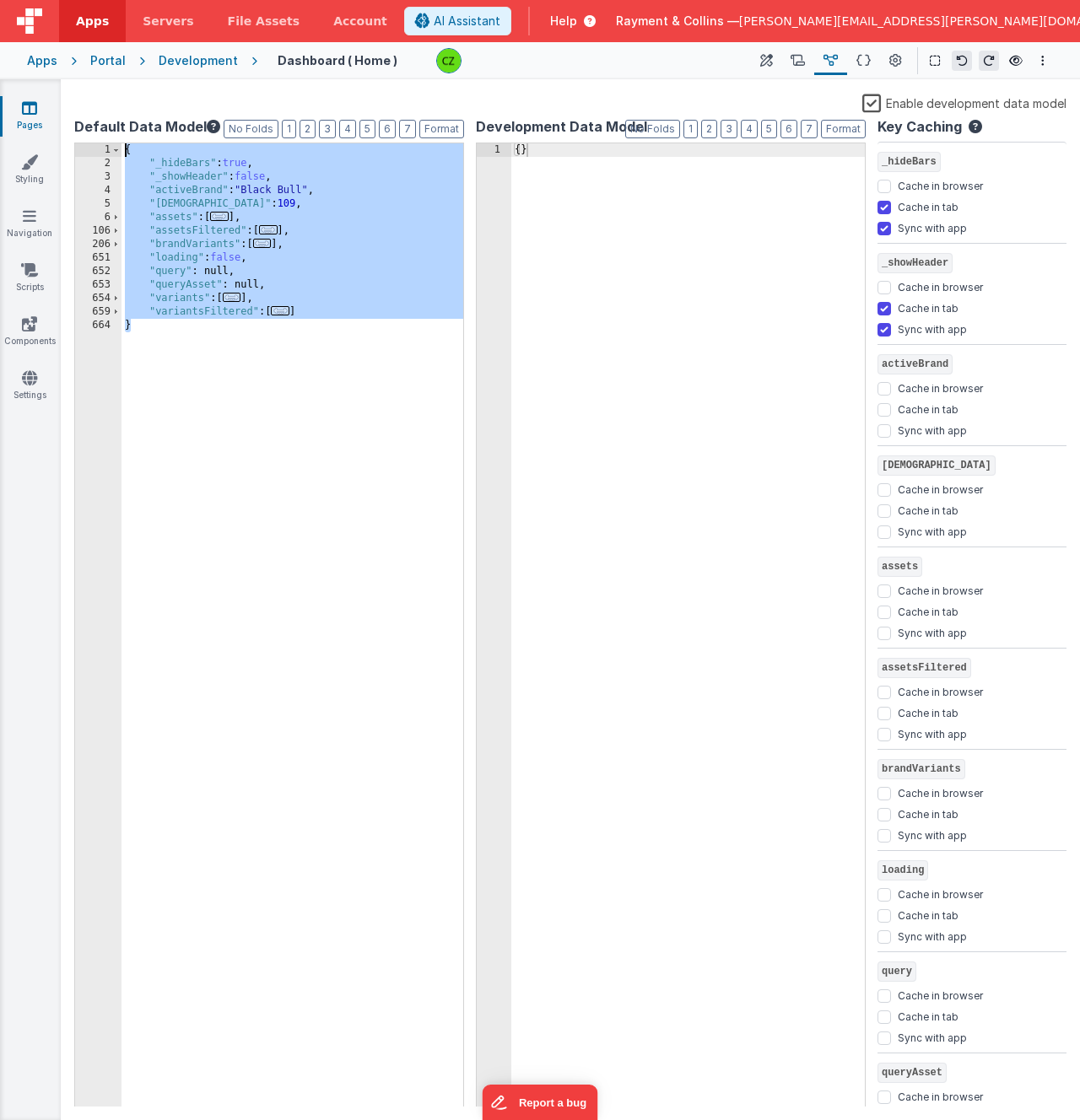
drag, startPoint x: 269, startPoint y: 463, endPoint x: 0, endPoint y: 20, distance: 518.3
click at [0, 19] on div "Apps Servers File Assets Account Some FUTURE Slot AI Assistant Help Rayment & C…" at bounding box center [540, 560] width 1080 height 1120
click at [248, 432] on div "{ "_hideBars" : true , "_showHeader" : false , "activeBrand" : "Black Bull" , "…" at bounding box center [293, 639] width 342 height 991
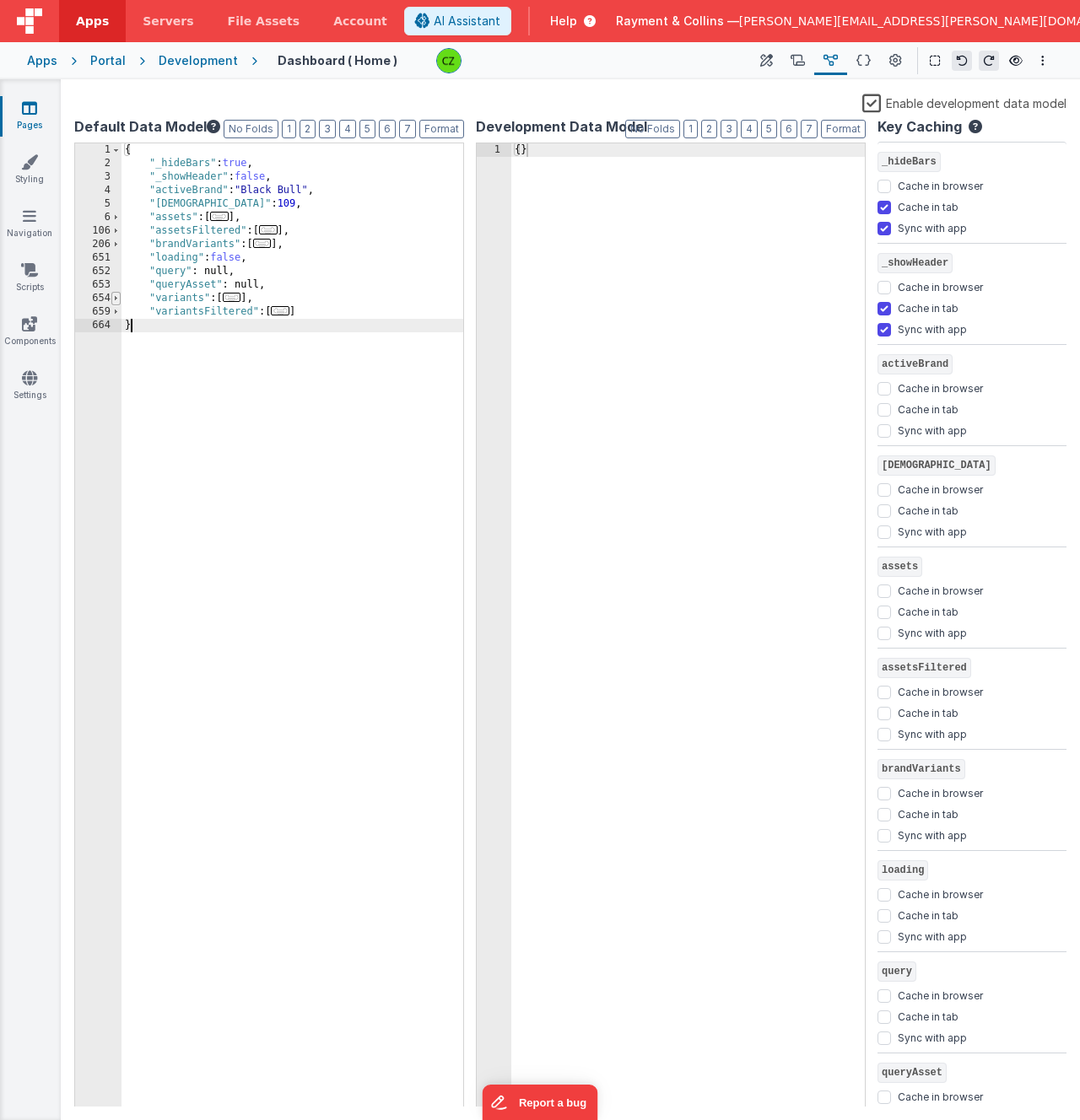
click at [116, 296] on span at bounding box center [115, 299] width 9 height 14
click at [194, 358] on div "{ "_hideBars" : true , "_showHeader" : false , "activeBrand" : "Black Bull" , "…" at bounding box center [293, 639] width 342 height 991
click at [212, 364] on div "{ "_hideBars" : true , "_showHeader" : false , "activeBrand" : "Black Bull" , "…" at bounding box center [293, 639] width 342 height 991
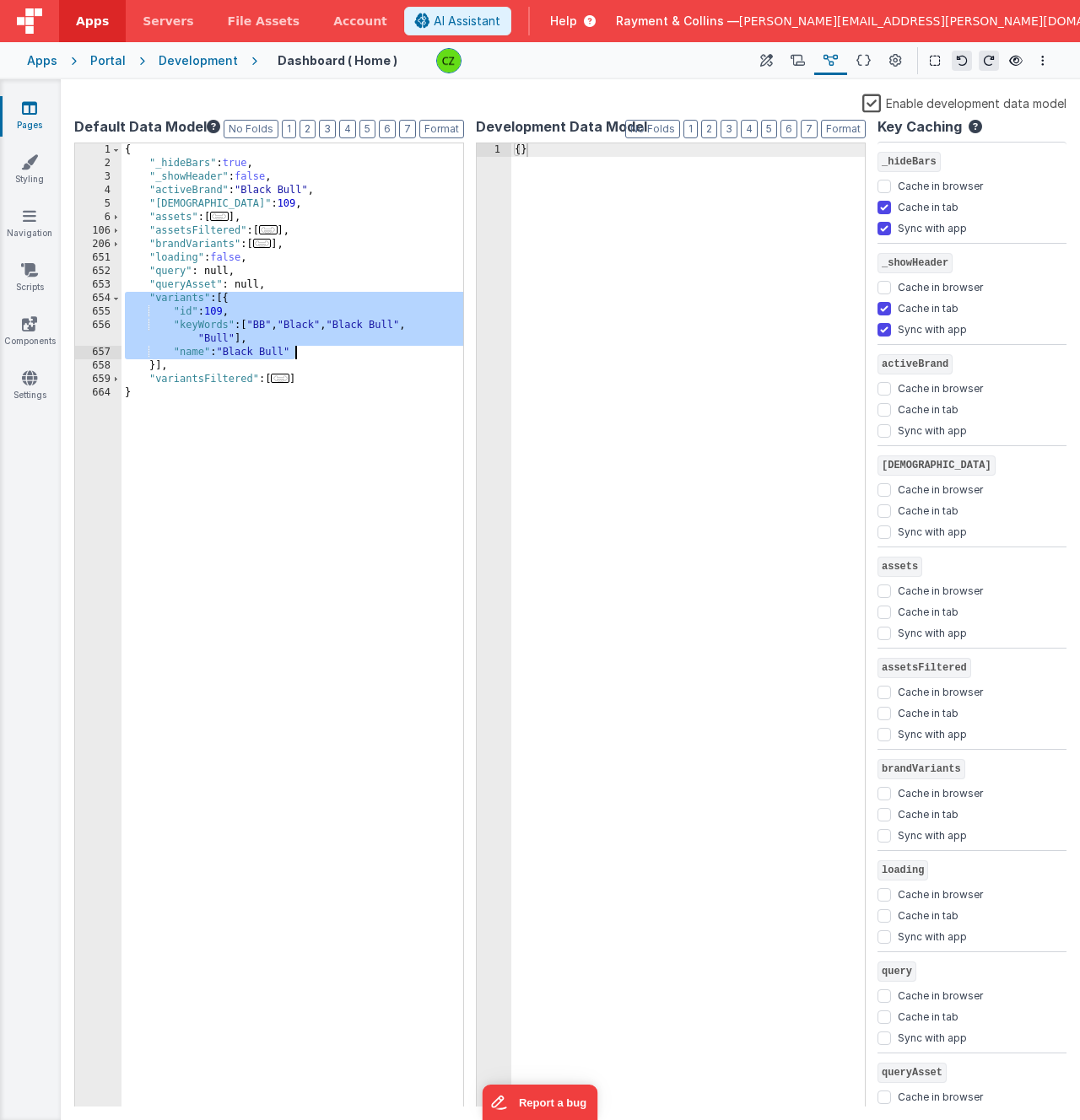
drag, startPoint x: 124, startPoint y: 299, endPoint x: 342, endPoint y: 358, distance: 225.8
click at [342, 358] on div "{ "_hideBars" : true , "_showHeader" : false , "activeBrand" : "Black Bull" , "…" at bounding box center [293, 639] width 342 height 991
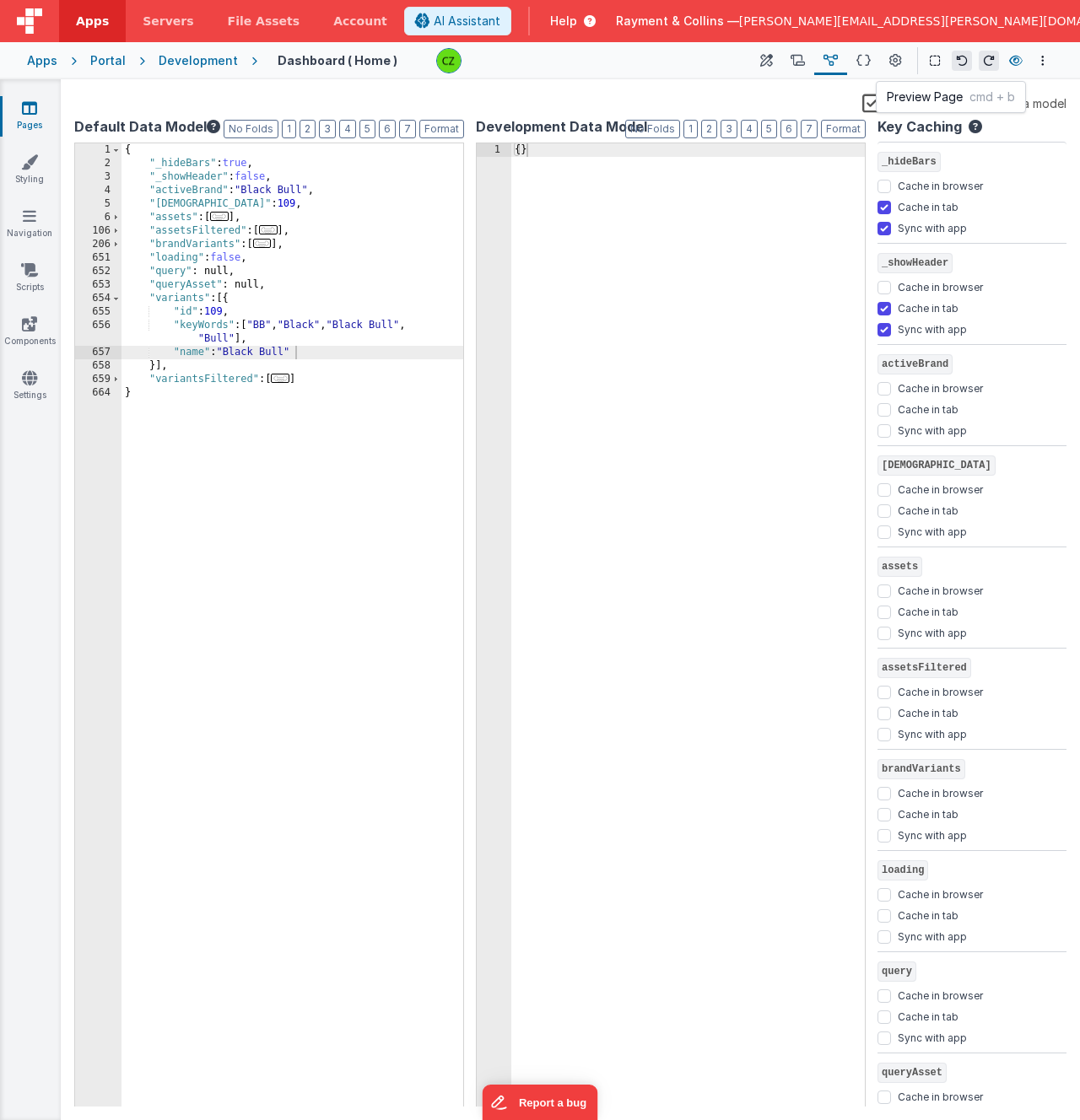
click at [1019, 63] on icon at bounding box center [1016, 61] width 14 height 12
click at [296, 432] on div "{ "_hideBars" : true , "_showHeader" : false , "activeBrand" : "Black Bull" , "…" at bounding box center [293, 639] width 342 height 991
click at [34, 334] on link "Components" at bounding box center [29, 332] width 61 height 33
click at [33, 168] on icon at bounding box center [28, 161] width 17 height 17
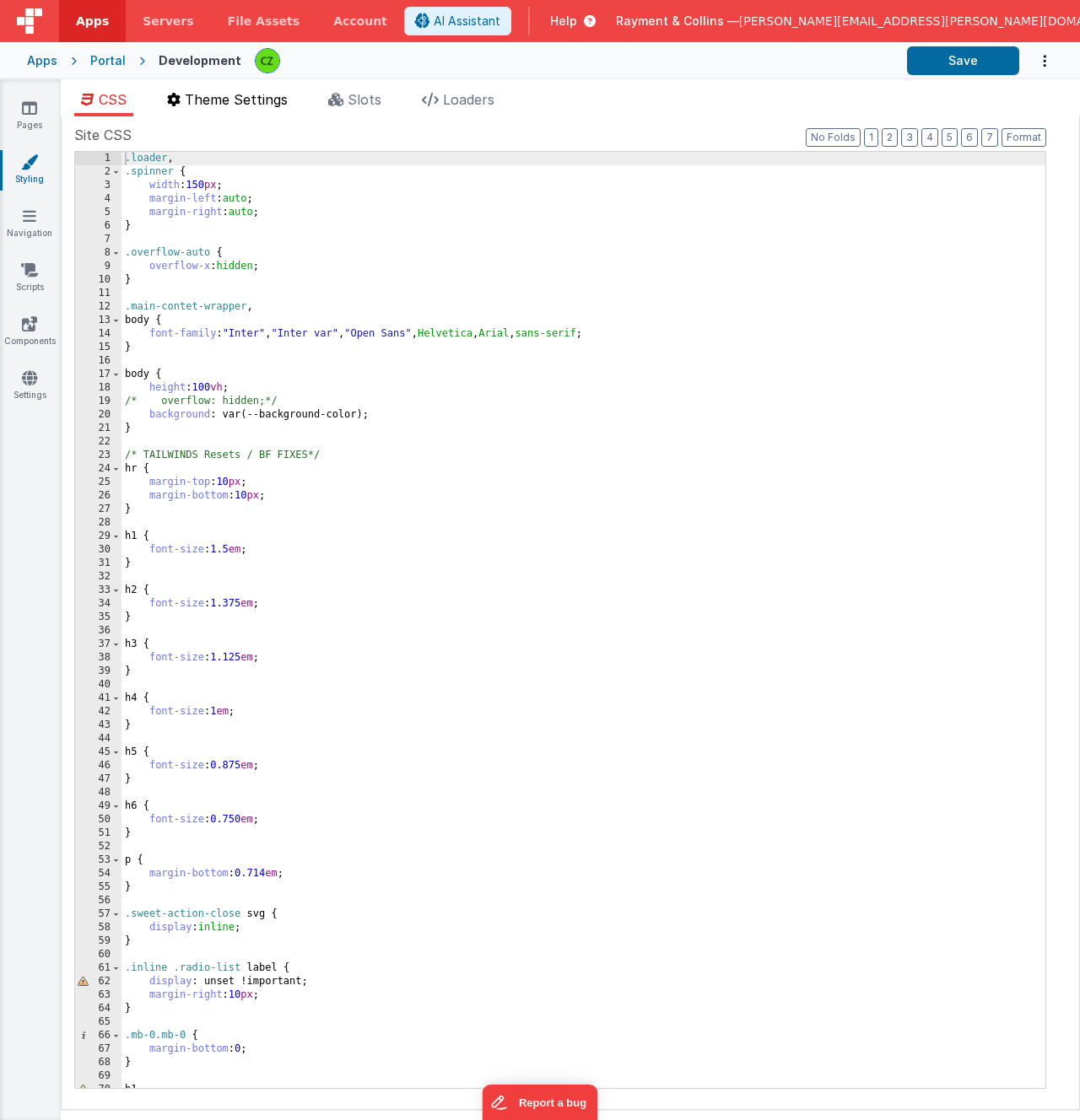
click at [252, 110] on li "Theme Settings" at bounding box center [227, 102] width 135 height 27
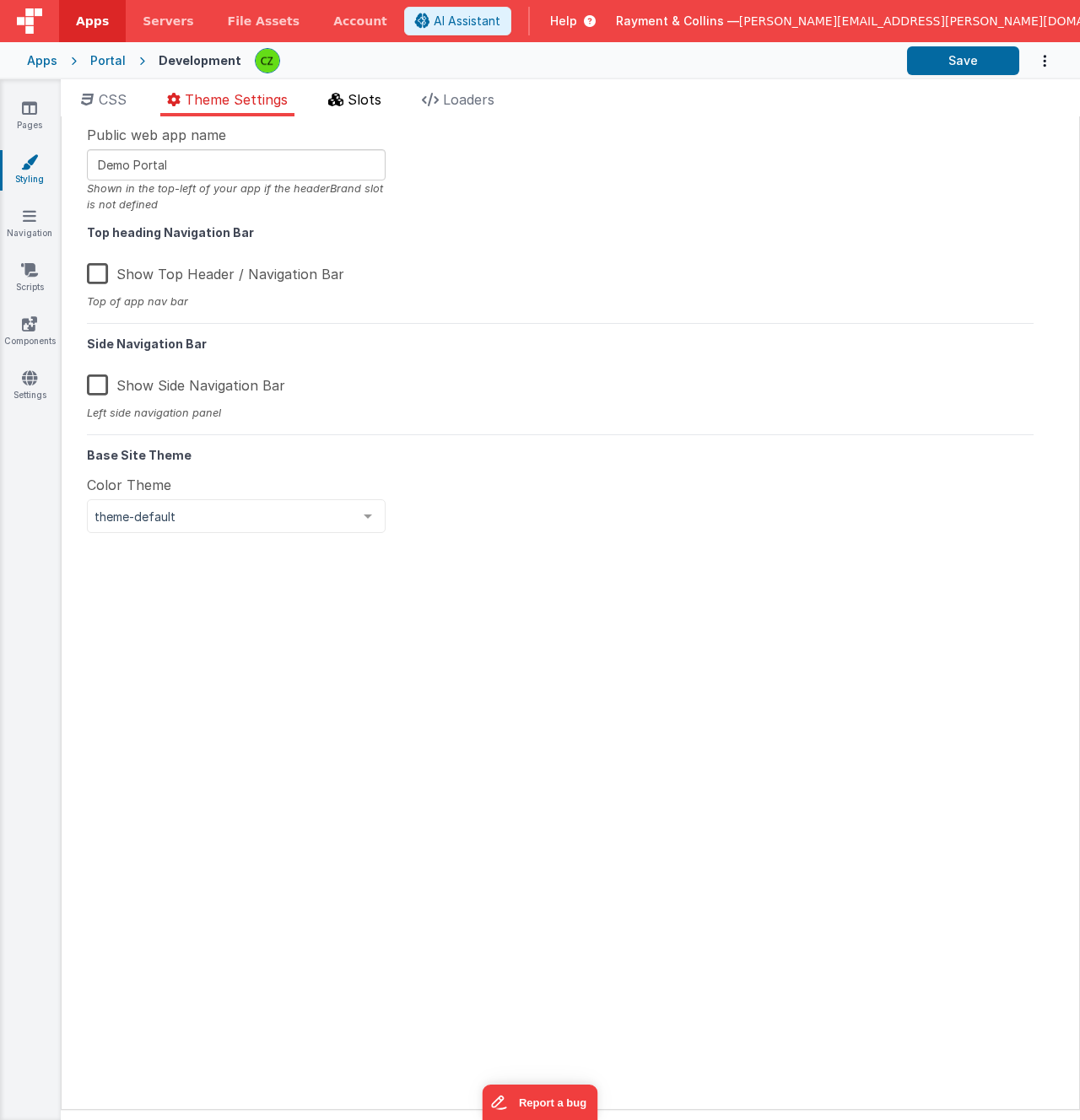
click at [364, 109] on li "Slots" at bounding box center [355, 102] width 67 height 27
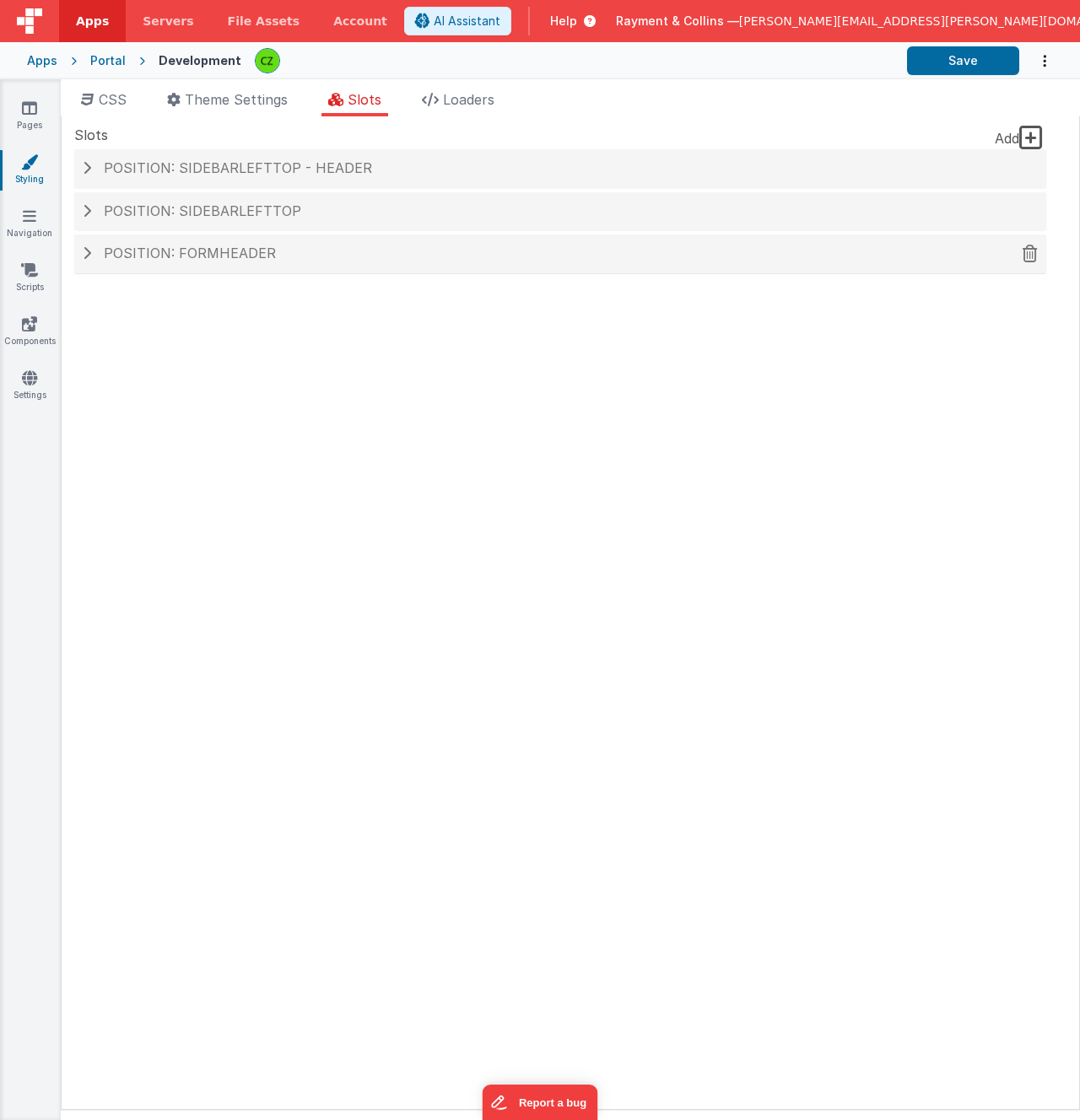
click at [89, 259] on span at bounding box center [86, 253] width 9 height 14
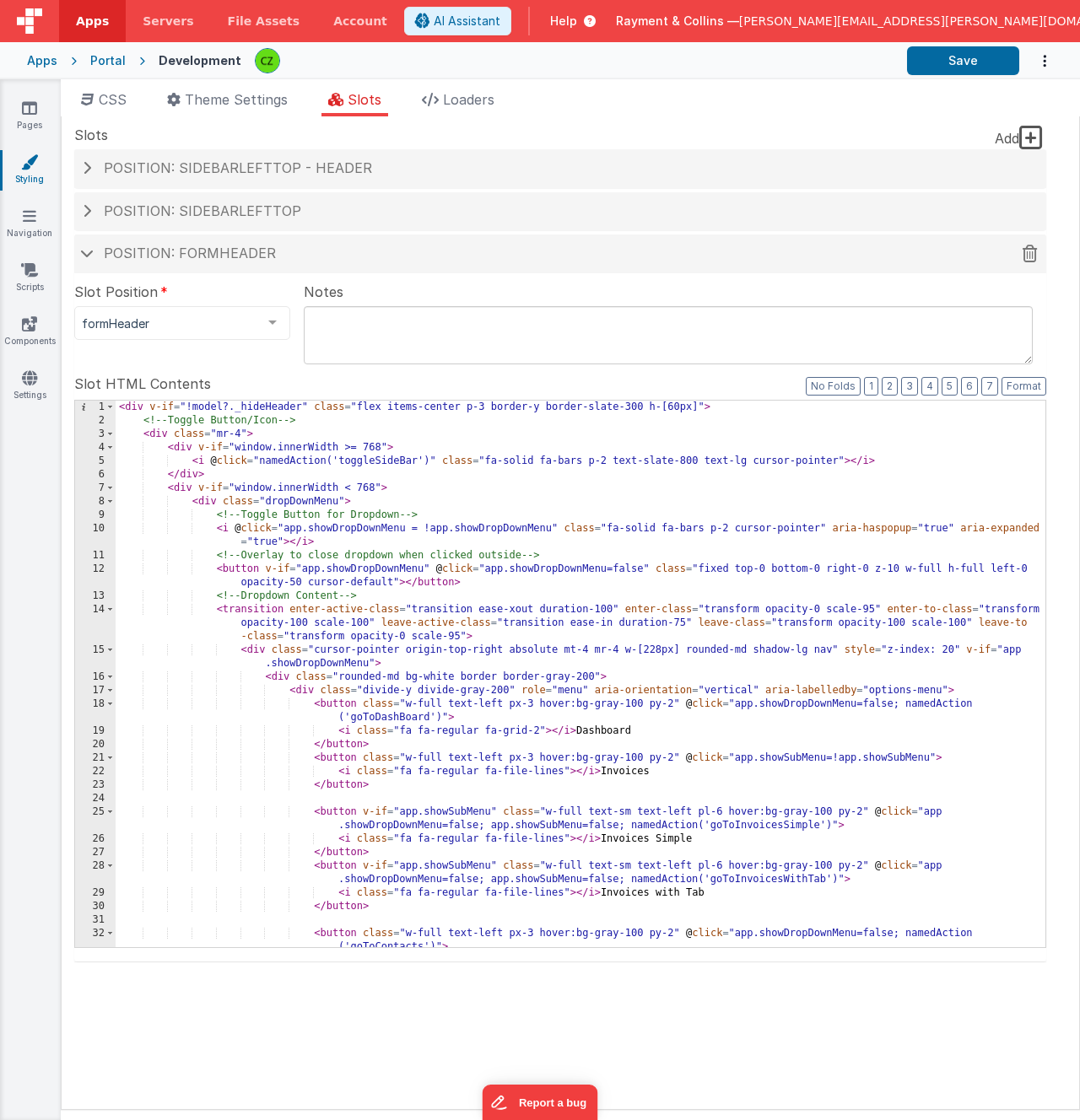
click at [92, 252] on span at bounding box center [87, 252] width 14 height 9
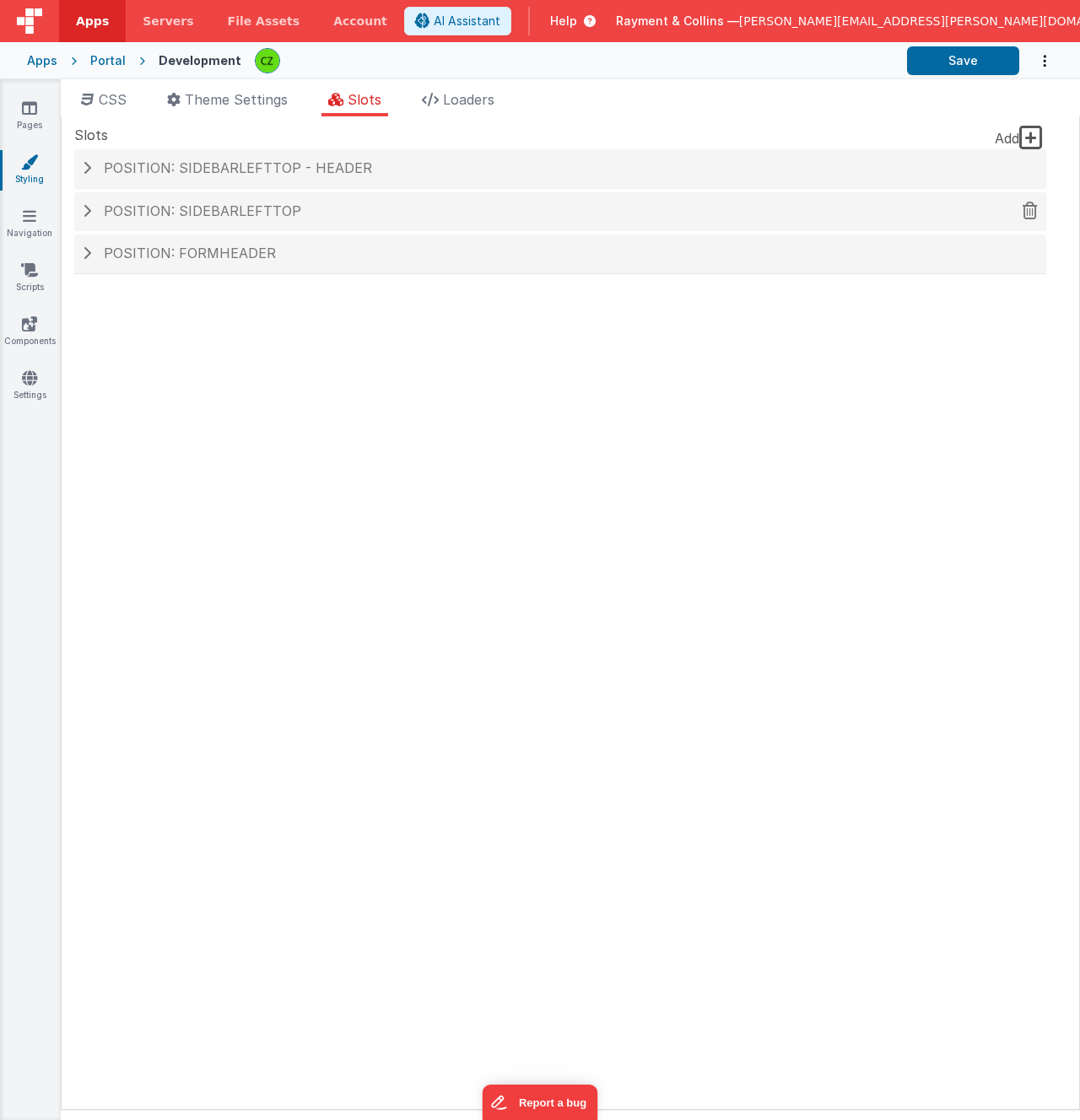
click at [95, 216] on h4 "Position: sidebarLeftTop" at bounding box center [560, 211] width 955 height 15
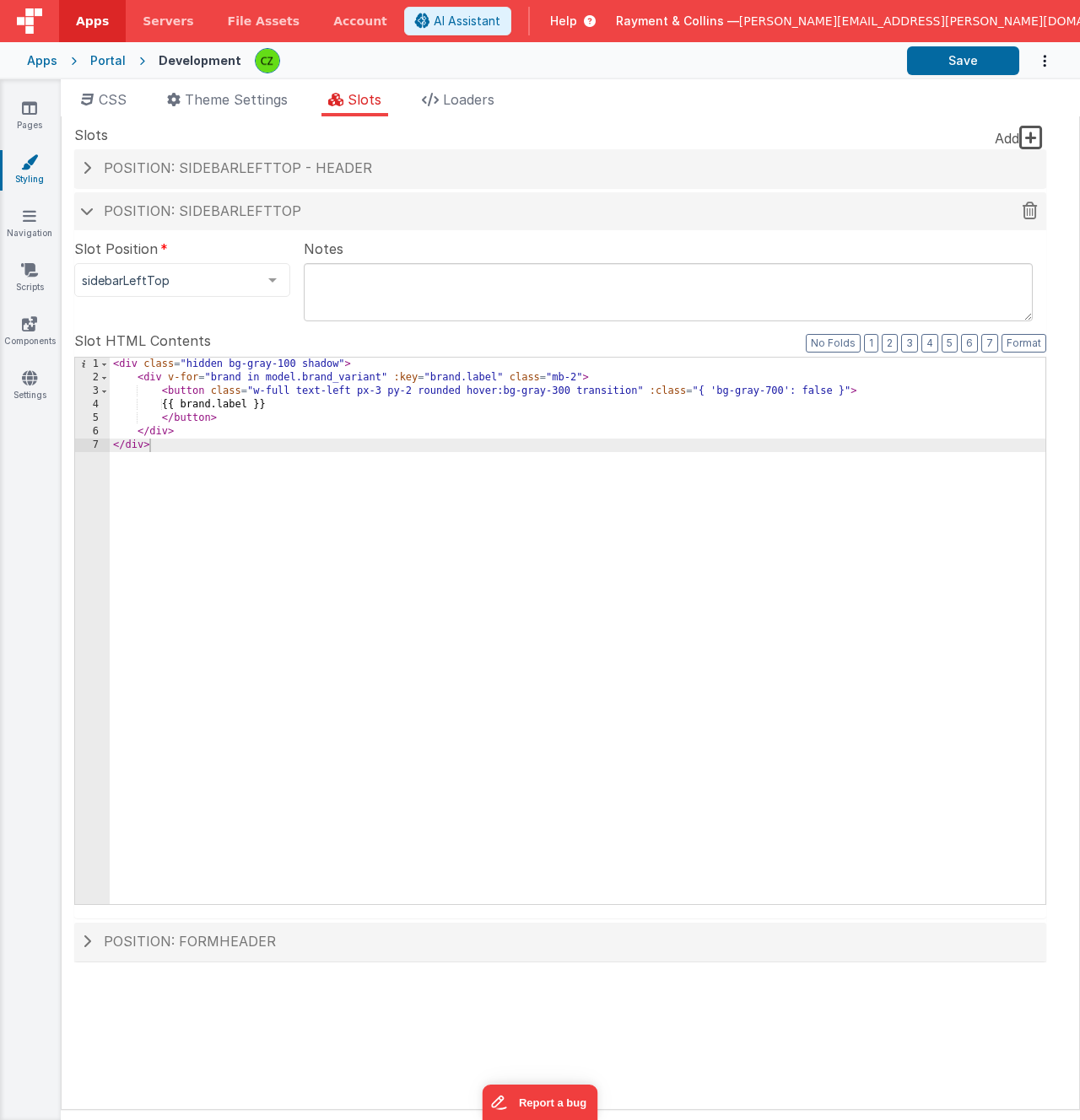
click at [96, 214] on h4 "Position: sidebarLeftTop" at bounding box center [560, 211] width 955 height 15
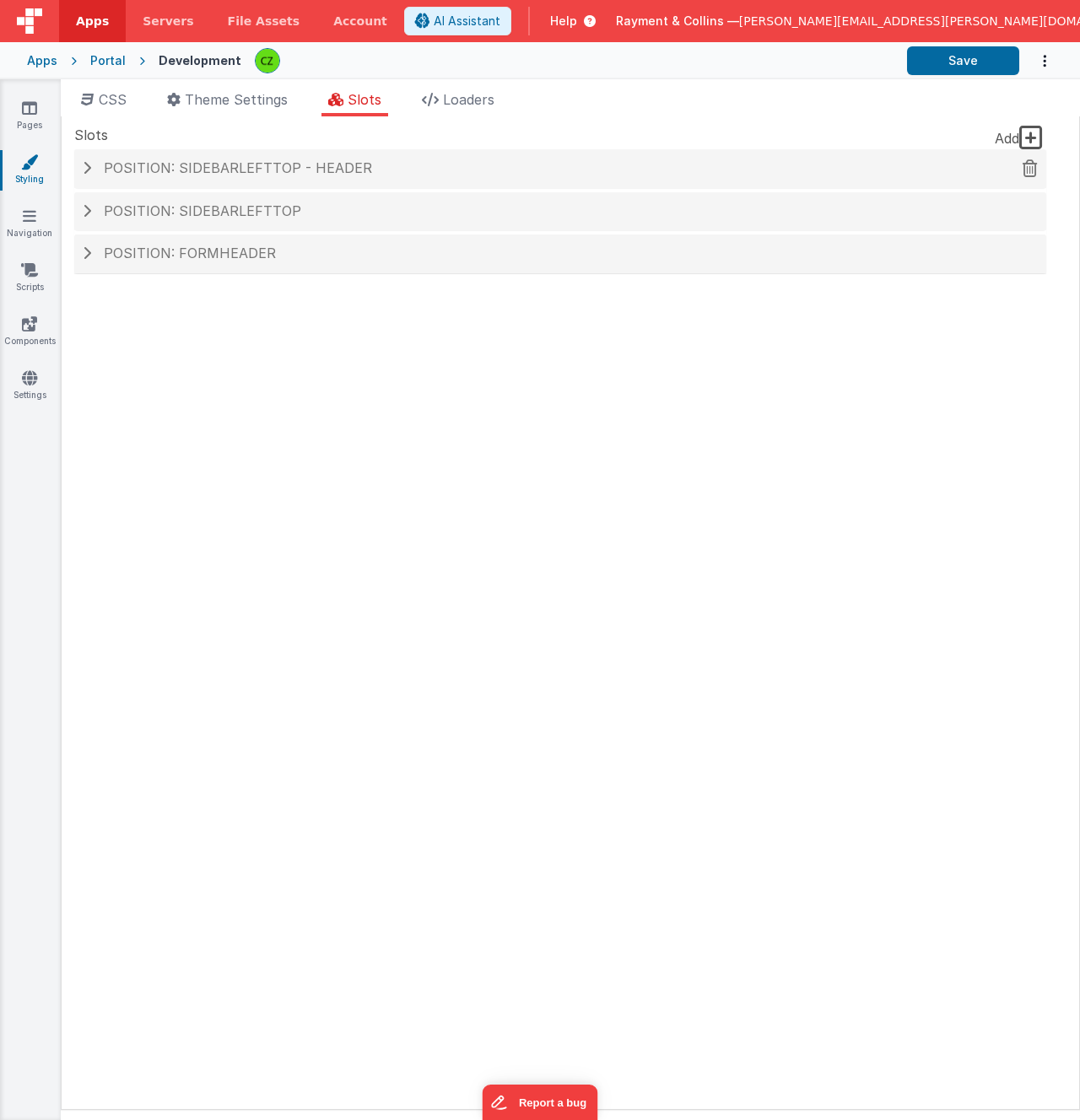
click at [92, 164] on h4 "Position: sidebarLeftTop - header" at bounding box center [560, 168] width 955 height 15
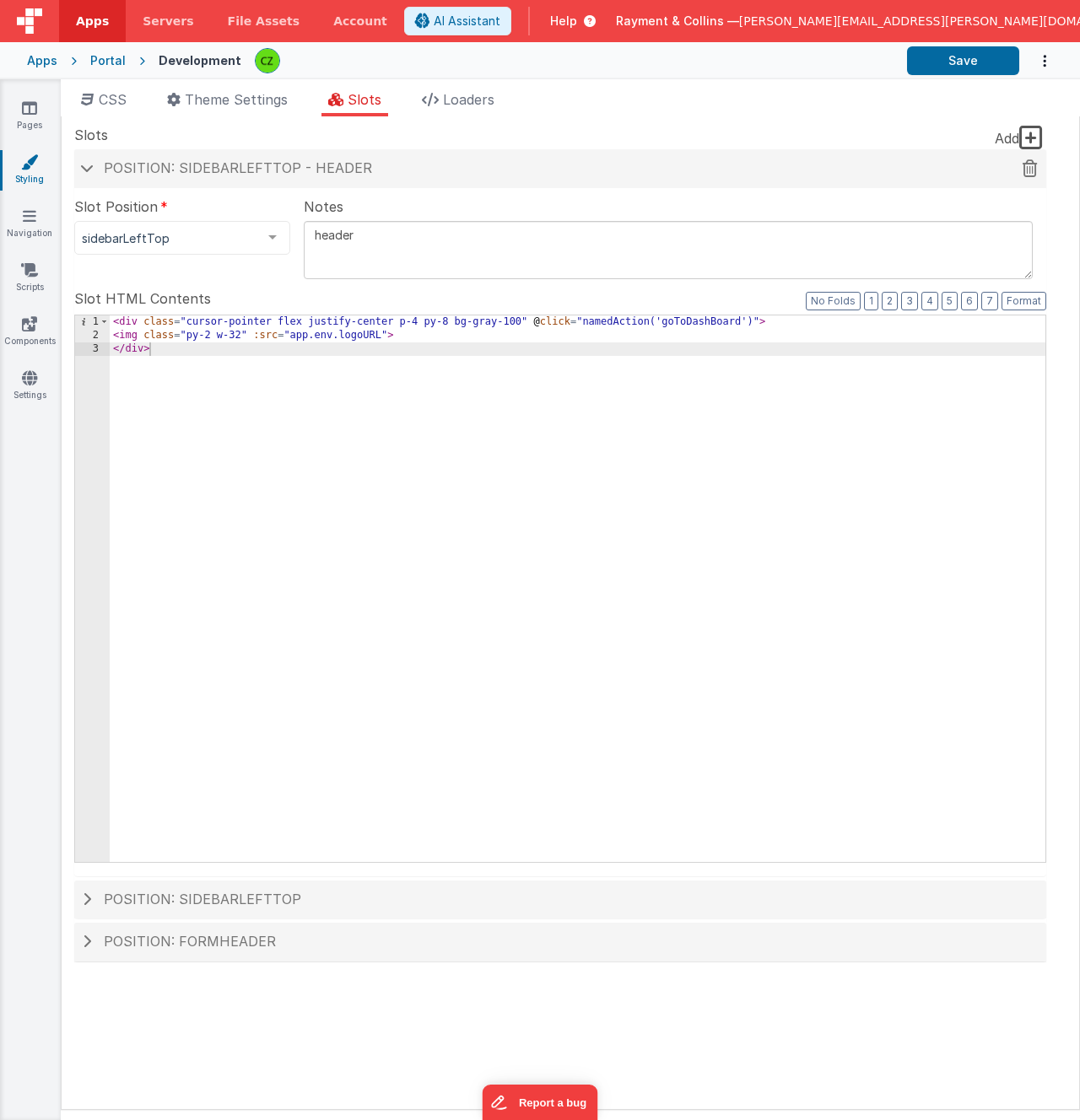
click at [92, 164] on span at bounding box center [87, 168] width 14 height 9
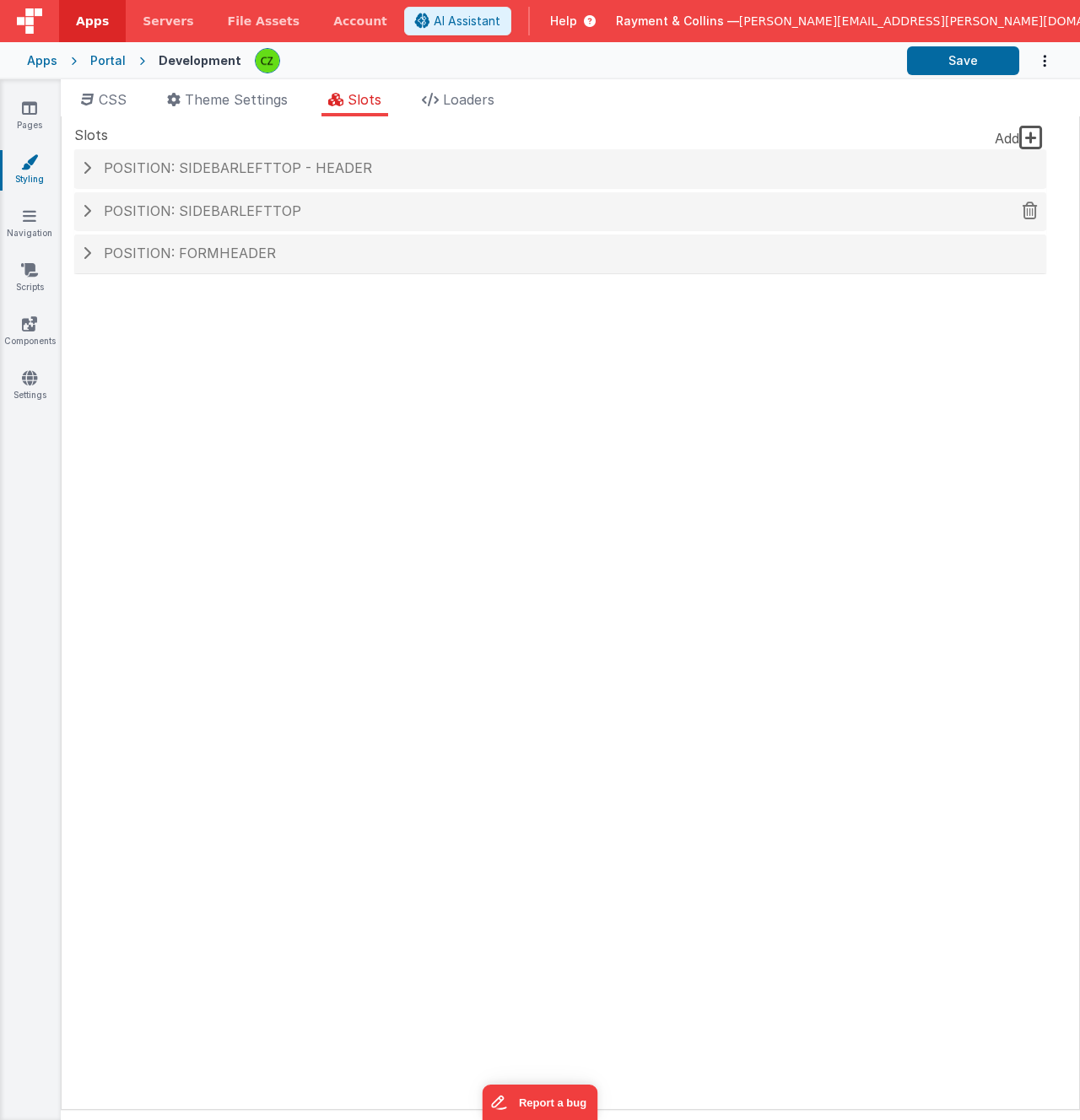
click at [92, 216] on h4 "Position: sidebarLeftTop" at bounding box center [560, 211] width 955 height 15
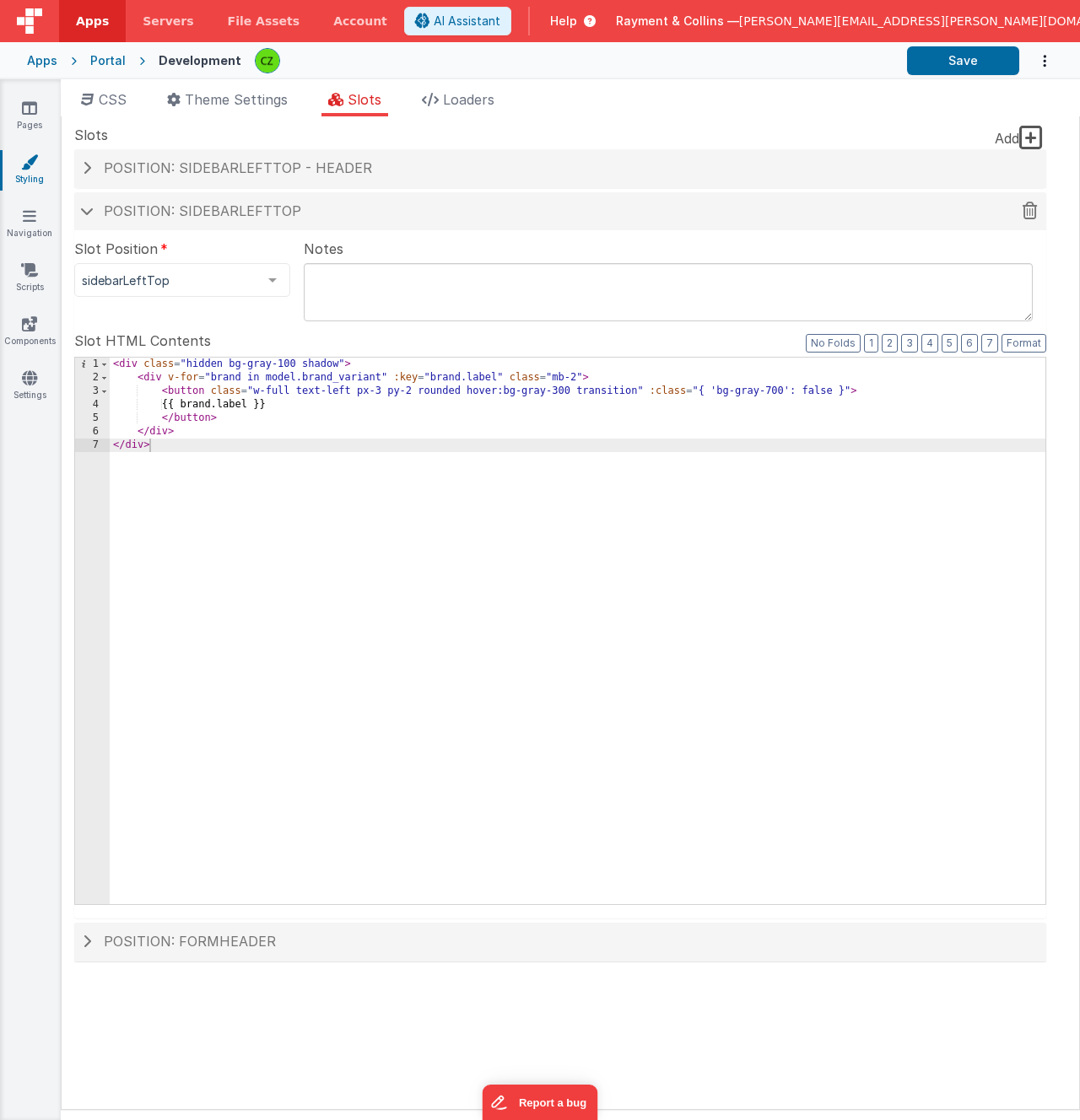
click at [91, 212] on span at bounding box center [87, 210] width 14 height 9
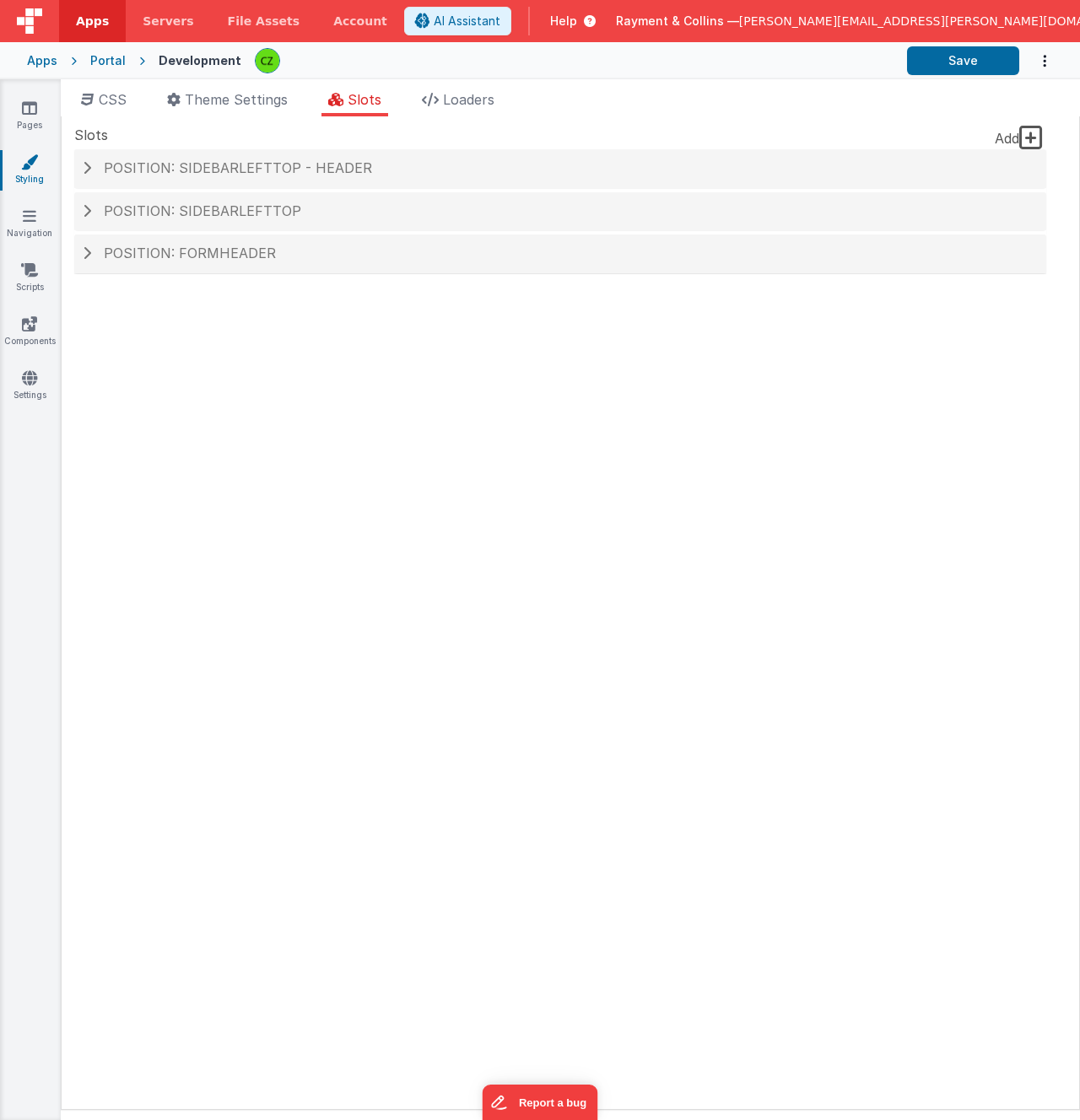
click at [29, 167] on icon at bounding box center [28, 161] width 17 height 17
click at [244, 255] on span "Position: formHeader" at bounding box center [190, 252] width 172 height 17
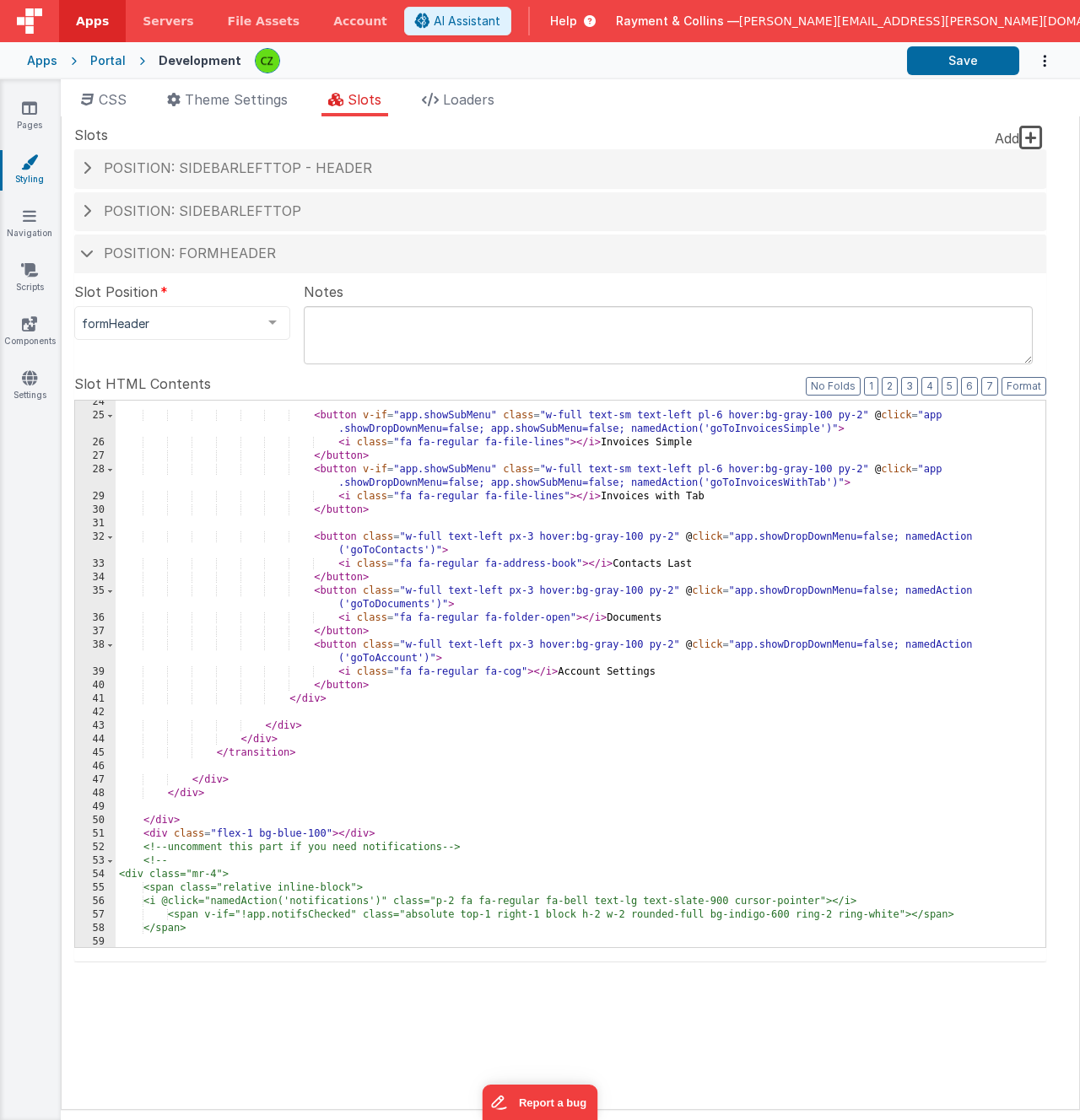
scroll to position [396, 0]
click at [633, 615] on div "< button v-if = "app.showSubMenu" class = "w-full text-sm text-left pl-6 hover:…" at bounding box center [581, 683] width 930 height 574
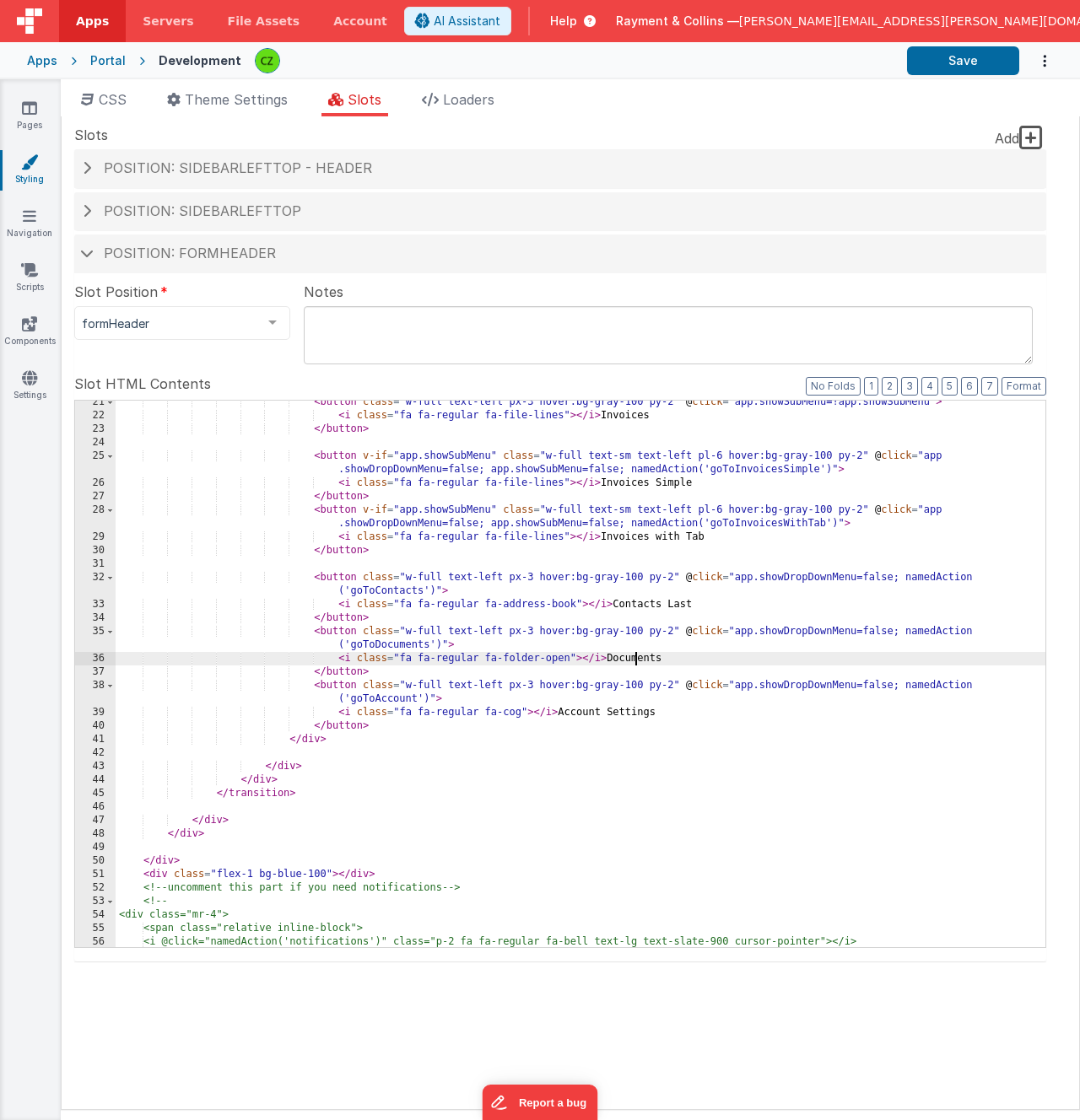
scroll to position [0, 0]
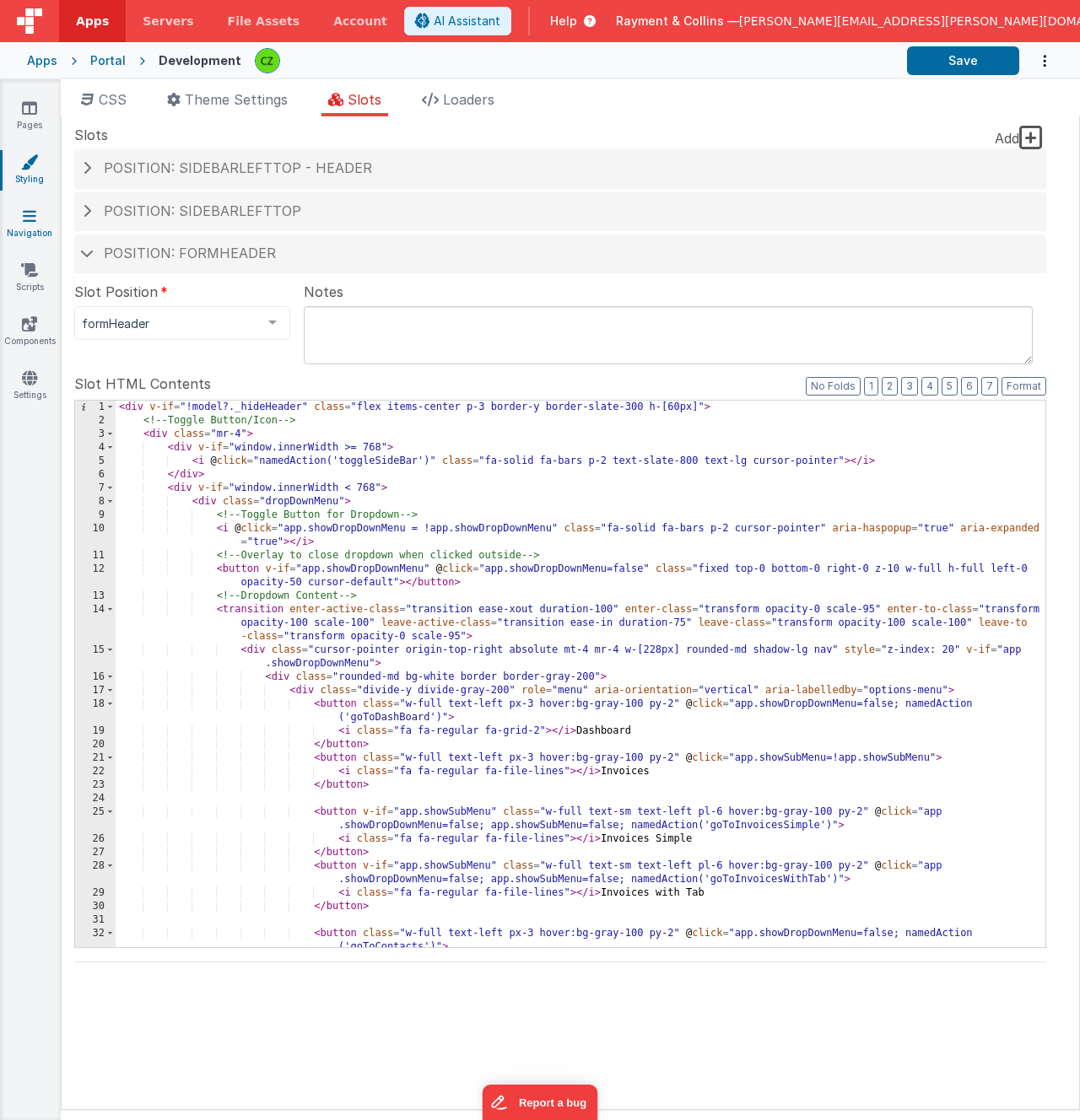
click at [28, 213] on icon at bounding box center [29, 215] width 14 height 17
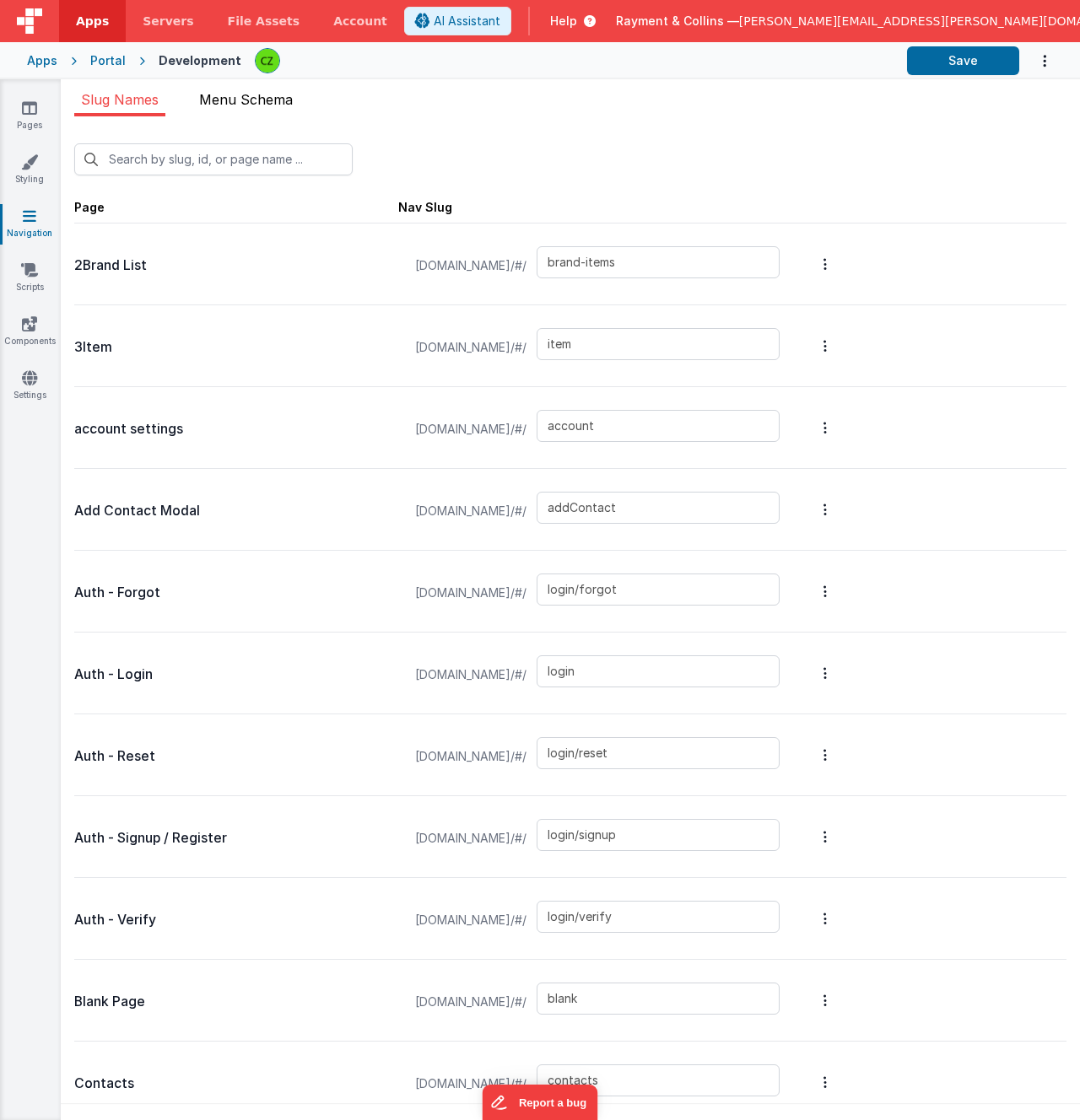
click at [233, 97] on span "Menu Schema" at bounding box center [246, 99] width 93 height 17
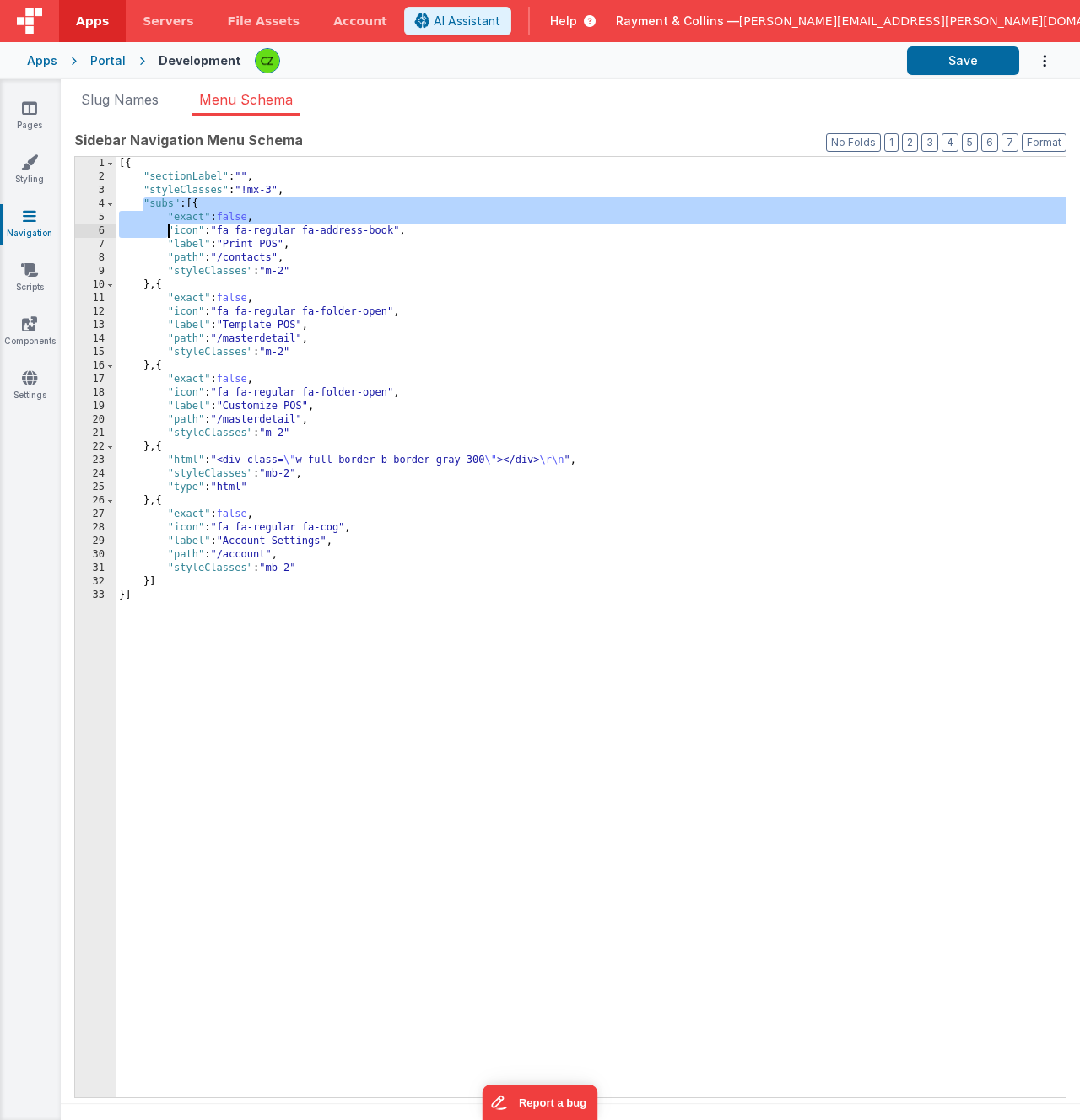
drag, startPoint x: 144, startPoint y: 202, endPoint x: 211, endPoint y: 271, distance: 96.2
click at [211, 271] on div "[{ "sectionLabel" : "" , "styleClasses" : "!mx-3" , "subs" : [{ "exact" : false…" at bounding box center [591, 641] width 950 height 968
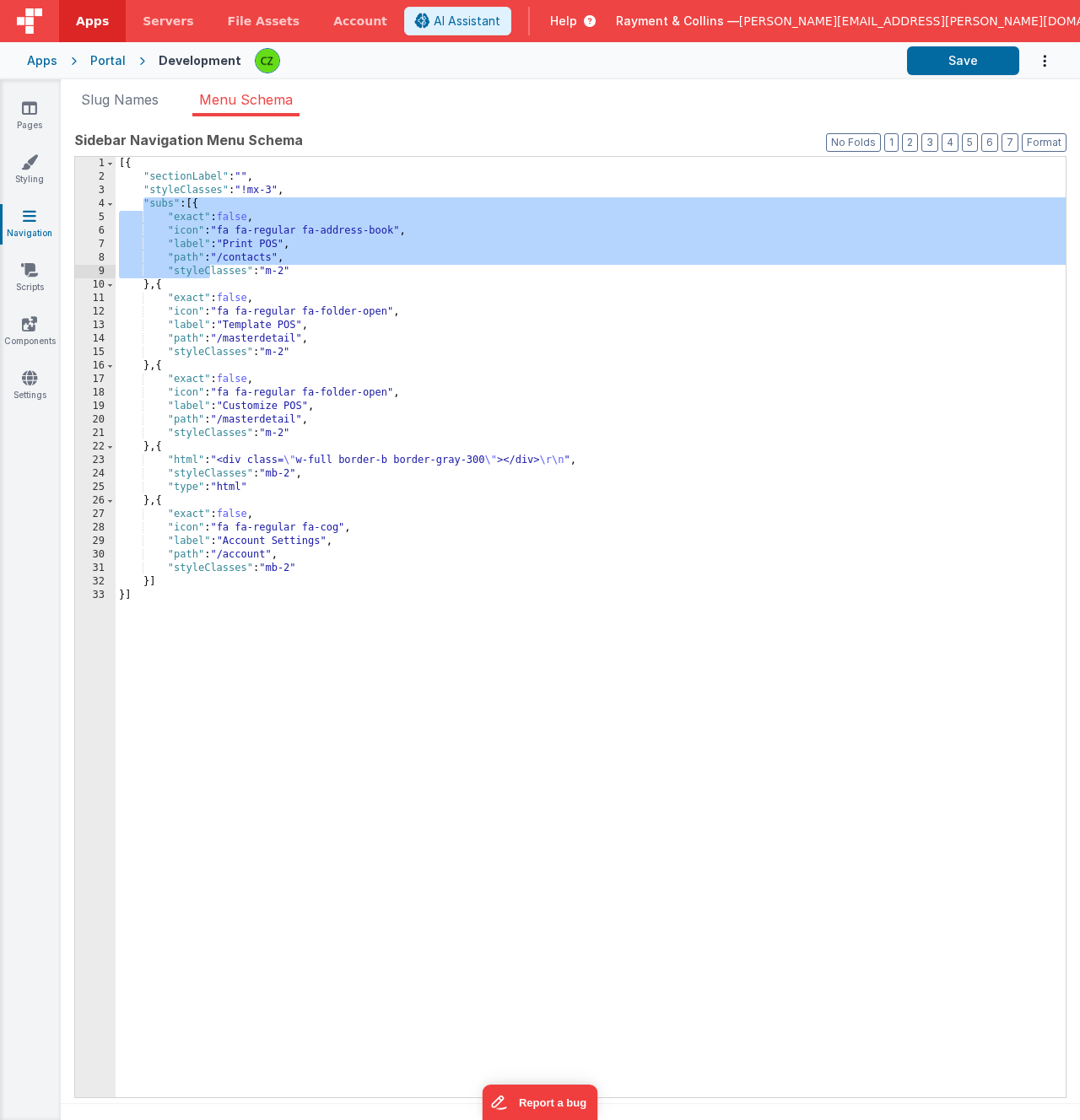
click at [230, 239] on div "[{ "sectionLabel" : "" , "styleClasses" : "!mx-3" , "subs" : [{ "exact" : false…" at bounding box center [591, 641] width 950 height 968
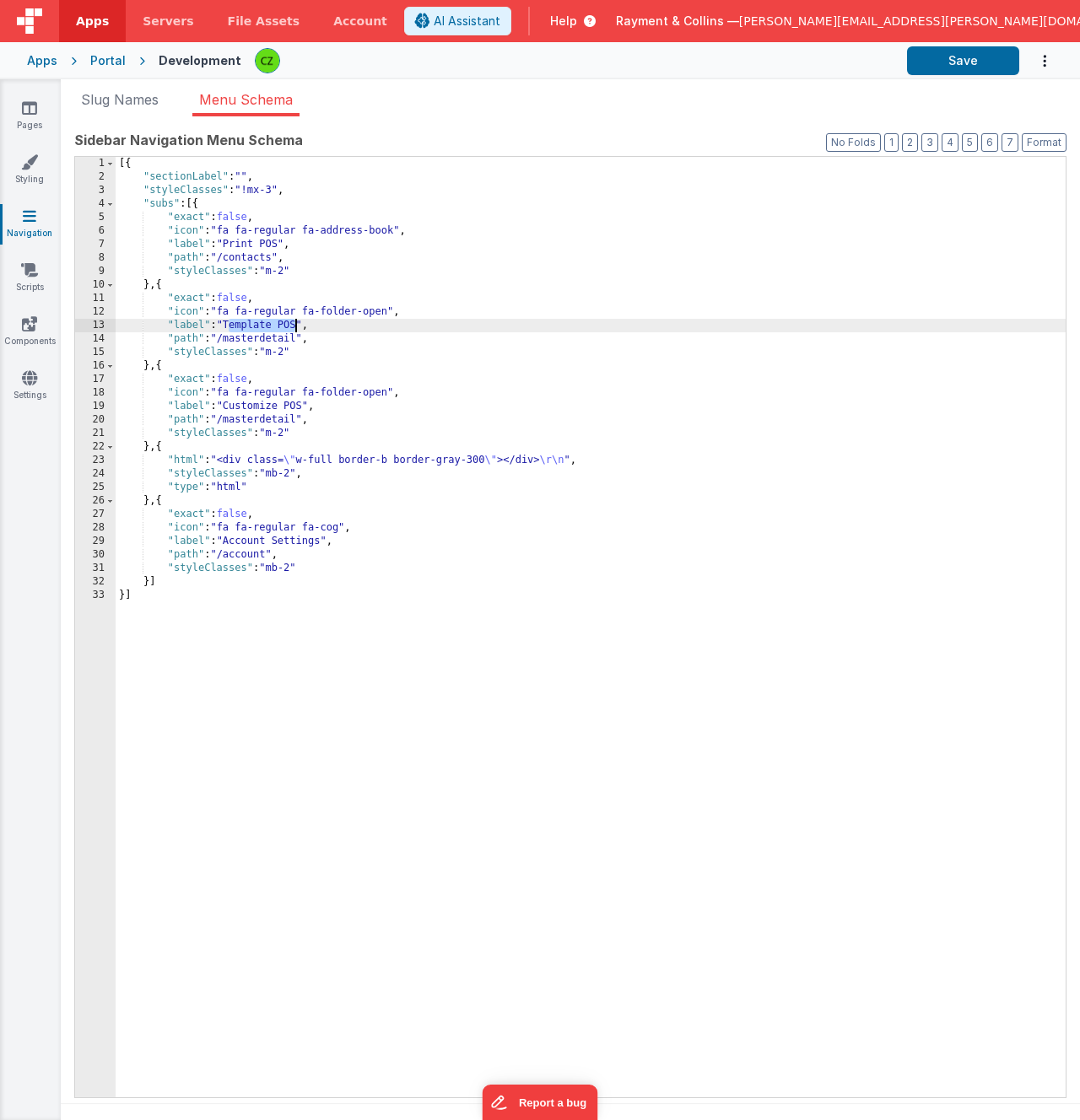
drag, startPoint x: 229, startPoint y: 326, endPoint x: 296, endPoint y: 325, distance: 67.0
click at [296, 326] on div "[{ "sectionLabel" : "" , "styleClasses" : "!mx-3" , "subs" : [{ "exact" : false…" at bounding box center [591, 641] width 950 height 968
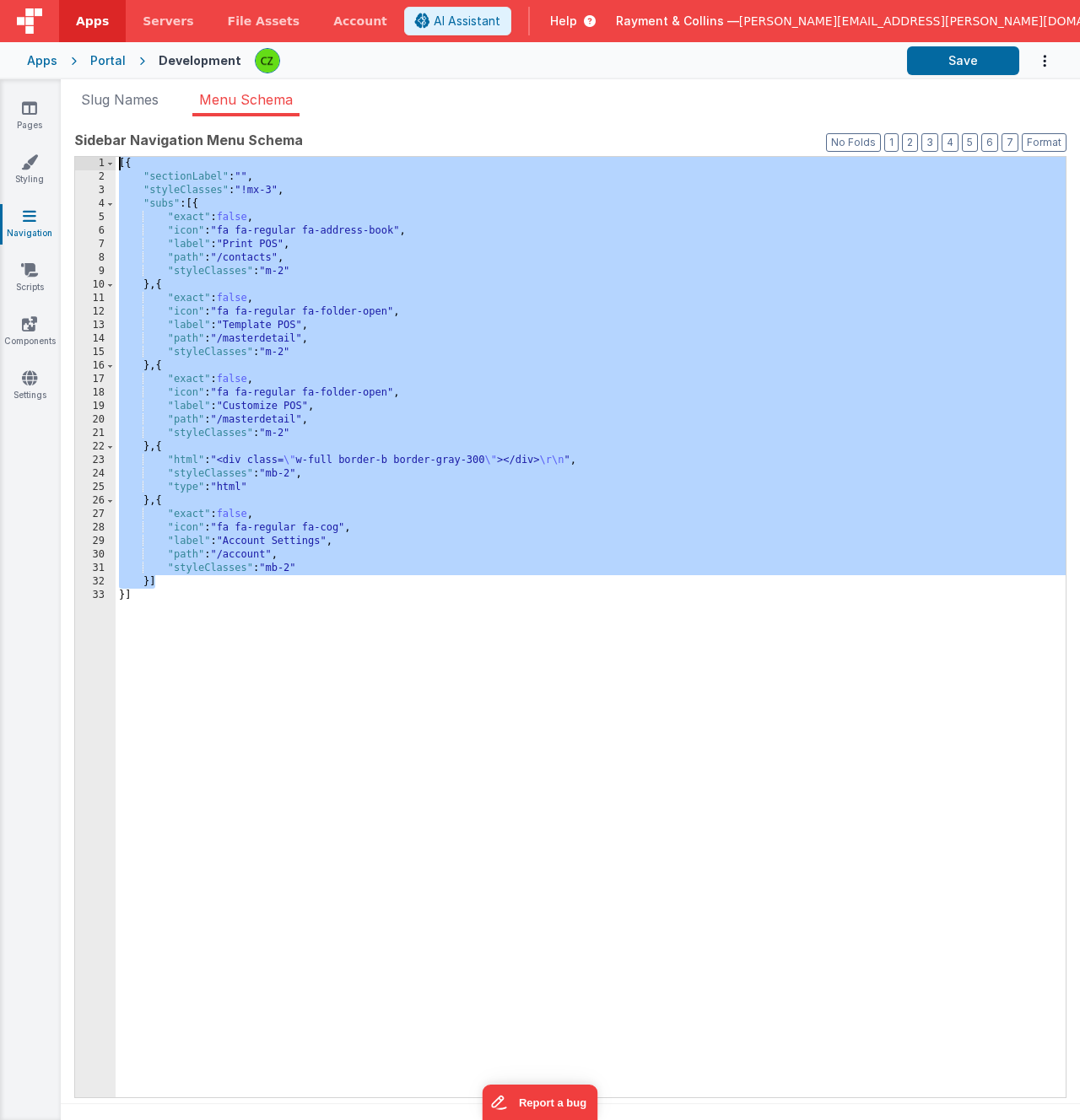
drag, startPoint x: 319, startPoint y: 576, endPoint x: 140, endPoint y: 145, distance: 466.7
click at [140, 146] on div "Sidebar Navigation Menu Schema Format 7 6 5 4 3 2 1 No Folds 1 2 3 4 5 6 7 8 9 …" at bounding box center [571, 613] width 993 height 967
click at [262, 639] on div "[{ "sectionLabel" : "" , "styleClasses" : "!mx-3" , "subs" : [{ "exact" : false…" at bounding box center [591, 641] width 950 height 968
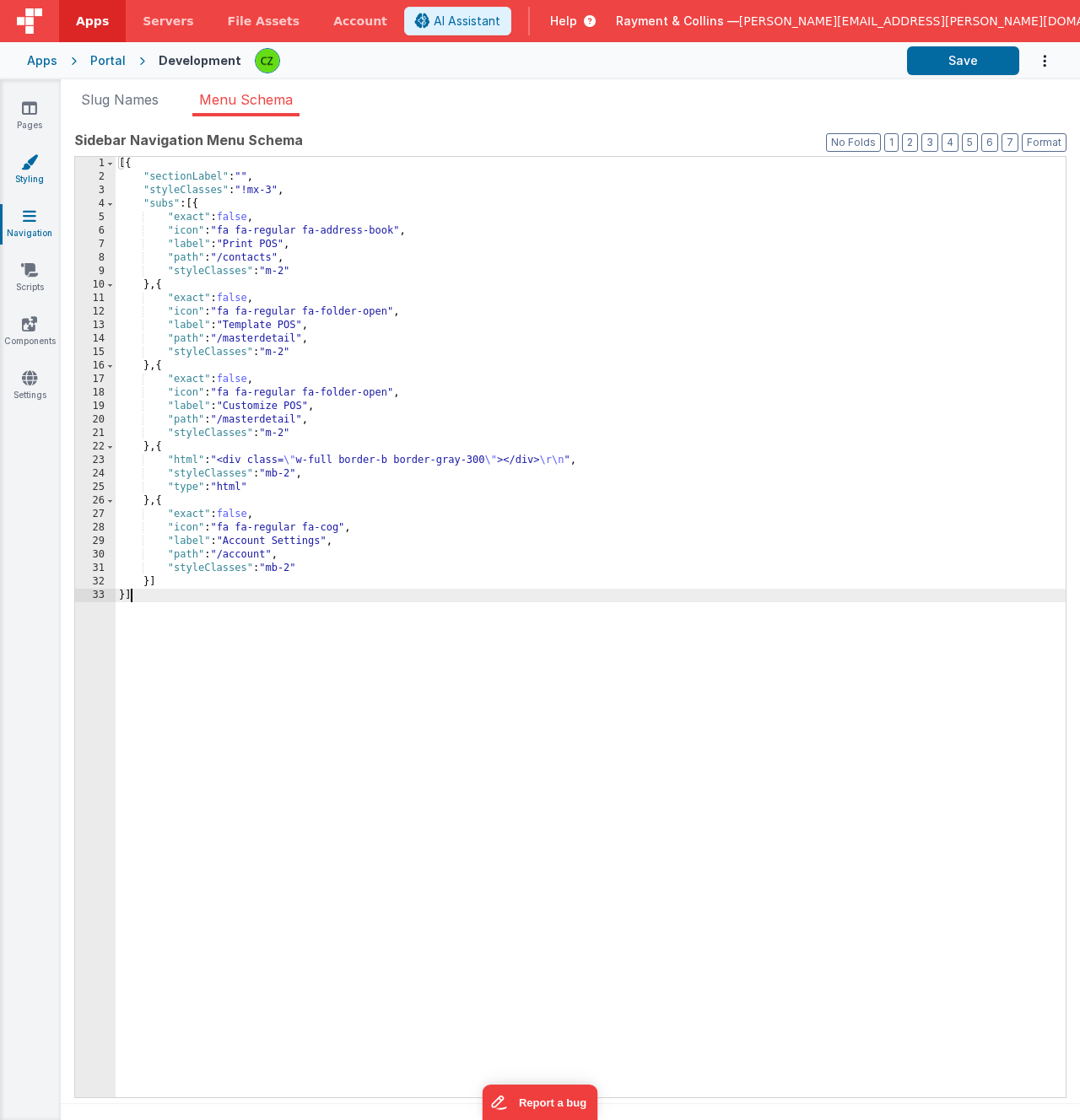
click at [27, 171] on link "Styling" at bounding box center [29, 170] width 61 height 33
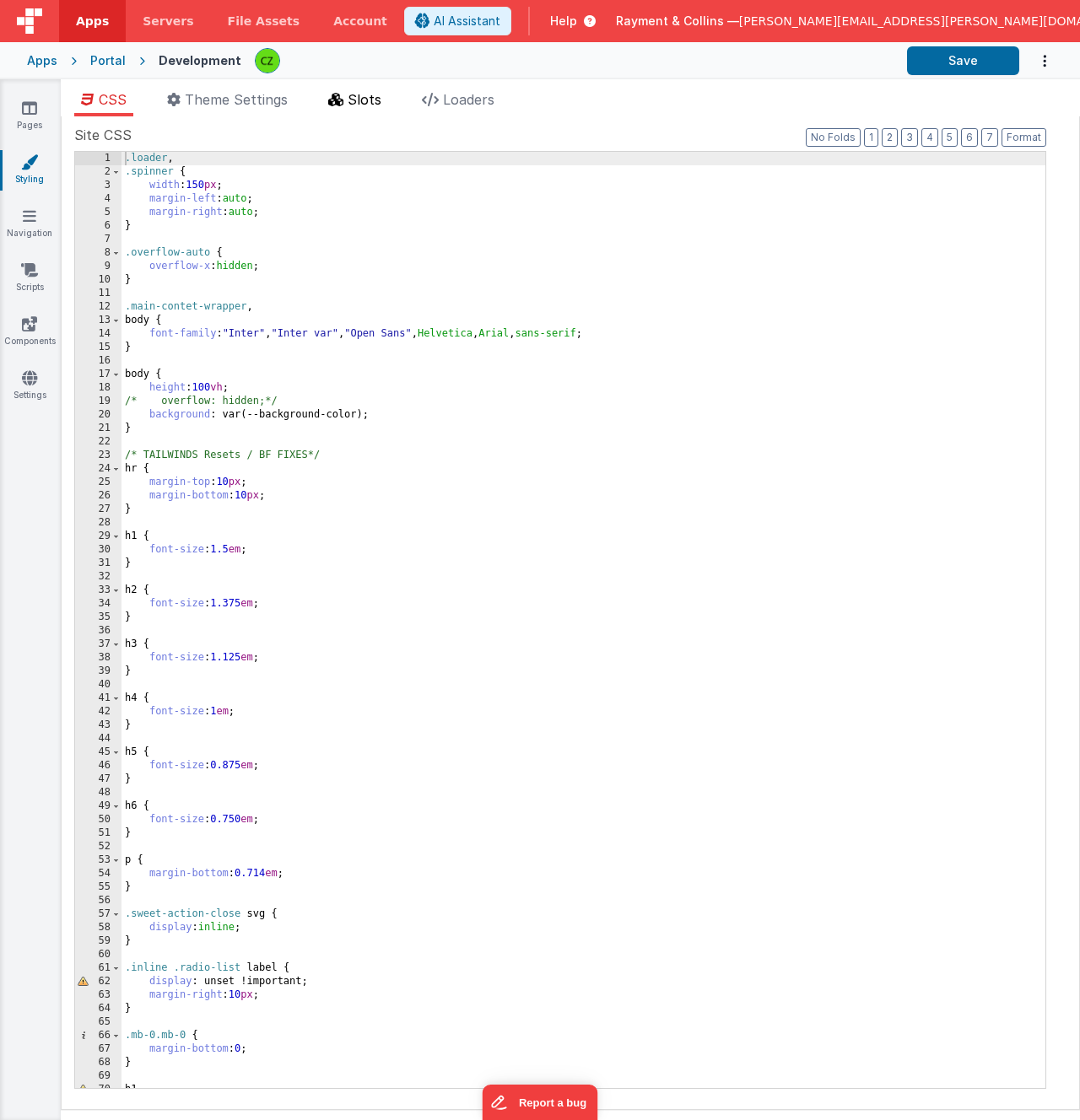
click at [348, 92] on li "Slots" at bounding box center [355, 102] width 67 height 27
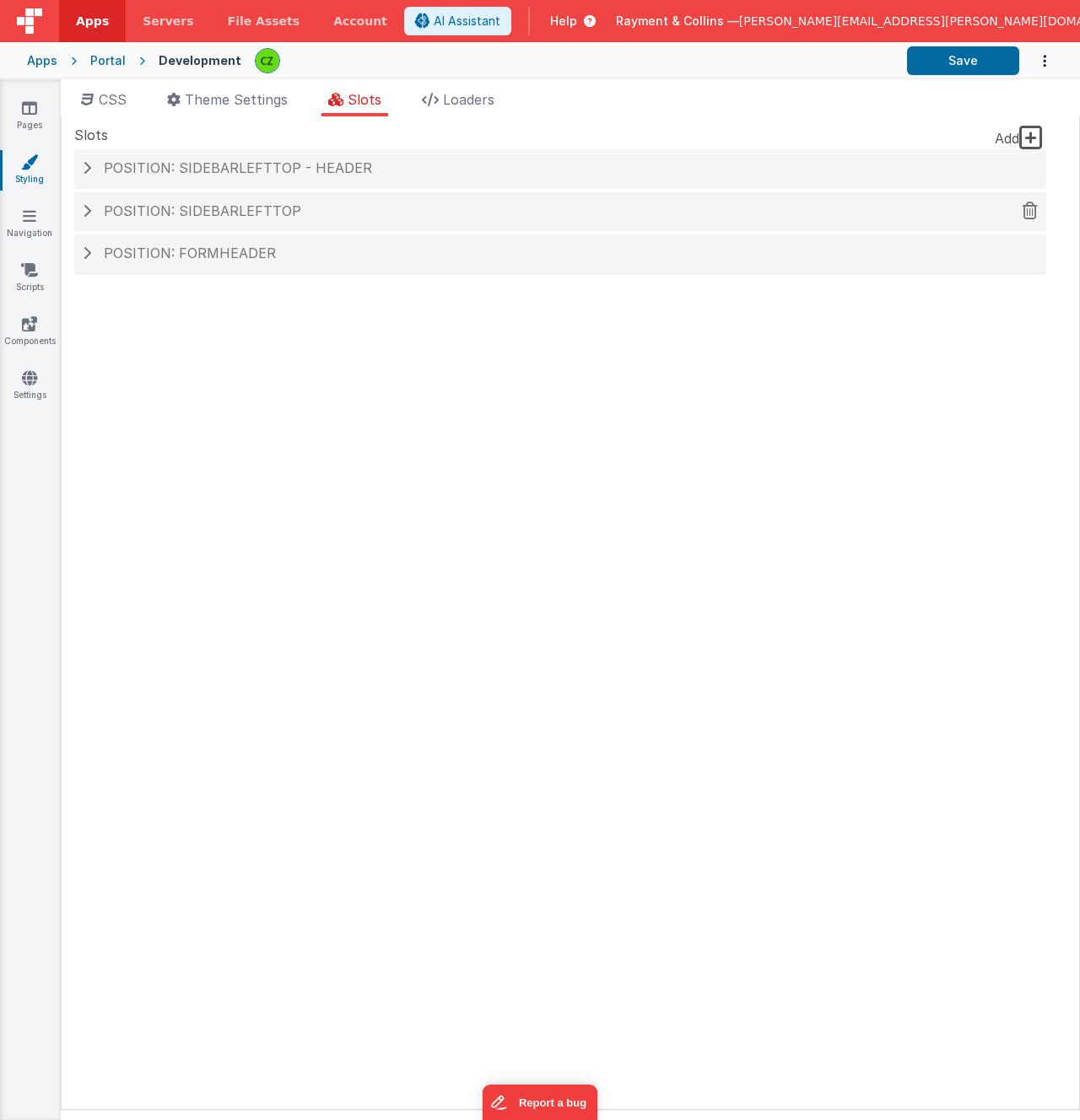
click at [283, 216] on span "Position: sidebarLeftTop" at bounding box center [202, 210] width 198 height 17
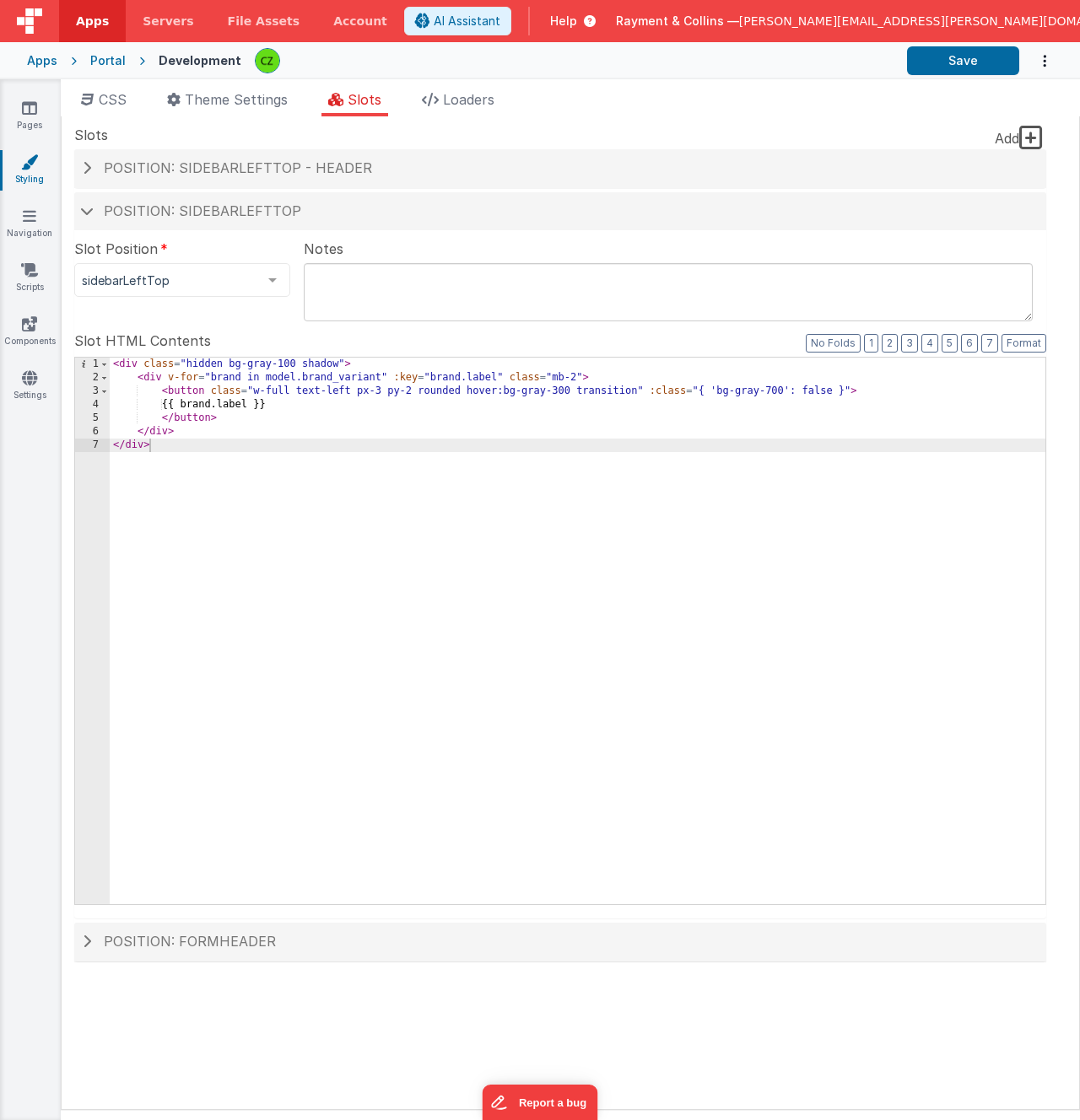
click at [355, 498] on div "< div class = "hidden bg-gray-100 shadow" > < div v-for = "brand in model.brand…" at bounding box center [578, 644] width 936 height 574
click at [277, 513] on div "< div class = "hidden bg-gray-100 shadow" > < div v-for = "brand in model.brand…" at bounding box center [578, 644] width 936 height 574
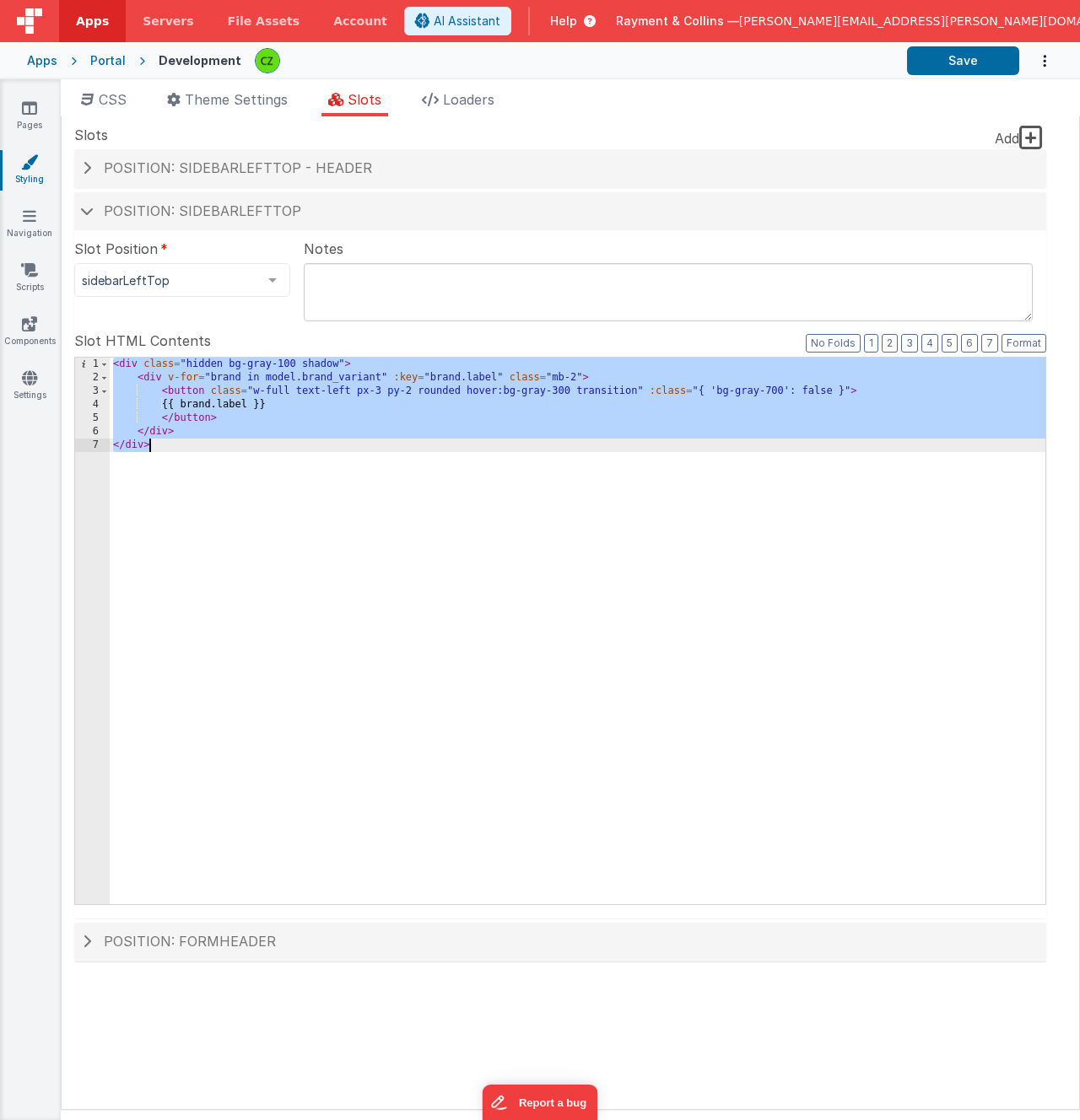
click at [528, 625] on div "< div class = "hidden bg-gray-100 shadow" > < div v-for = "brand in model.brand…" at bounding box center [578, 644] width 936 height 574
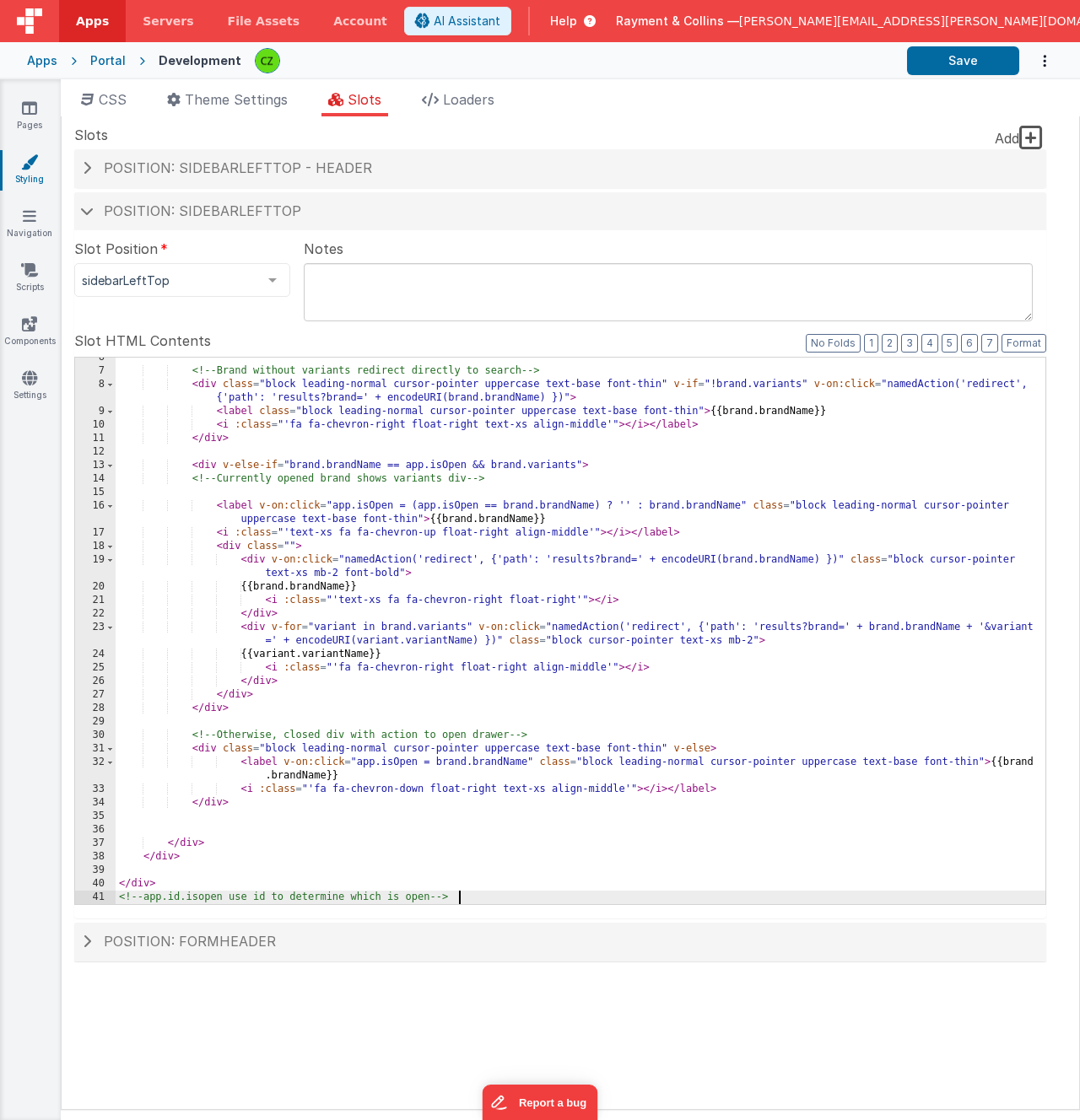
scroll to position [75, 0]
click at [267, 332] on label "Slot HTML Contents" at bounding box center [560, 341] width 972 height 21
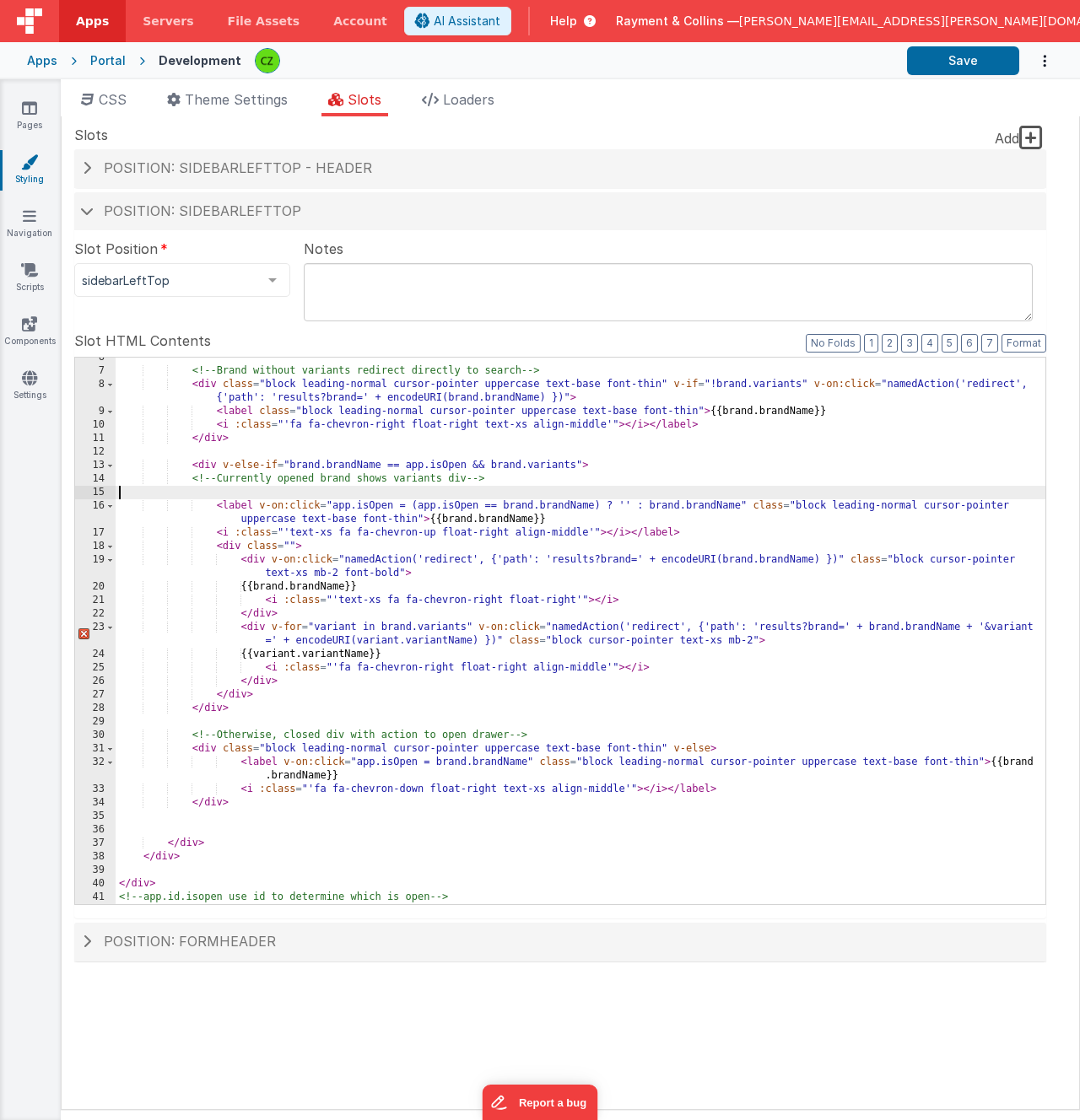
click at [394, 492] on div "<!-- Brand without variants redirect directly to search --> < div class = "bloc…" at bounding box center [581, 638] width 930 height 574
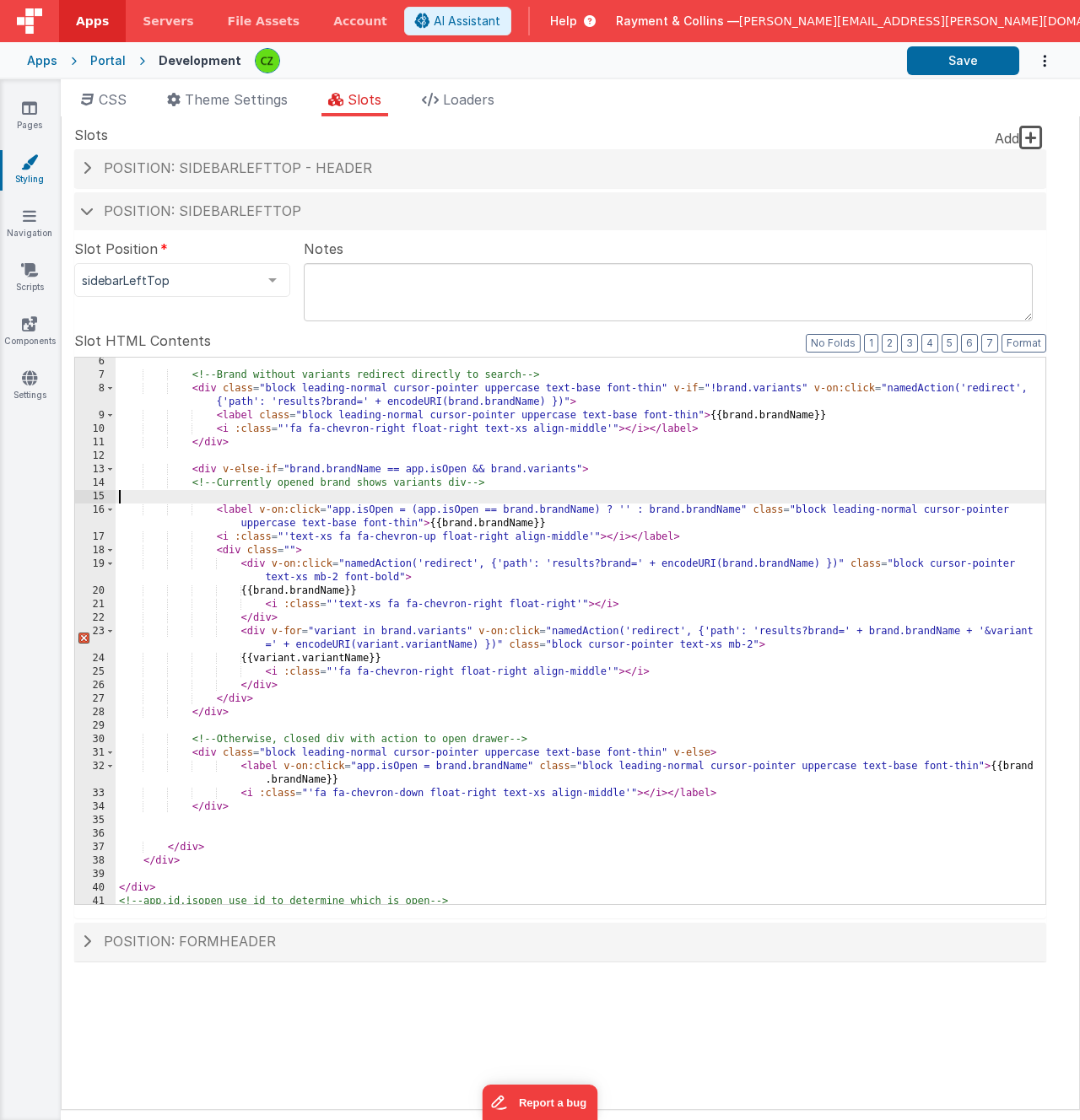
scroll to position [0, 0]
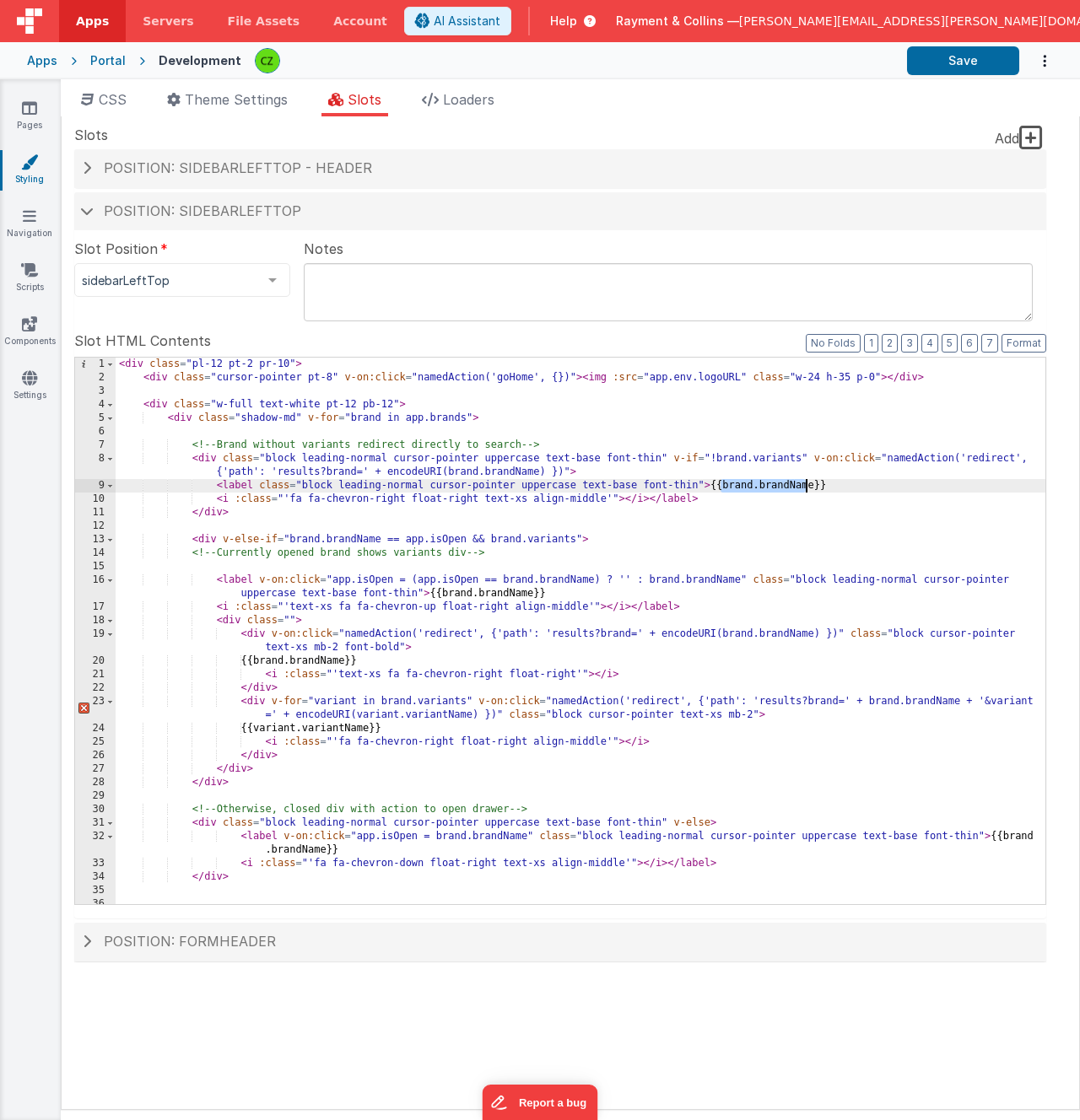
drag, startPoint x: 719, startPoint y: 486, endPoint x: 811, endPoint y: 486, distance: 92.0
click at [811, 486] on div "< div class = "pl-12 pt-2 pr-10" > < div class = "cursor-pointer pt-8" v-on:cli…" at bounding box center [581, 644] width 930 height 574
click at [941, 55] on button "Save" at bounding box center [963, 60] width 112 height 28
click at [28, 114] on icon at bounding box center [28, 107] width 15 height 17
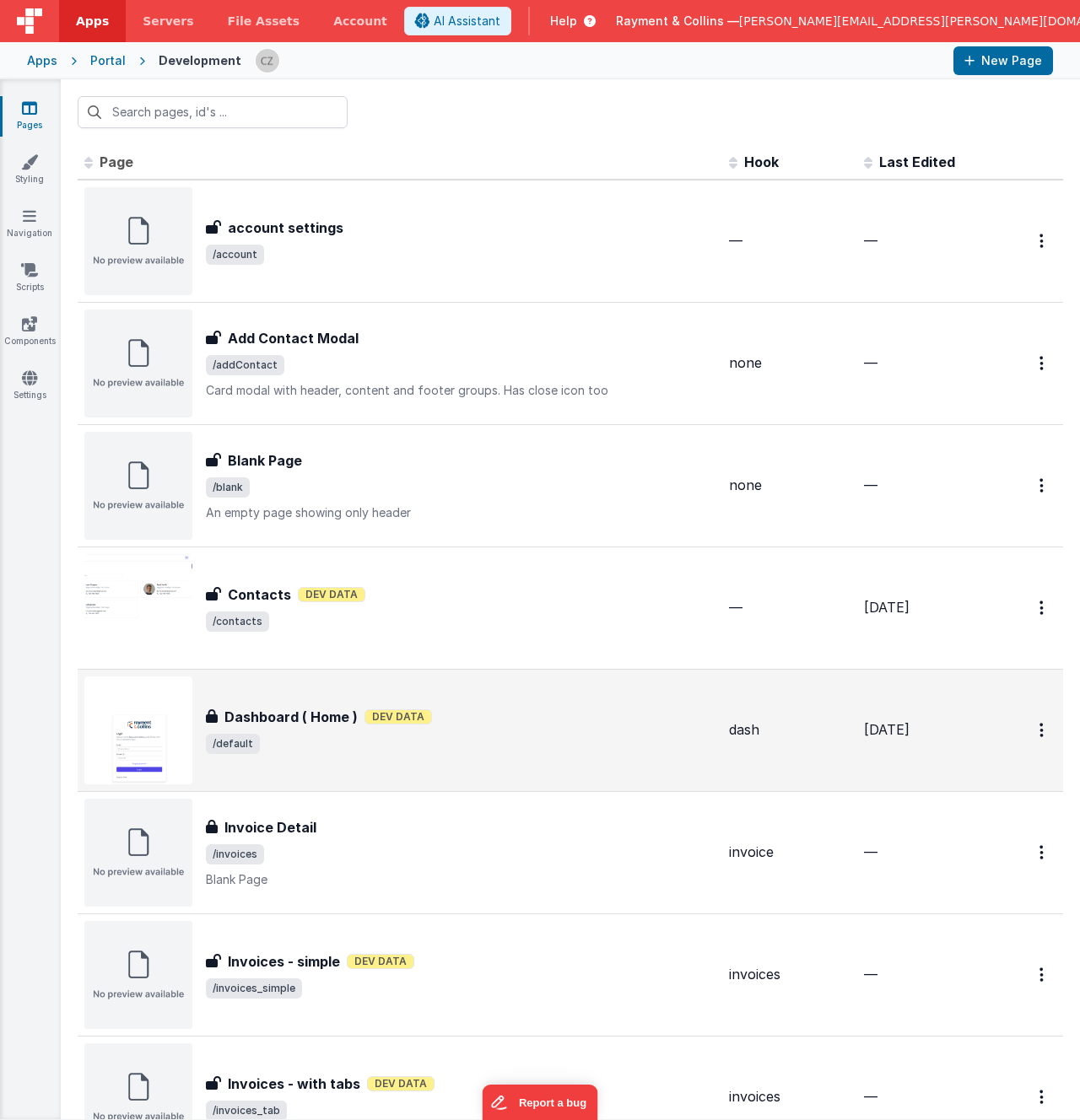
click at [553, 740] on span "/default" at bounding box center [460, 744] width 510 height 21
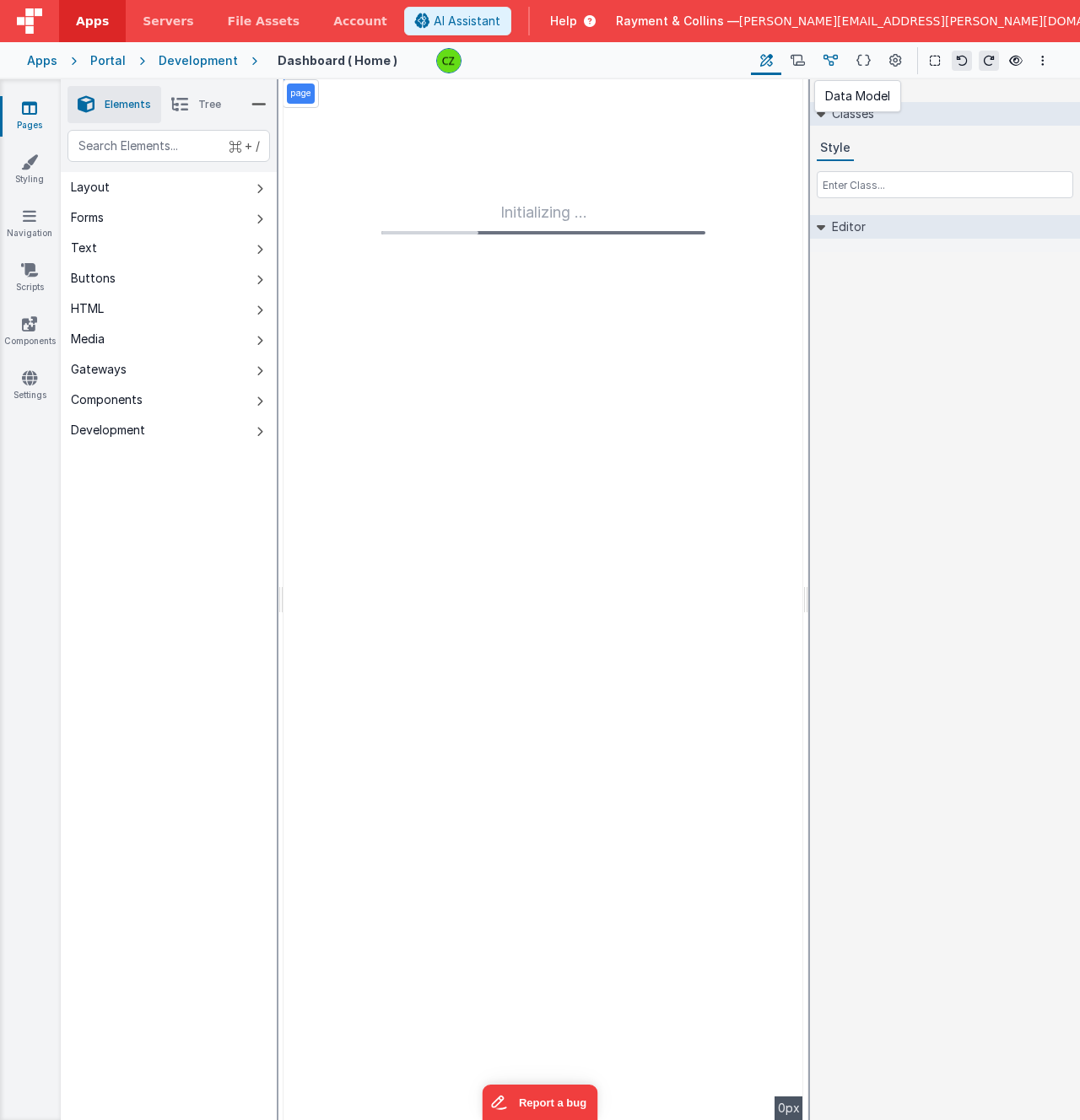
click at [831, 53] on icon at bounding box center [830, 61] width 15 height 18
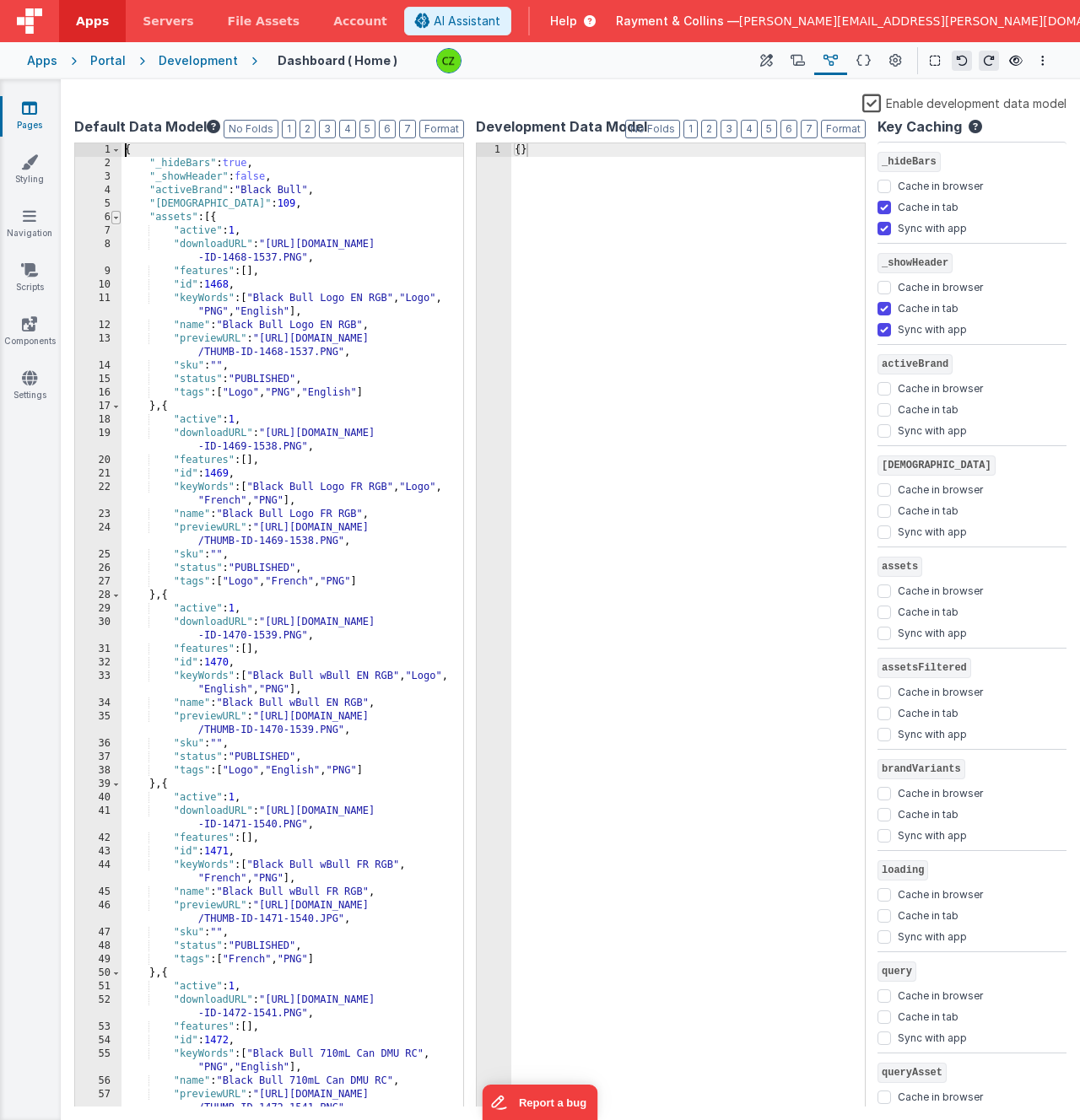
click at [111, 217] on span at bounding box center [115, 218] width 9 height 14
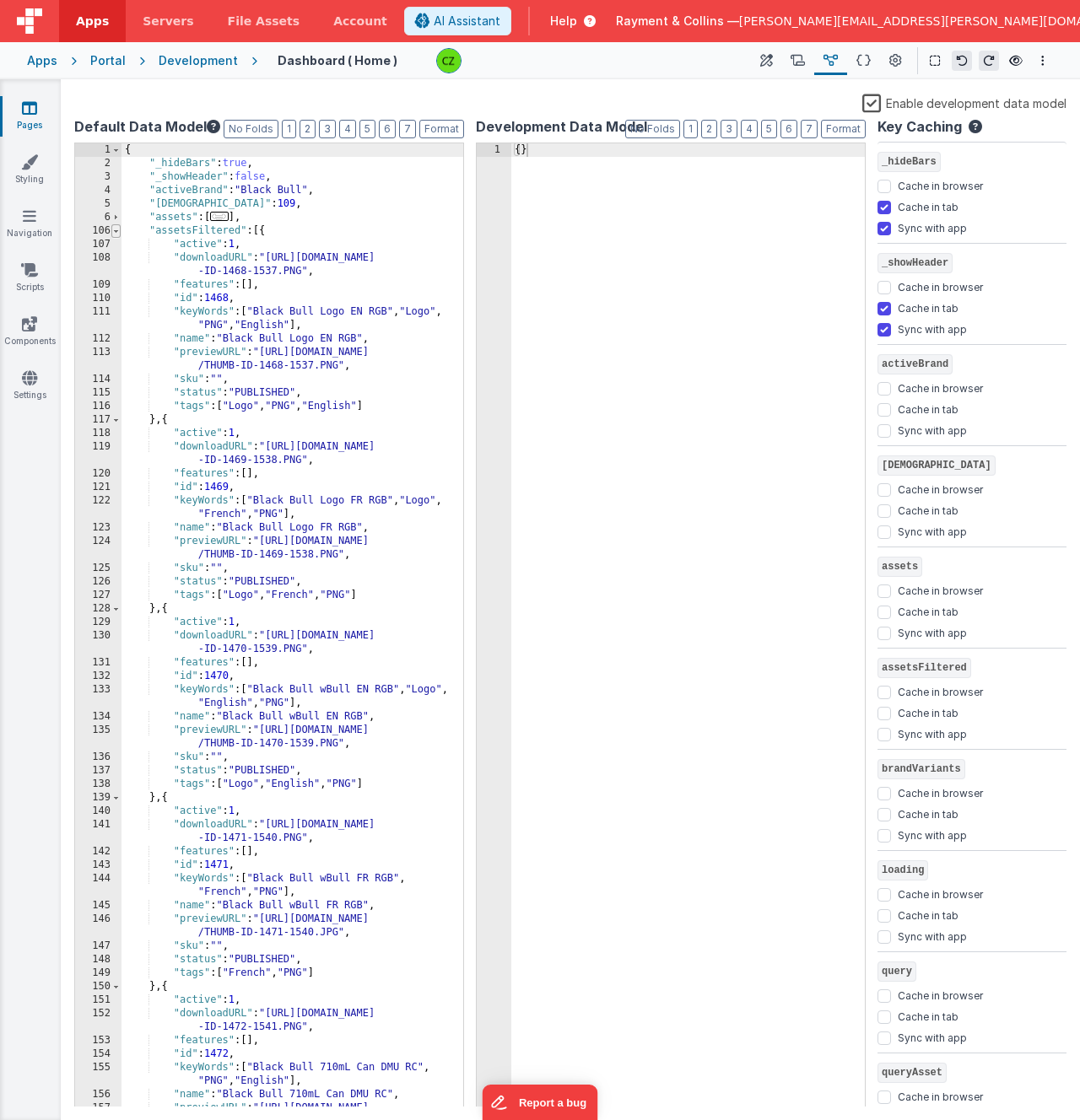
click at [116, 232] on span at bounding box center [115, 231] width 9 height 14
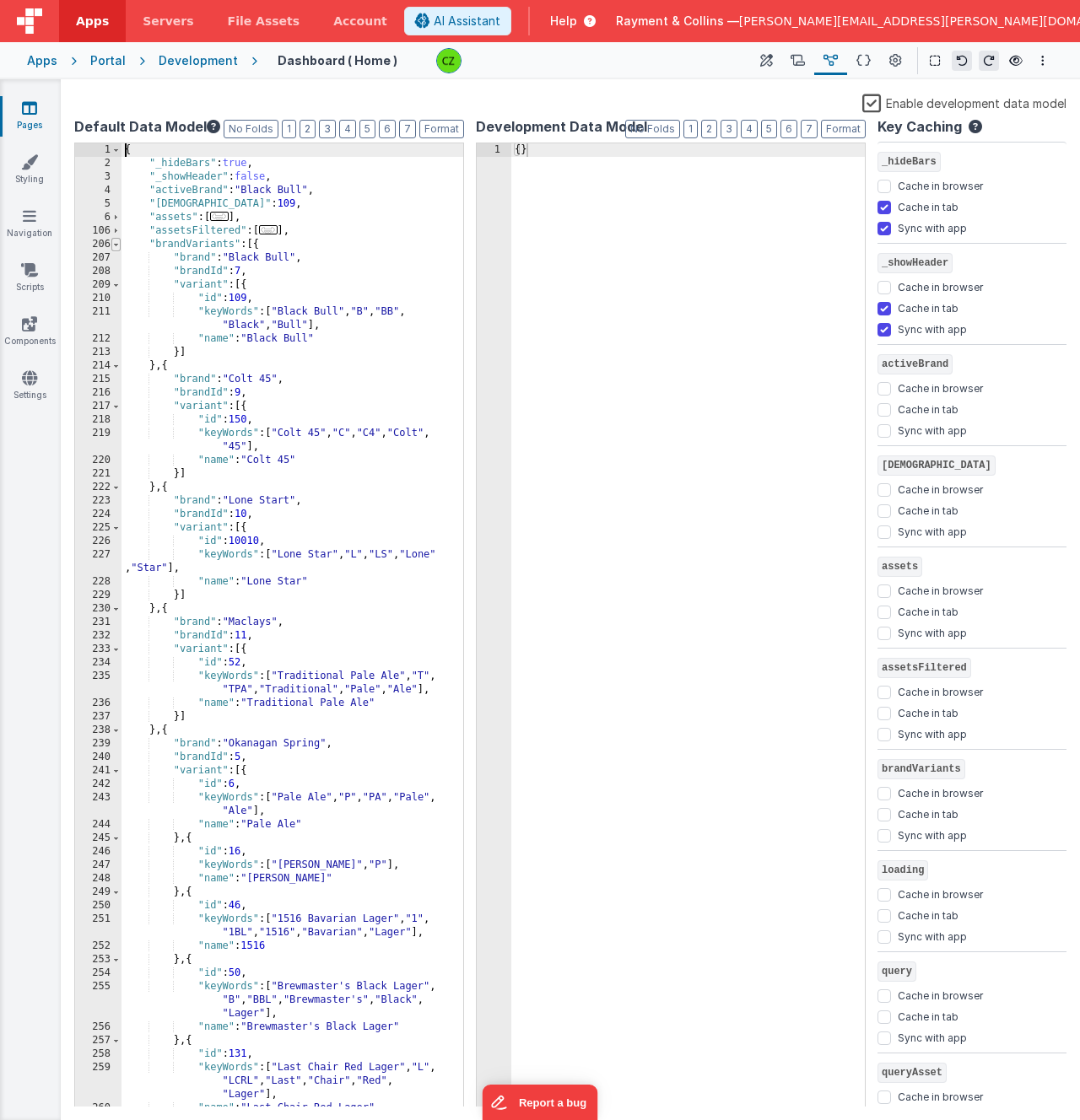
click at [116, 245] on span at bounding box center [115, 245] width 9 height 14
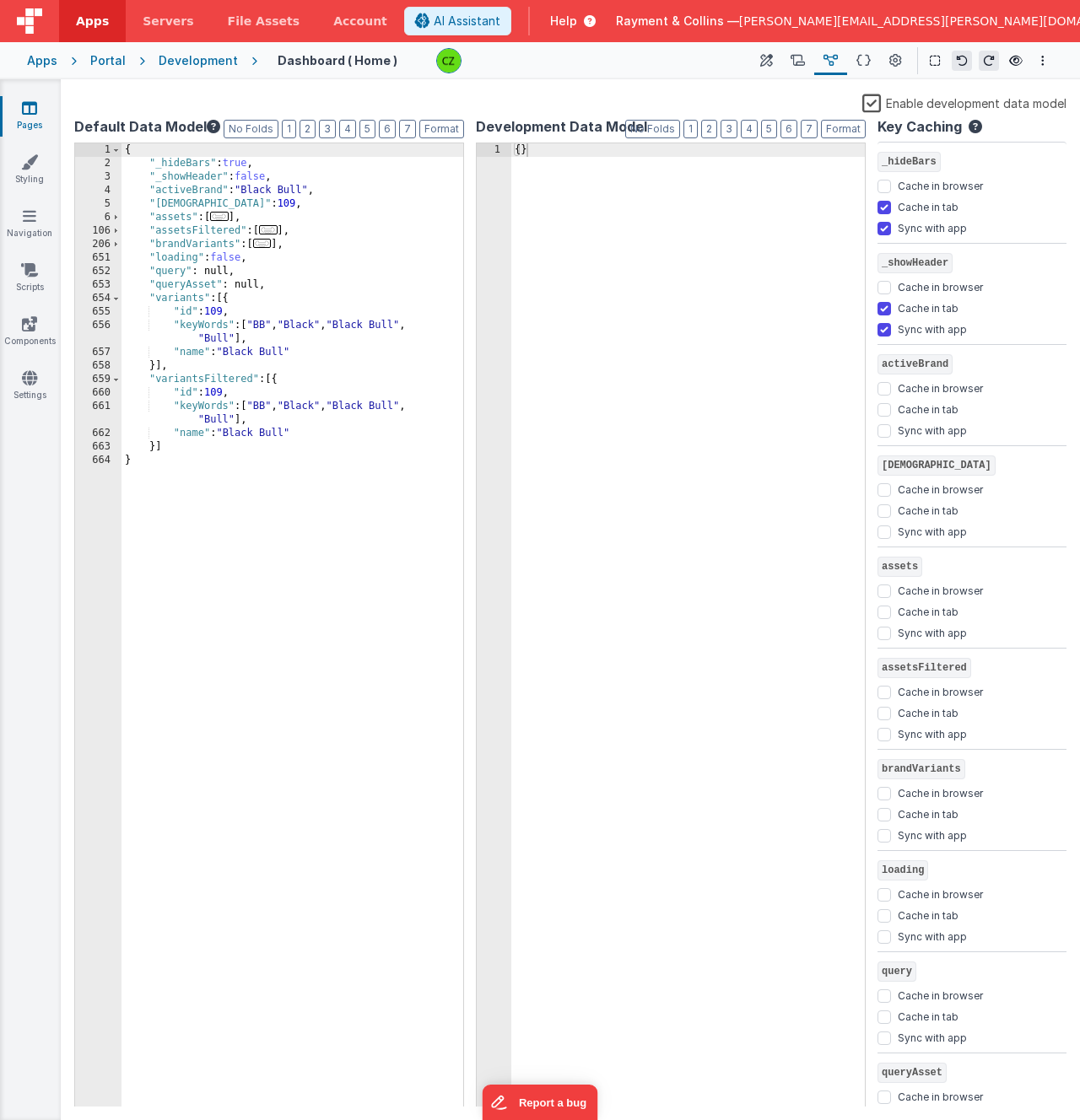
click at [180, 451] on div "{ "_hideBars" : true , "_showHeader" : false , "activeBrand" : "Black Bull" , "…" at bounding box center [293, 639] width 342 height 991
click at [444, 126] on button "Format" at bounding box center [442, 129] width 45 height 19
click at [343, 471] on div "{ "_hideBars" : true , "_showHeader" : false , "activeBrand" : "Black Bull" , "…" at bounding box center [293, 639] width 342 height 991
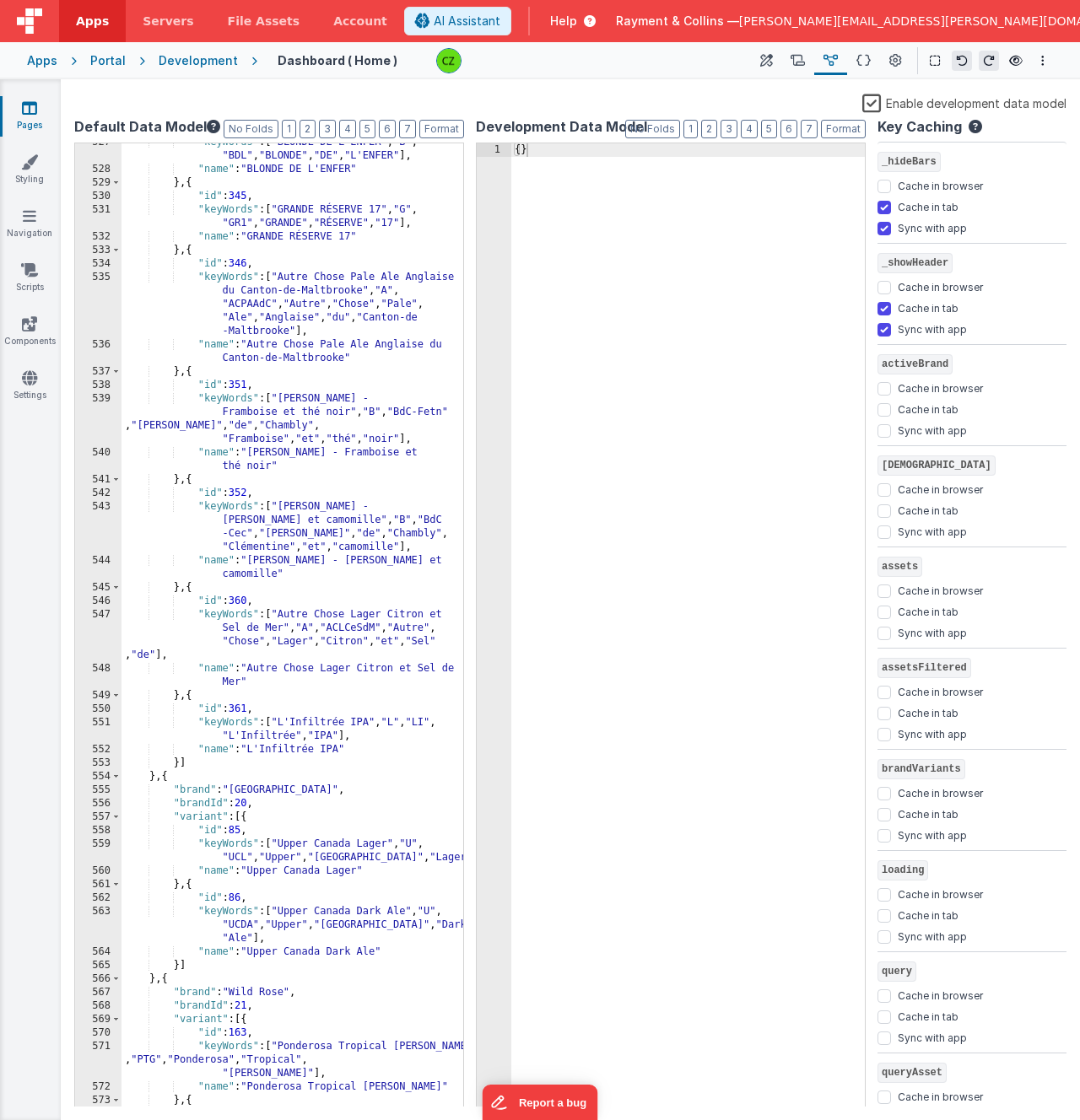
scroll to position [10441, 0]
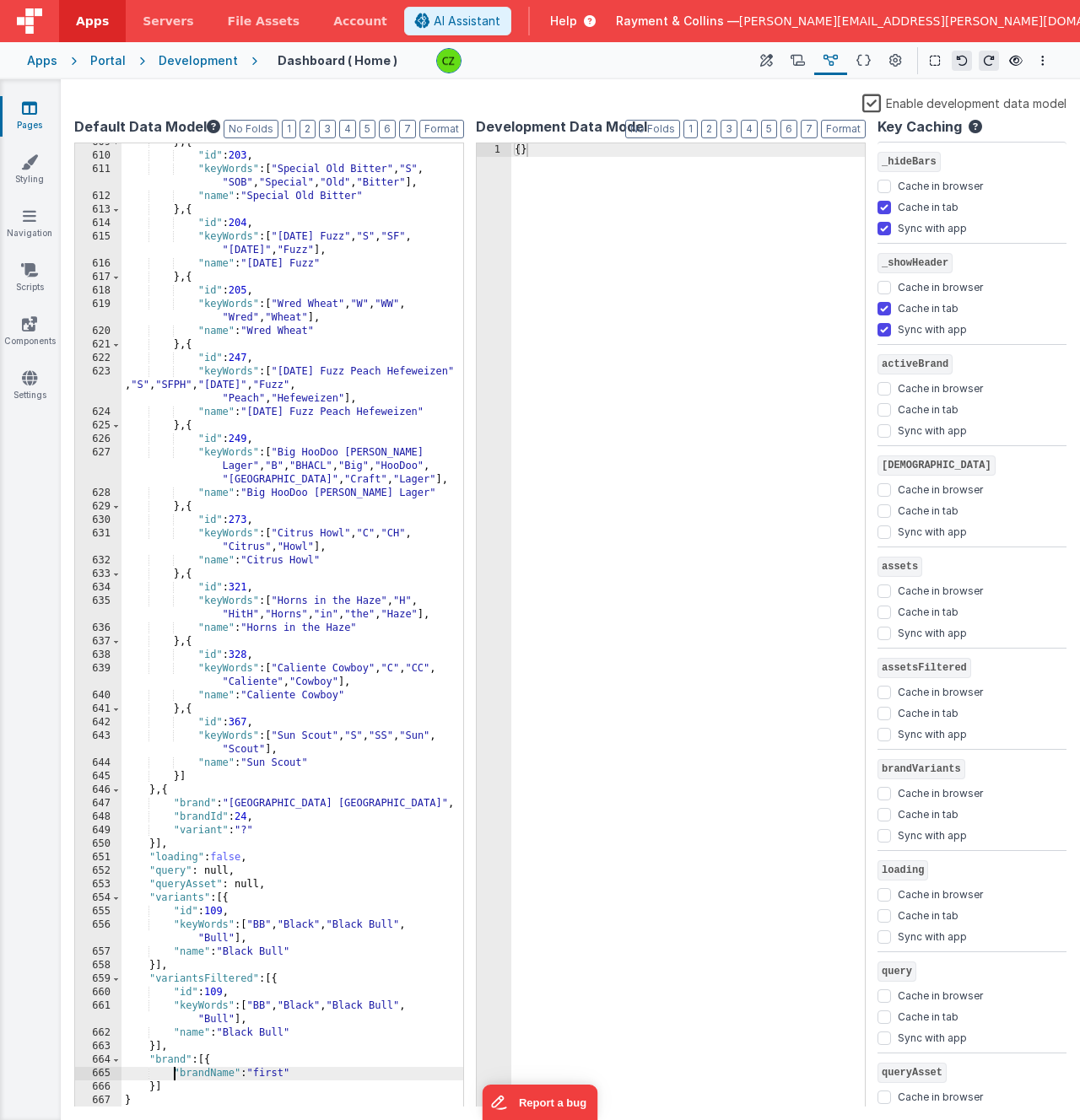
click at [171, 1074] on div "} , { "id" : 203 , "keyWords" : [ "Special Old Bitter" , "S" , "SOB" , "Special…" at bounding box center [293, 631] width 342 height 991
click at [222, 1092] on div "} , { "id" : 203 , "keyWords" : [ "Special Old Bitter" , "S" , "SOB" , "Special…" at bounding box center [293, 631] width 342 height 991
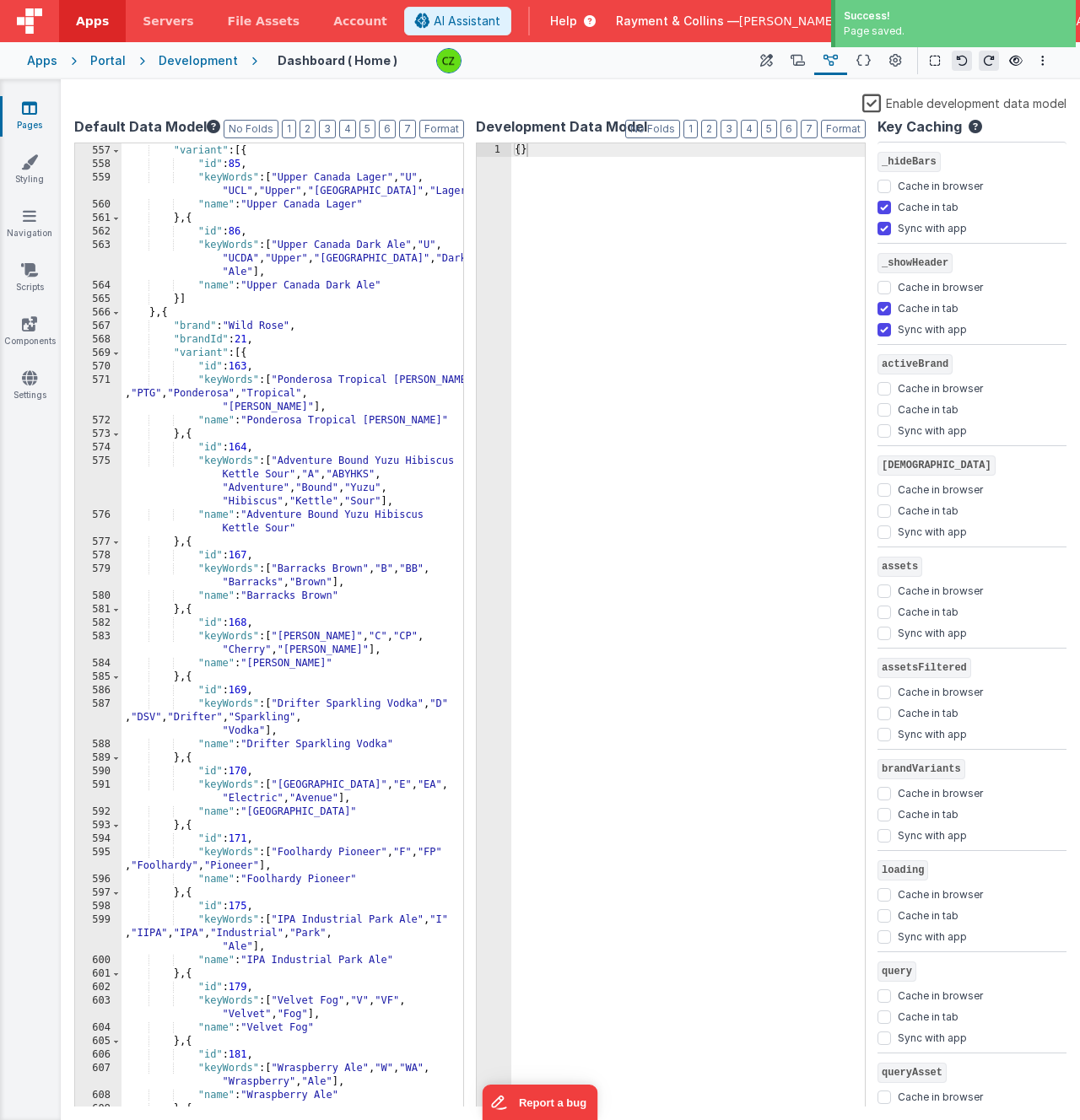
scroll to position [9474, 0]
click at [1013, 63] on icon at bounding box center [1016, 61] width 14 height 12
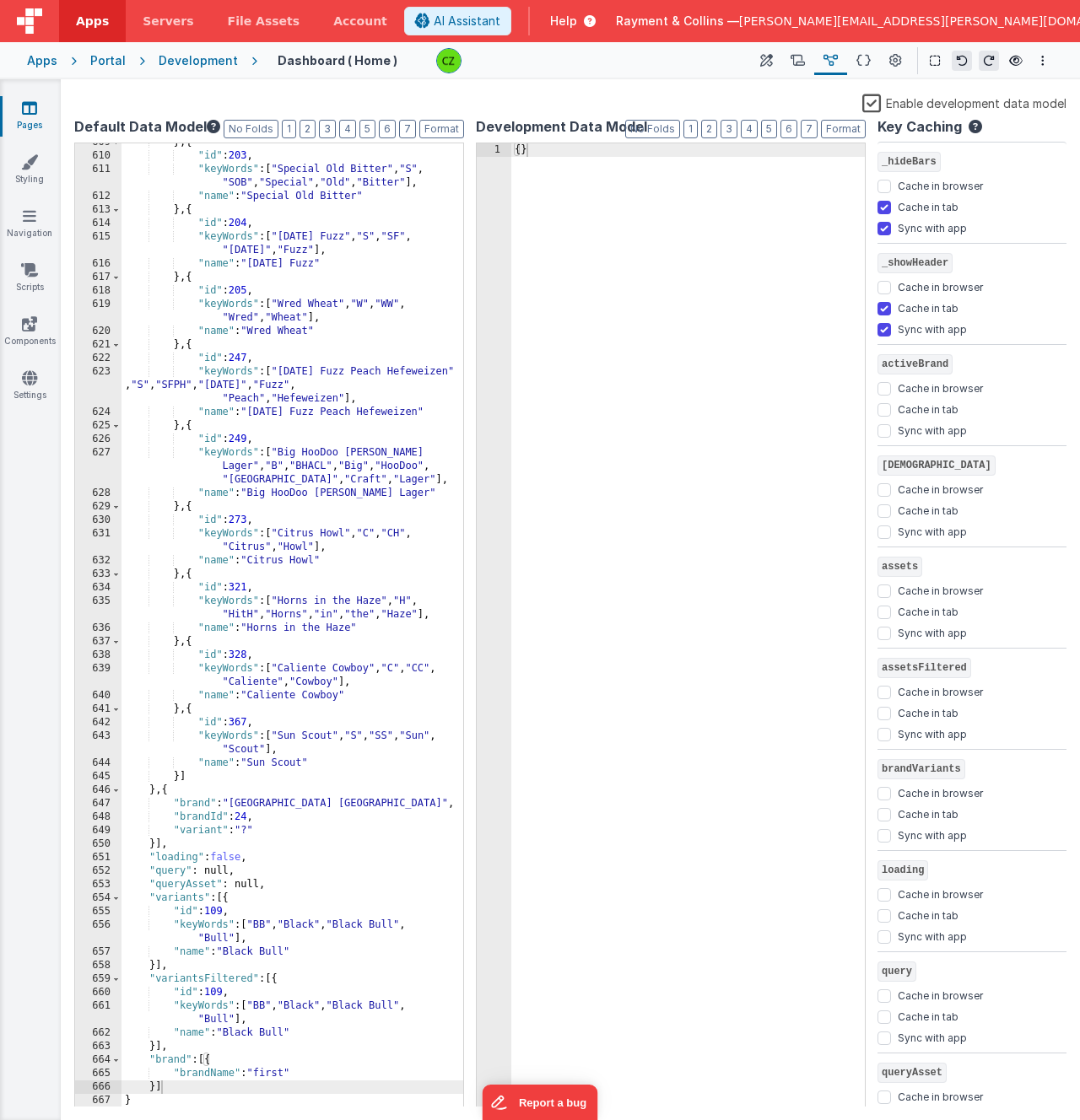
scroll to position [10441, 0]
click at [281, 671] on div "} , { "id" : 203 , "keyWords" : [ "Special Old Bitter" , "S" , "SOB" , "Special…" at bounding box center [293, 631] width 342 height 991
click at [193, 1078] on div "} , { "id" : 203 , "keyWords" : [ "Special Old Bitter" , "S" , "SOB" , "Special…" at bounding box center [293, 631] width 342 height 991
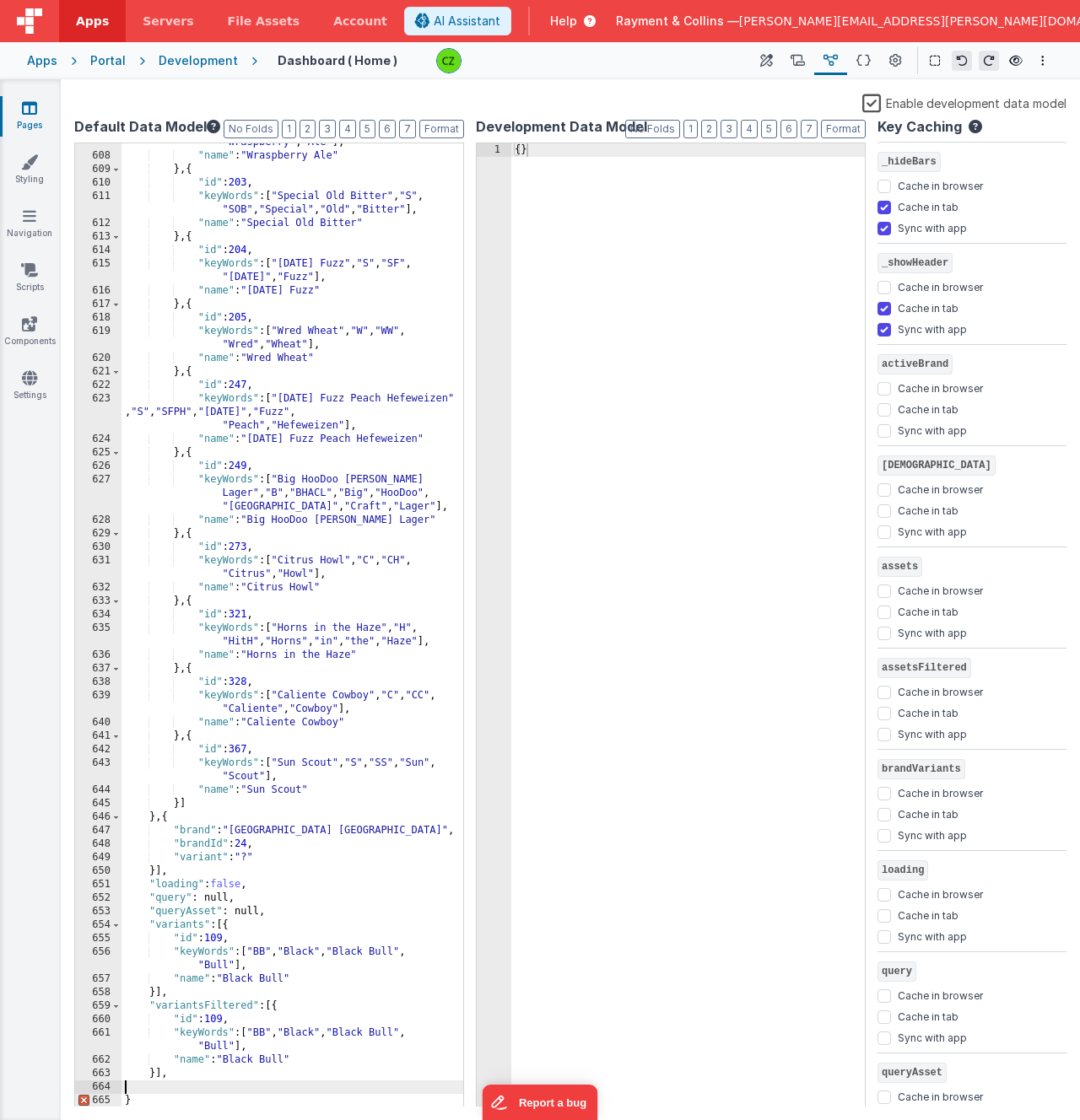
scroll to position [10399, 0]
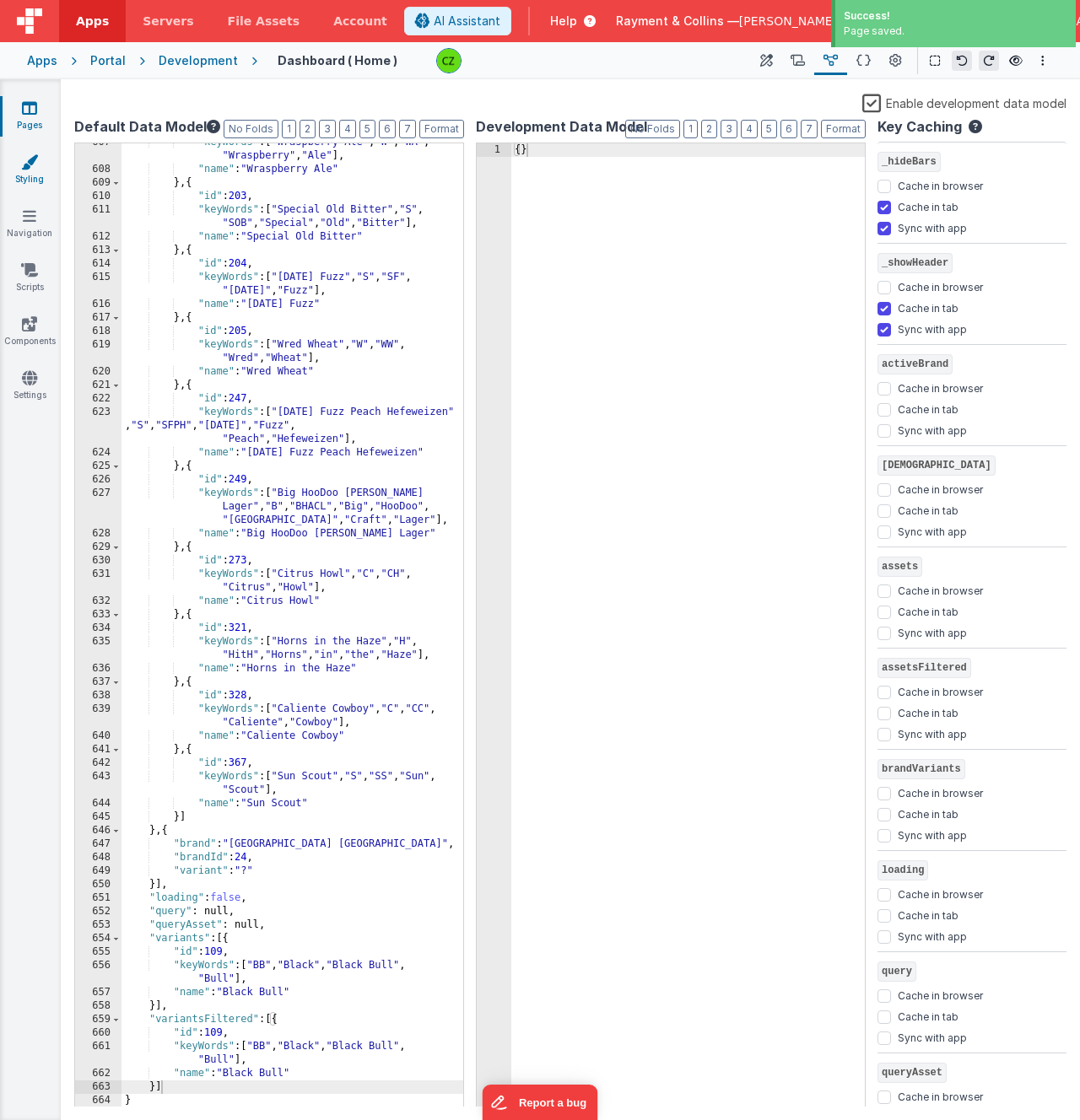
click at [30, 164] on icon at bounding box center [28, 161] width 17 height 17
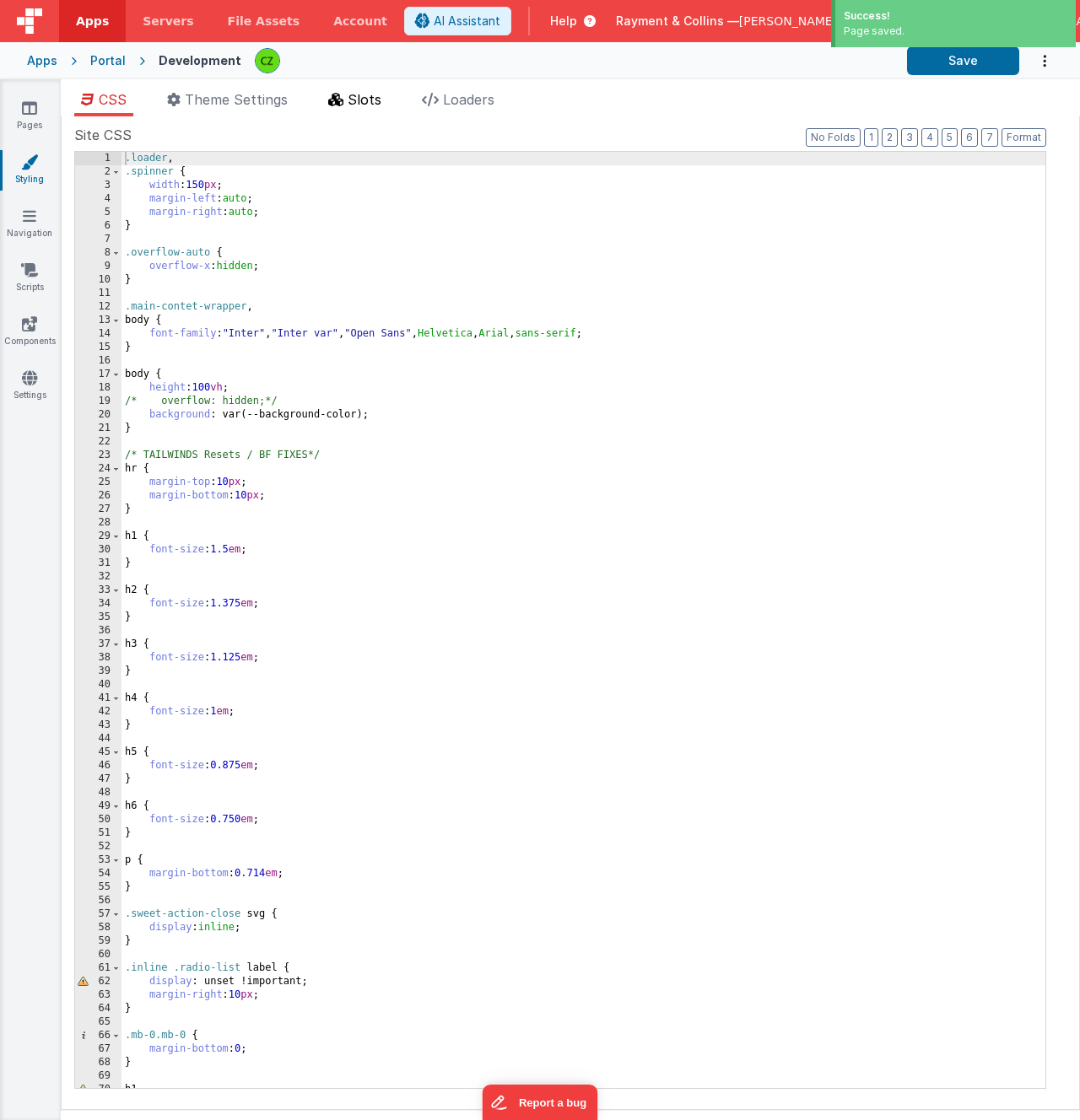
click at [373, 100] on span "Slots" at bounding box center [365, 99] width 33 height 17
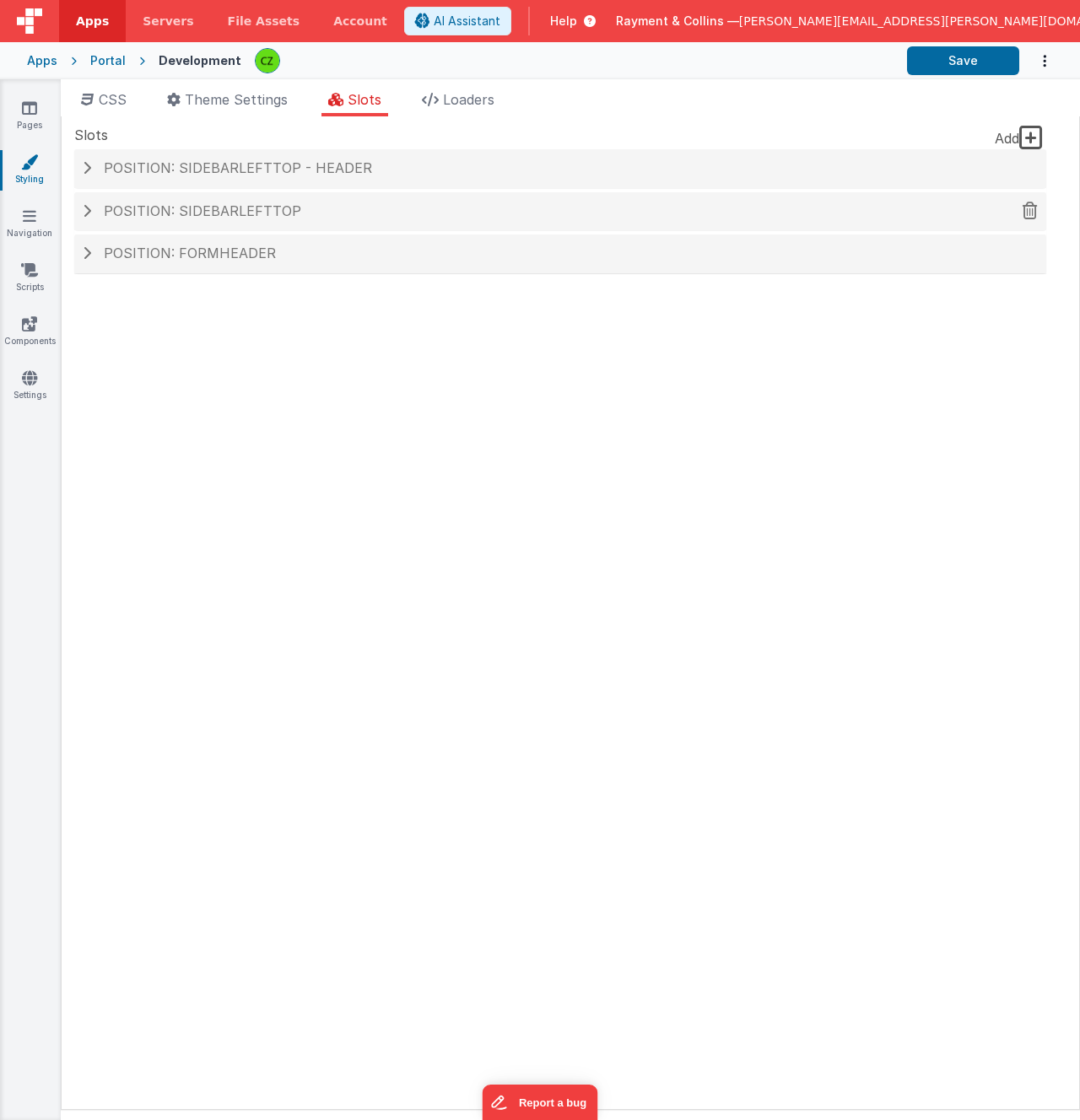
click at [218, 213] on span "Position: sidebarLeftTop" at bounding box center [202, 210] width 198 height 17
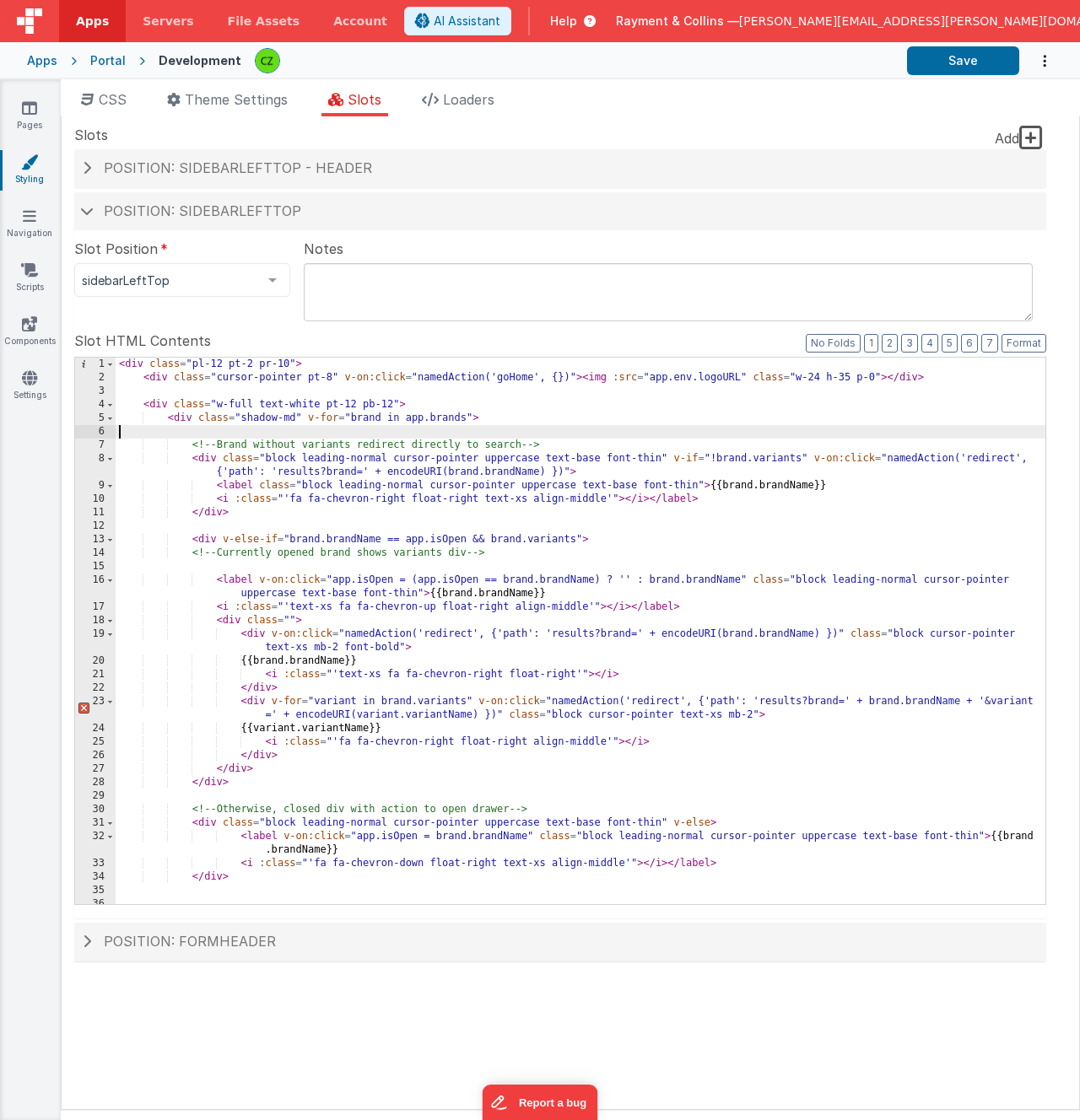
click at [278, 428] on div "< div class = "pl-12 pt-2 pr-10" > < div class = "cursor-pointer pt-8" v-on:cli…" at bounding box center [581, 644] width 930 height 574
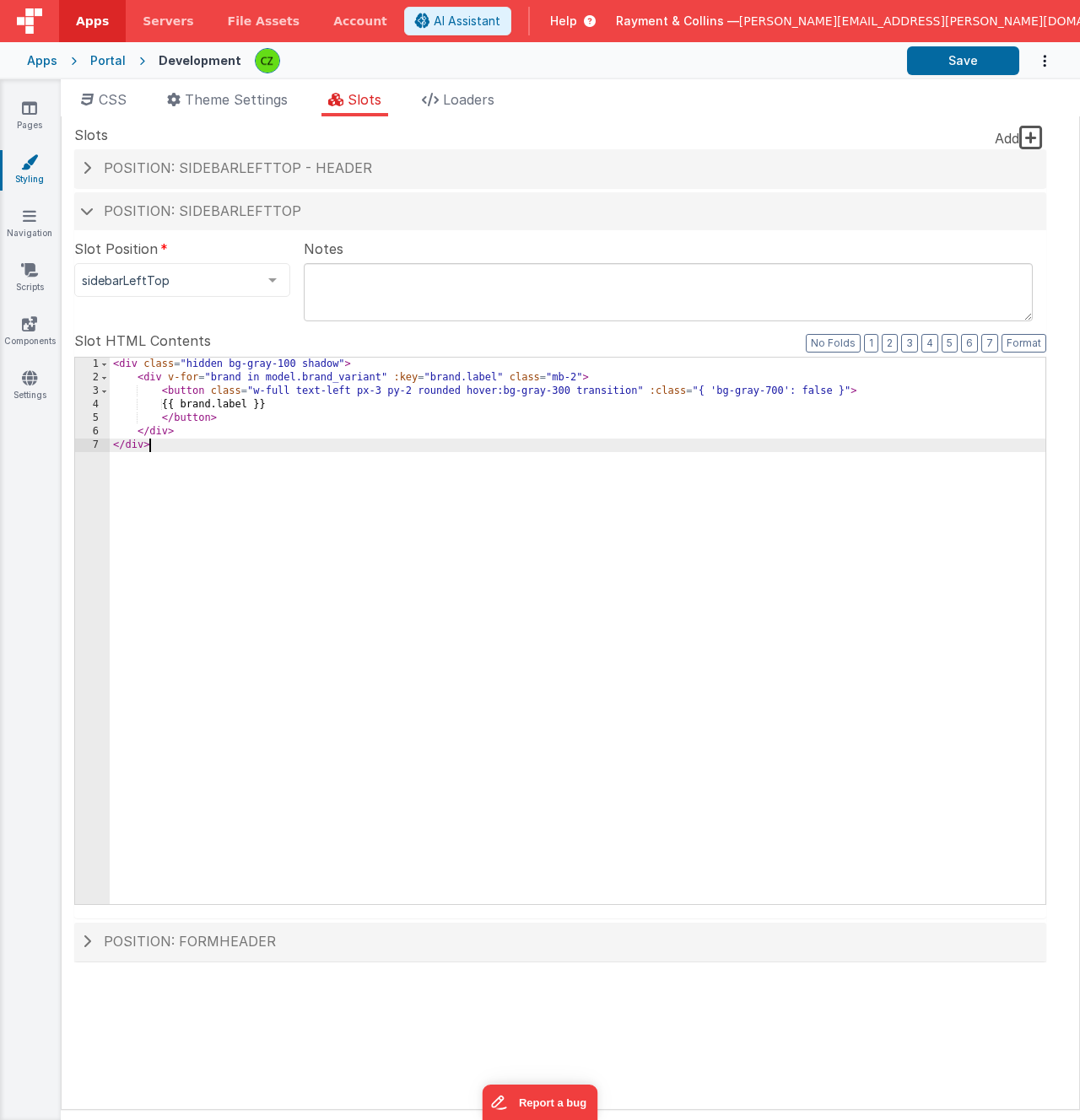
click at [365, 553] on div "< div class = "hidden bg-gray-100 shadow" > < div v-for = "brand in model.brand…" at bounding box center [578, 644] width 936 height 574
click at [961, 63] on button "Save" at bounding box center [963, 60] width 112 height 28
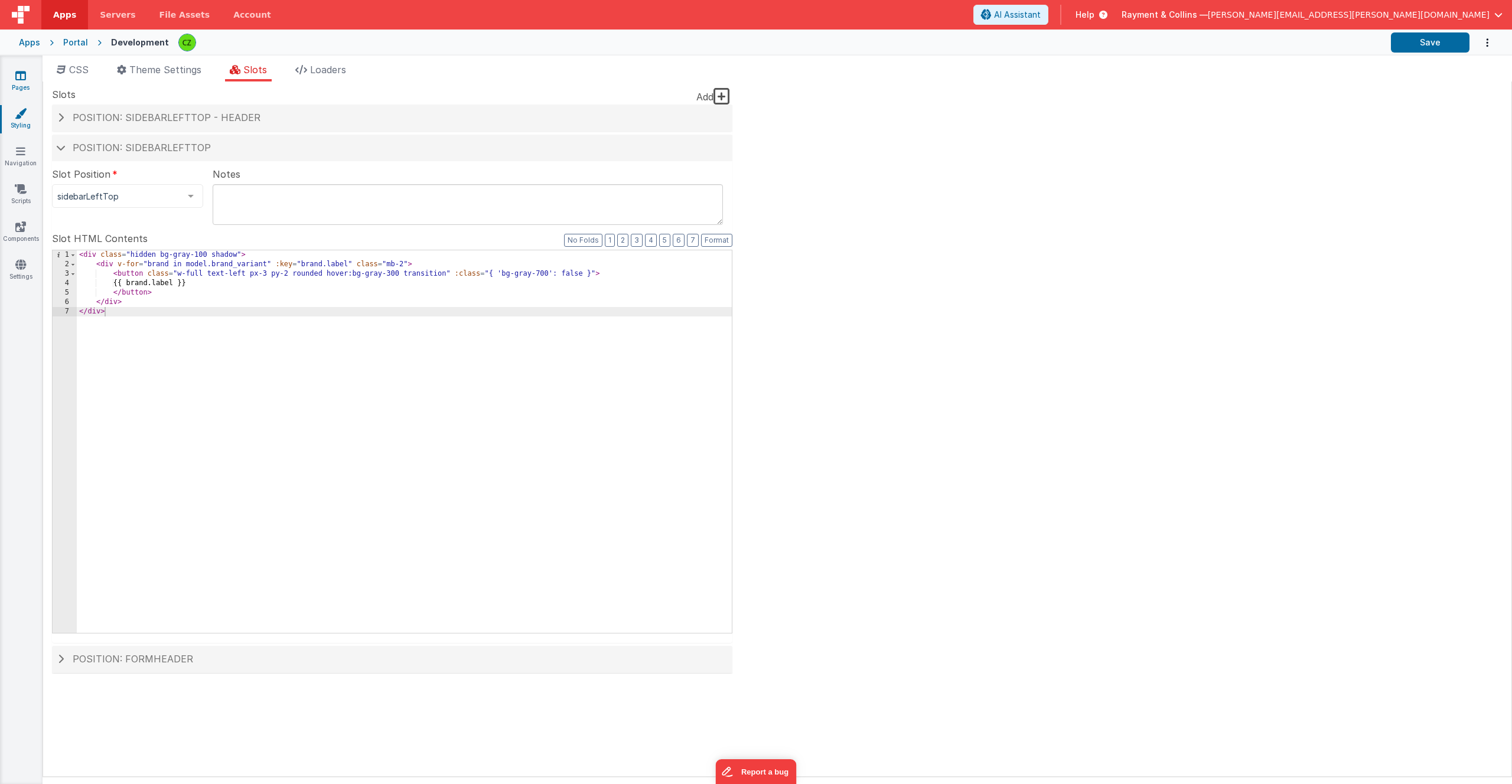
click at [21, 81] on link "Pages" at bounding box center [21, 81] width 43 height 23
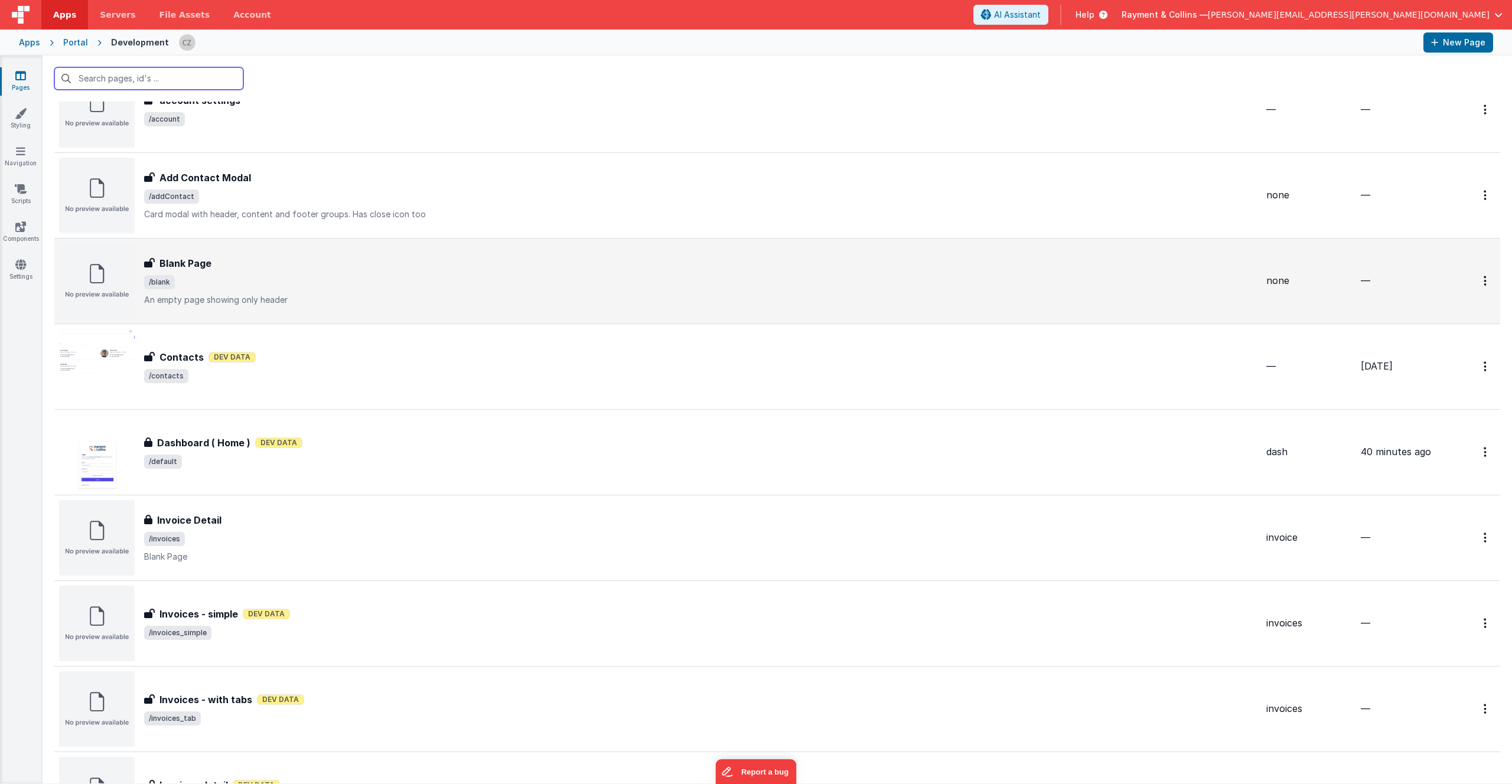
scroll to position [61, 0]
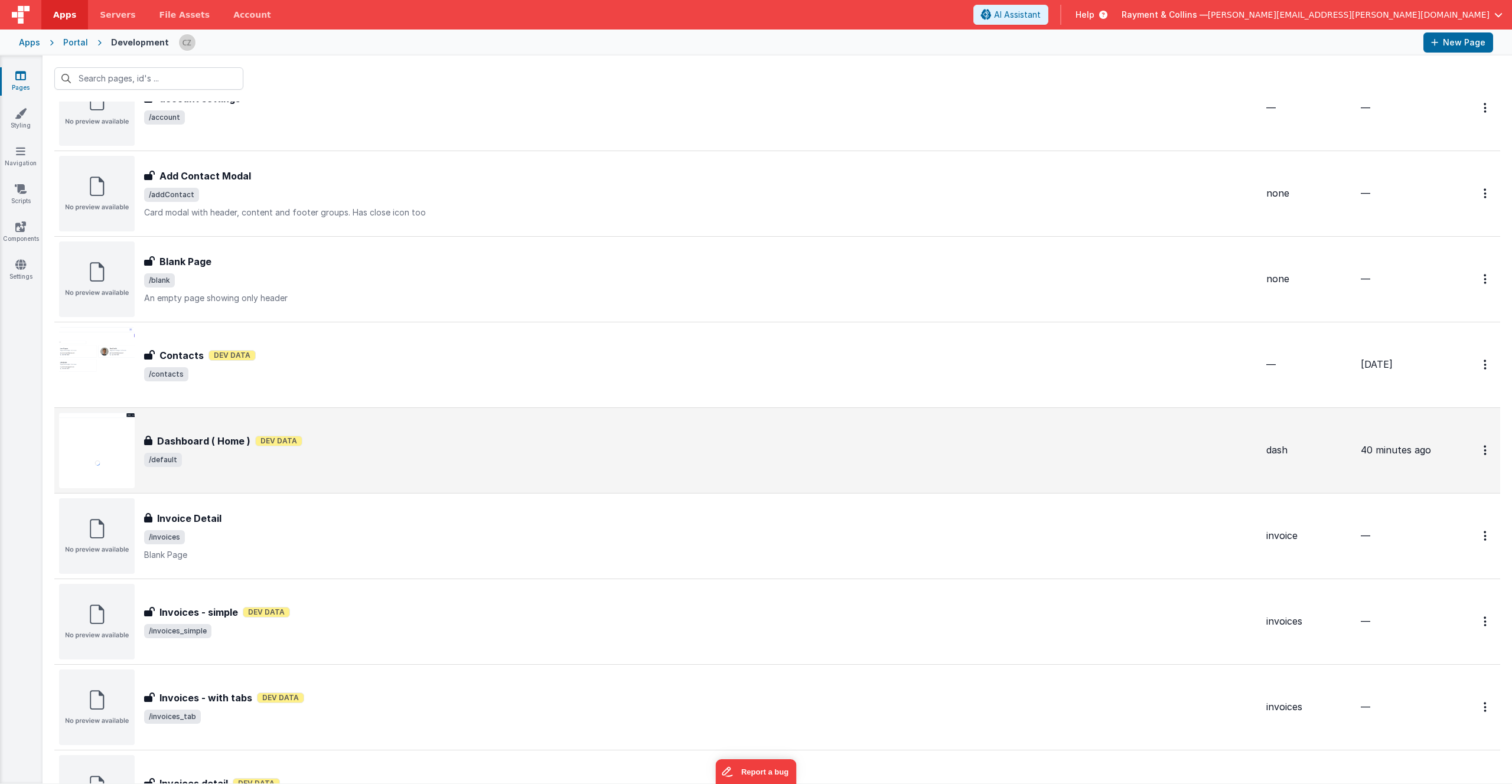
click at [406, 456] on span "/default" at bounding box center [700, 460] width 1113 height 14
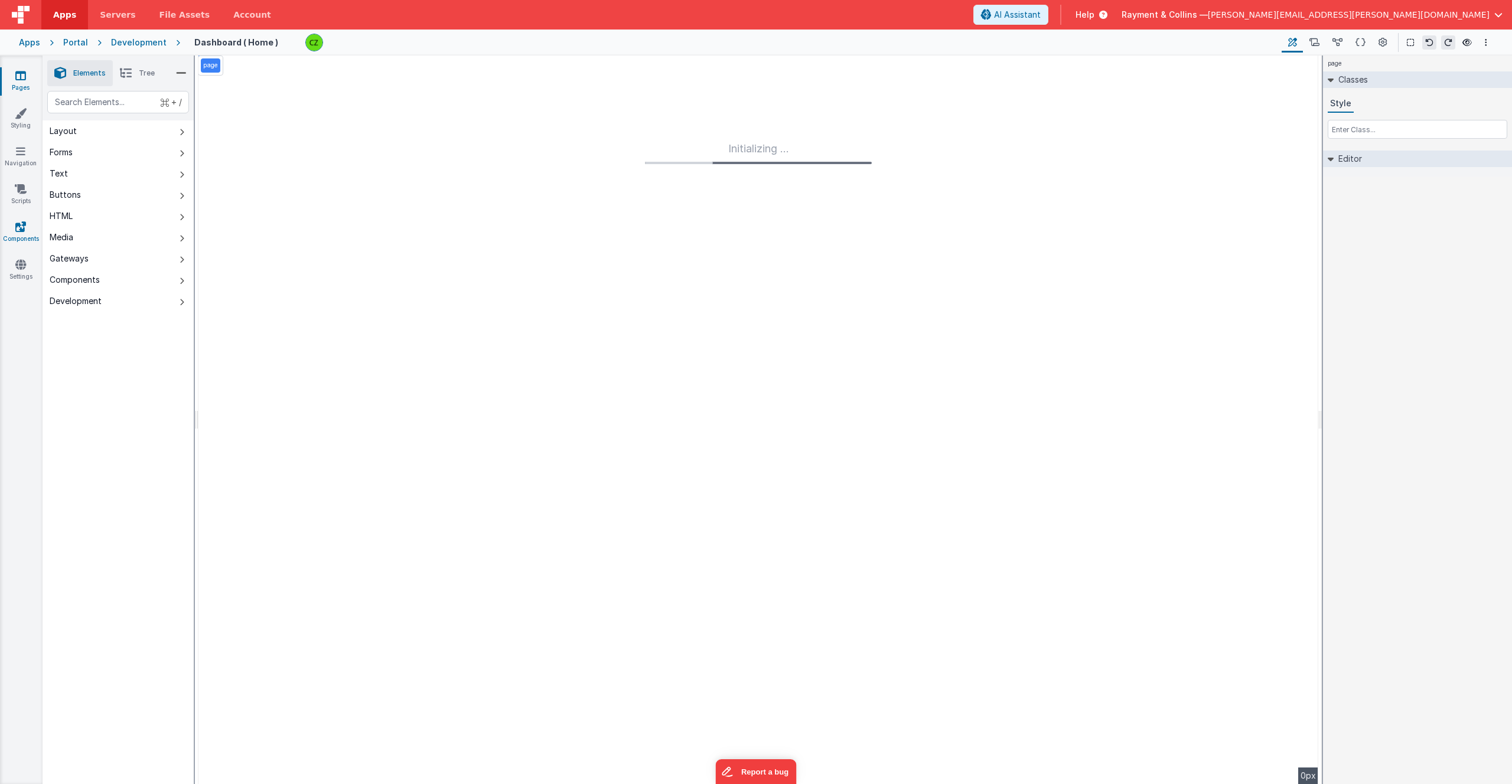
click at [25, 224] on icon at bounding box center [20, 226] width 10 height 12
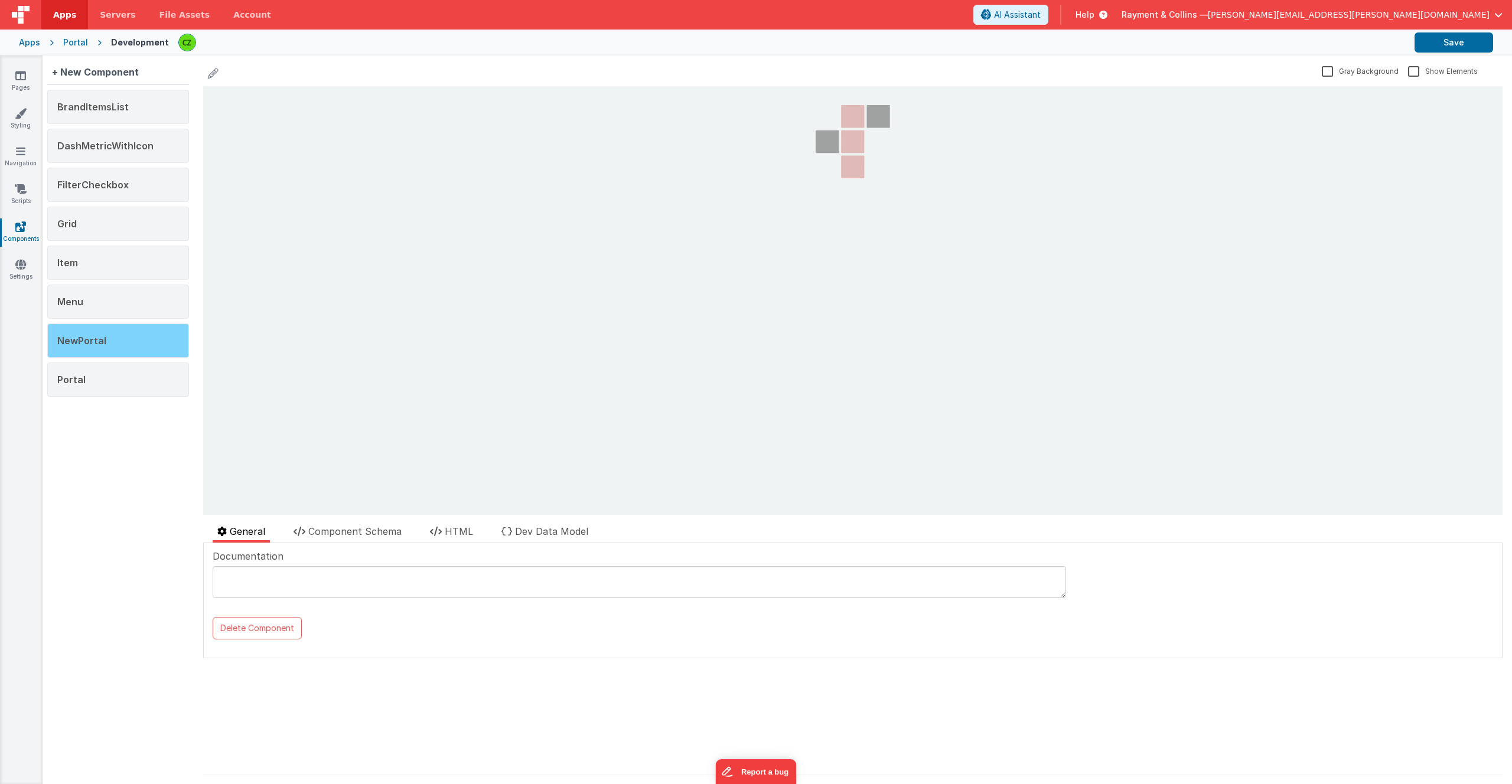
click at [106, 351] on div "NewPortal" at bounding box center [118, 341] width 142 height 34
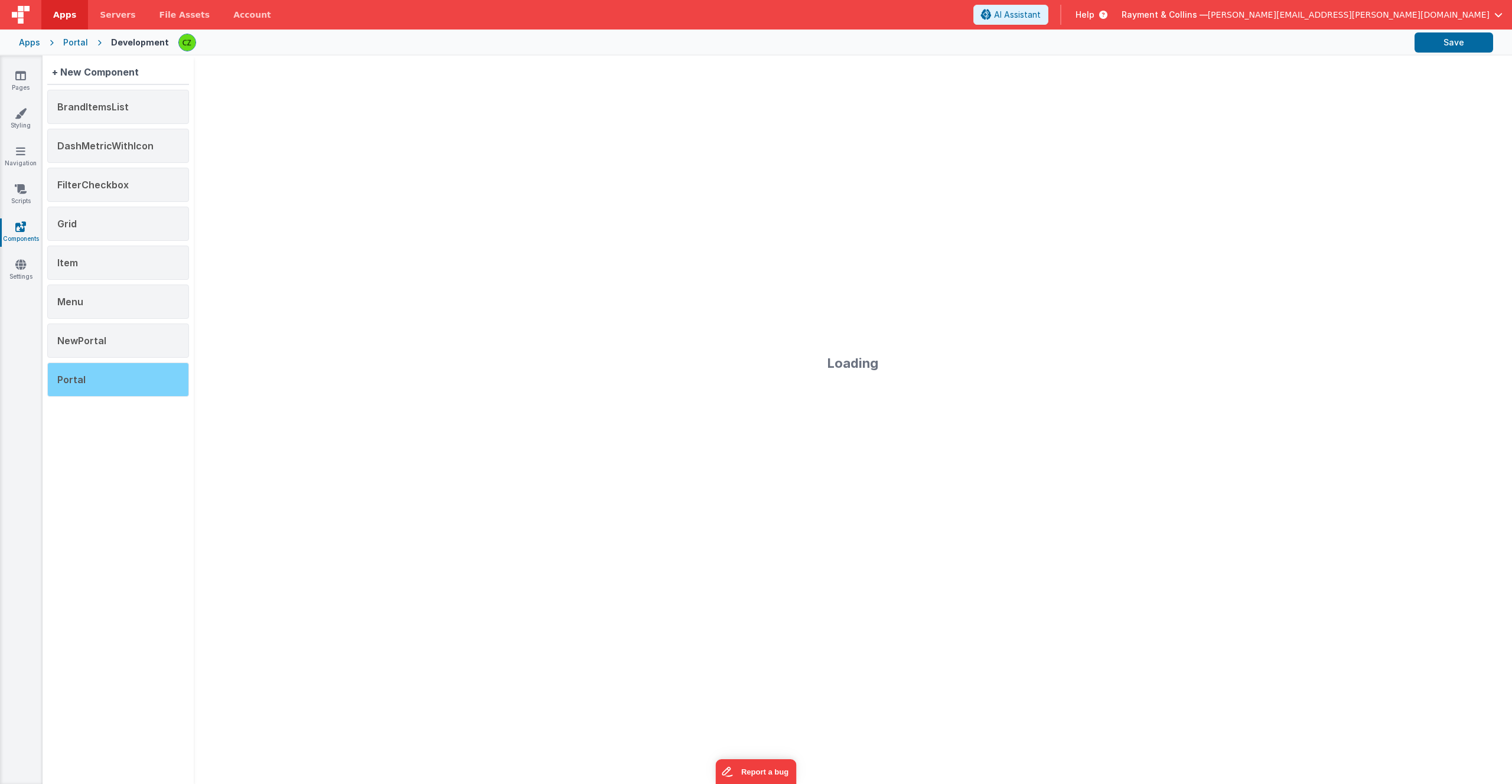
click at [118, 378] on div "Portal" at bounding box center [118, 380] width 142 height 34
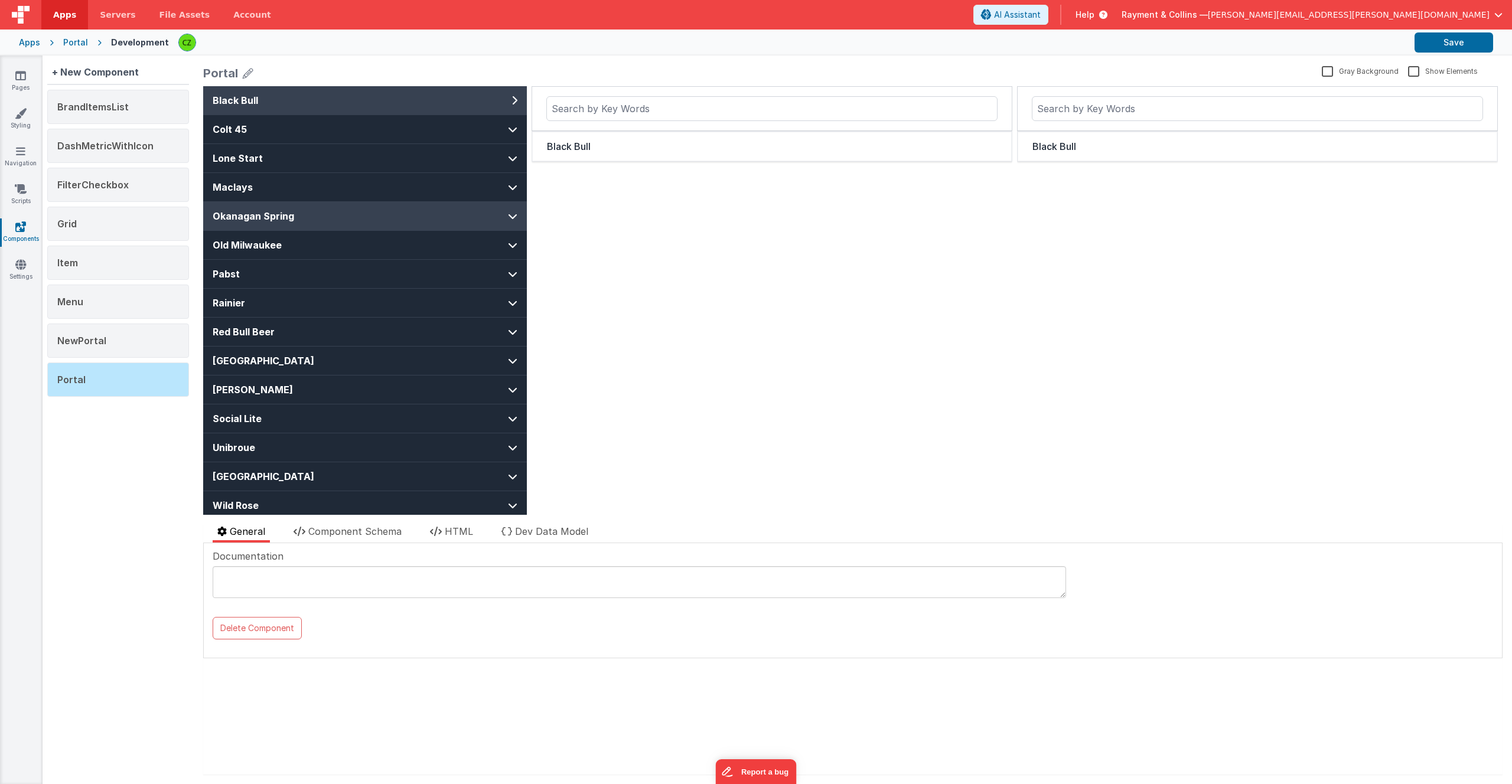
click at [338, 202] on button "Okanagan Spring" at bounding box center [365, 216] width 324 height 28
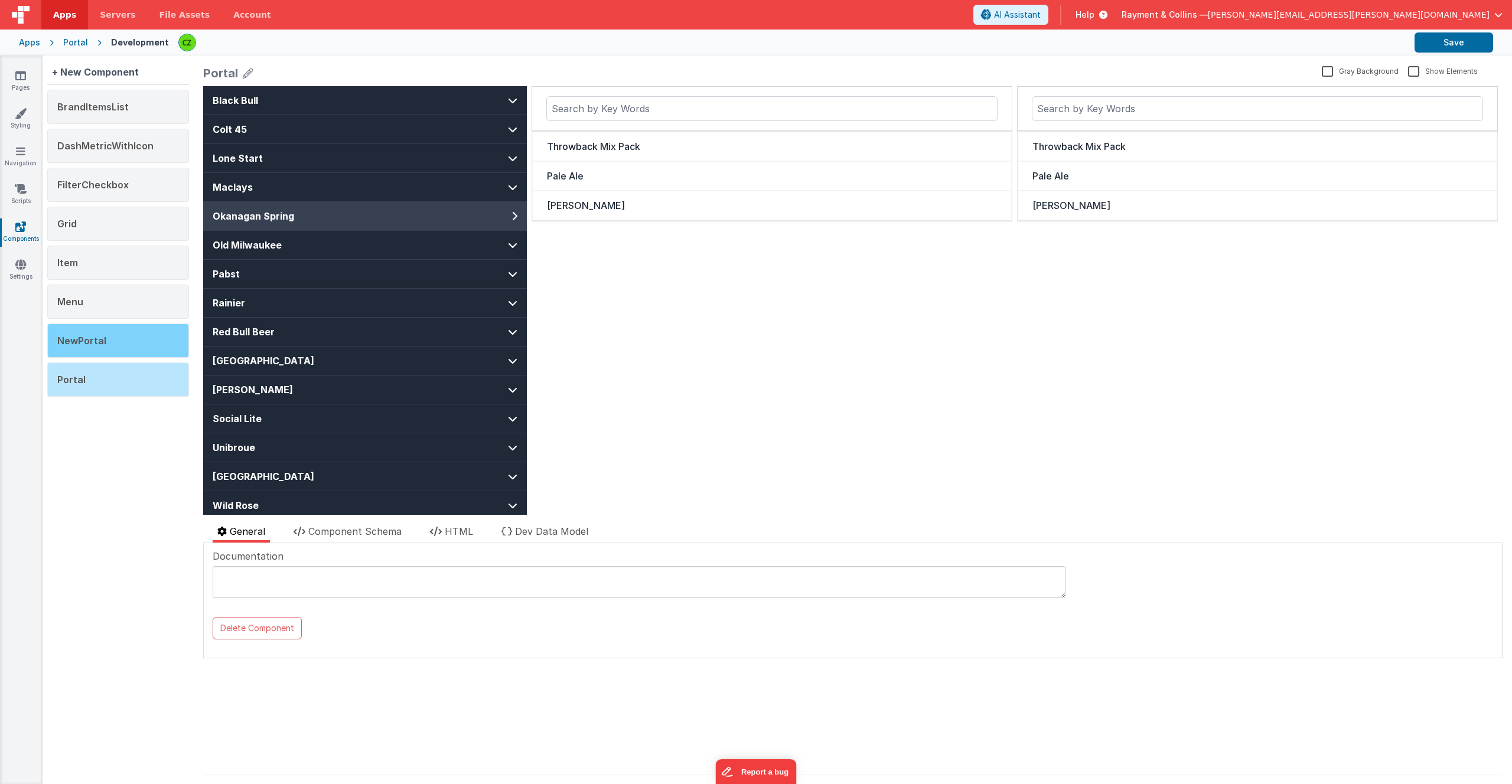
click at [124, 330] on div "NewPortal" at bounding box center [118, 341] width 142 height 34
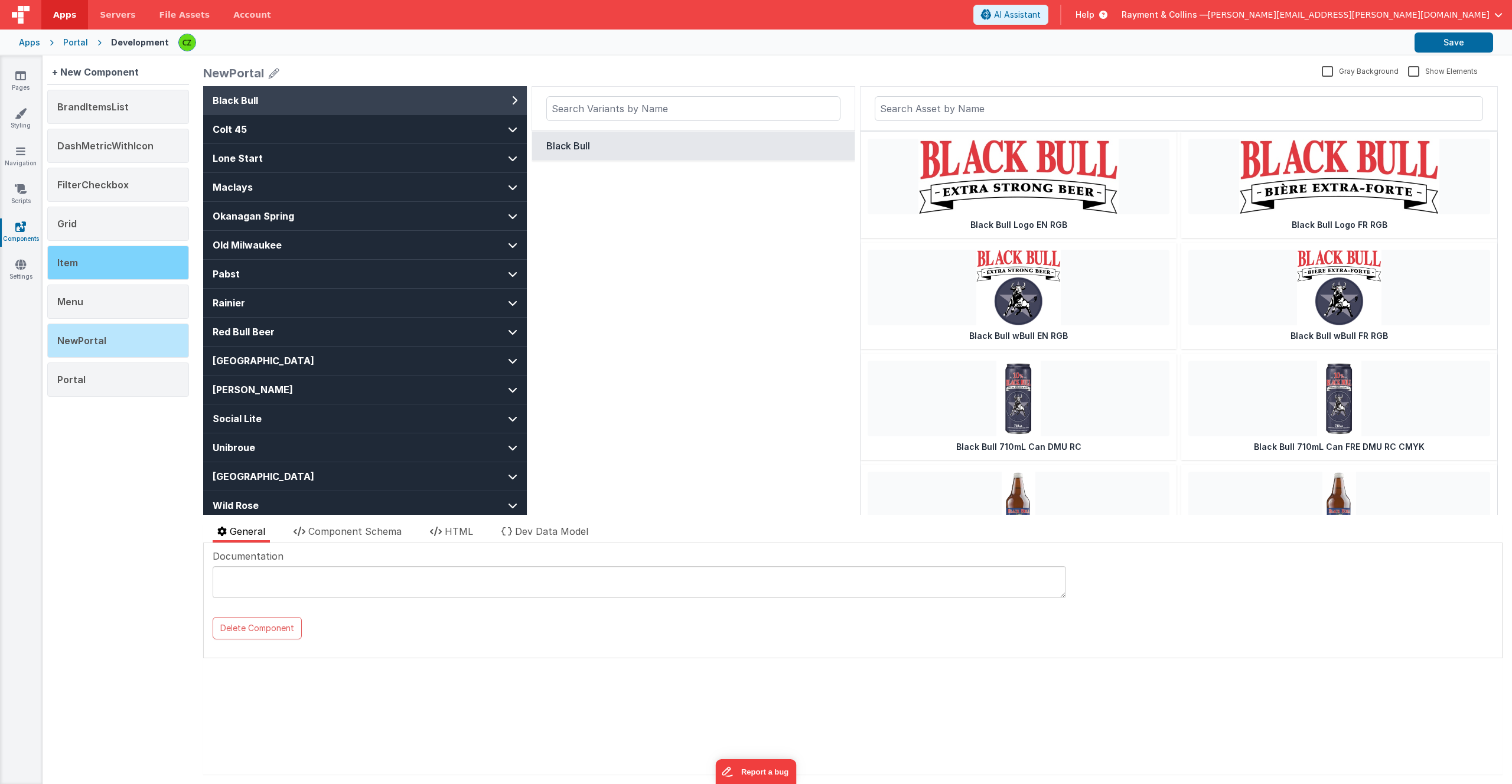
click at [147, 268] on div "Item" at bounding box center [118, 263] width 142 height 34
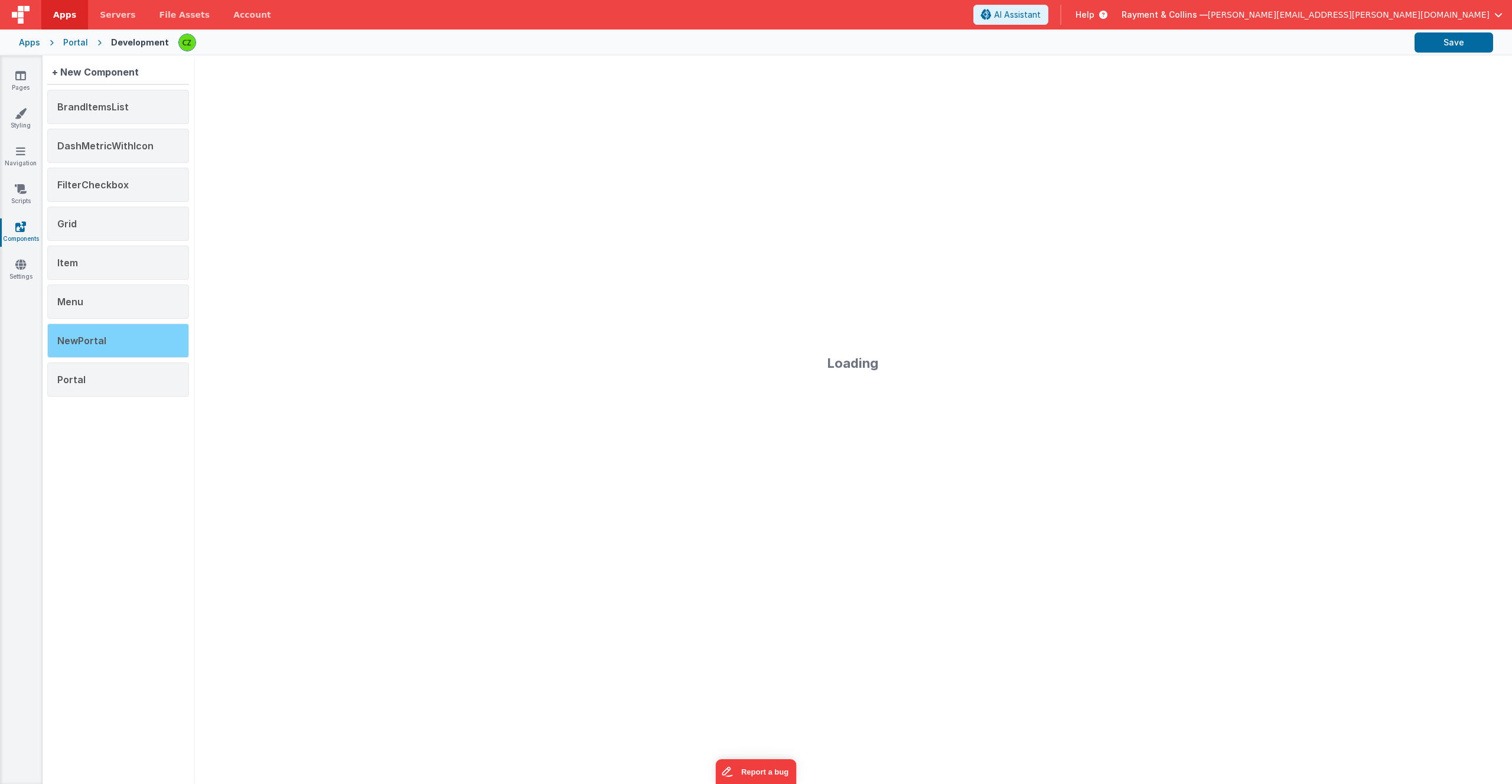
click at [133, 341] on div "NewPortal" at bounding box center [118, 341] width 142 height 34
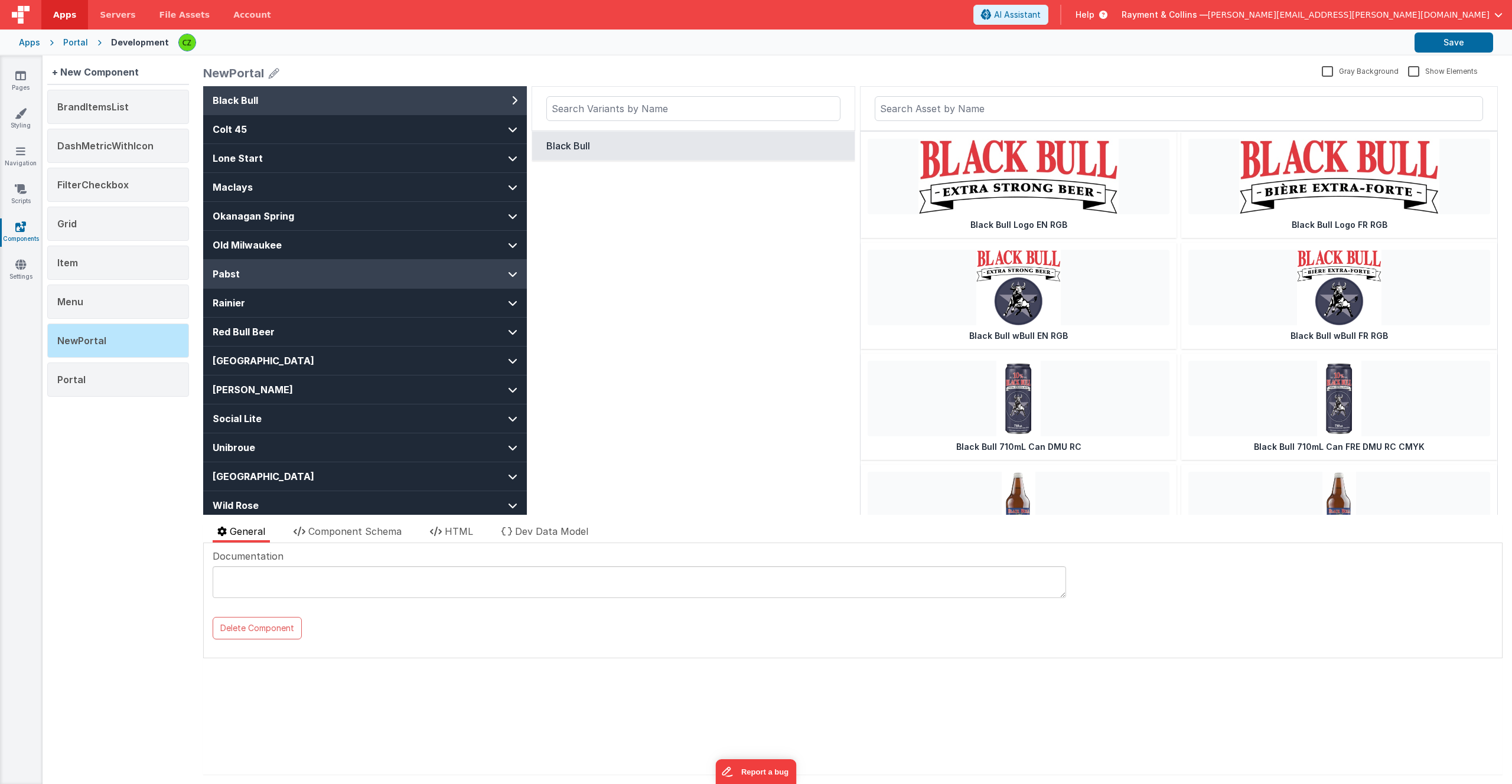
click at [474, 267] on button "Pabst" at bounding box center [365, 274] width 324 height 28
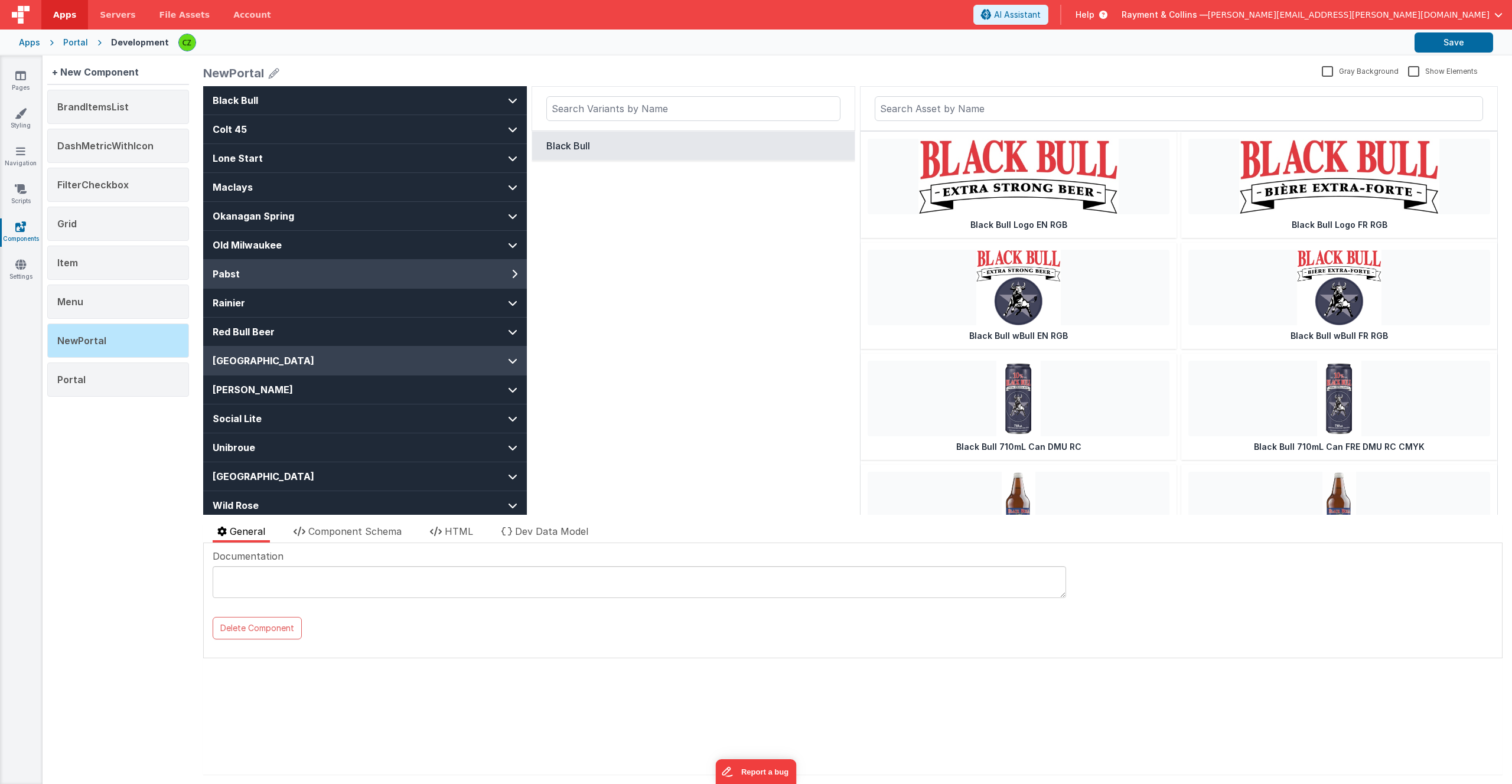
click at [422, 357] on button "[GEOGRAPHIC_DATA]" at bounding box center [365, 360] width 324 height 28
click at [435, 300] on button "Rainier" at bounding box center [365, 303] width 324 height 28
click at [429, 351] on button "[GEOGRAPHIC_DATA]" at bounding box center [365, 360] width 324 height 28
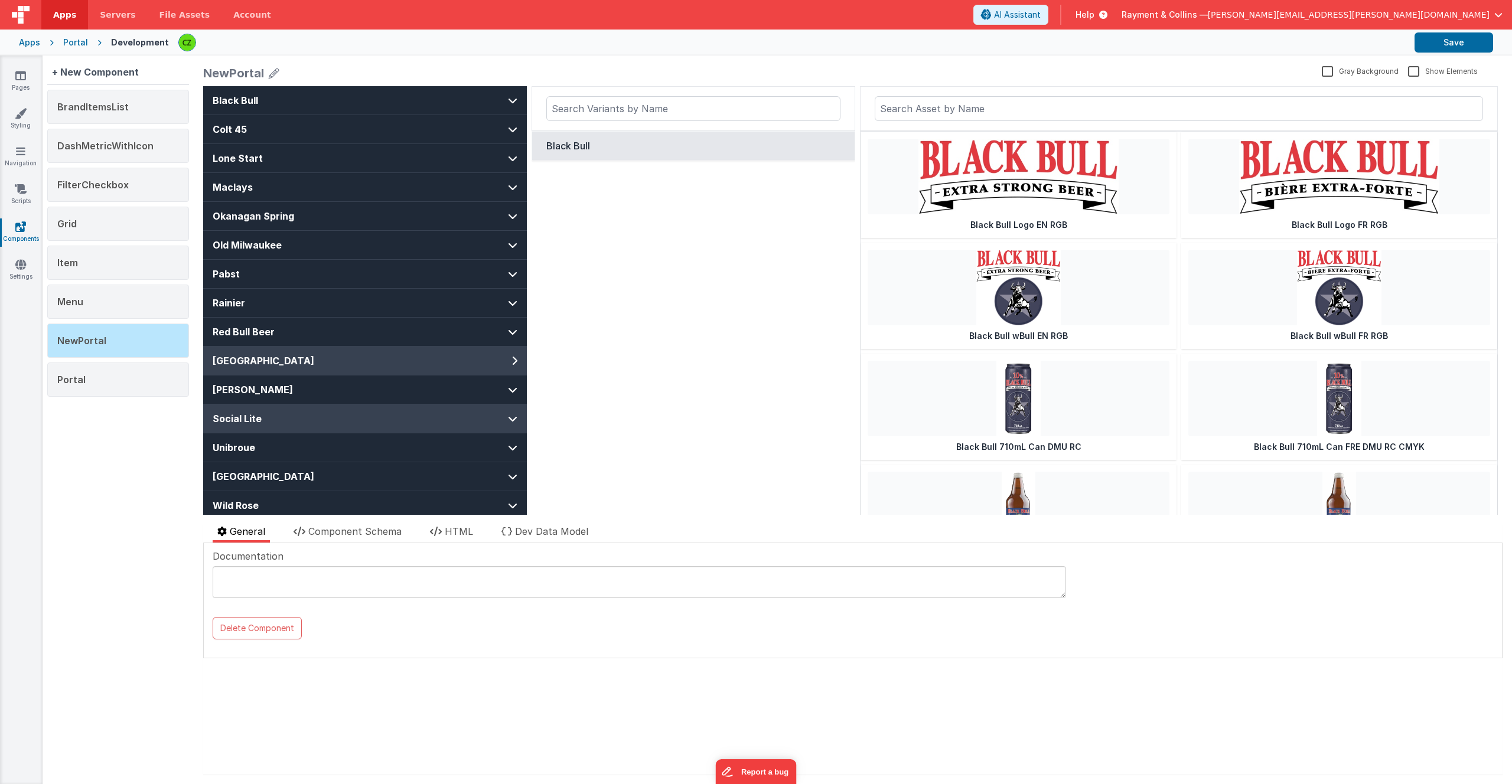
click at [423, 408] on button "Social Lite" at bounding box center [365, 418] width 324 height 28
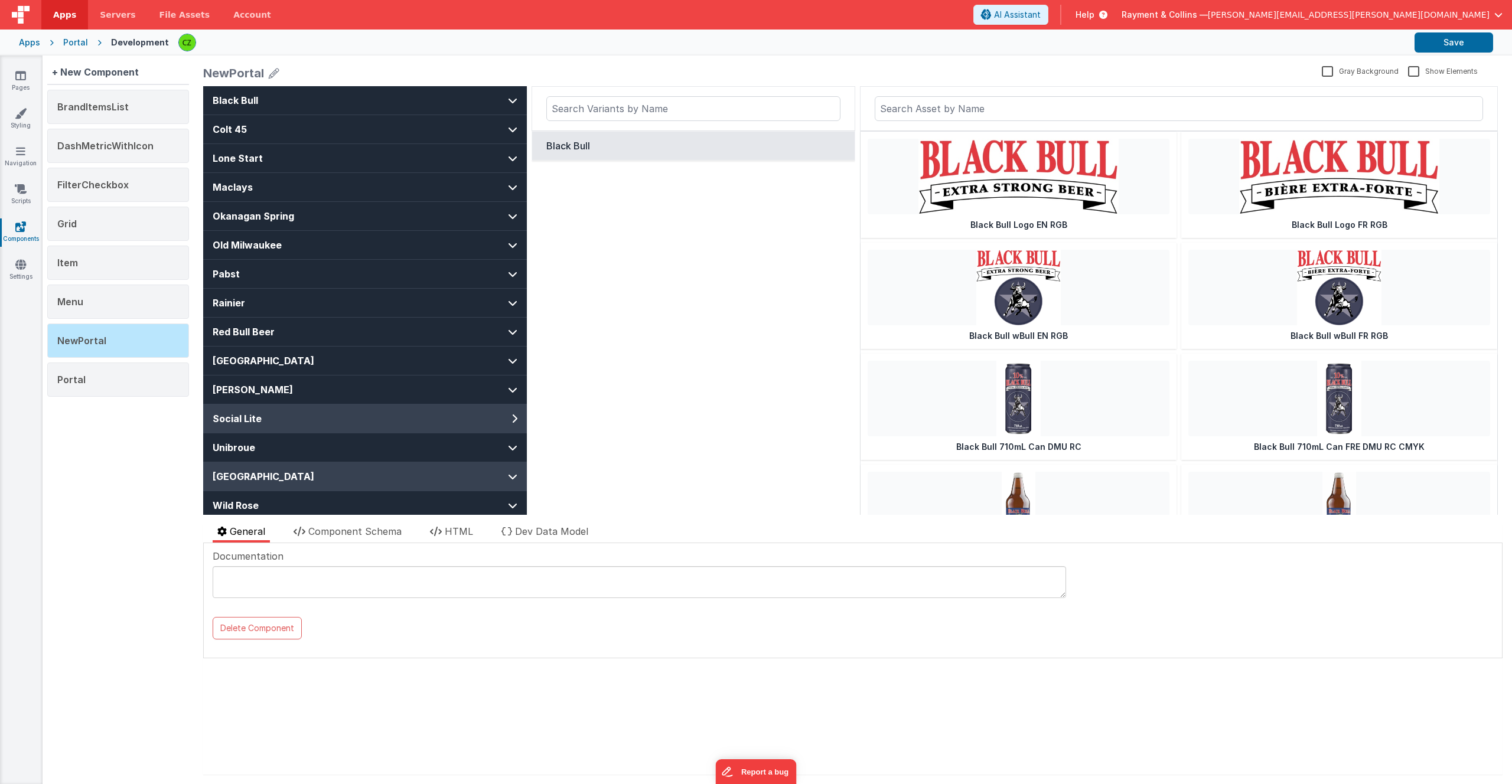
click at [414, 476] on button "[GEOGRAPHIC_DATA]" at bounding box center [365, 476] width 324 height 28
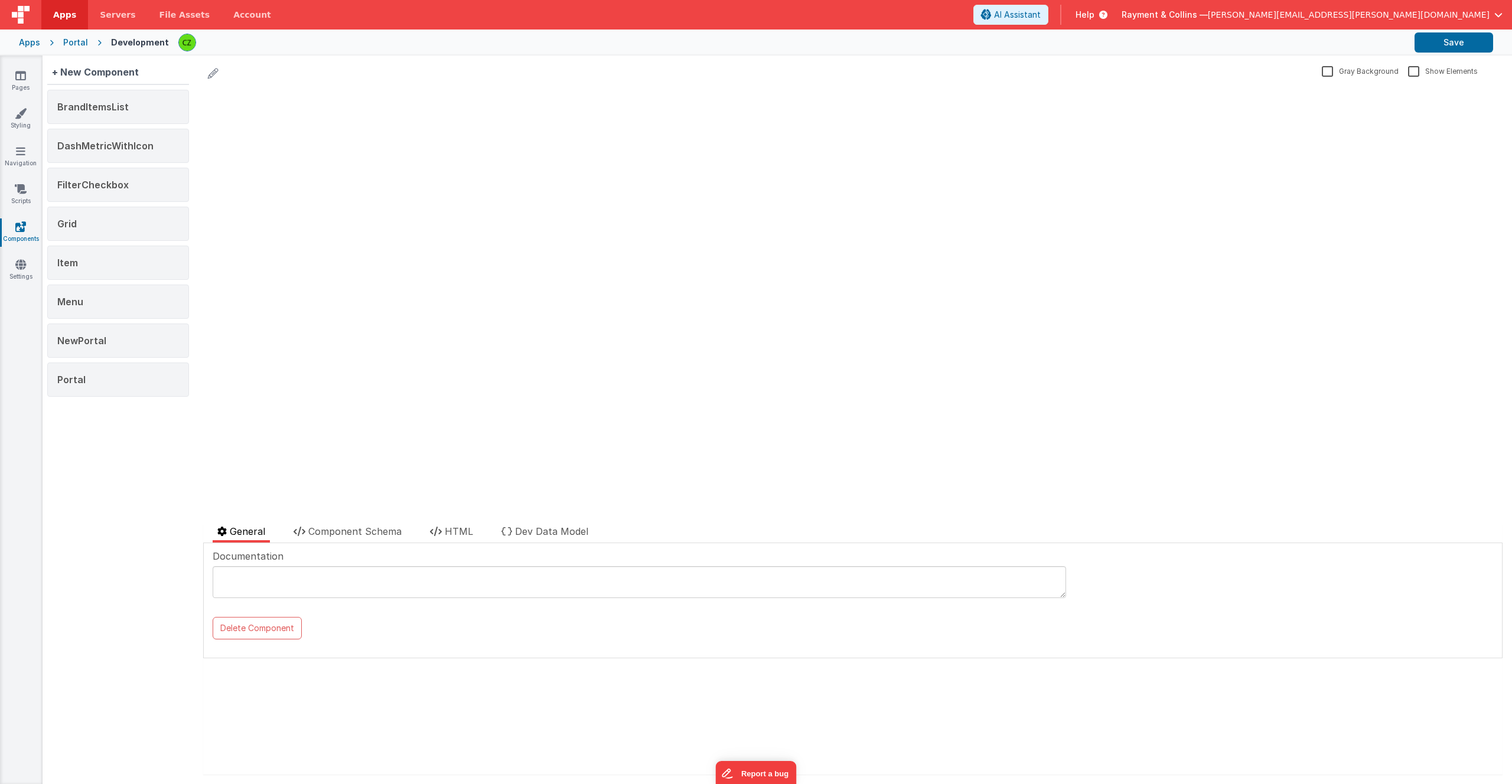
click at [81, 399] on div "BrandItemsList DashMetricWithIcon FilterCheckbox Grid Item Menu NewPortal Portal" at bounding box center [118, 246] width 142 height 312
click at [81, 376] on span "Portal" at bounding box center [71, 379] width 28 height 12
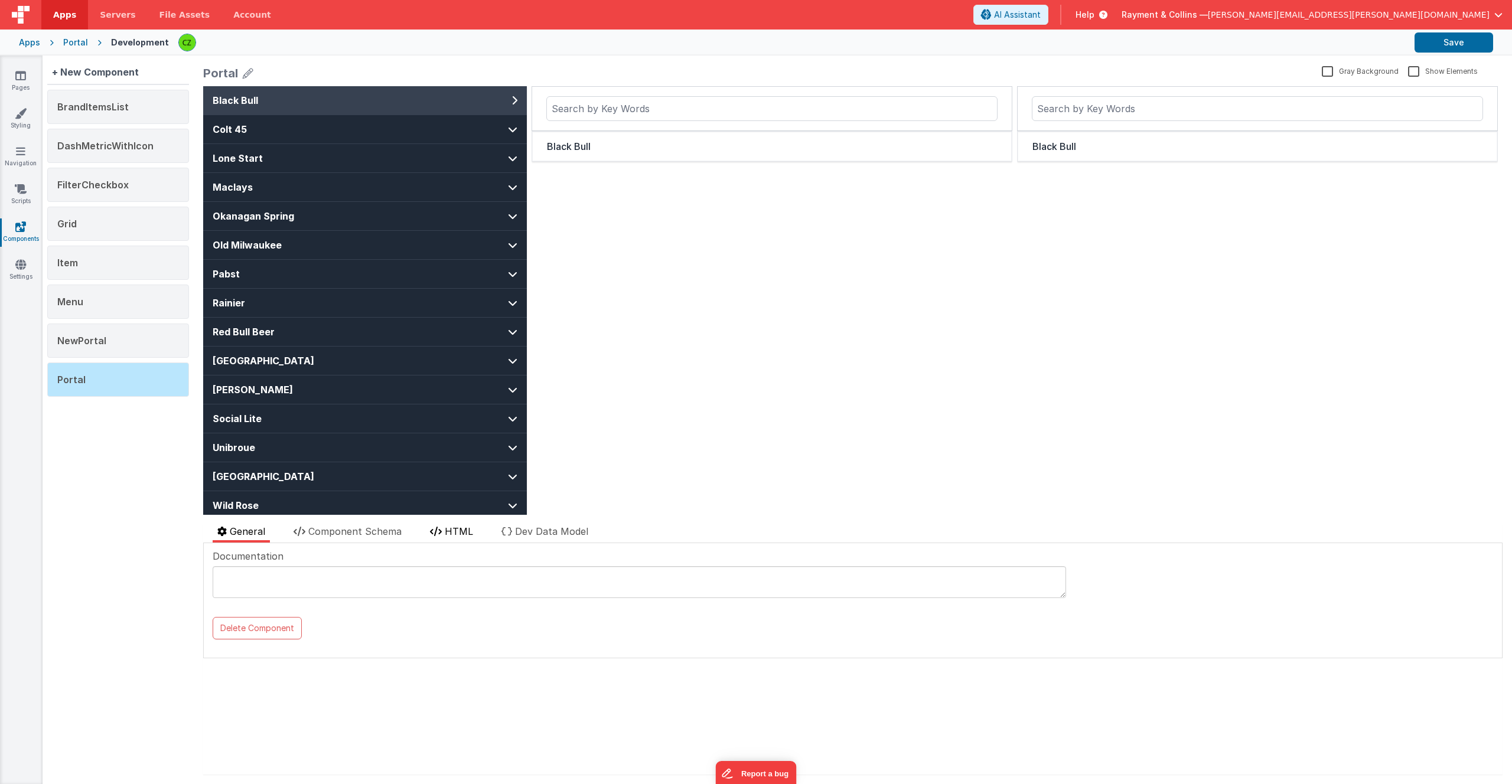
click at [466, 531] on span "HTML" at bounding box center [459, 531] width 28 height 12
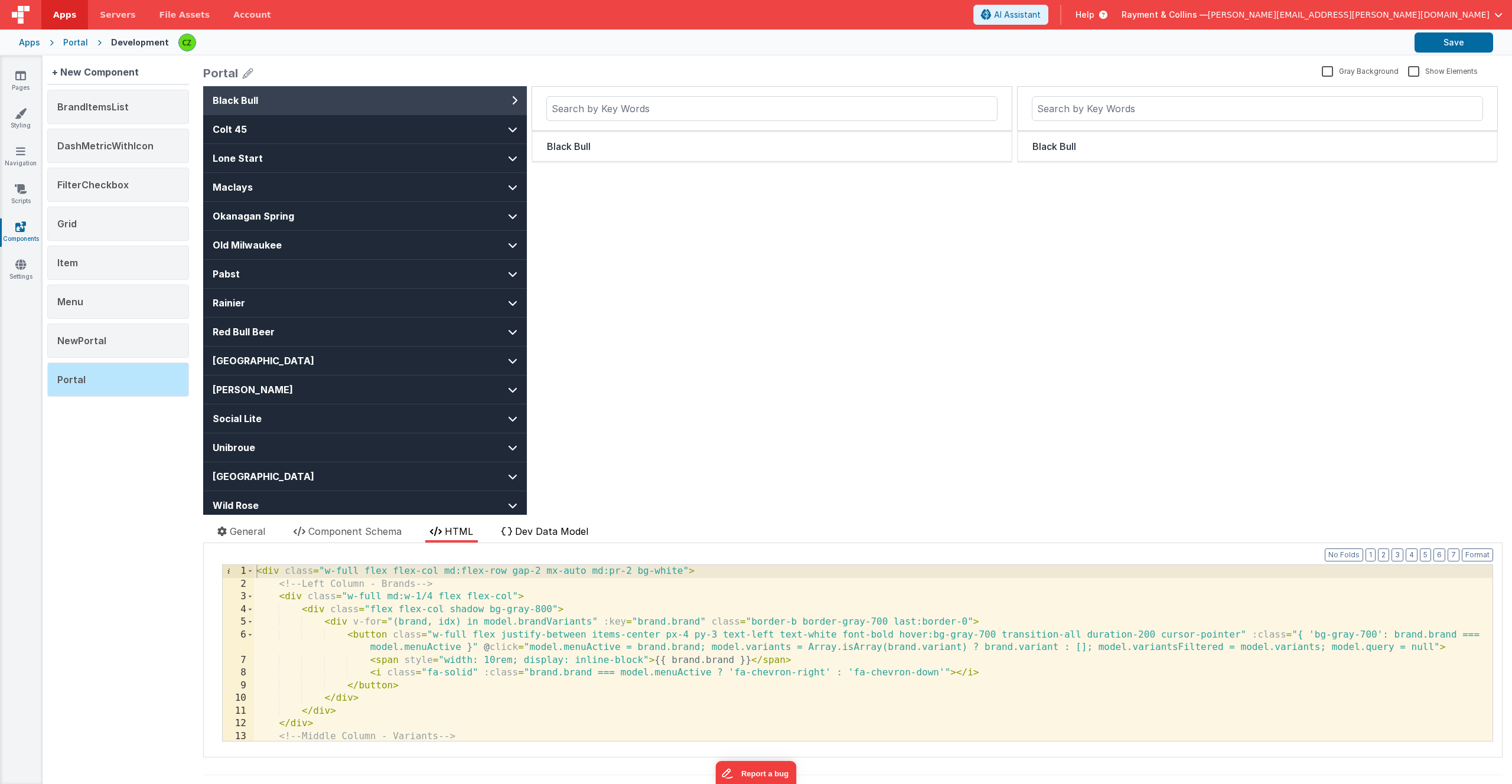
click at [531, 527] on span "Dev Data Model" at bounding box center [552, 531] width 73 height 12
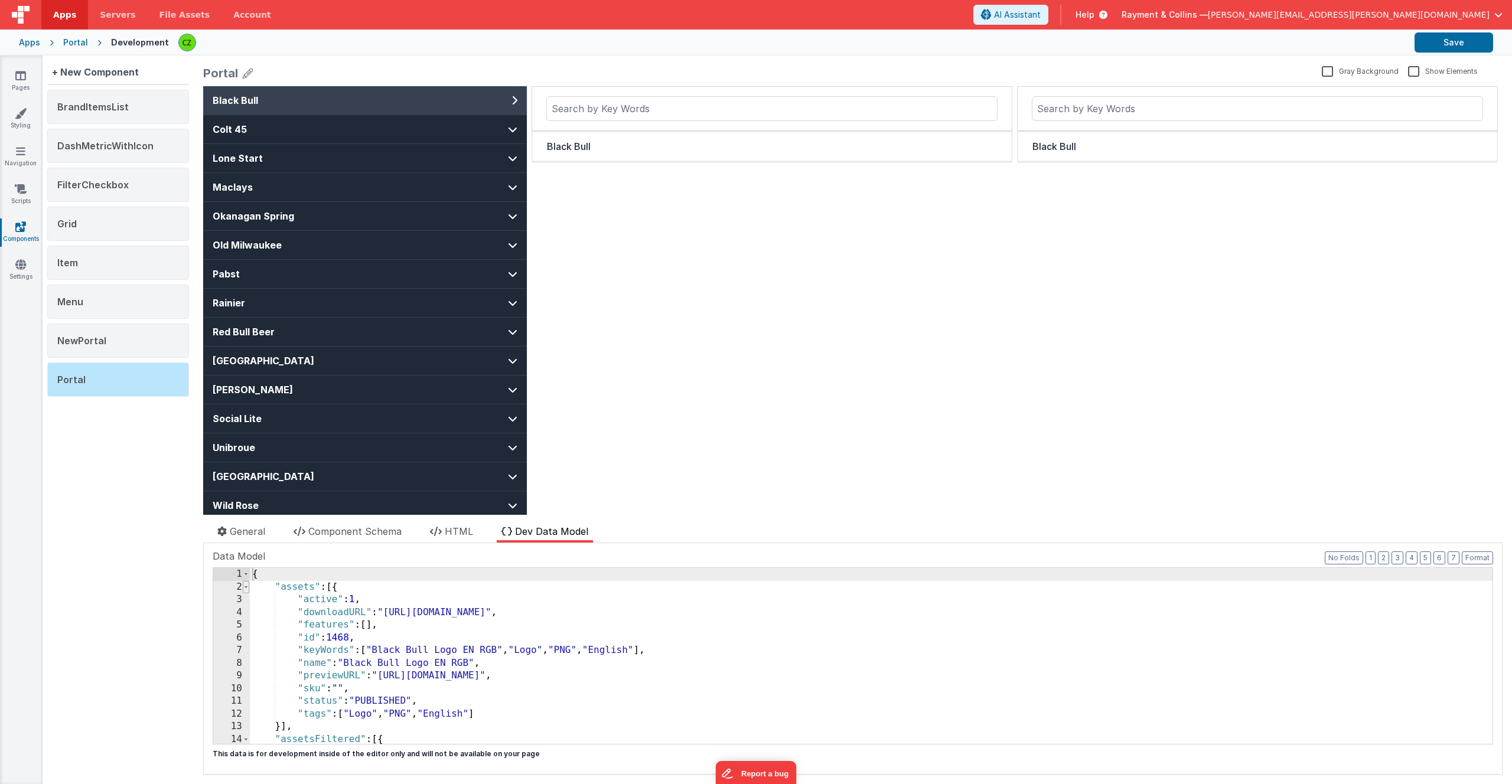
click at [247, 590] on span at bounding box center [246, 587] width 6 height 13
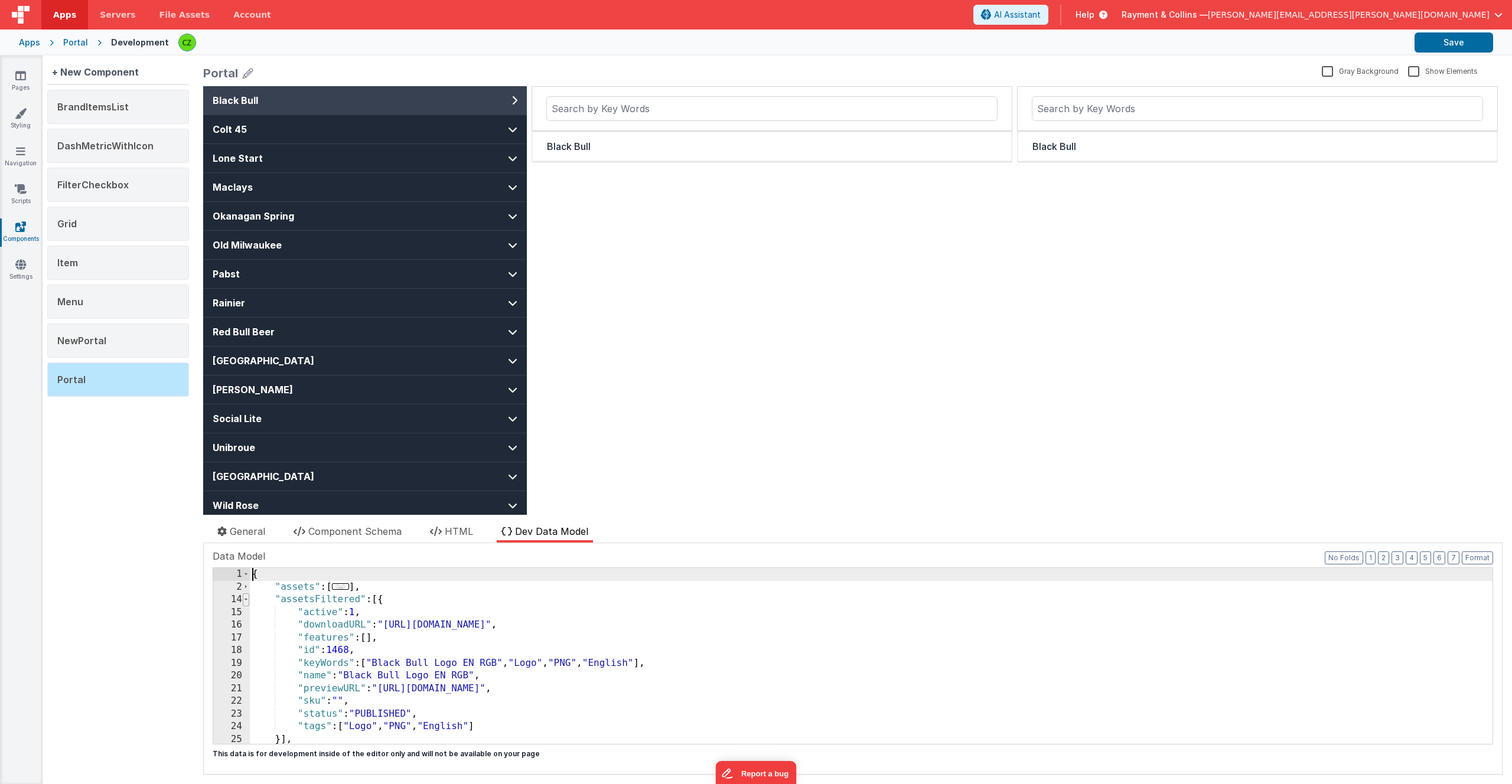
click at [247, 600] on span at bounding box center [246, 600] width 6 height 13
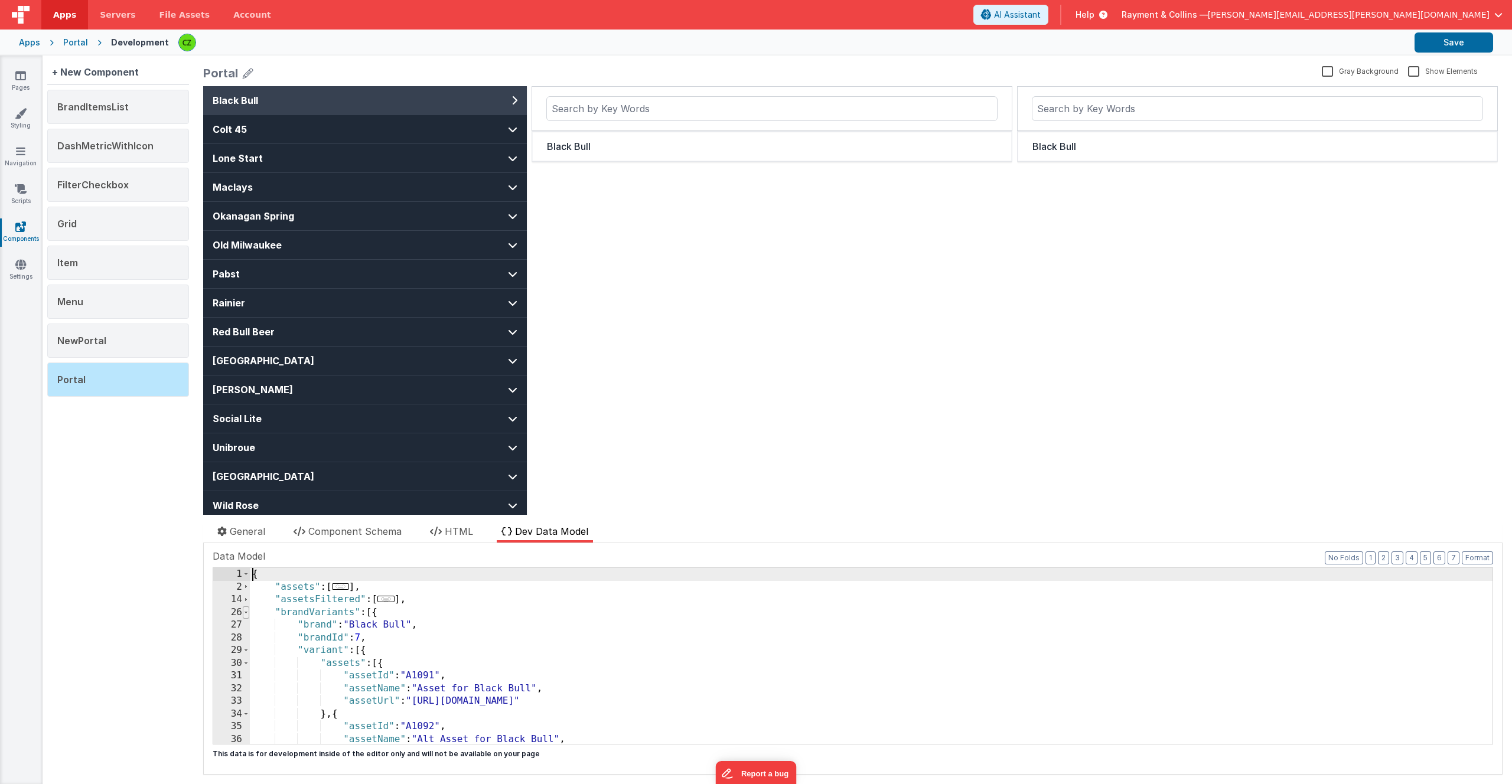
click at [247, 611] on span at bounding box center [246, 613] width 6 height 13
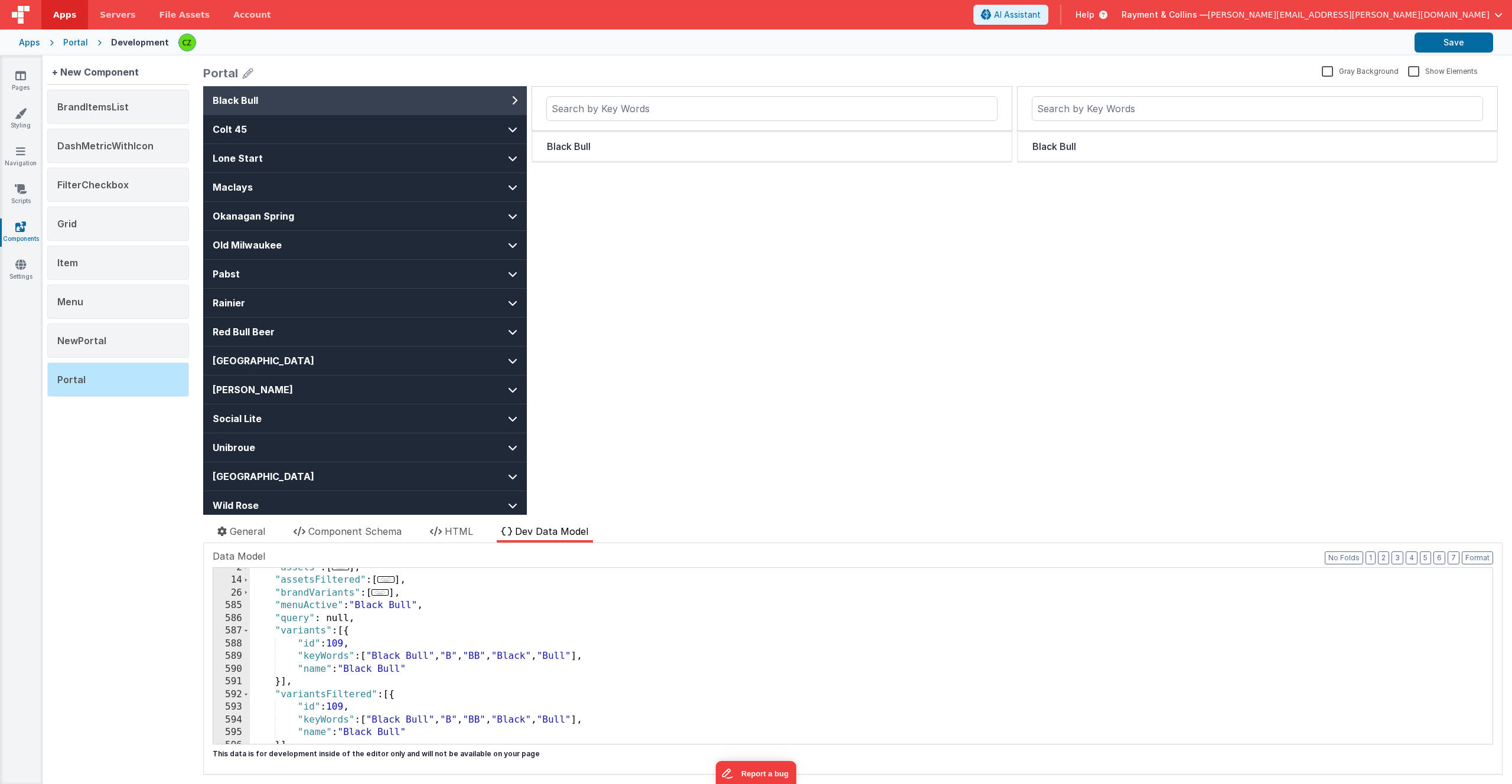
scroll to position [40, 0]
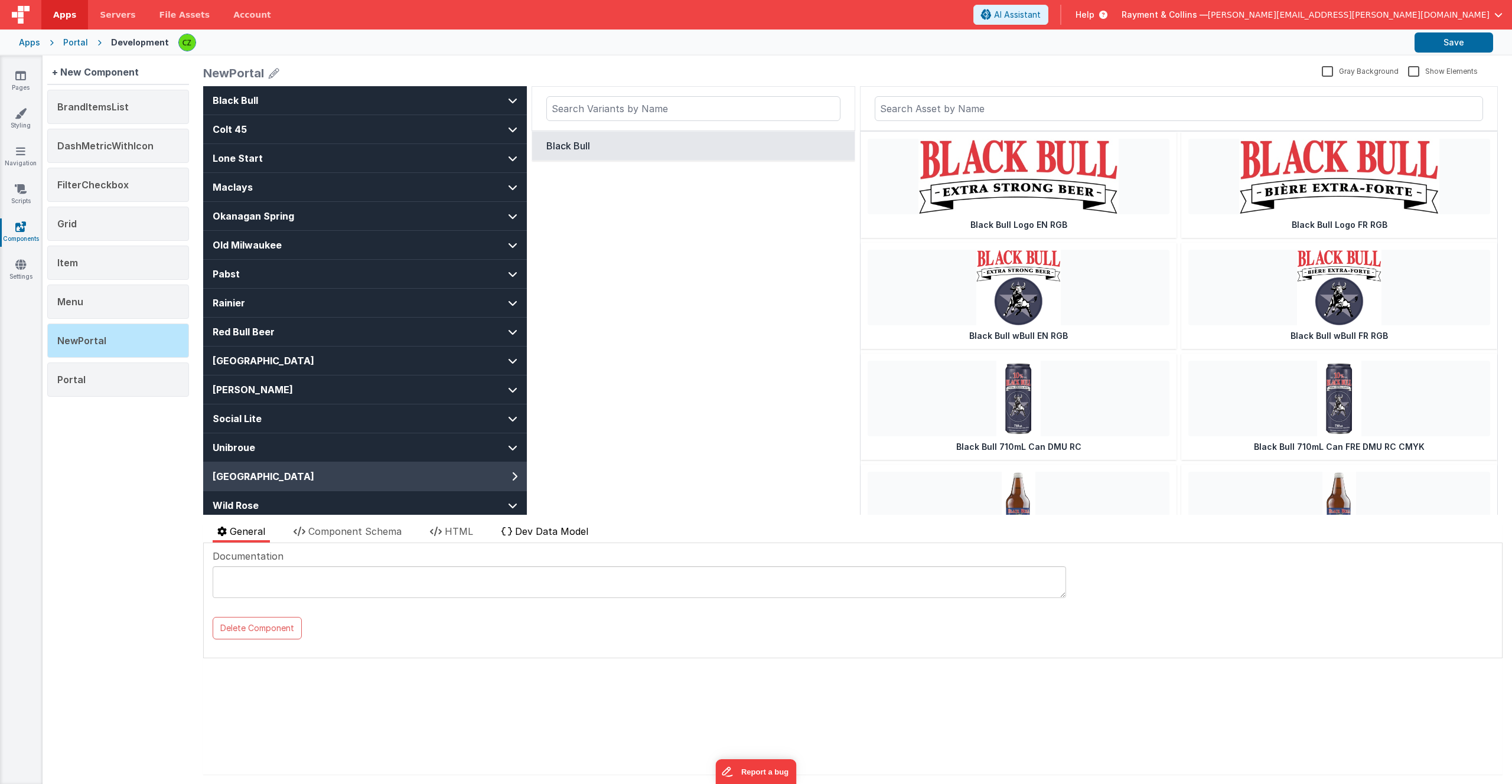
click at [517, 530] on span "Dev Data Model" at bounding box center [552, 531] width 73 height 12
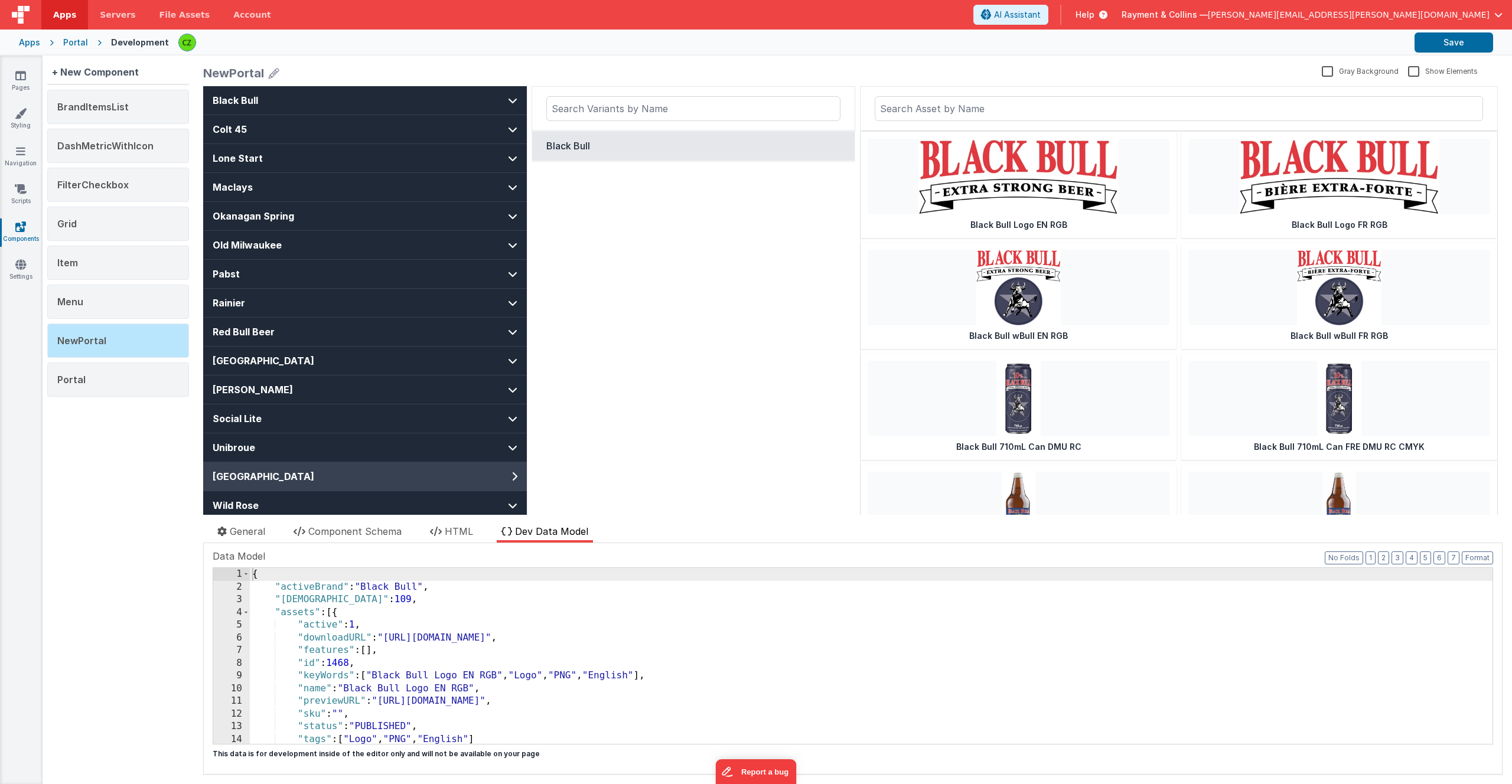
click at [376, 608] on div "{ "activeBrand" : "Black Bull" , "activeVariantId" : 109 , "assets" : [{ "activ…" at bounding box center [871, 668] width 1242 height 202
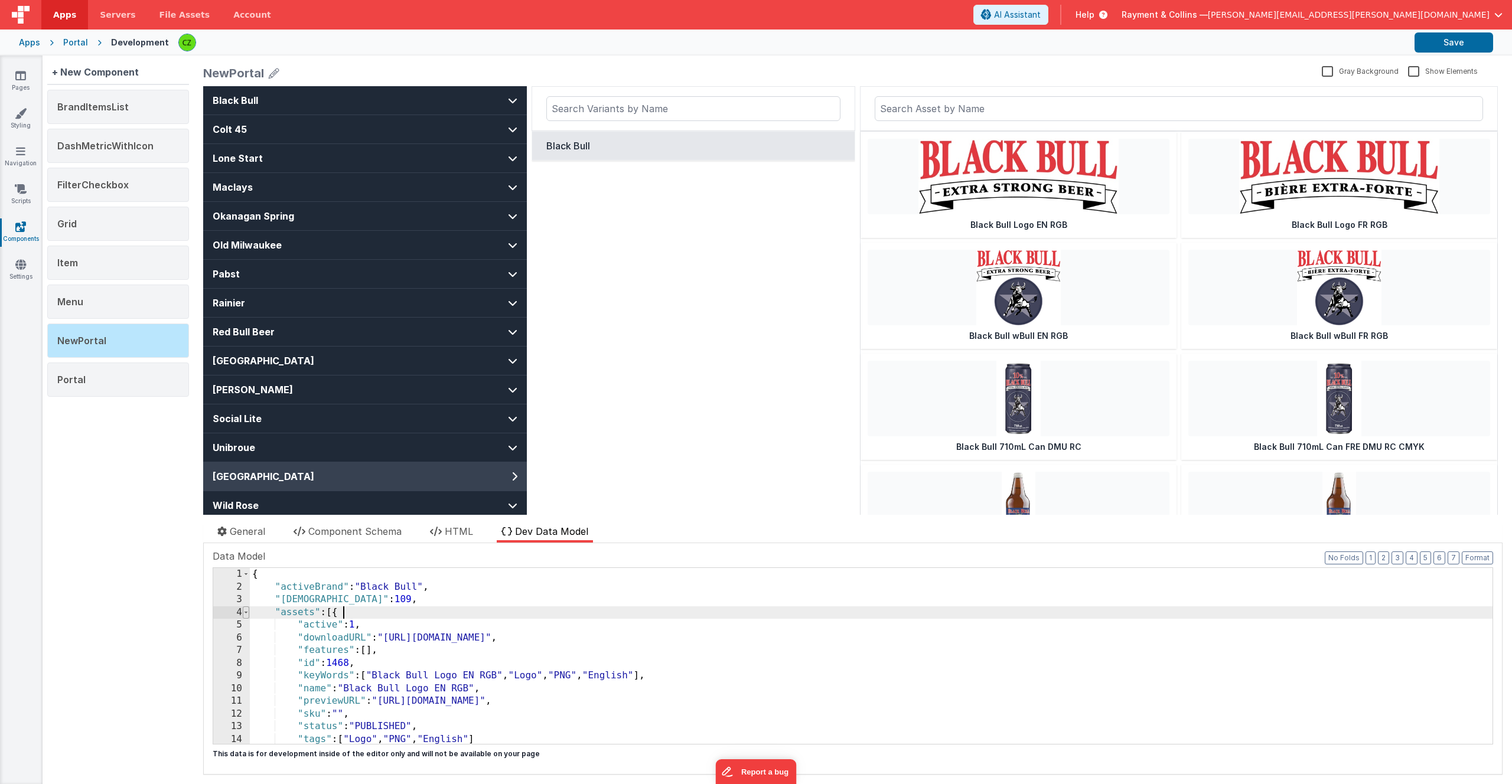
click at [245, 613] on span at bounding box center [246, 613] width 6 height 13
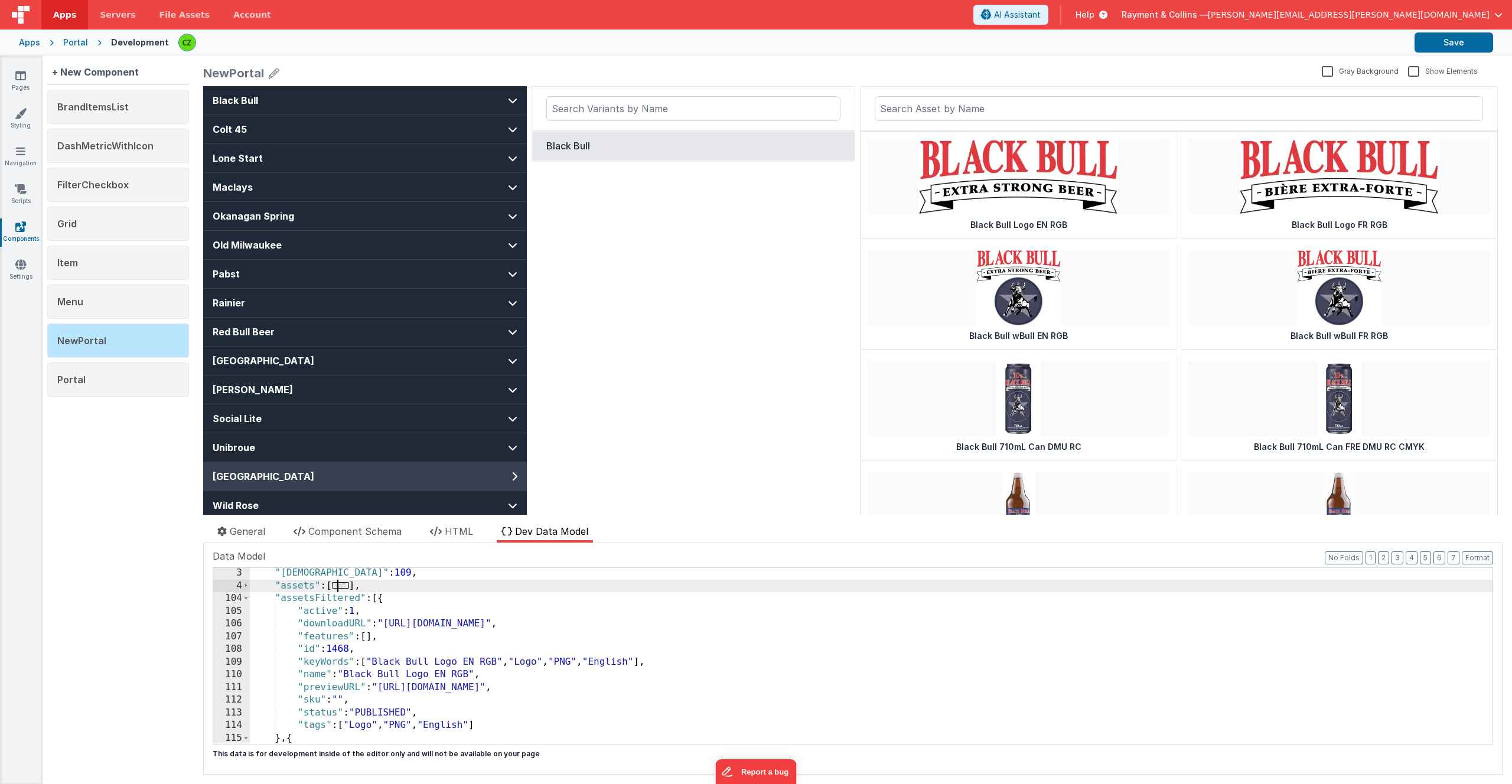
scroll to position [27, 0]
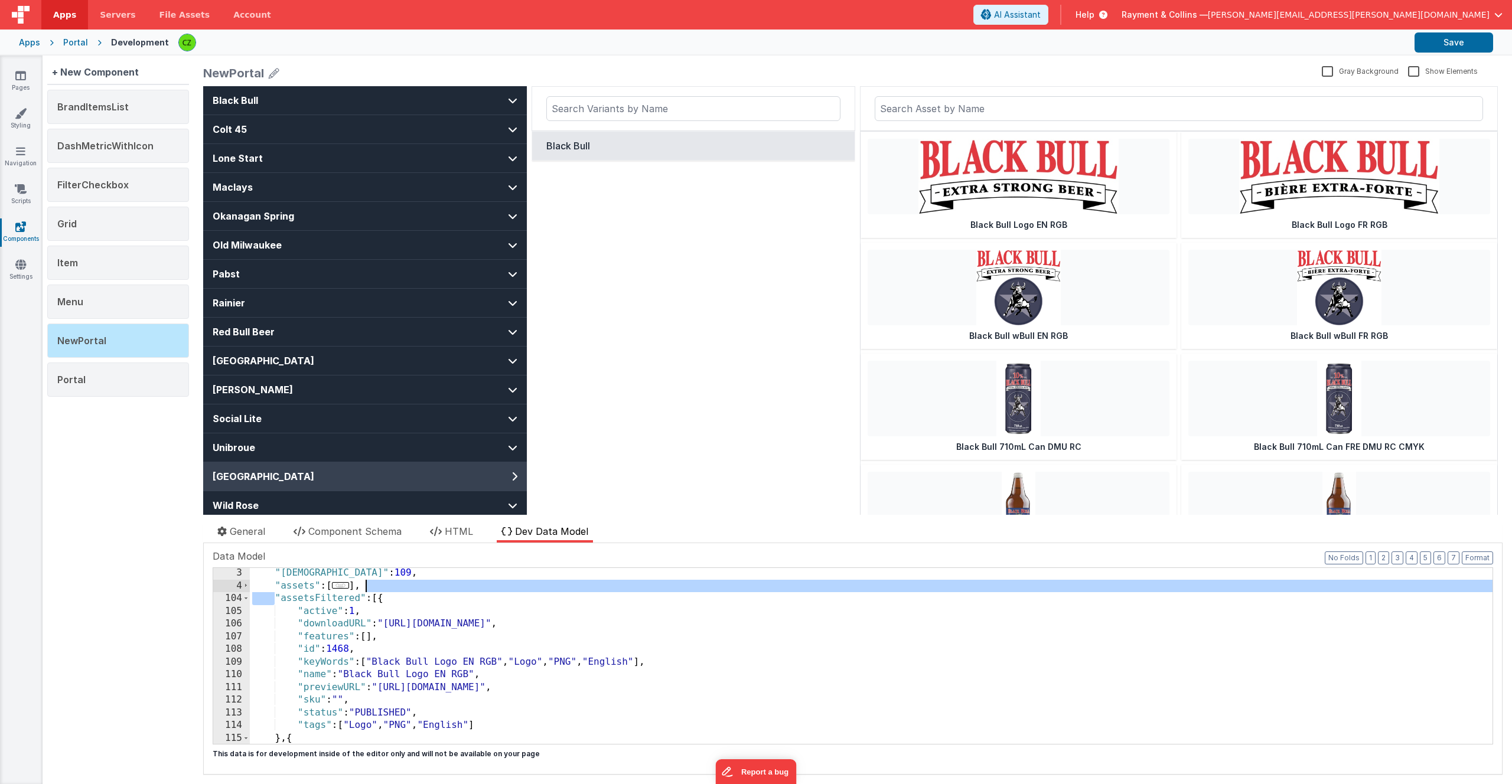
drag, startPoint x: 274, startPoint y: 599, endPoint x: 409, endPoint y: 590, distance: 135.3
click at [410, 590] on div ""activeVariantId" : 109 , "assets" : [ ... ] , "assetsFiltered" : [{ "active" :…" at bounding box center [871, 667] width 1242 height 202
click at [407, 598] on div ""activeVariantId" : 109 , "assets" : [ ... ] , "assetsFiltered" : [{ "active" :…" at bounding box center [871, 667] width 1242 height 202
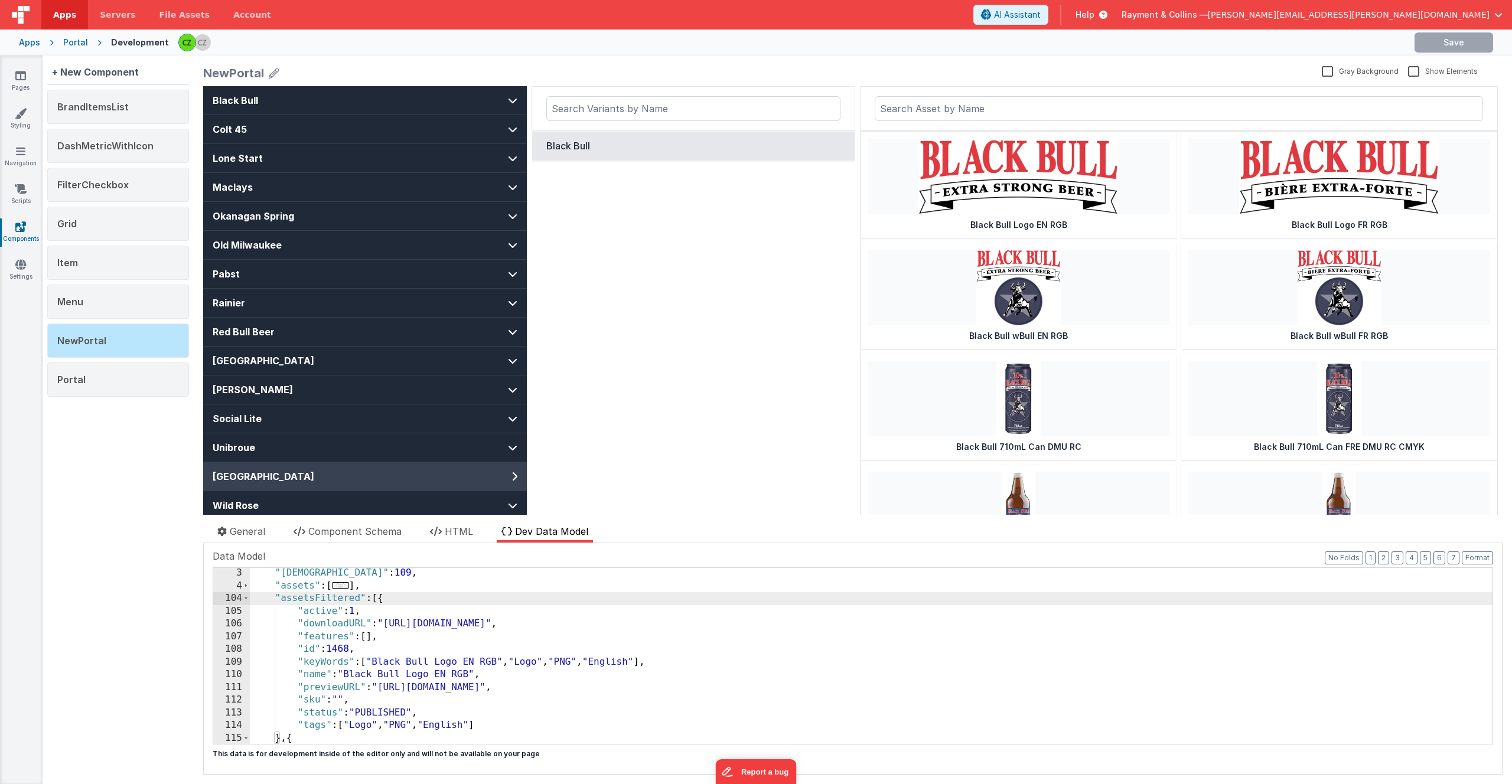
click at [553, 197] on div "Black Bull" at bounding box center [693, 317] width 324 height 463
click at [107, 373] on div "Portal" at bounding box center [118, 380] width 142 height 34
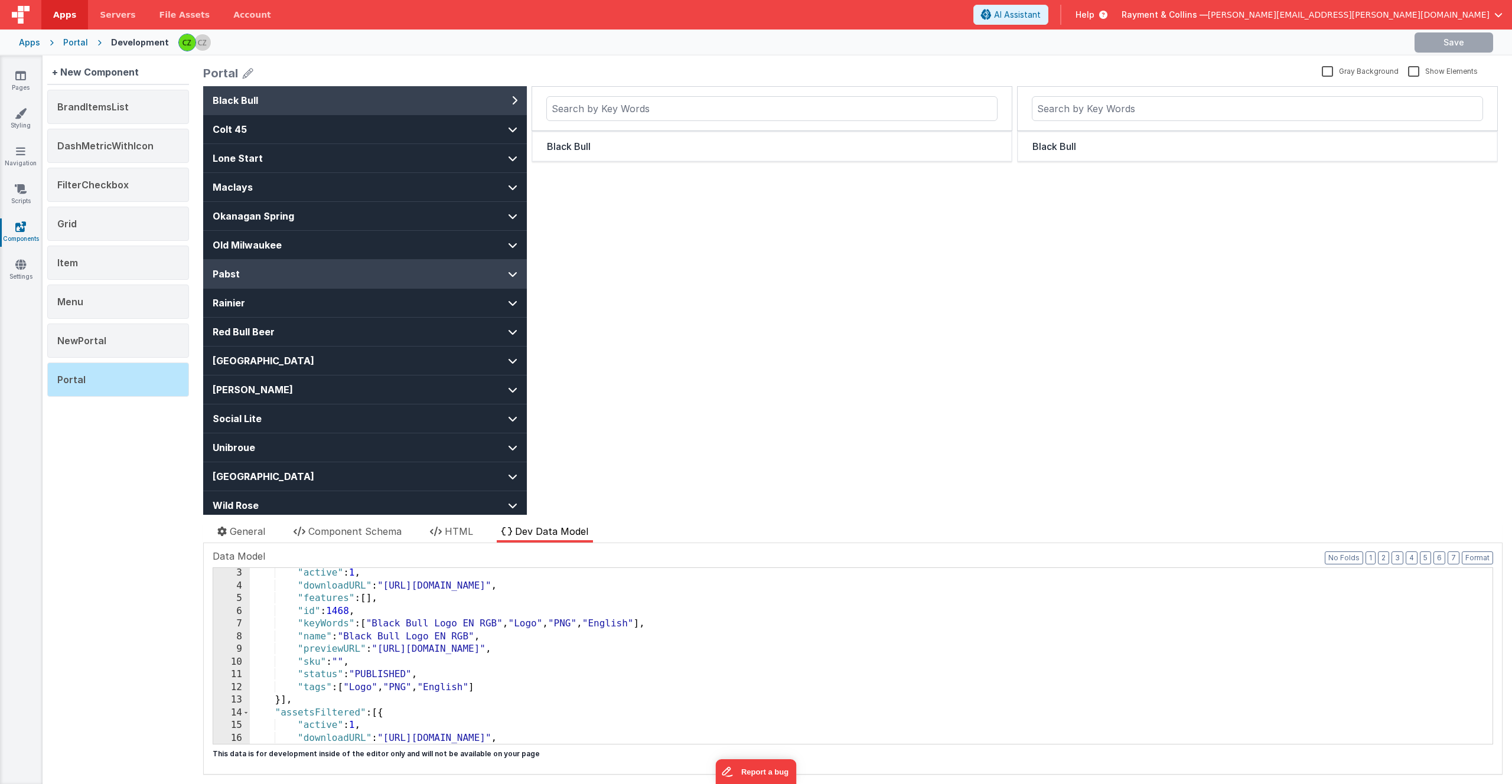
click at [374, 266] on button "Pabst" at bounding box center [365, 274] width 324 height 28
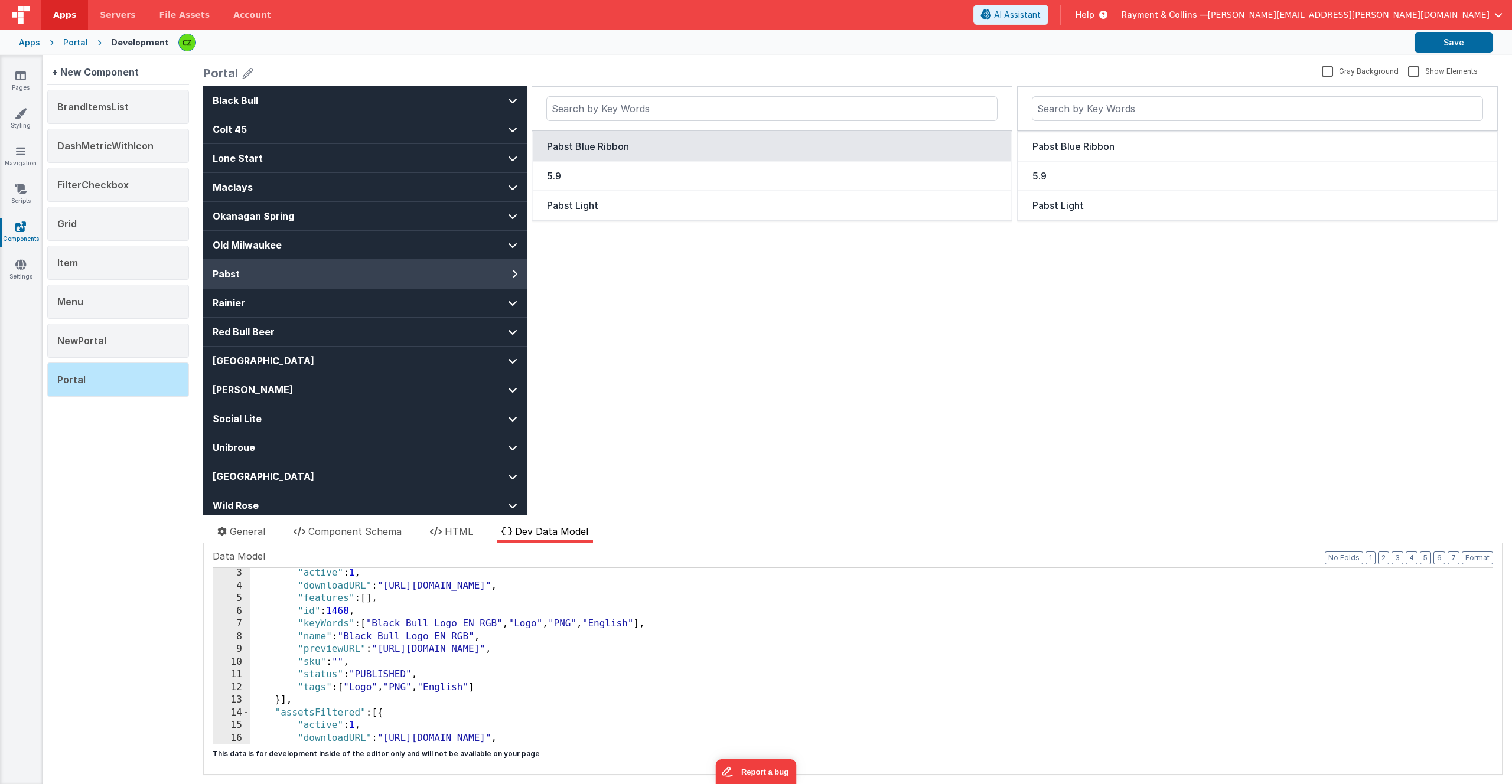
click at [599, 145] on div "Pabst Blue Ribbon" at bounding box center [772, 146] width 450 height 14
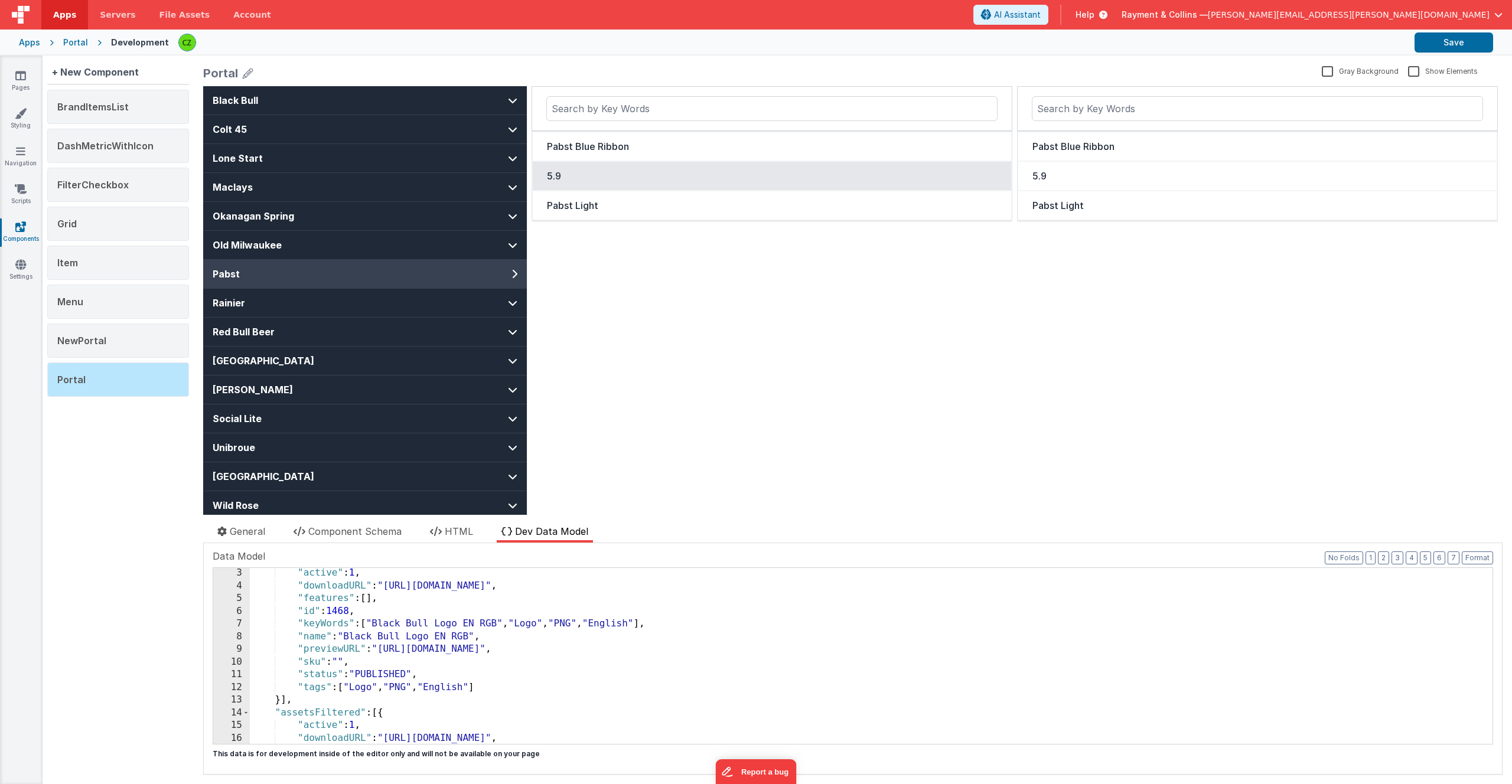
click at [554, 173] on div "5.9" at bounding box center [772, 176] width 450 height 14
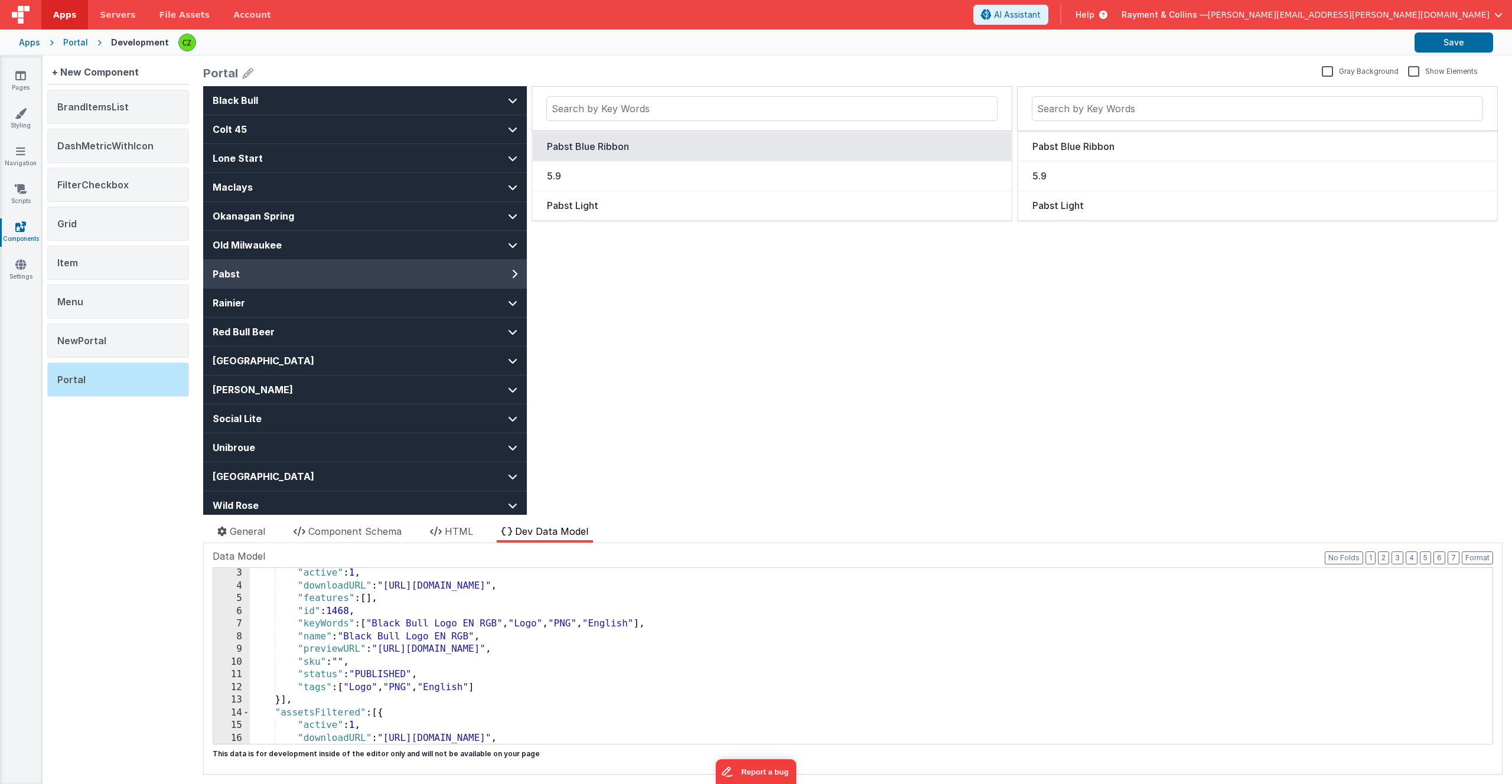
click at [566, 146] on div "Pabst Blue Ribbon" at bounding box center [772, 146] width 450 height 14
click at [596, 65] on div "Portal" at bounding box center [759, 73] width 1114 height 17
click at [624, 153] on button "Pabst Blue Ribbon" at bounding box center [772, 146] width 479 height 30
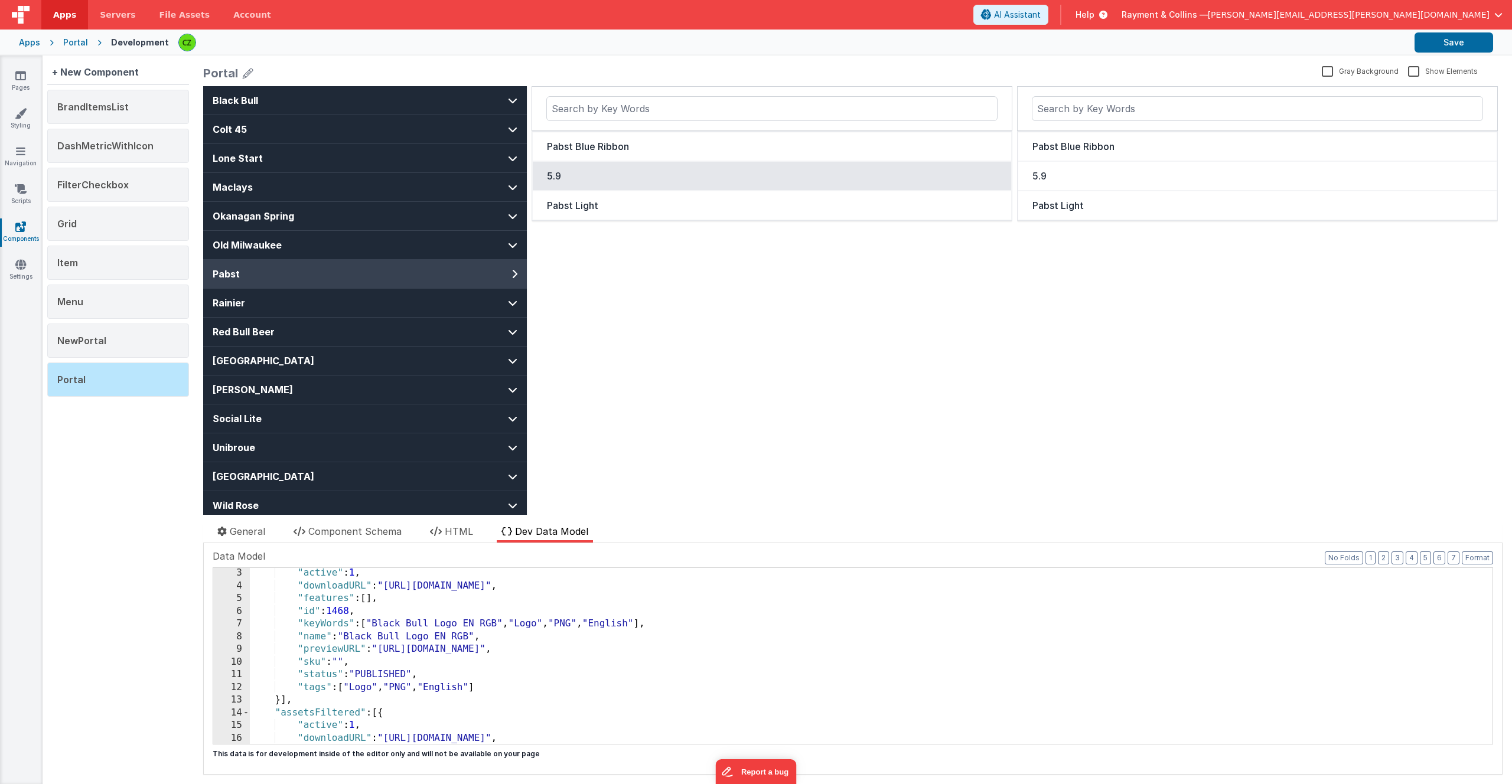
click at [607, 175] on div "5.9" at bounding box center [772, 176] width 450 height 14
click at [623, 276] on div "Pabst Blue Ribbon 5.9 Pabst Light" at bounding box center [772, 317] width 481 height 463
click at [651, 243] on div "Pabst Blue Ribbon 5.9 Pabst Light" at bounding box center [772, 317] width 481 height 463
click at [625, 77] on div "Portal" at bounding box center [759, 73] width 1114 height 17
click at [673, 296] on div "Pabst Blue Ribbon 5.9 Pabst Light" at bounding box center [772, 317] width 481 height 463
